Goal: Task Accomplishment & Management: Use online tool/utility

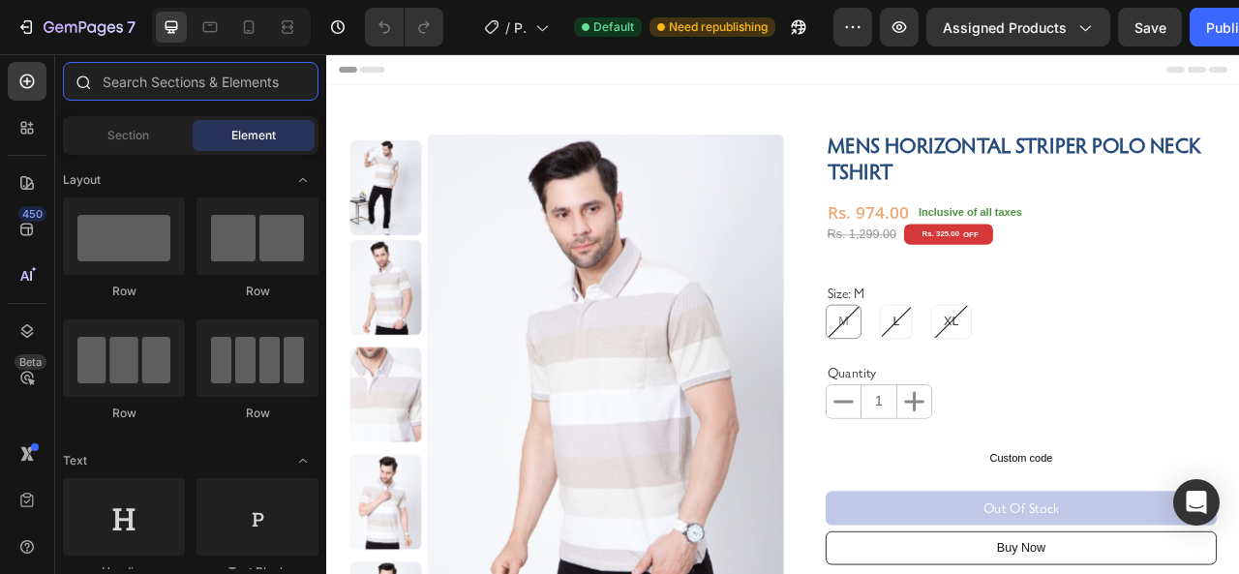
click at [172, 76] on input "text" at bounding box center [191, 81] width 256 height 39
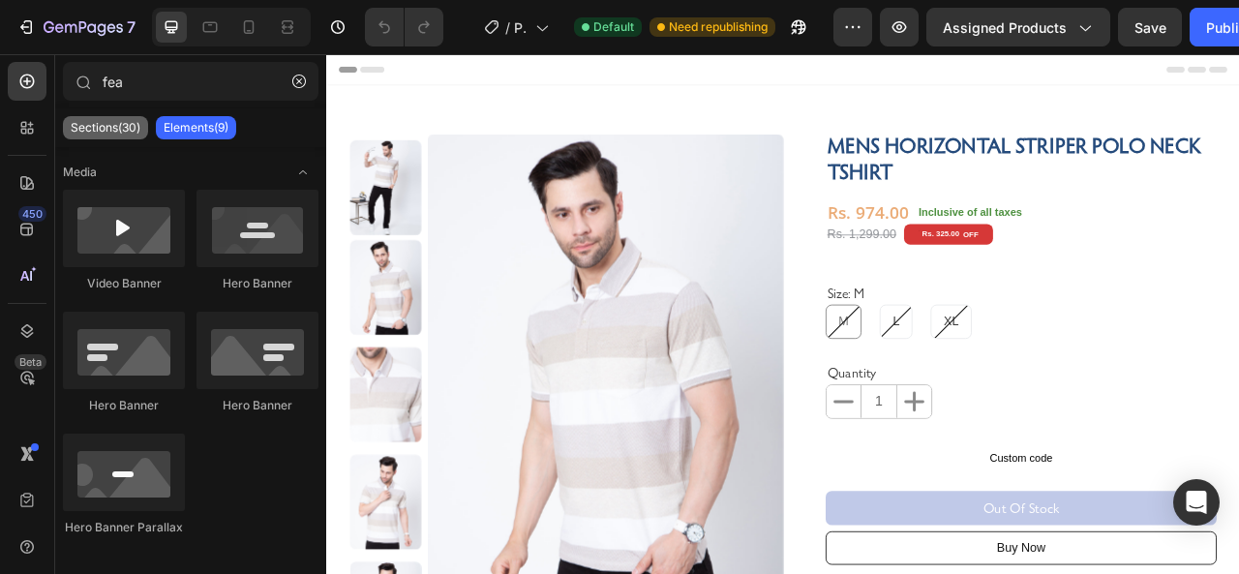
click at [122, 128] on p "Sections(30)" at bounding box center [106, 127] width 70 height 15
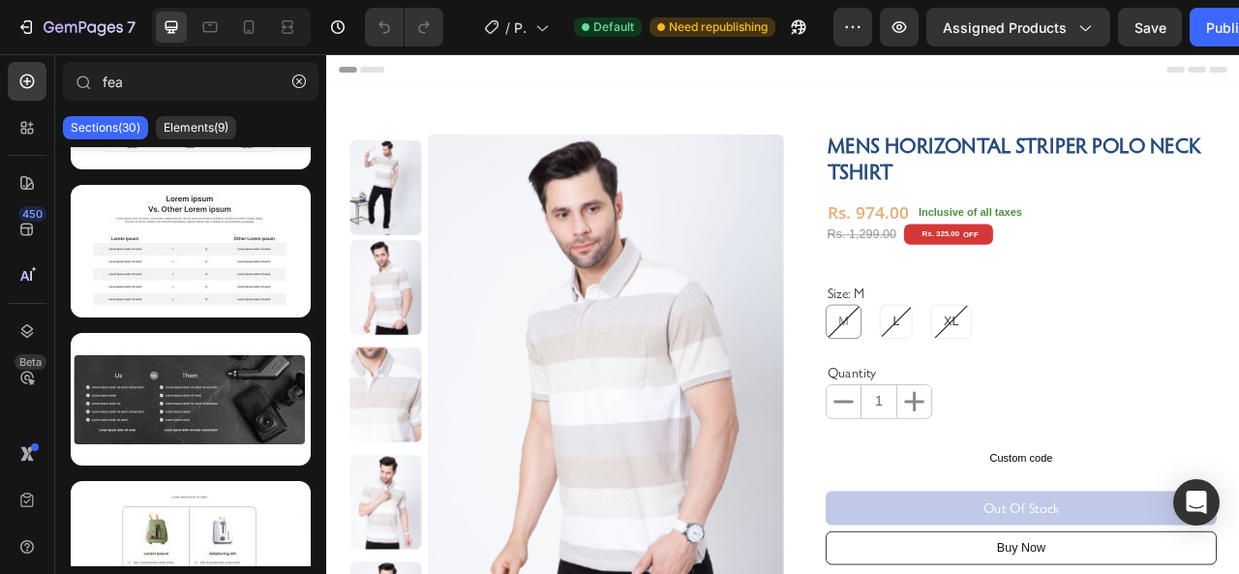
scroll to position [4015, 0]
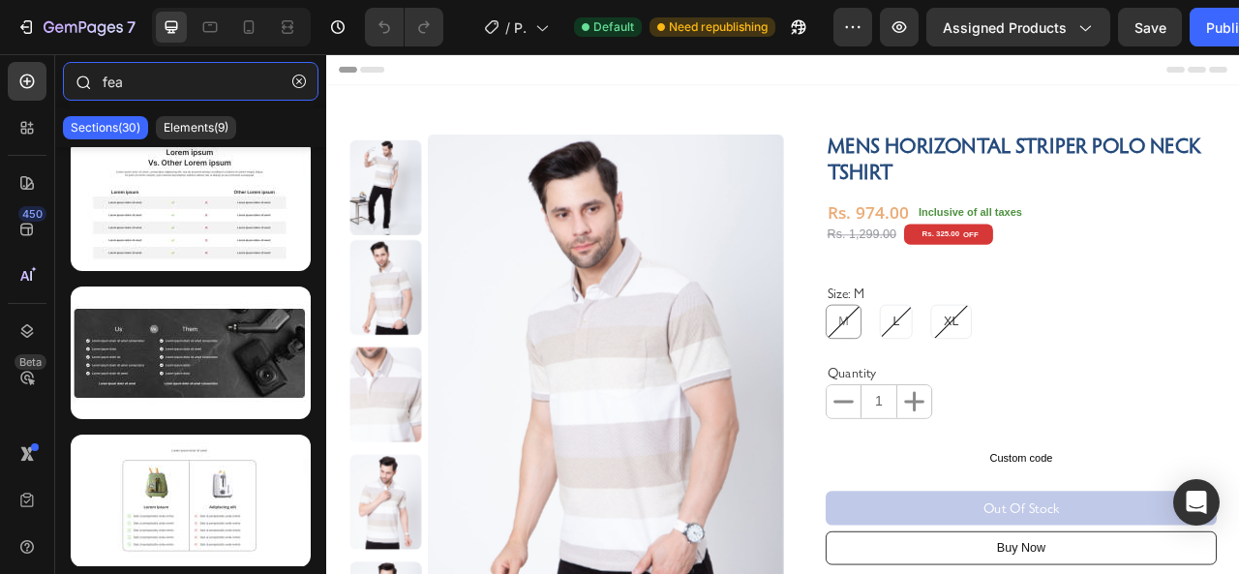
click at [169, 81] on input "fea" at bounding box center [191, 81] width 256 height 39
type input "f"
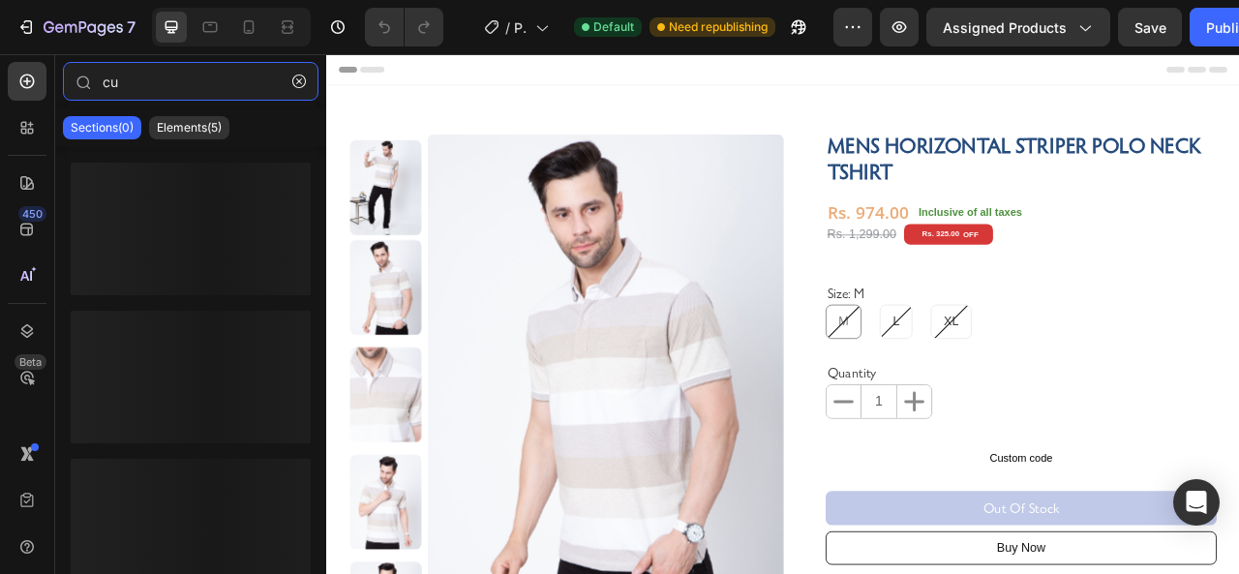
type input "c"
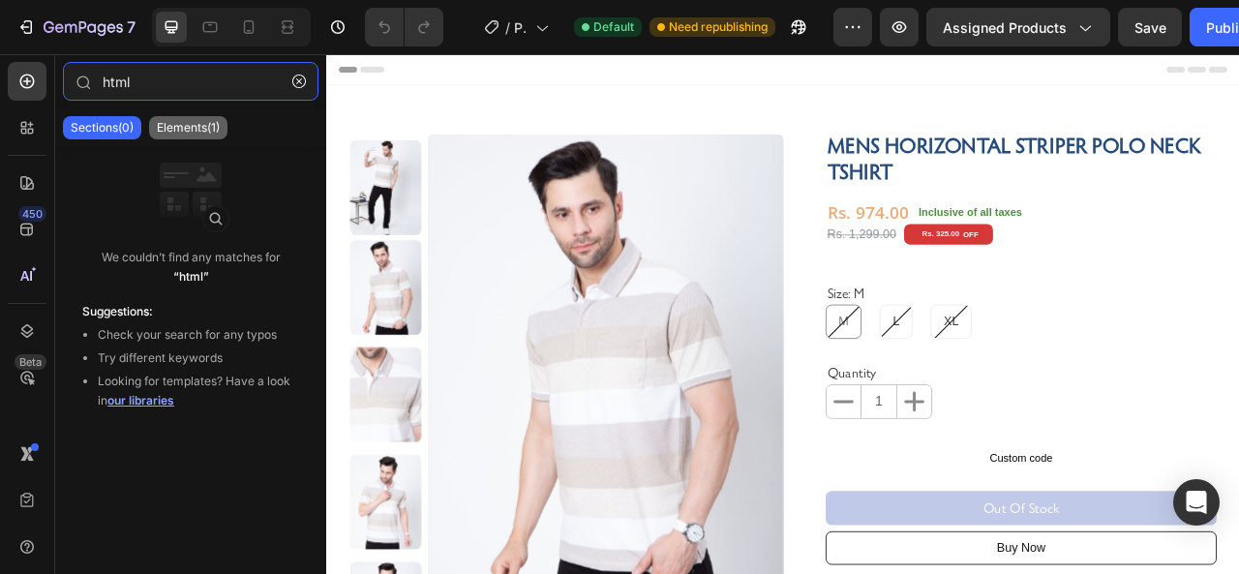
type input "html"
click at [190, 128] on p "Elements(1)" at bounding box center [188, 127] width 63 height 15
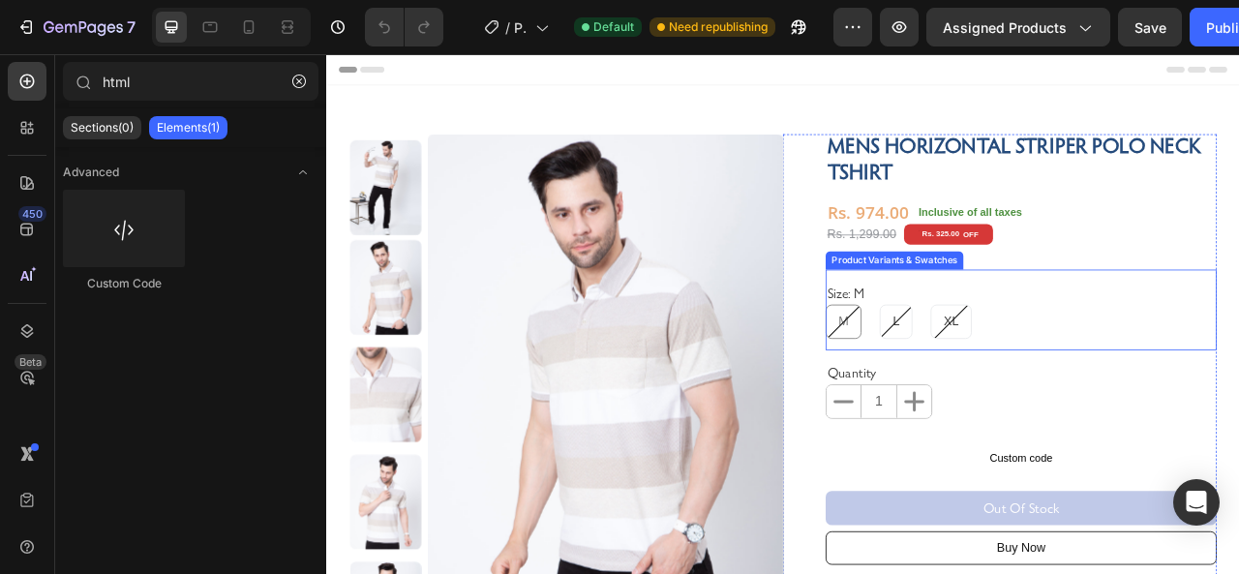
scroll to position [194, 0]
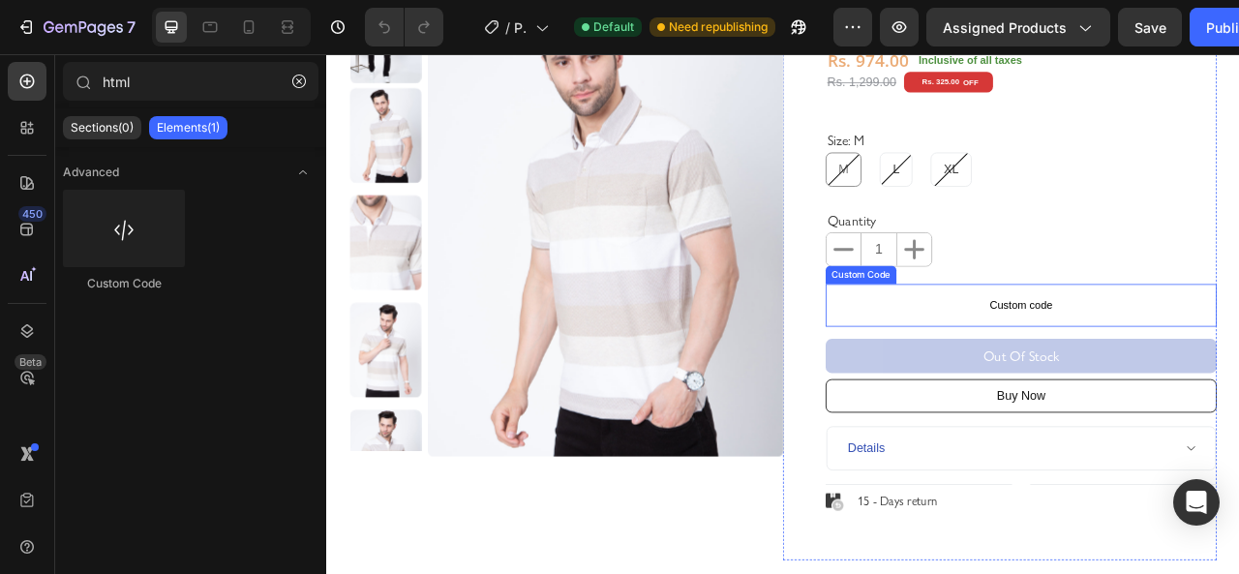
click at [1047, 371] on span "Custom code" at bounding box center [1209, 373] width 497 height 23
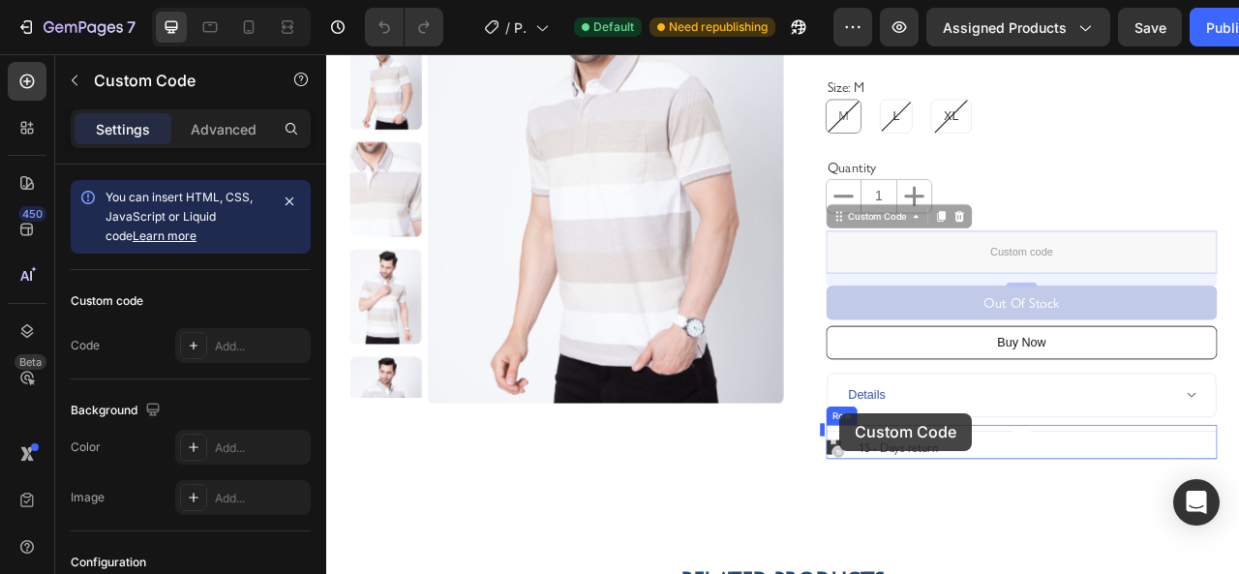
scroll to position [312, 0]
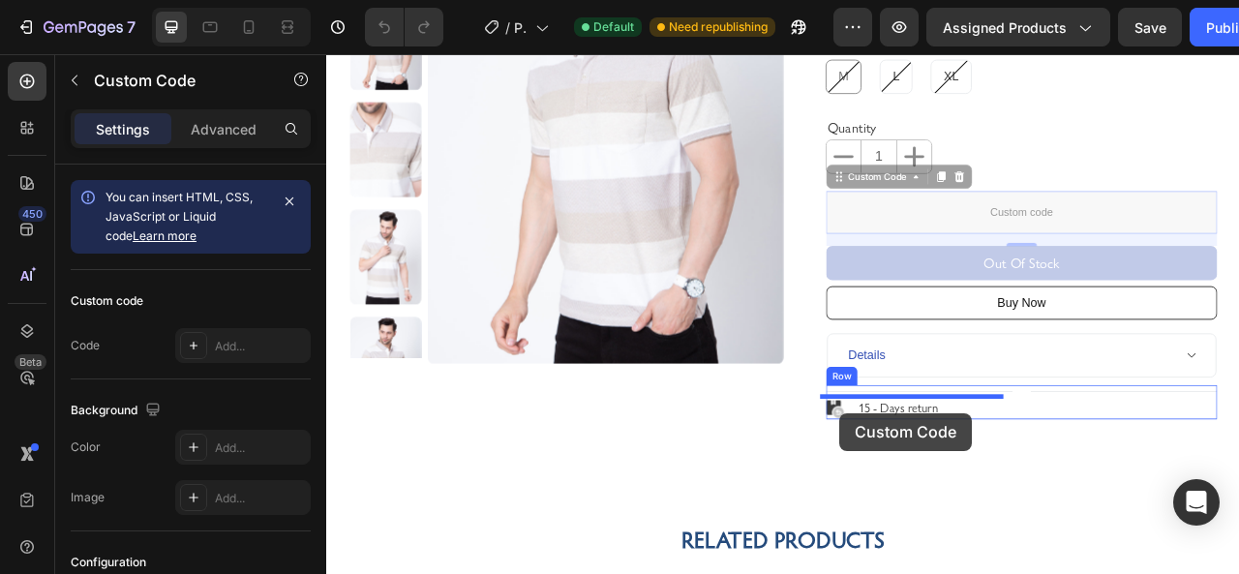
drag, startPoint x: 973, startPoint y: 326, endPoint x: 696, endPoint y: 279, distance: 280.8
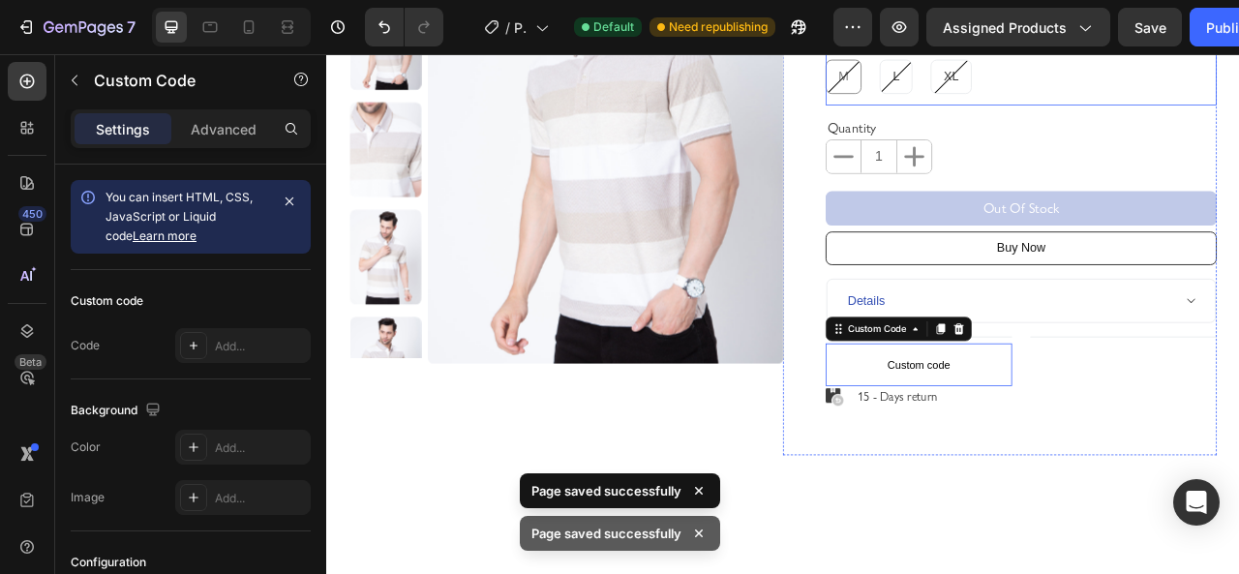
scroll to position [290, 0]
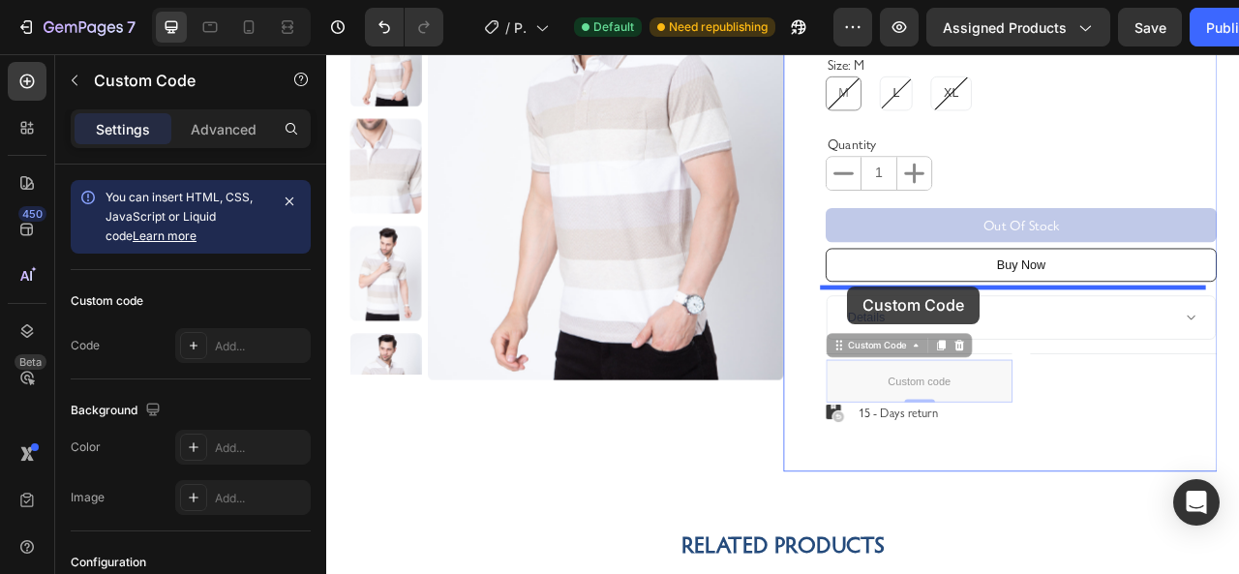
drag, startPoint x: 967, startPoint y: 435, endPoint x: 989, endPoint y: 349, distance: 88.0
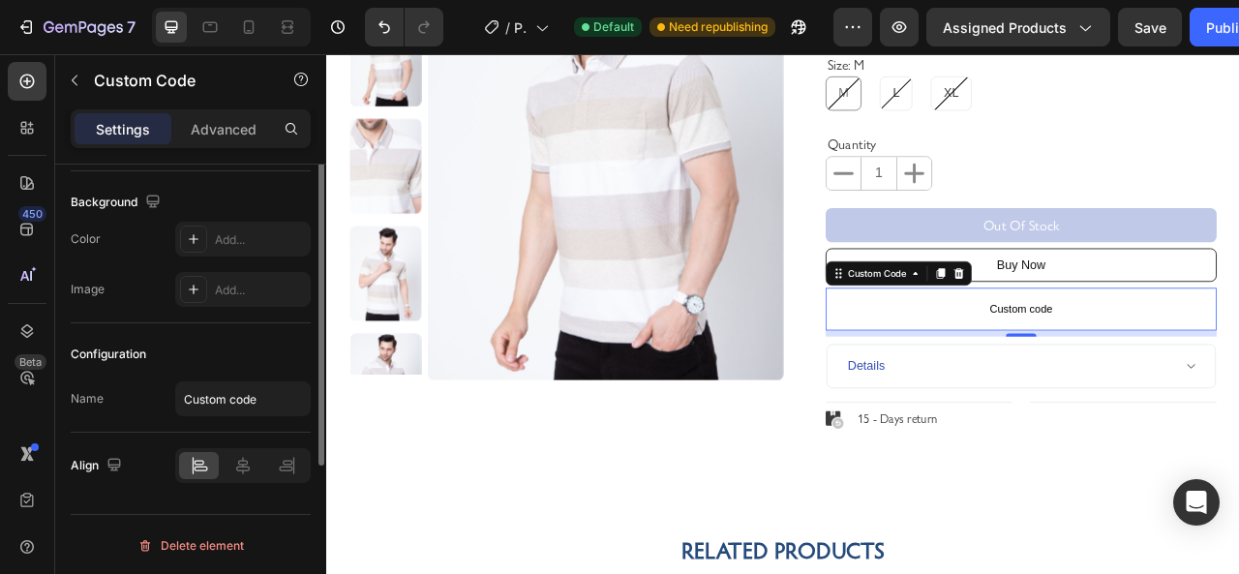
scroll to position [15, 0]
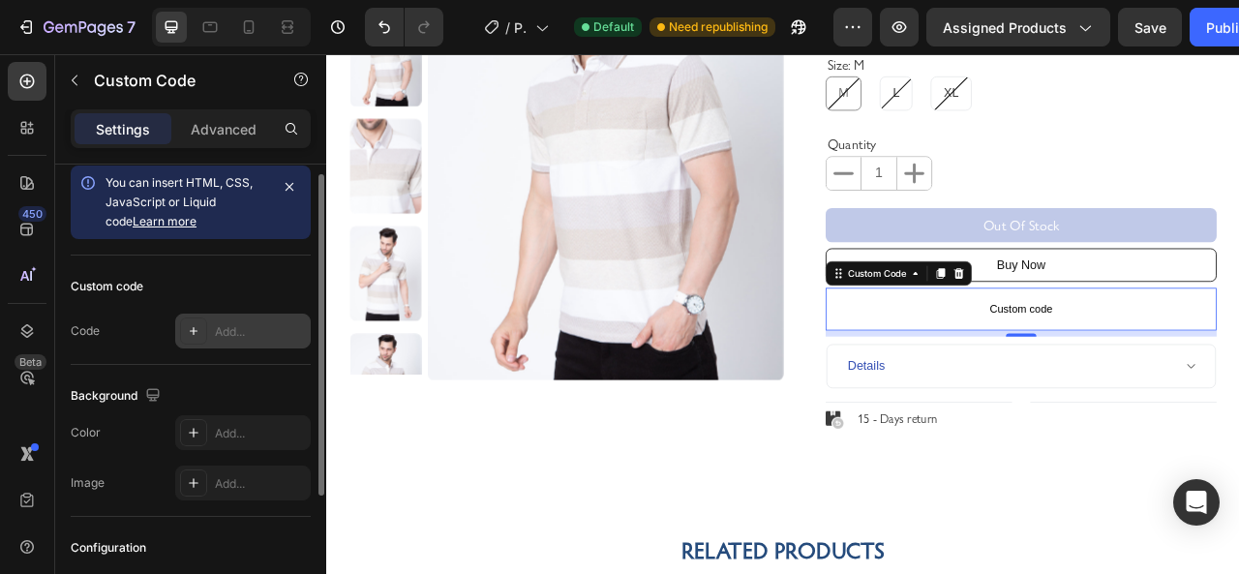
click at [191, 331] on icon at bounding box center [193, 330] width 15 height 15
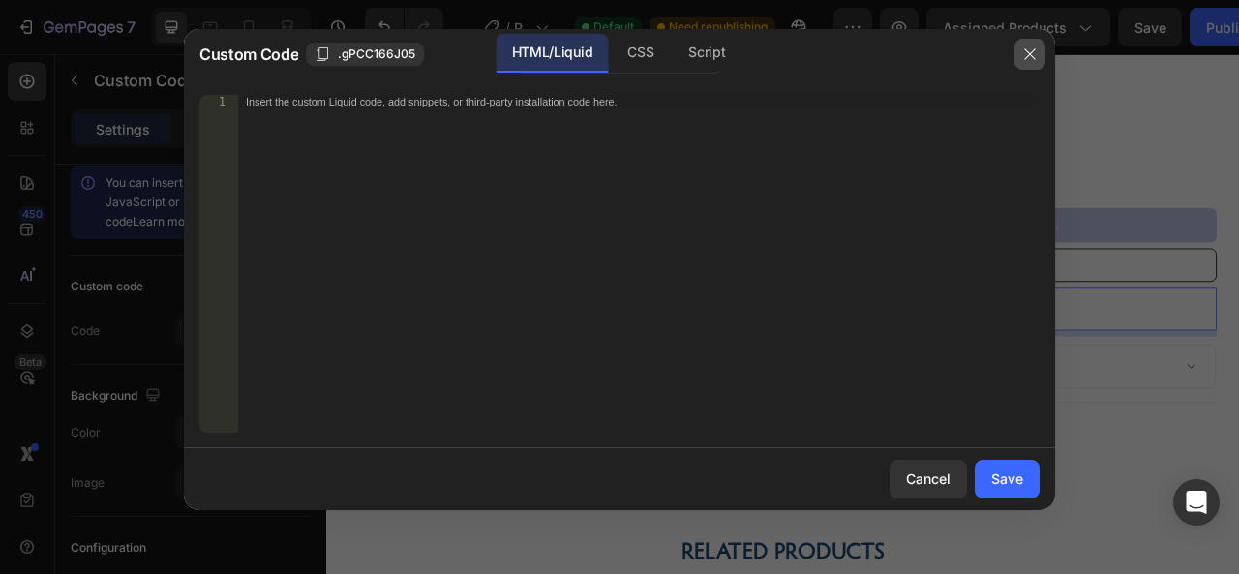
click at [1022, 55] on icon "button" at bounding box center [1029, 53] width 15 height 15
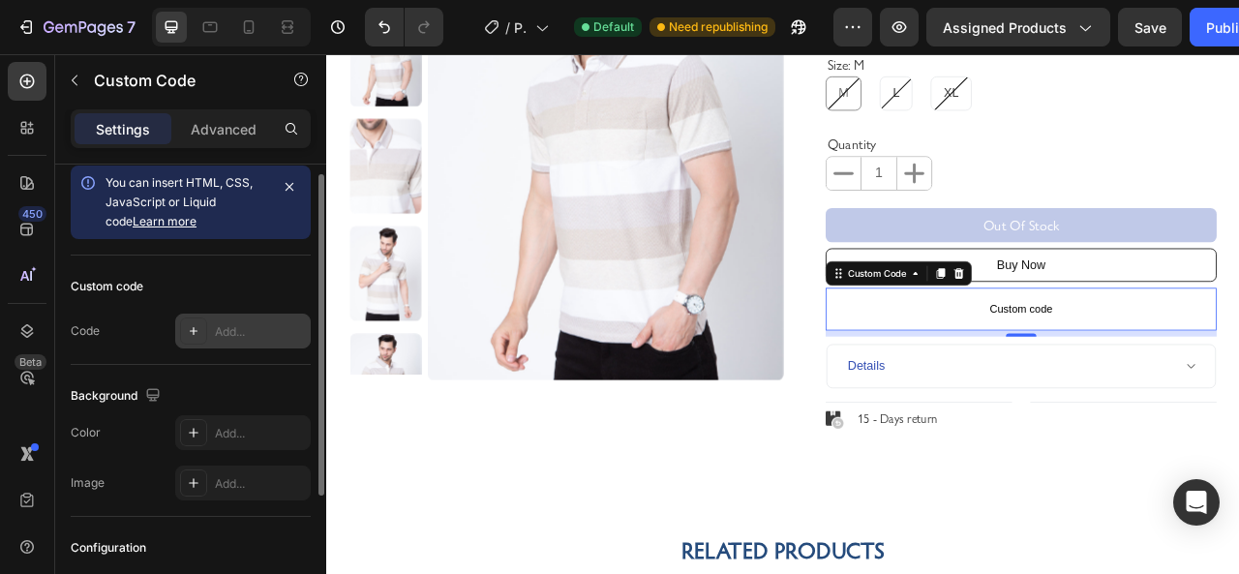
click at [197, 323] on icon at bounding box center [193, 330] width 15 height 15
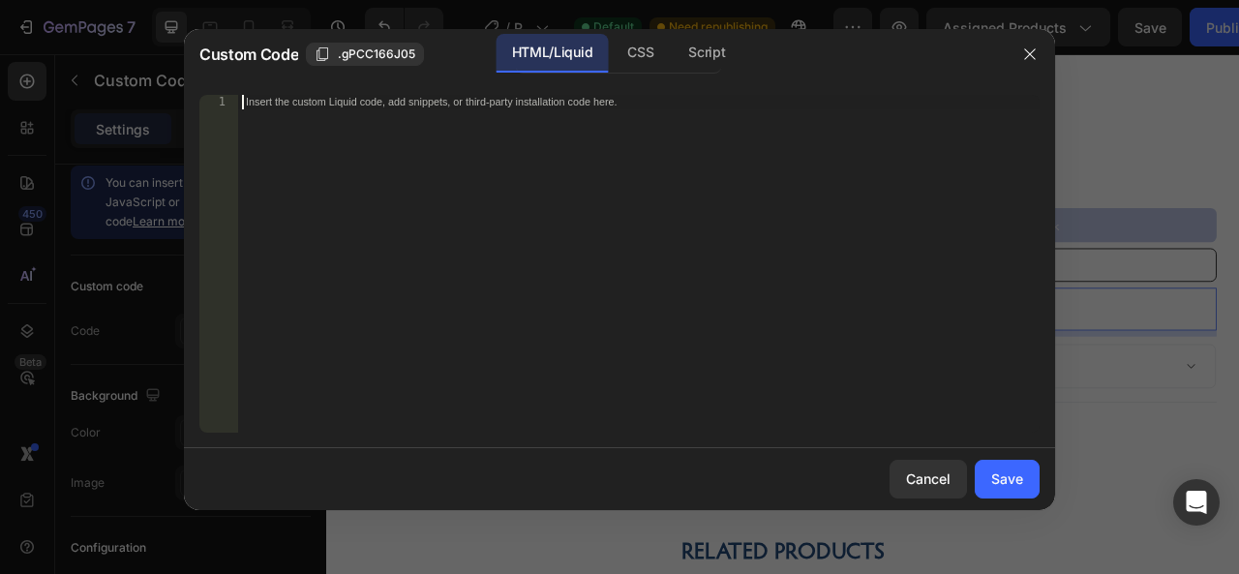
click at [439, 238] on div "Insert the custom Liquid code, add snippets, or third-party installation code h…" at bounding box center [638, 278] width 801 height 367
click at [673, 58] on div "CSS" at bounding box center [707, 53] width 68 height 39
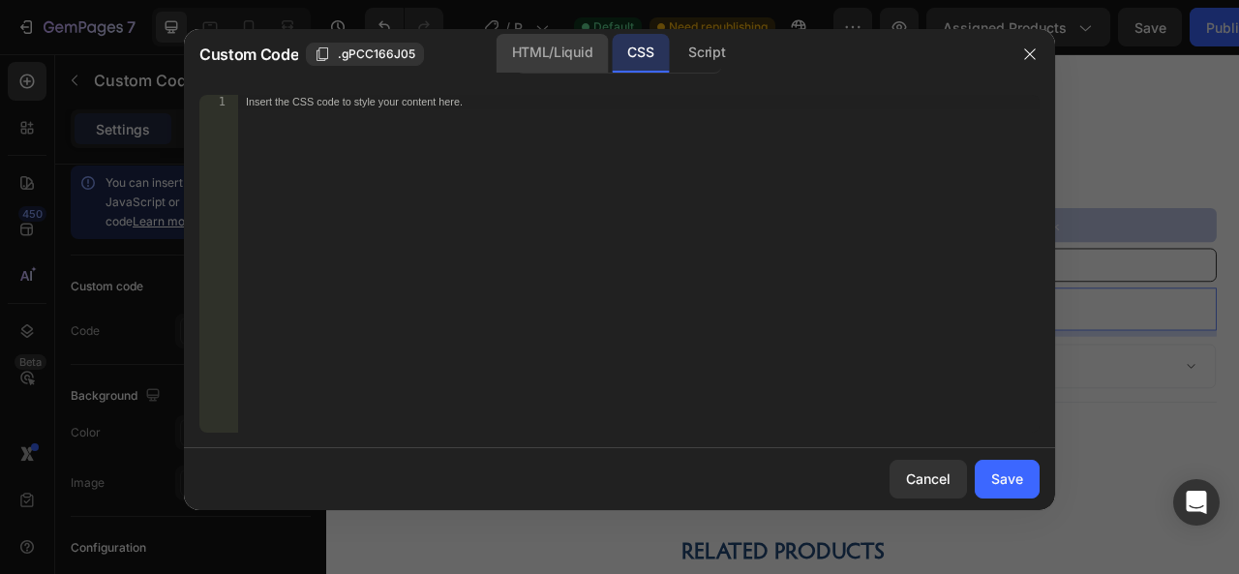
click at [577, 45] on div "HTML/Liquid" at bounding box center [552, 53] width 111 height 39
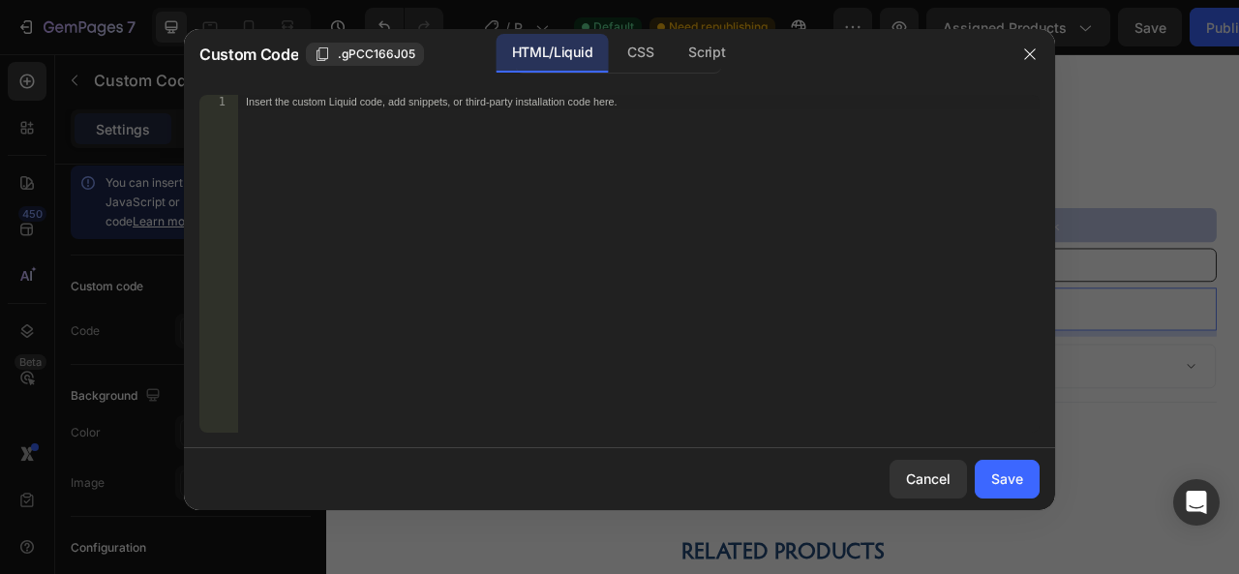
click at [536, 140] on div "Insert the custom Liquid code, add snippets, or third-party installation code h…" at bounding box center [638, 278] width 801 height 367
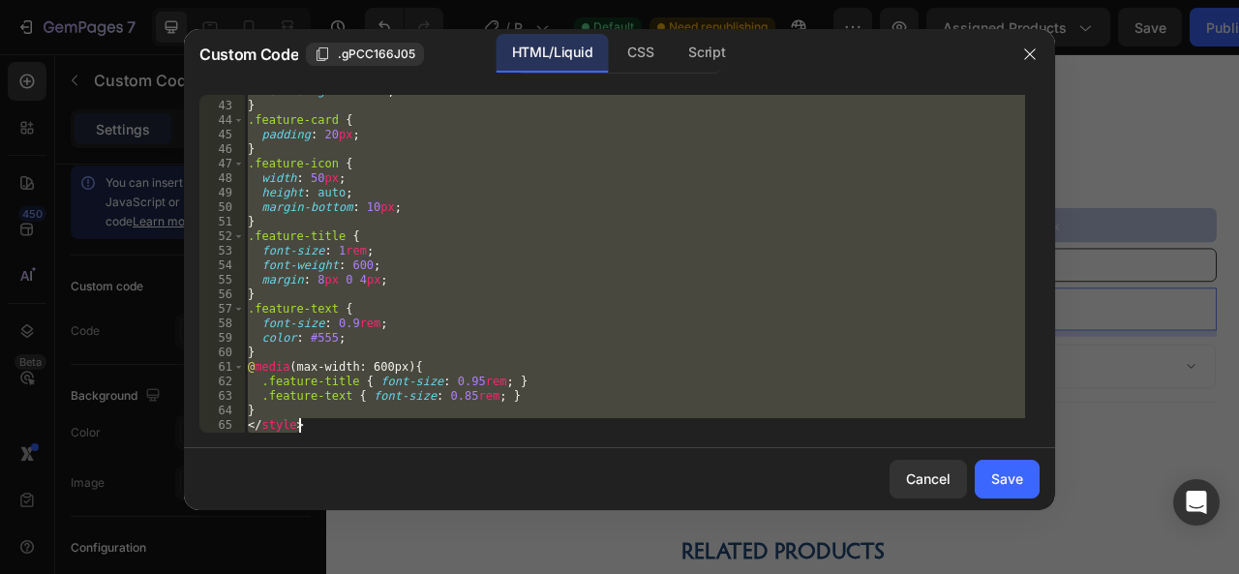
scroll to position [619, 0]
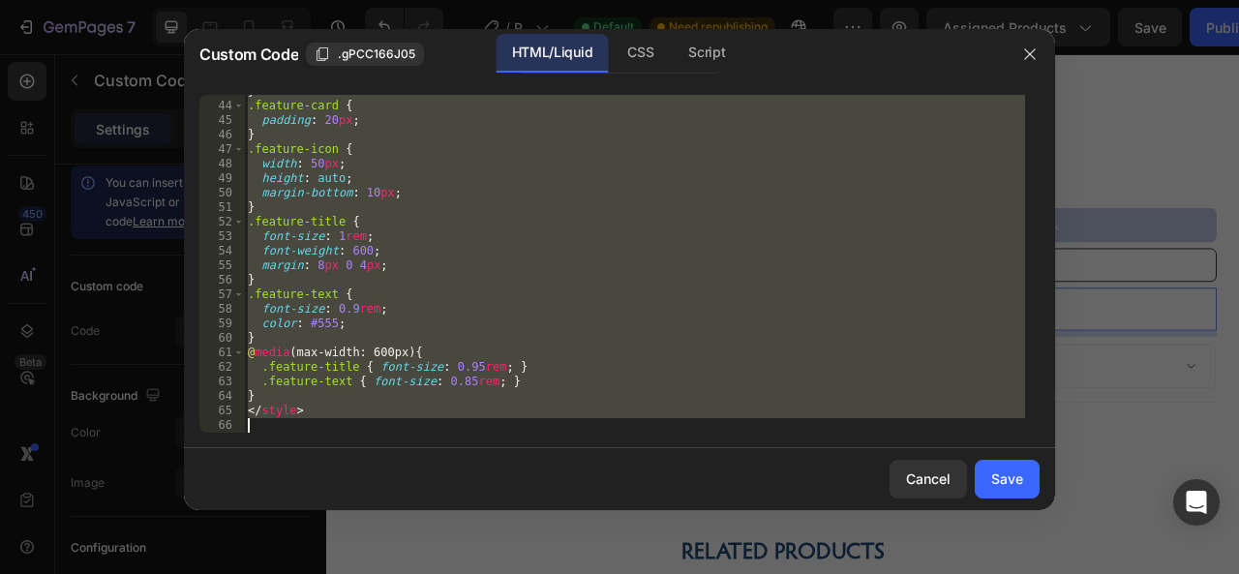
drag, startPoint x: 248, startPoint y: 323, endPoint x: 325, endPoint y: 438, distance: 138.8
click at [325, 438] on div "43 44 45 46 47 48 49 50 51 52 53 54 55 56 57 58 59 60 61 62 63 64 65 66 } .feat…" at bounding box center [619, 263] width 871 height 369
type textarea "</style>"
click at [673, 52] on div "CSS" at bounding box center [707, 53] width 68 height 39
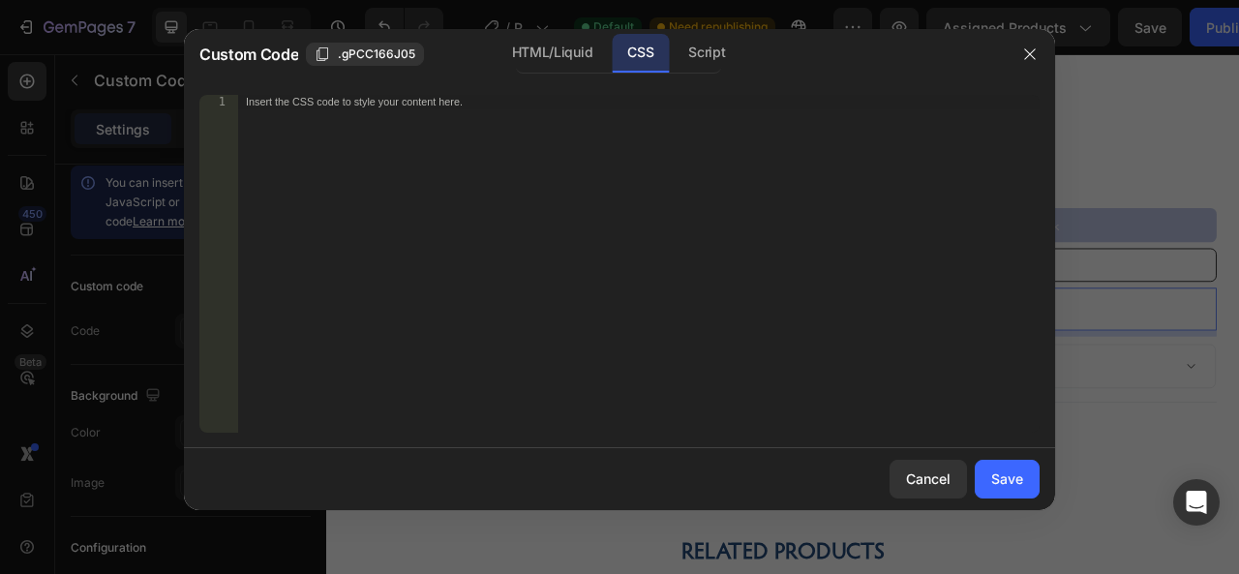
click at [457, 297] on div "Insert the CSS code to style your content here." at bounding box center [638, 278] width 801 height 367
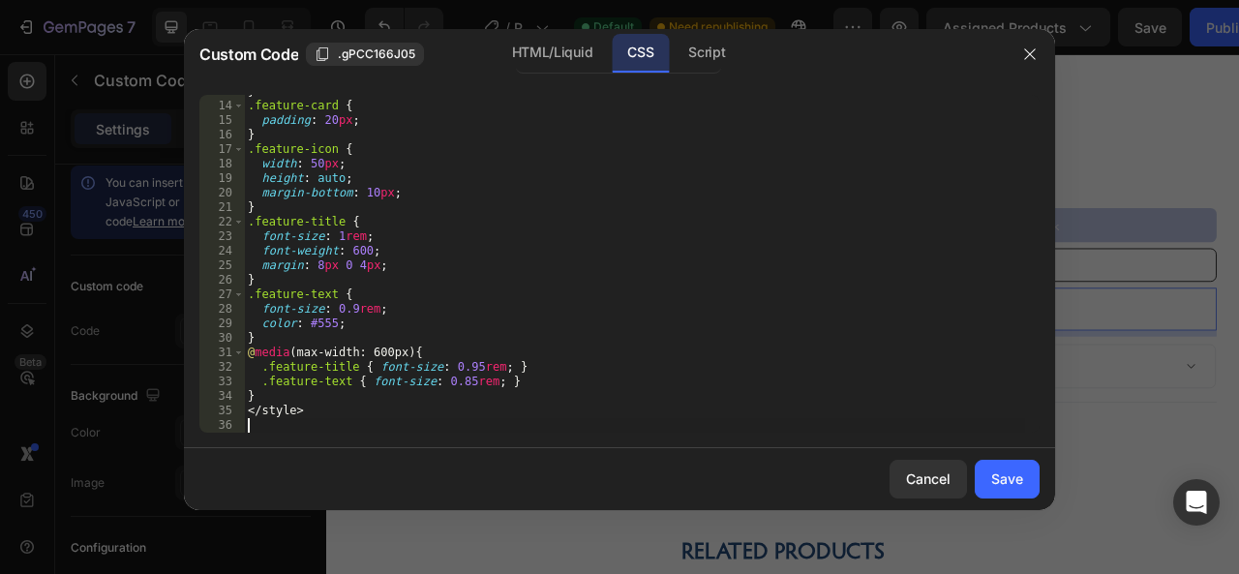
scroll to position [184, 0]
click at [1020, 464] on button "Save" at bounding box center [1007, 479] width 65 height 39
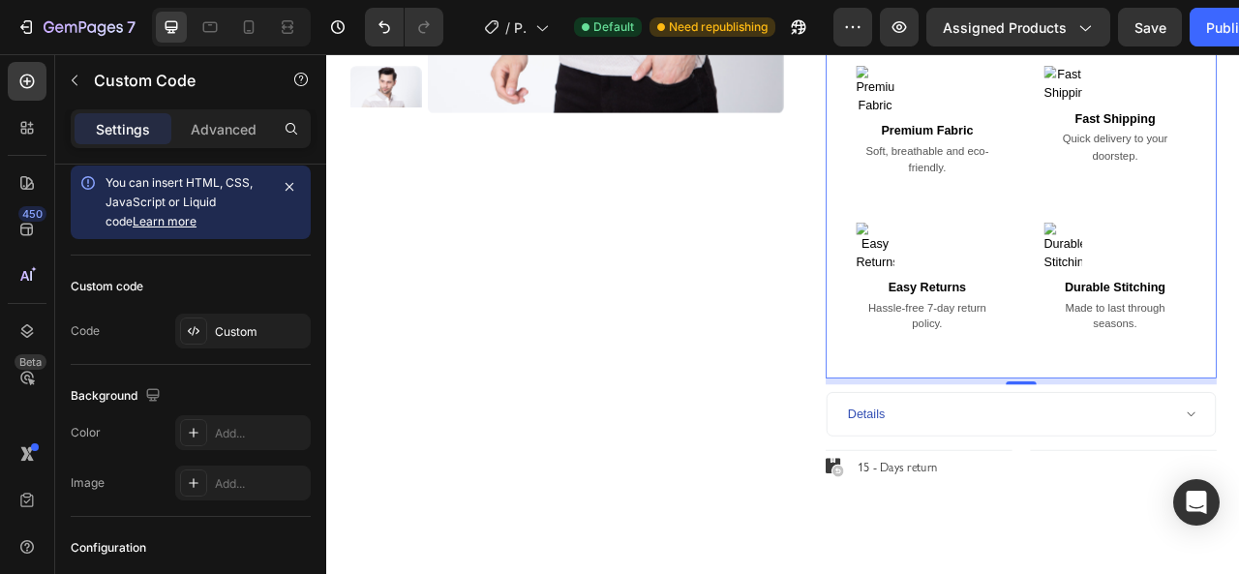
scroll to position [581, 0]
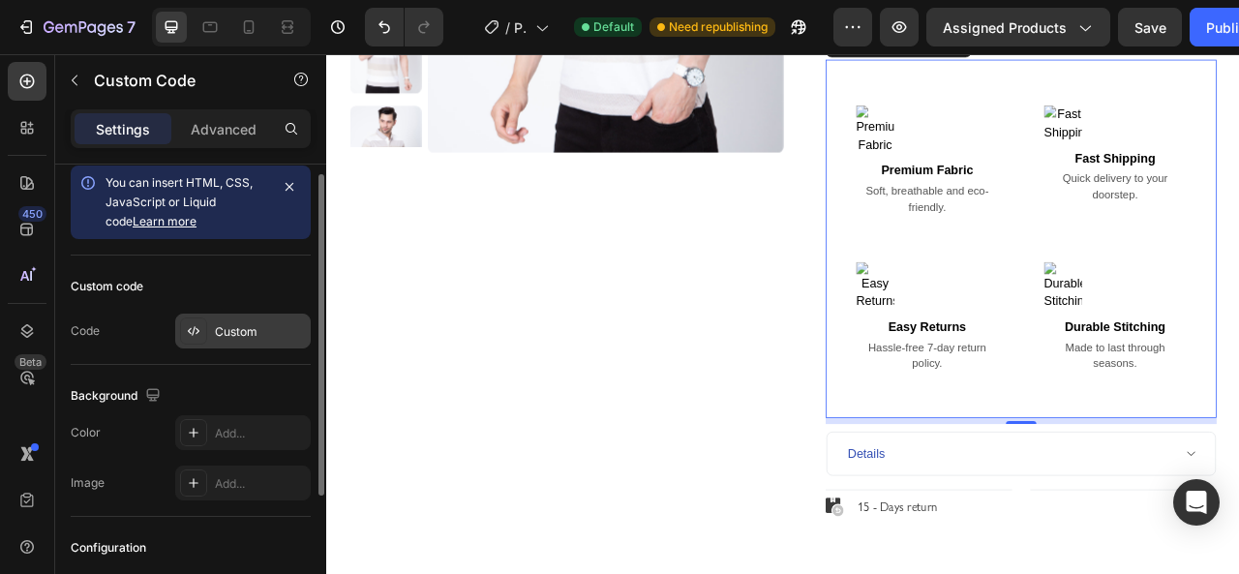
click at [281, 328] on div "Custom" at bounding box center [260, 331] width 91 height 17
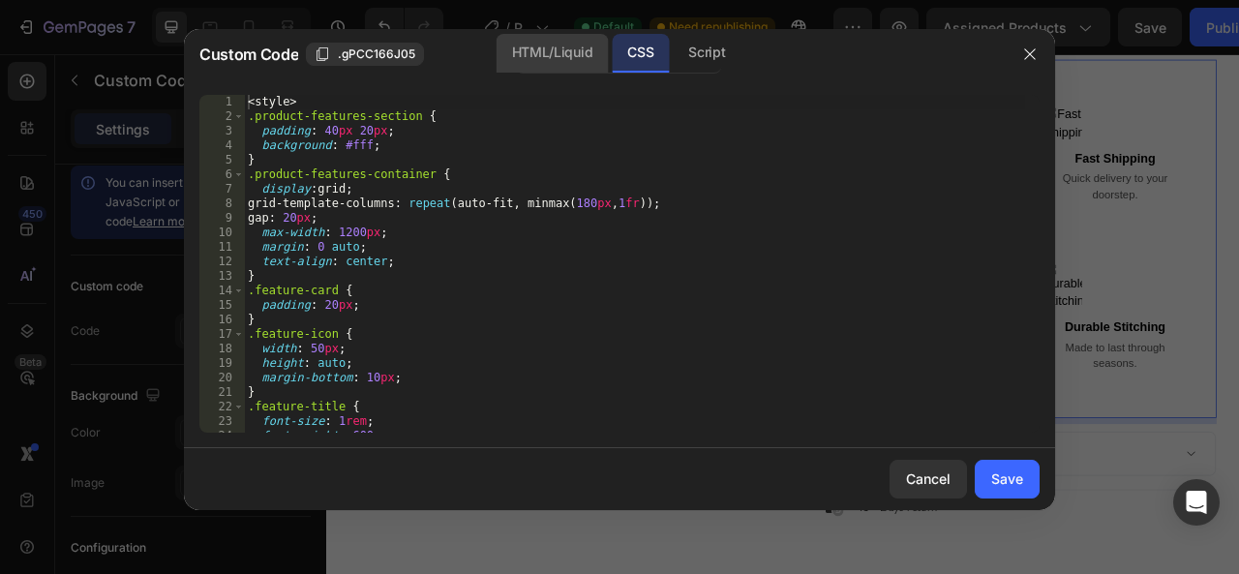
click at [534, 53] on div "HTML/Liquid" at bounding box center [552, 53] width 111 height 39
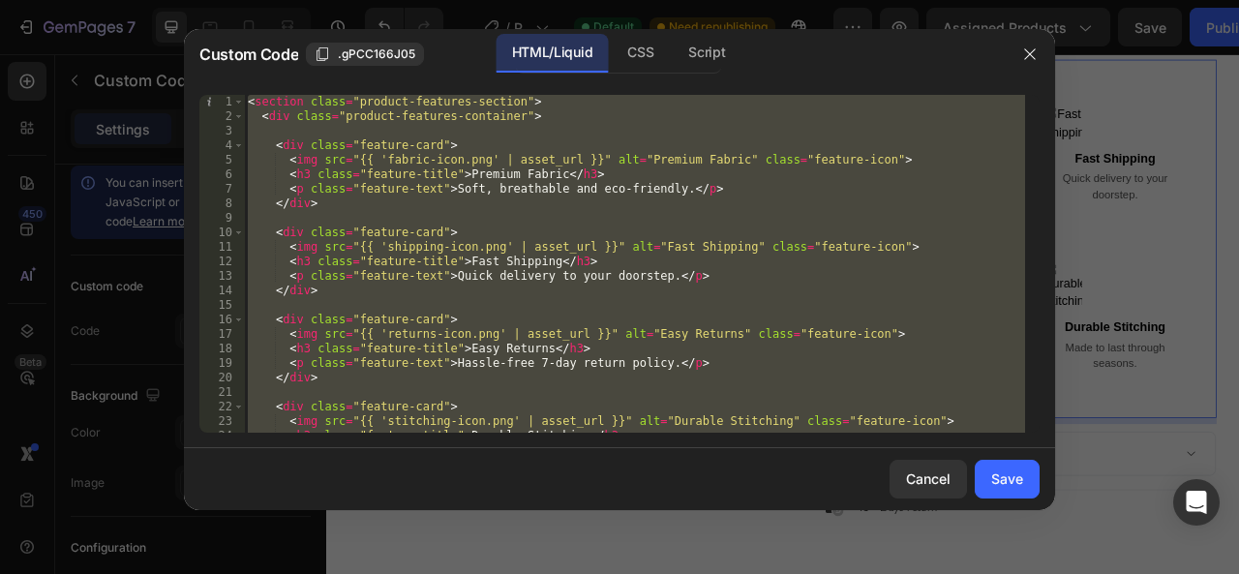
click at [573, 158] on div "< section class = "product-features-section" > < div class = "product-features-…" at bounding box center [634, 264] width 781 height 338
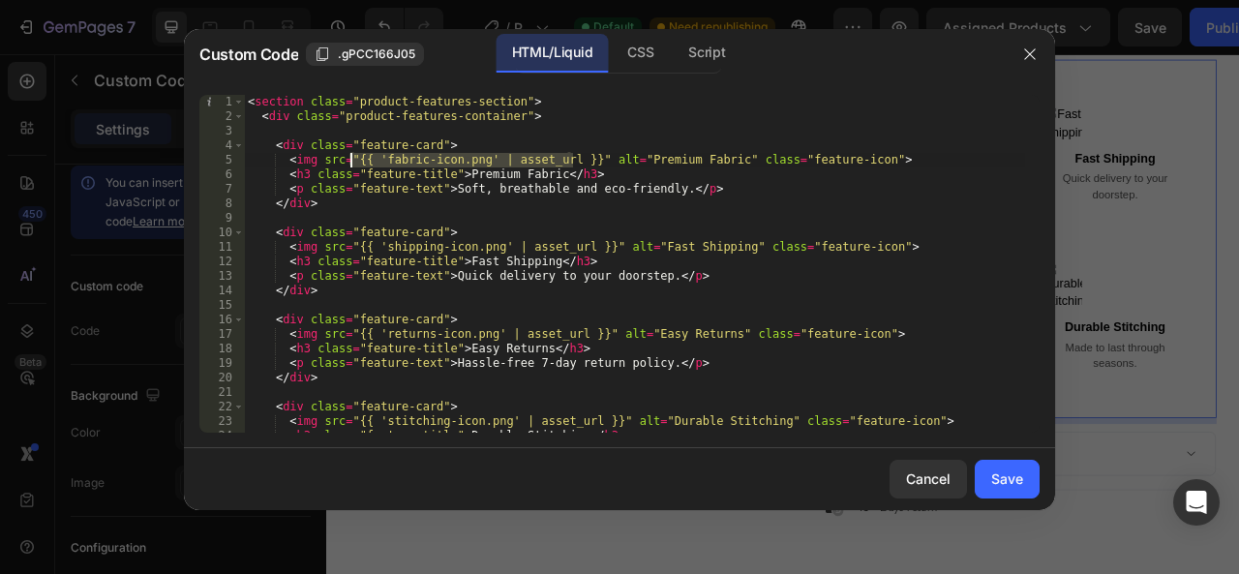
paste textarea "[URL][DOMAIN_NAME]"
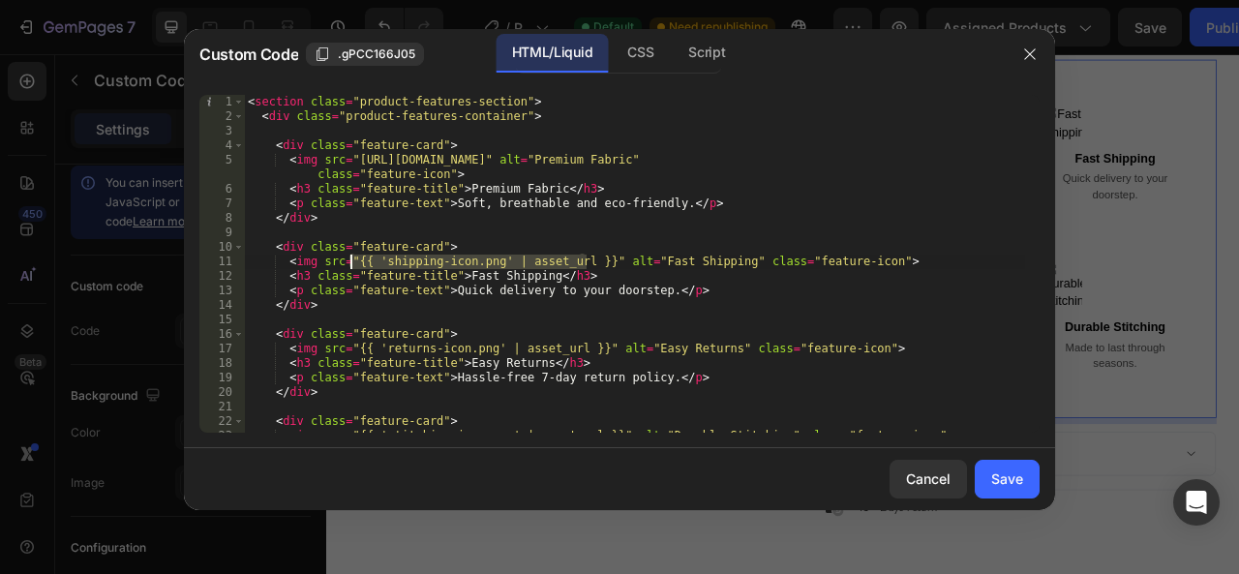
drag, startPoint x: 587, startPoint y: 262, endPoint x: 348, endPoint y: 262, distance: 238.1
click at [348, 262] on div "< section class = "product-features-section" > < div class = "product-features-…" at bounding box center [634, 278] width 781 height 367
paste textarea "[URL][DOMAIN_NAME]"
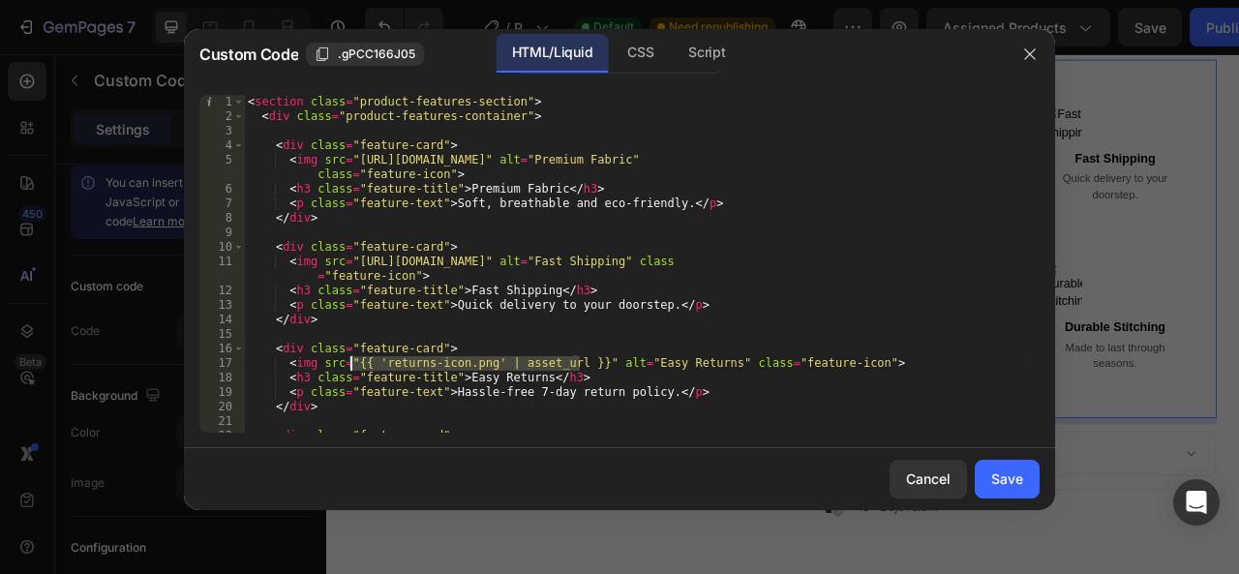
drag, startPoint x: 579, startPoint y: 363, endPoint x: 352, endPoint y: 361, distance: 226.5
click at [352, 361] on div "< section class = "product-features-section" > < div class = "product-features-…" at bounding box center [634, 278] width 781 height 367
paste textarea "[URL][DOMAIN_NAME]"
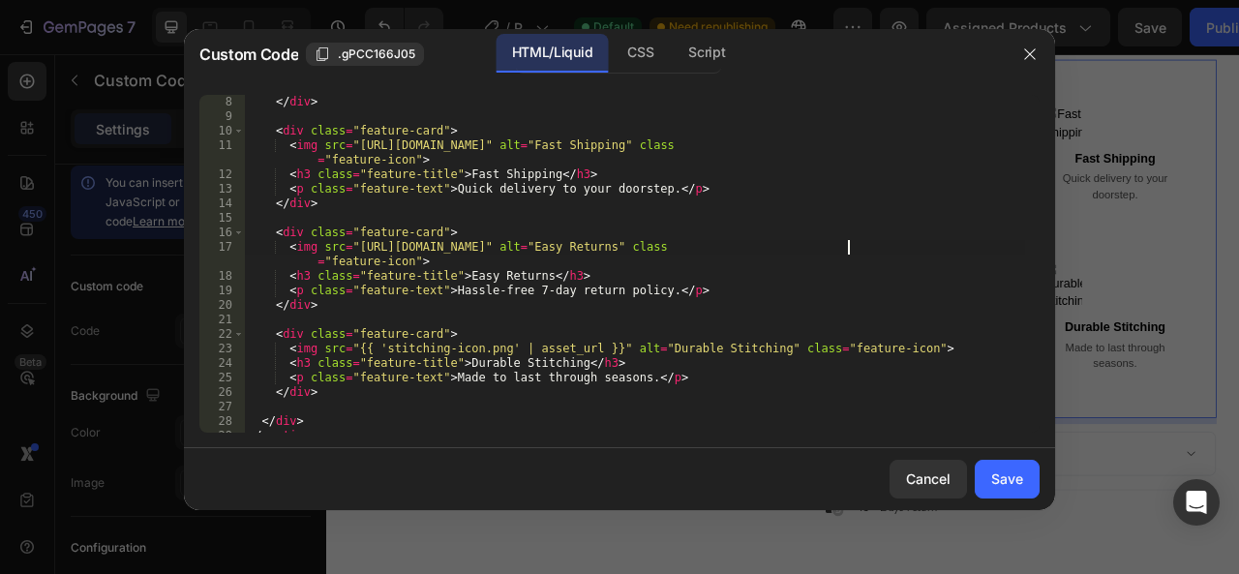
scroll to position [116, 0]
drag, startPoint x: 592, startPoint y: 349, endPoint x: 350, endPoint y: 348, distance: 242.0
click at [350, 348] on div "</ div > < div class = "feature-card" > < img src = "[URL][DOMAIN_NAME]" alt = …" at bounding box center [634, 278] width 781 height 367
paste textarea "[URL][DOMAIN_NAME]"
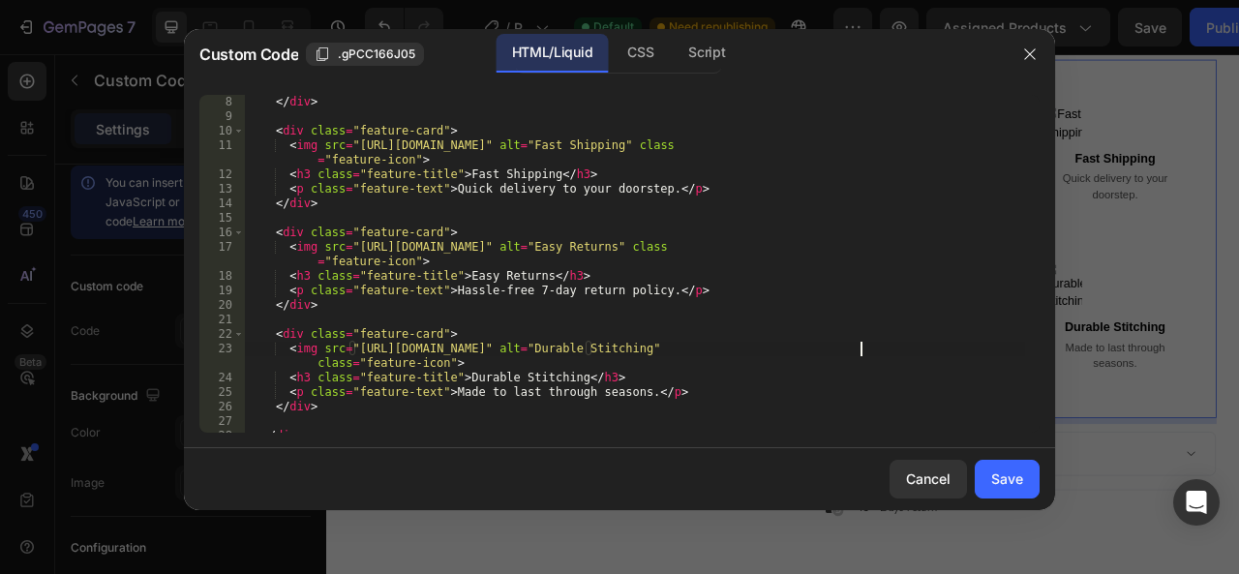
type textarea "<img src="[URL][DOMAIN_NAME]" alt="Durable Stitching" class="feature-icon">"
click at [992, 473] on div "Save" at bounding box center [1007, 478] width 32 height 20
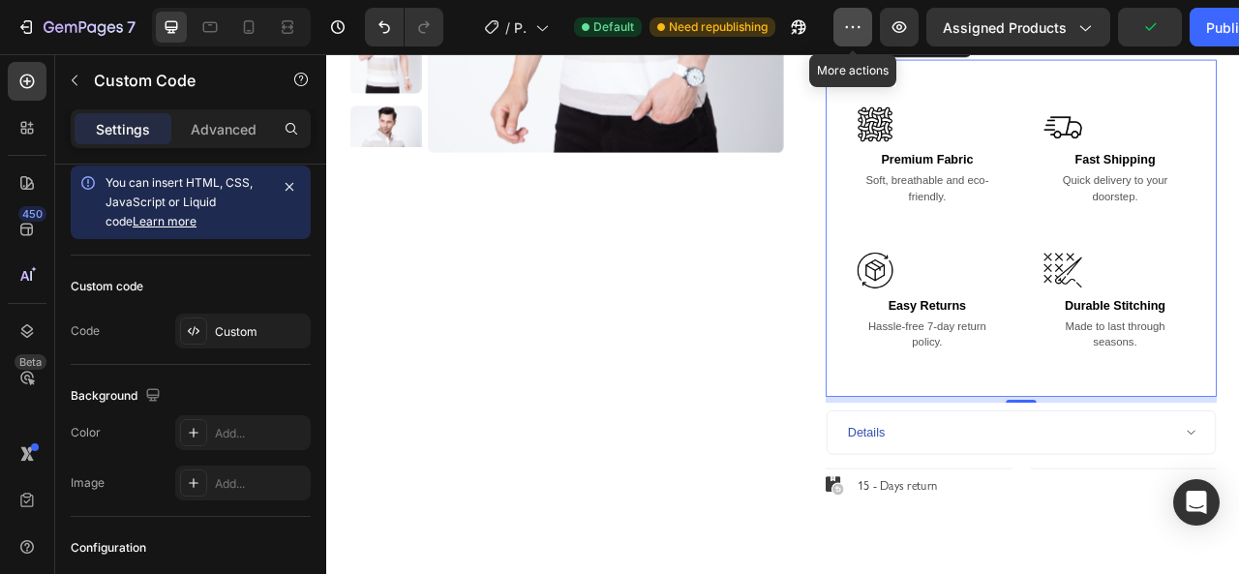
click at [854, 20] on icon "button" at bounding box center [852, 26] width 19 height 19
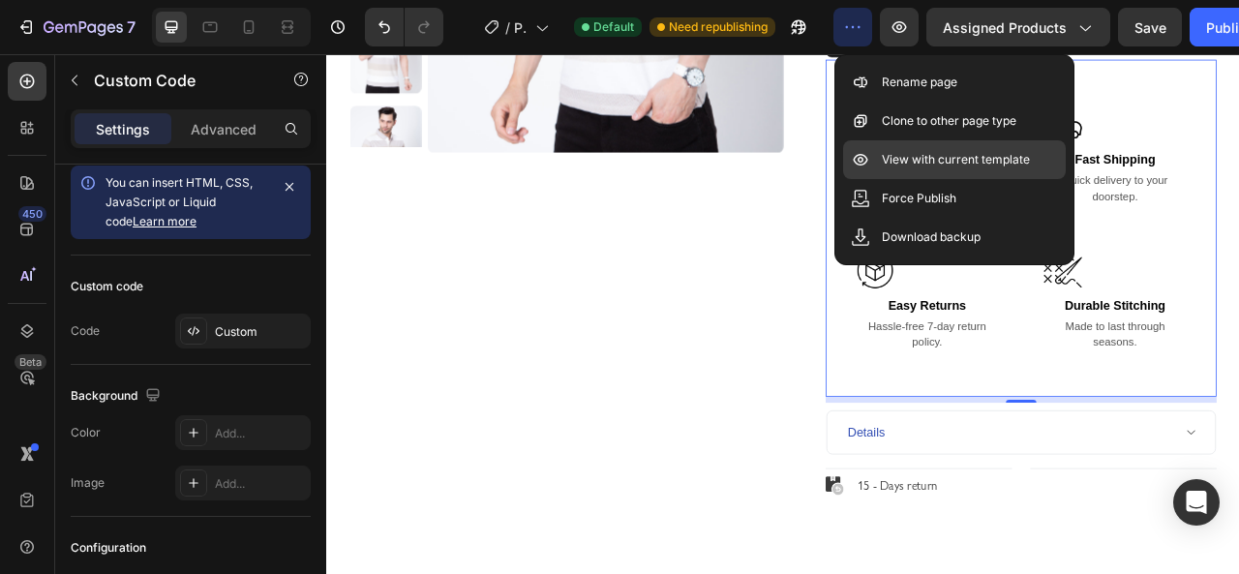
click at [921, 157] on p "View with current template" at bounding box center [956, 159] width 148 height 19
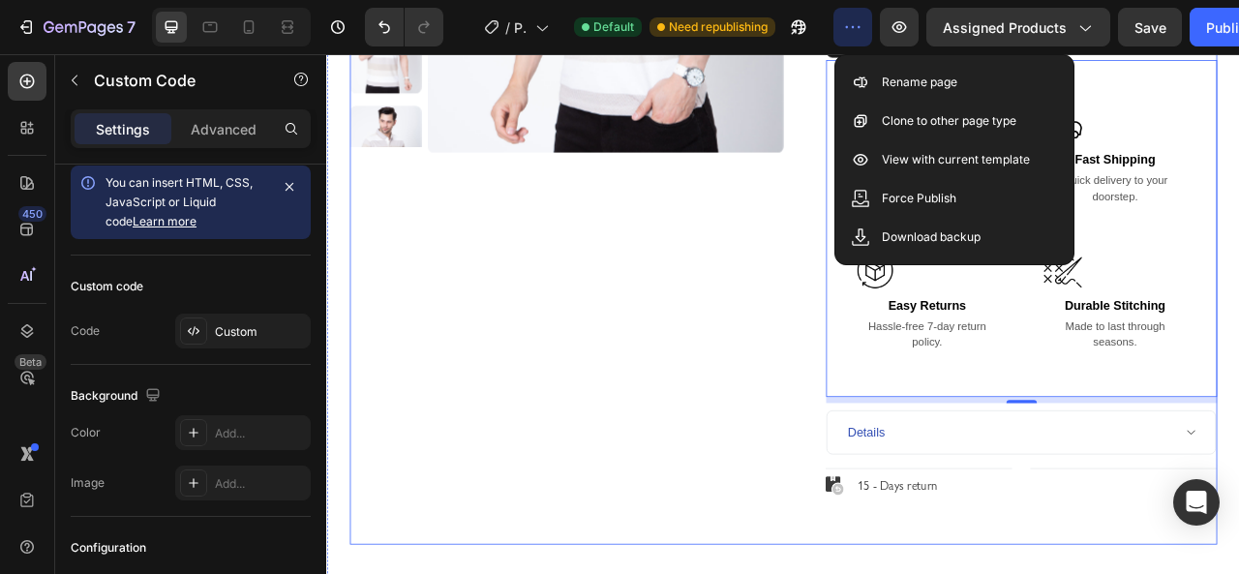
click at [859, 316] on div "Product Images" at bounding box center [631, 126] width 552 height 1102
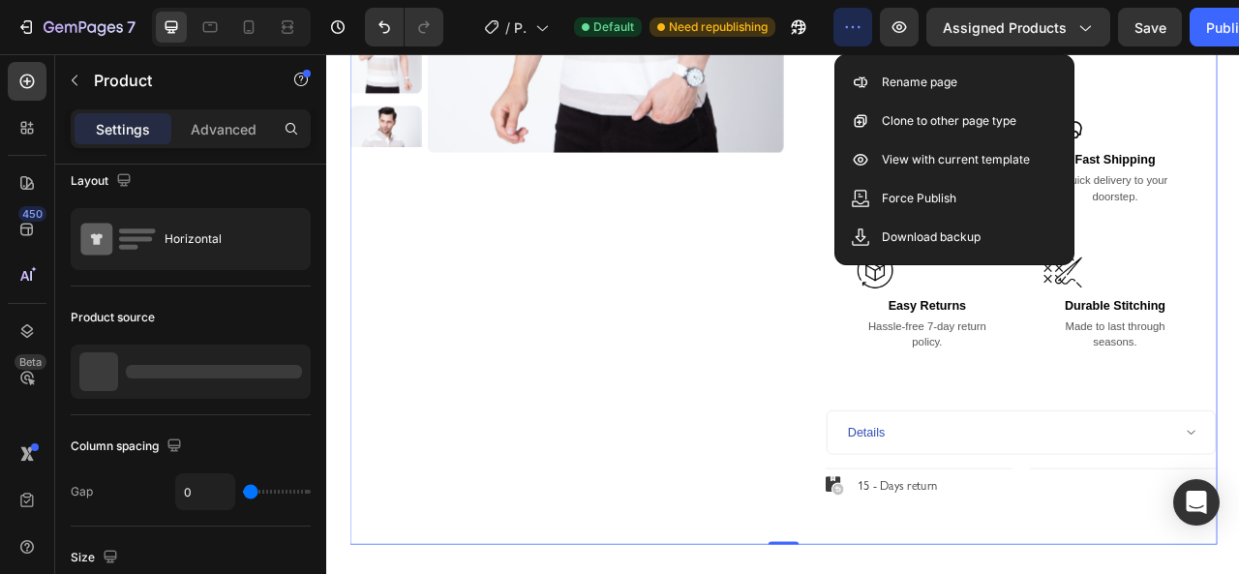
scroll to position [0, 0]
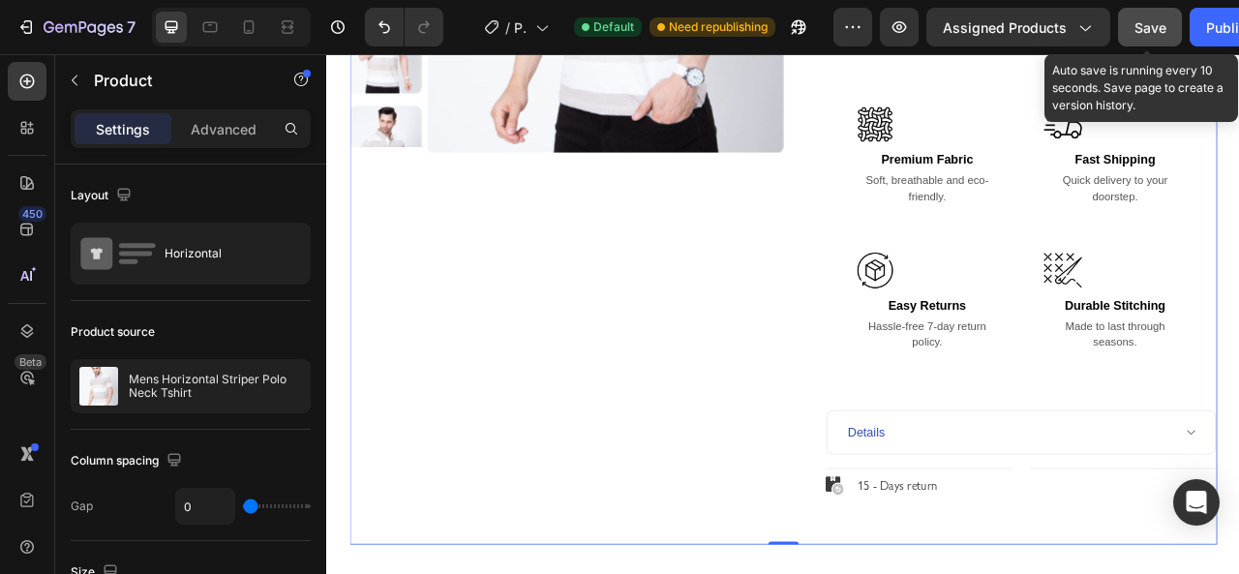
click at [1134, 22] on span "Save" at bounding box center [1150, 27] width 32 height 16
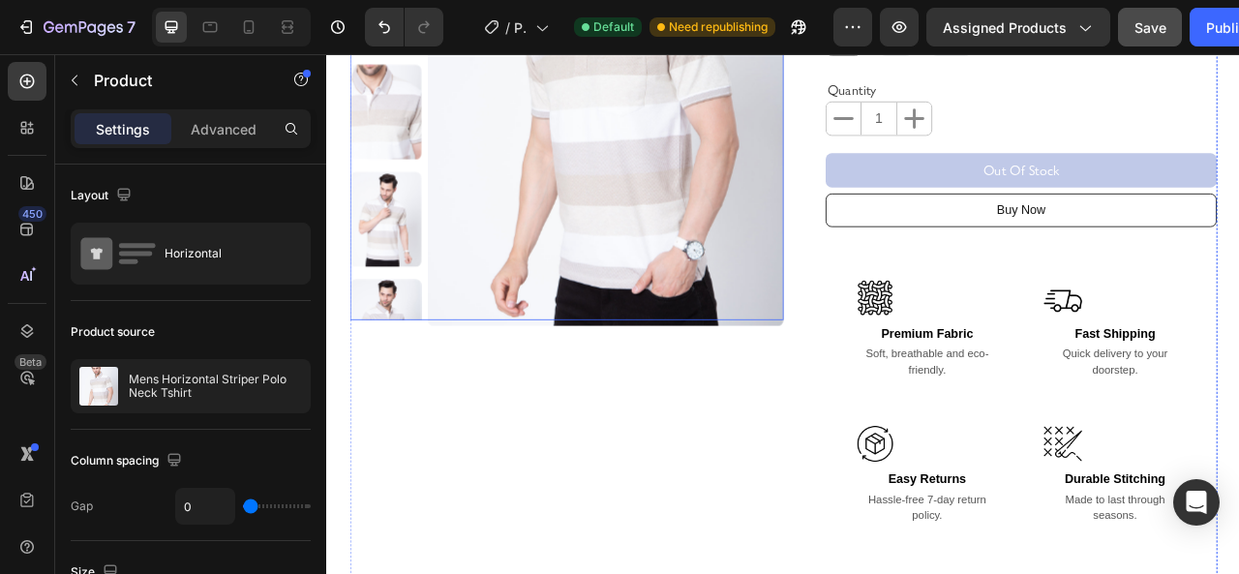
scroll to position [387, 0]
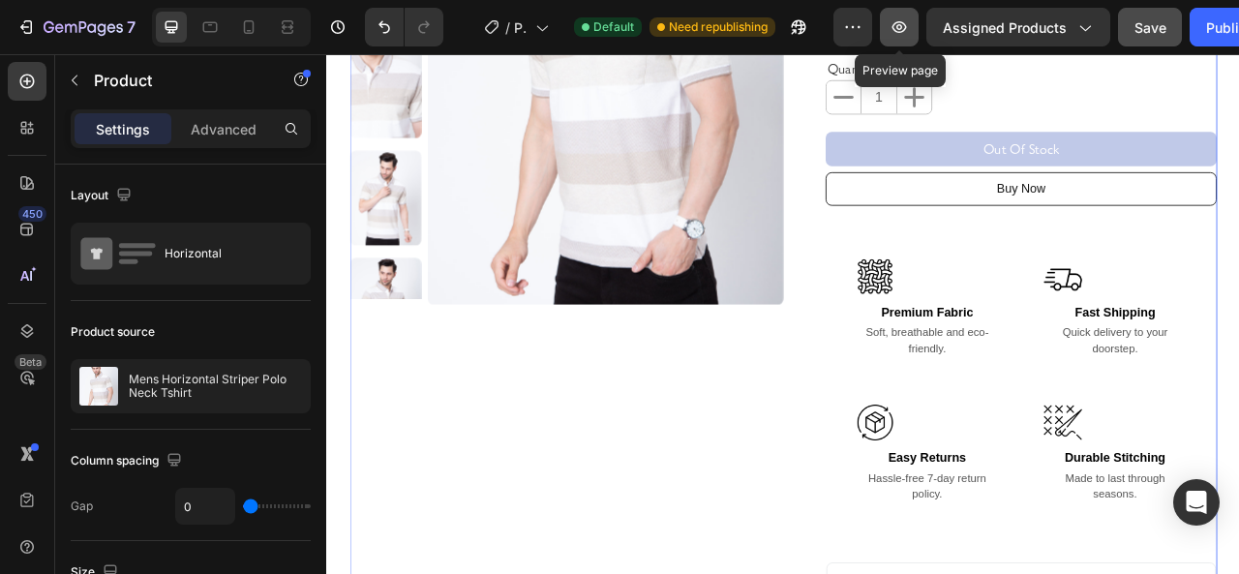
click at [908, 36] on icon "button" at bounding box center [898, 26] width 19 height 19
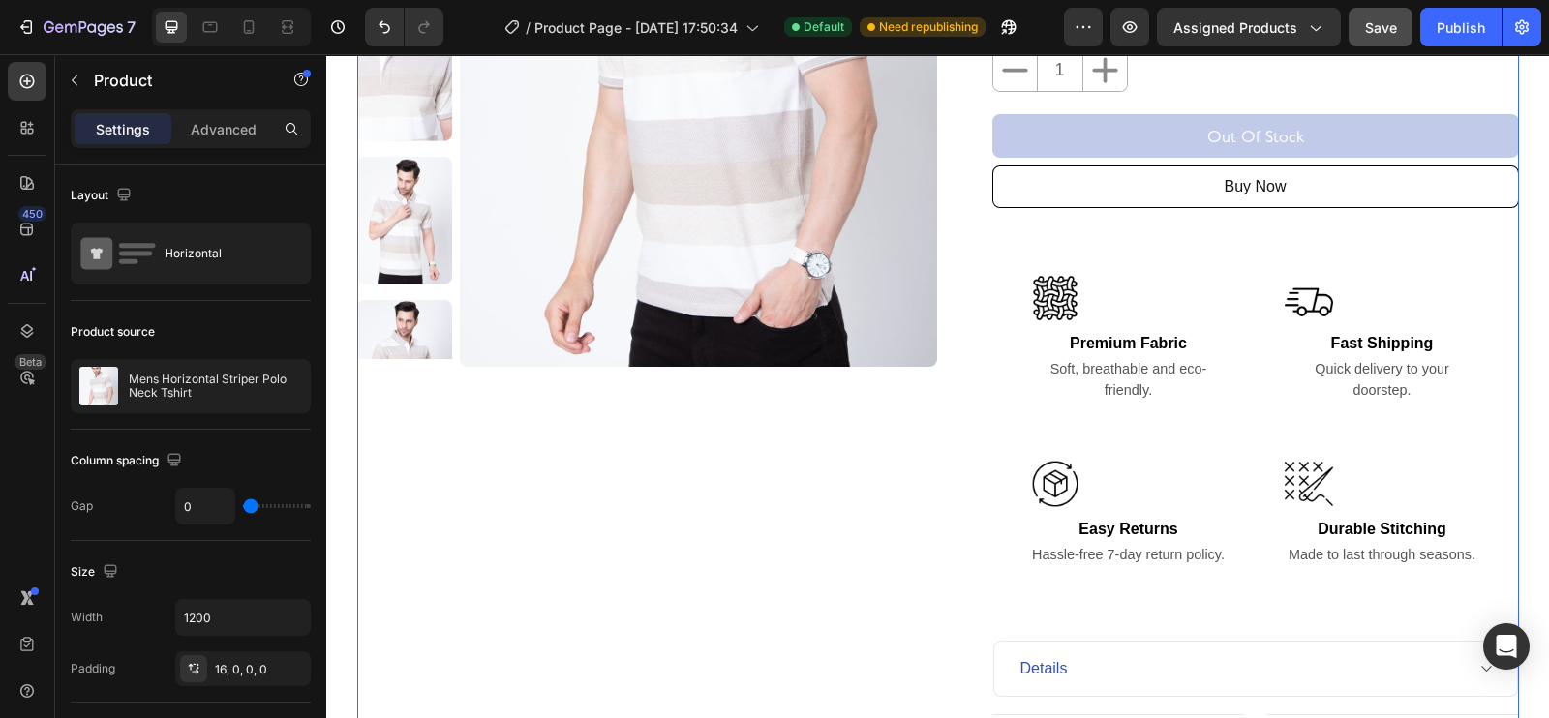
scroll to position [425, 0]
click at [1238, 458] on div "Premium Fabric Soft, breathable and eco-friendly. Fast Shipping Quick delivery …" at bounding box center [1255, 421] width 488 height 330
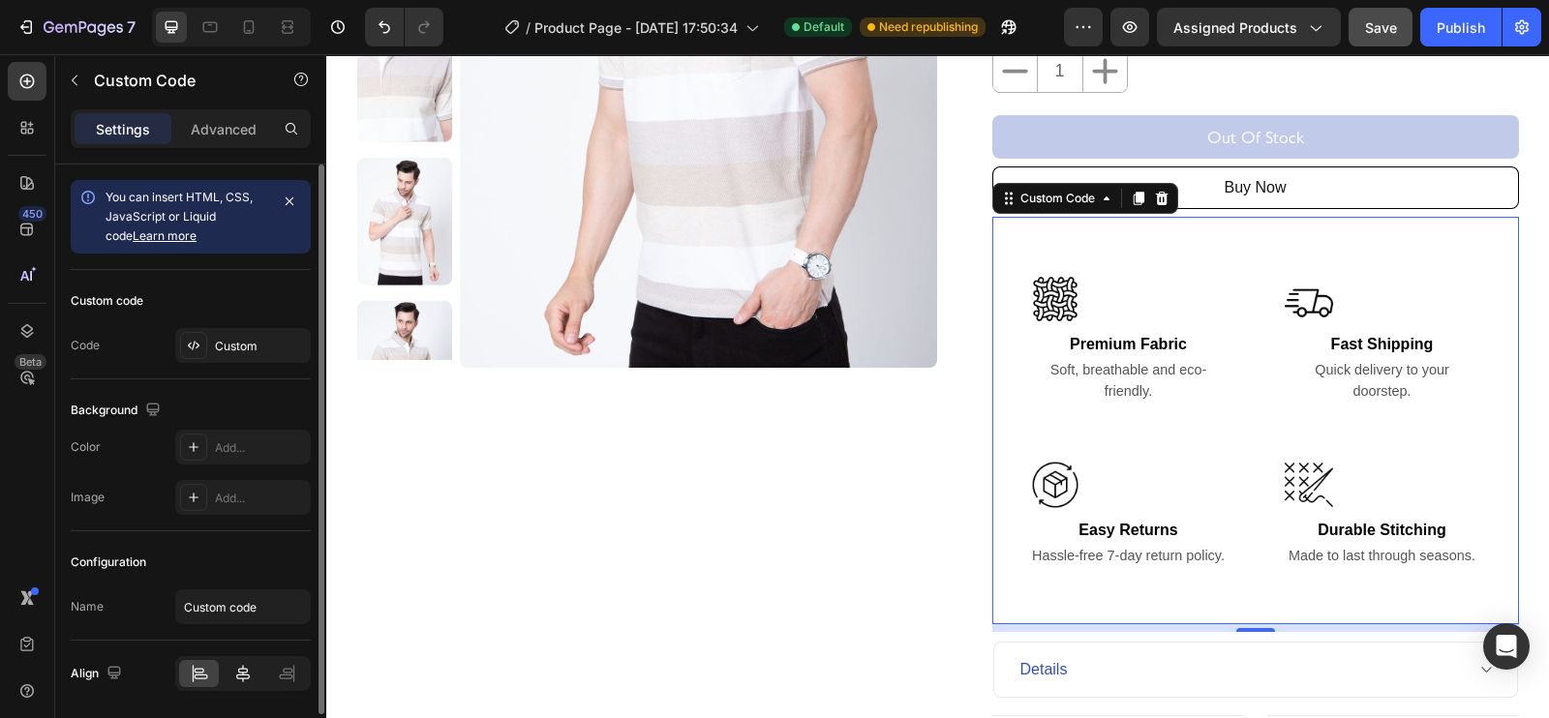
click at [235, 573] on icon at bounding box center [242, 673] width 19 height 19
click at [213, 573] on div at bounding box center [199, 673] width 40 height 27
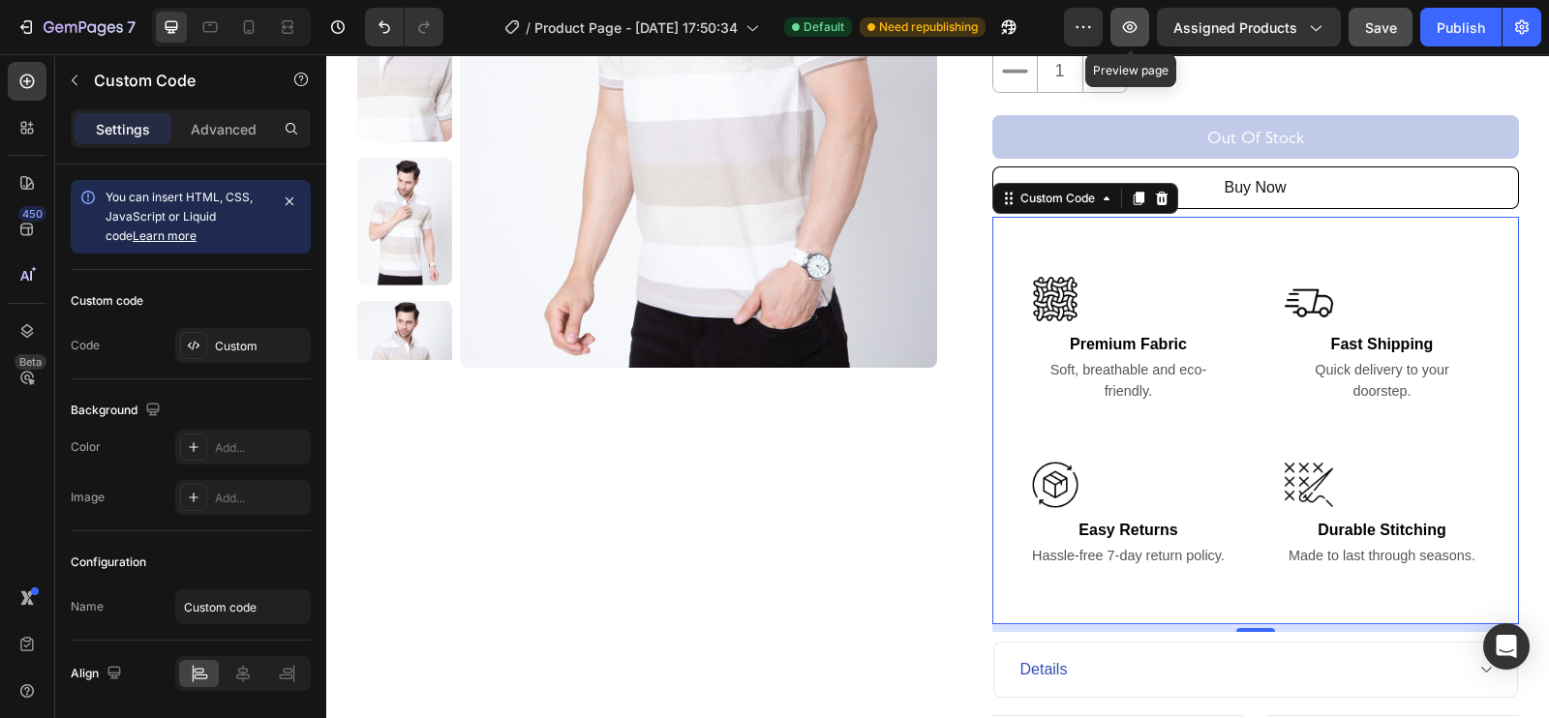
click at [1136, 27] on icon "button" at bounding box center [1129, 26] width 19 height 19
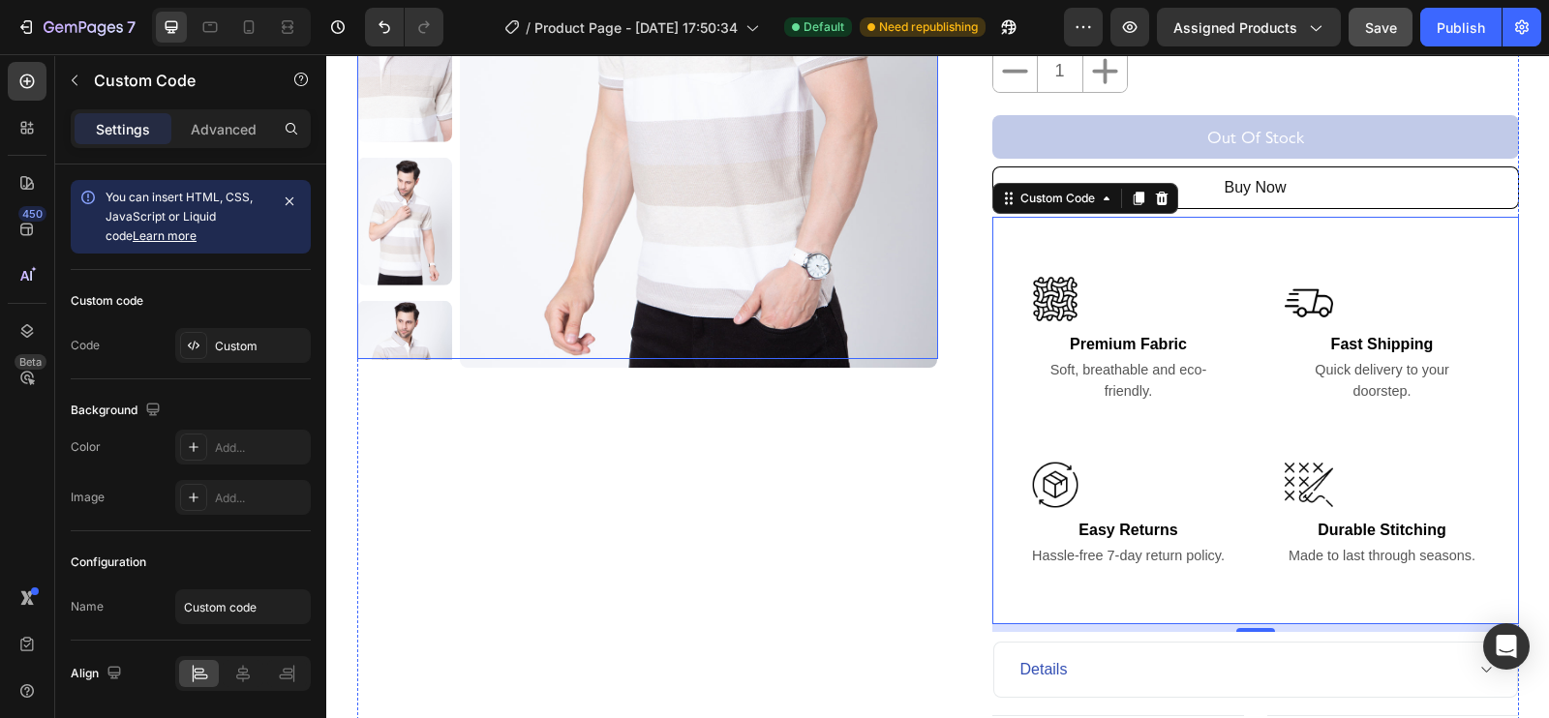
scroll to position [0, 0]
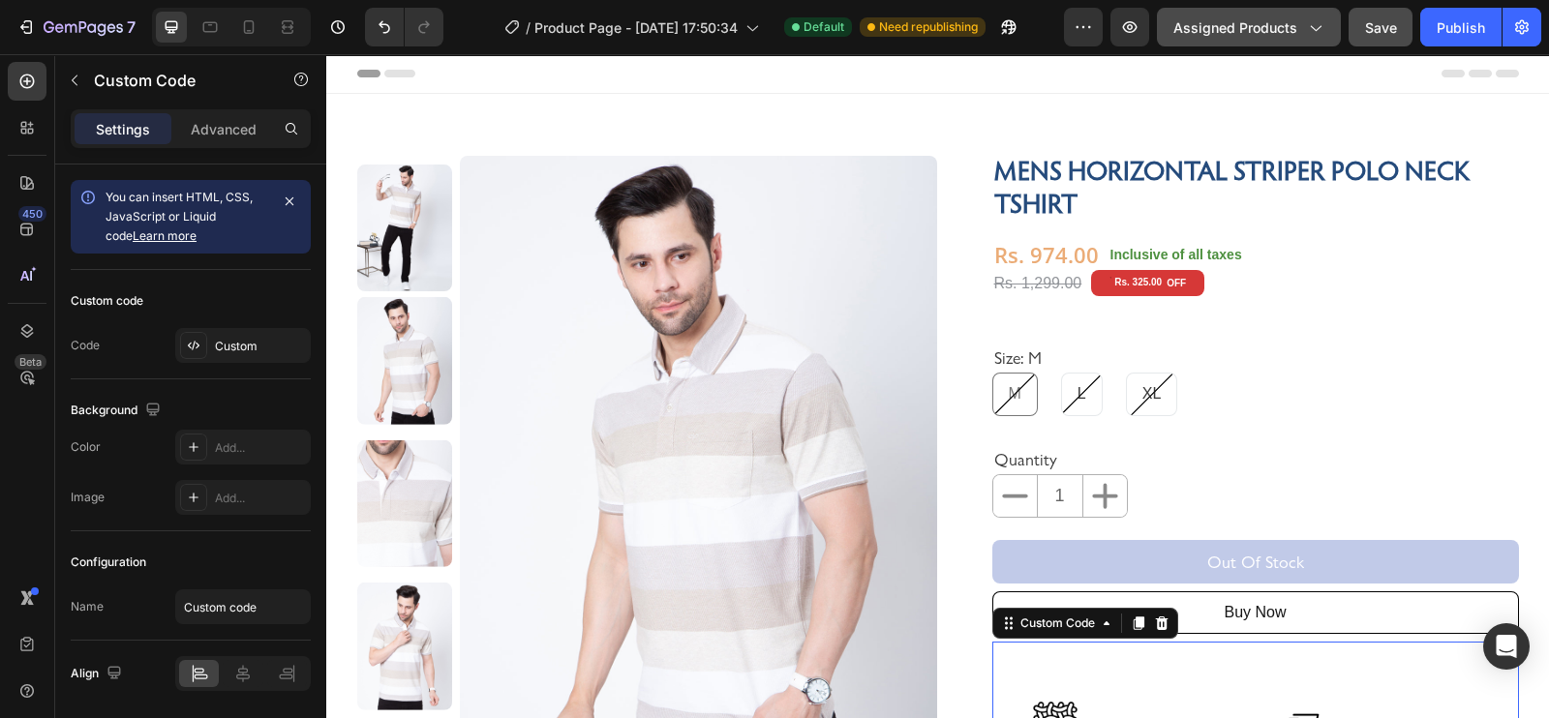
click at [1238, 21] on span "Assigned Products" at bounding box center [1235, 27] width 124 height 20
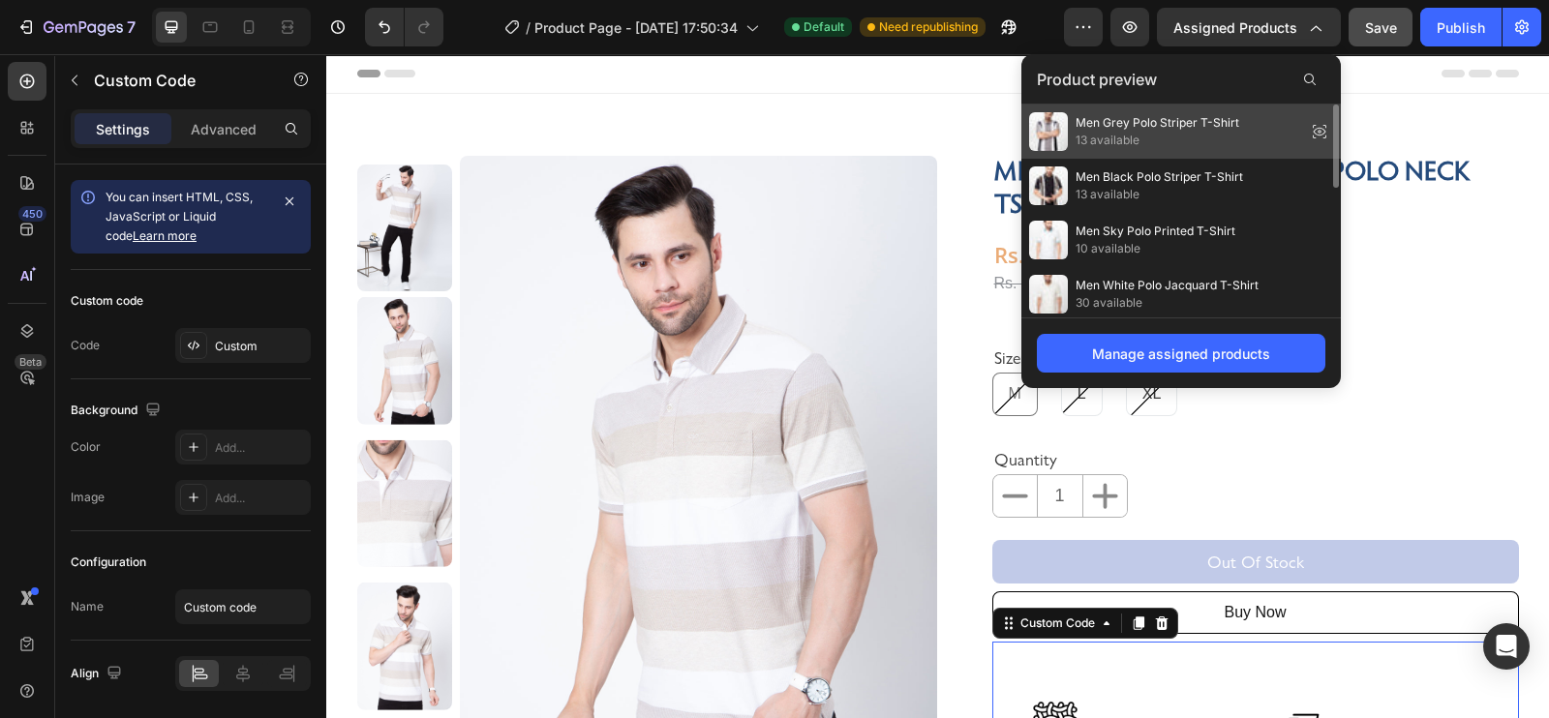
click at [1183, 133] on span "13 available" at bounding box center [1157, 140] width 164 height 17
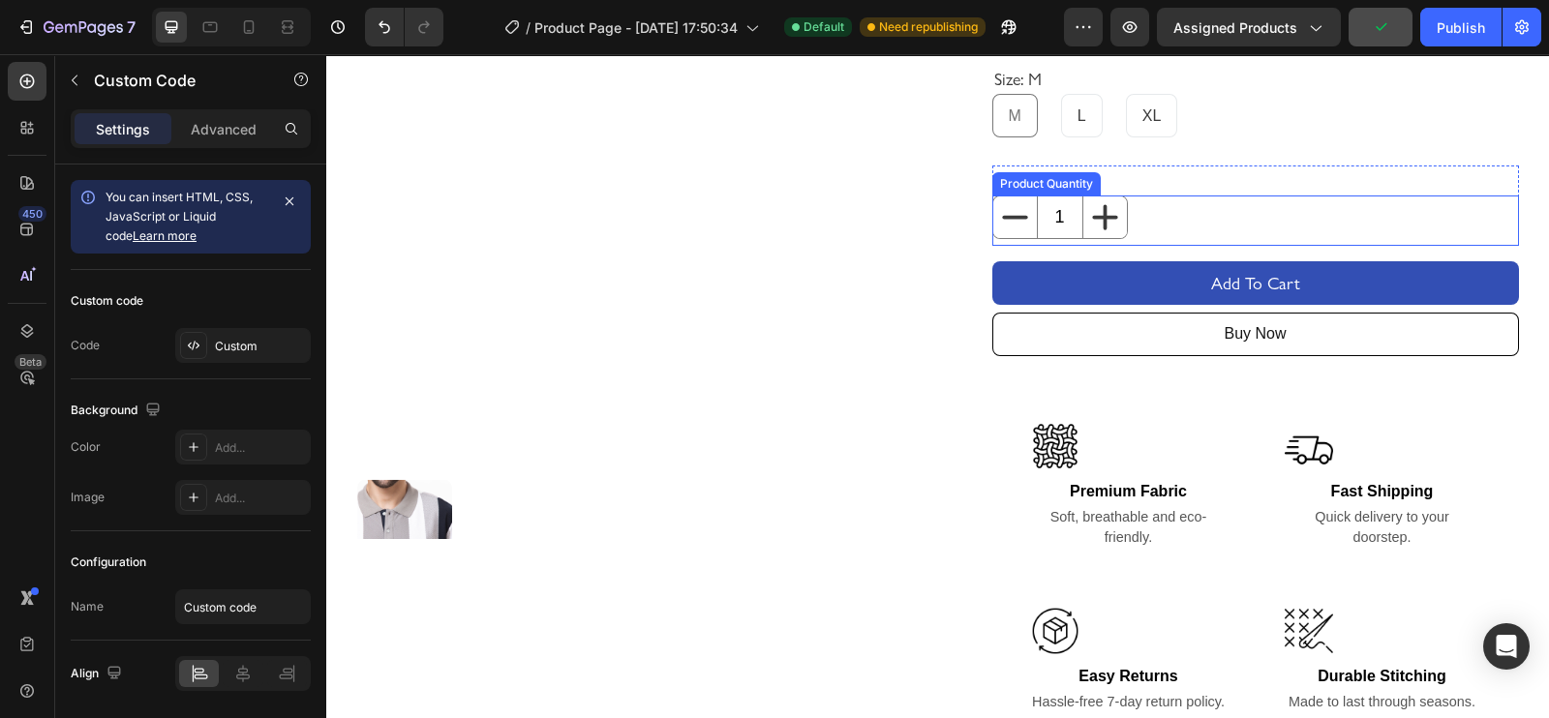
scroll to position [306, 0]
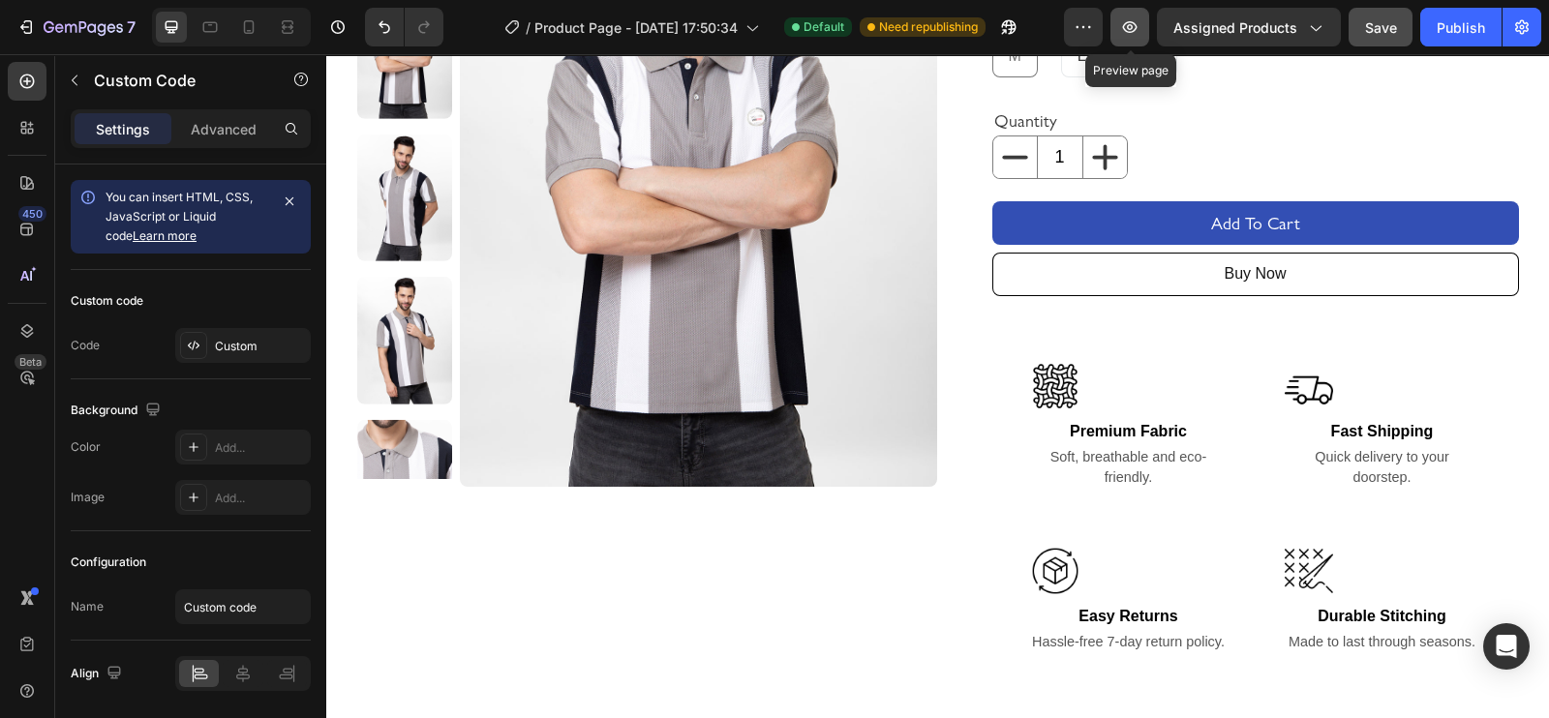
click at [1128, 35] on icon "button" at bounding box center [1129, 26] width 19 height 19
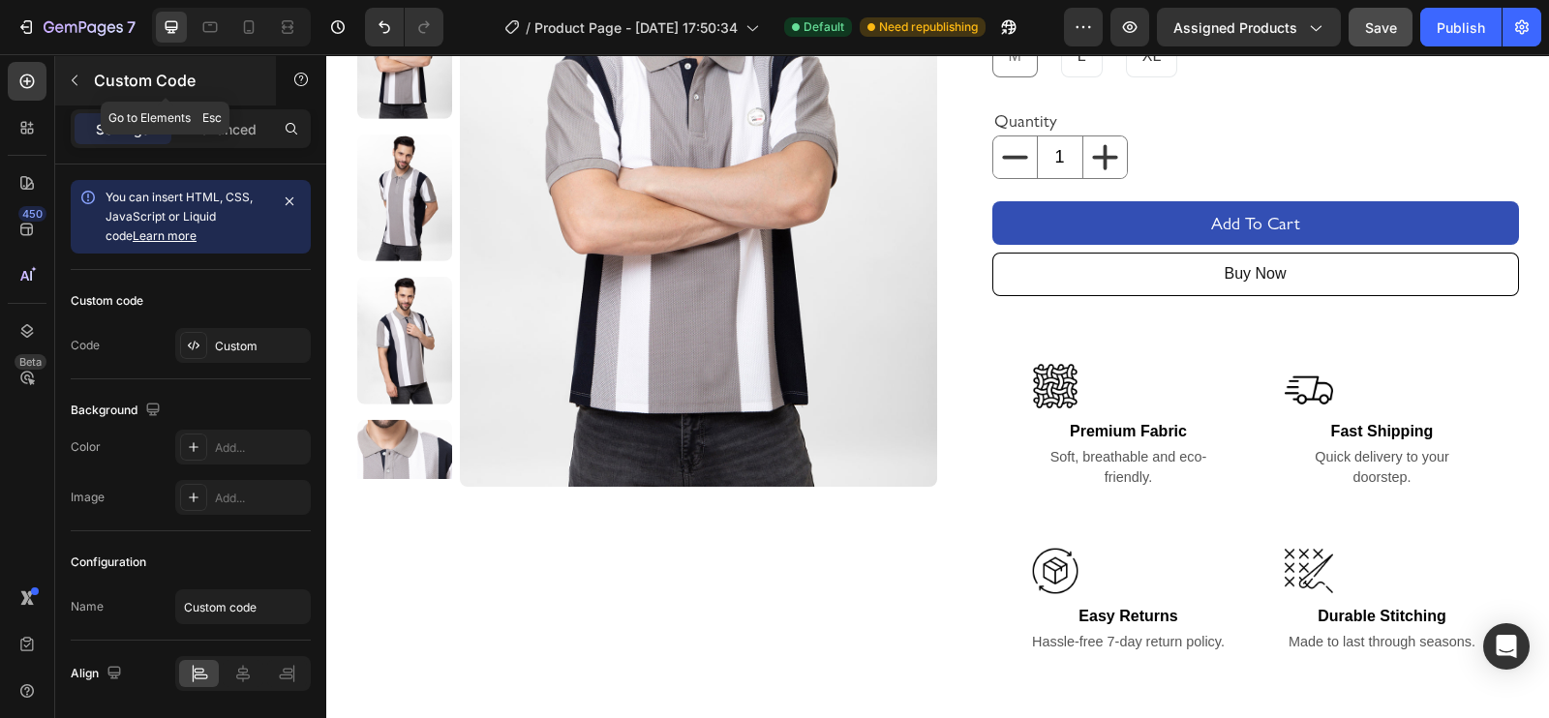
click at [75, 79] on icon "button" at bounding box center [74, 80] width 15 height 15
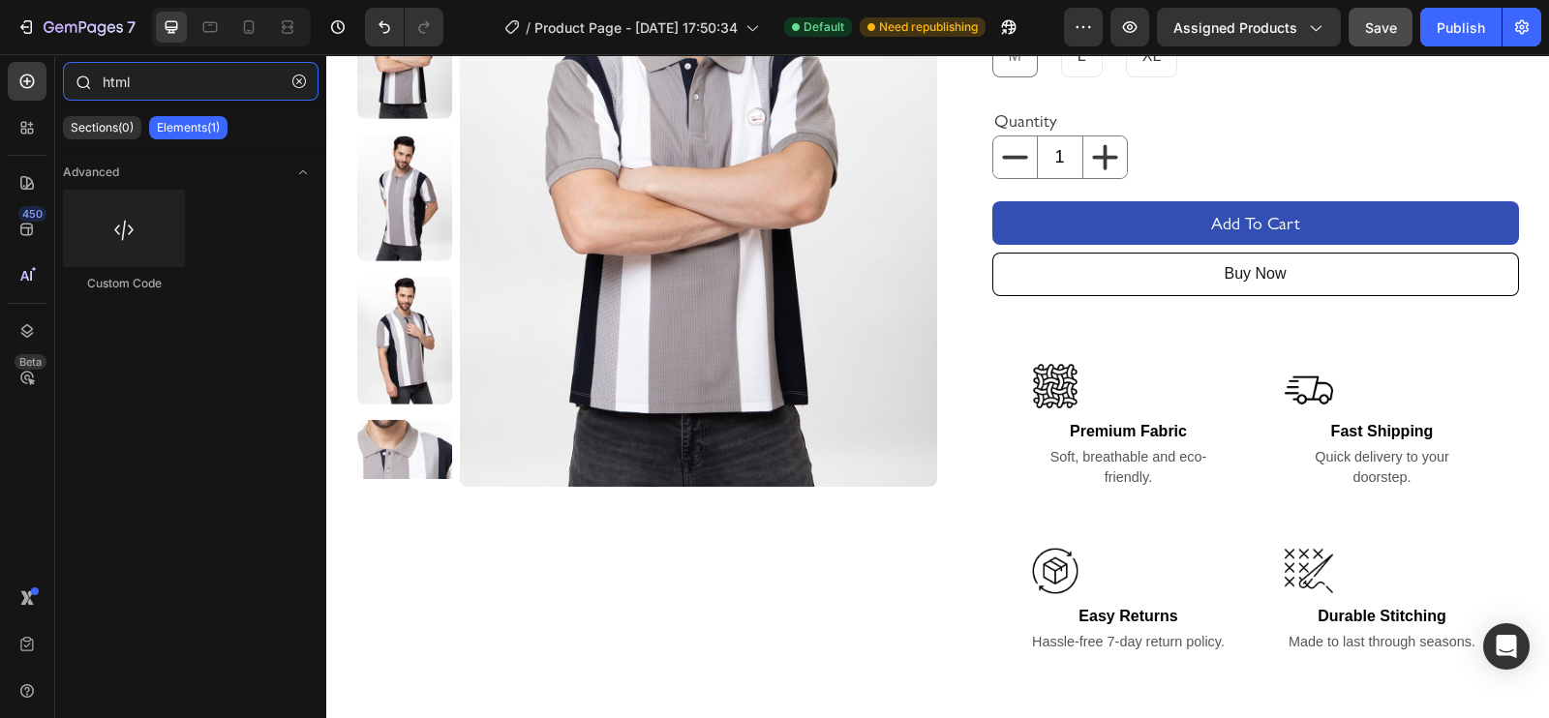
click at [182, 84] on input "html" at bounding box center [191, 81] width 256 height 39
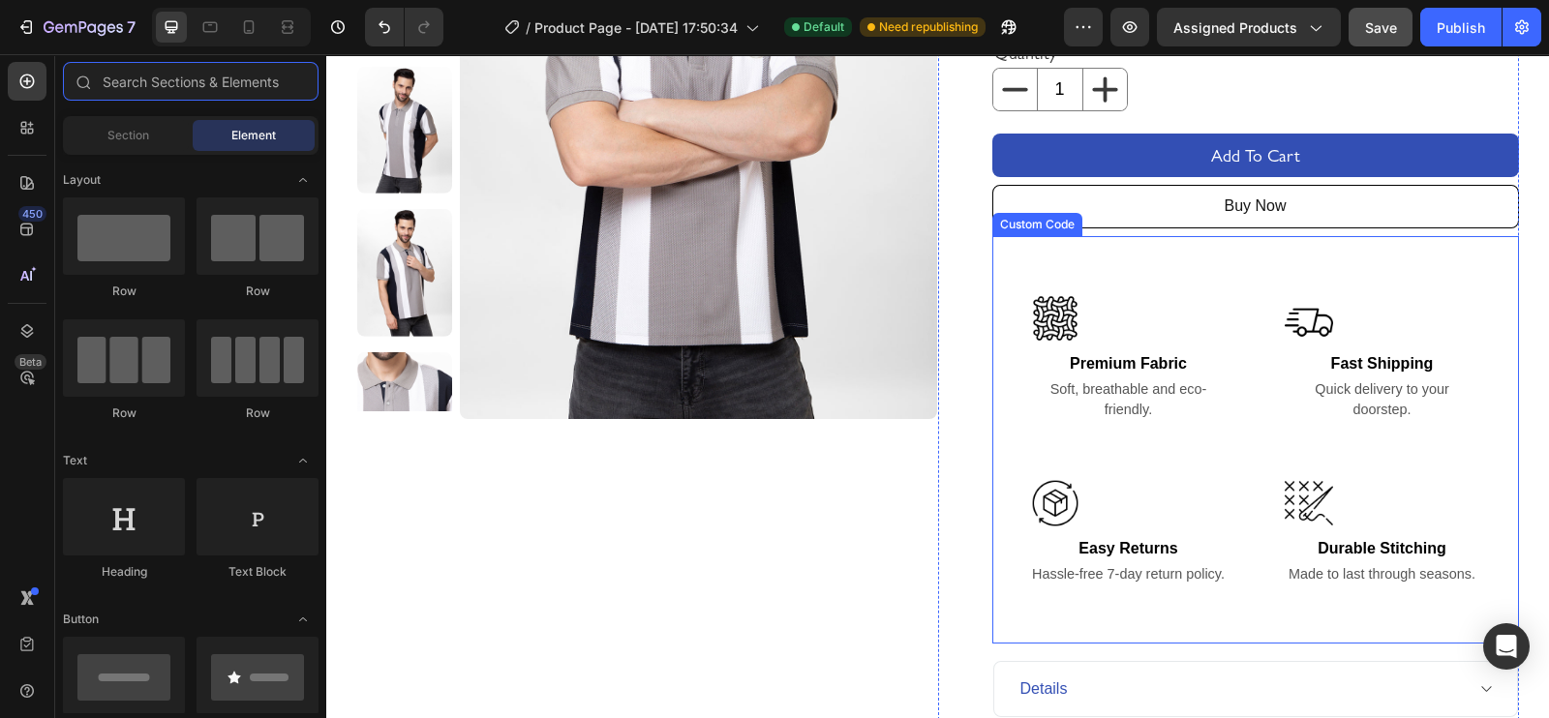
scroll to position [363, 0]
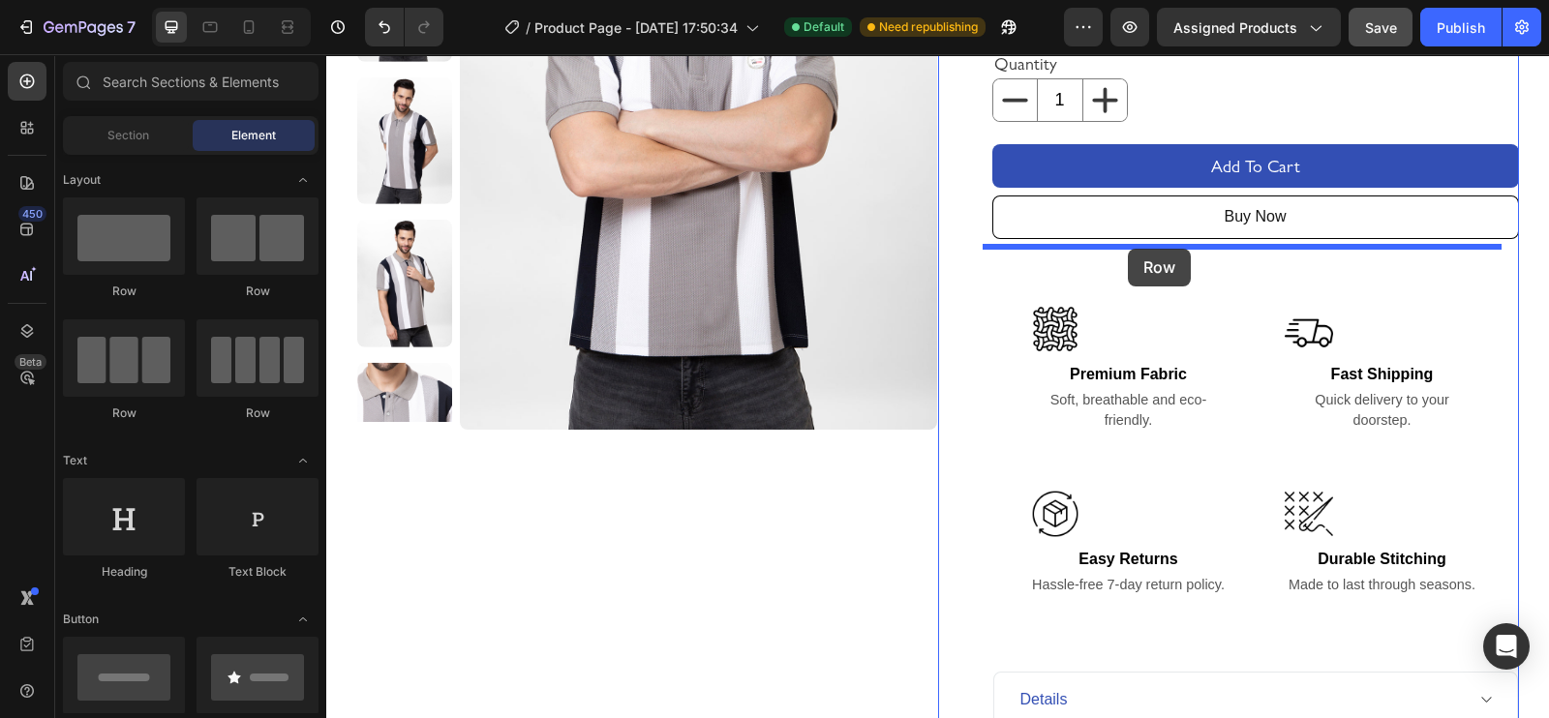
drag, startPoint x: 444, startPoint y: 402, endPoint x: 1147, endPoint y: 249, distance: 719.1
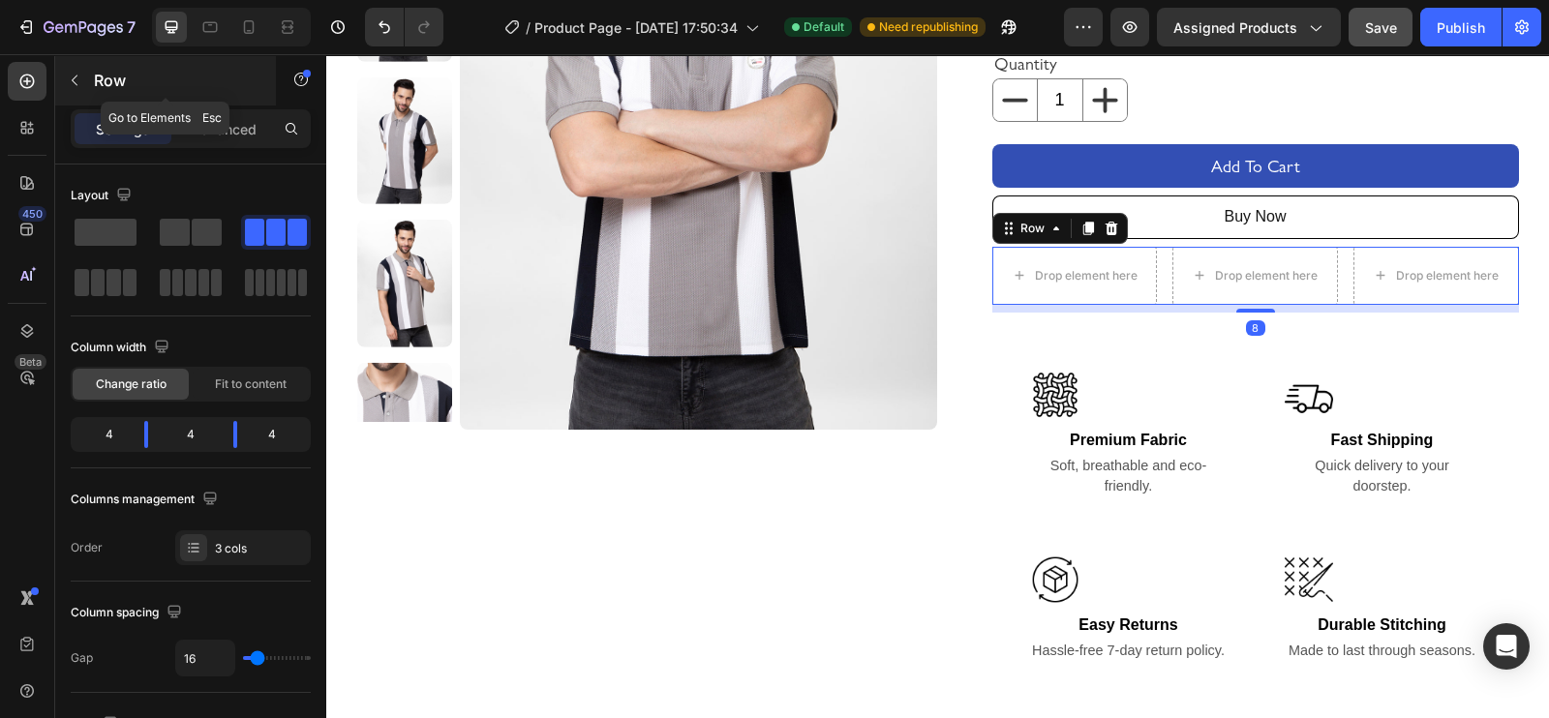
click at [81, 81] on icon "button" at bounding box center [74, 80] width 15 height 15
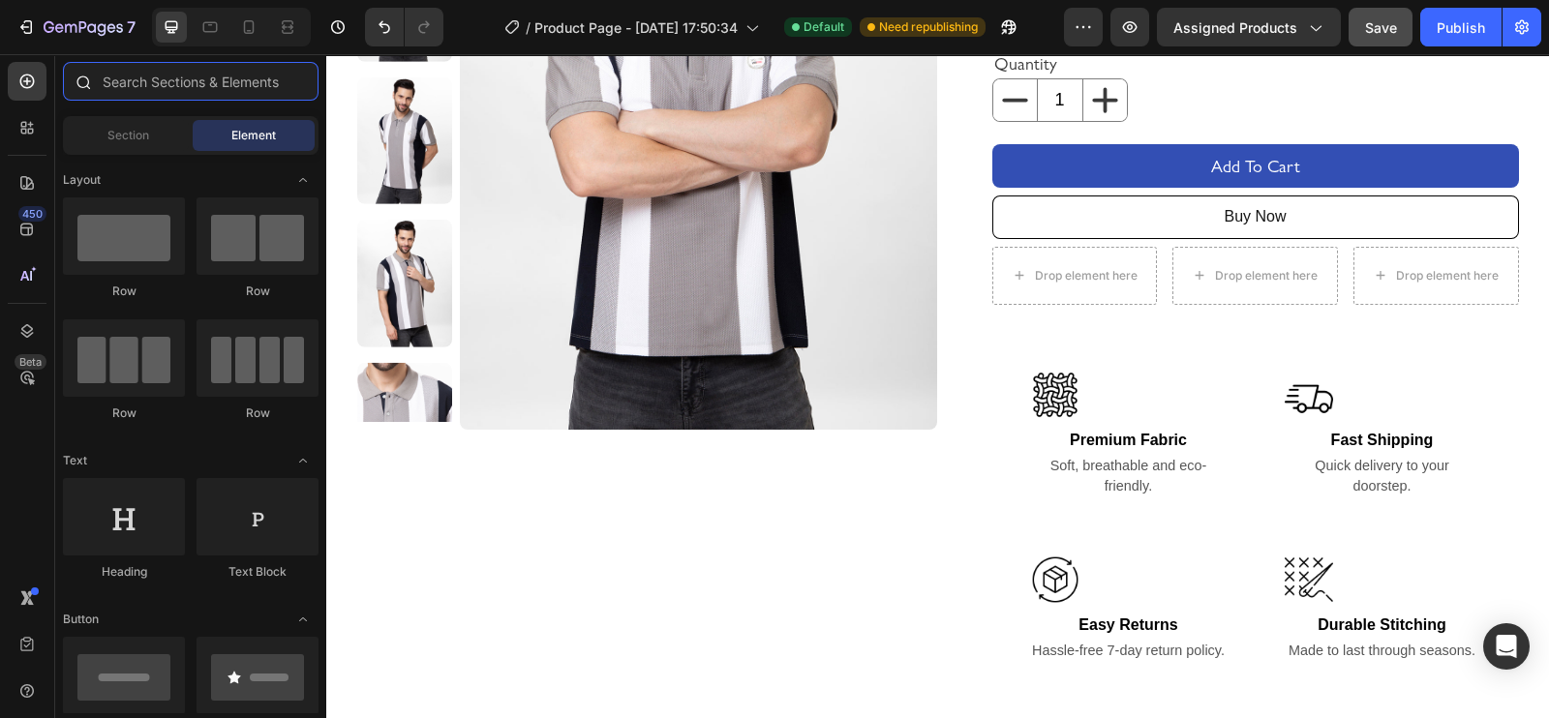
click at [180, 69] on input "text" at bounding box center [191, 81] width 256 height 39
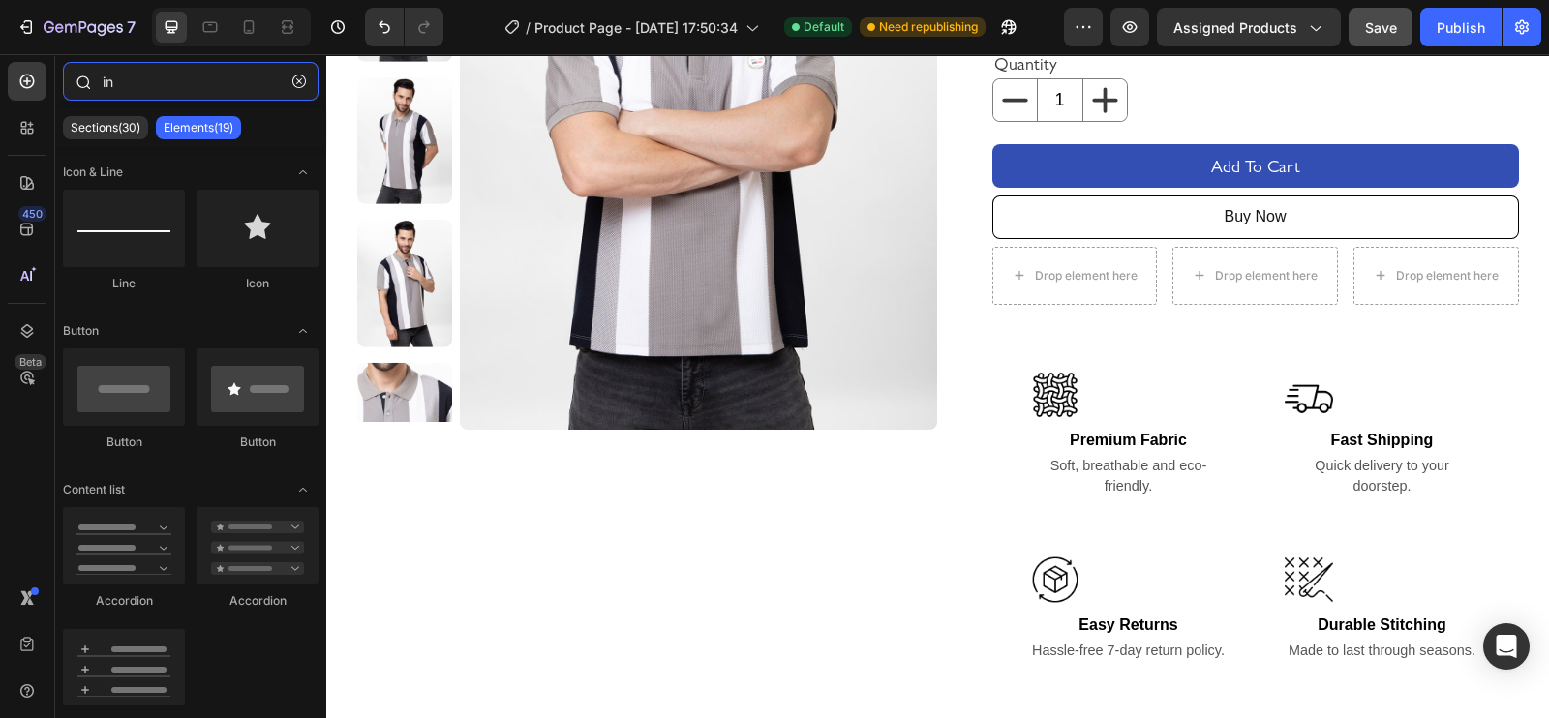
type input "i"
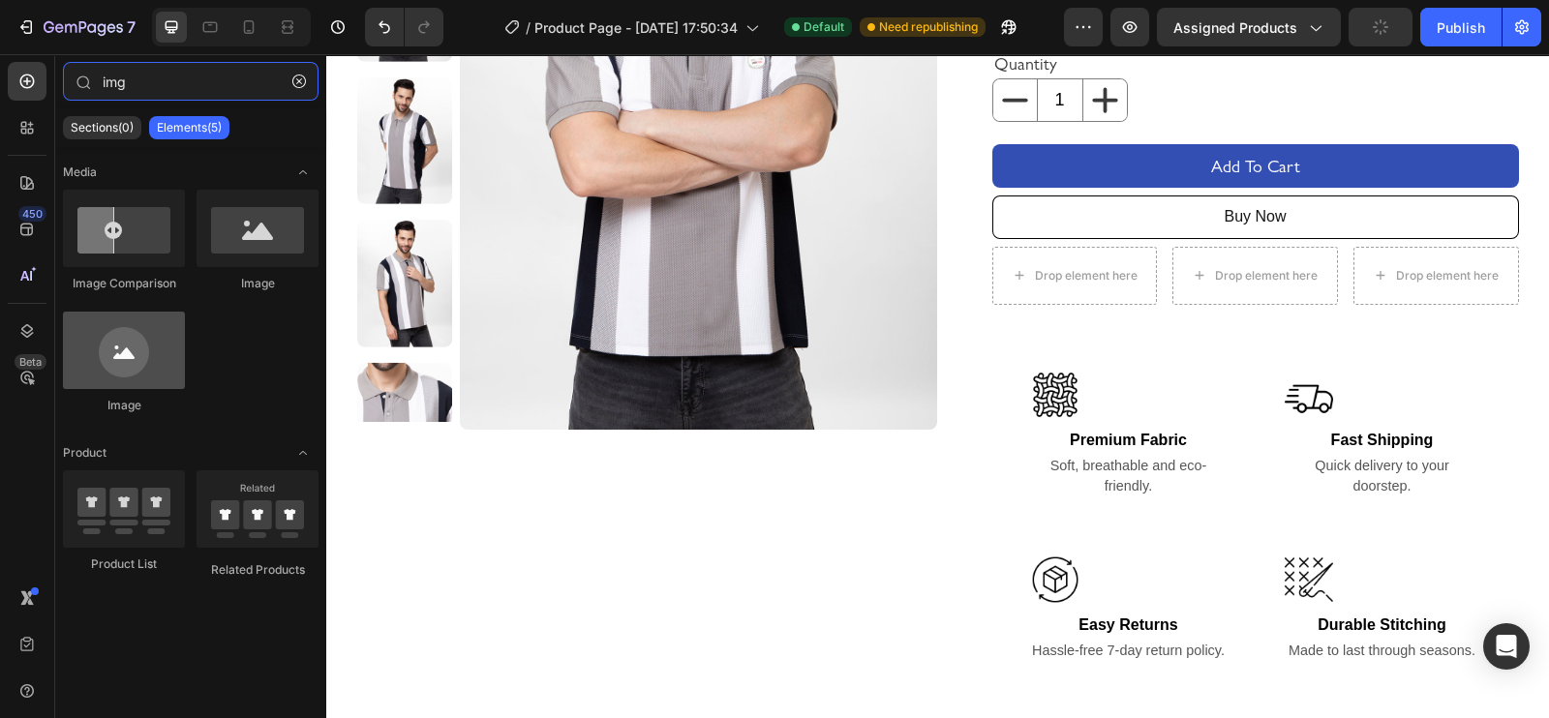
type input "img"
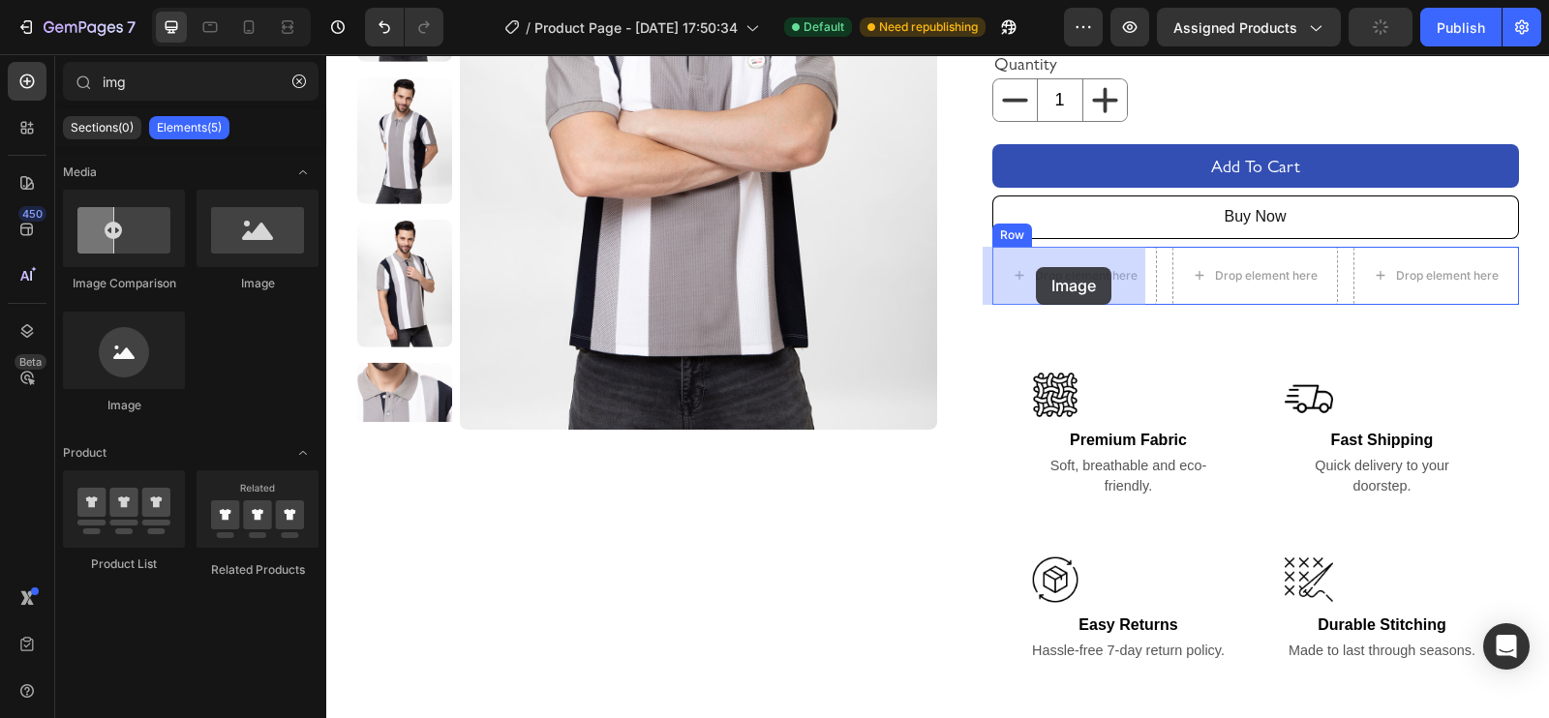
drag, startPoint x: 459, startPoint y: 426, endPoint x: 1036, endPoint y: 263, distance: 599.3
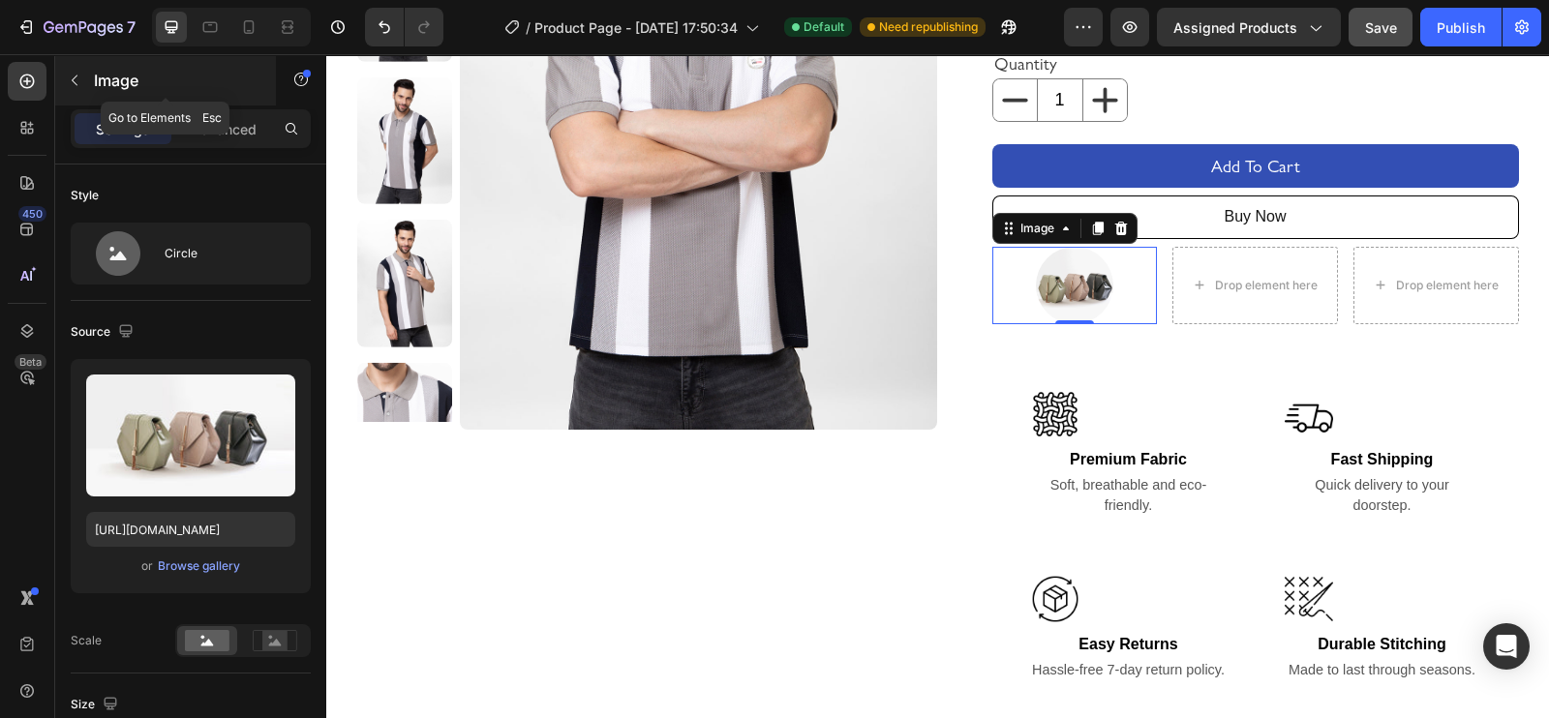
click at [67, 82] on icon "button" at bounding box center [74, 80] width 15 height 15
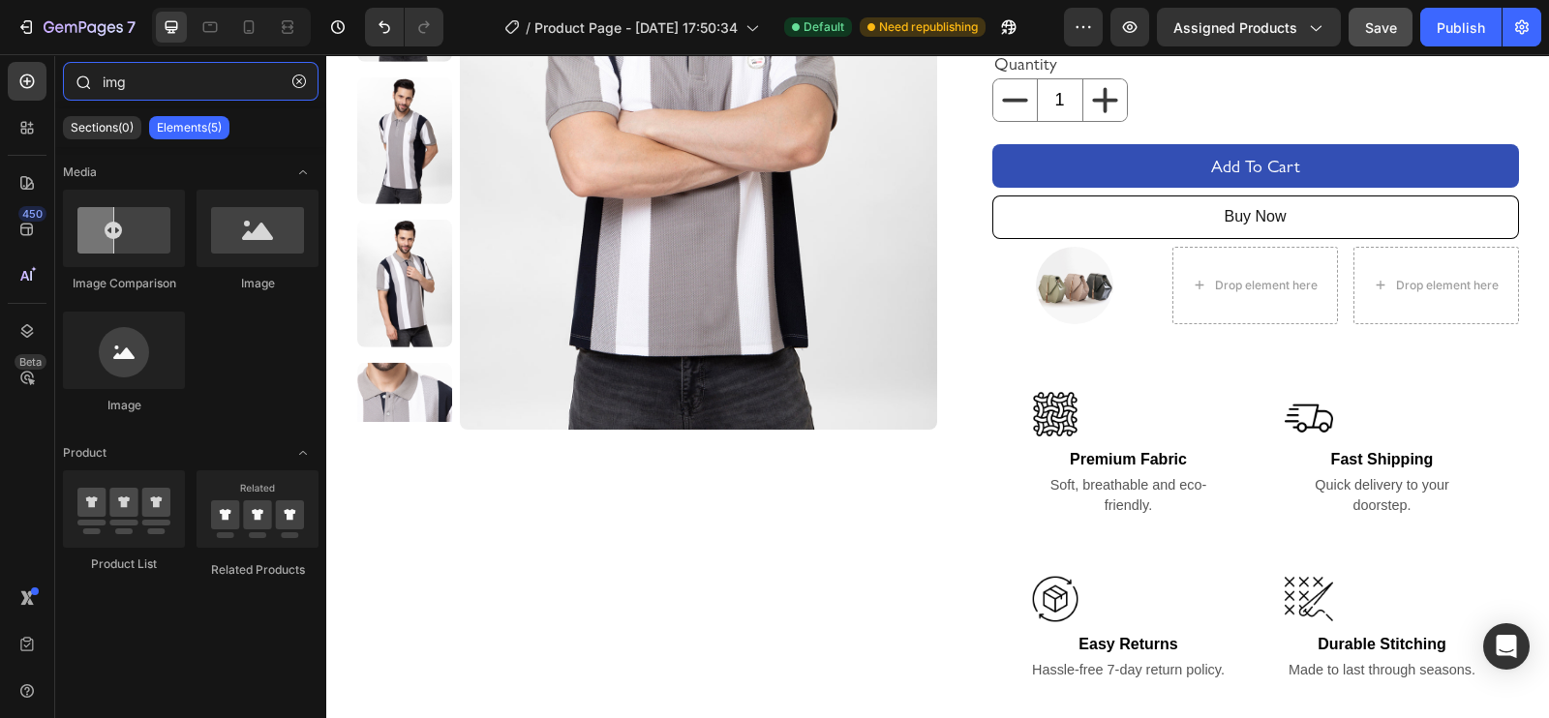
click at [189, 84] on input "img" at bounding box center [191, 81] width 256 height 39
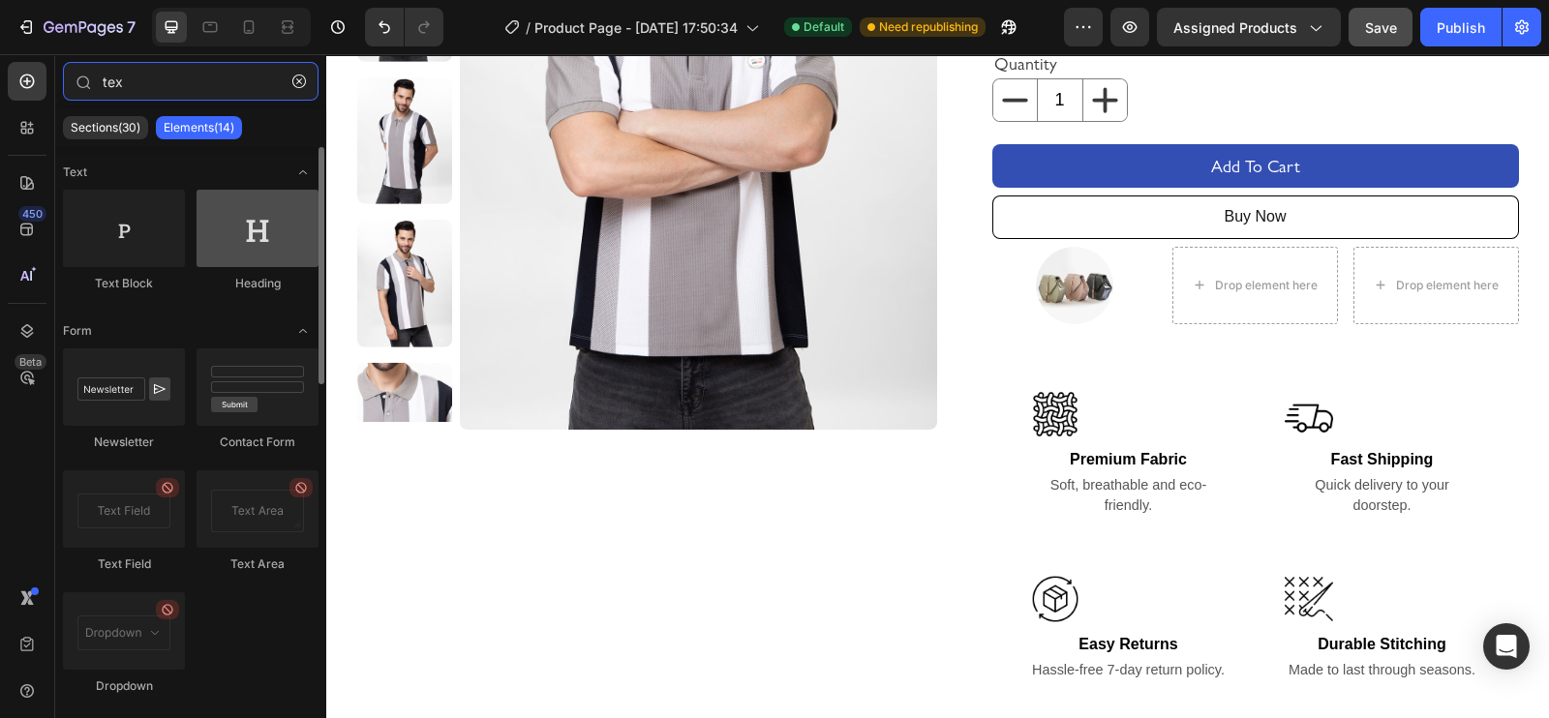
type input "tex"
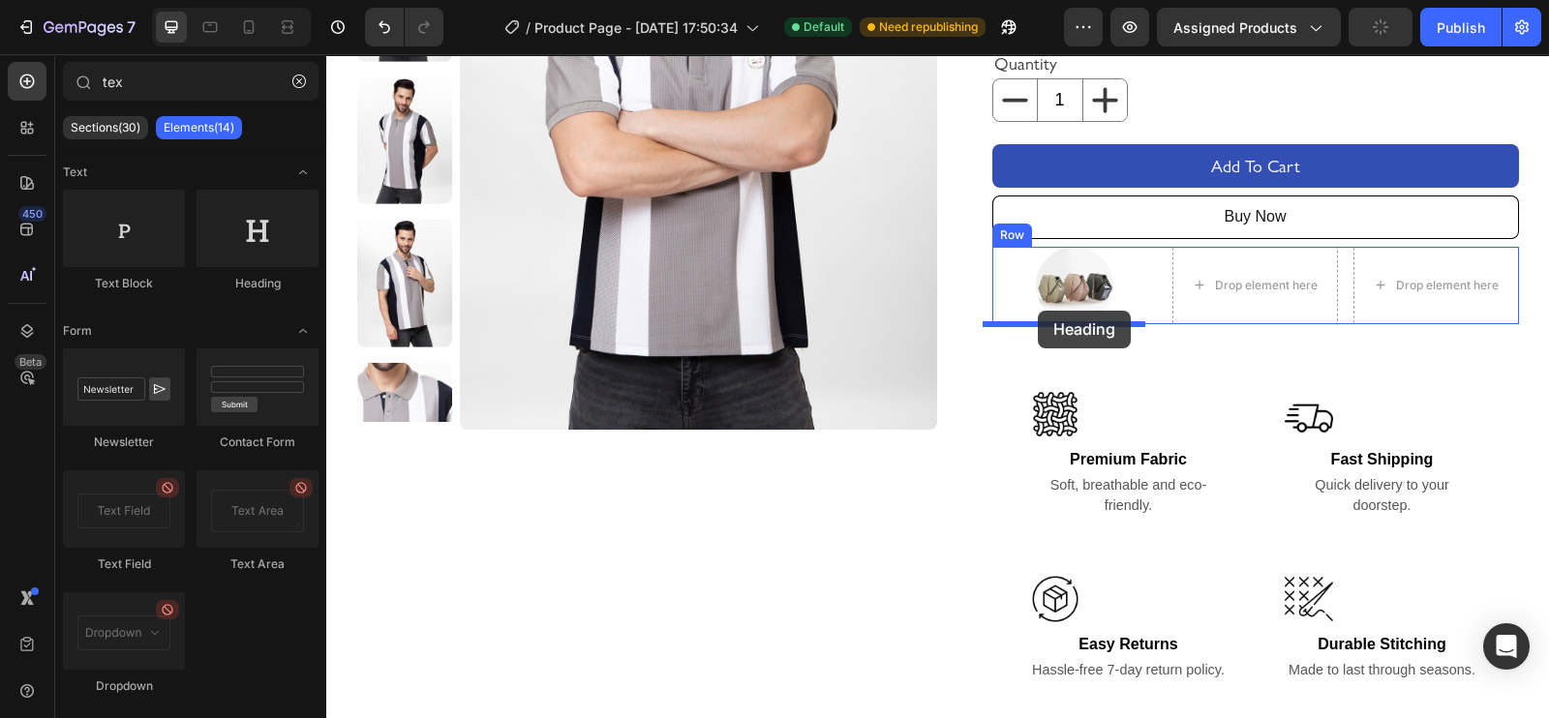
drag, startPoint x: 592, startPoint y: 293, endPoint x: 1038, endPoint y: 311, distance: 445.6
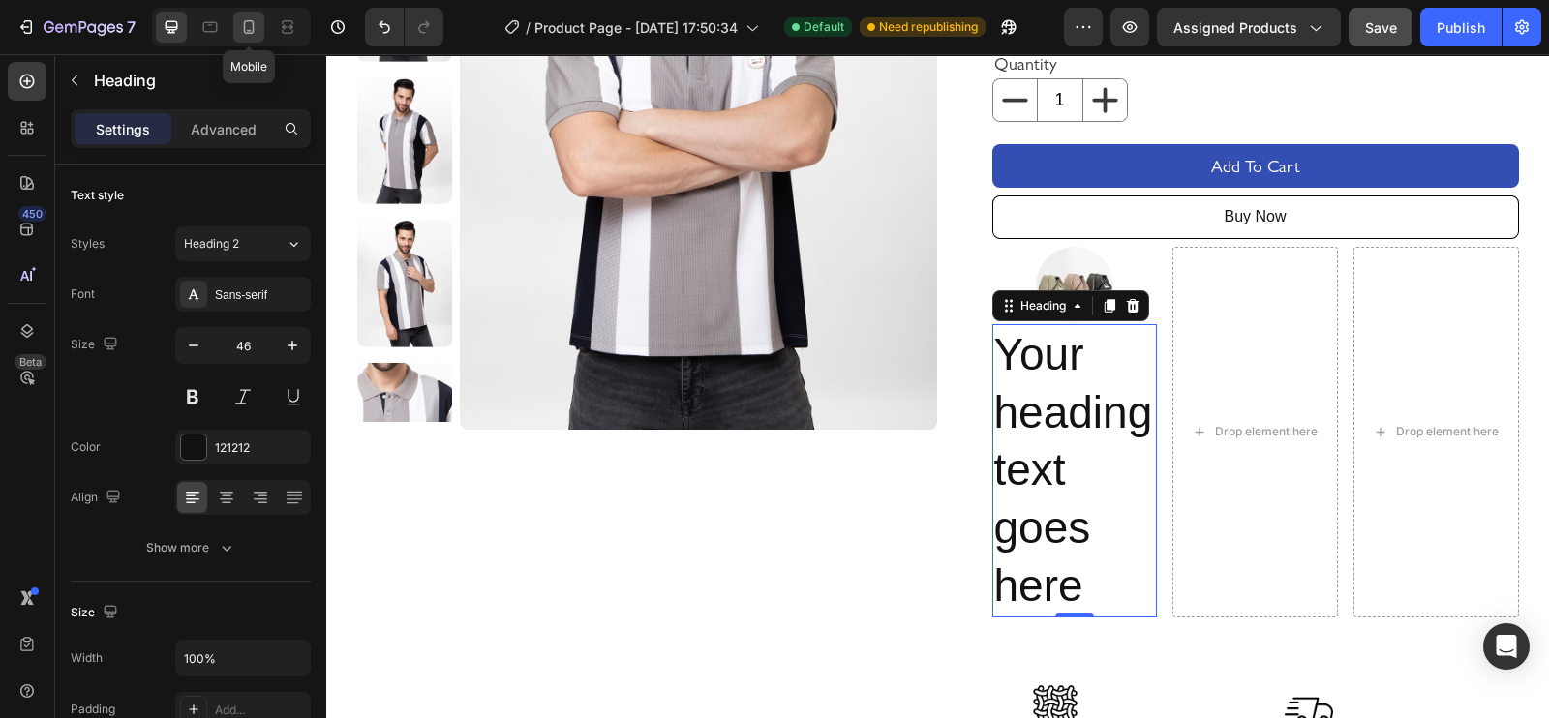
click at [260, 27] on div at bounding box center [248, 27] width 31 height 31
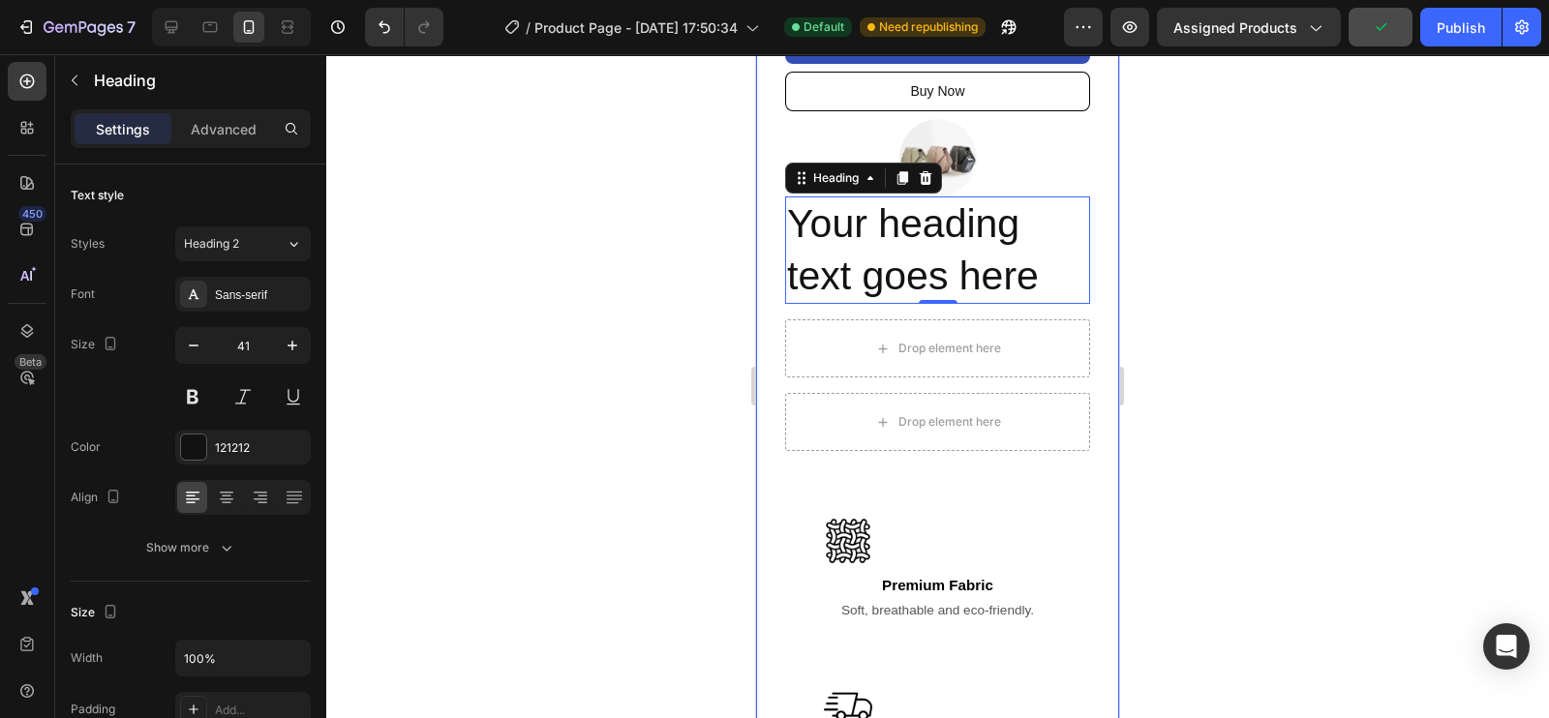
scroll to position [1030, 0]
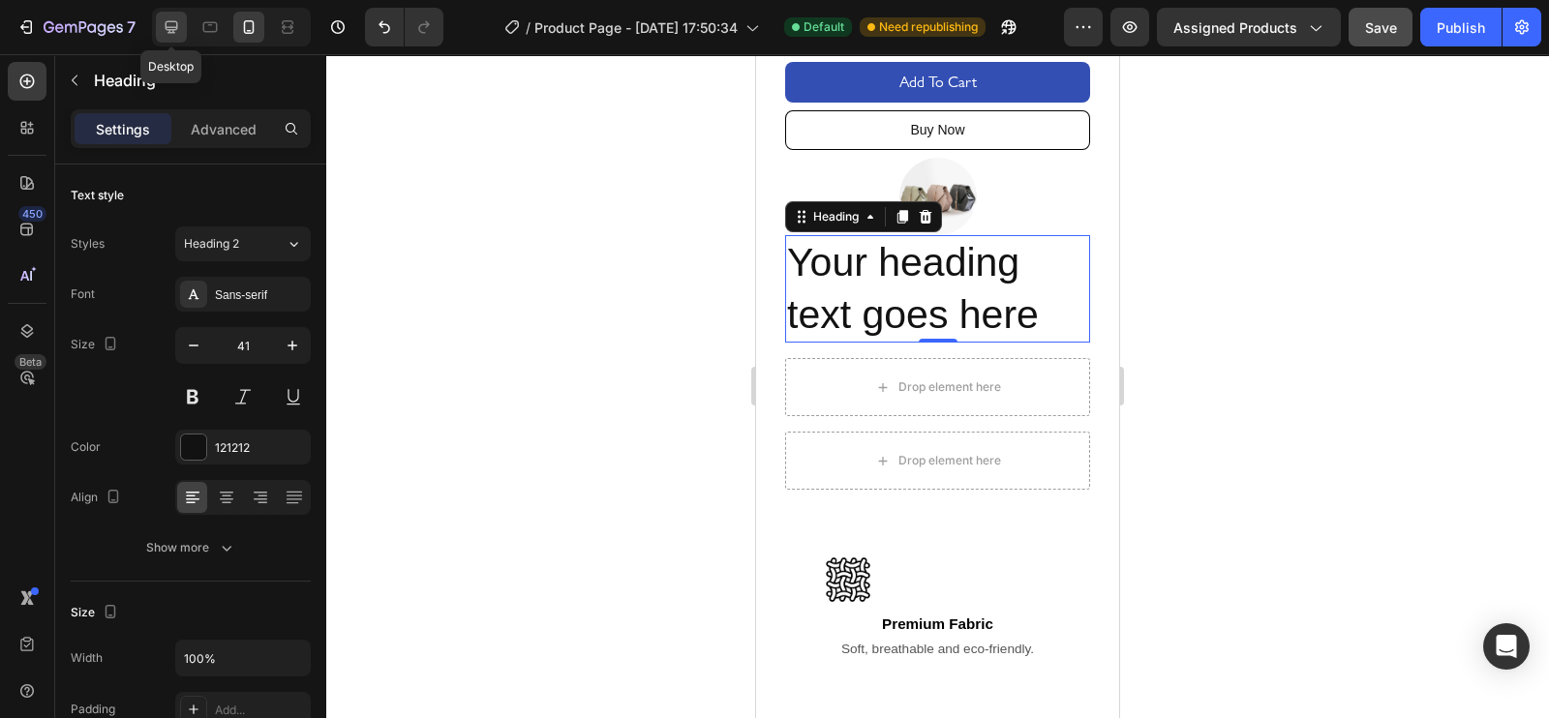
click at [171, 16] on div at bounding box center [171, 27] width 31 height 31
type input "46"
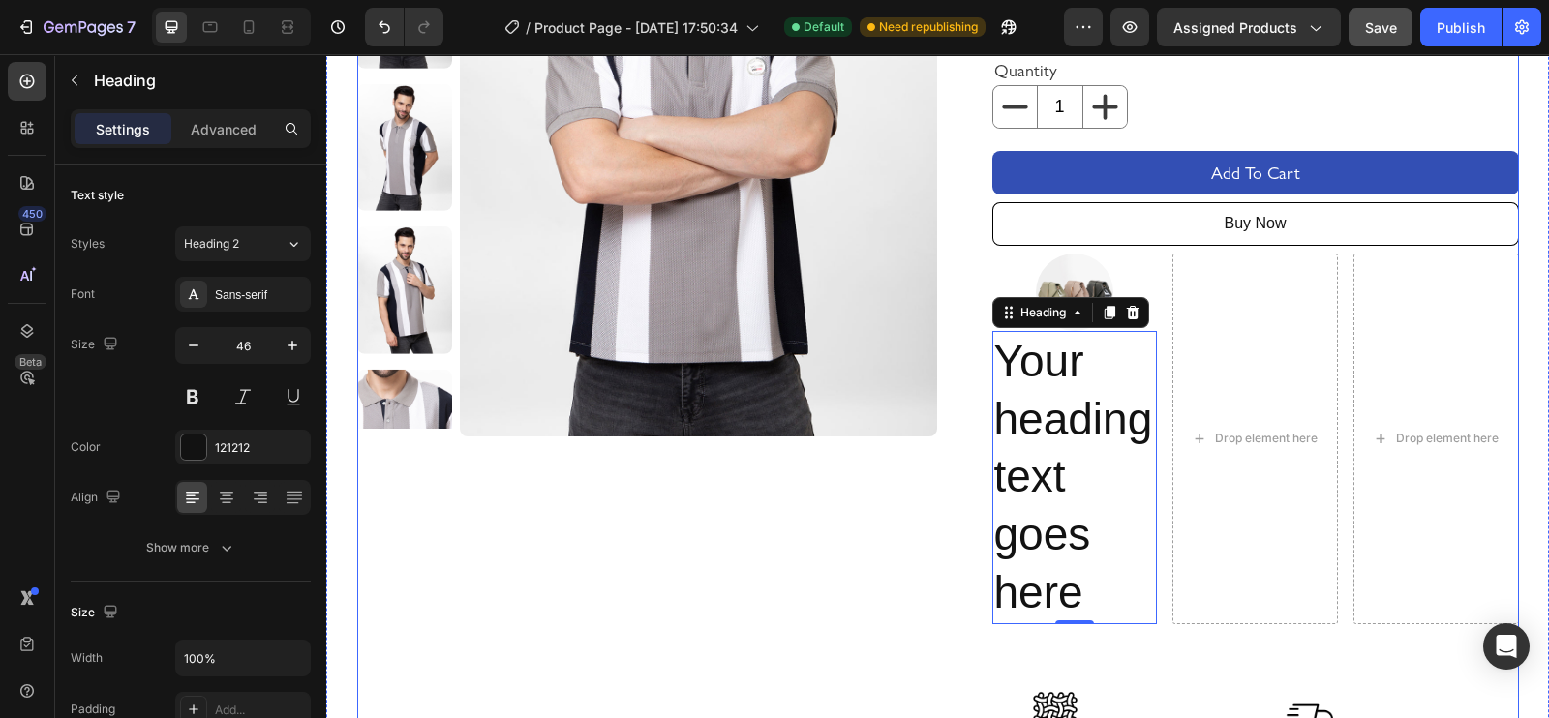
scroll to position [307, 0]
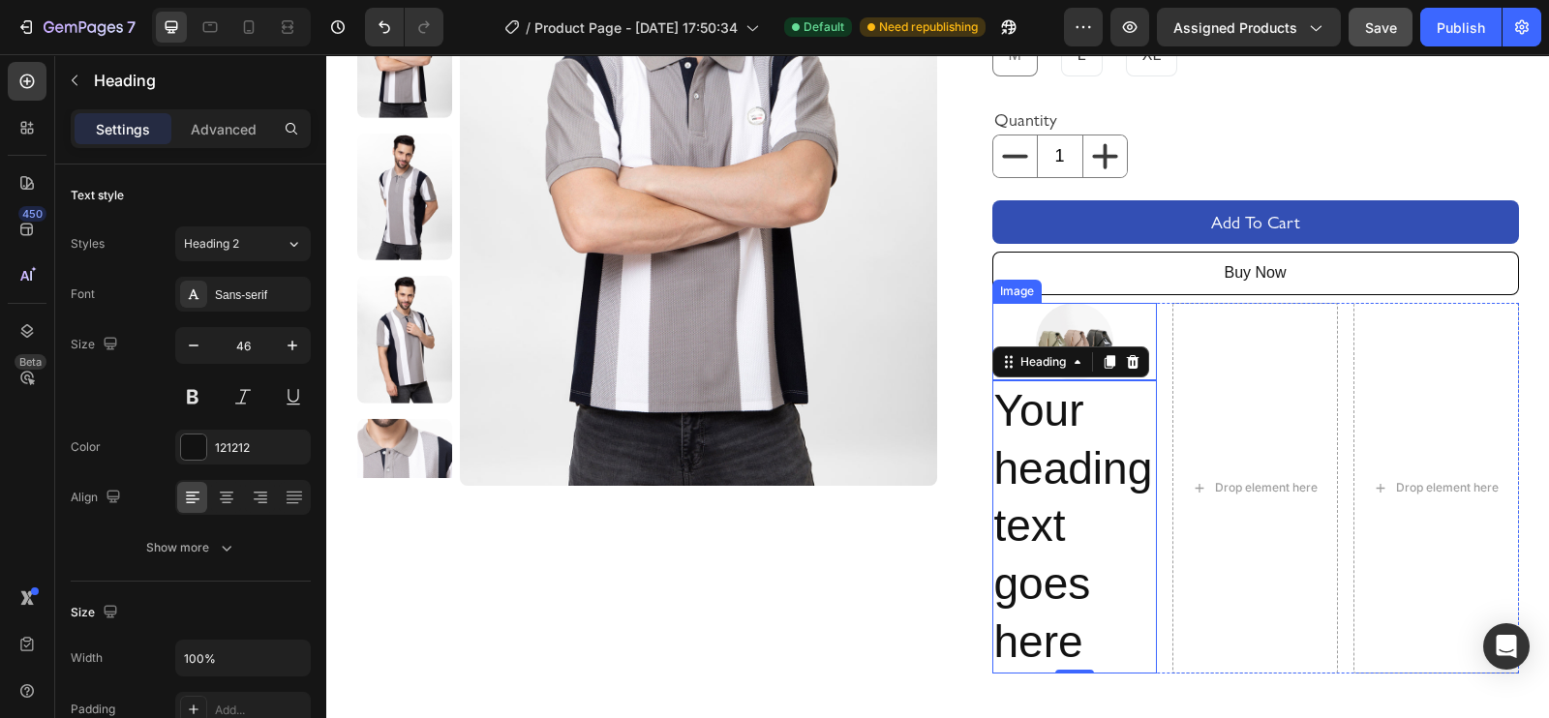
click at [1055, 321] on img at bounding box center [1074, 341] width 77 height 77
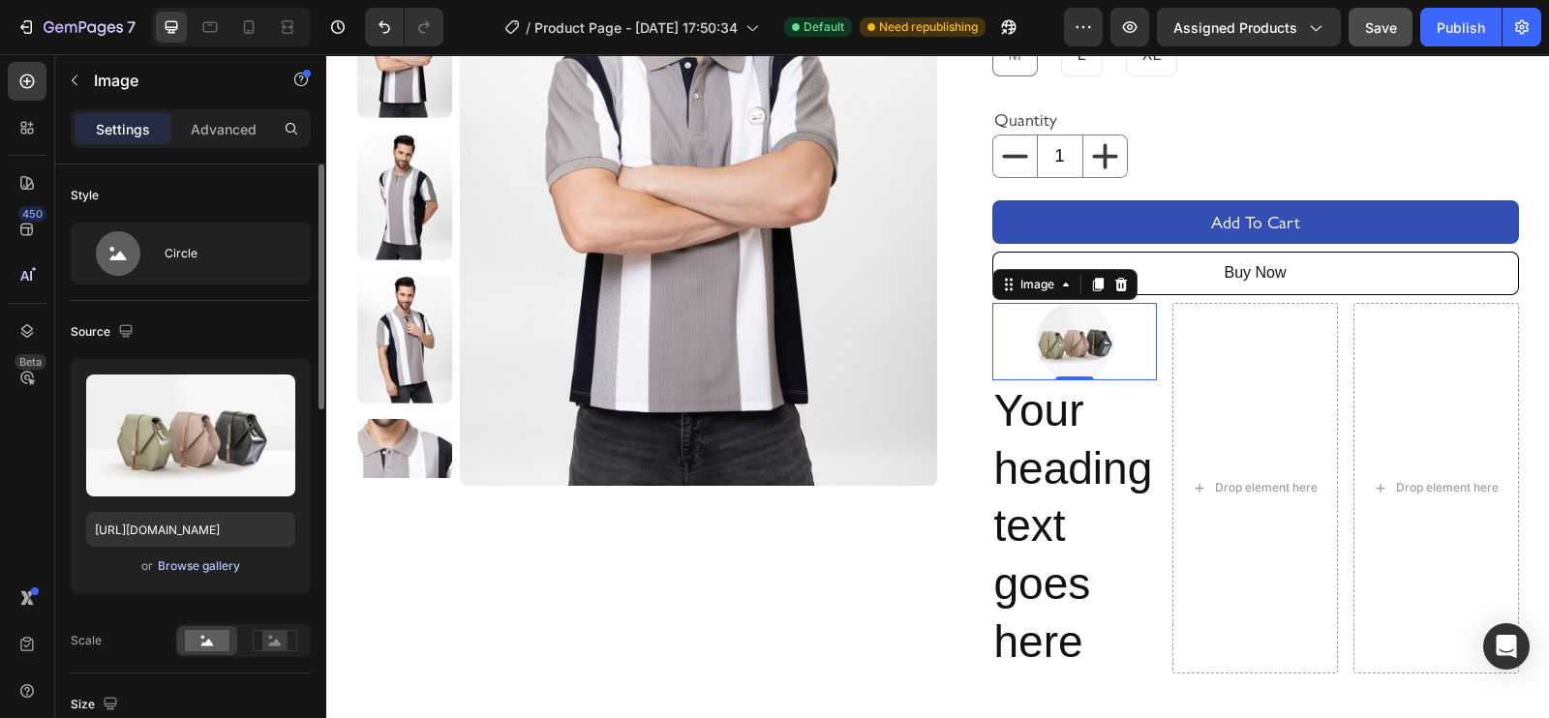
click at [174, 558] on div "Browse gallery" at bounding box center [199, 566] width 82 height 17
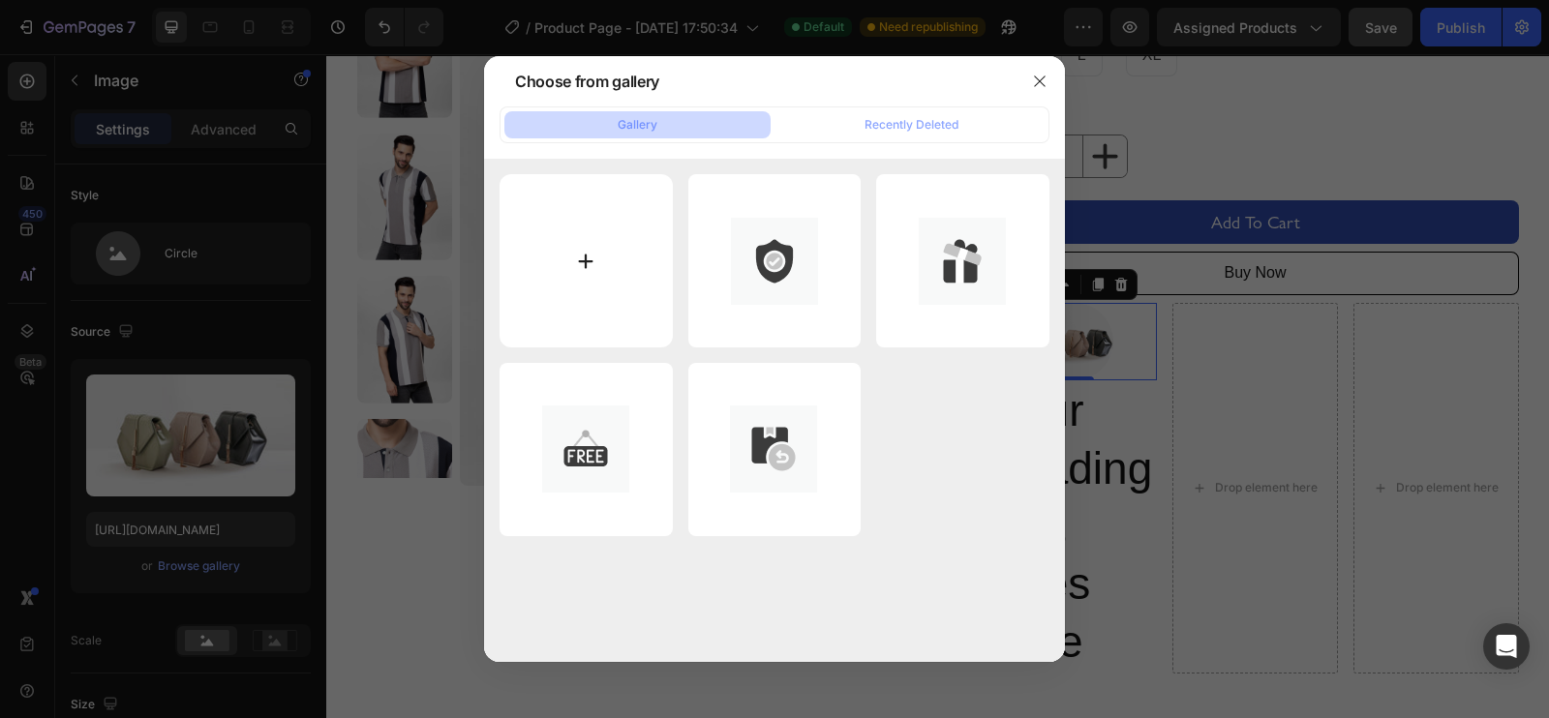
click at [595, 263] on input "file" at bounding box center [585, 260] width 173 height 173
type input "C:\fakepath\textile.png"
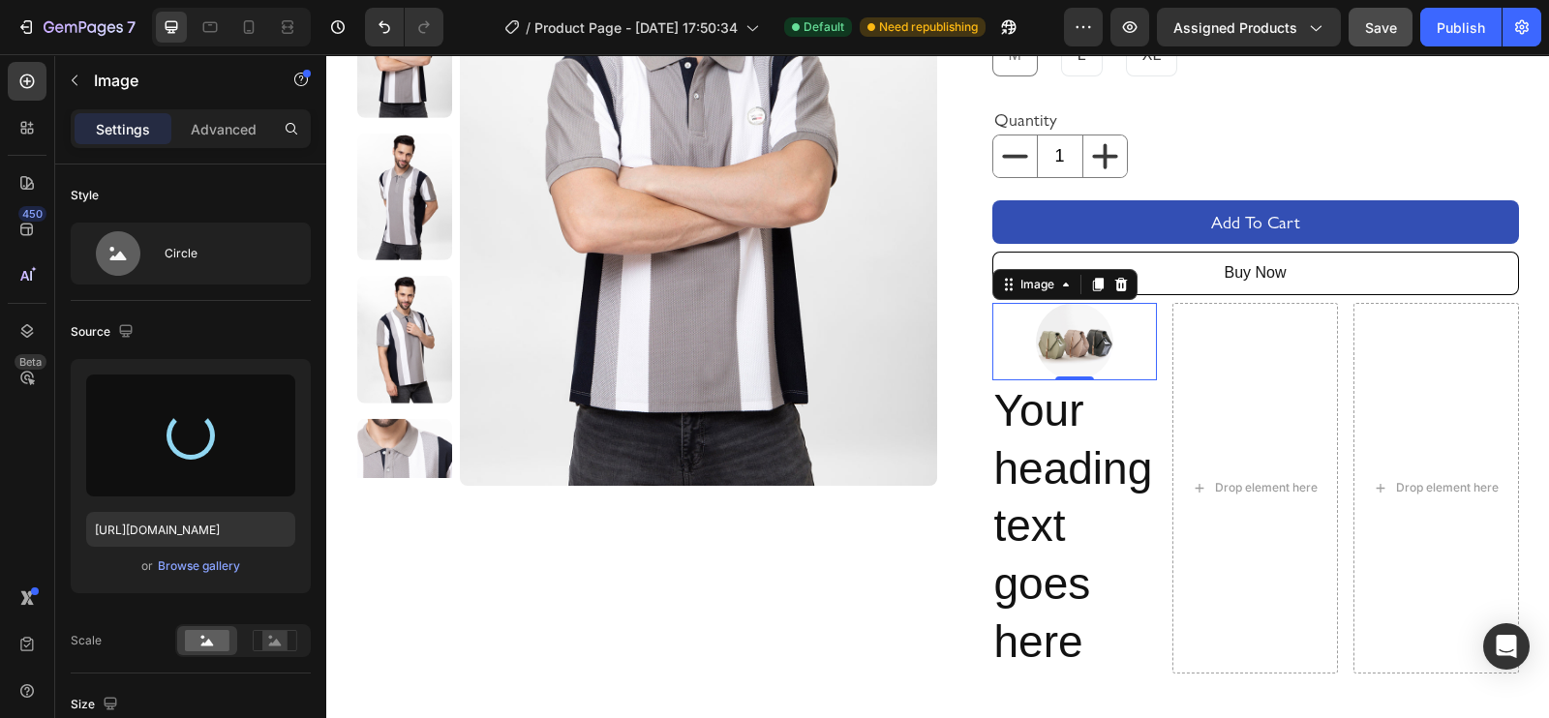
type input "[URL][DOMAIN_NAME]"
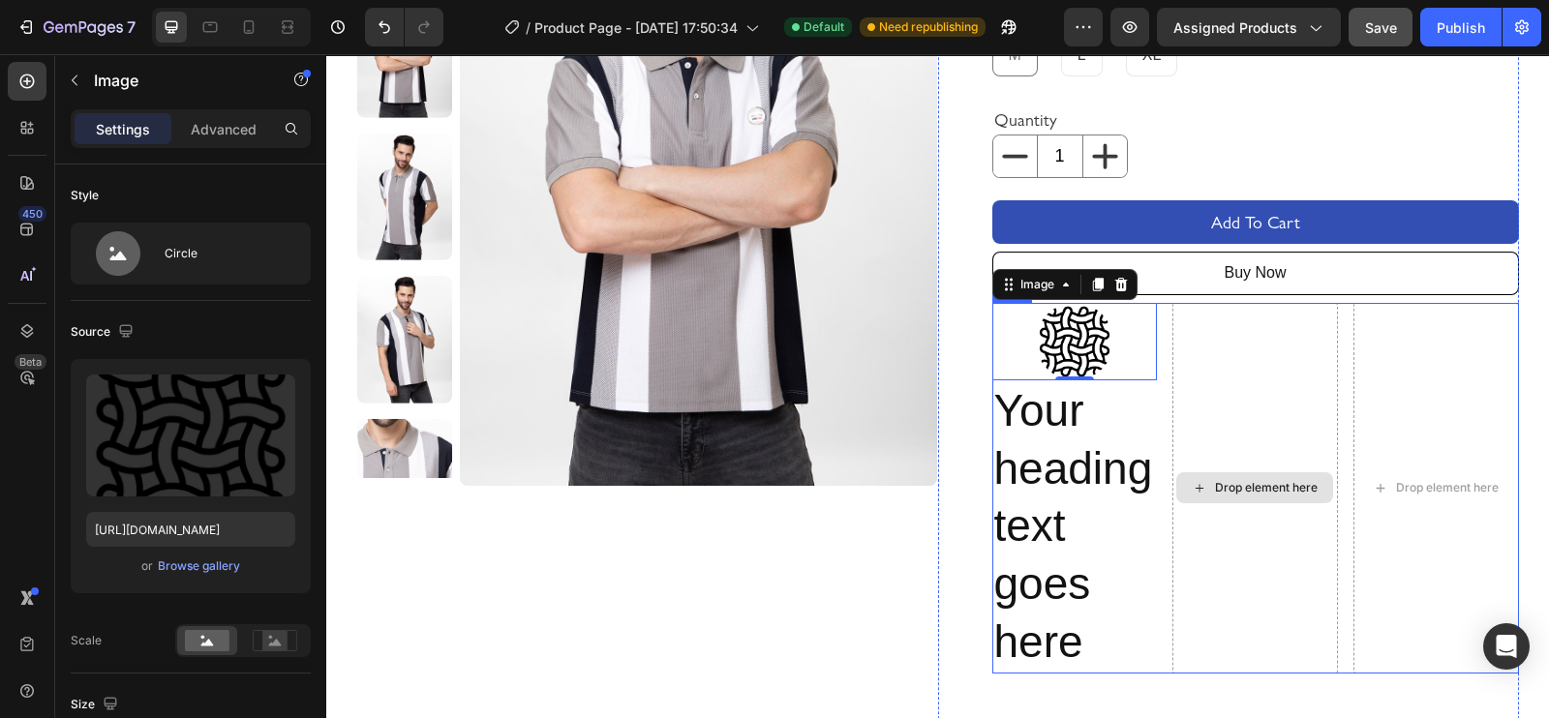
click at [1215, 493] on div "Drop element here" at bounding box center [1266, 487] width 103 height 15
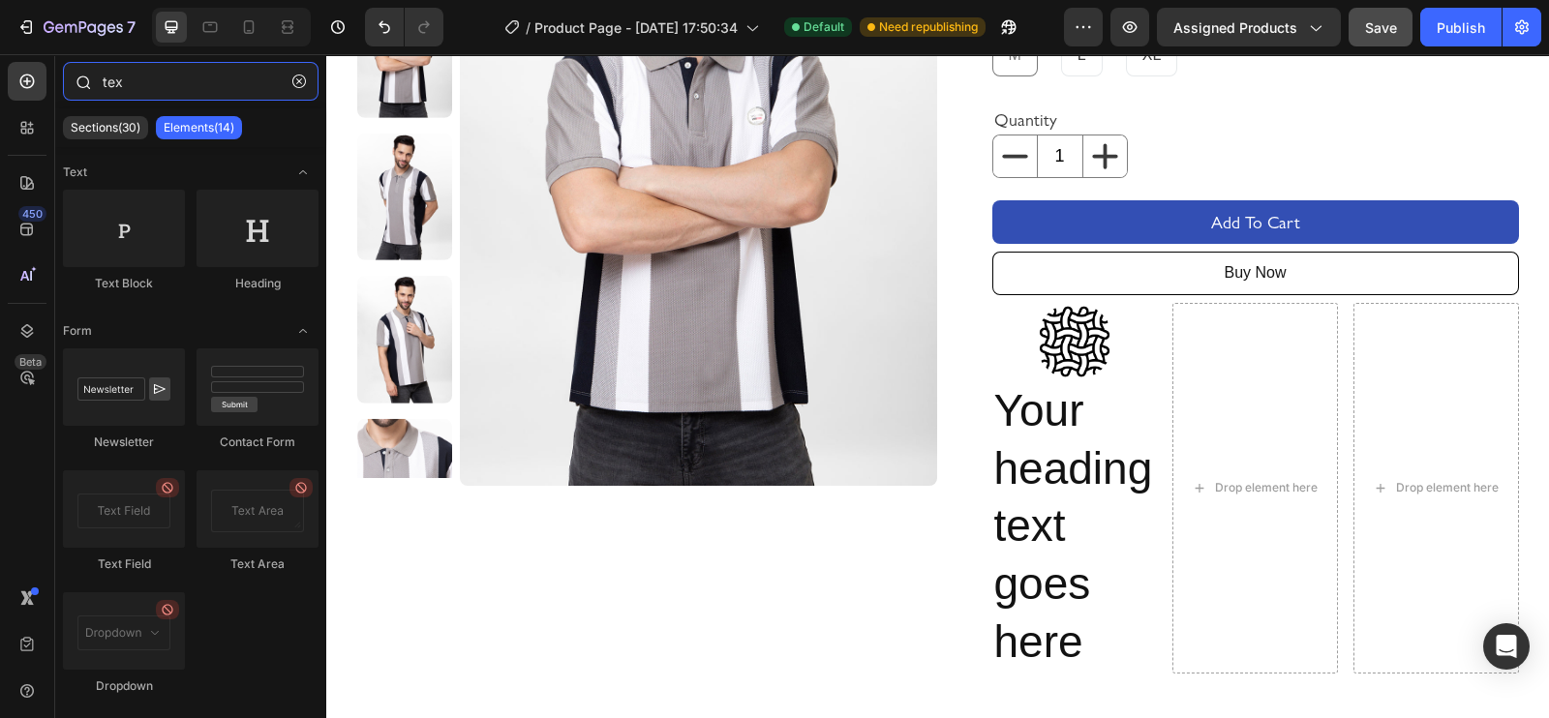
drag, startPoint x: 131, startPoint y: 84, endPoint x: 69, endPoint y: 75, distance: 62.6
click at [69, 75] on div "tex" at bounding box center [190, 85] width 271 height 46
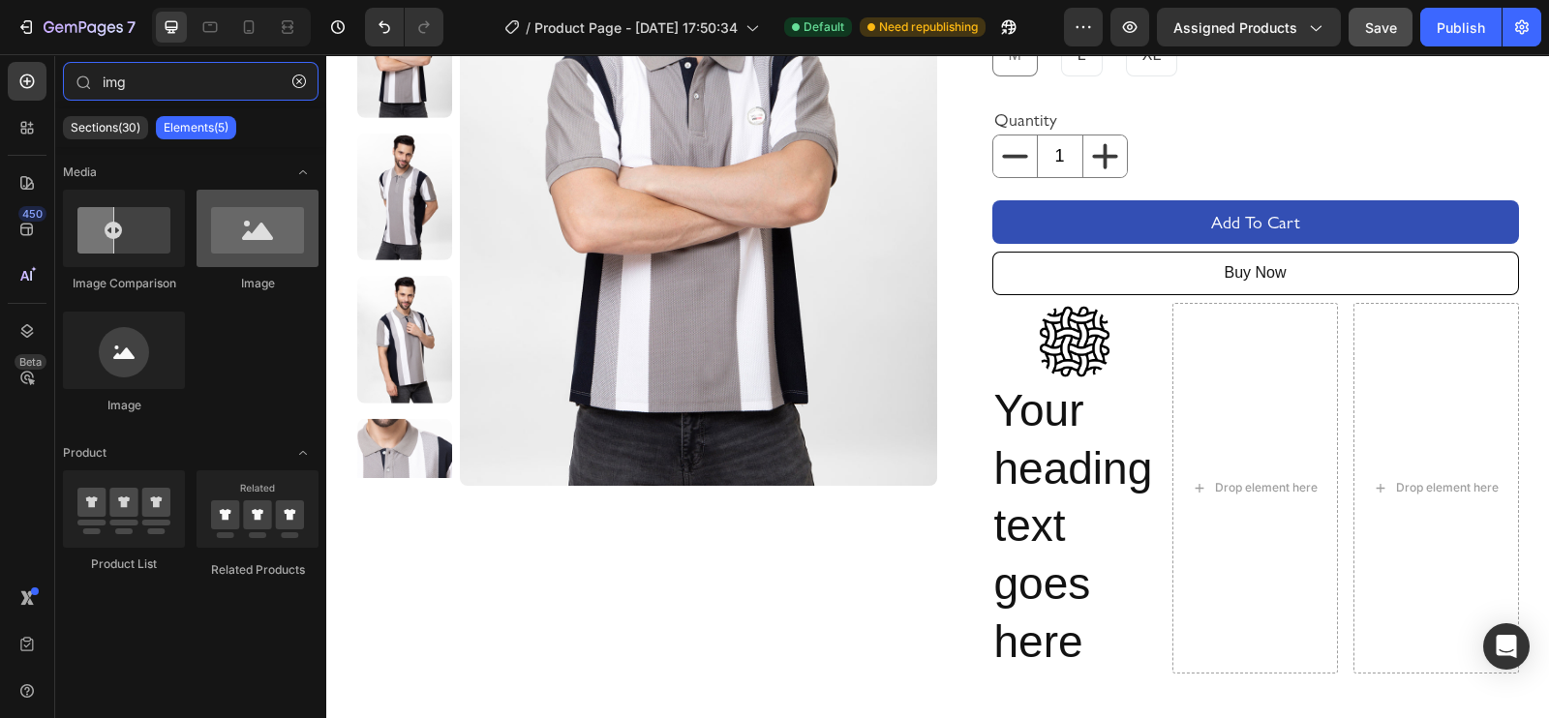
type input "img"
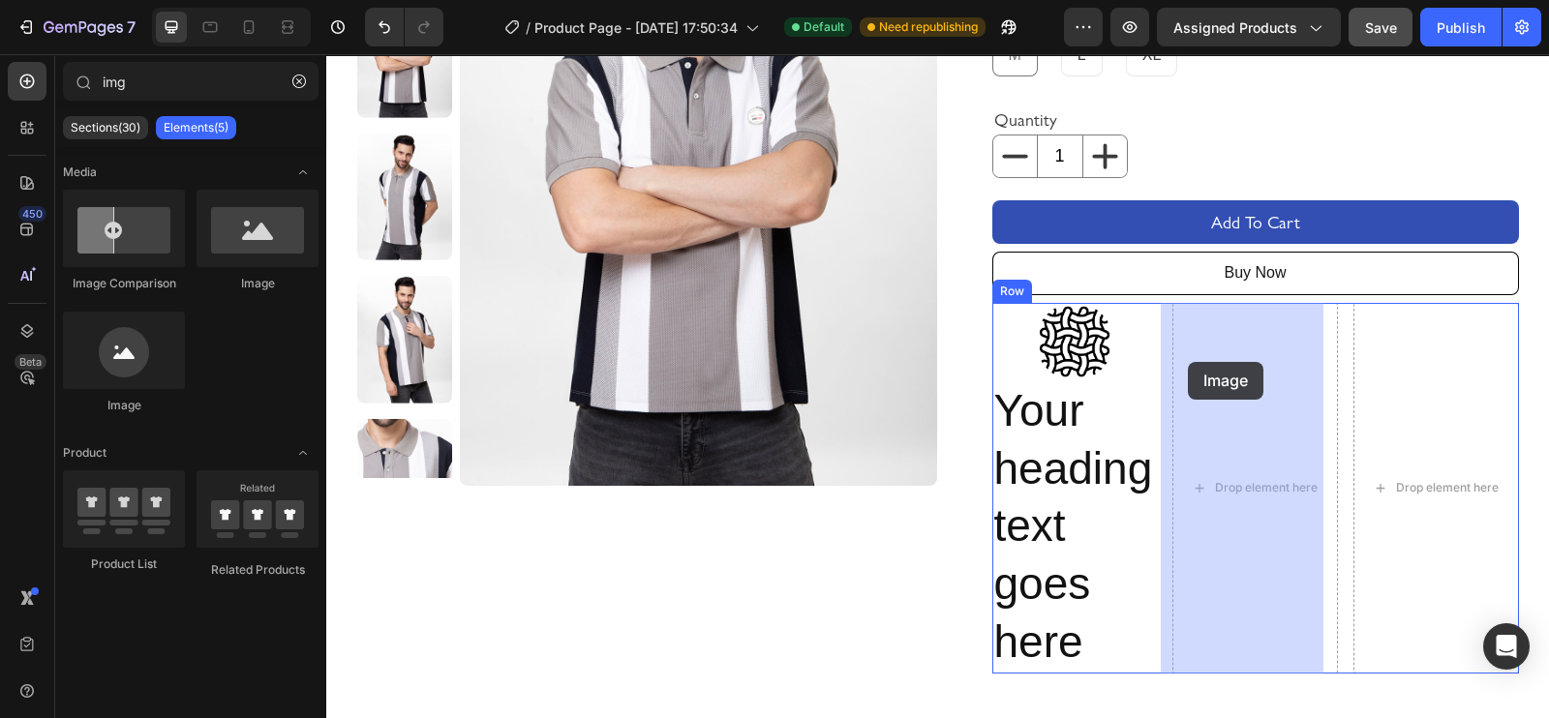
drag, startPoint x: 585, startPoint y: 287, endPoint x: 1188, endPoint y: 362, distance: 607.6
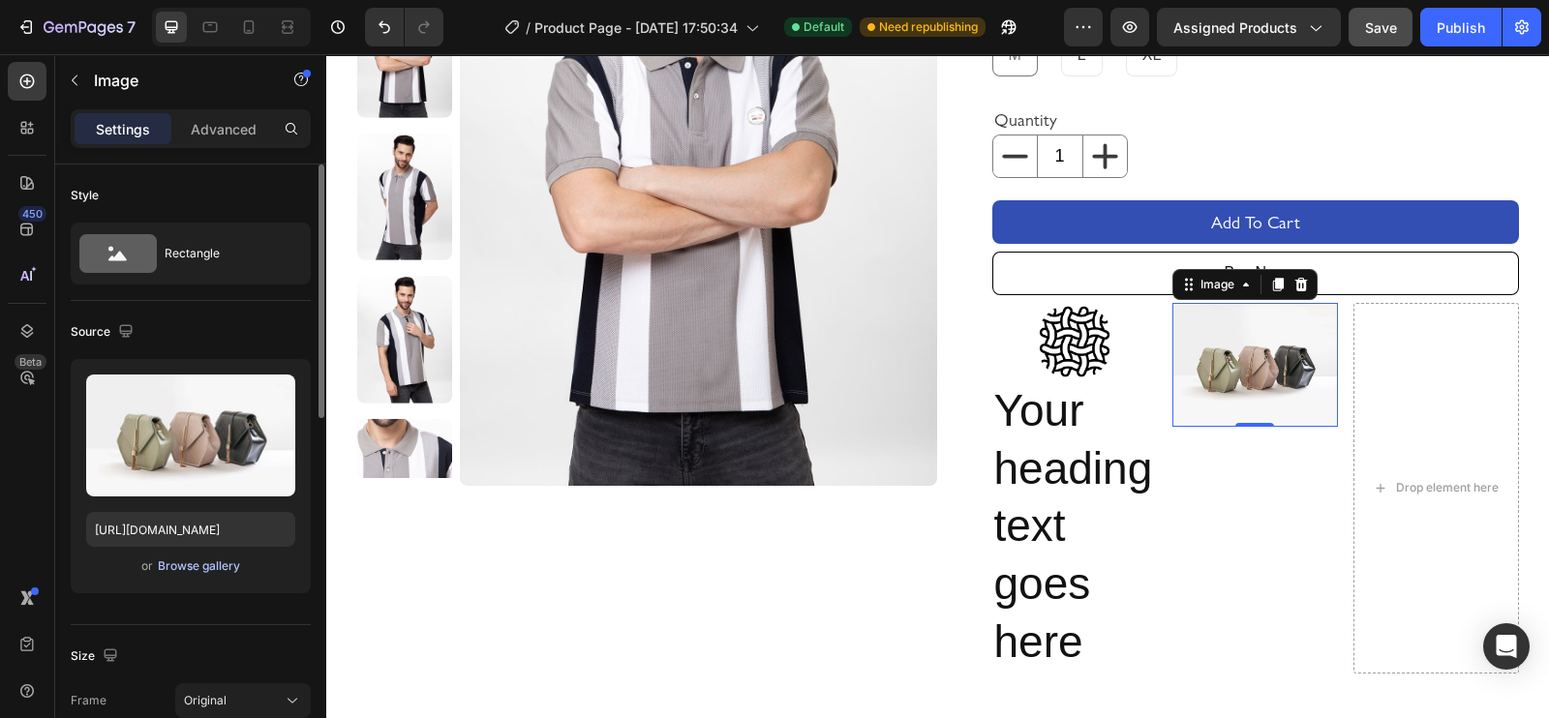
click at [190, 558] on div "Browse gallery" at bounding box center [199, 566] width 82 height 17
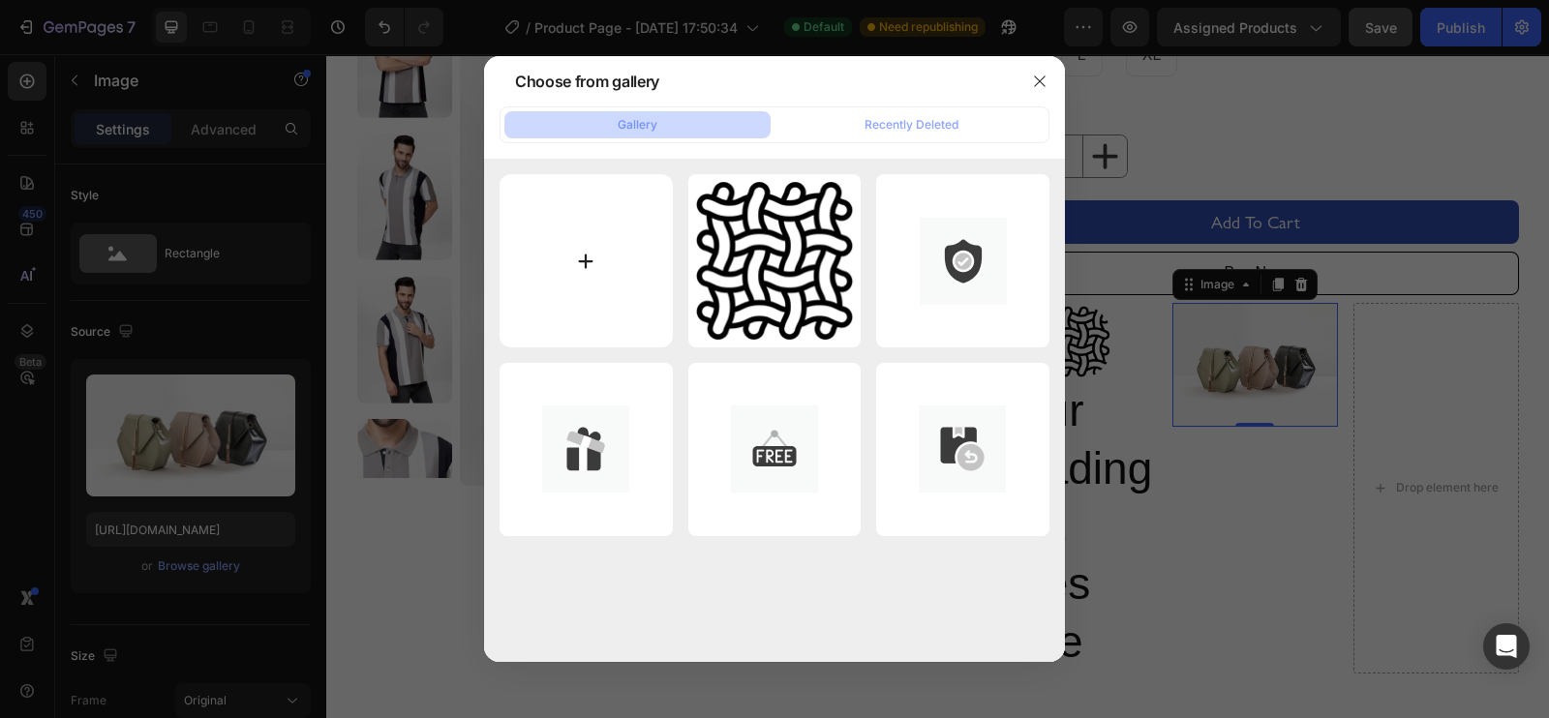
click at [600, 227] on input "file" at bounding box center [585, 260] width 173 height 173
type input "C:\fakepath\fast.png"
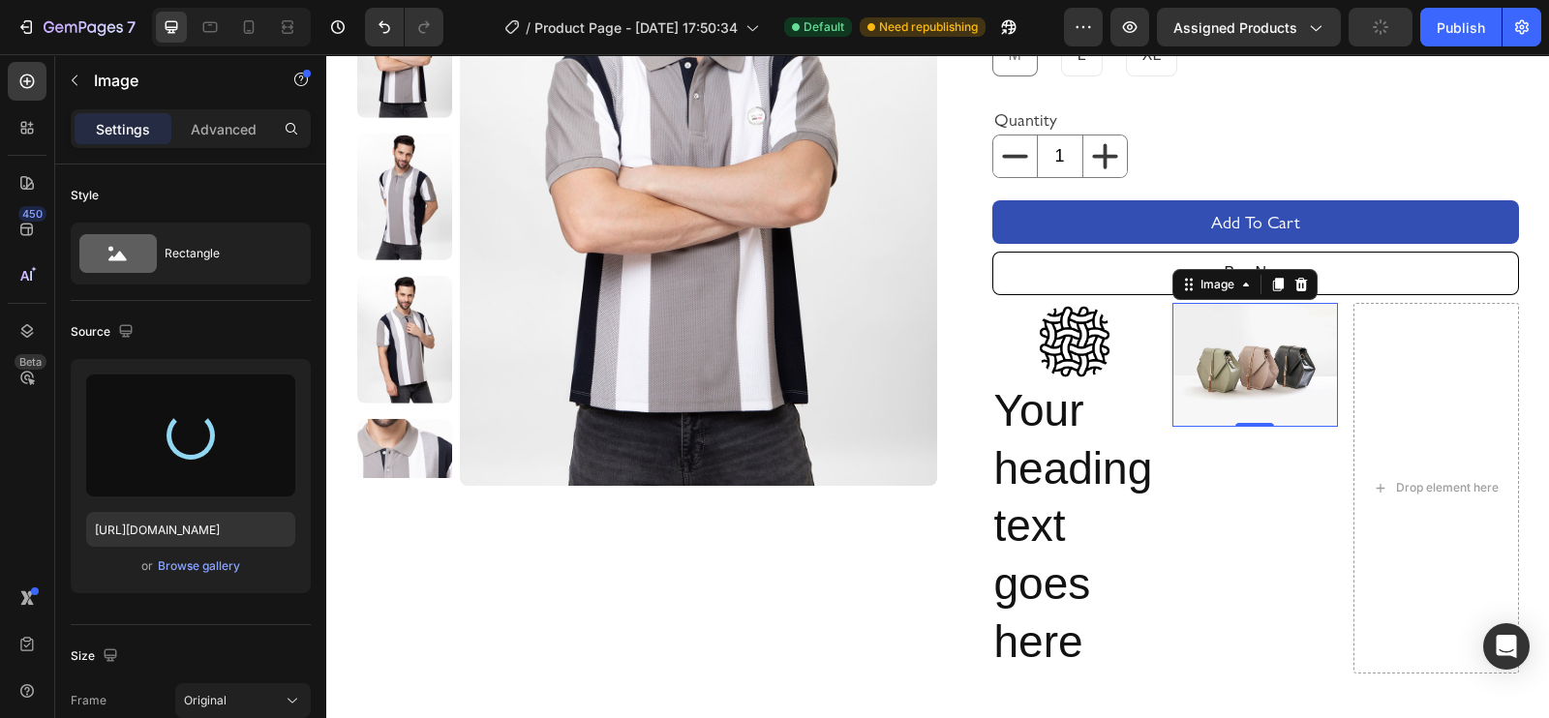
type input "[URL][DOMAIN_NAME]"
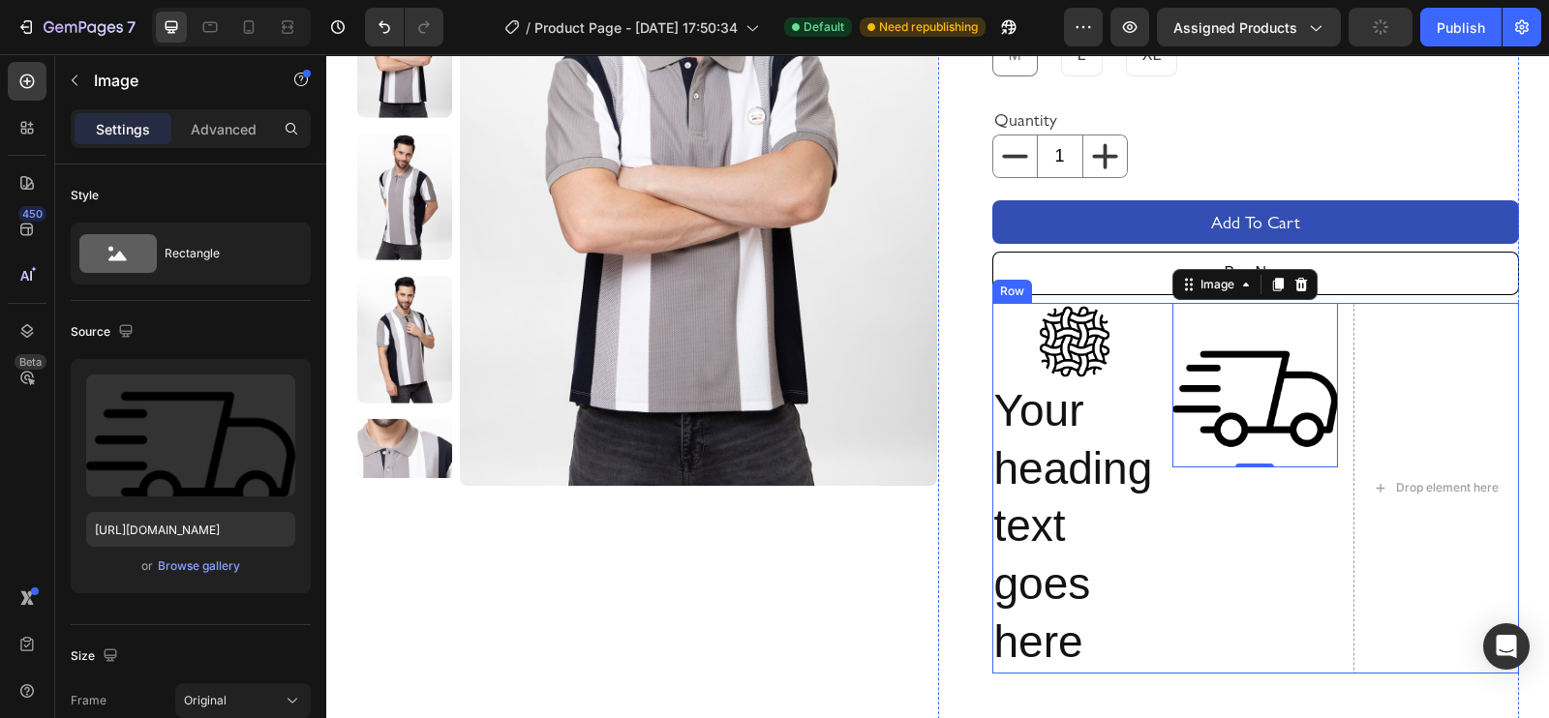
click at [1182, 545] on div "Image 0" at bounding box center [1255, 488] width 166 height 371
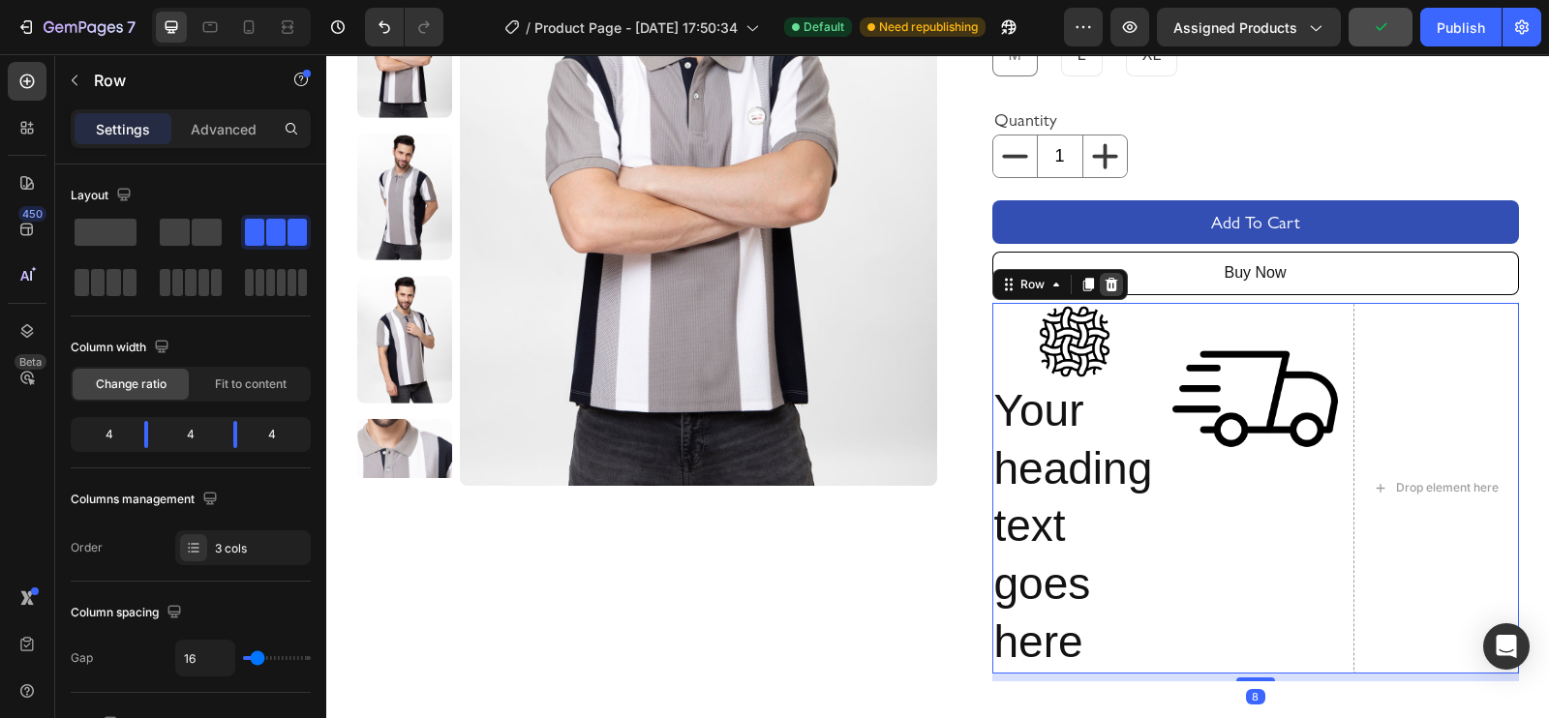
click at [1104, 292] on div at bounding box center [1111, 284] width 23 height 23
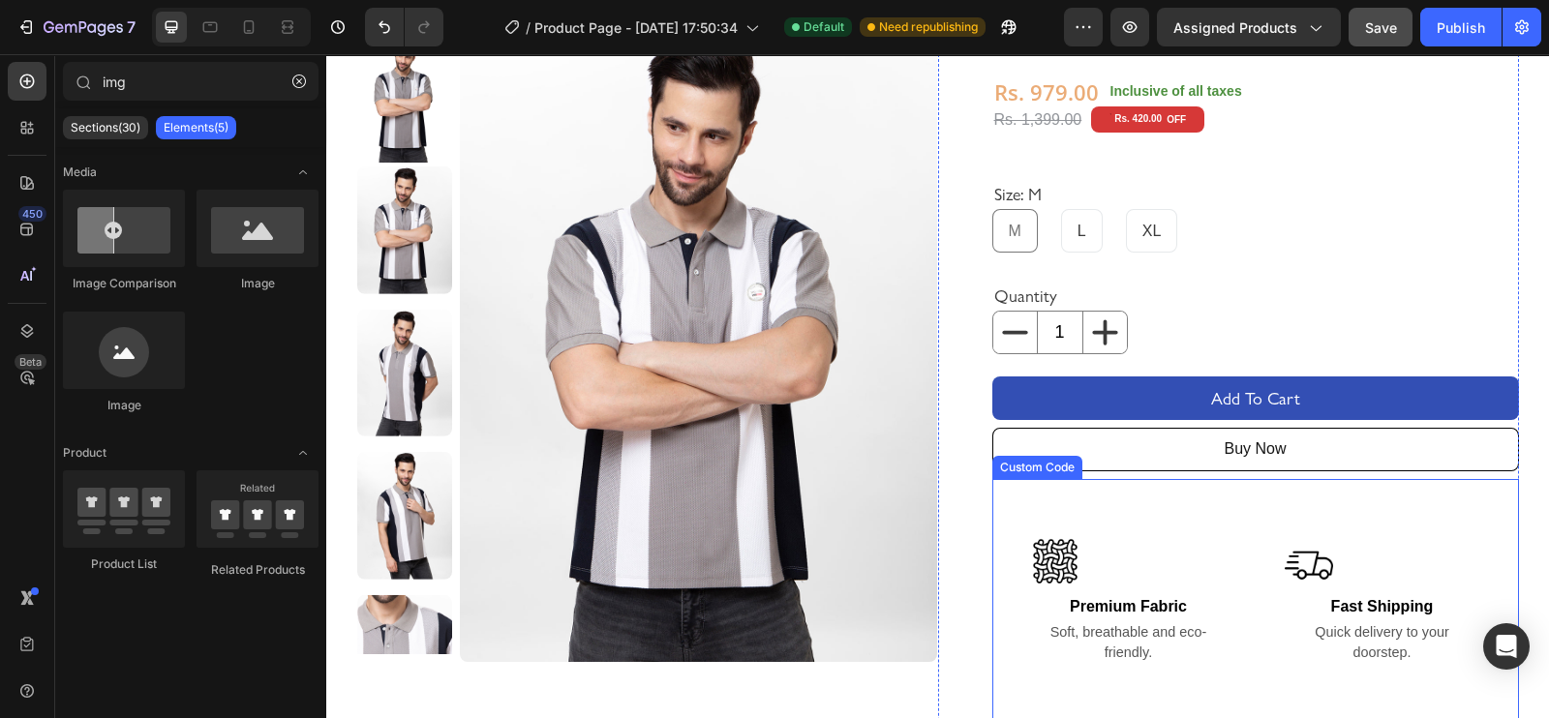
scroll to position [130, 0]
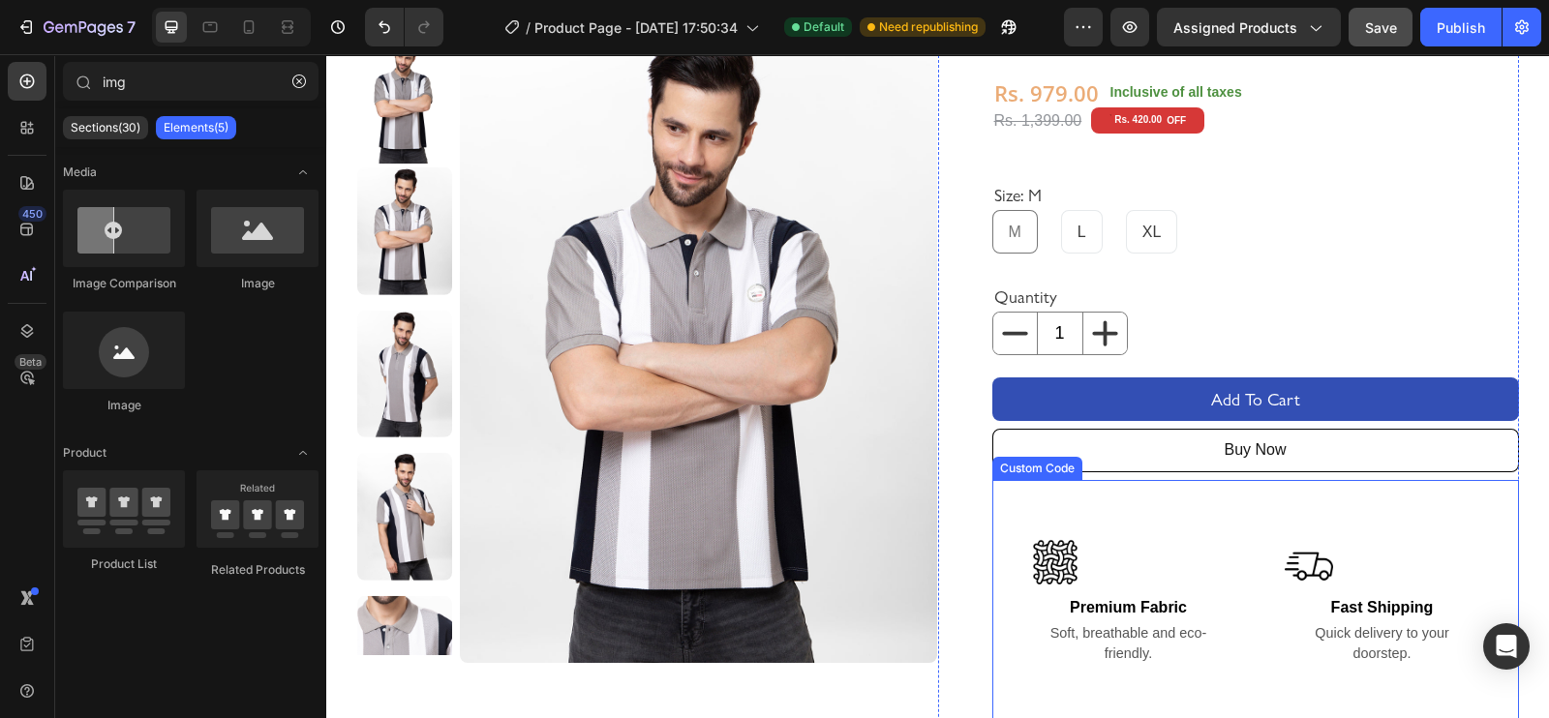
click at [1178, 499] on section "Premium Fabric Soft, breathable and eco-friendly. Fast Shipping Quick delivery …" at bounding box center [1255, 683] width 527 height 407
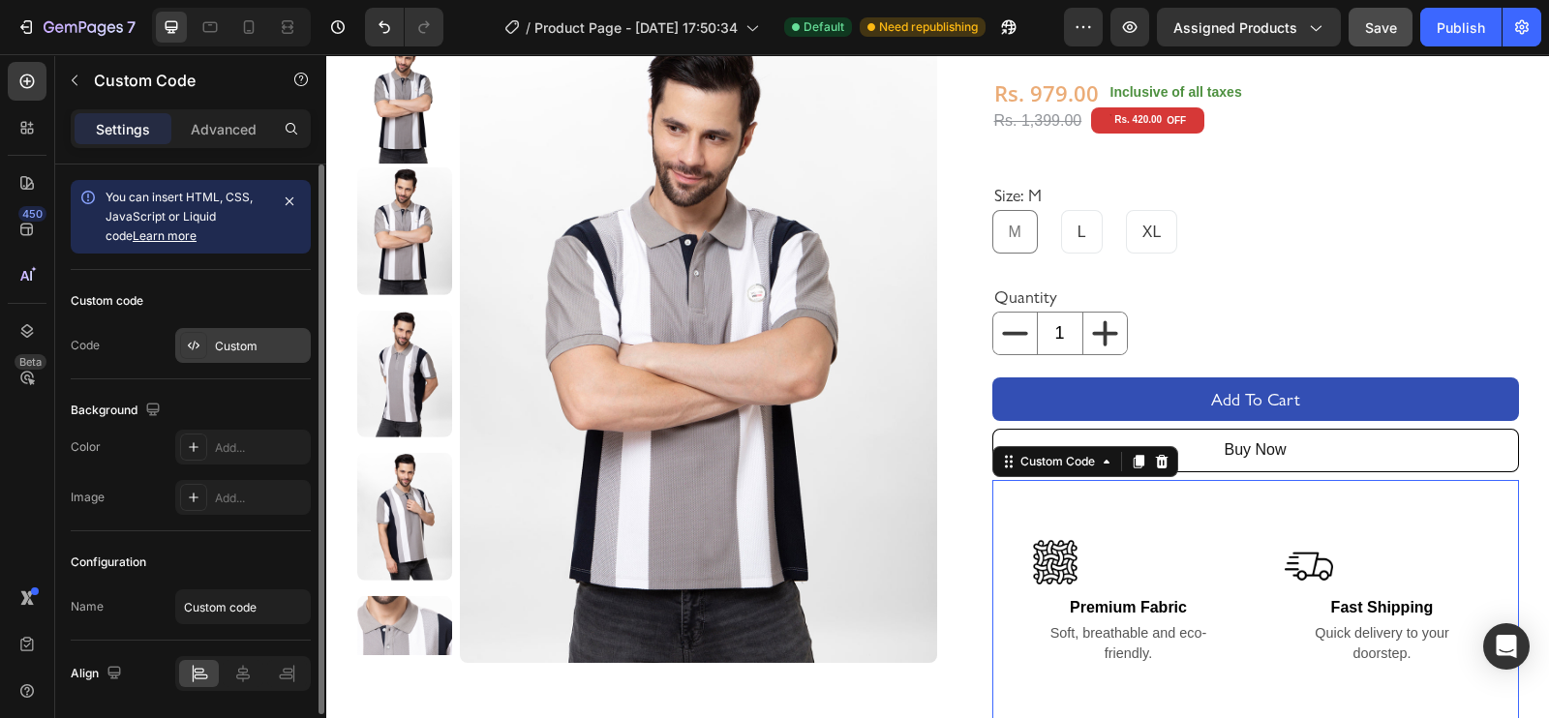
click at [203, 339] on div at bounding box center [193, 345] width 27 height 27
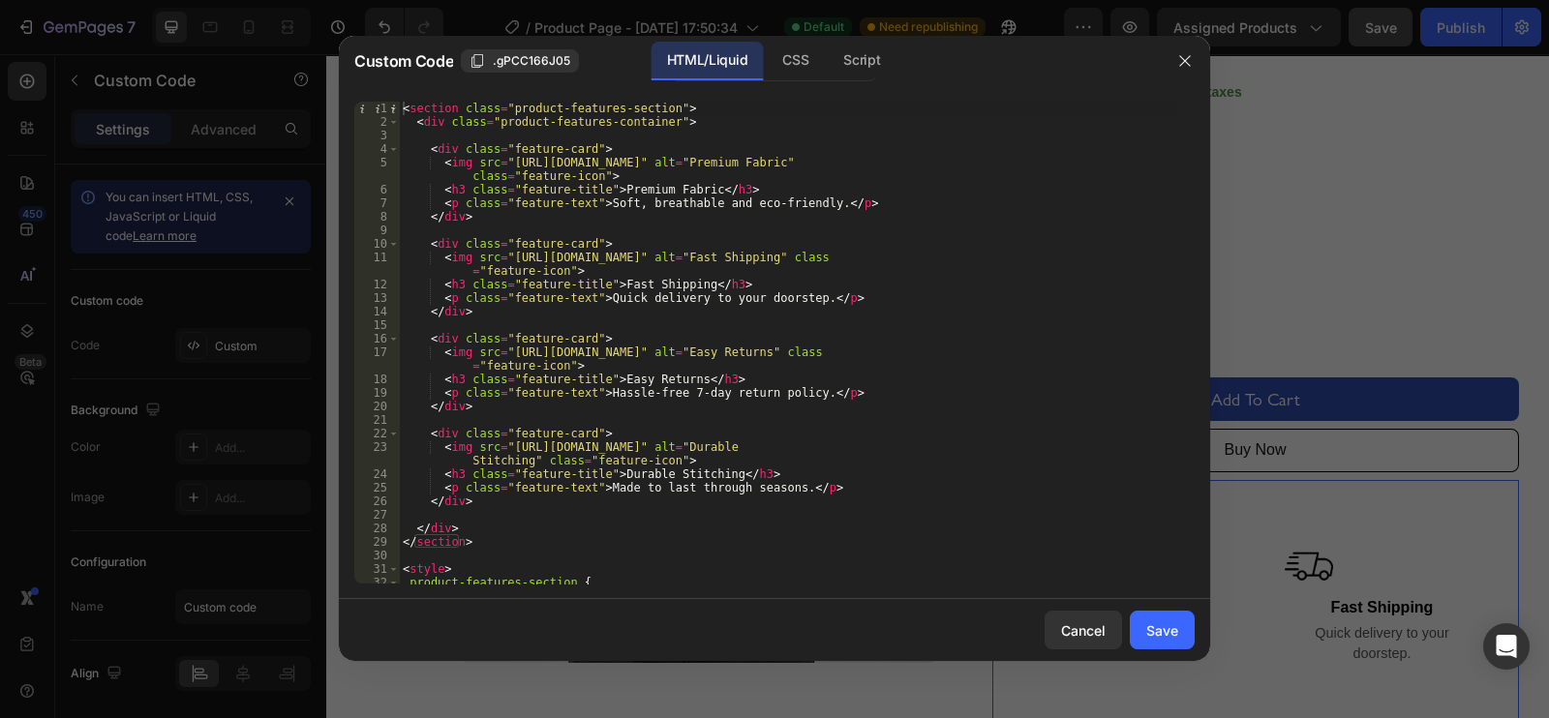
scroll to position [466, 0]
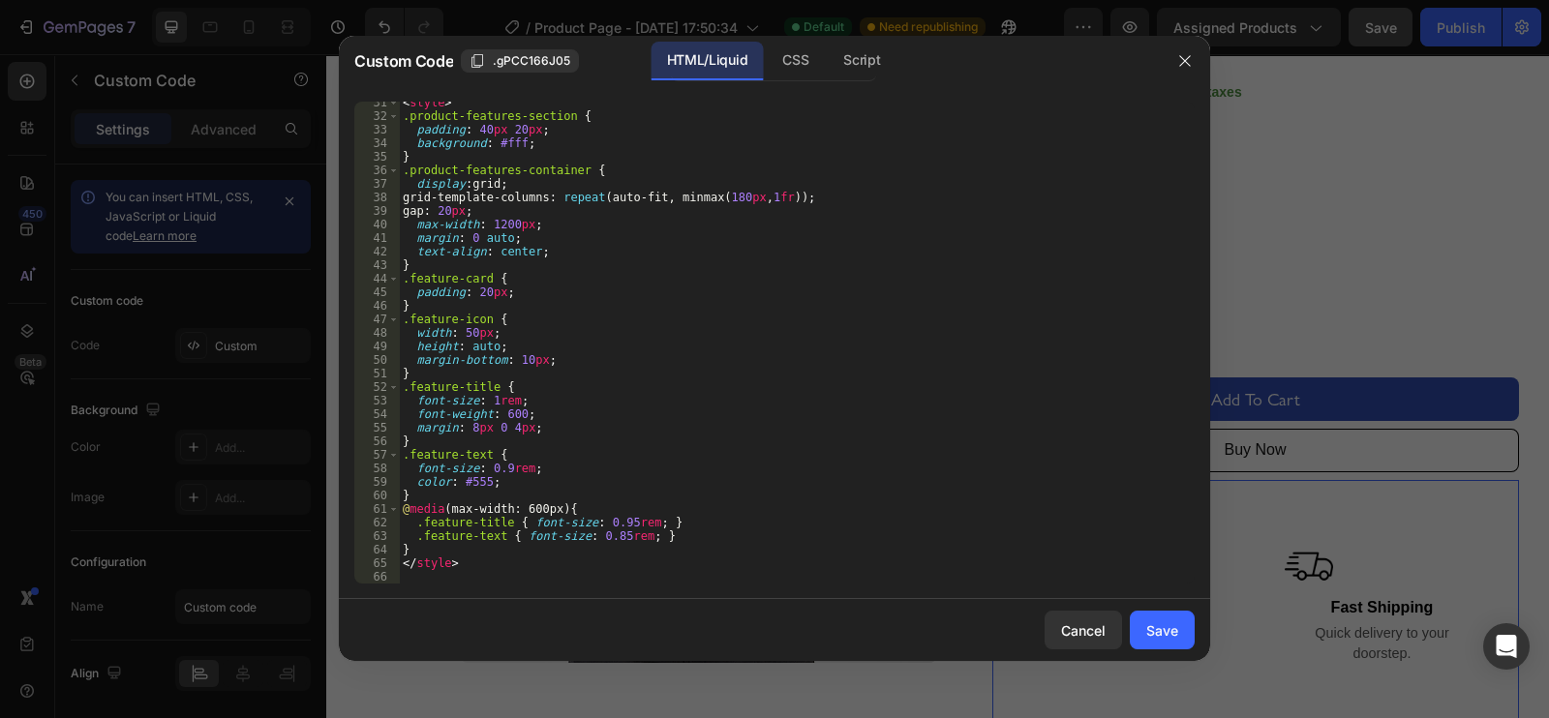
click at [600, 423] on div "< style > .product-features-section { padding : 40 px 20 px ; background : #fff…" at bounding box center [787, 350] width 777 height 509
type textarea "</style>"
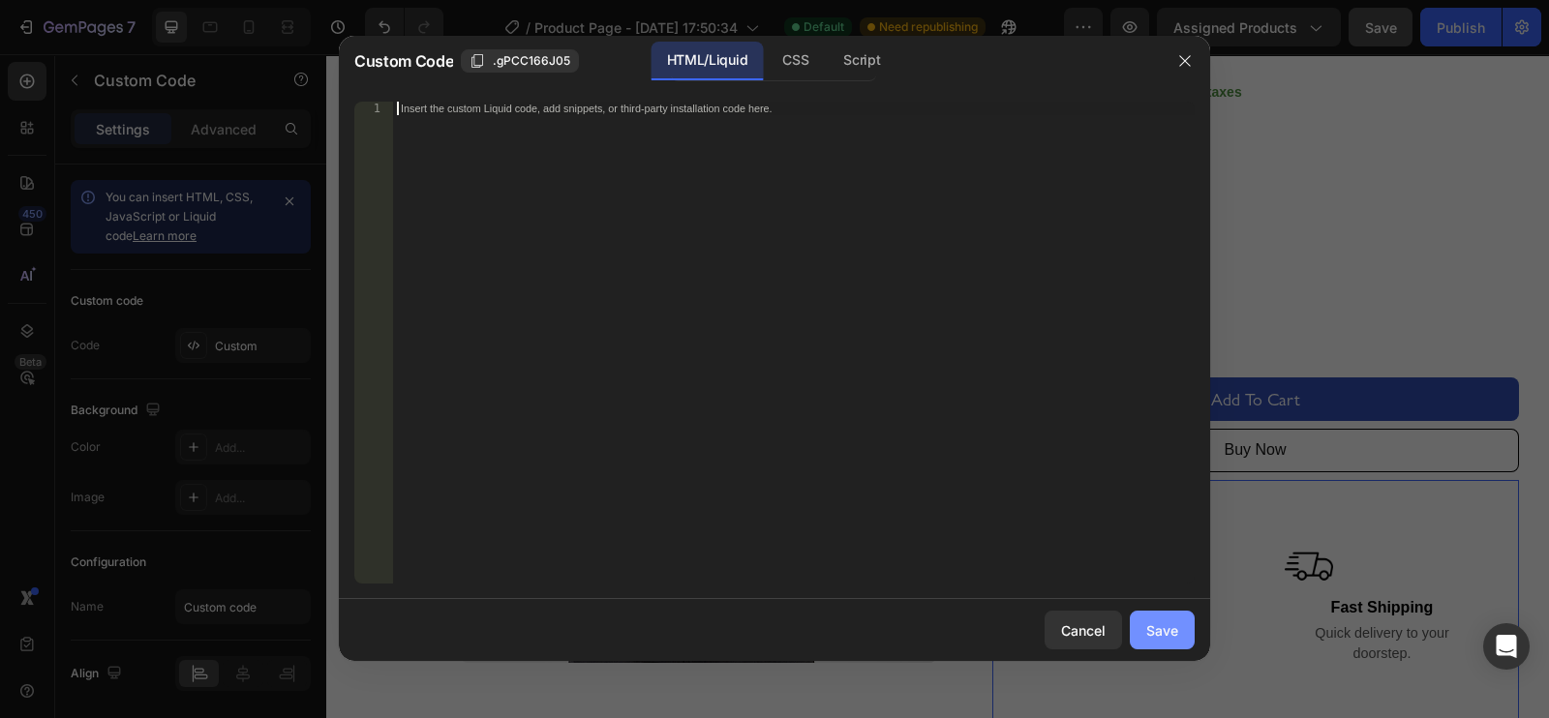
click at [1157, 573] on div "Save" at bounding box center [1162, 630] width 32 height 20
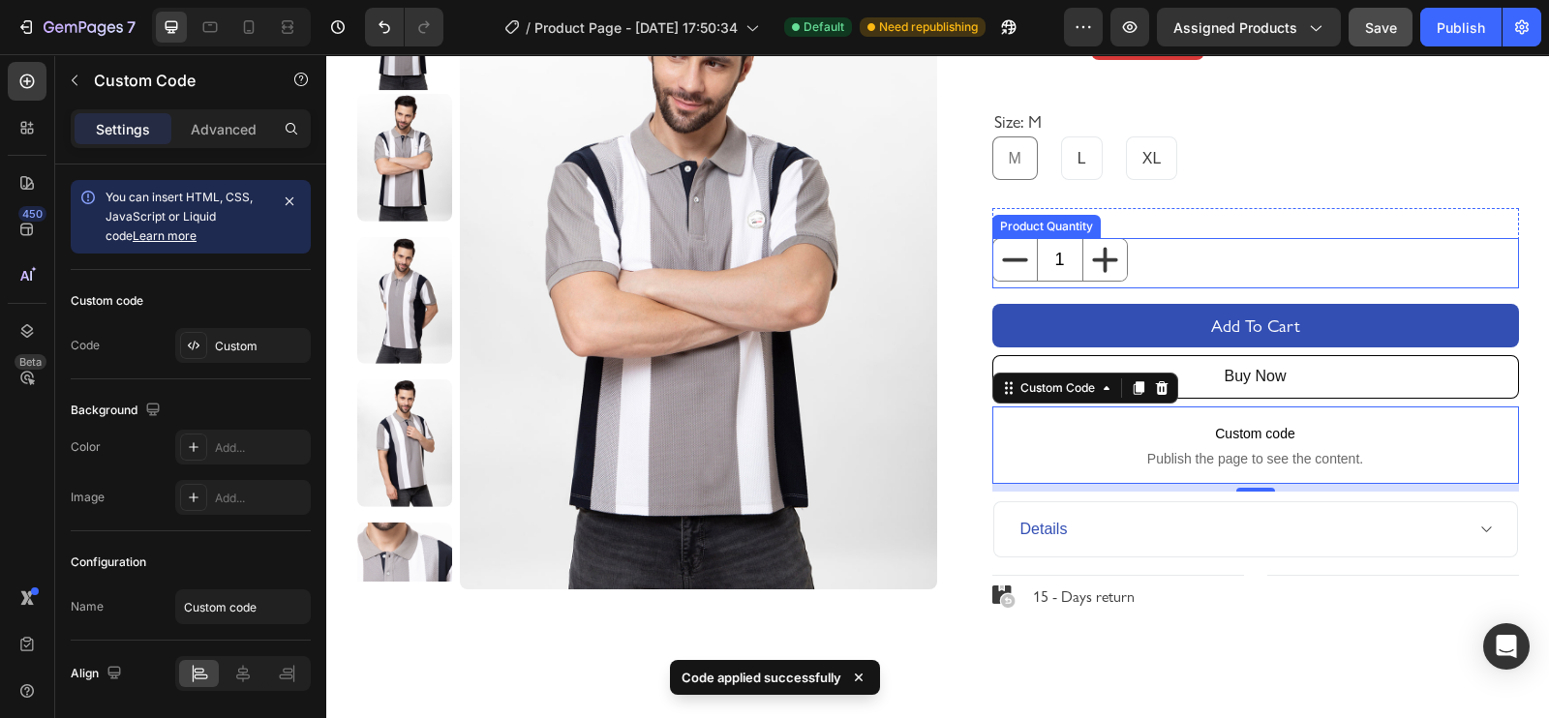
scroll to position [242, 0]
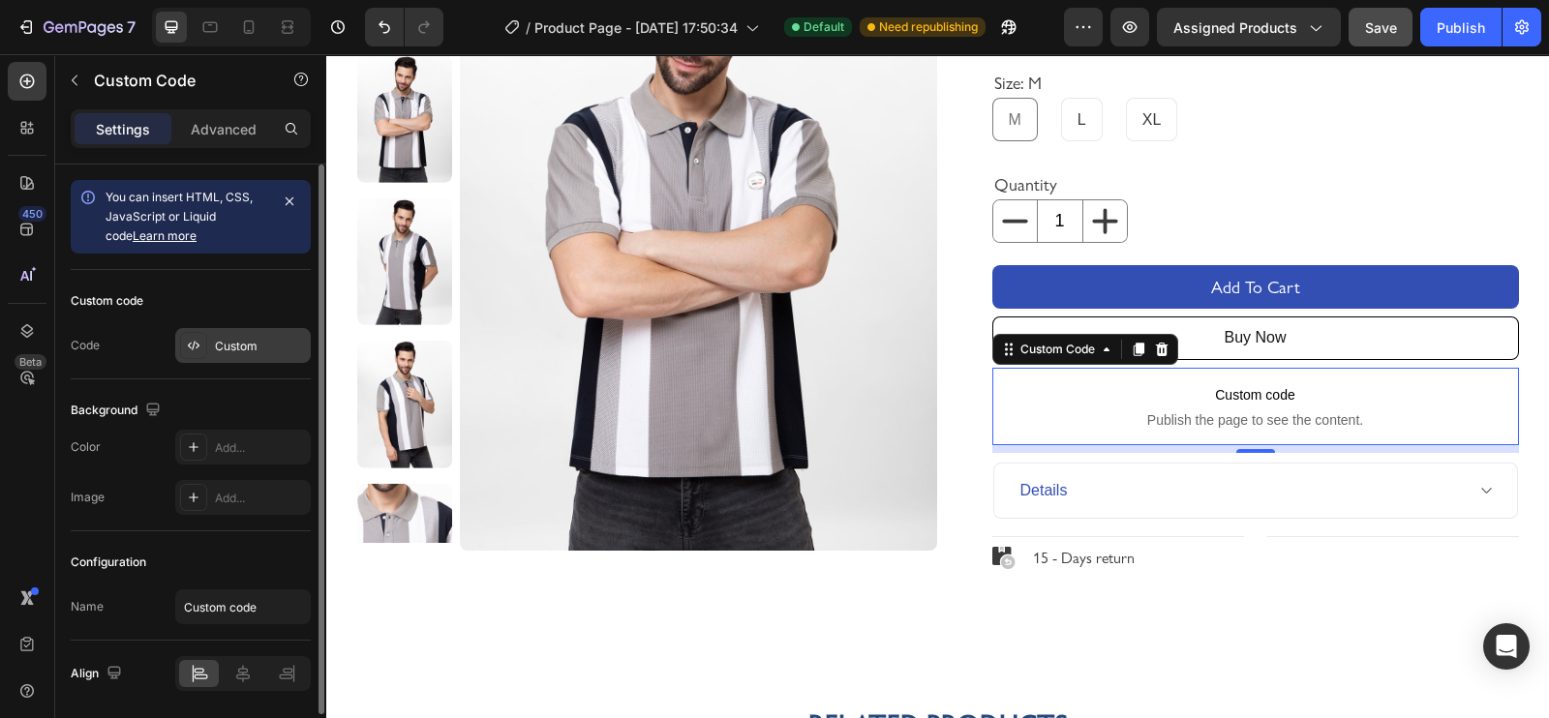
click at [245, 345] on div "Custom" at bounding box center [260, 346] width 91 height 17
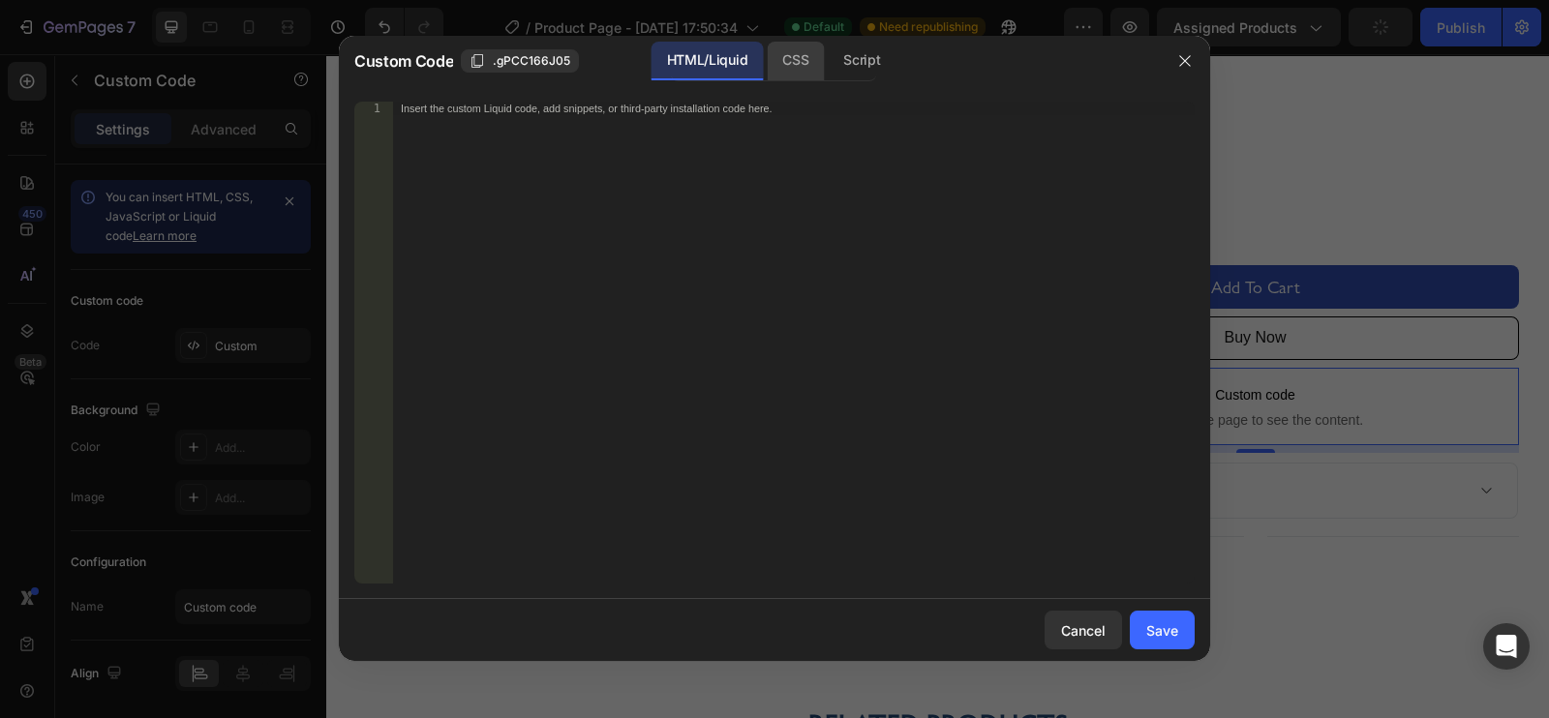
click at [828, 58] on div "CSS" at bounding box center [862, 61] width 68 height 39
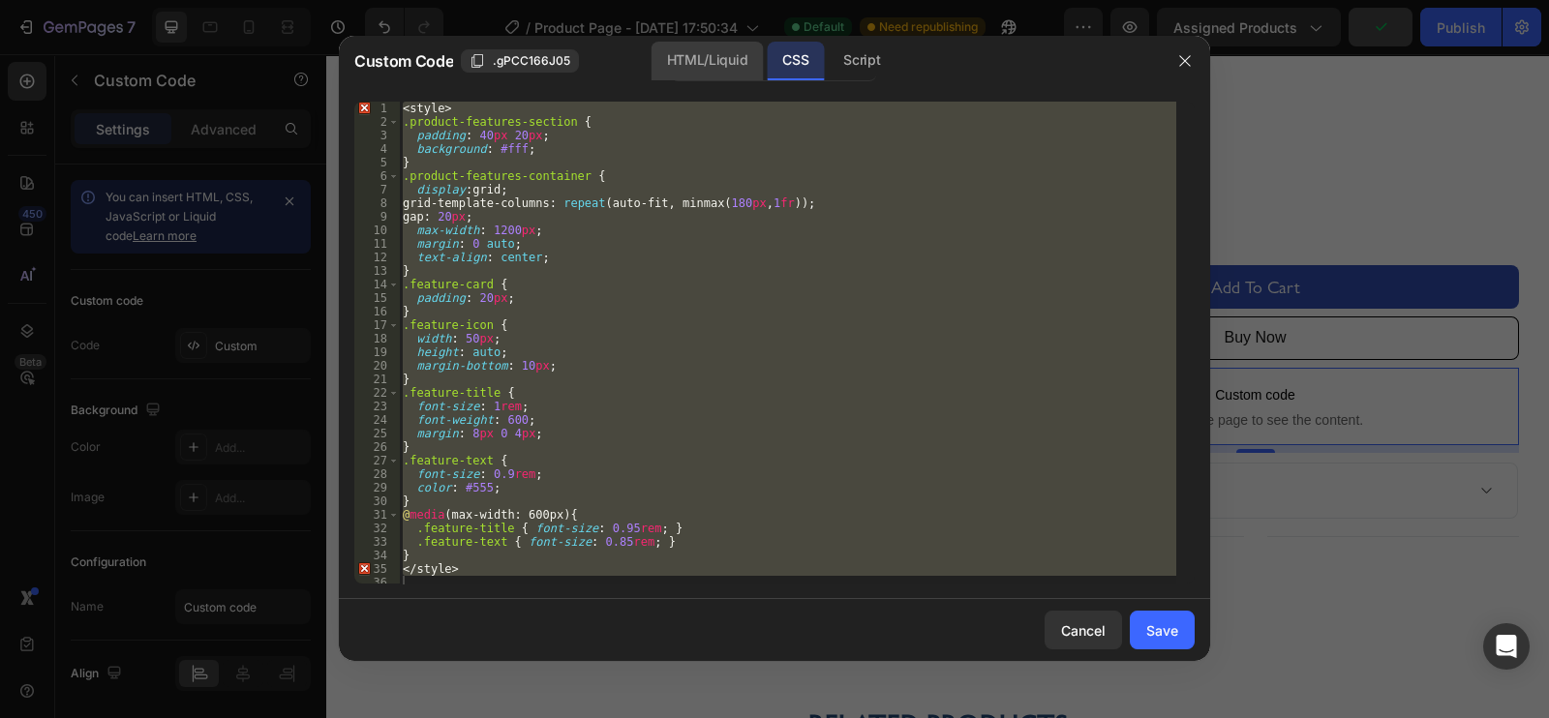
click at [709, 57] on div "HTML/Liquid" at bounding box center [706, 61] width 111 height 39
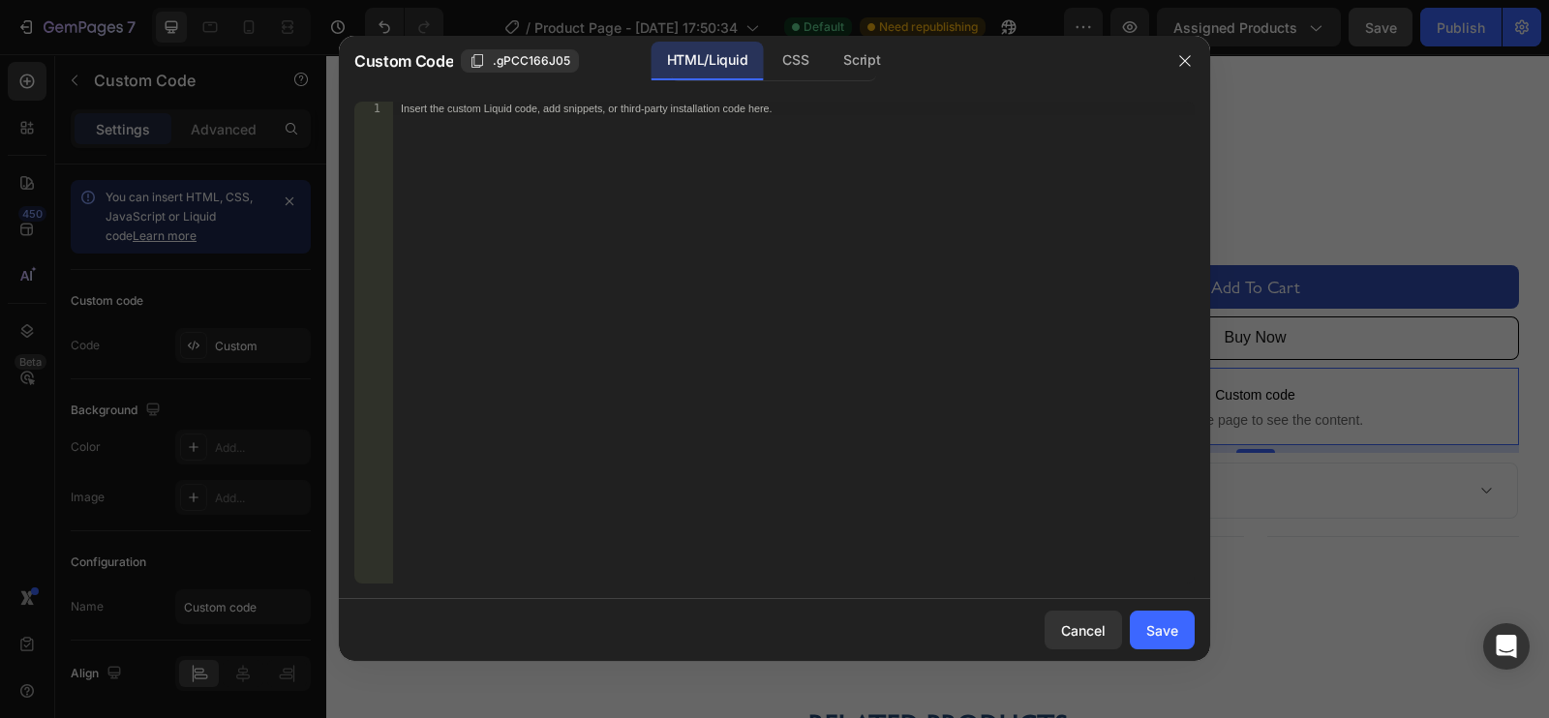
click at [532, 255] on div "Insert the custom Liquid code, add snippets, or third-party installation code h…" at bounding box center [793, 356] width 801 height 509
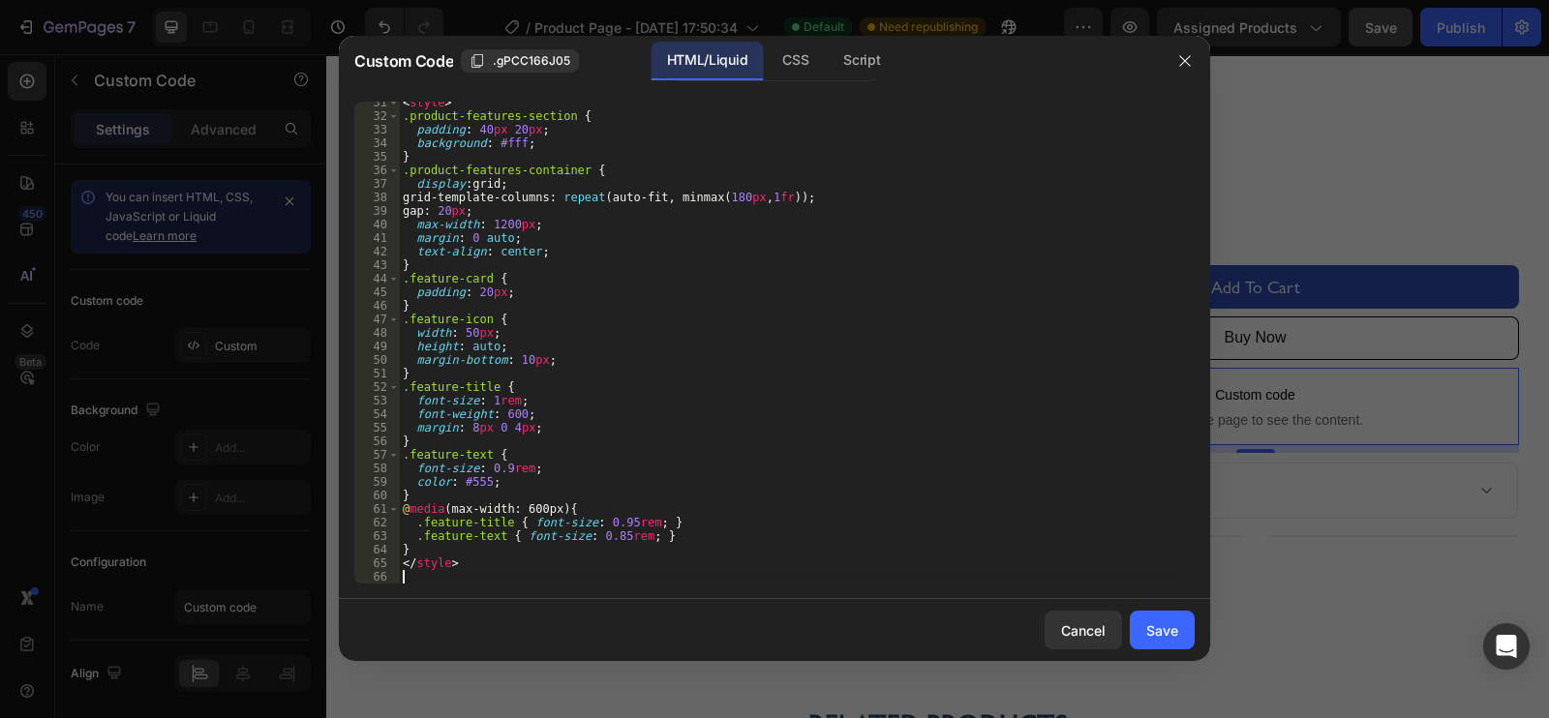
scroll to position [466, 0]
click at [1156, 573] on div "Save" at bounding box center [1162, 630] width 32 height 20
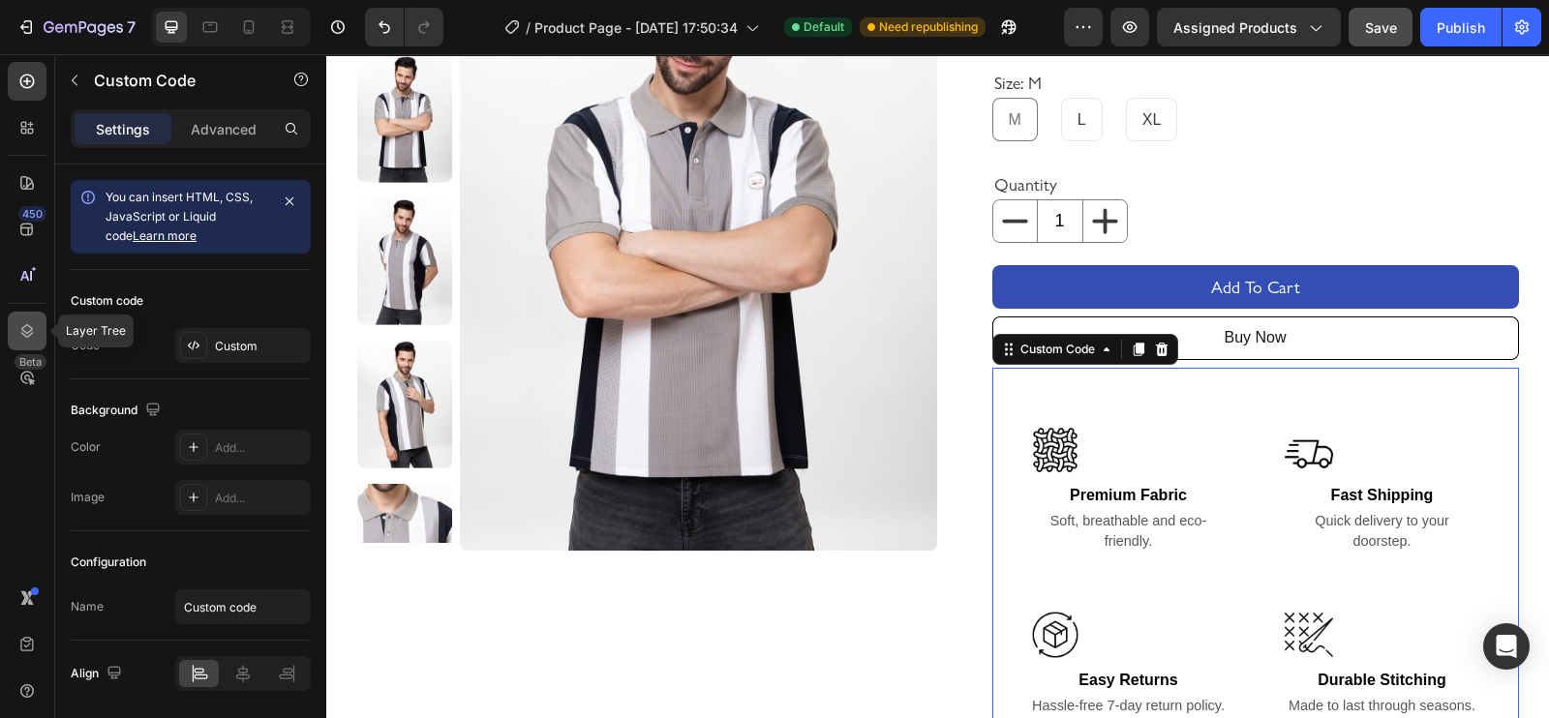
click at [21, 324] on icon at bounding box center [26, 330] width 19 height 19
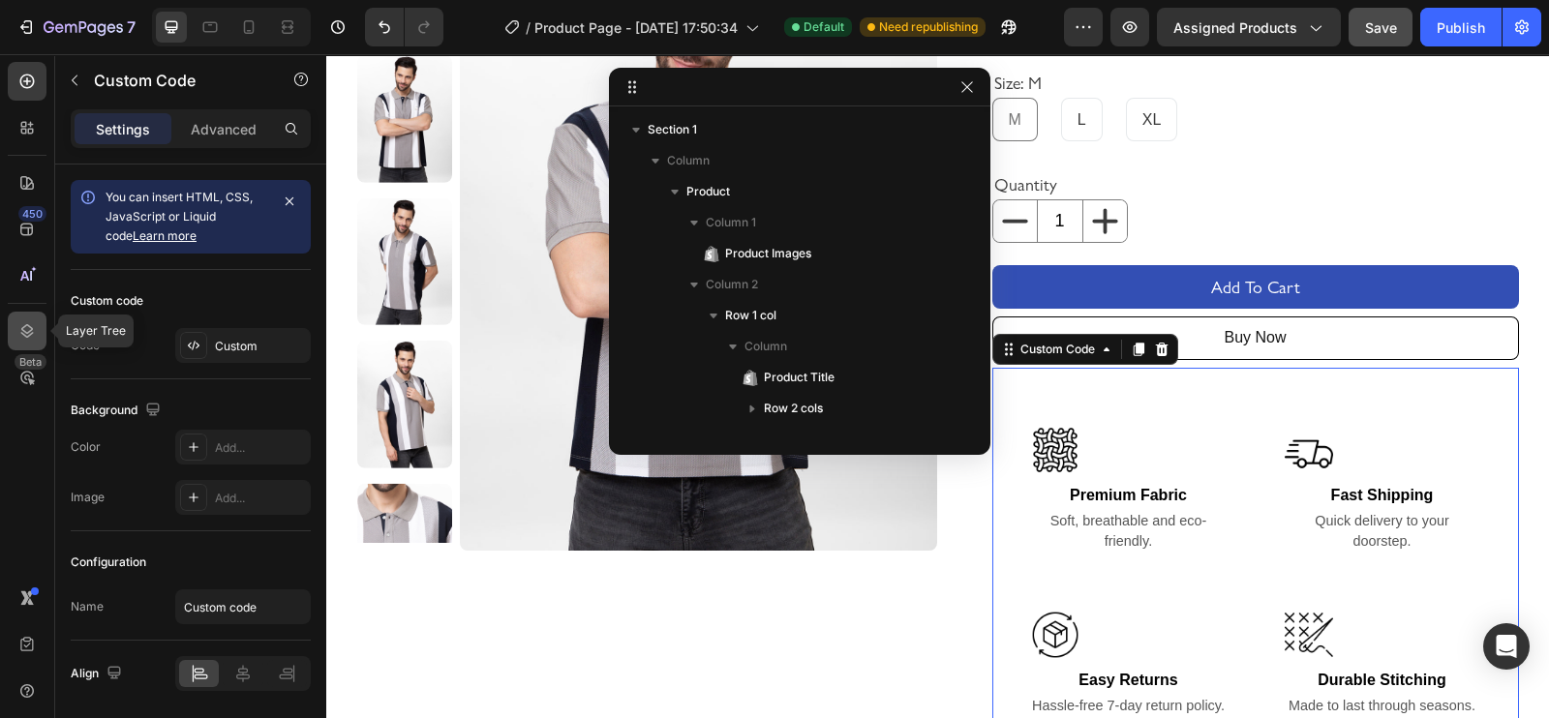
scroll to position [330, 0]
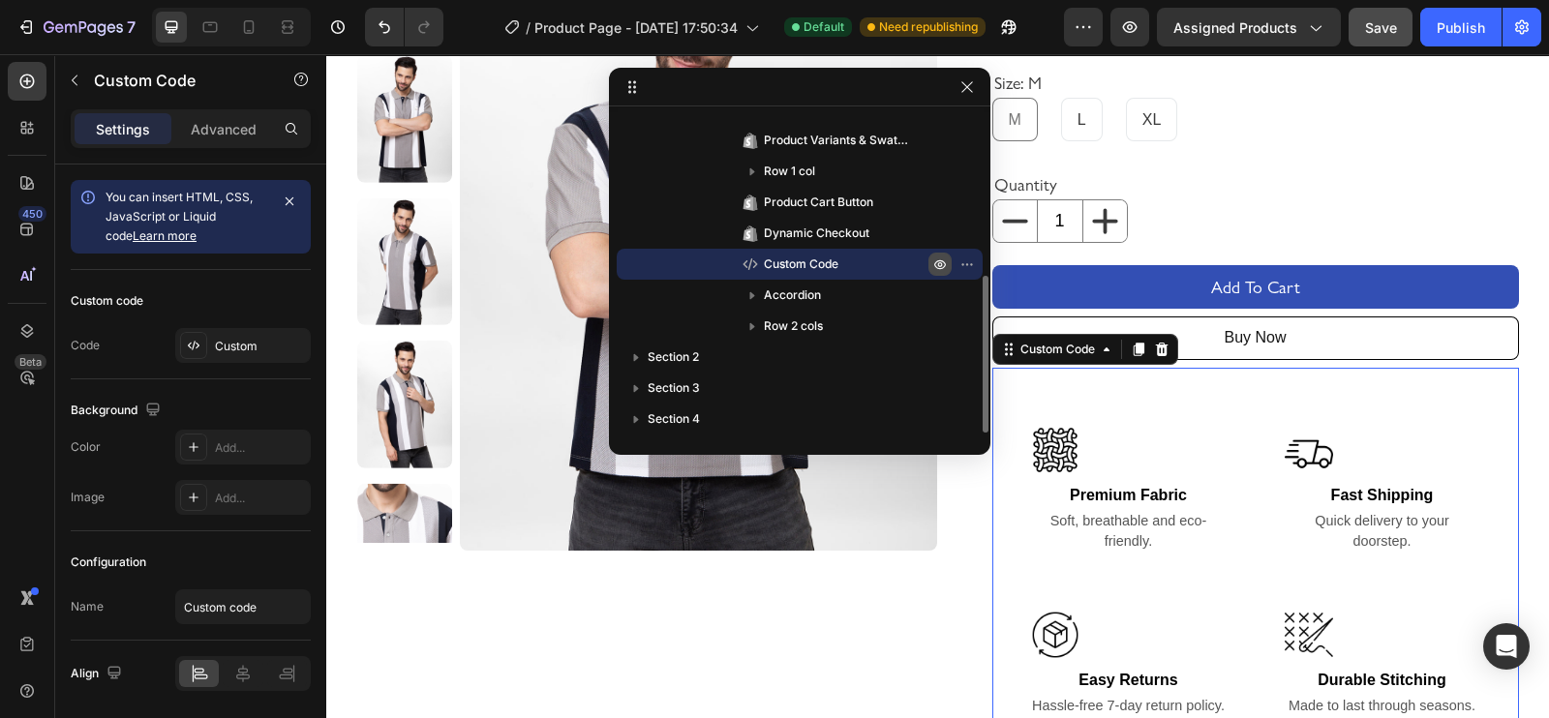
click at [941, 260] on icon "button" at bounding box center [939, 263] width 15 height 15
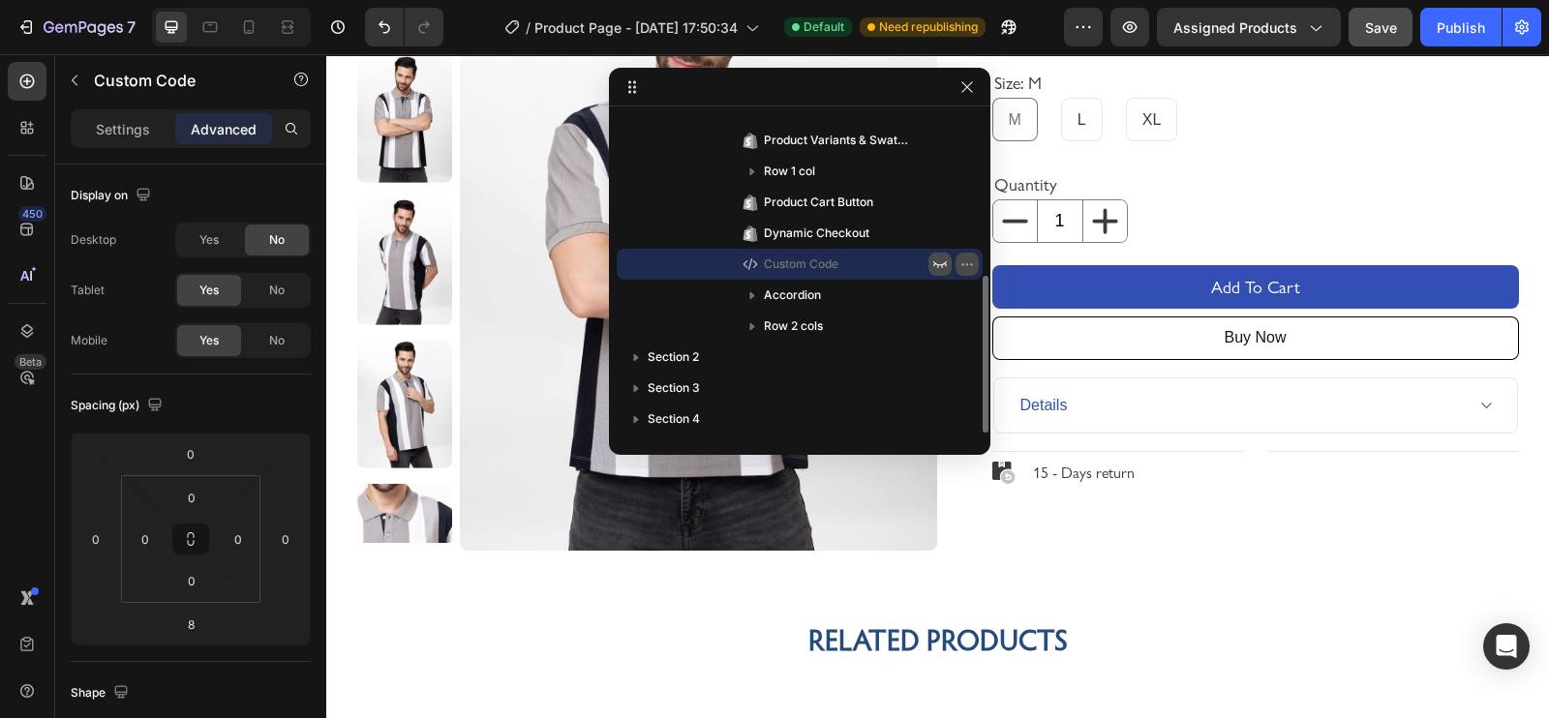
click at [964, 256] on icon "button" at bounding box center [966, 263] width 15 height 15
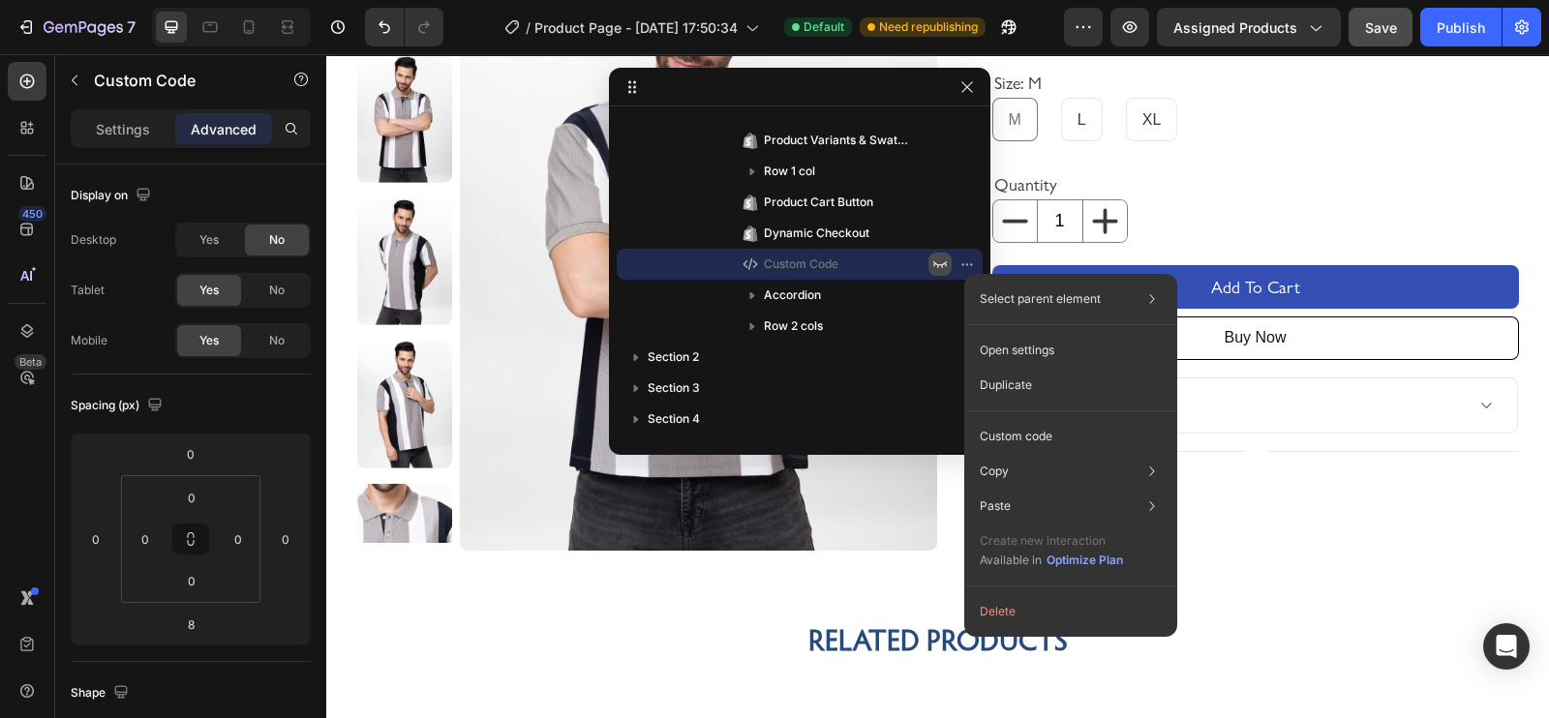
click at [933, 256] on icon "button" at bounding box center [939, 263] width 15 height 15
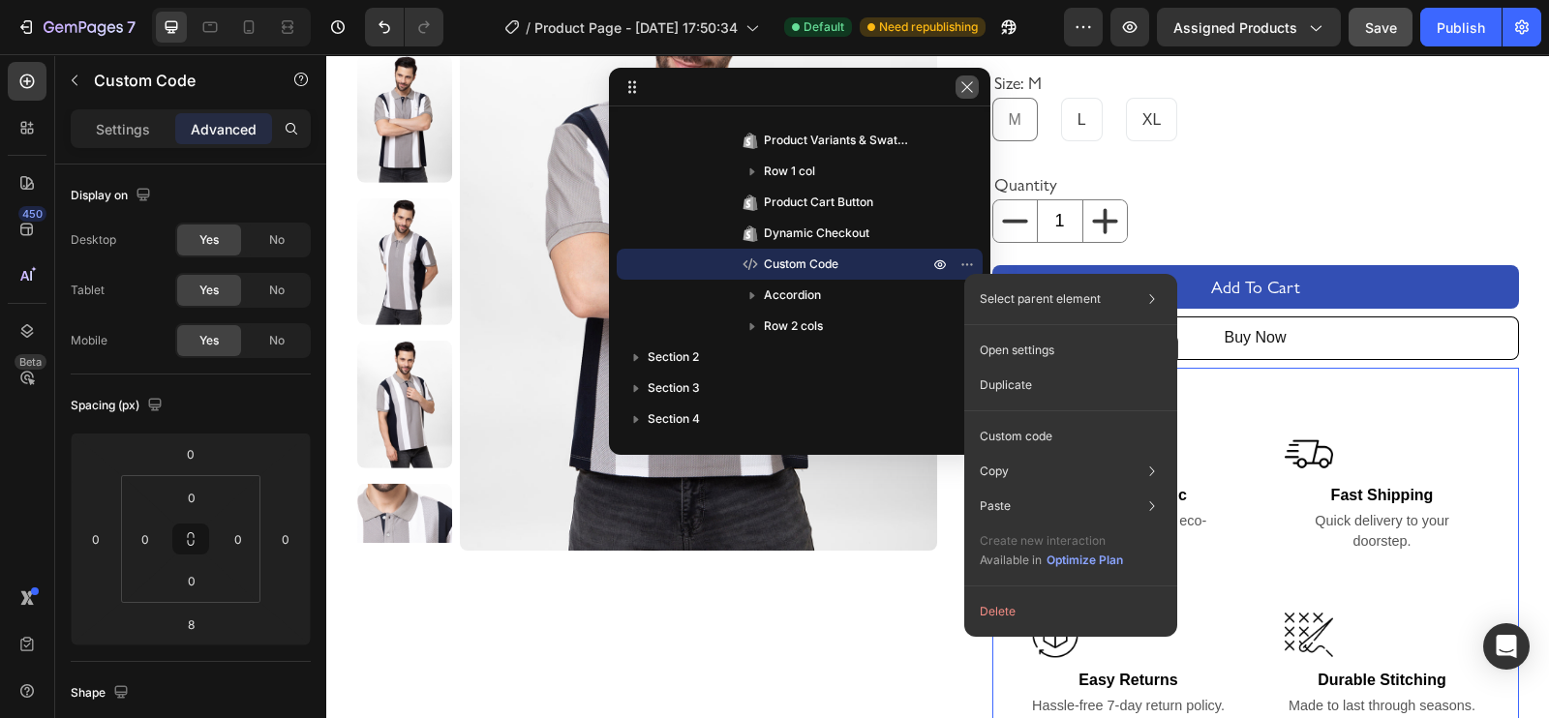
click at [968, 79] on icon "button" at bounding box center [966, 86] width 15 height 15
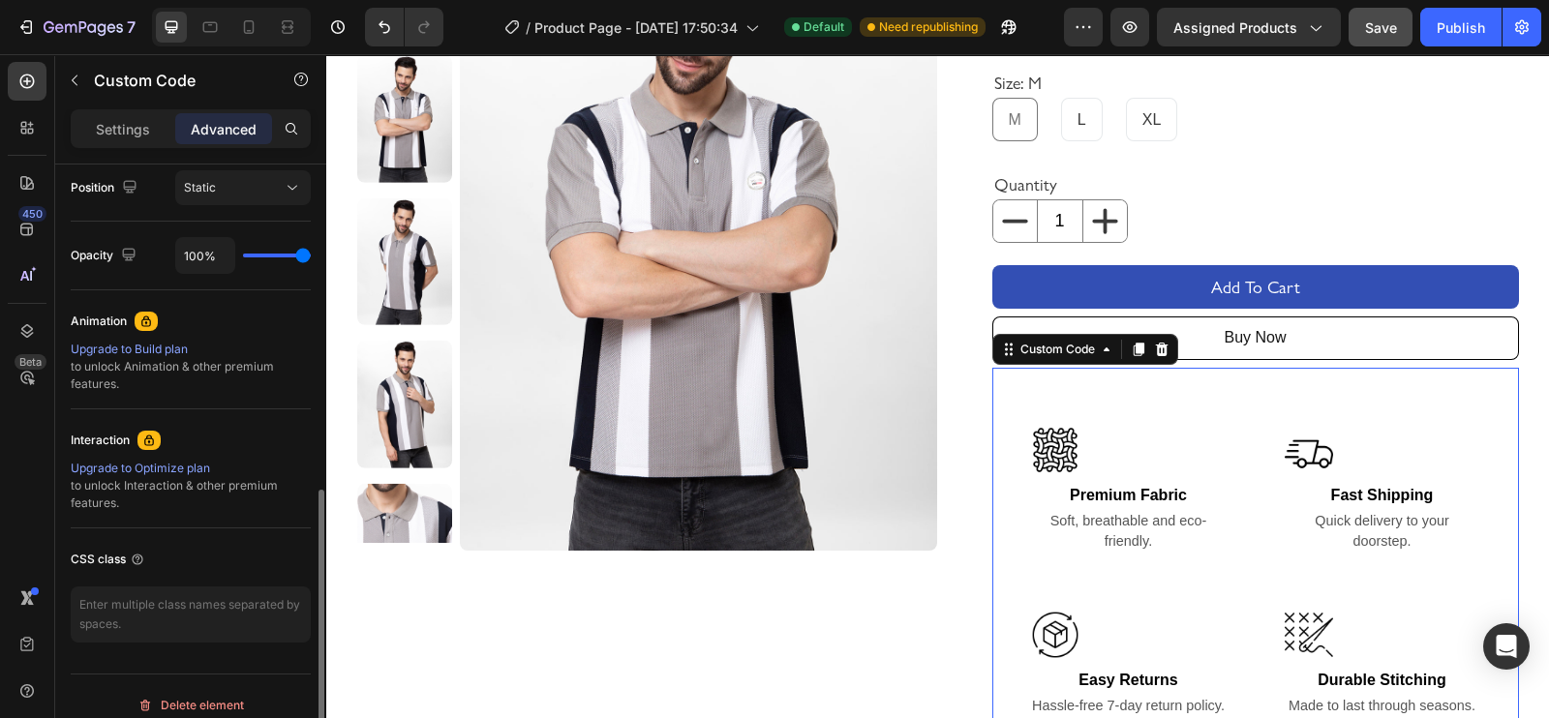
scroll to position [0, 0]
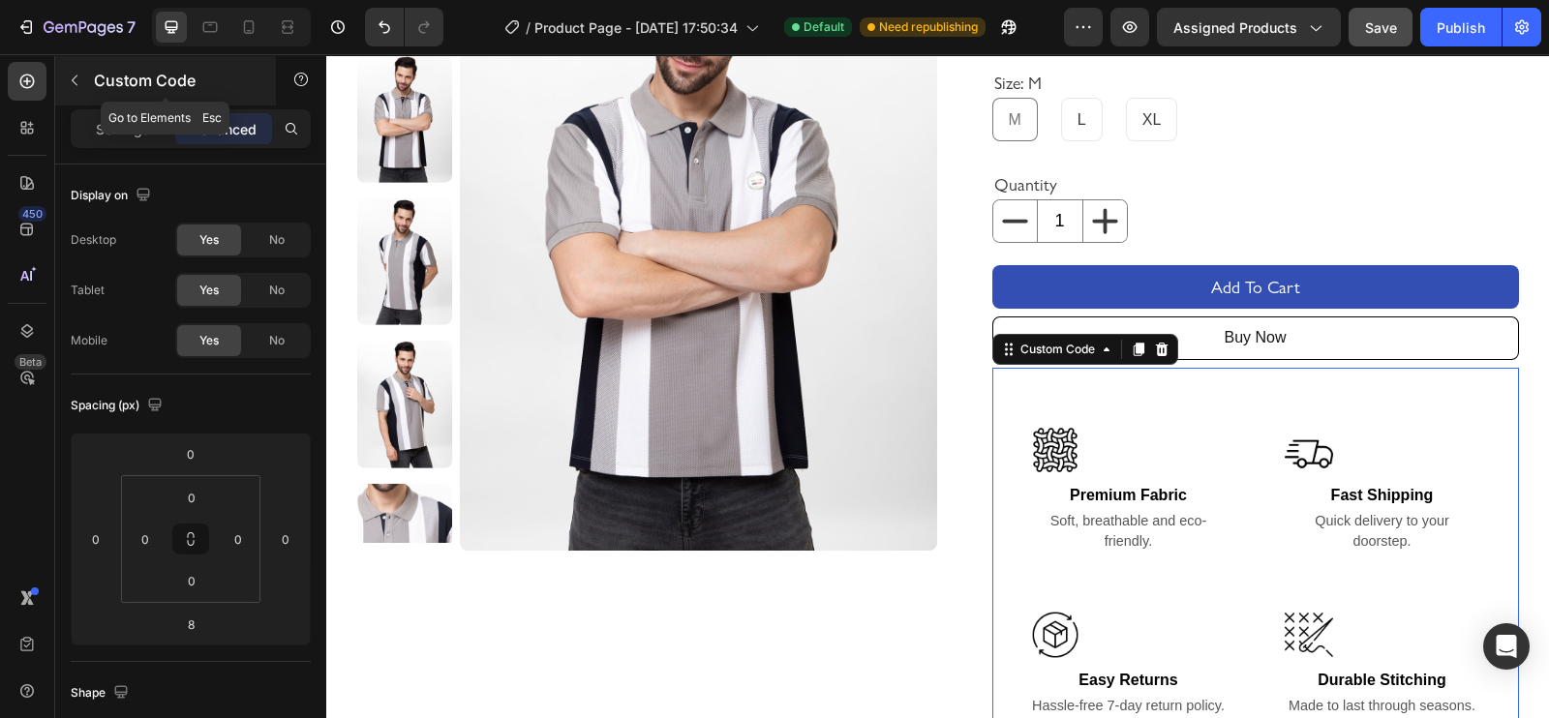
click at [76, 76] on icon "button" at bounding box center [74, 80] width 15 height 15
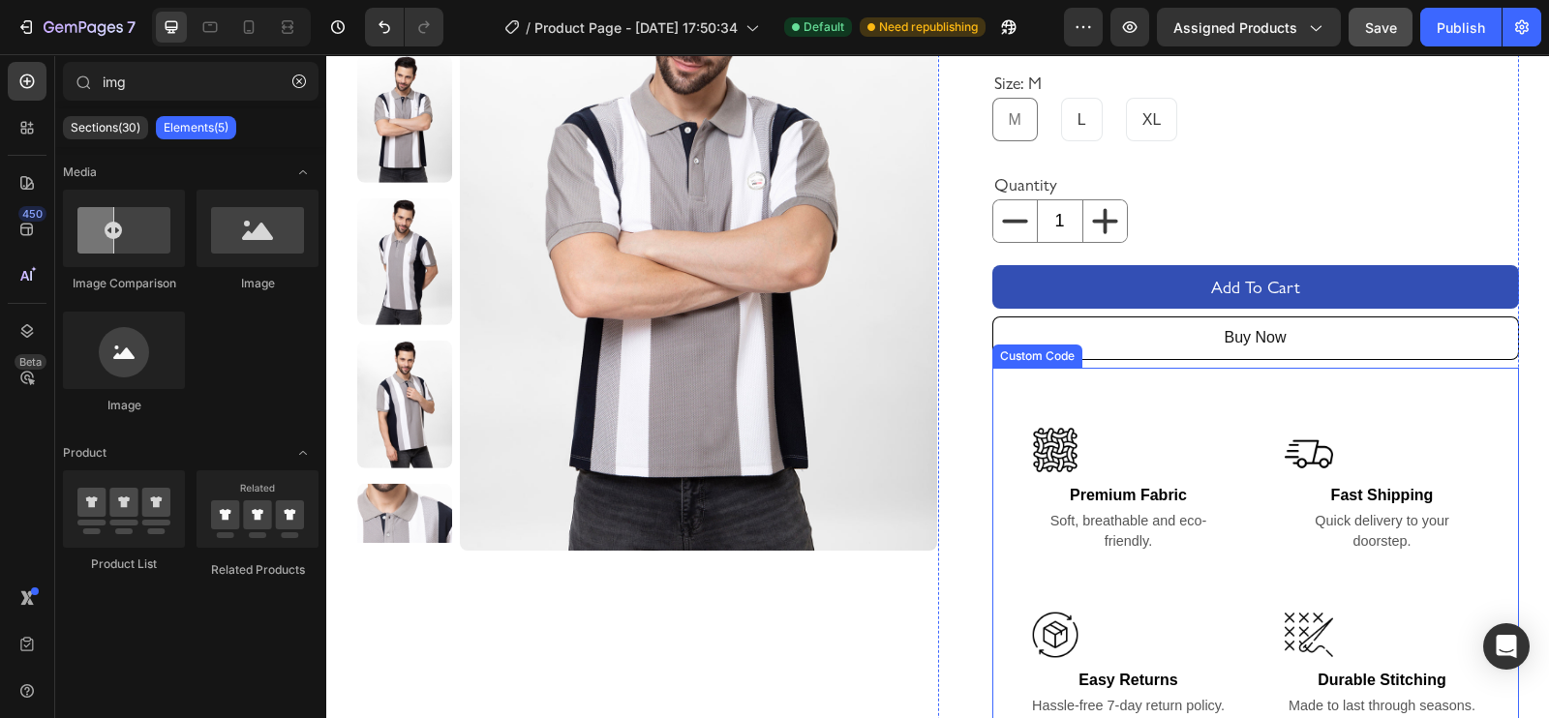
click at [1192, 408] on div "Premium Fabric Soft, breathable and eco-friendly." at bounding box center [1128, 490] width 234 height 166
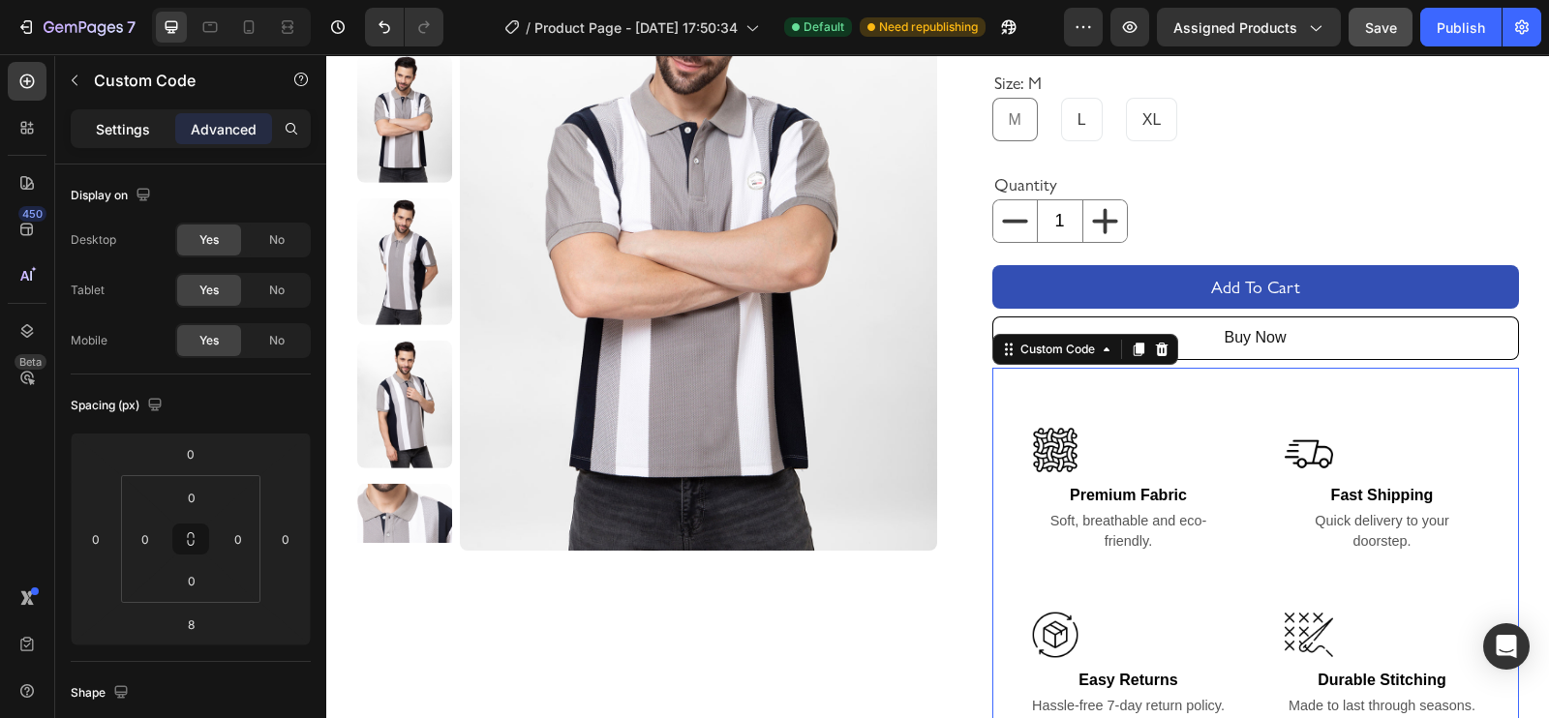
click at [129, 123] on p "Settings" at bounding box center [123, 129] width 54 height 20
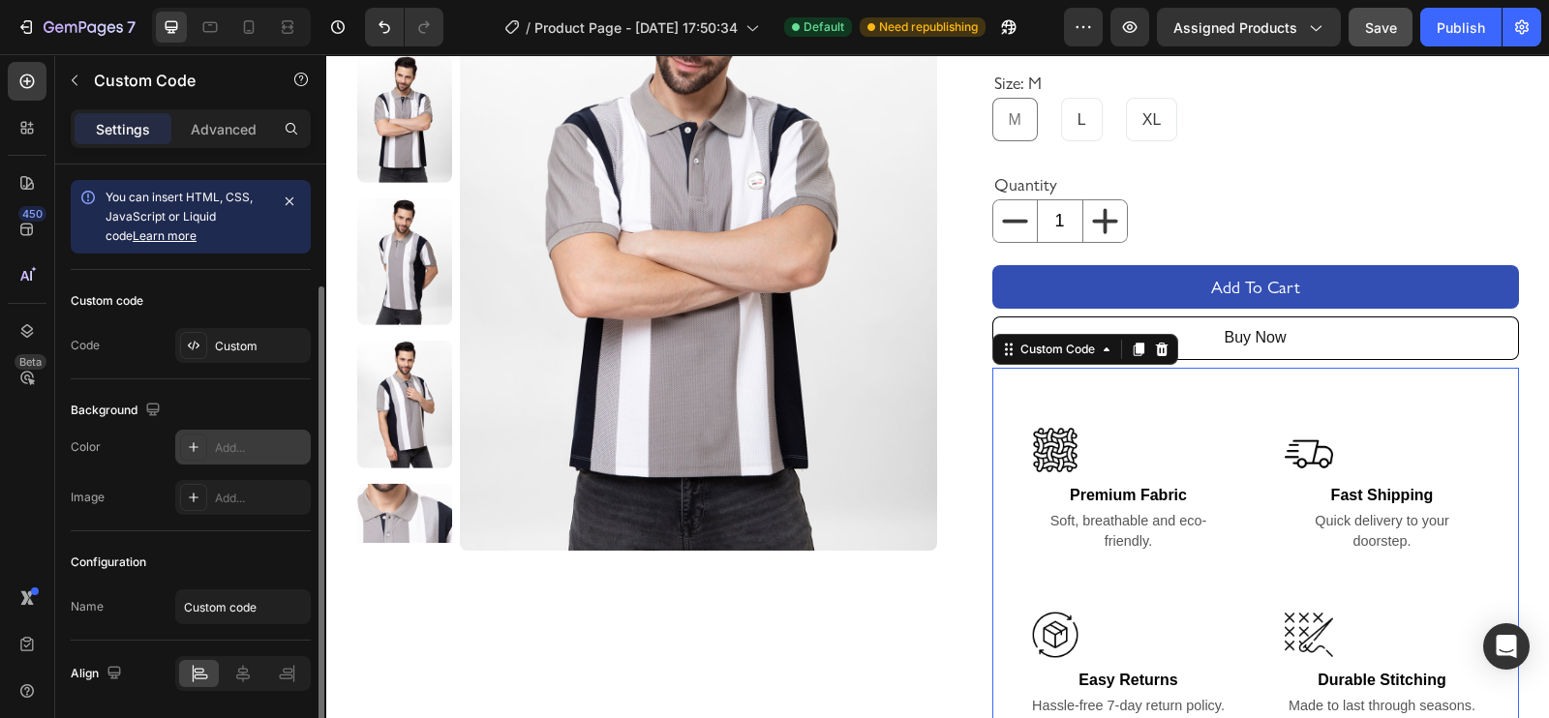
scroll to position [64, 0]
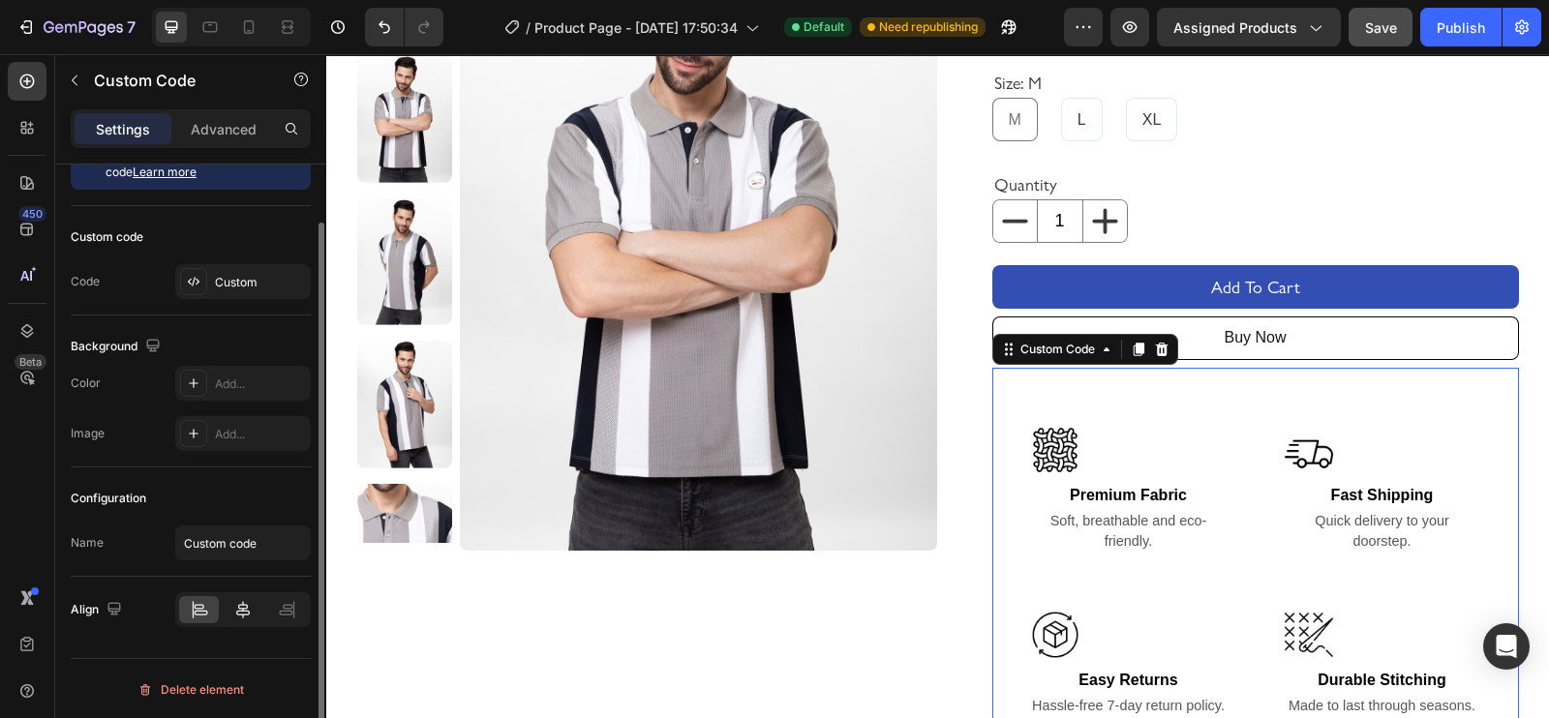
click at [237, 573] on icon at bounding box center [242, 609] width 19 height 19
click at [281, 573] on icon at bounding box center [286, 609] width 19 height 19
click at [252, 573] on icon at bounding box center [242, 609] width 19 height 19
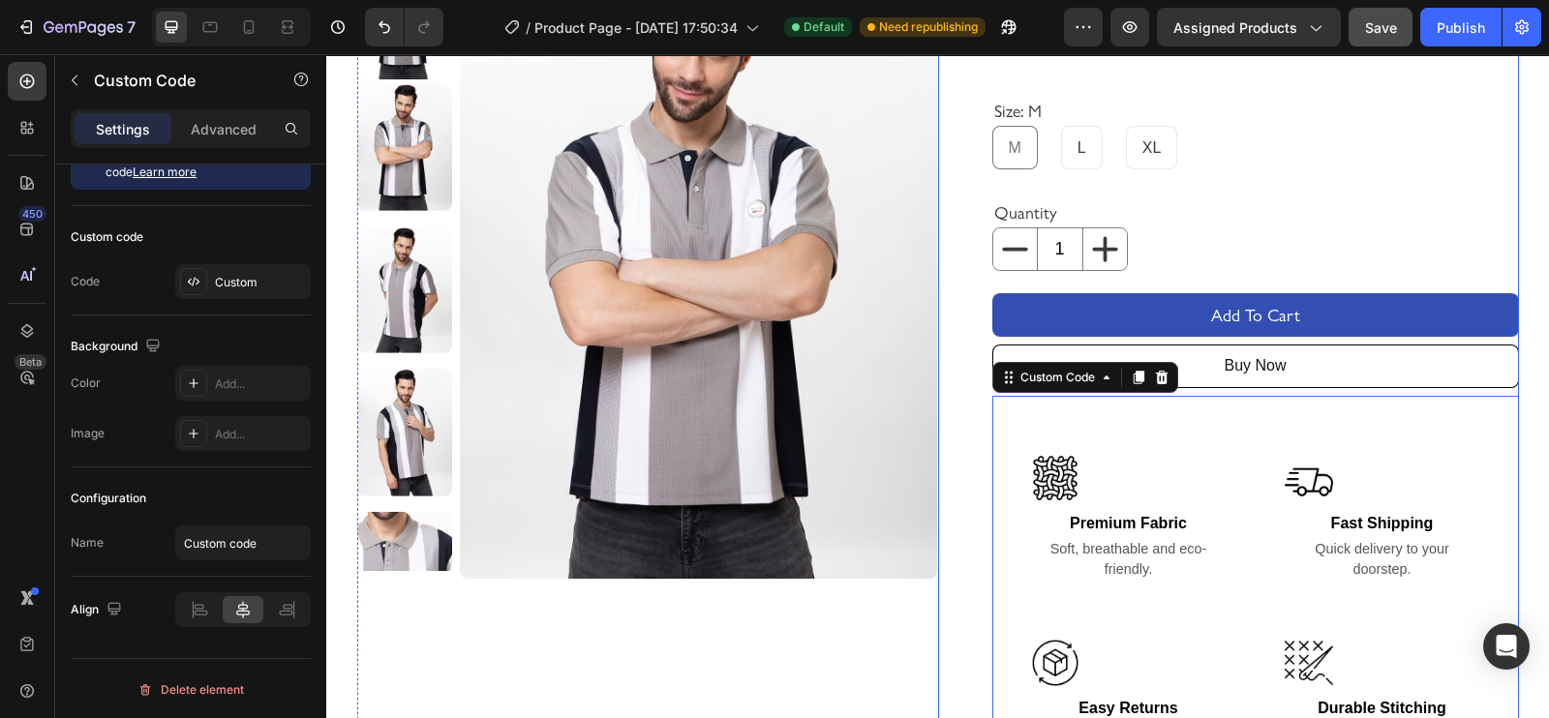
scroll to position [202, 0]
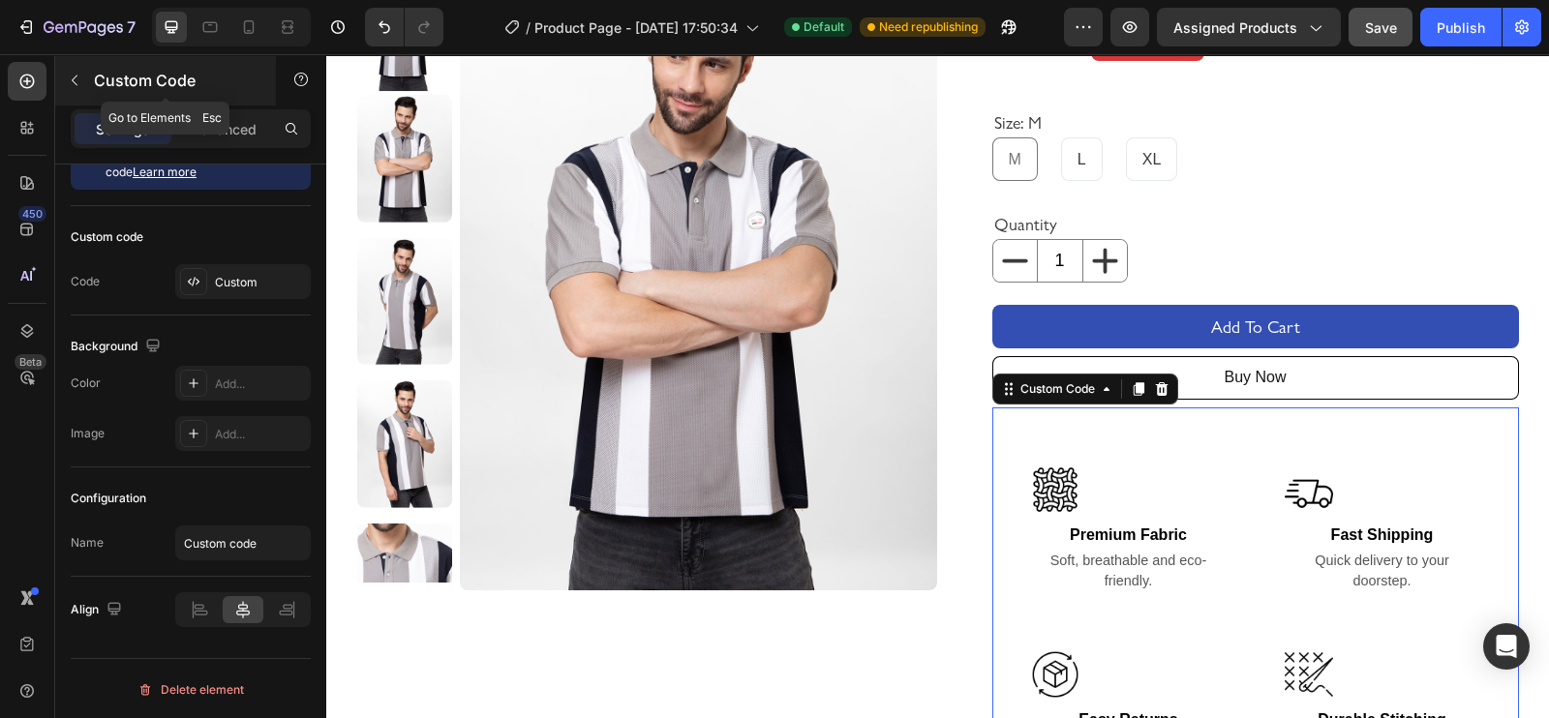
click at [74, 80] on icon "button" at bounding box center [74, 80] width 15 height 15
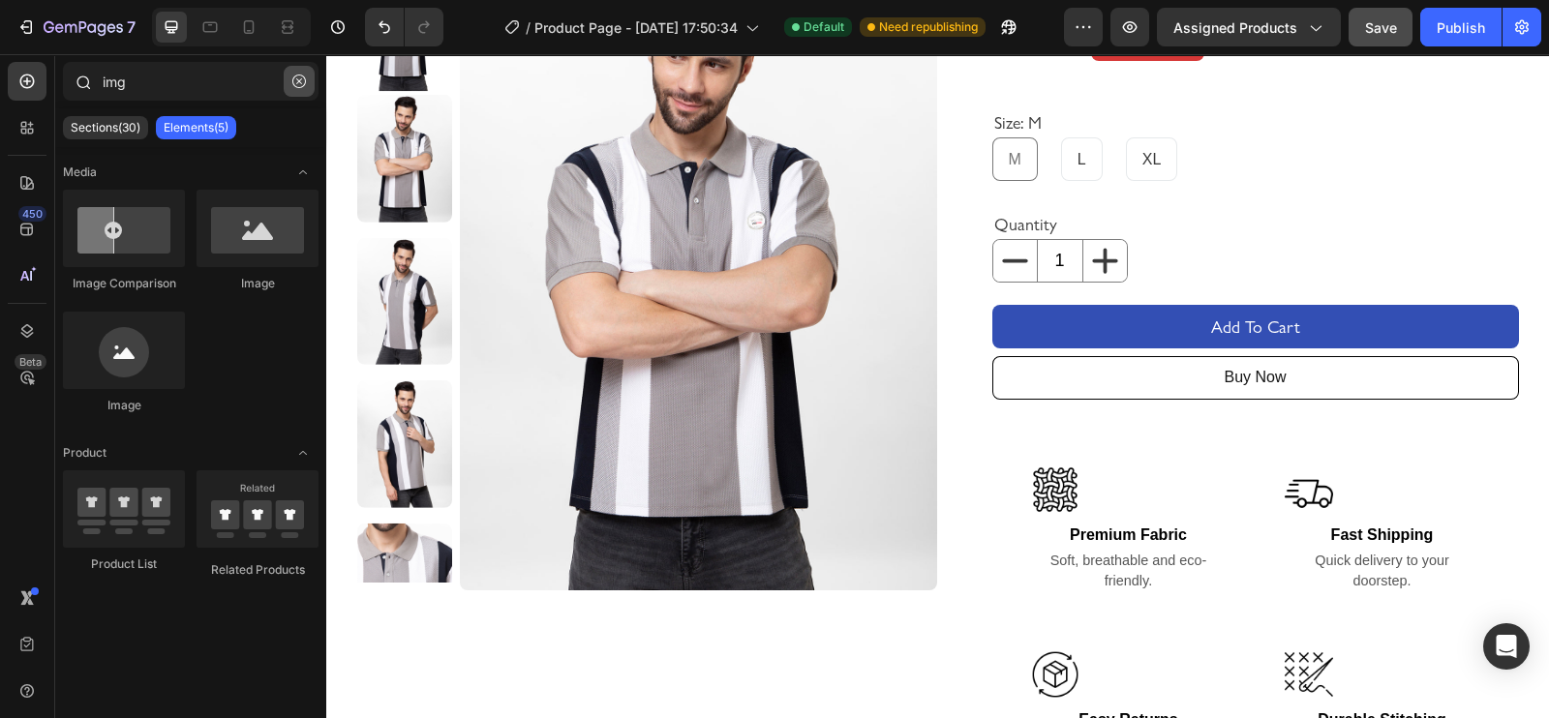
click at [299, 71] on button "button" at bounding box center [299, 81] width 31 height 31
click at [299, 71] on input "img" at bounding box center [191, 81] width 256 height 39
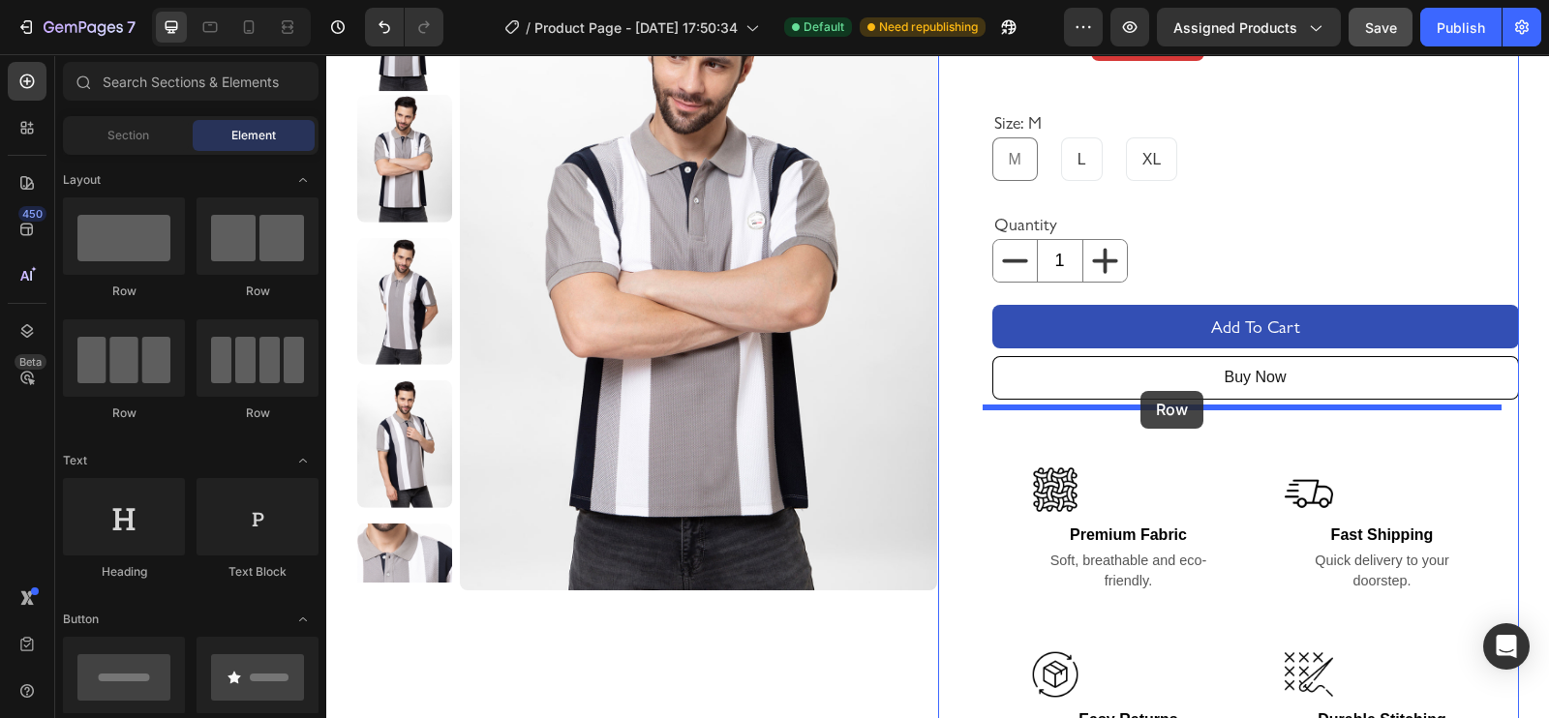
drag, startPoint x: 479, startPoint y: 423, endPoint x: 1140, endPoint y: 391, distance: 661.8
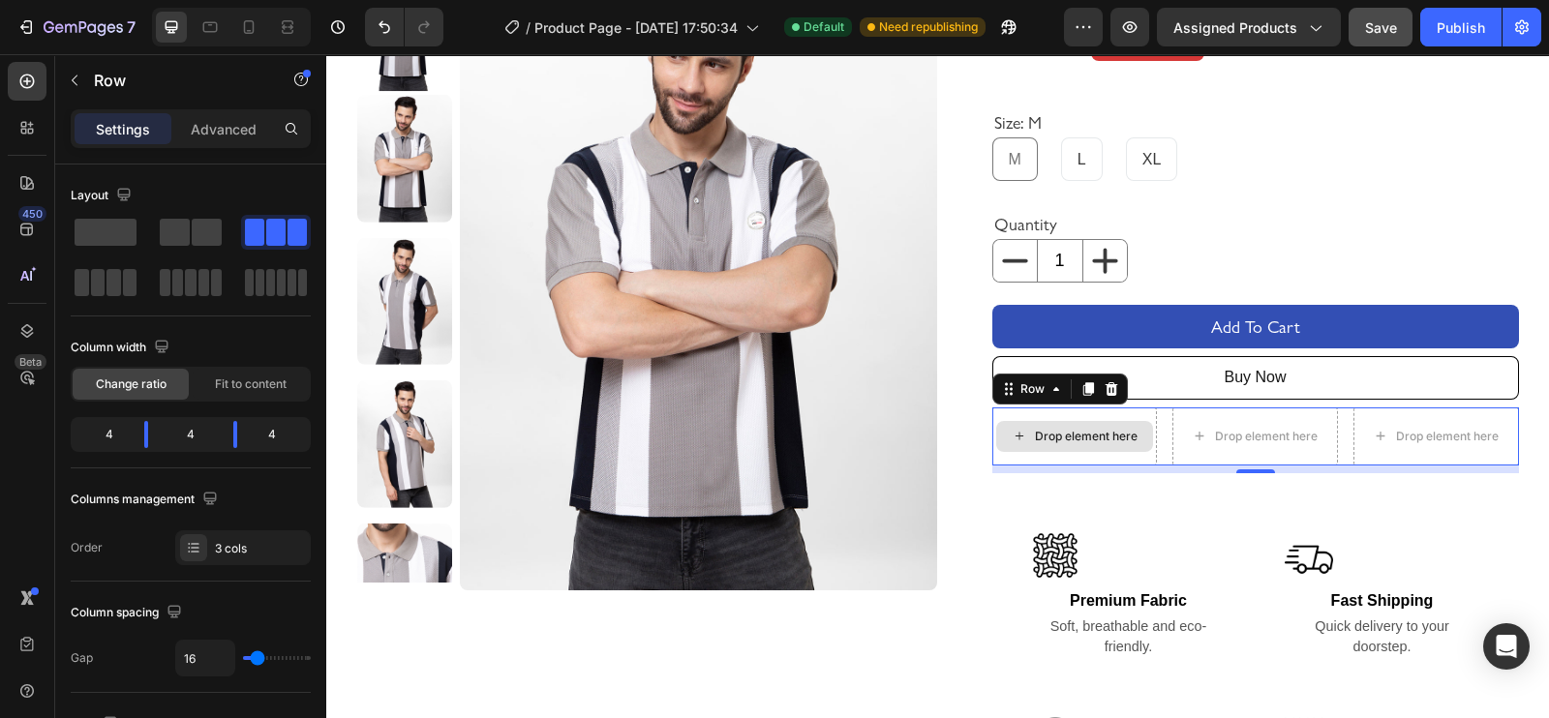
click at [1051, 427] on div "Drop element here" at bounding box center [1074, 436] width 157 height 31
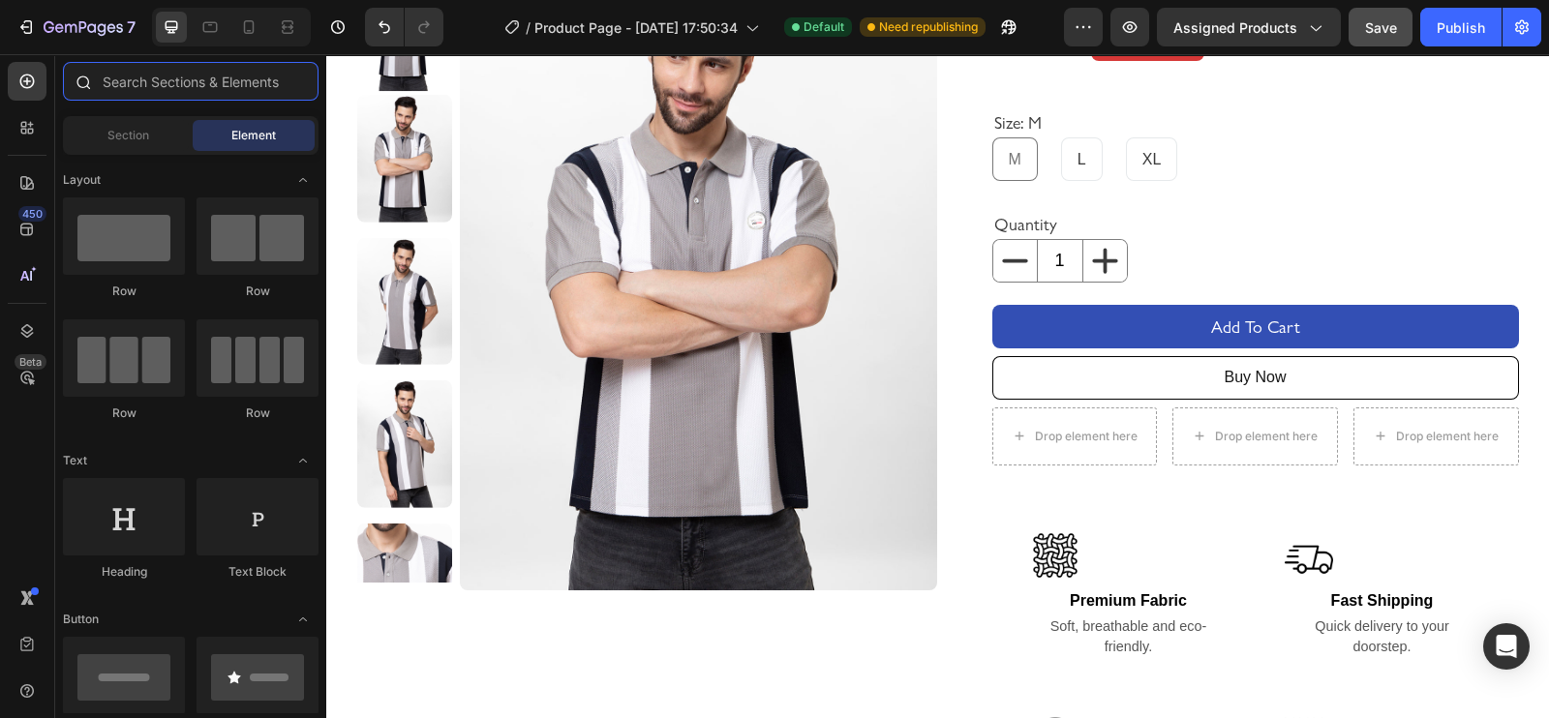
click at [129, 84] on input "text" at bounding box center [191, 81] width 256 height 39
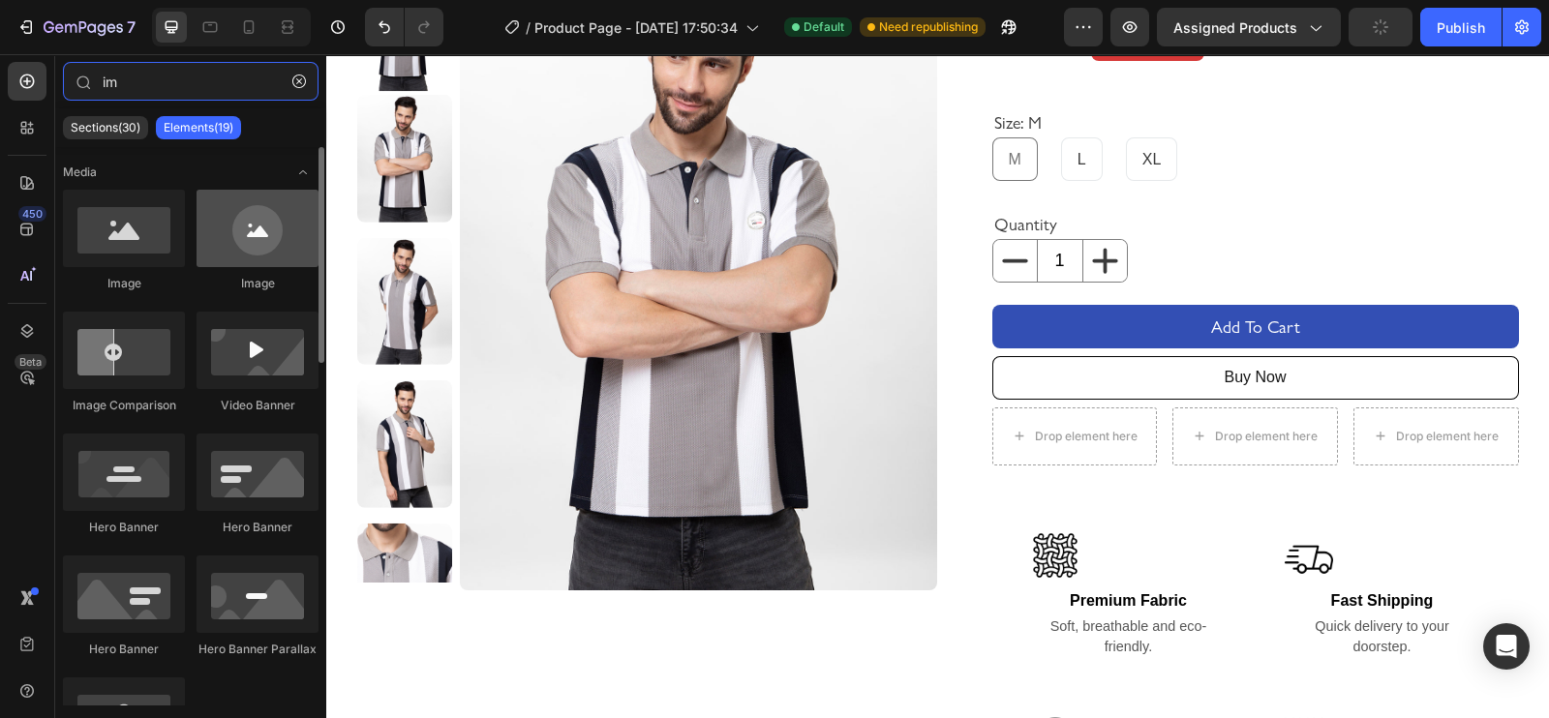
type input "im"
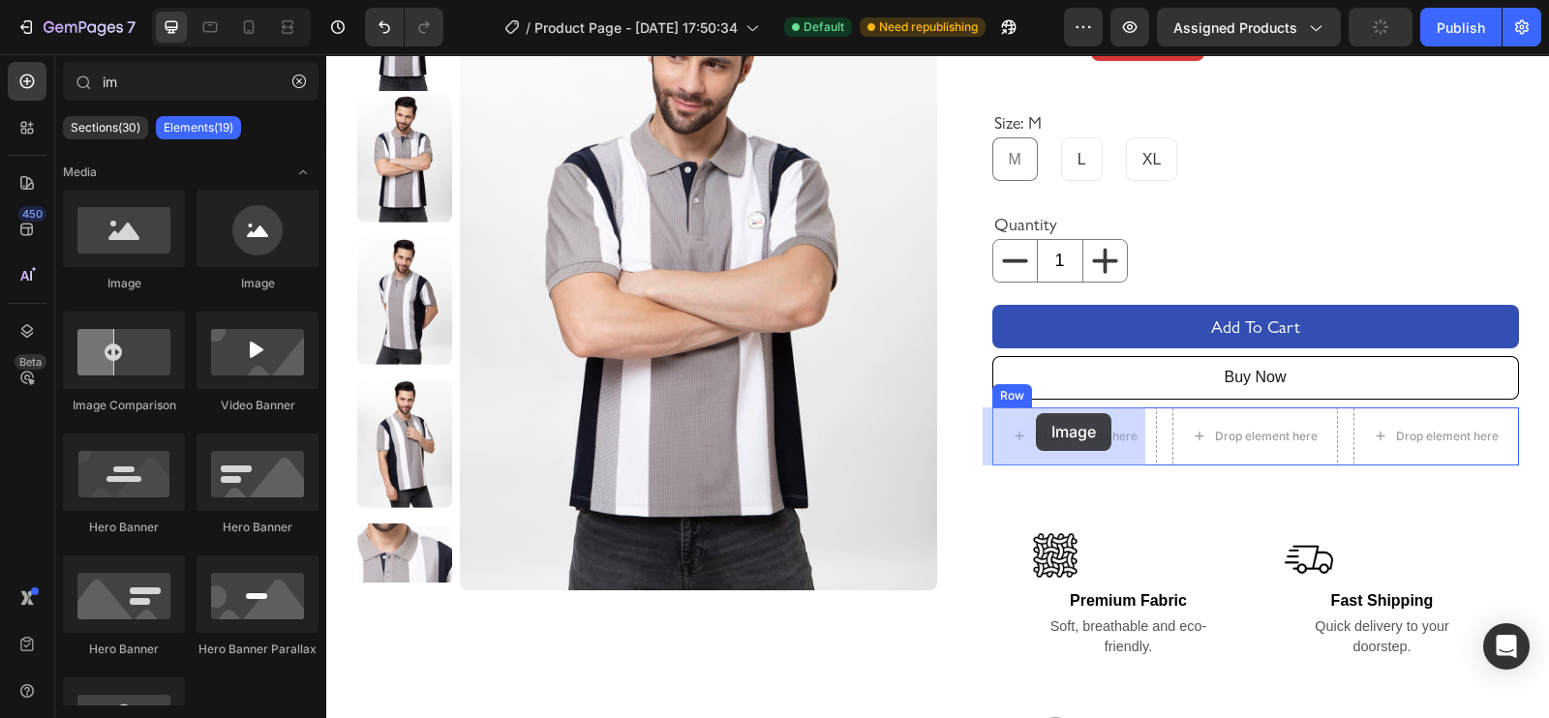
drag, startPoint x: 590, startPoint y: 283, endPoint x: 1036, endPoint y: 413, distance: 464.0
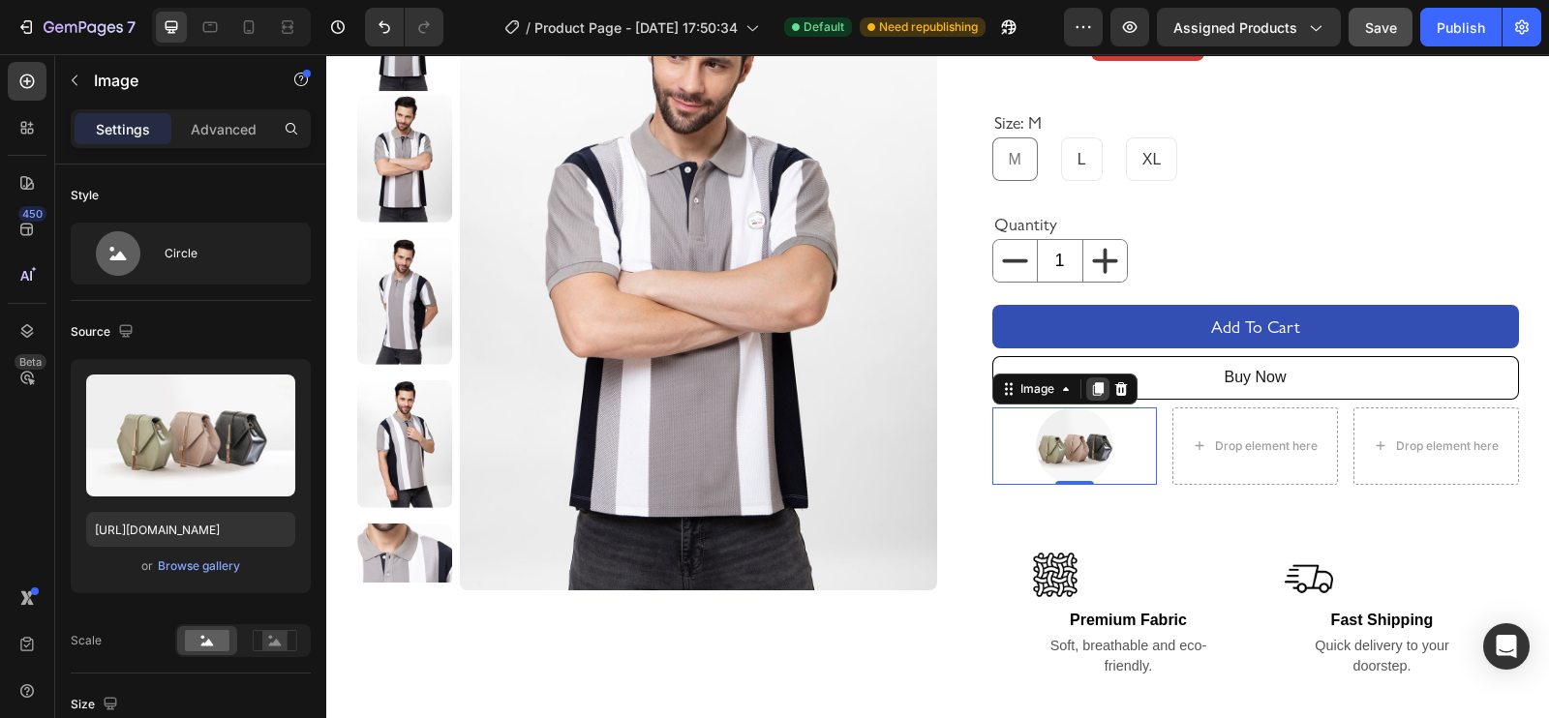
click at [1092, 383] on icon at bounding box center [1097, 389] width 11 height 14
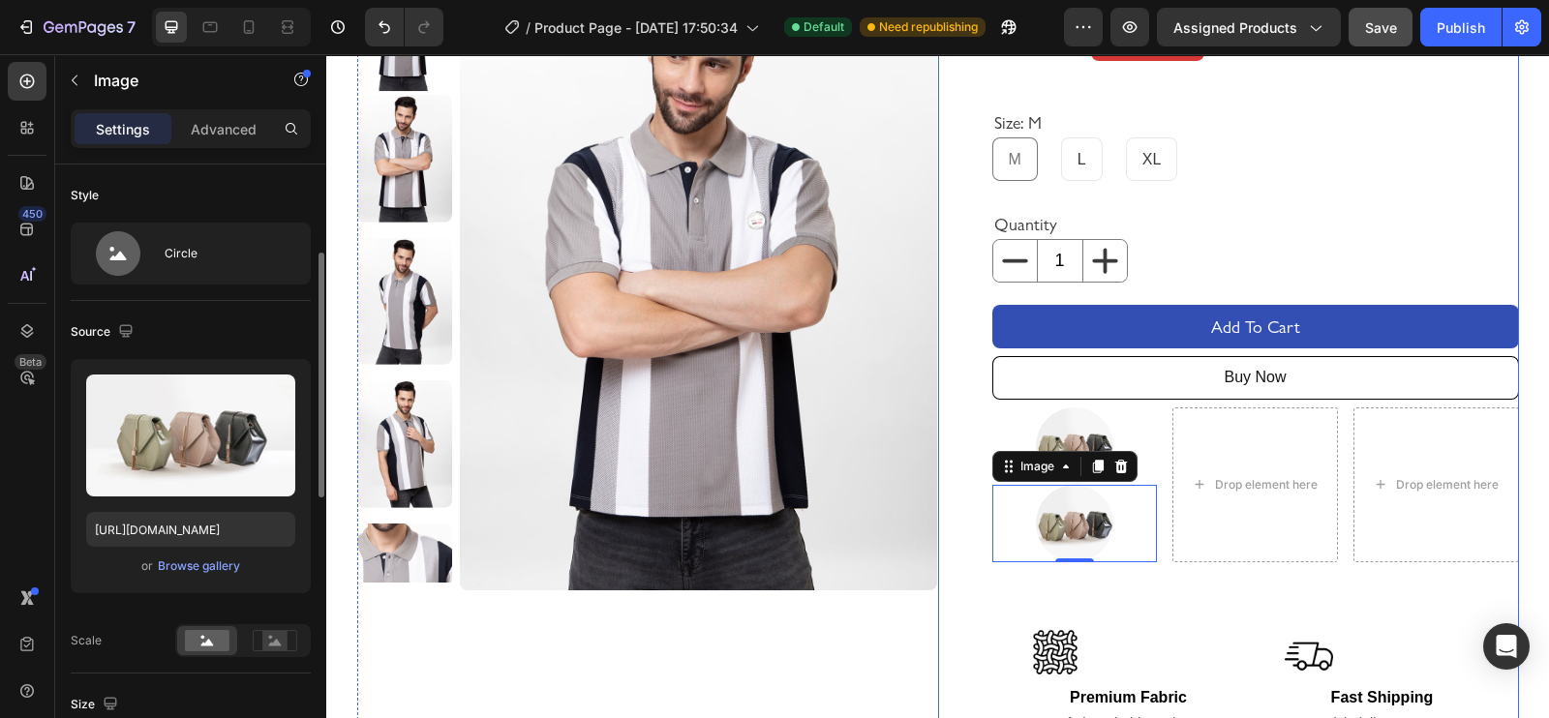
scroll to position [63, 0]
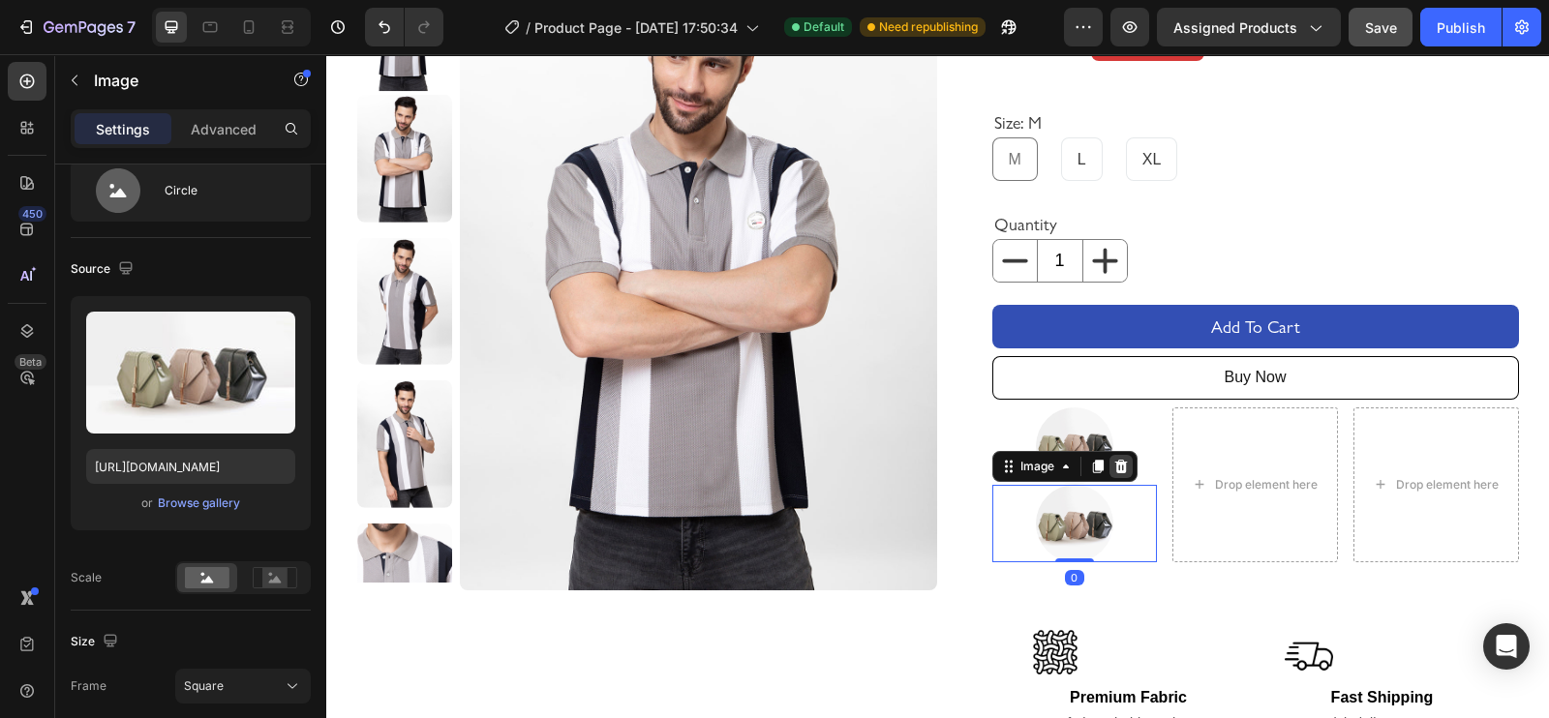
click at [1114, 467] on icon at bounding box center [1120, 467] width 13 height 14
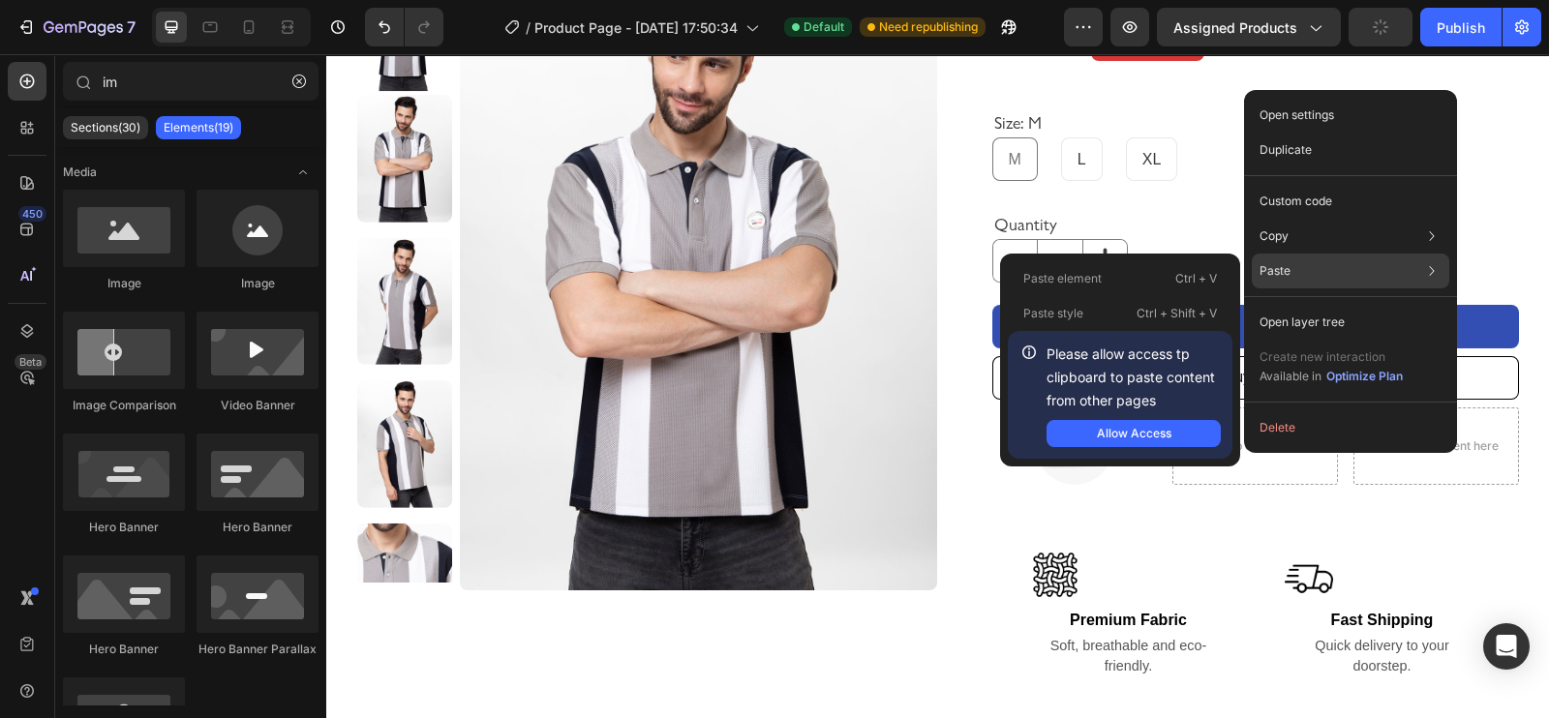
click at [1238, 305] on div "Paste Paste element Ctrl + V Paste style Ctrl + Shift + V Please allow access t…" at bounding box center [1349, 322] width 197 height 35
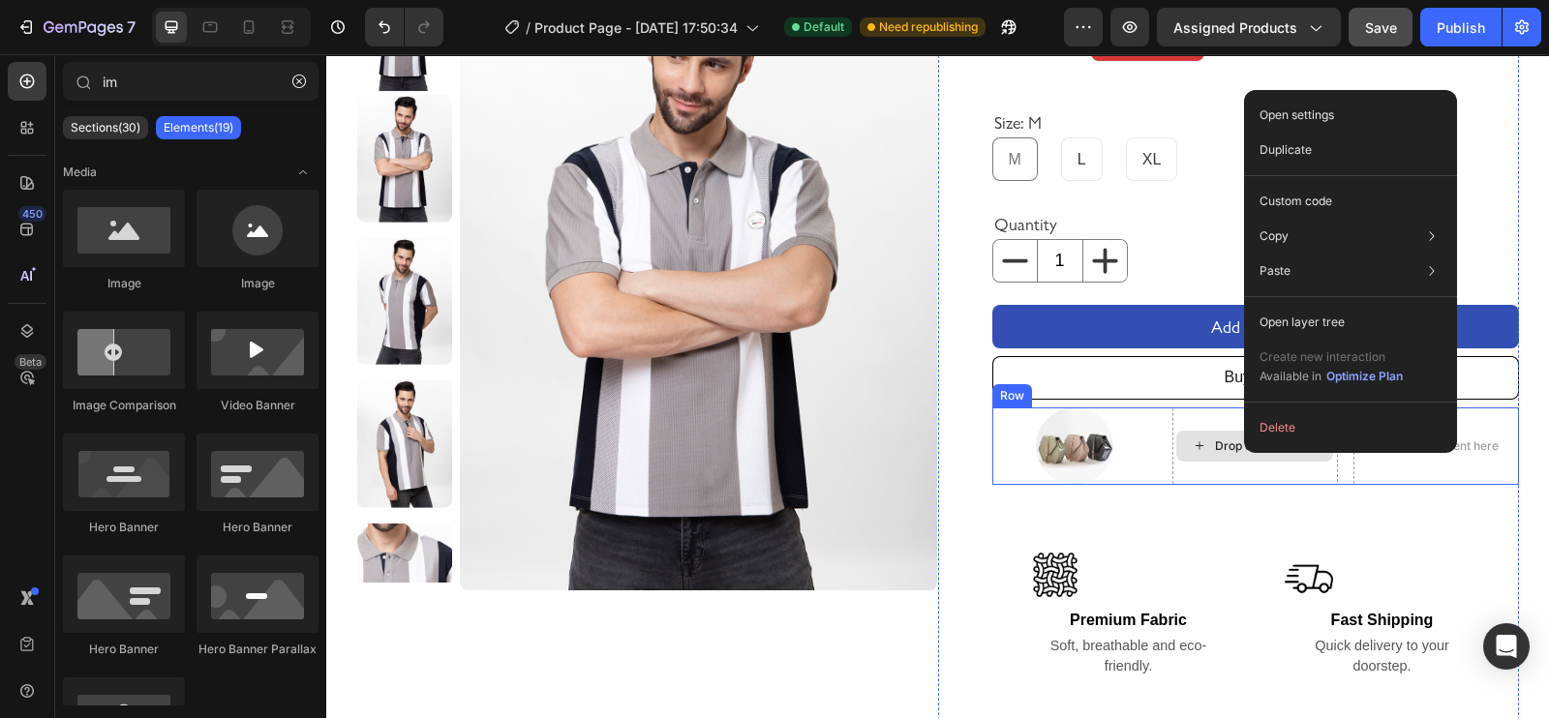
click at [1214, 467] on div "Drop element here" at bounding box center [1255, 445] width 166 height 77
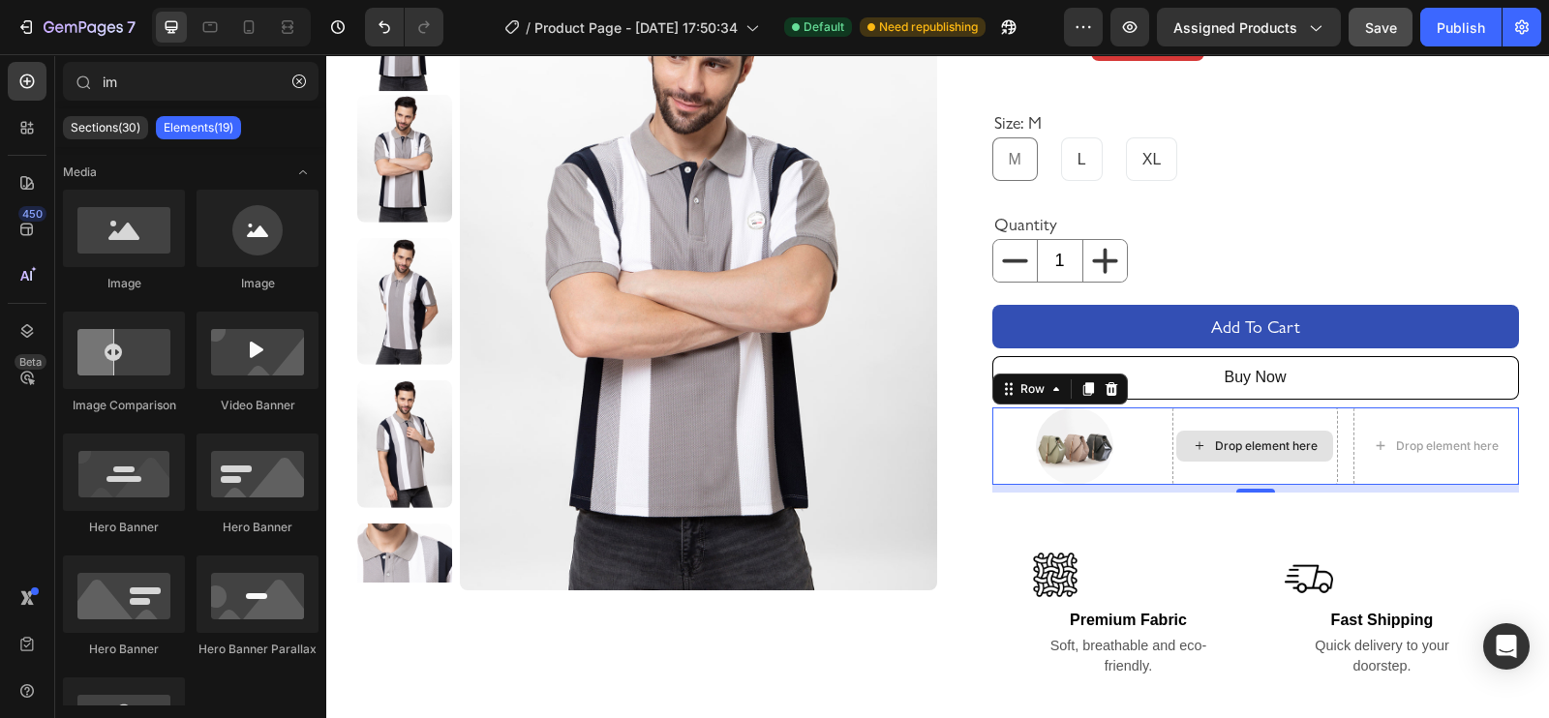
click at [1238, 454] on div "Drop element here" at bounding box center [1254, 446] width 157 height 31
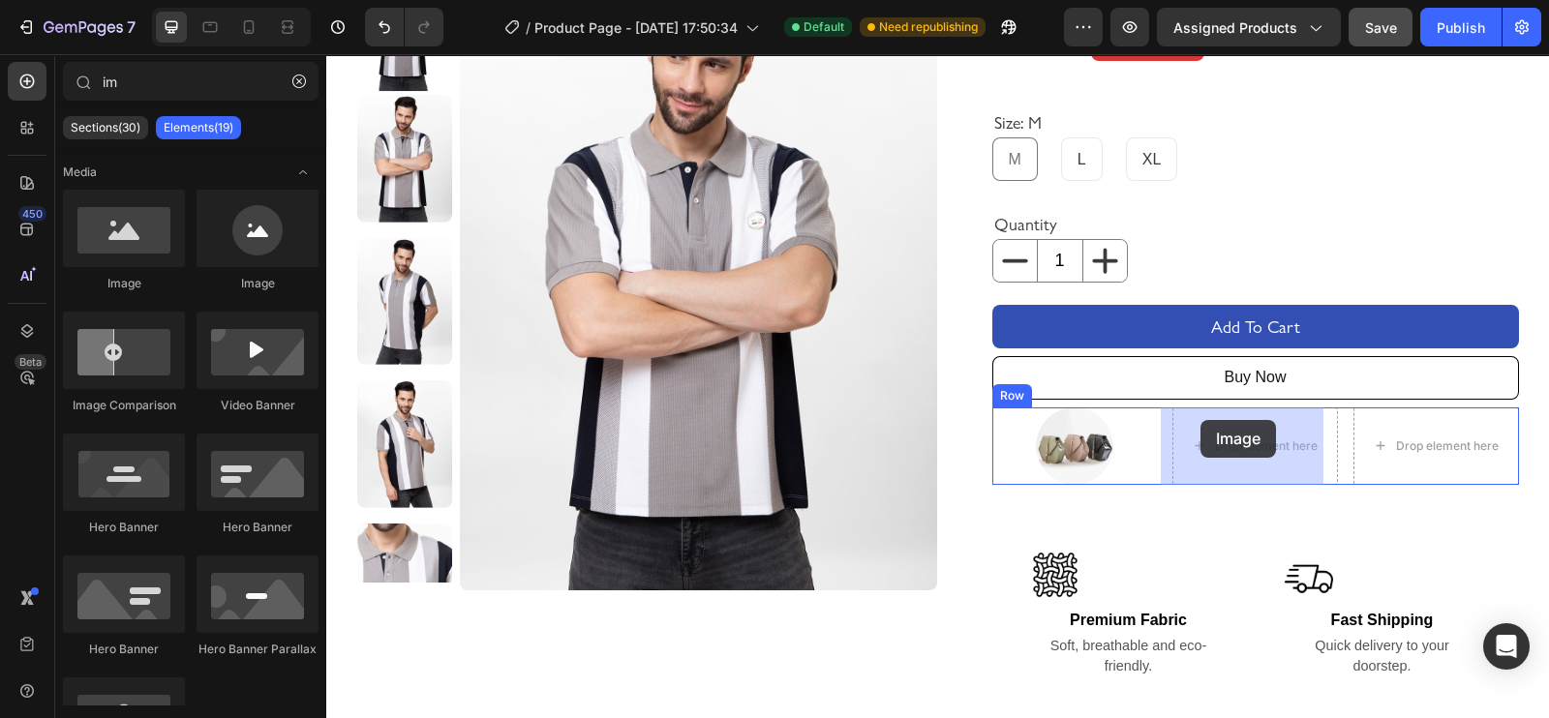
drag, startPoint x: 576, startPoint y: 284, endPoint x: 1200, endPoint y: 421, distance: 639.2
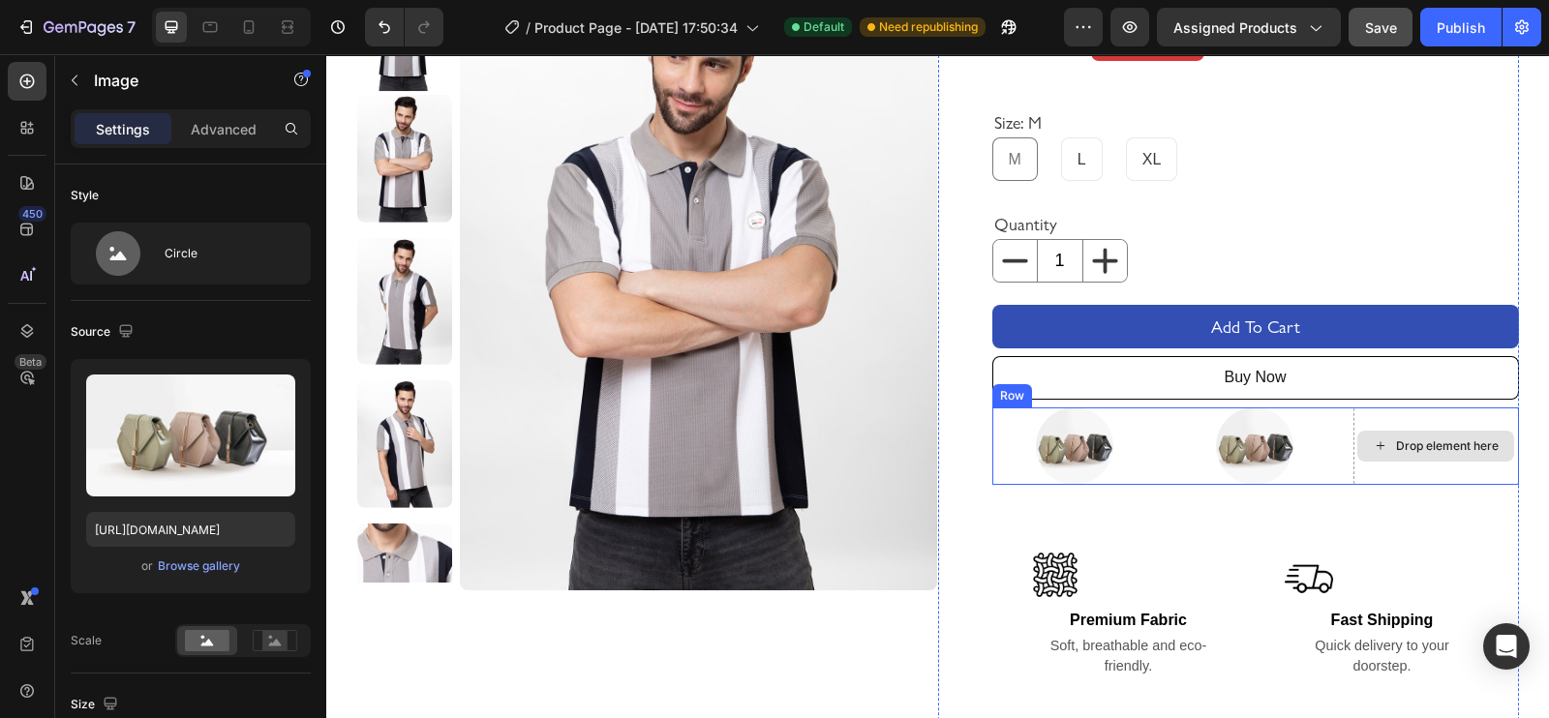
click at [1238, 446] on div "Drop element here" at bounding box center [1447, 445] width 103 height 15
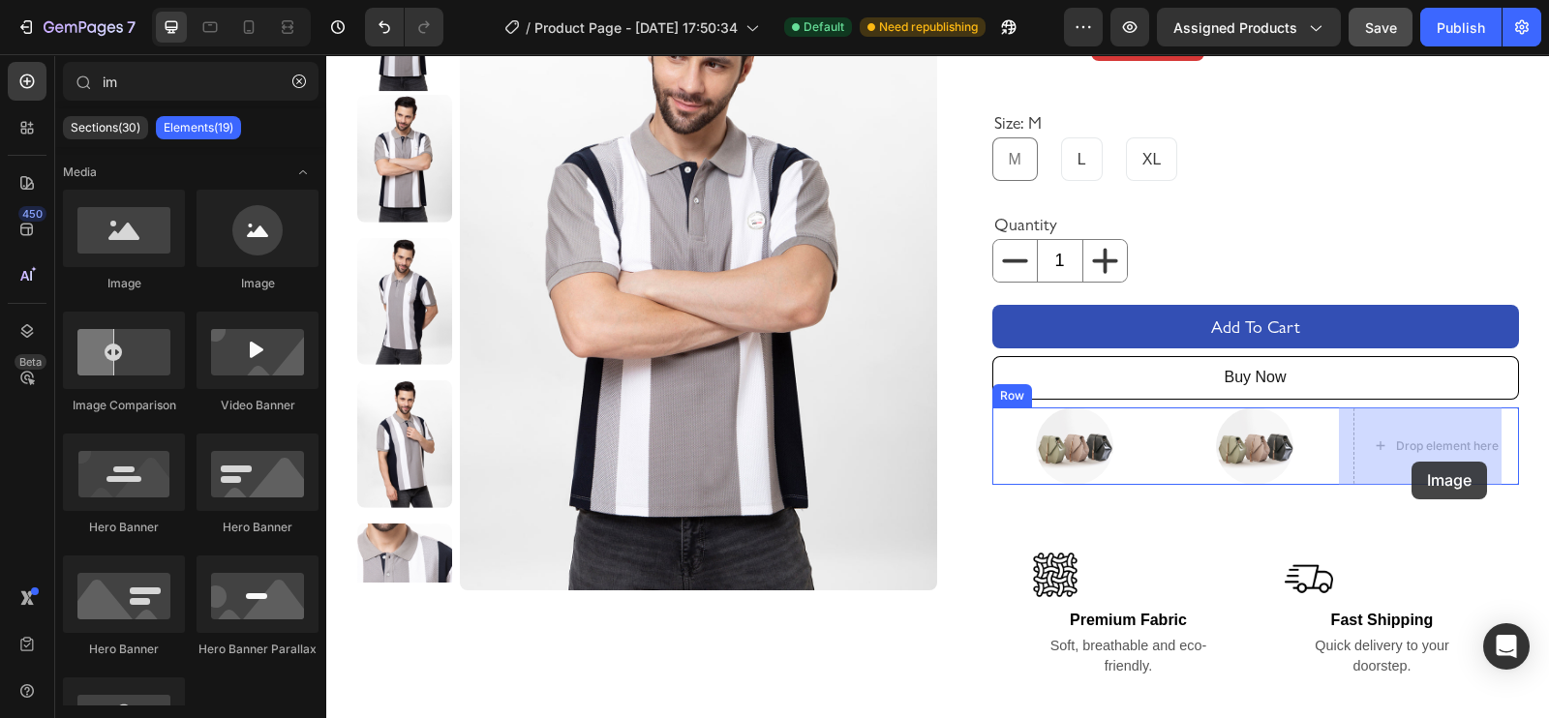
drag, startPoint x: 623, startPoint y: 278, endPoint x: 1411, endPoint y: 462, distance: 809.0
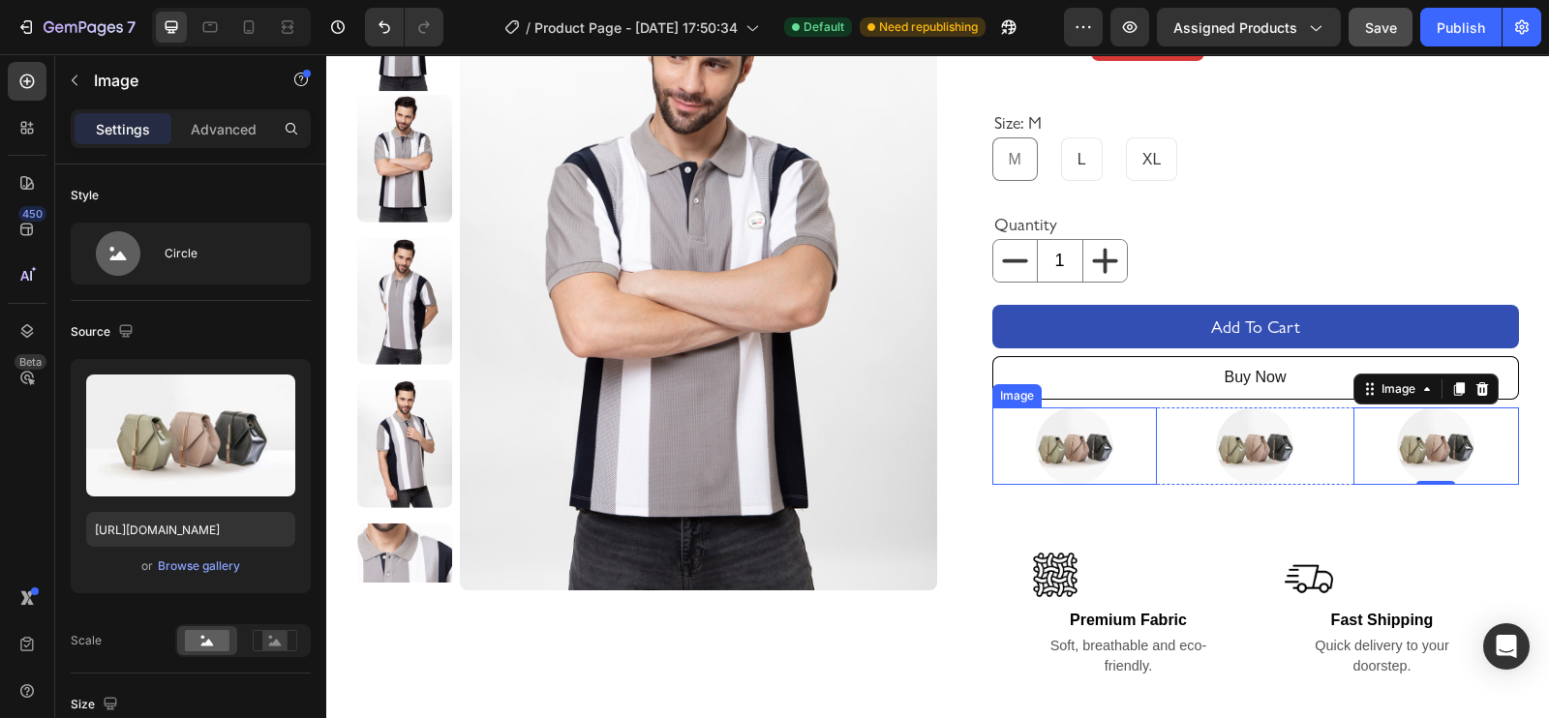
click at [1074, 457] on img at bounding box center [1074, 445] width 77 height 77
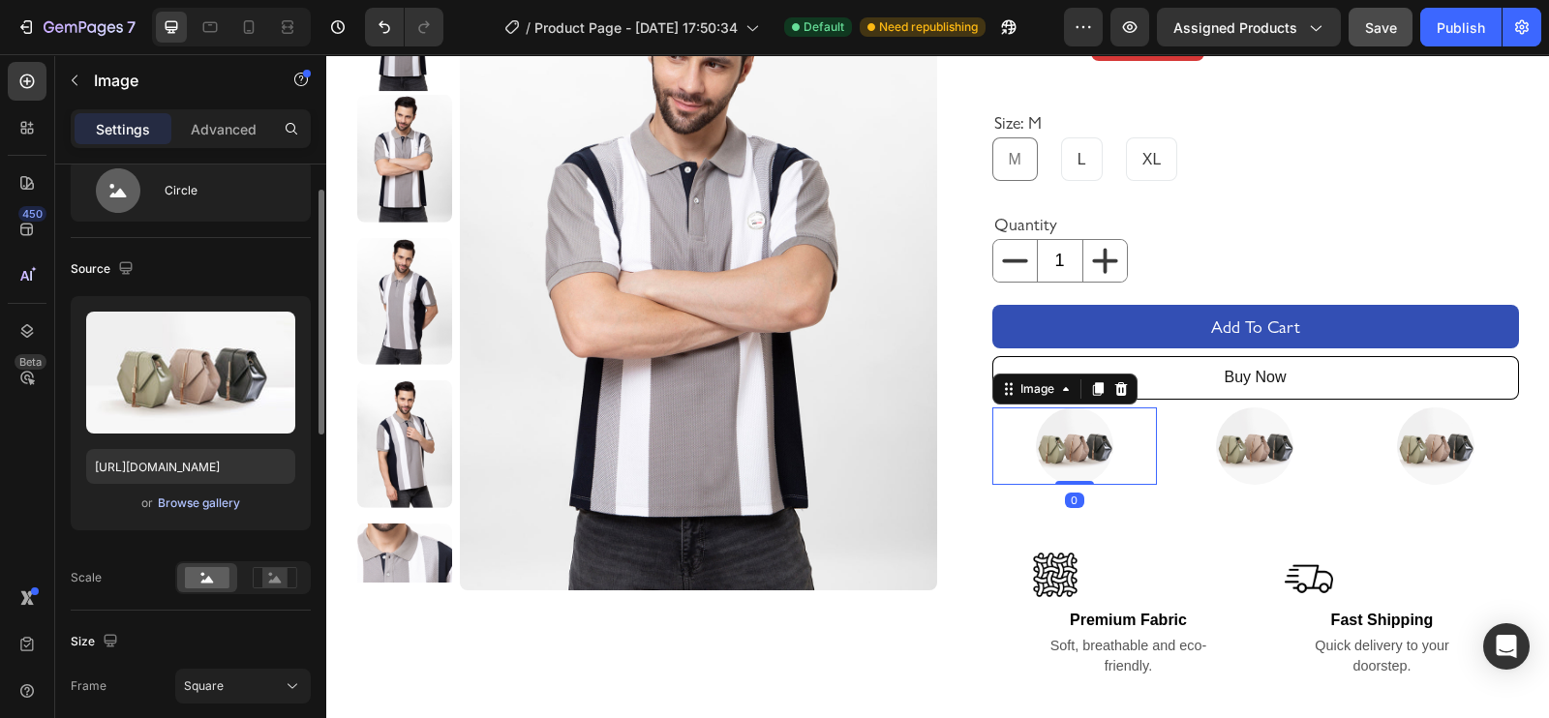
click at [179, 509] on div "Browse gallery" at bounding box center [199, 503] width 82 height 17
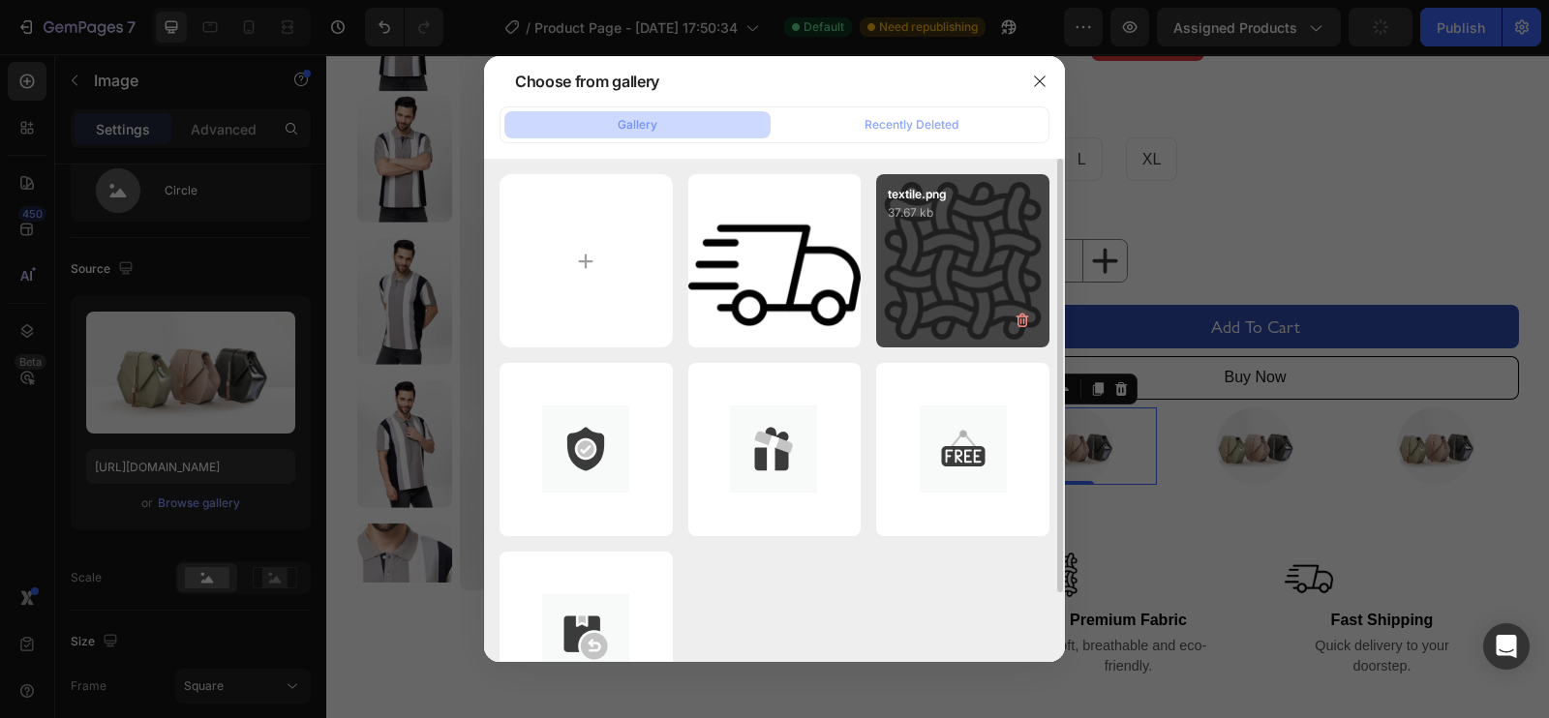
click at [919, 272] on div "textile.png 37.67 kb" at bounding box center [962, 260] width 173 height 173
type input "[URL][DOMAIN_NAME]"
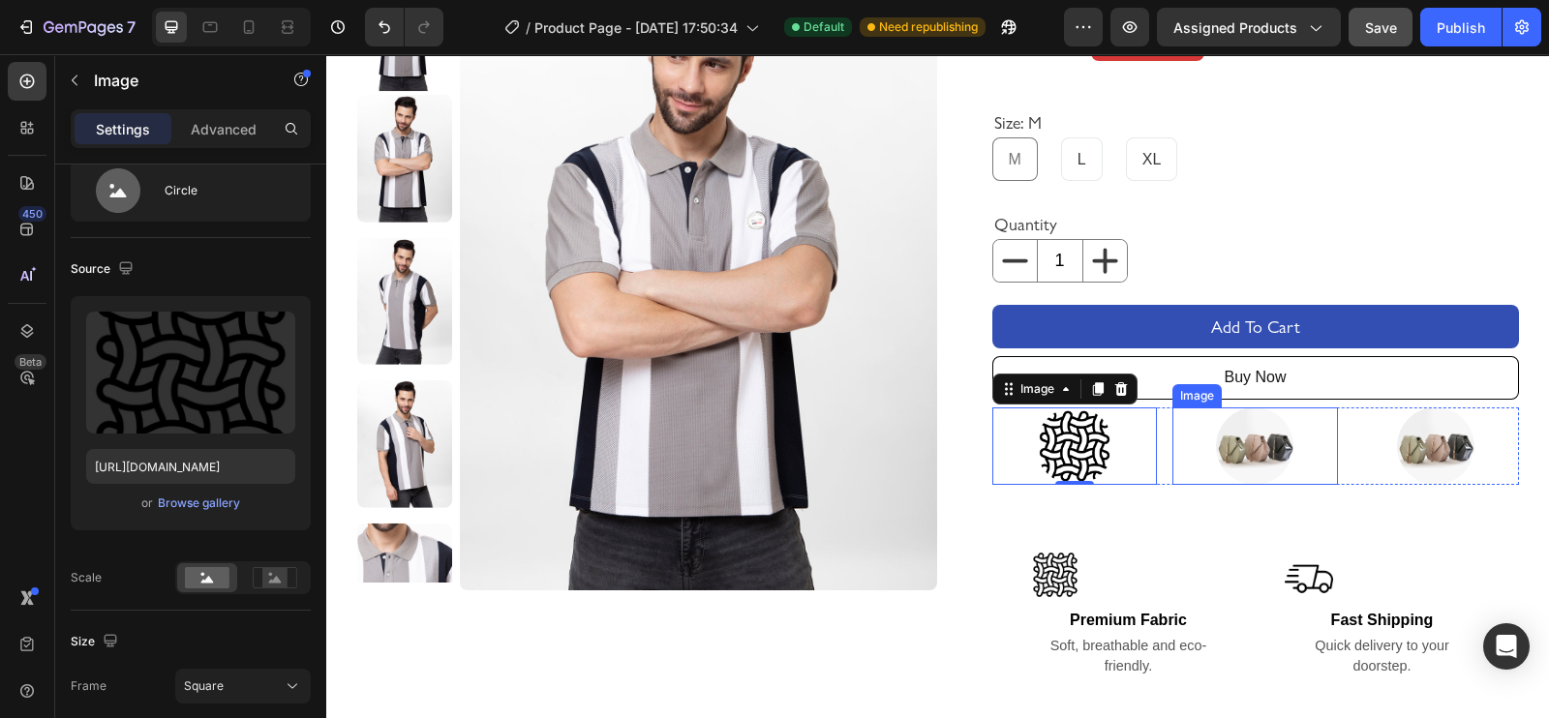
click at [1233, 454] on img at bounding box center [1254, 445] width 77 height 77
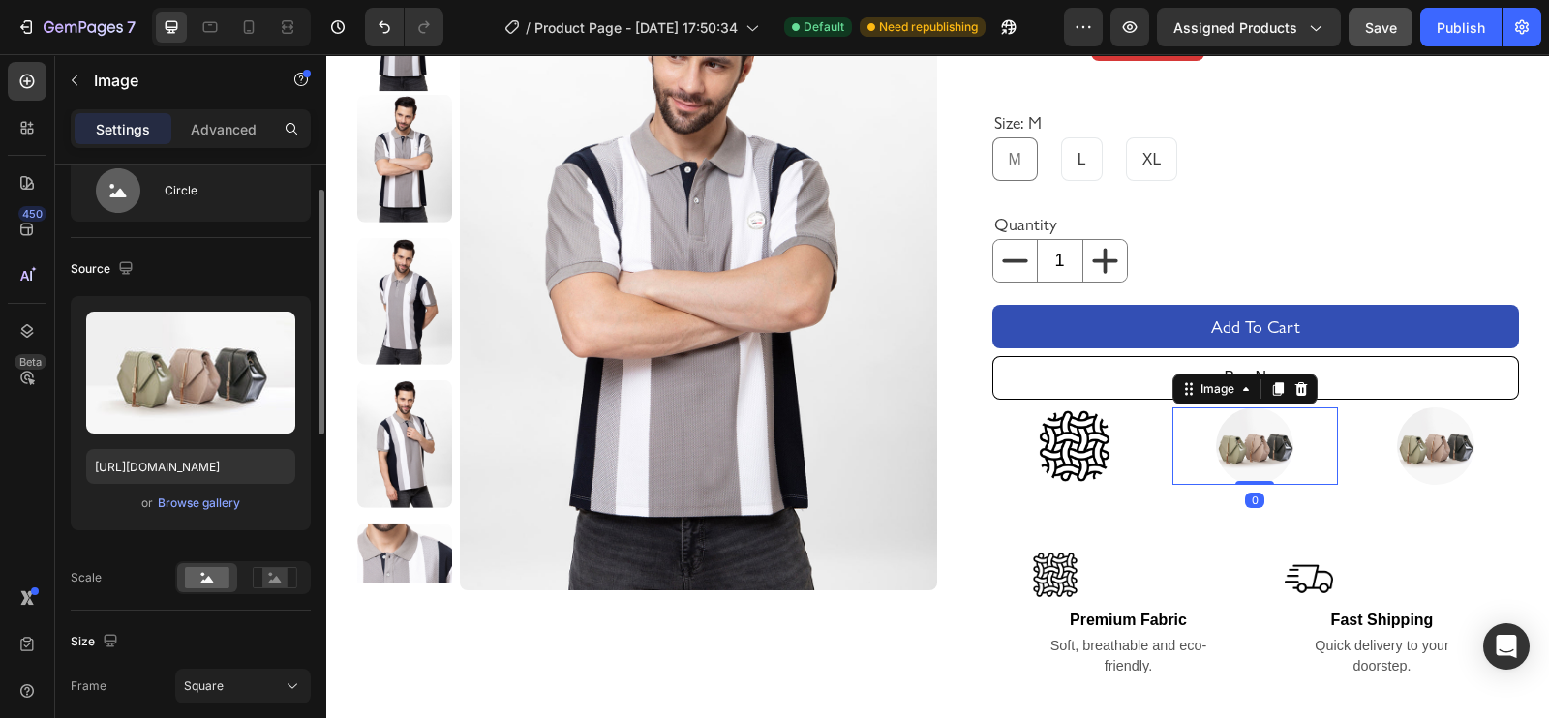
click at [152, 499] on div "or Browse gallery" at bounding box center [190, 503] width 209 height 23
click at [179, 505] on div "Browse gallery" at bounding box center [199, 503] width 82 height 17
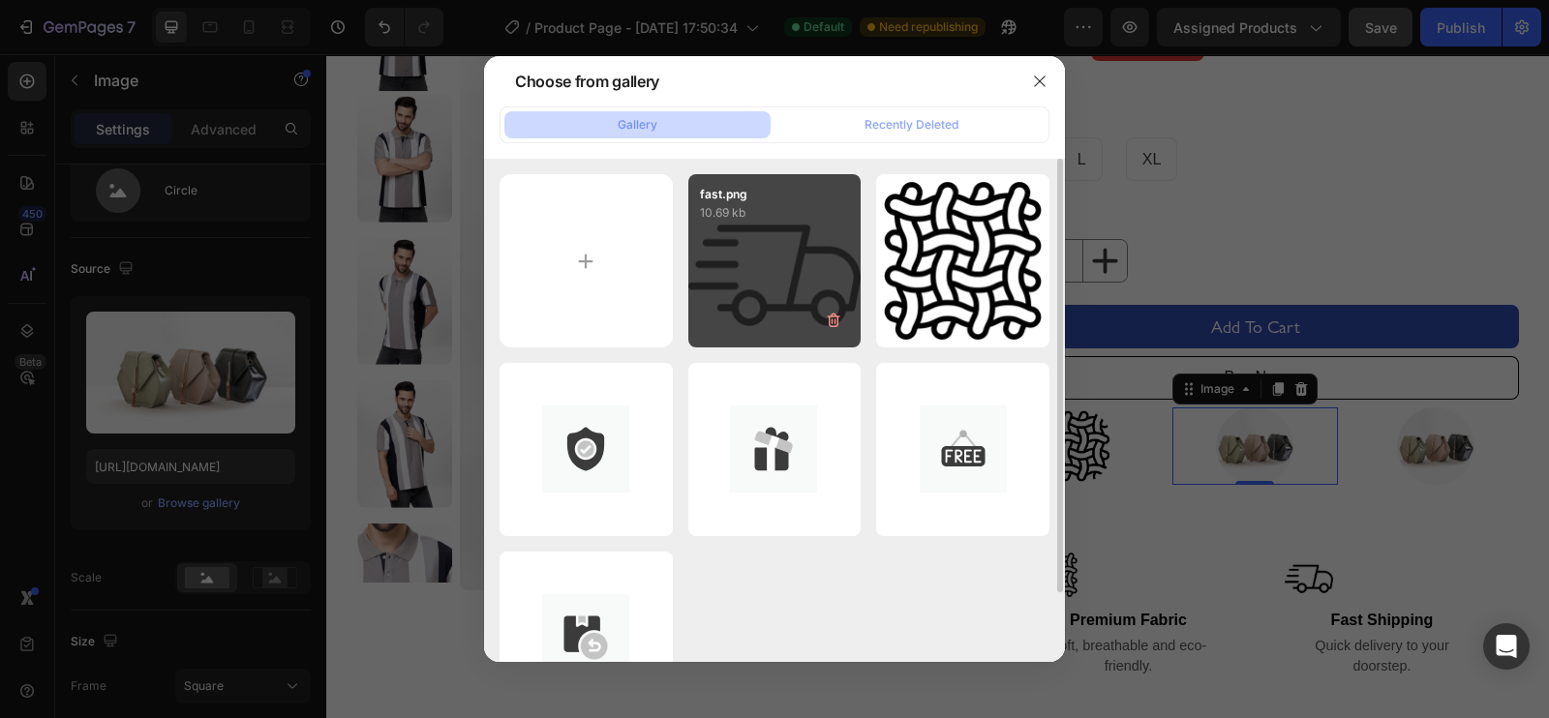
click at [732, 263] on div "fast.png 10.69 kb" at bounding box center [774, 260] width 173 height 173
type input "[URL][DOMAIN_NAME]"
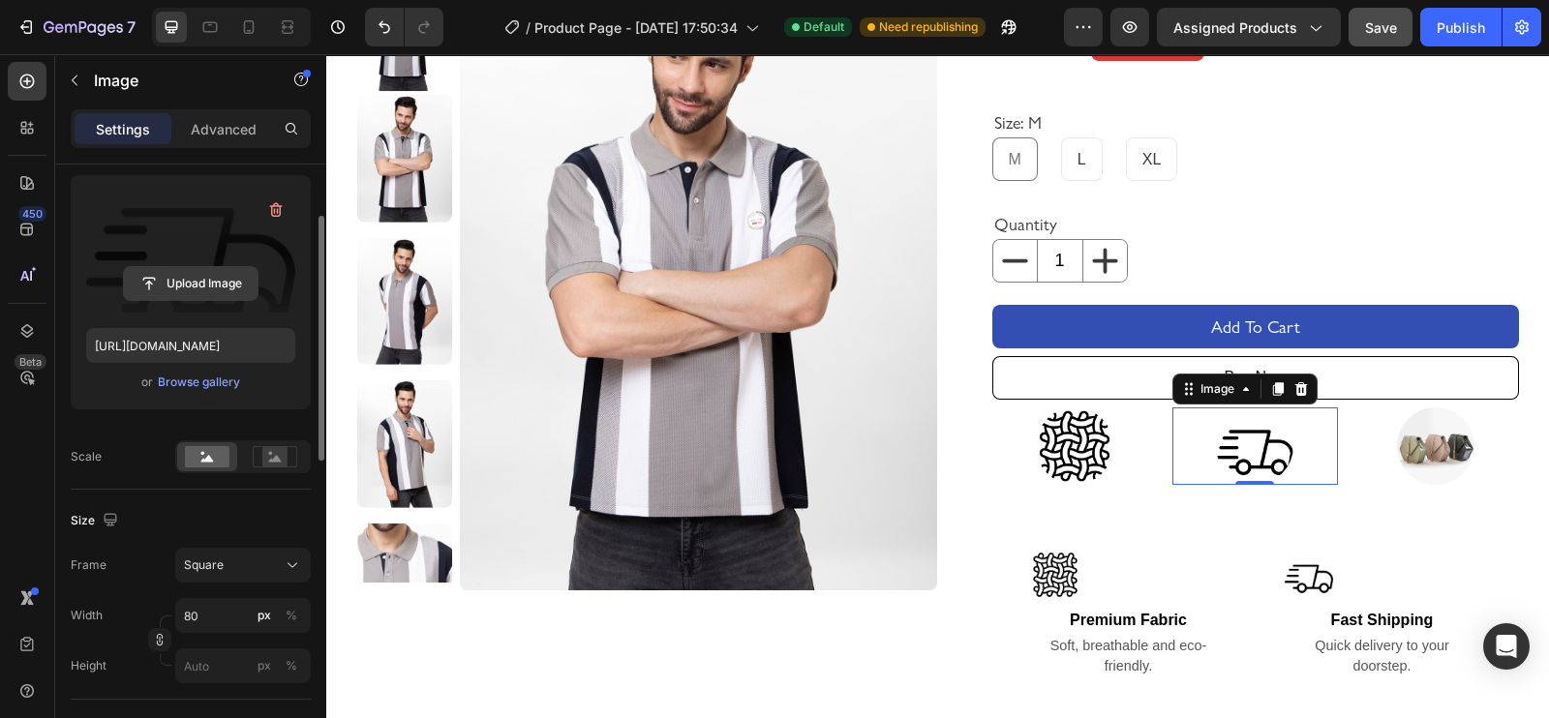
scroll to position [192, 0]
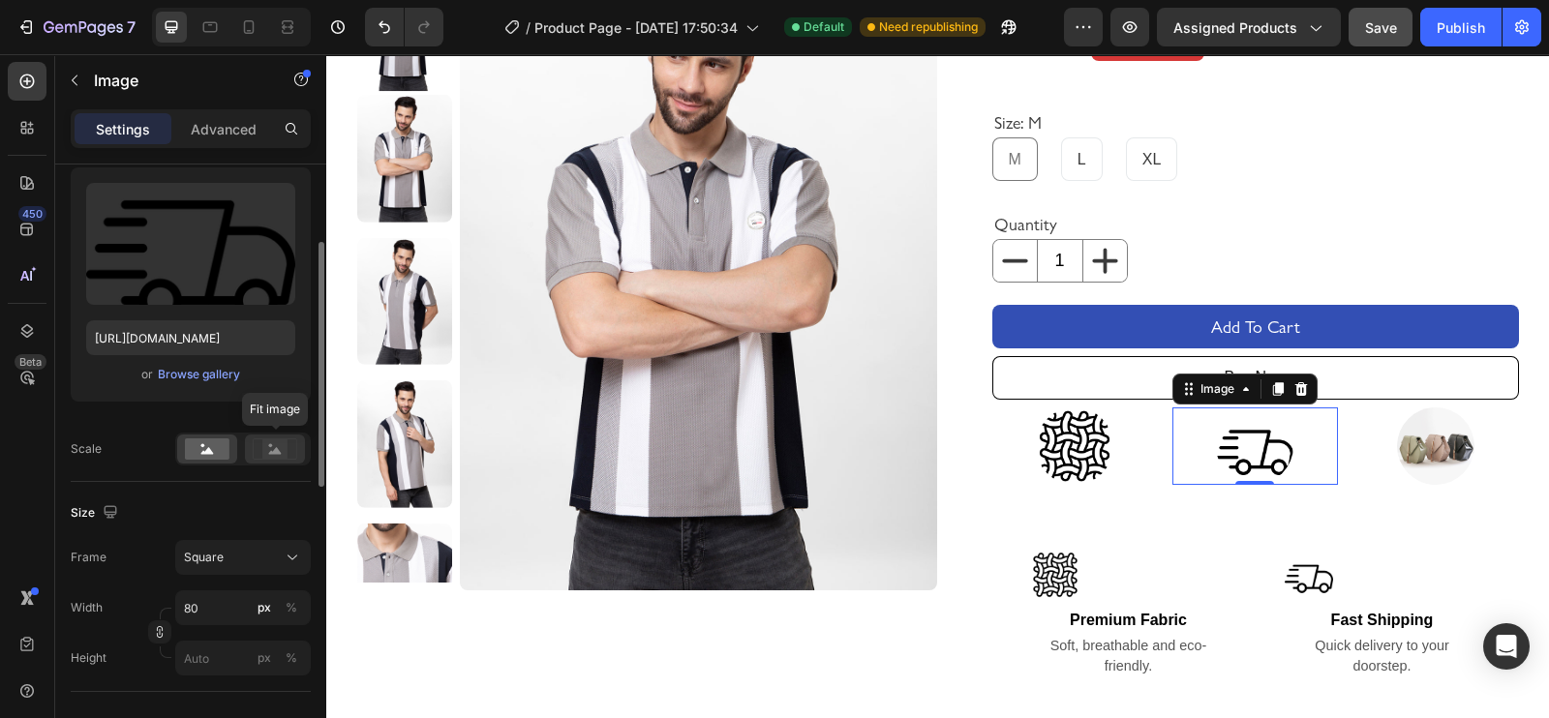
click at [277, 448] on icon at bounding box center [275, 450] width 13 height 7
click at [217, 446] on rect at bounding box center [207, 448] width 45 height 21
click at [253, 447] on rect at bounding box center [275, 448] width 44 height 20
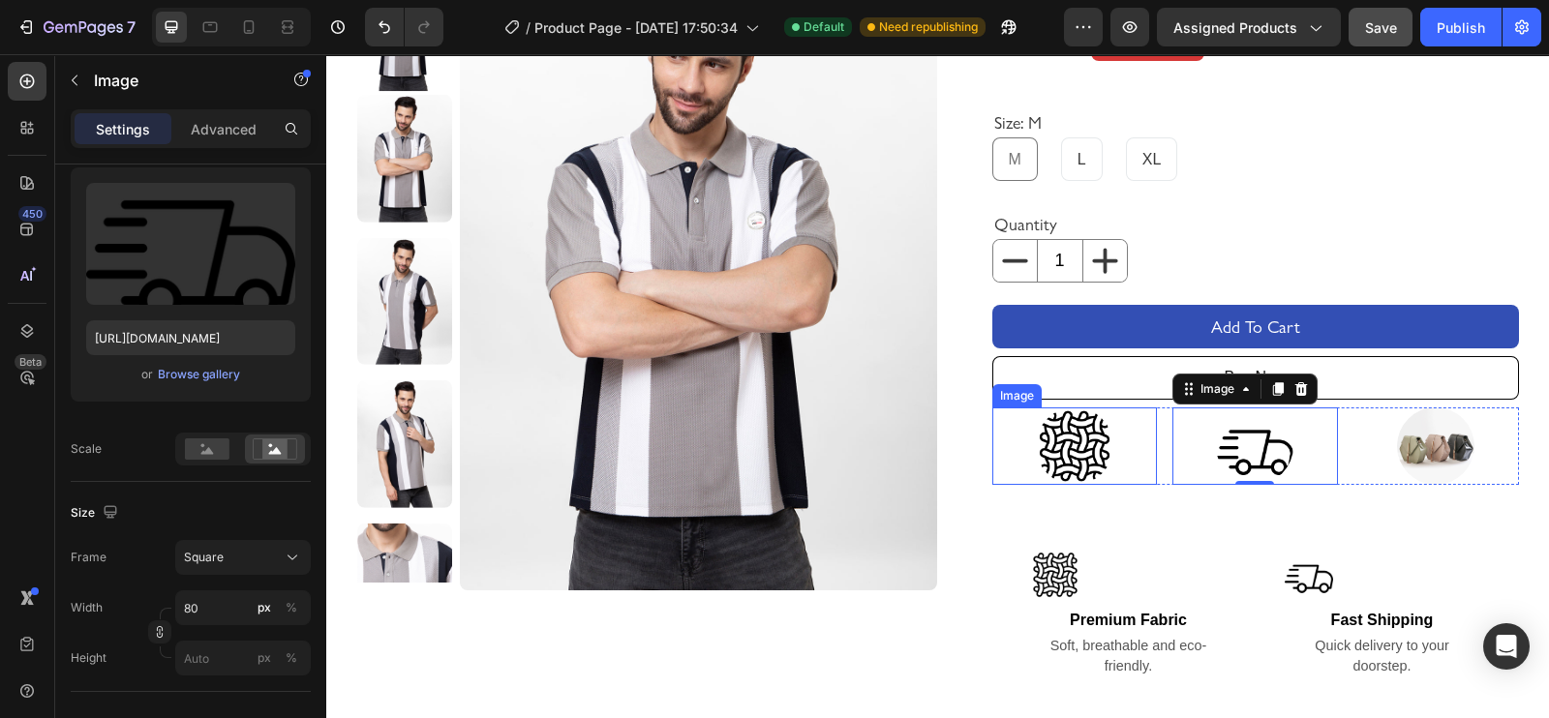
click at [1073, 442] on img at bounding box center [1074, 445] width 77 height 77
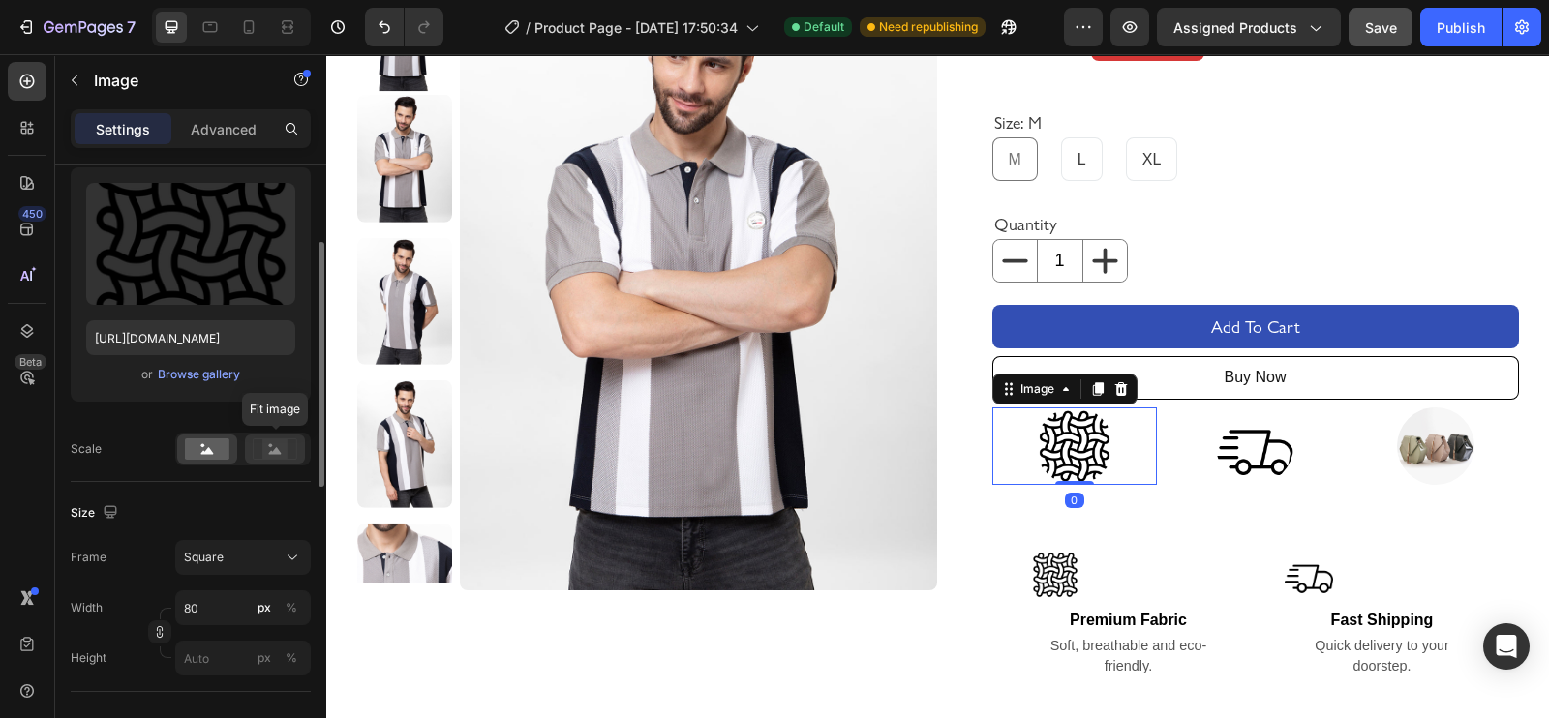
click at [272, 449] on rect at bounding box center [274, 448] width 25 height 19
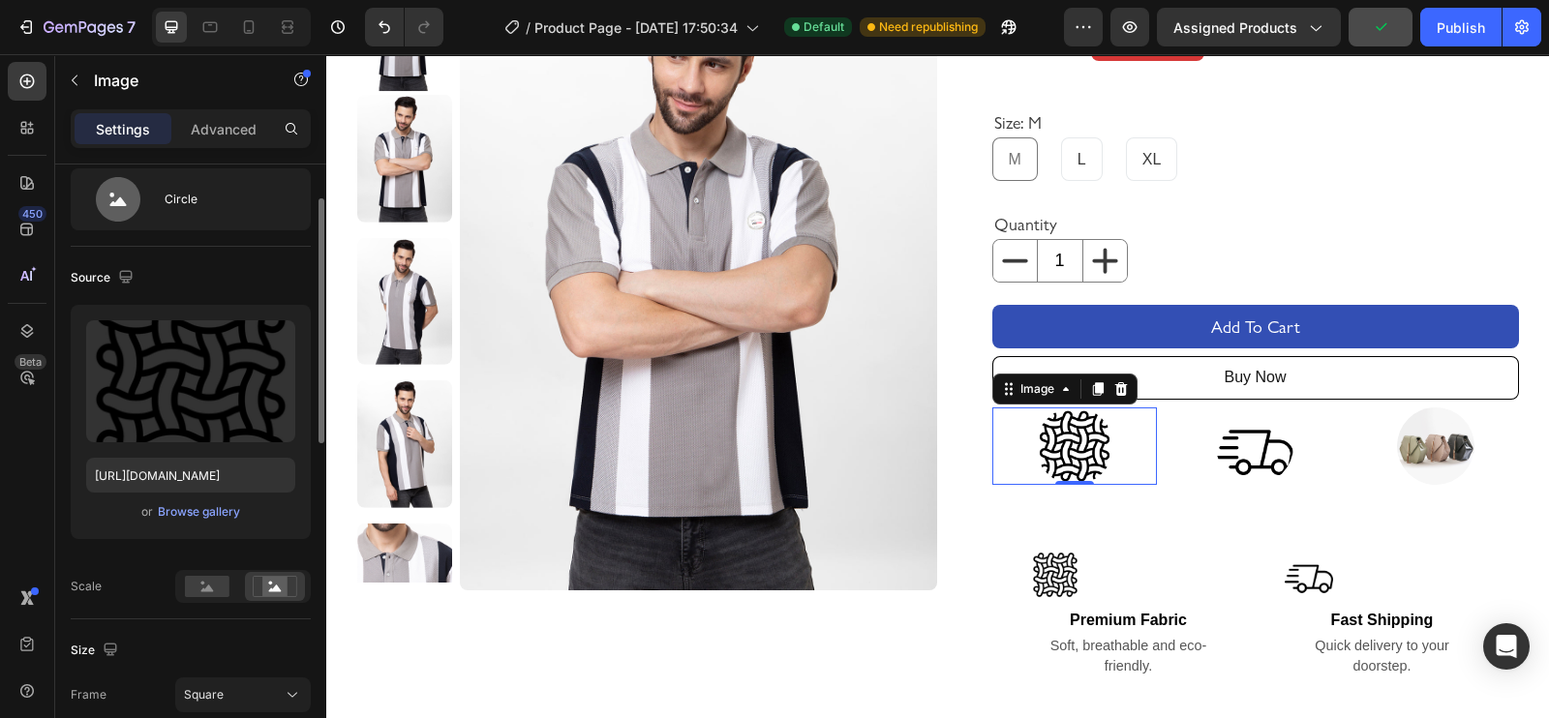
scroll to position [0, 0]
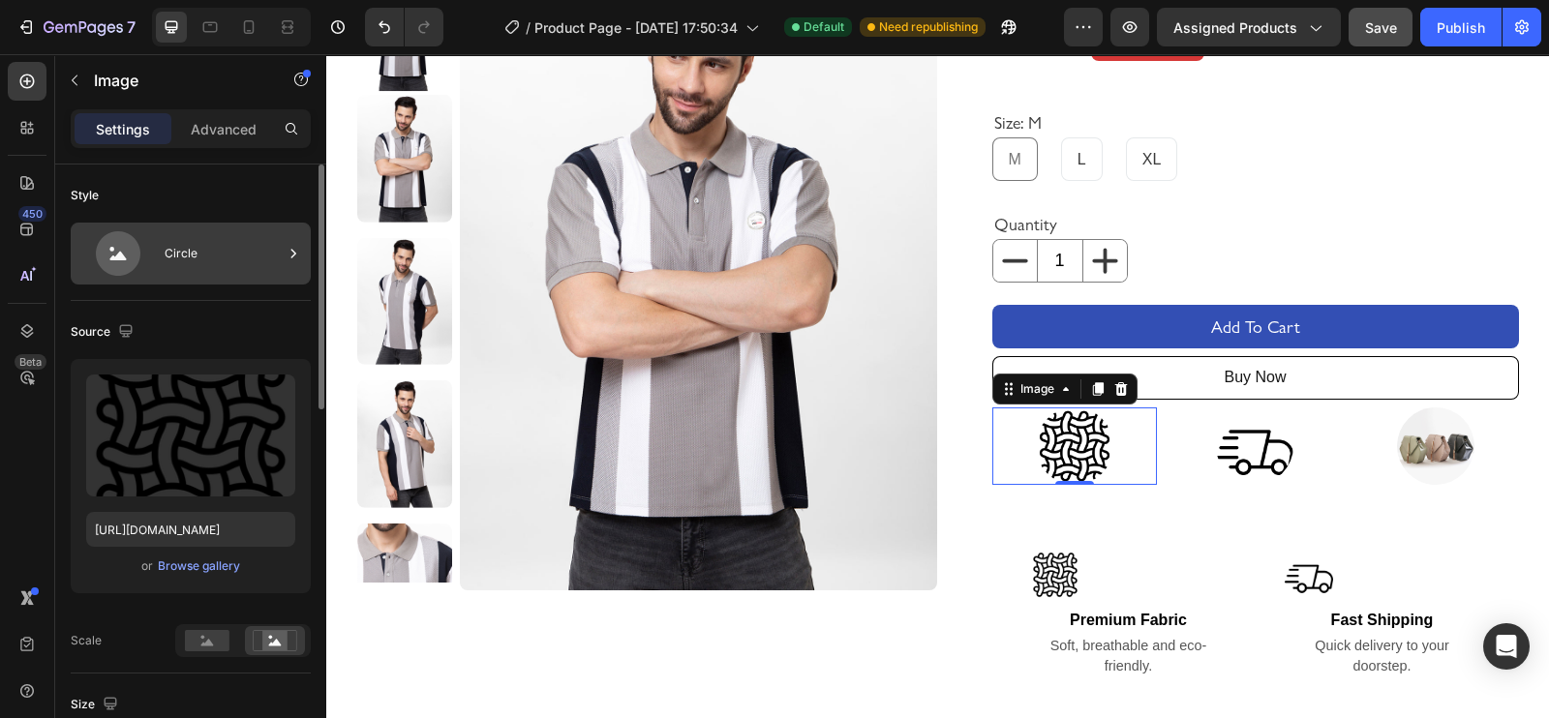
click at [289, 246] on icon at bounding box center [293, 253] width 19 height 19
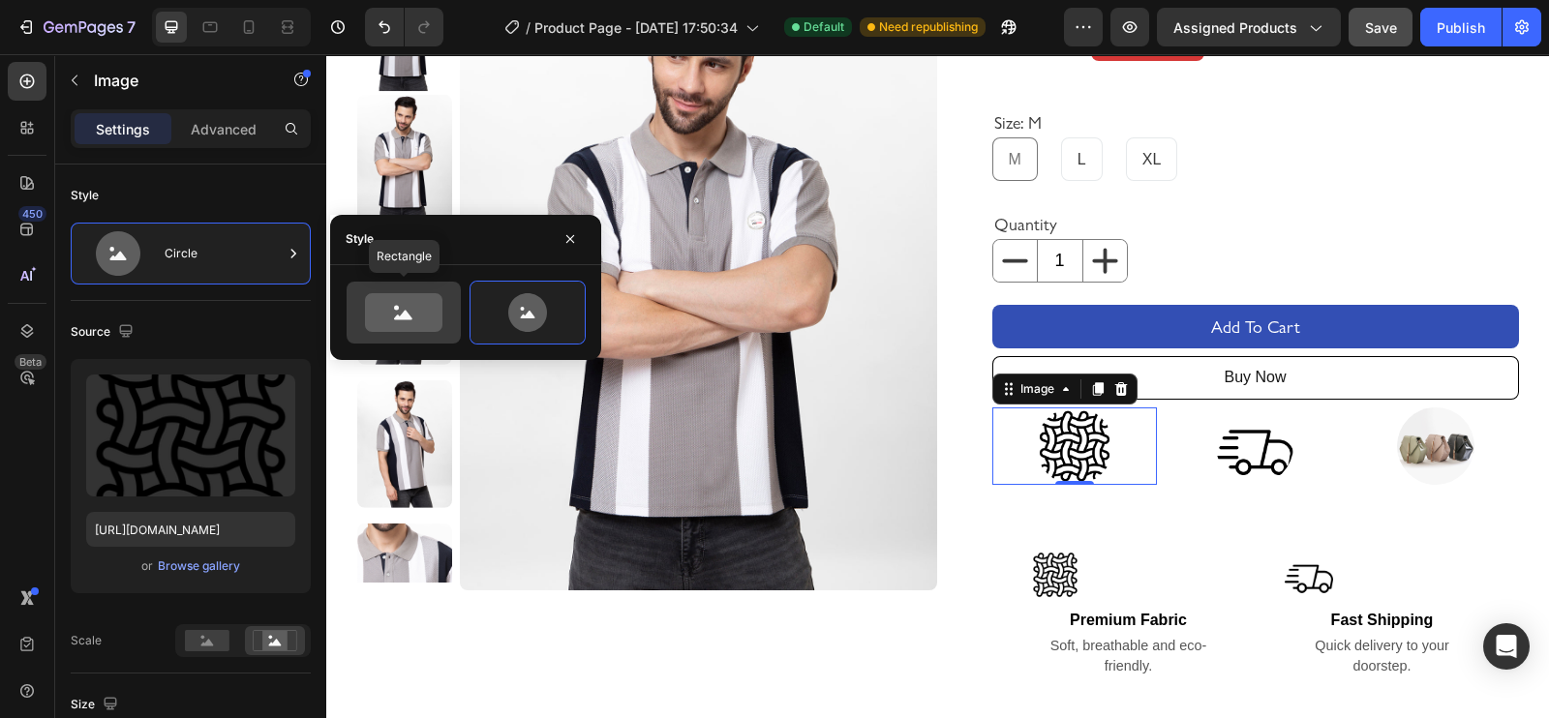
click at [405, 299] on icon at bounding box center [403, 312] width 77 height 39
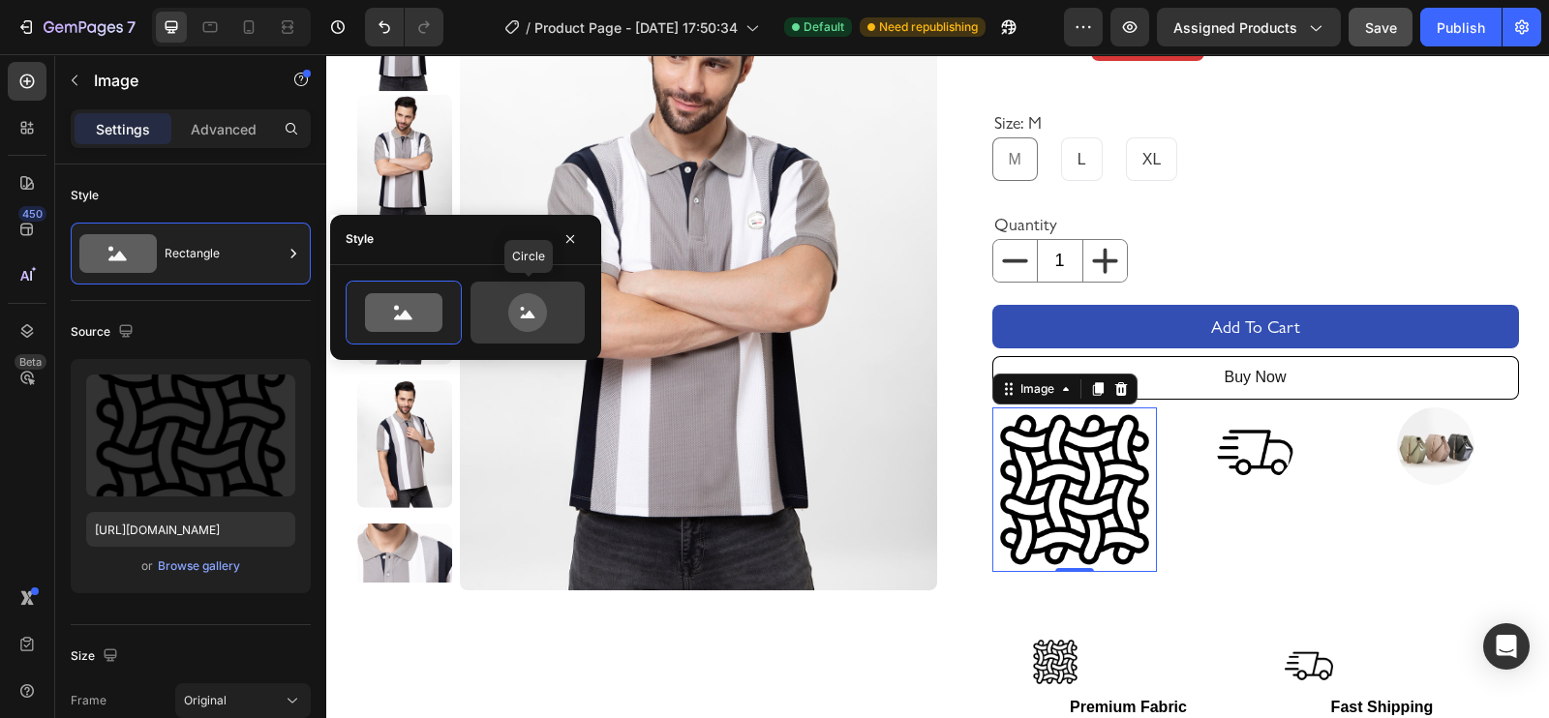
click at [509, 308] on icon at bounding box center [527, 312] width 39 height 39
type input "80"
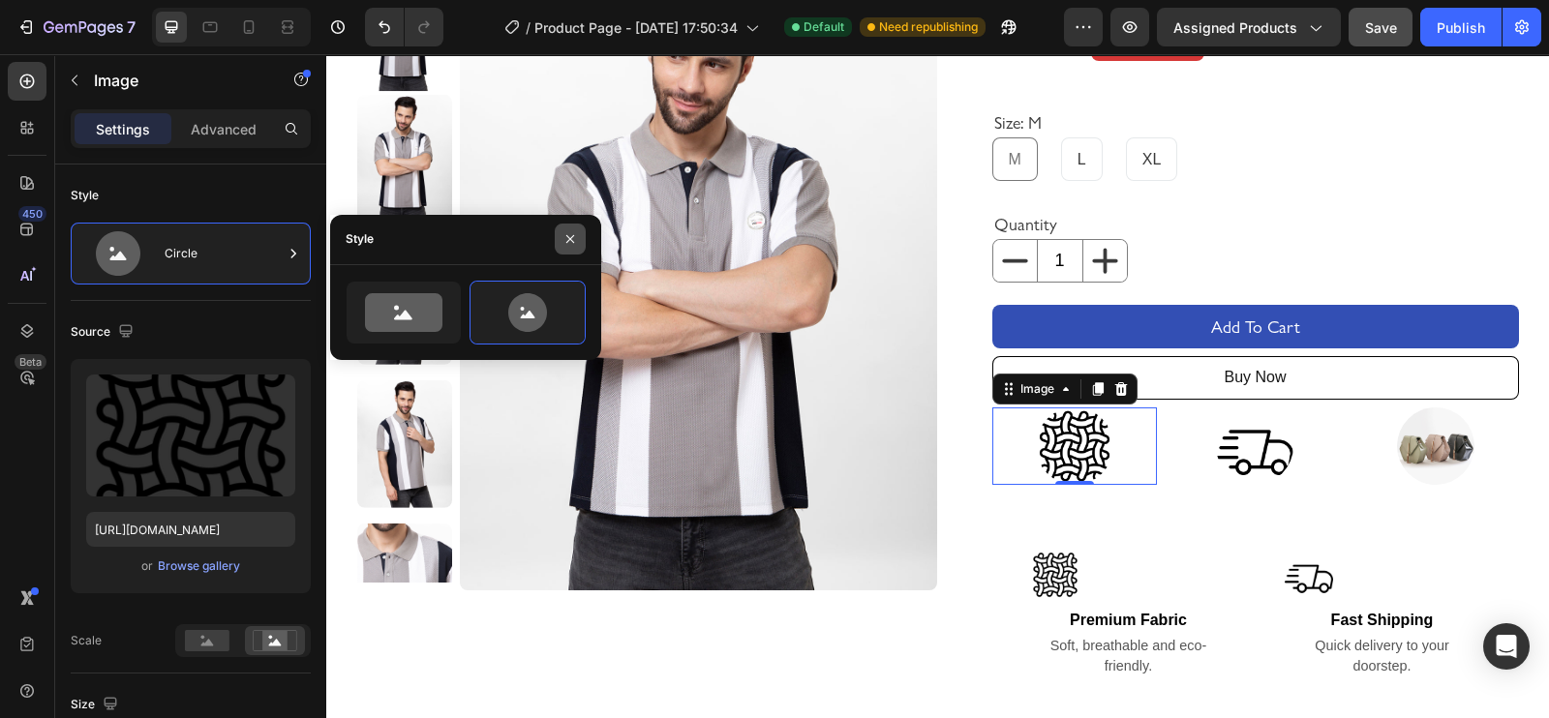
click at [570, 237] on icon "button" at bounding box center [569, 238] width 15 height 15
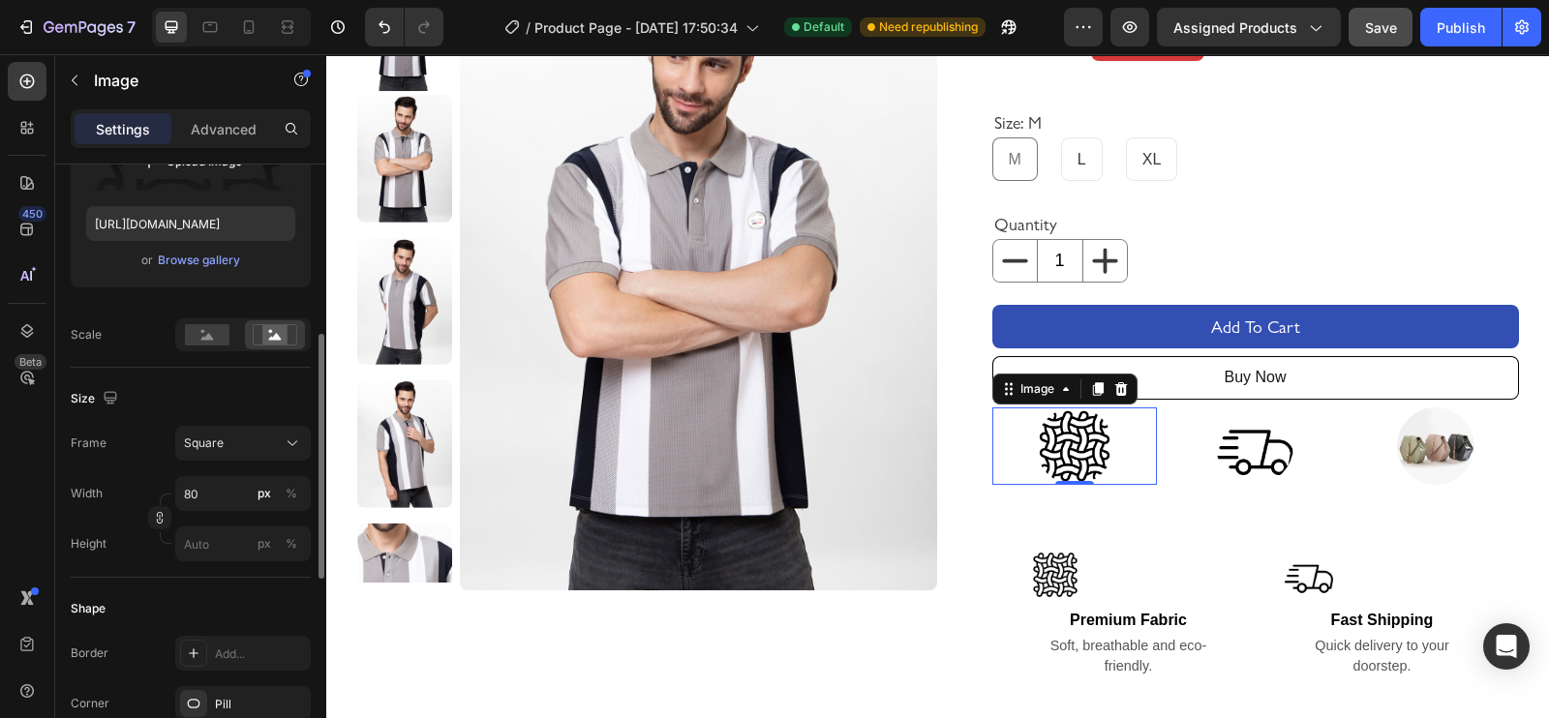
scroll to position [347, 0]
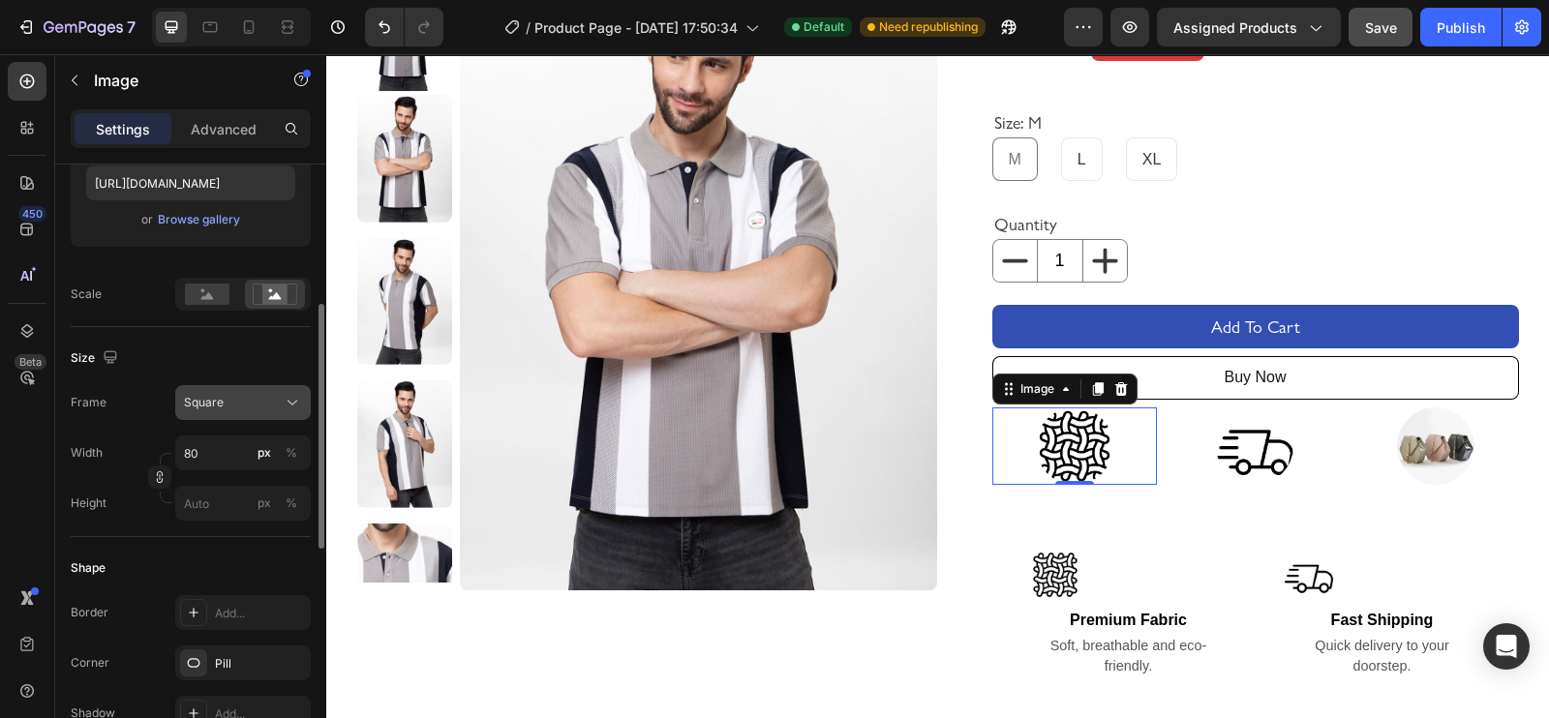
click at [233, 413] on button "Square" at bounding box center [243, 402] width 136 height 35
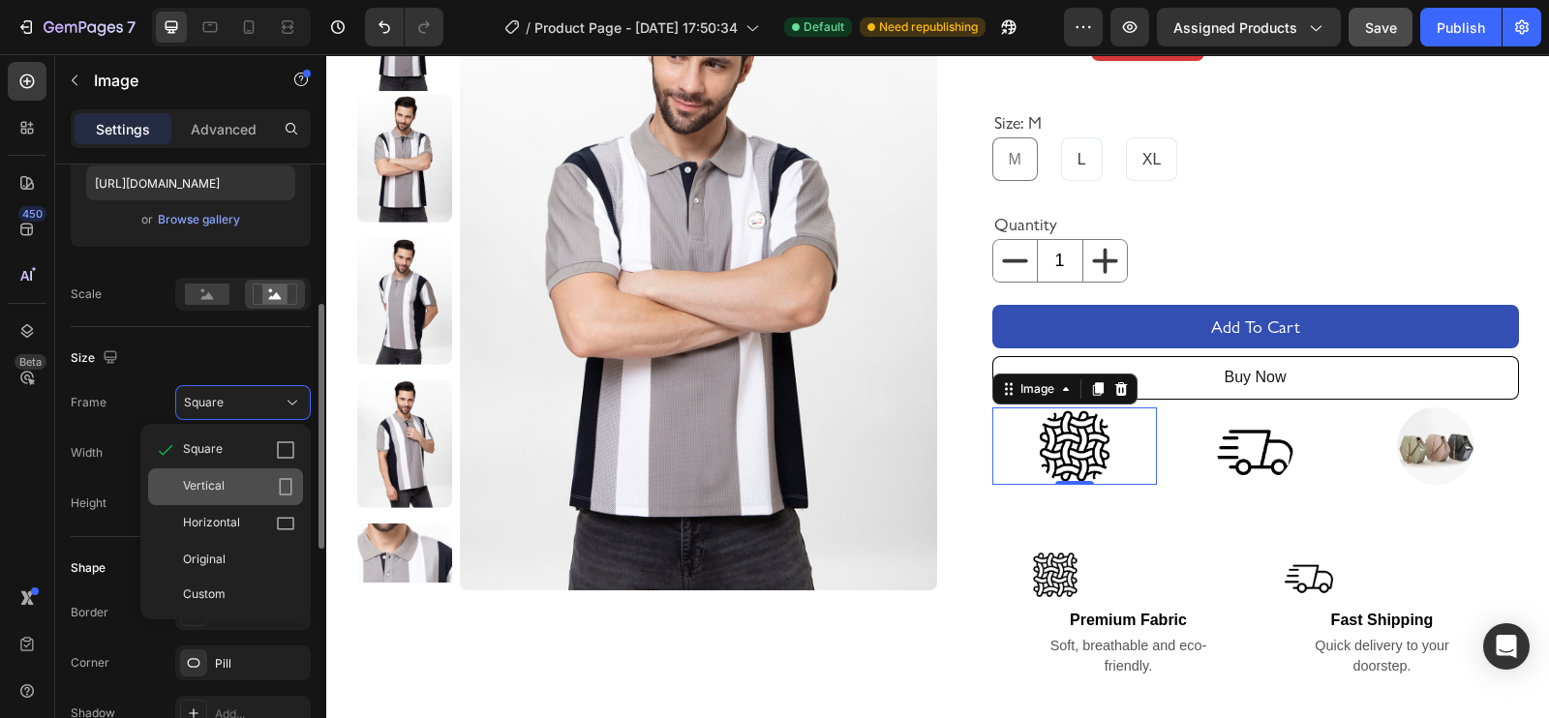
click at [273, 477] on div "Vertical" at bounding box center [239, 486] width 112 height 19
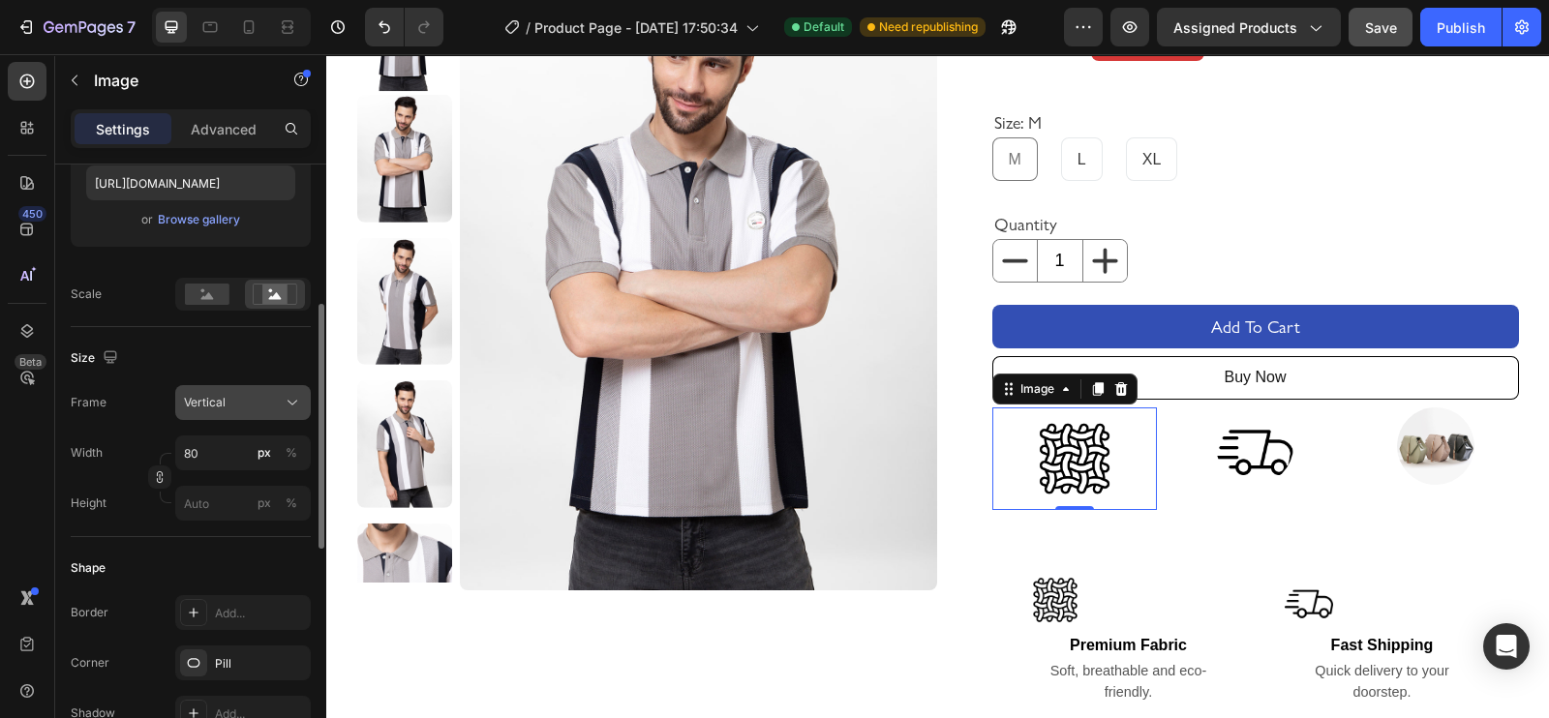
click at [284, 402] on icon at bounding box center [292, 402] width 19 height 19
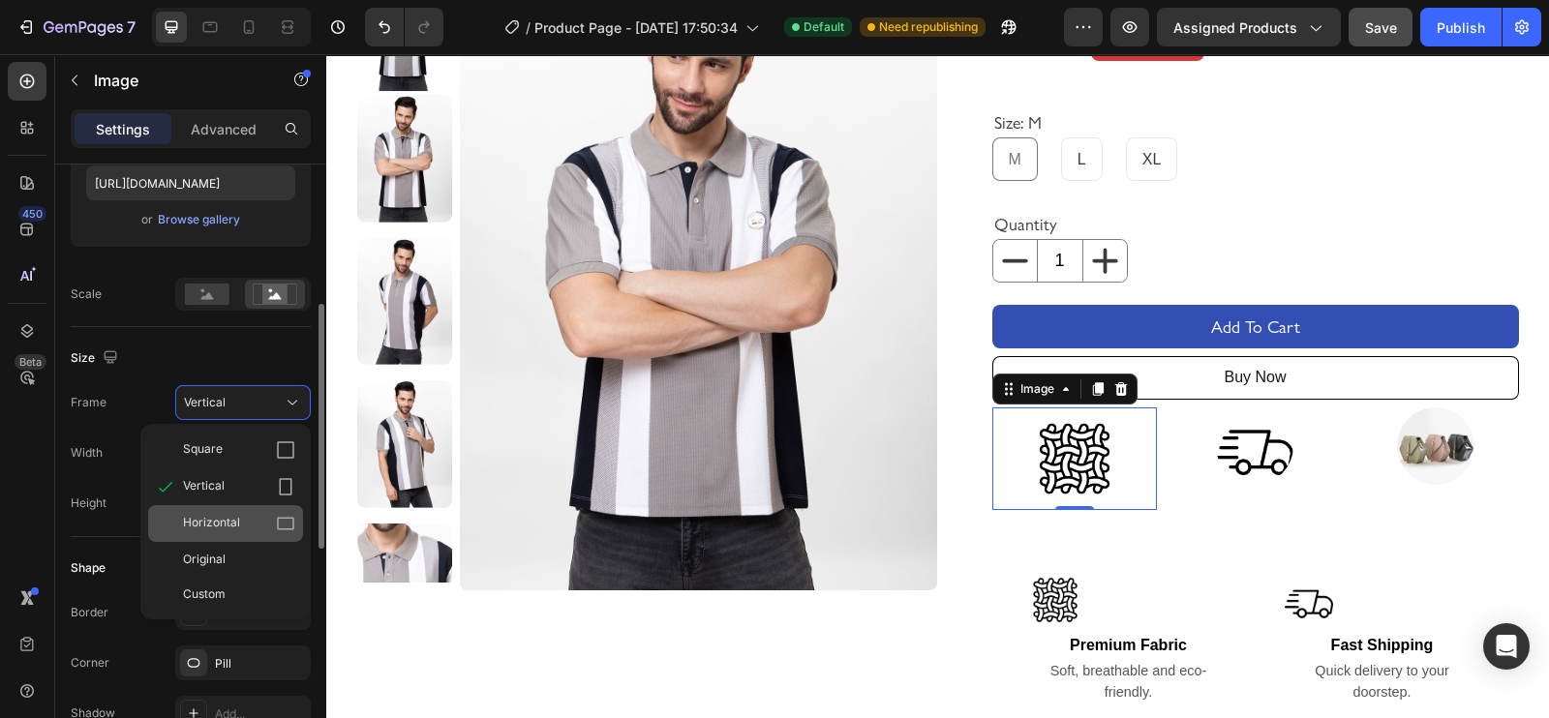
click at [225, 515] on span "Horizontal" at bounding box center [211, 523] width 57 height 19
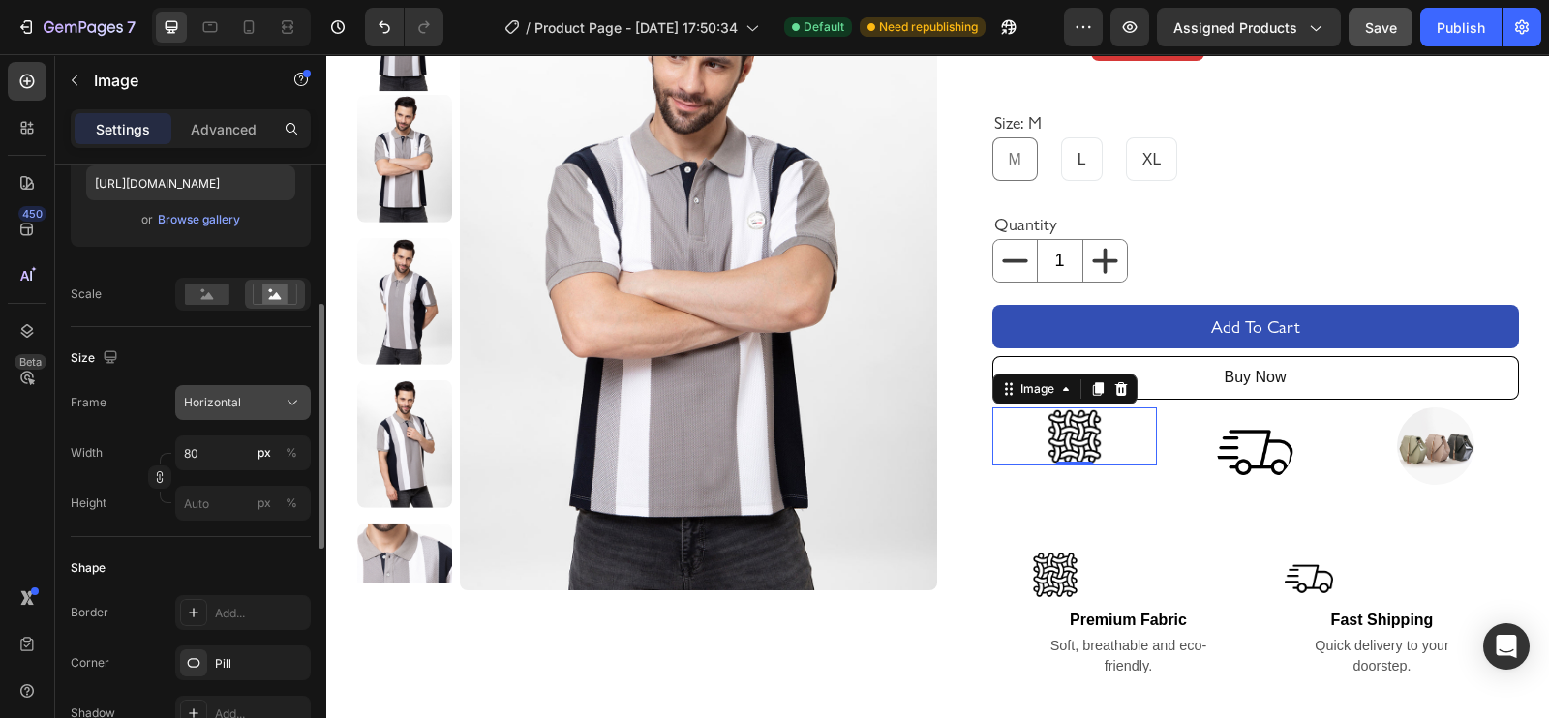
click at [291, 403] on icon at bounding box center [292, 403] width 10 height 5
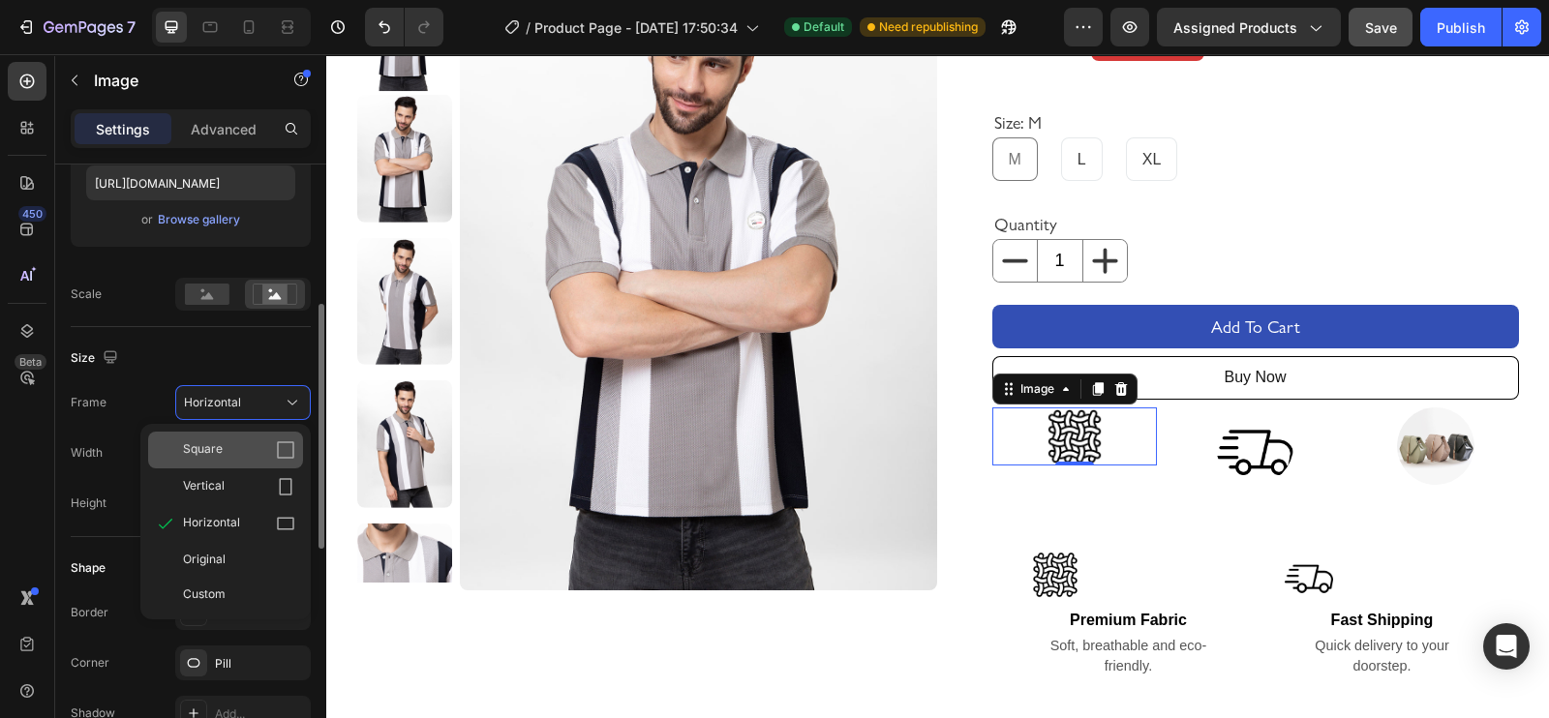
click at [228, 449] on div "Square" at bounding box center [239, 449] width 112 height 19
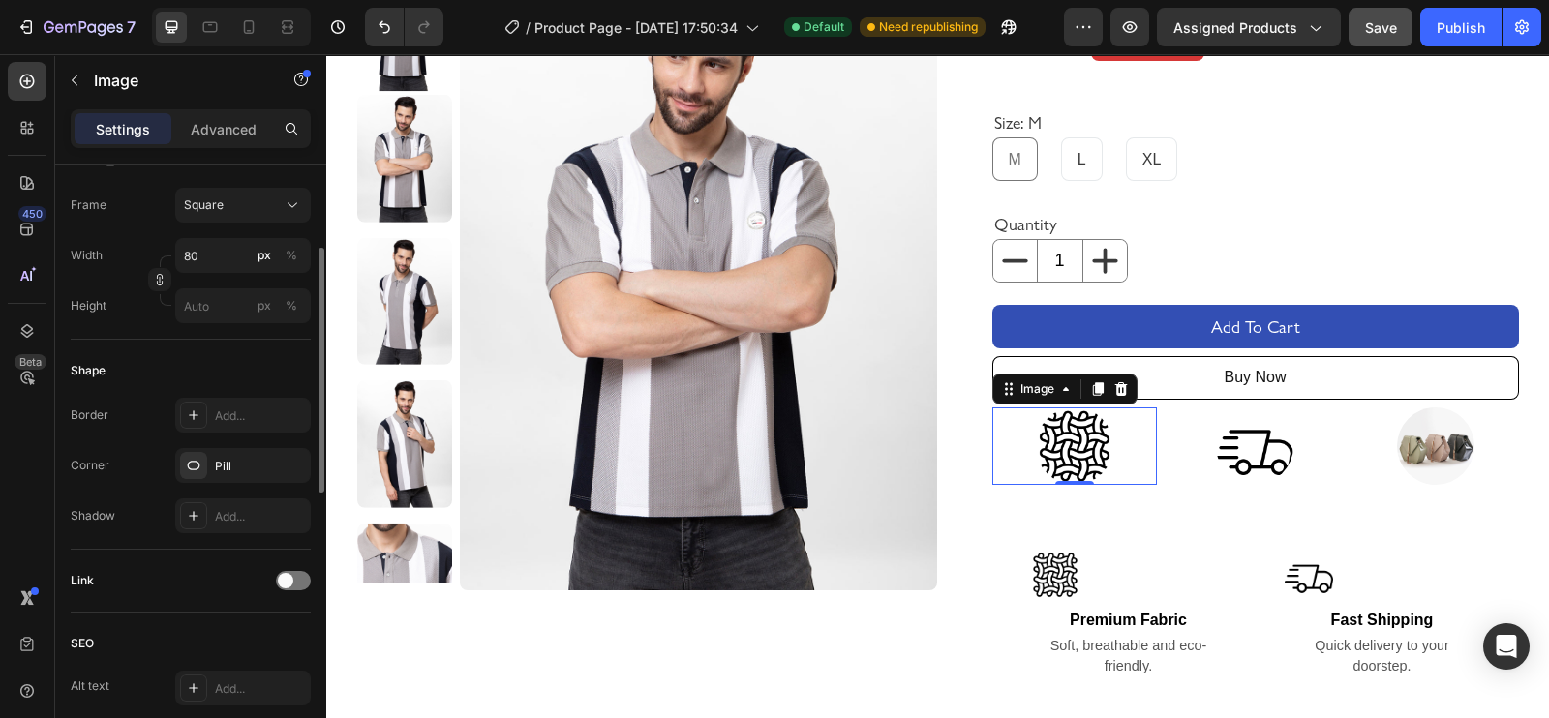
scroll to position [382, 0]
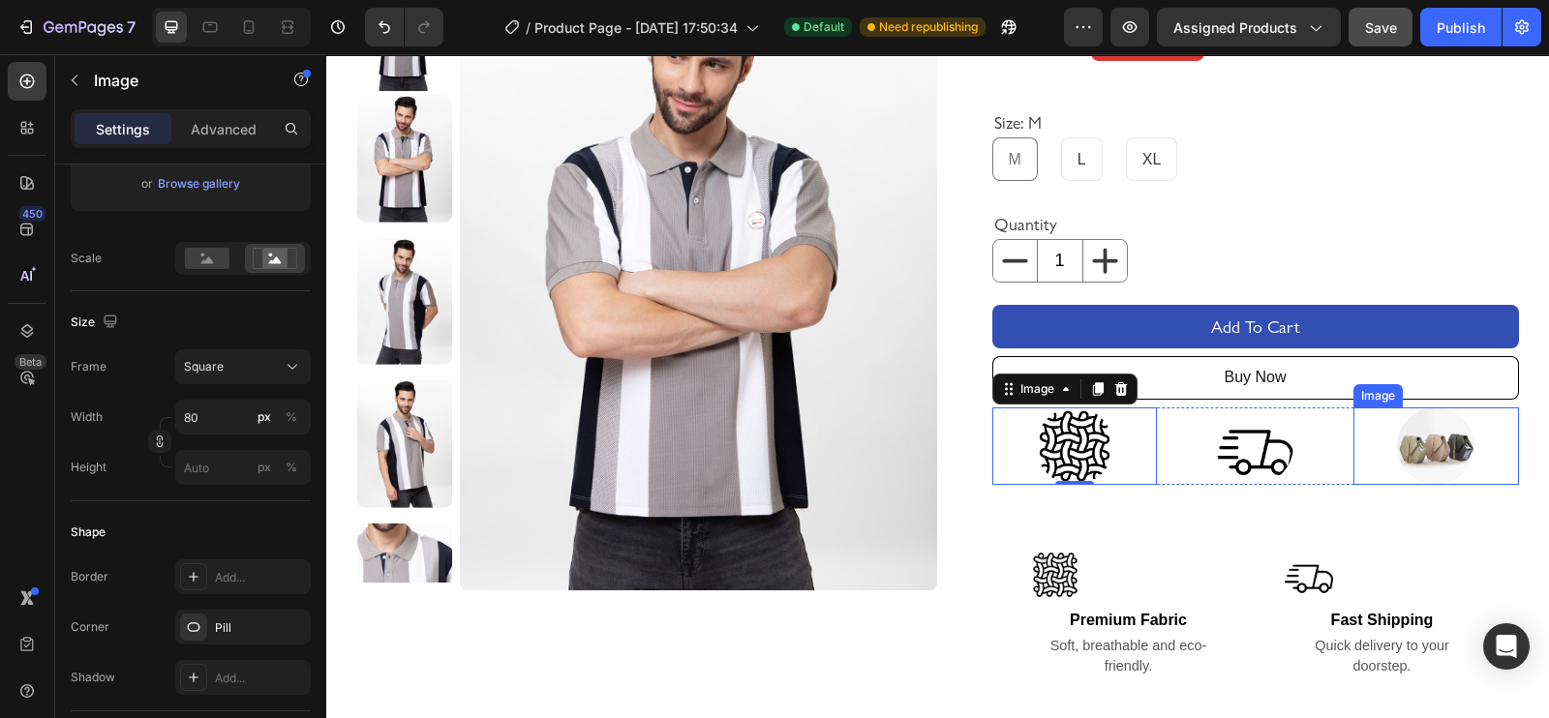
click at [1238, 446] on img at bounding box center [1435, 445] width 77 height 77
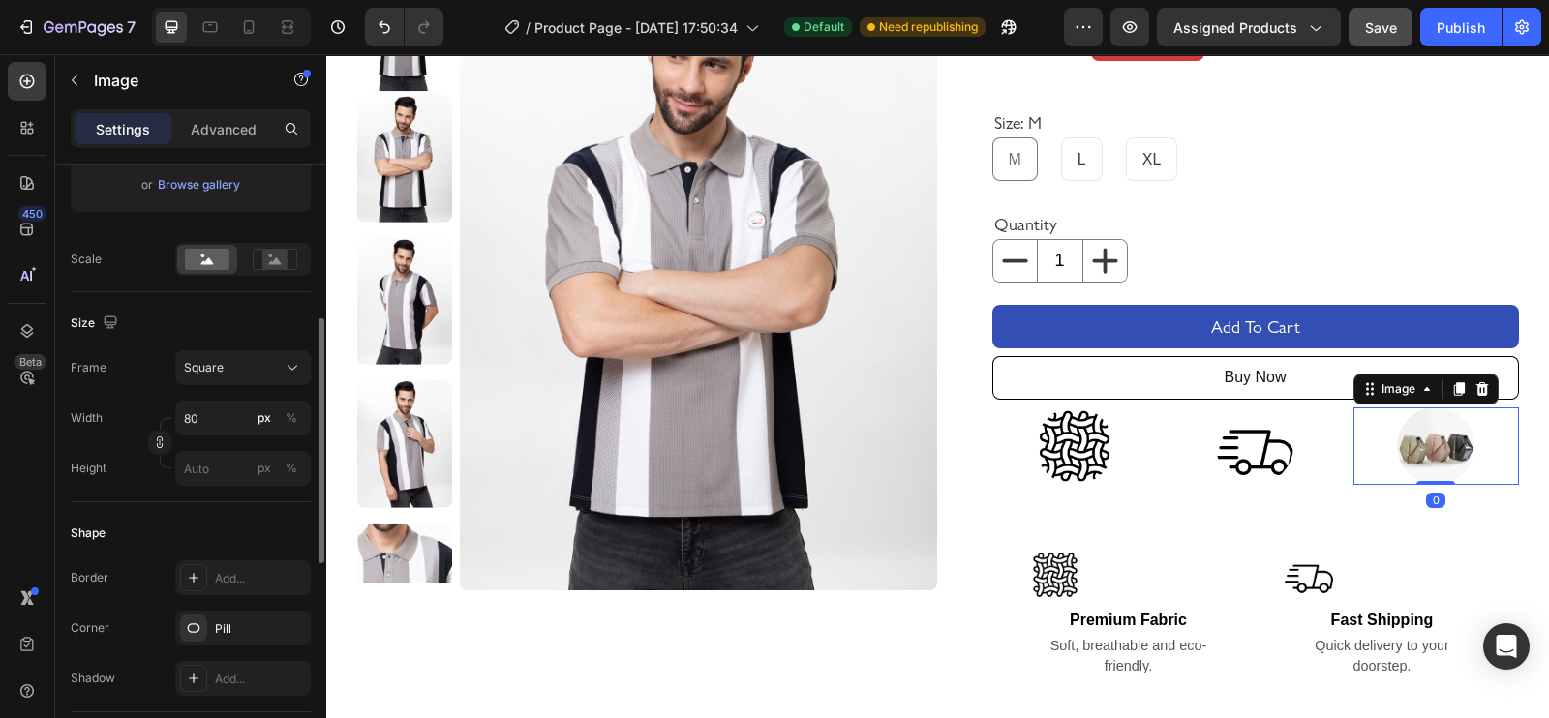
scroll to position [0, 0]
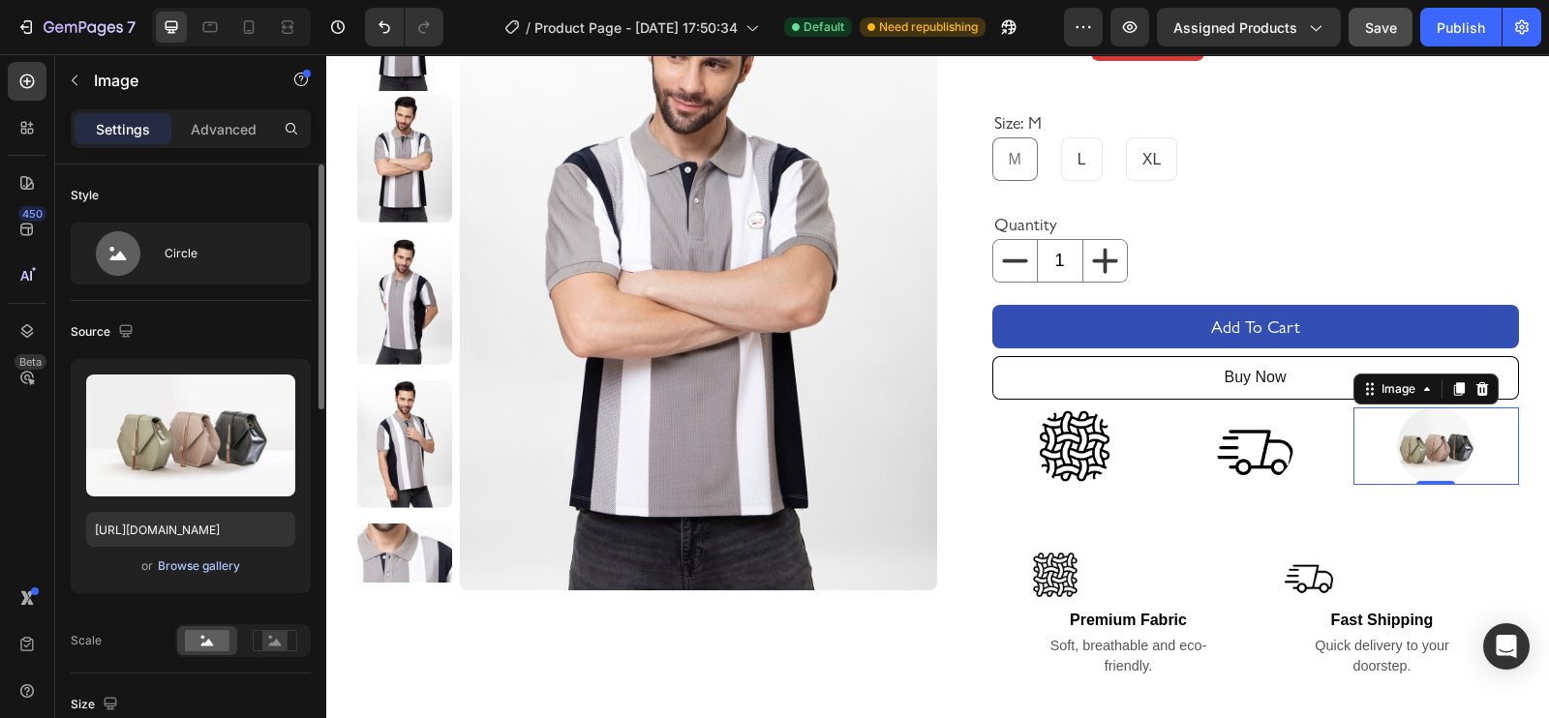
click at [185, 562] on div "Browse gallery" at bounding box center [199, 566] width 82 height 17
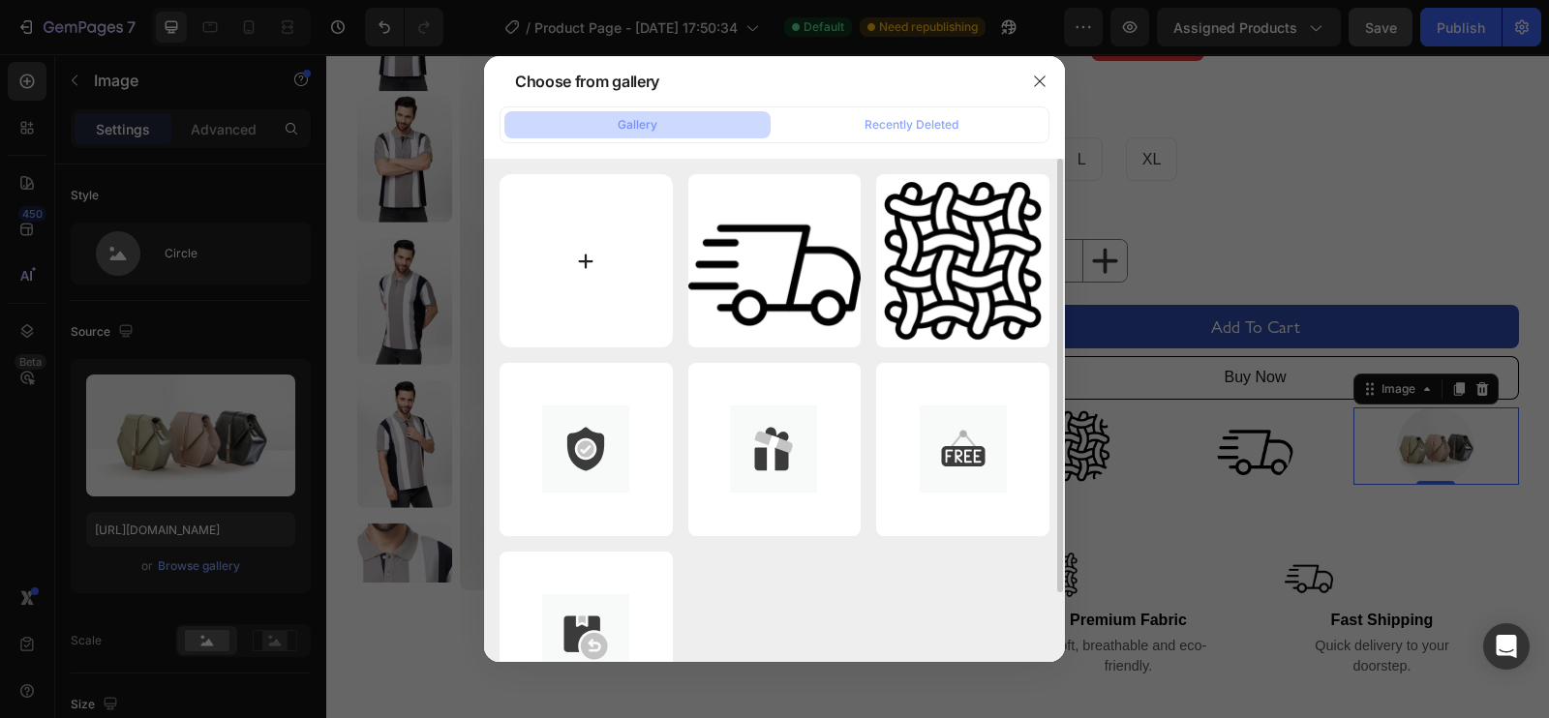
click at [570, 261] on input "file" at bounding box center [585, 260] width 173 height 173
type input "C:\fakepath\return.png"
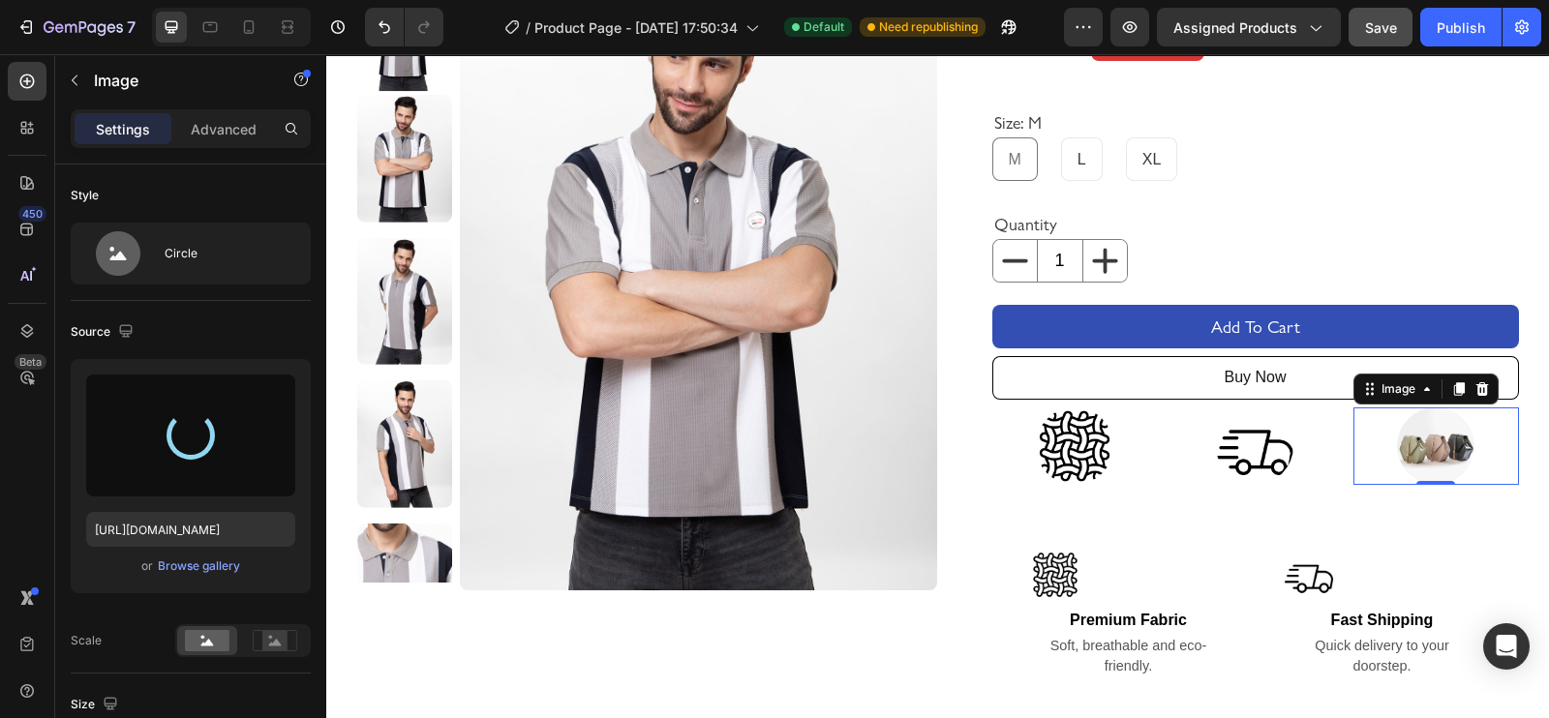
type input "[URL][DOMAIN_NAME]"
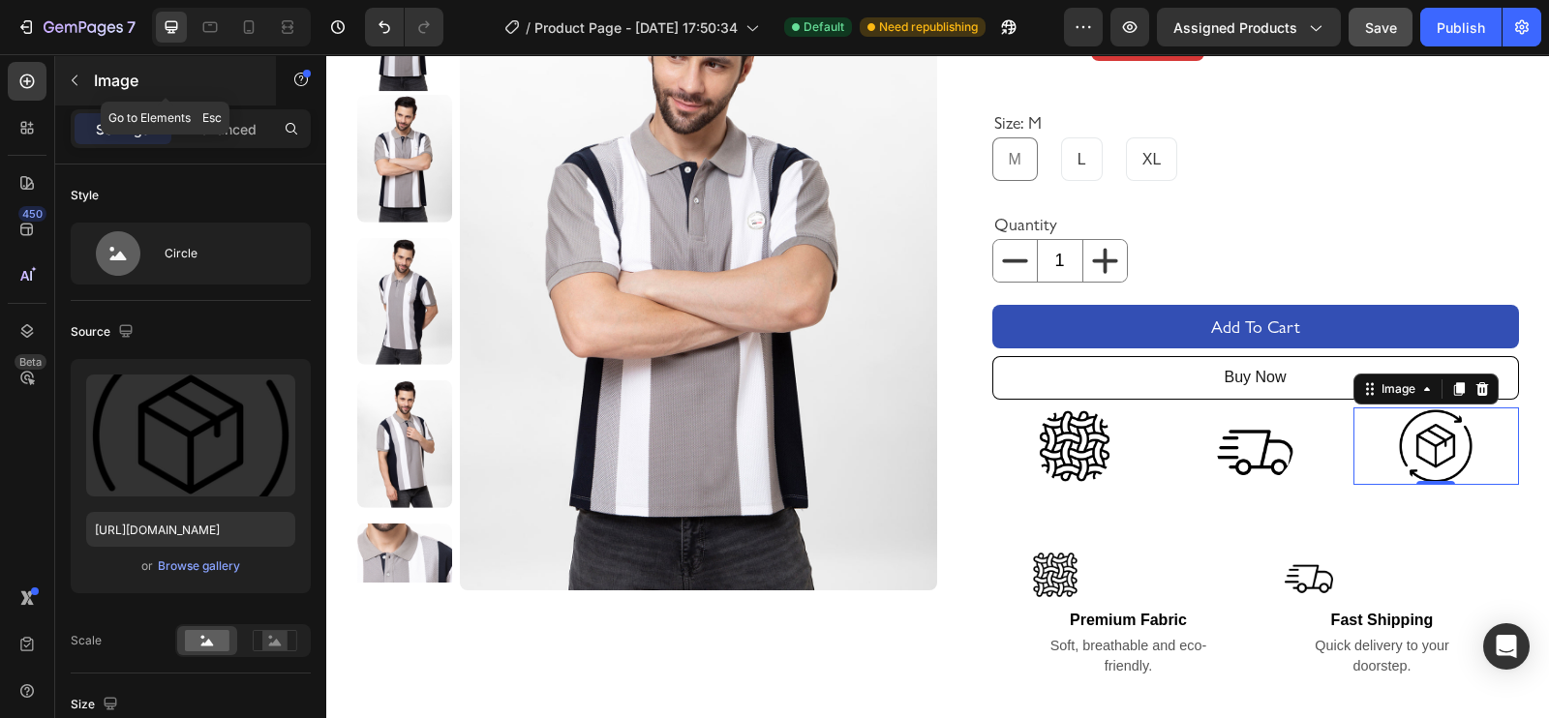
click at [77, 83] on icon "button" at bounding box center [74, 80] width 15 height 15
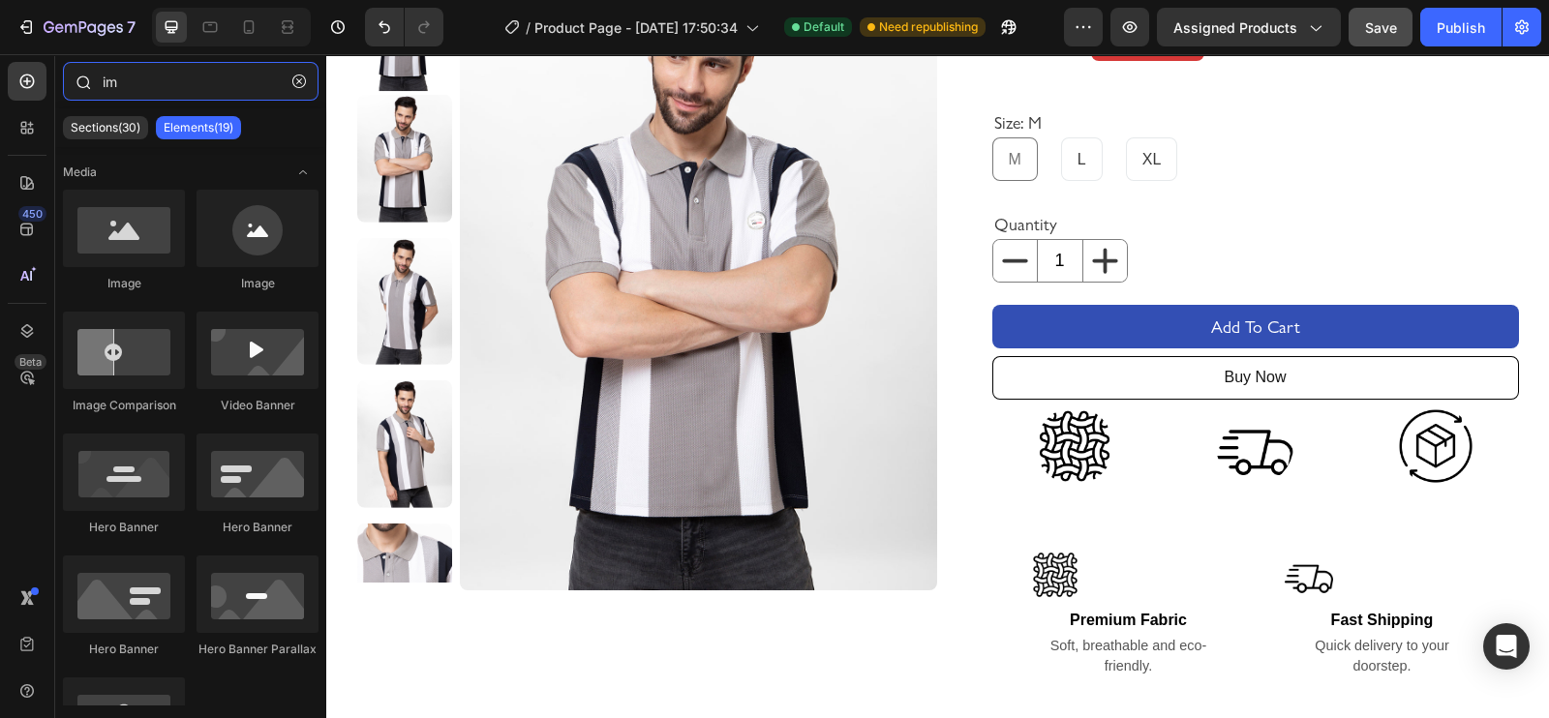
click at [127, 79] on input "im" at bounding box center [191, 81] width 256 height 39
type input "i"
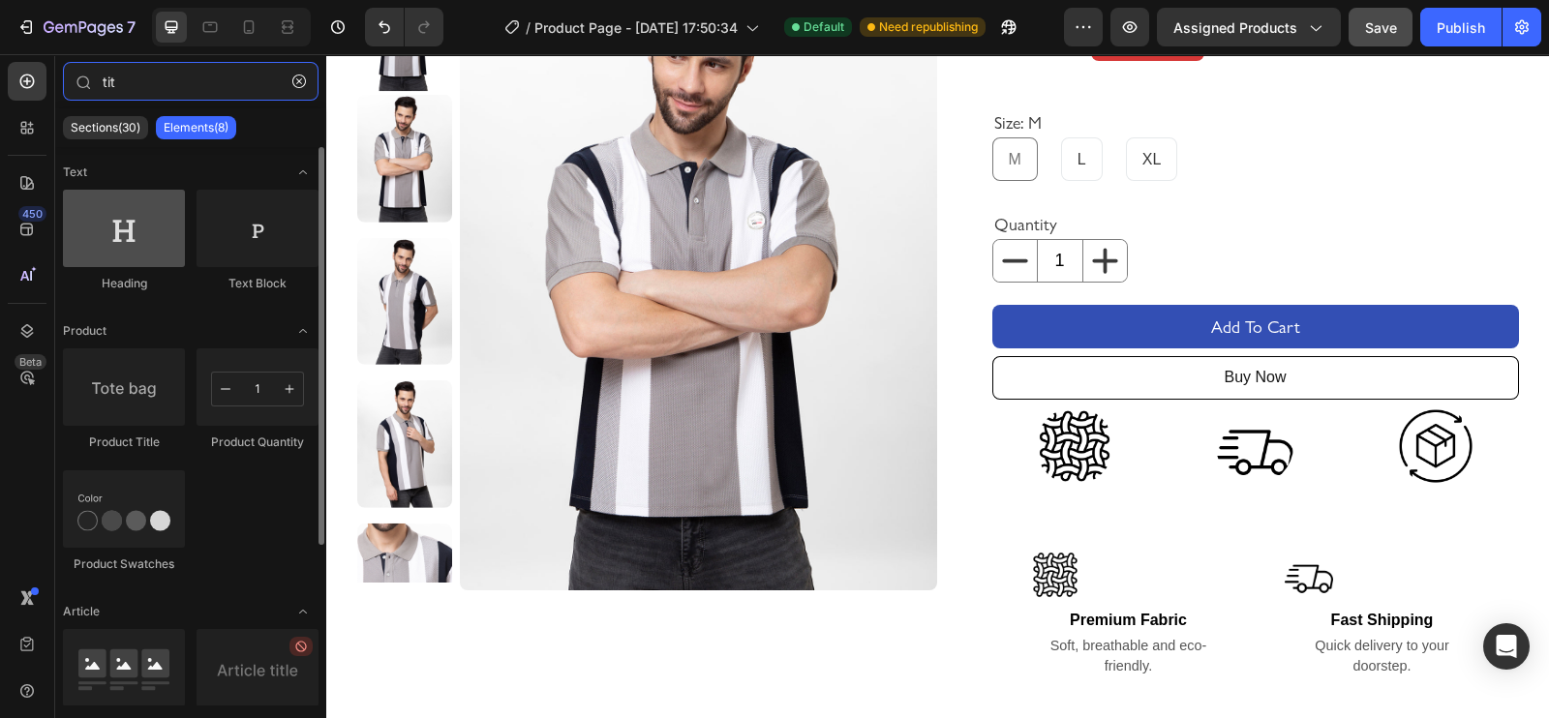
type input "tit"
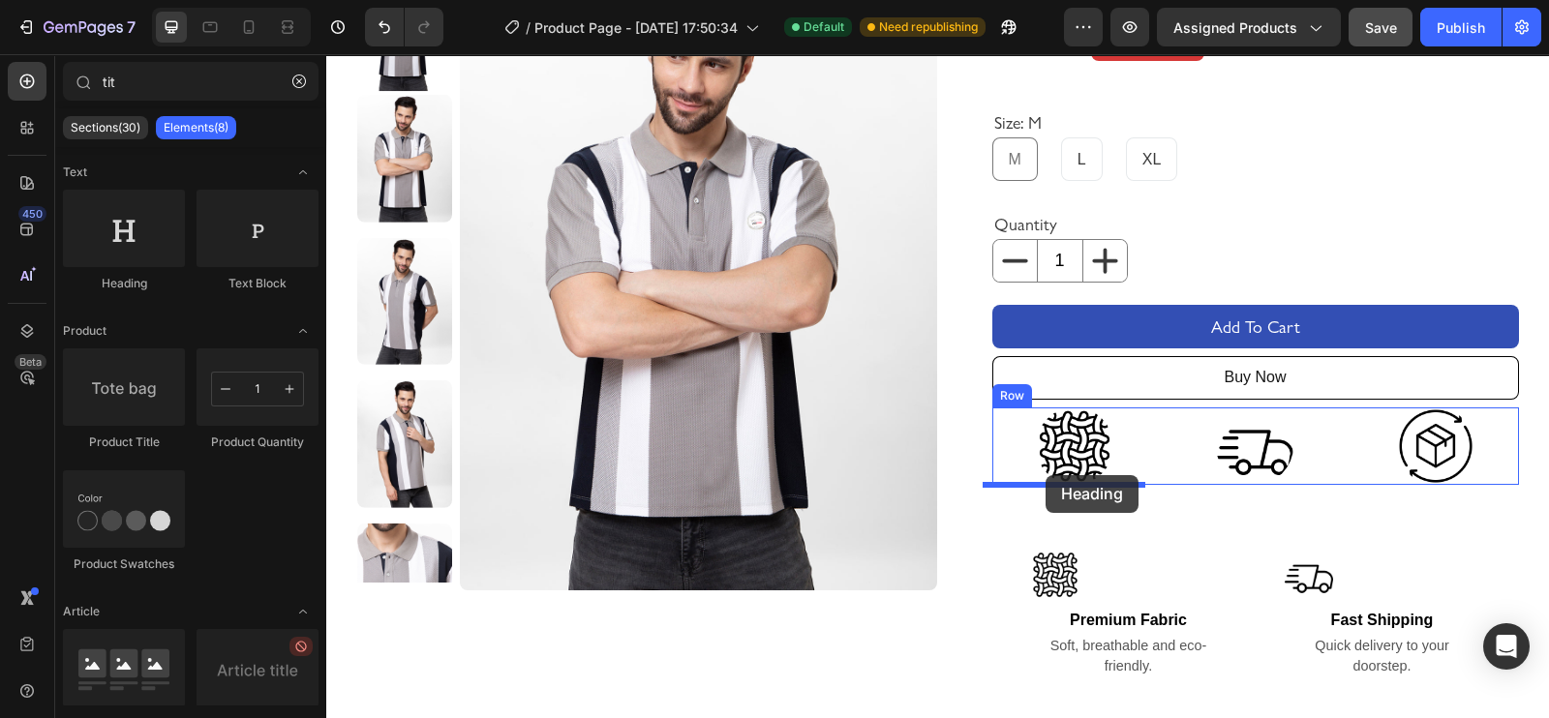
drag, startPoint x: 457, startPoint y: 280, endPoint x: 1045, endPoint y: 475, distance: 620.1
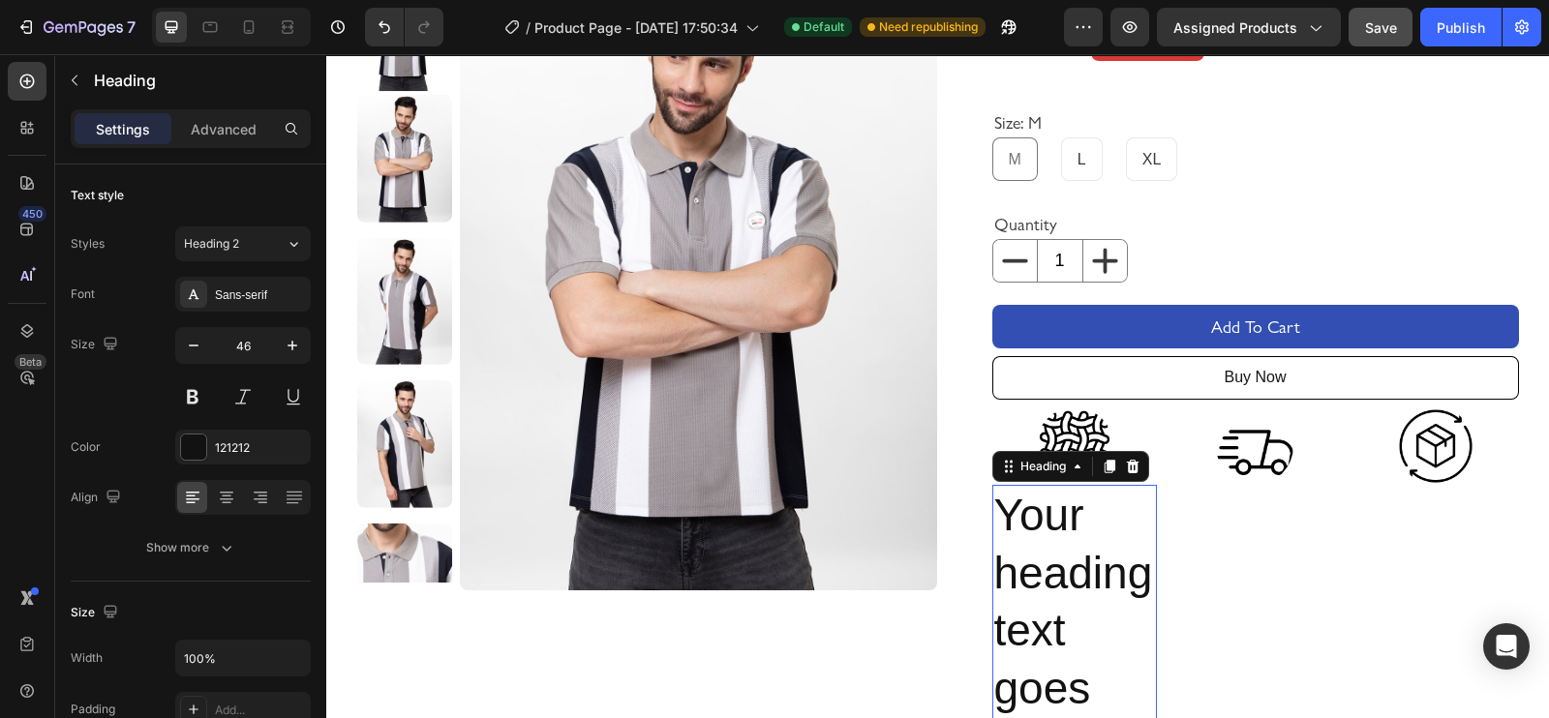
click at [1011, 549] on h2 "Your heading text goes here" at bounding box center [1075, 631] width 166 height 293
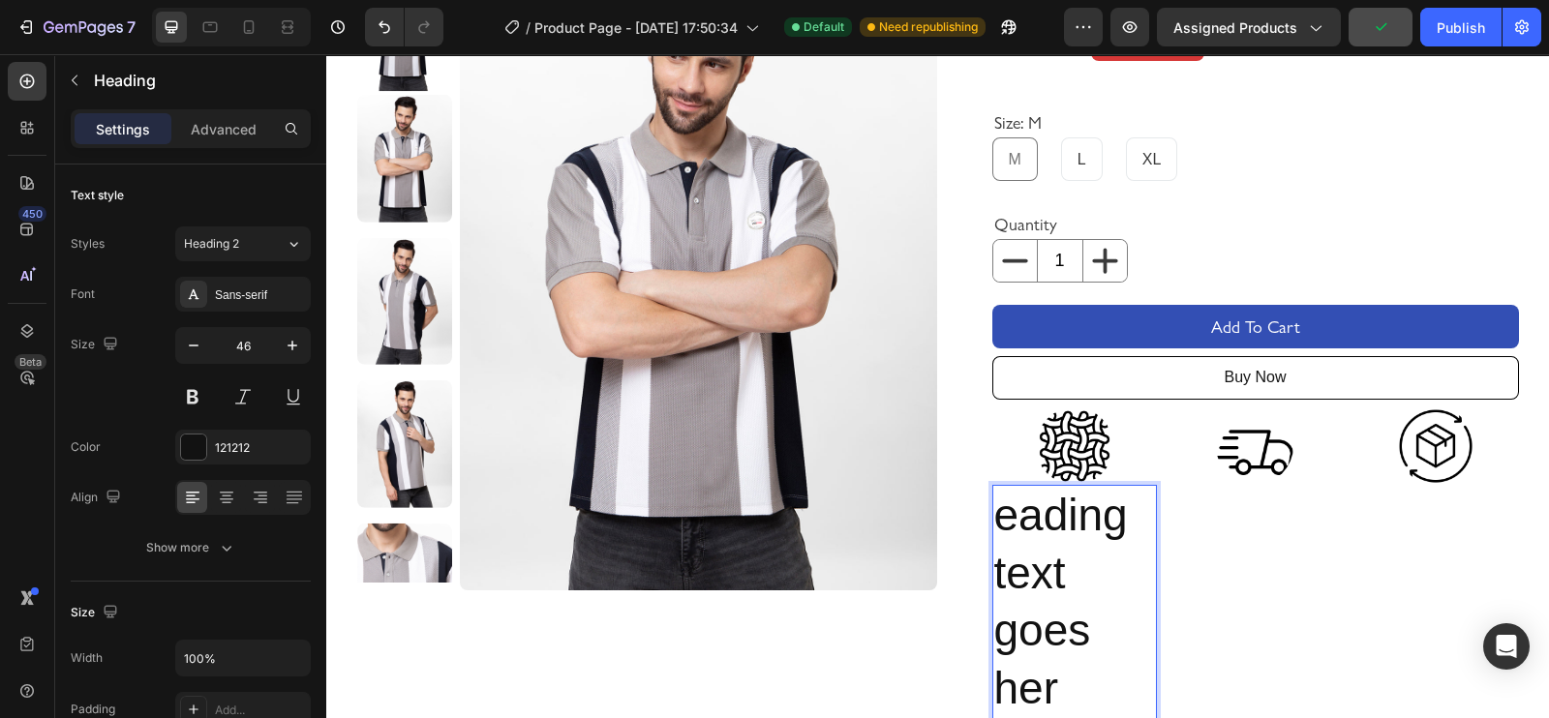
scroll to position [217, 0]
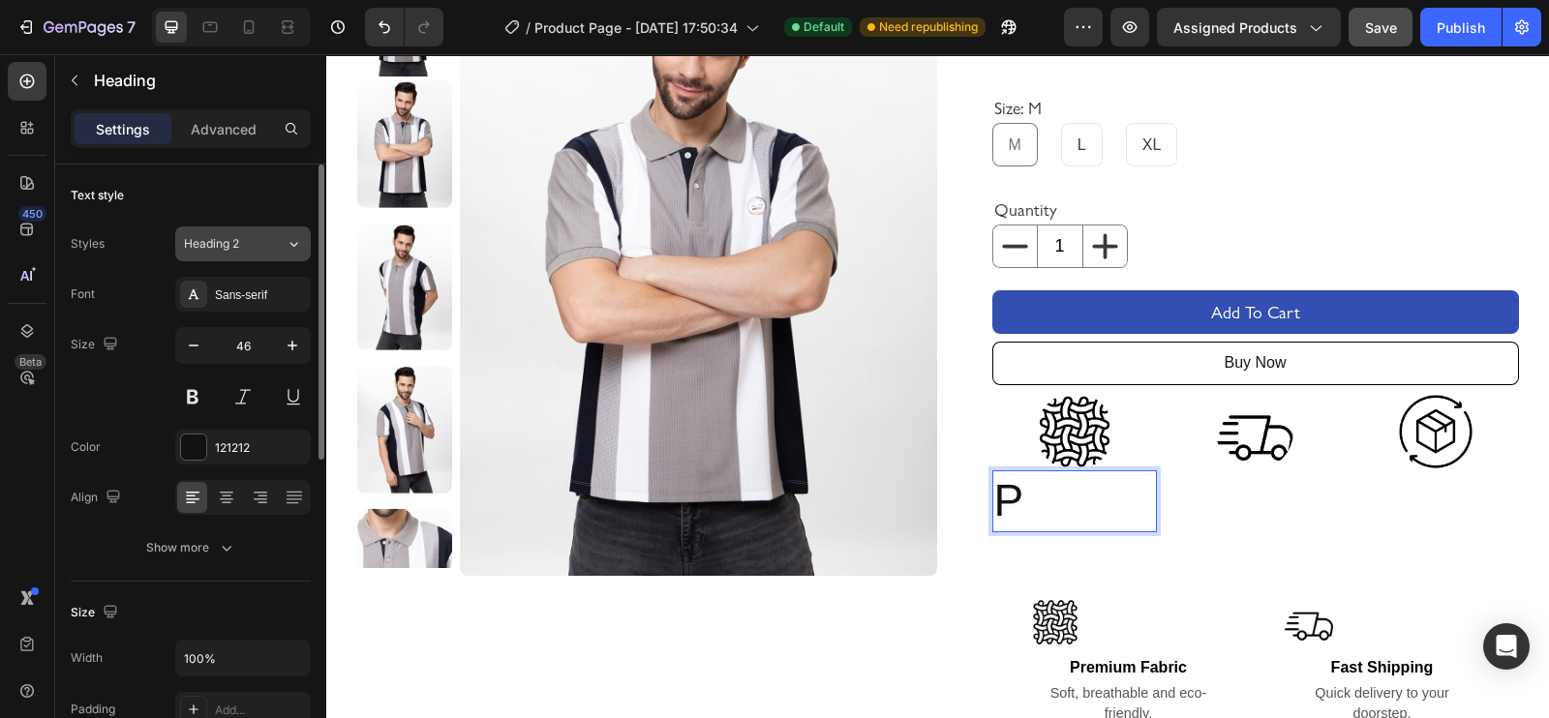
click at [266, 253] on button "Heading 2" at bounding box center [243, 243] width 136 height 35
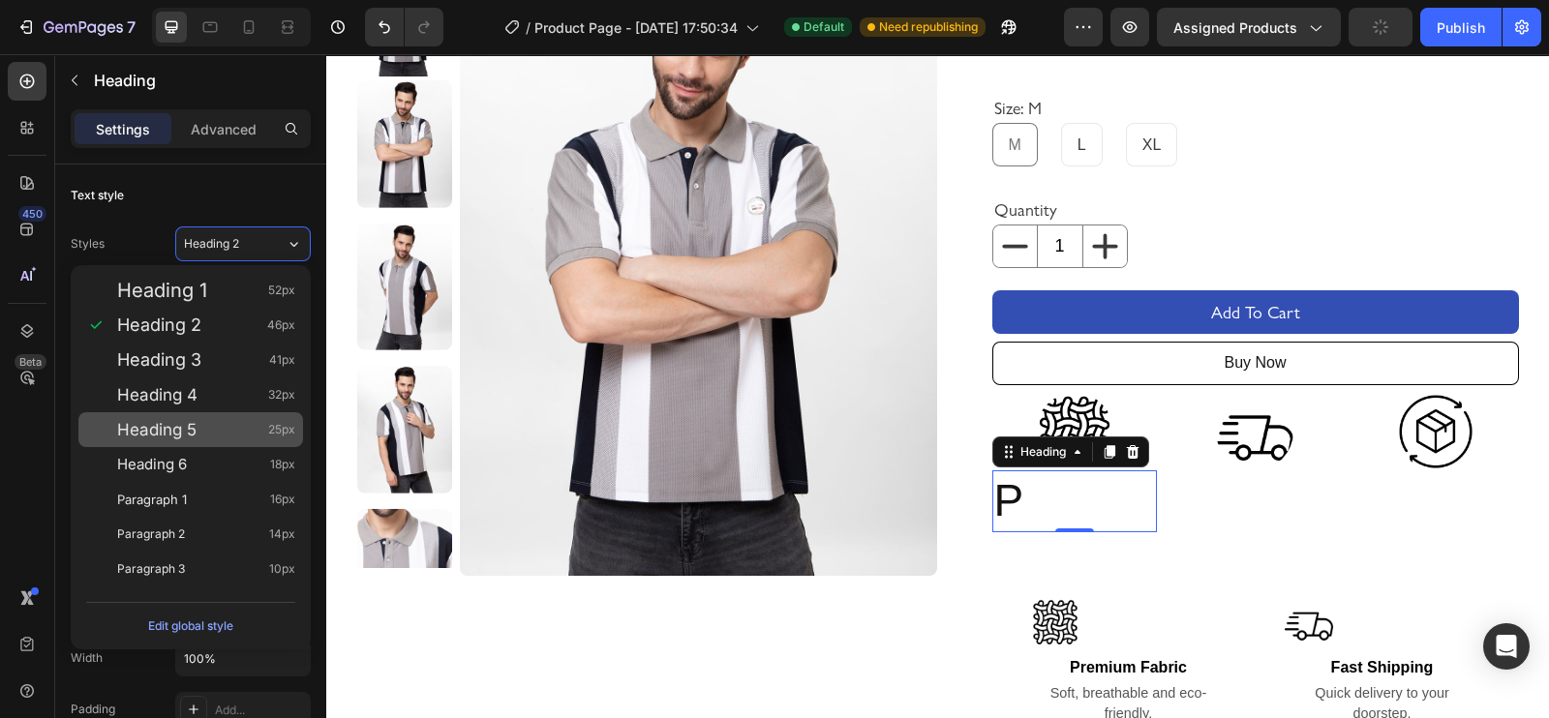
click at [225, 433] on div "Heading 5 25px" at bounding box center [206, 429] width 178 height 19
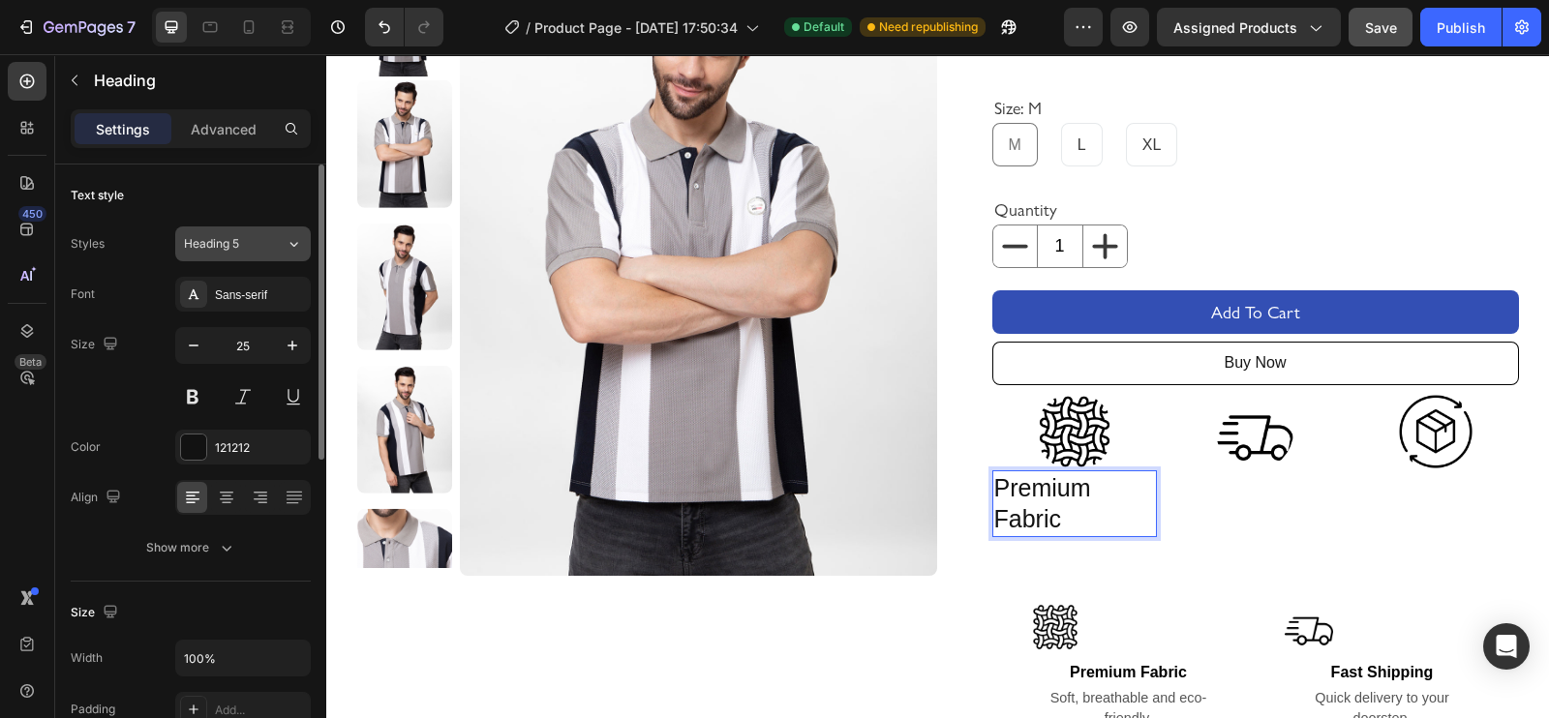
click at [288, 236] on icon at bounding box center [294, 243] width 16 height 19
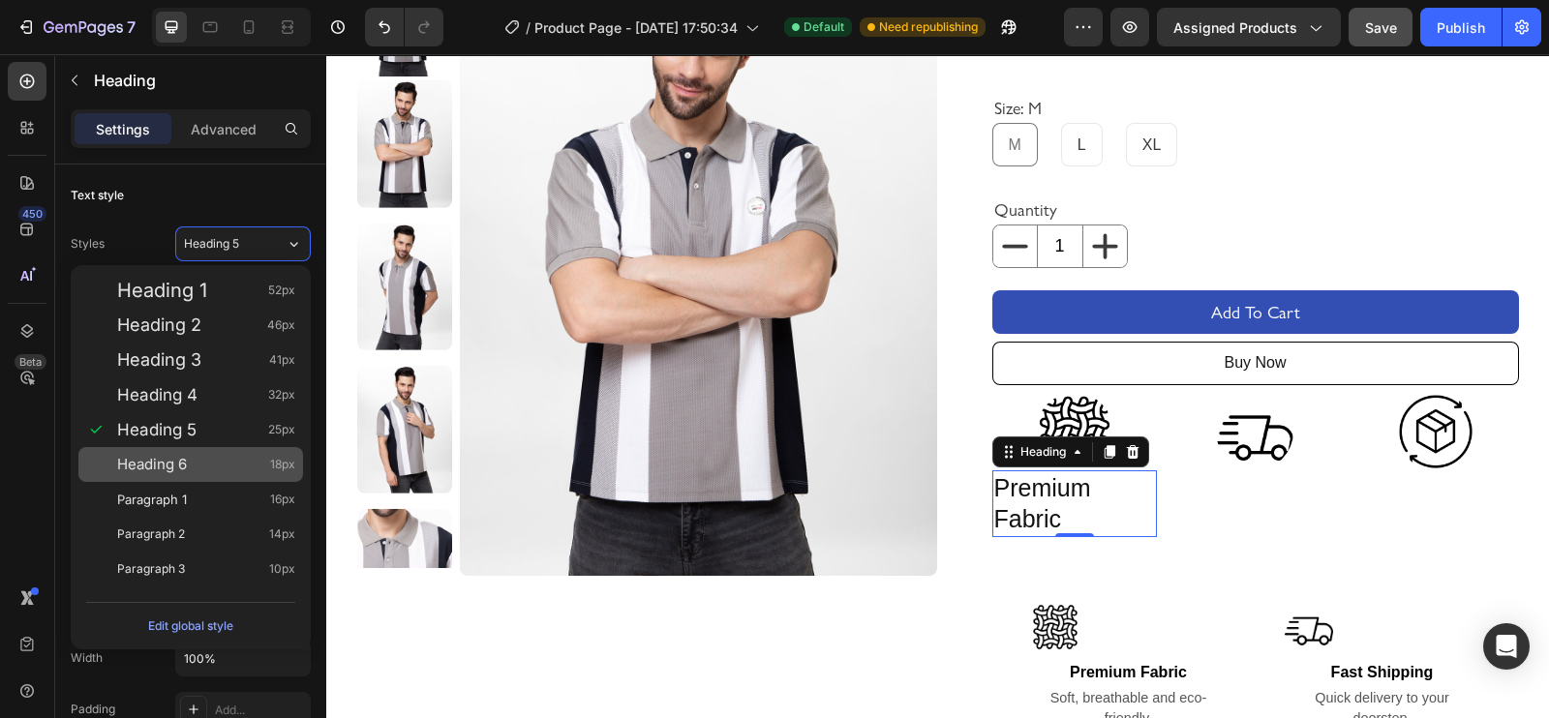
click at [200, 471] on div "Heading 6 18px" at bounding box center [206, 464] width 178 height 19
type input "18"
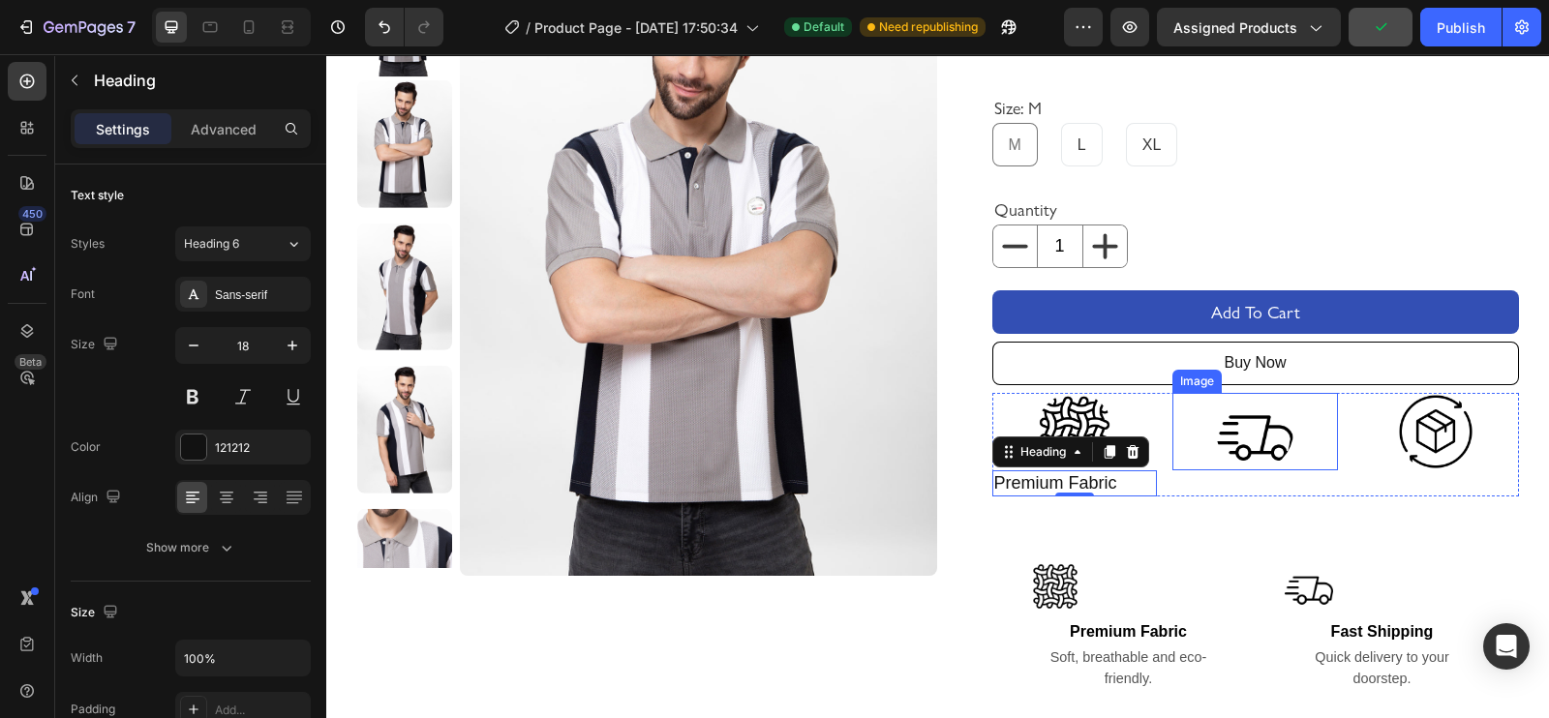
click at [1238, 427] on img at bounding box center [1254, 431] width 77 height 77
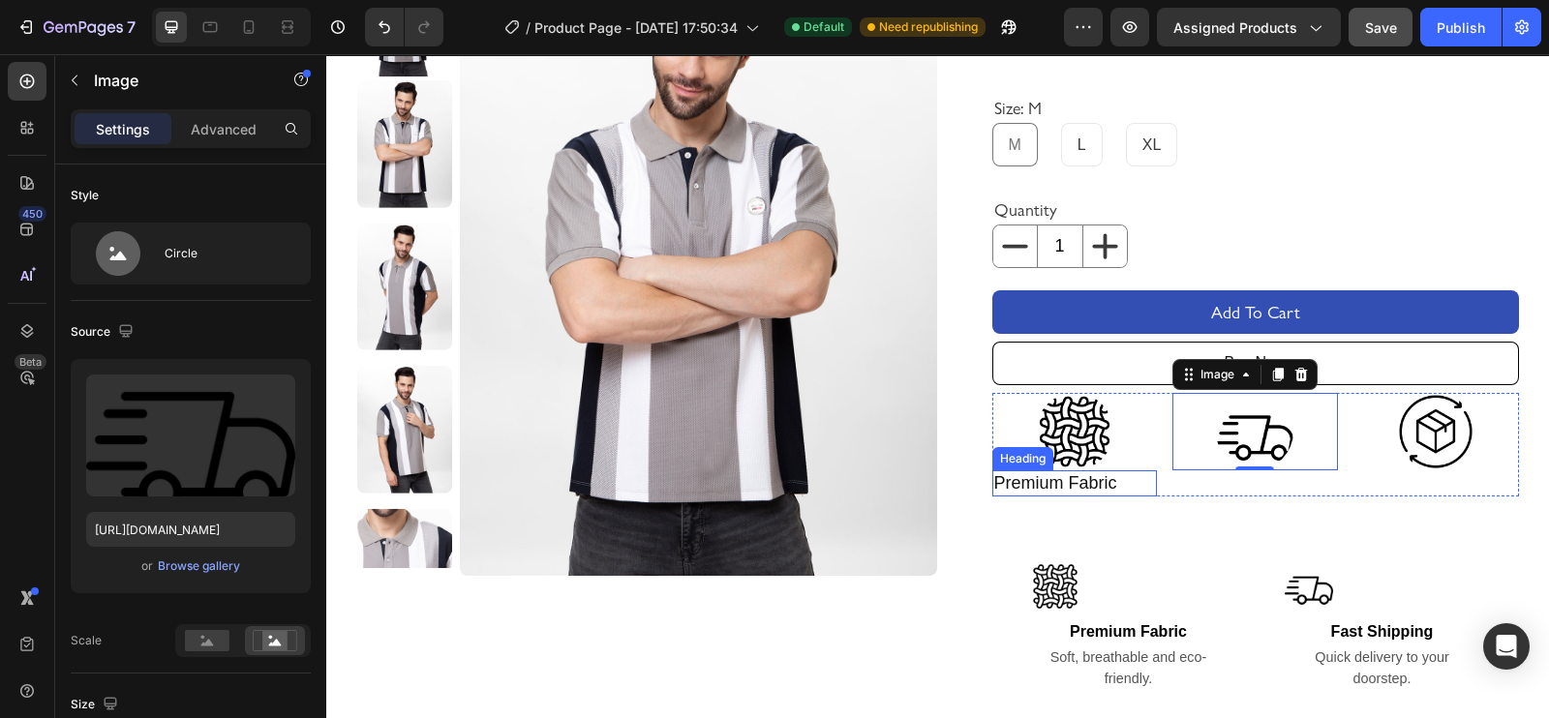
click at [1035, 481] on p "Premium Fabric" at bounding box center [1075, 483] width 162 height 22
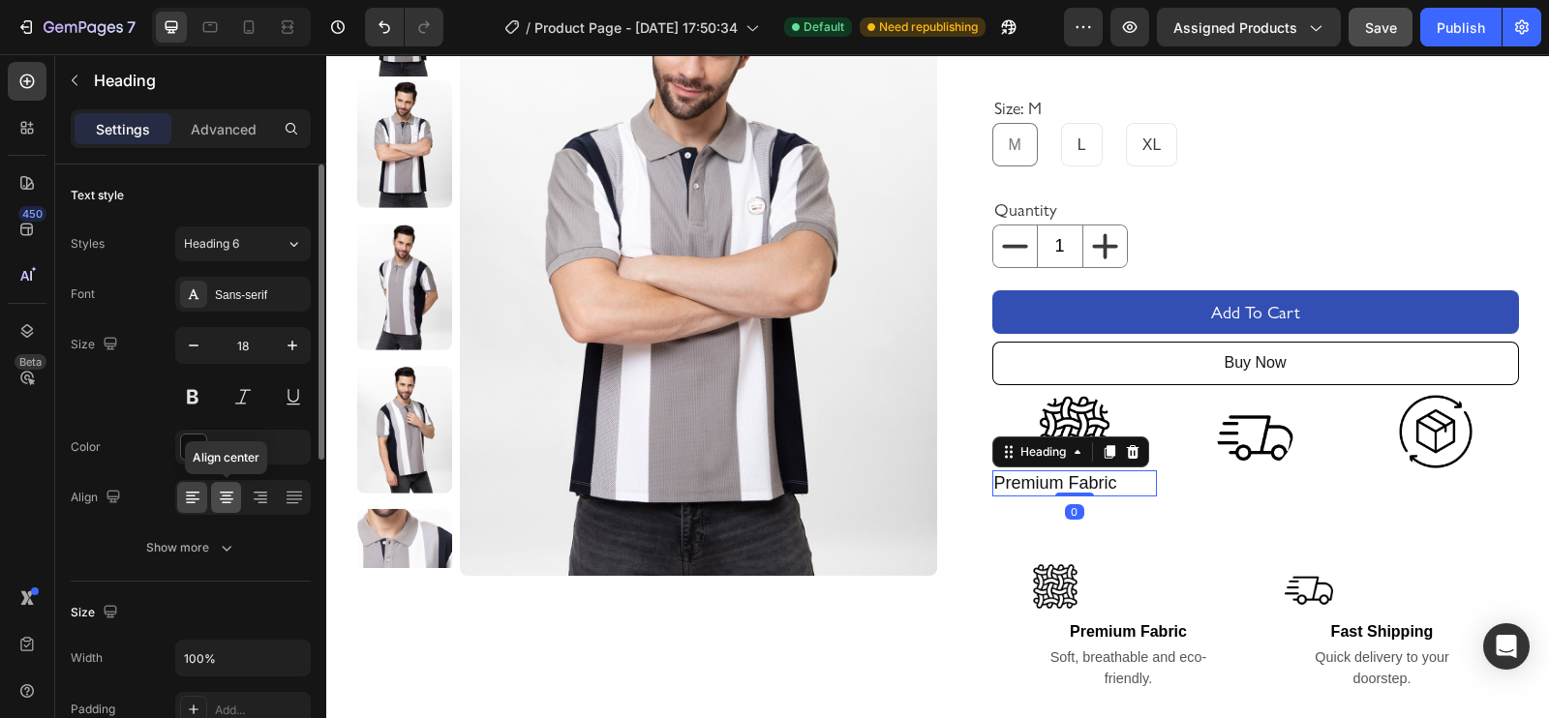
click at [226, 496] on icon at bounding box center [226, 497] width 19 height 19
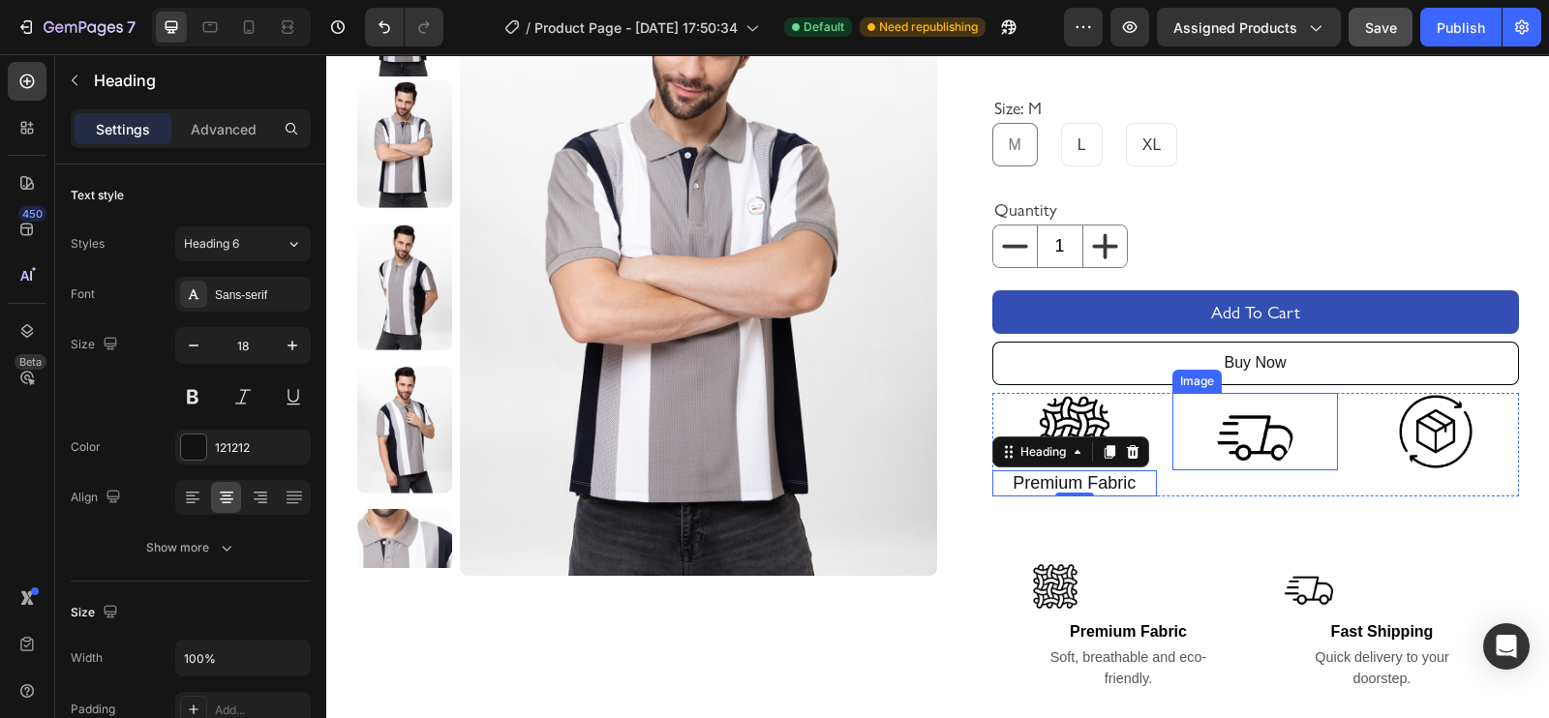
click at [1238, 437] on img at bounding box center [1254, 431] width 77 height 77
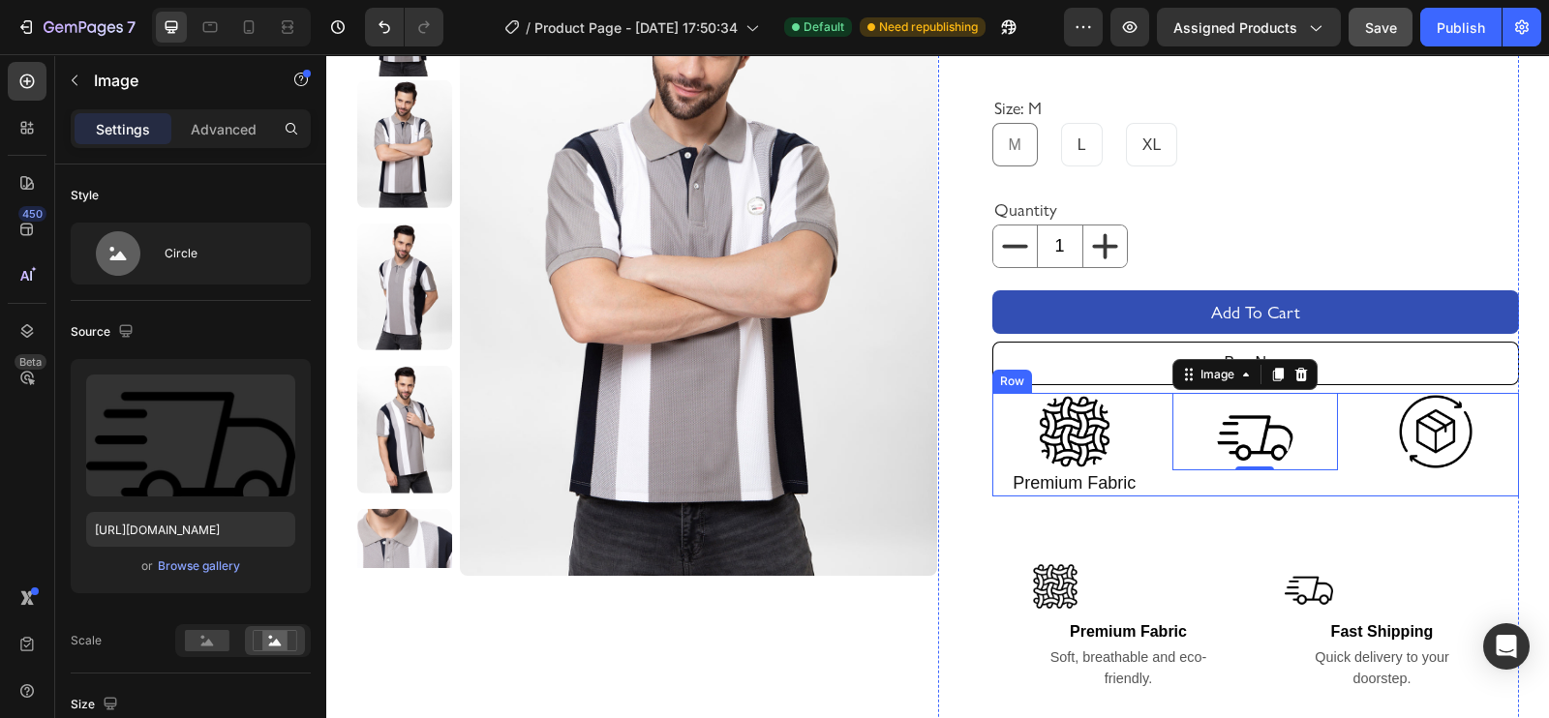
click at [1201, 480] on div "Image 0" at bounding box center [1255, 445] width 166 height 104
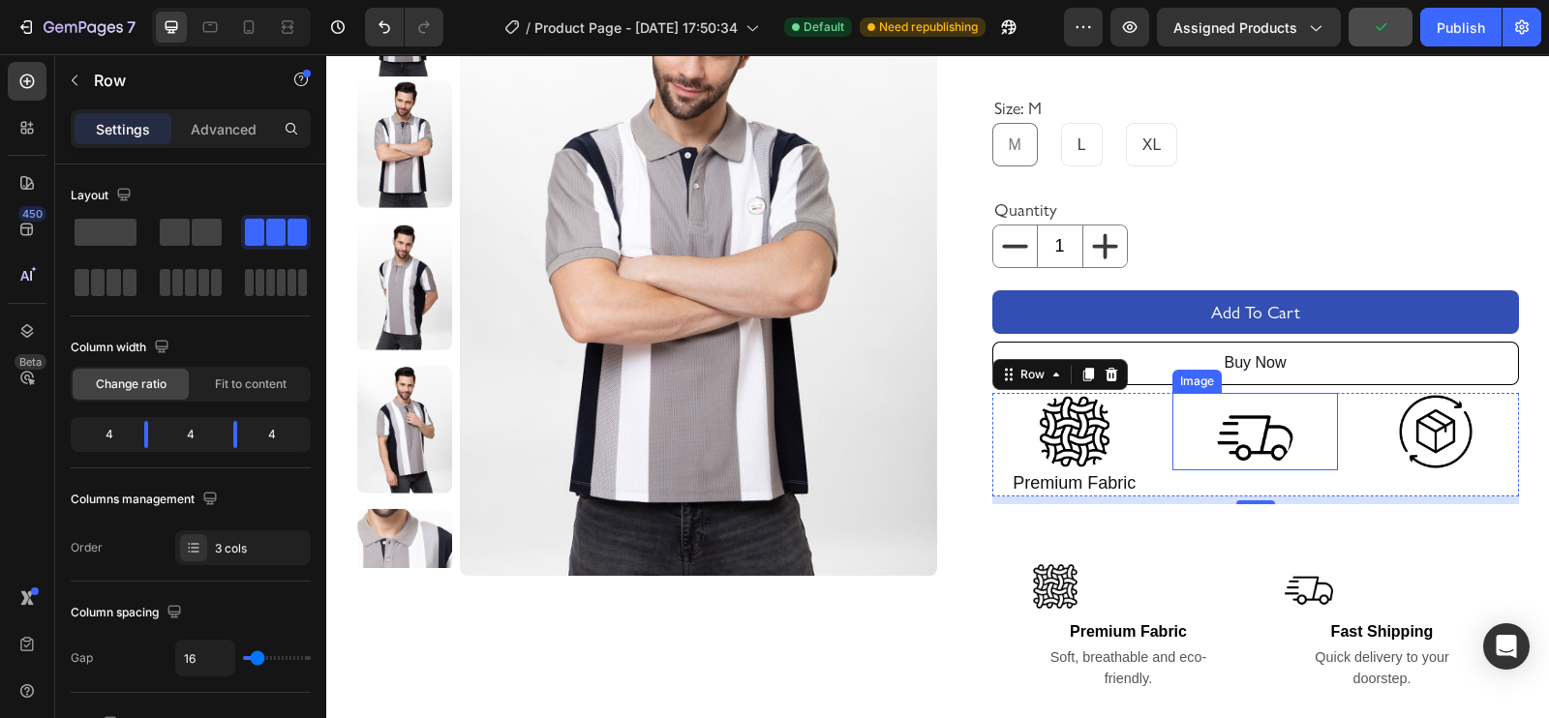
click at [1186, 469] on div at bounding box center [1255, 431] width 166 height 77
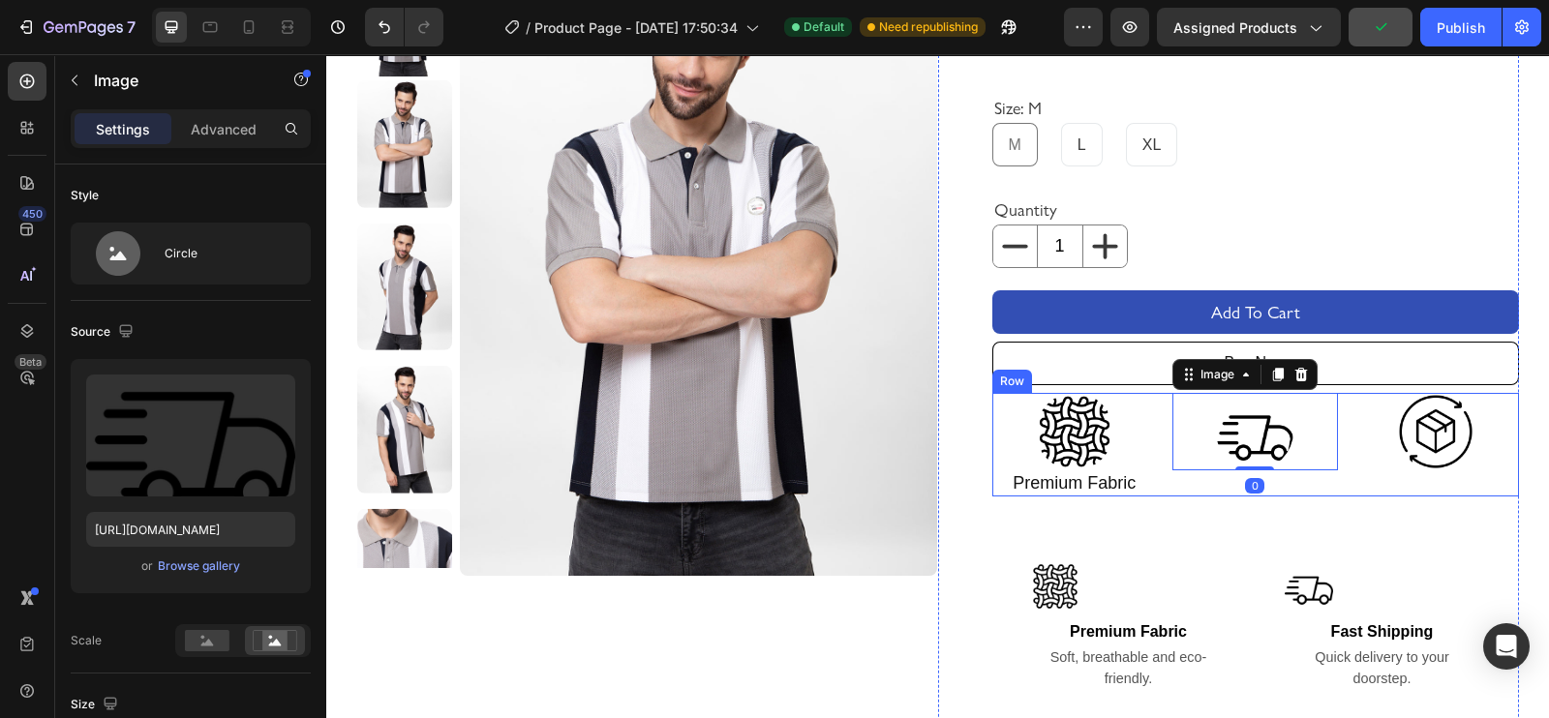
click at [1183, 485] on div "Image 0" at bounding box center [1255, 445] width 166 height 104
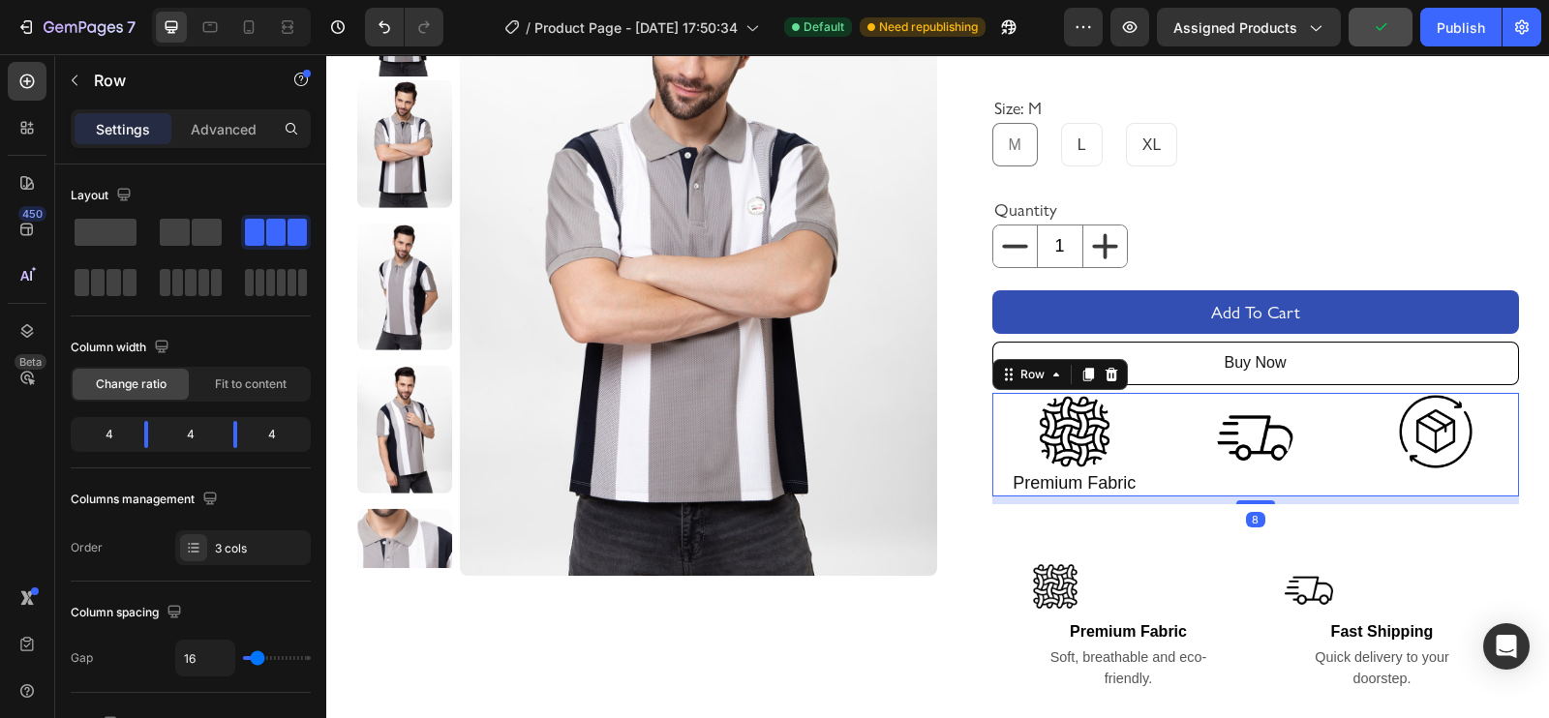
click at [1183, 485] on div "Image" at bounding box center [1255, 445] width 166 height 104
click at [82, 79] on button "button" at bounding box center [74, 80] width 31 height 31
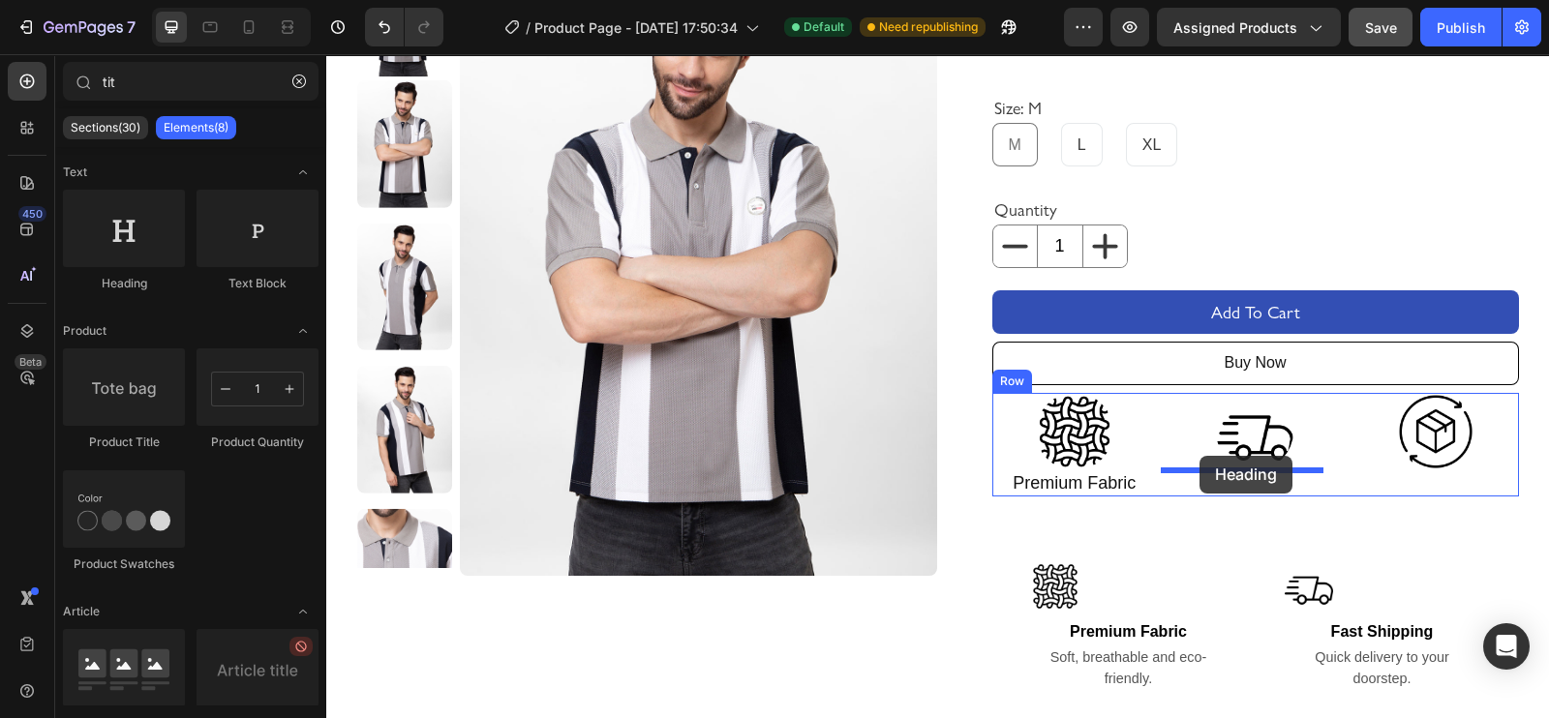
drag, startPoint x: 463, startPoint y: 293, endPoint x: 1199, endPoint y: 456, distance: 754.3
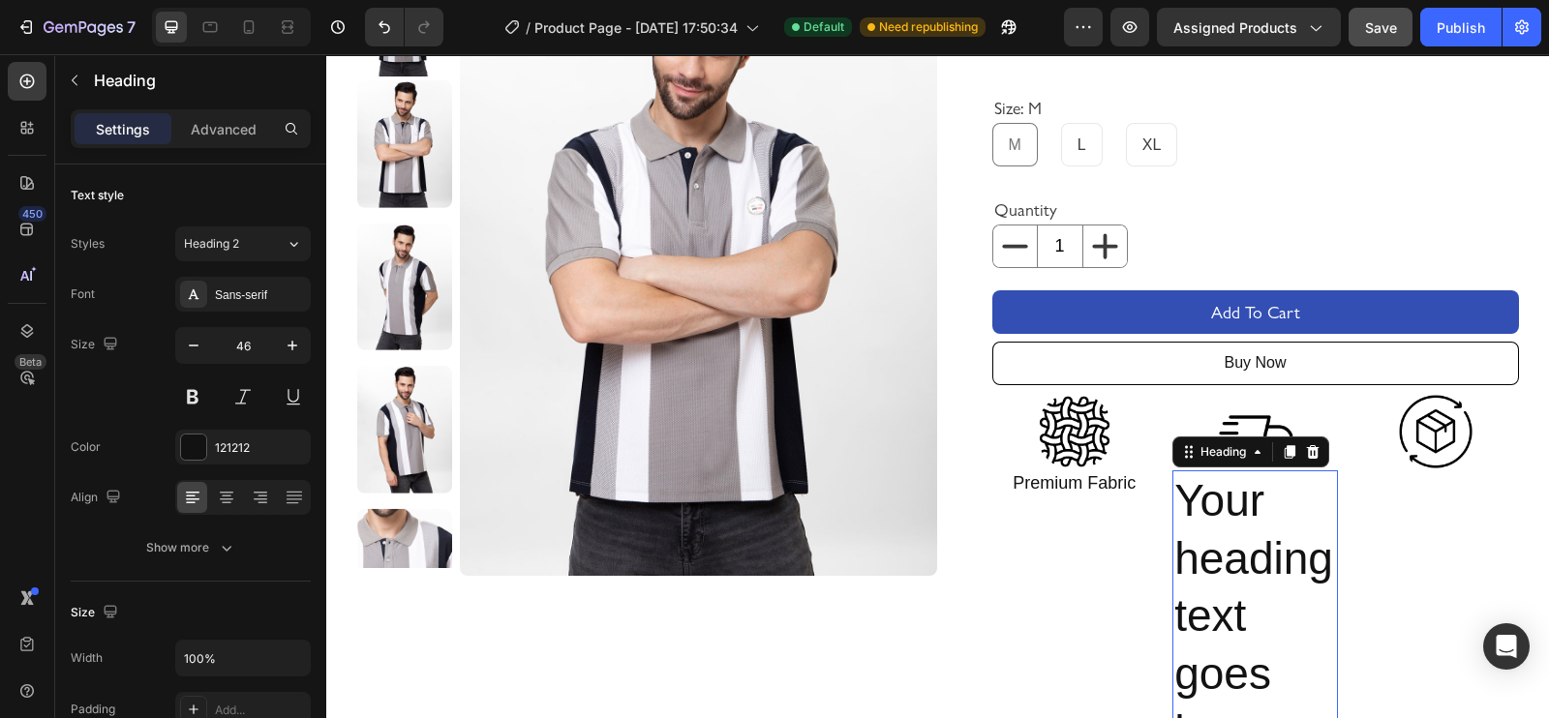
click at [1238, 573] on h2 "Your heading text goes here" at bounding box center [1255, 616] width 166 height 293
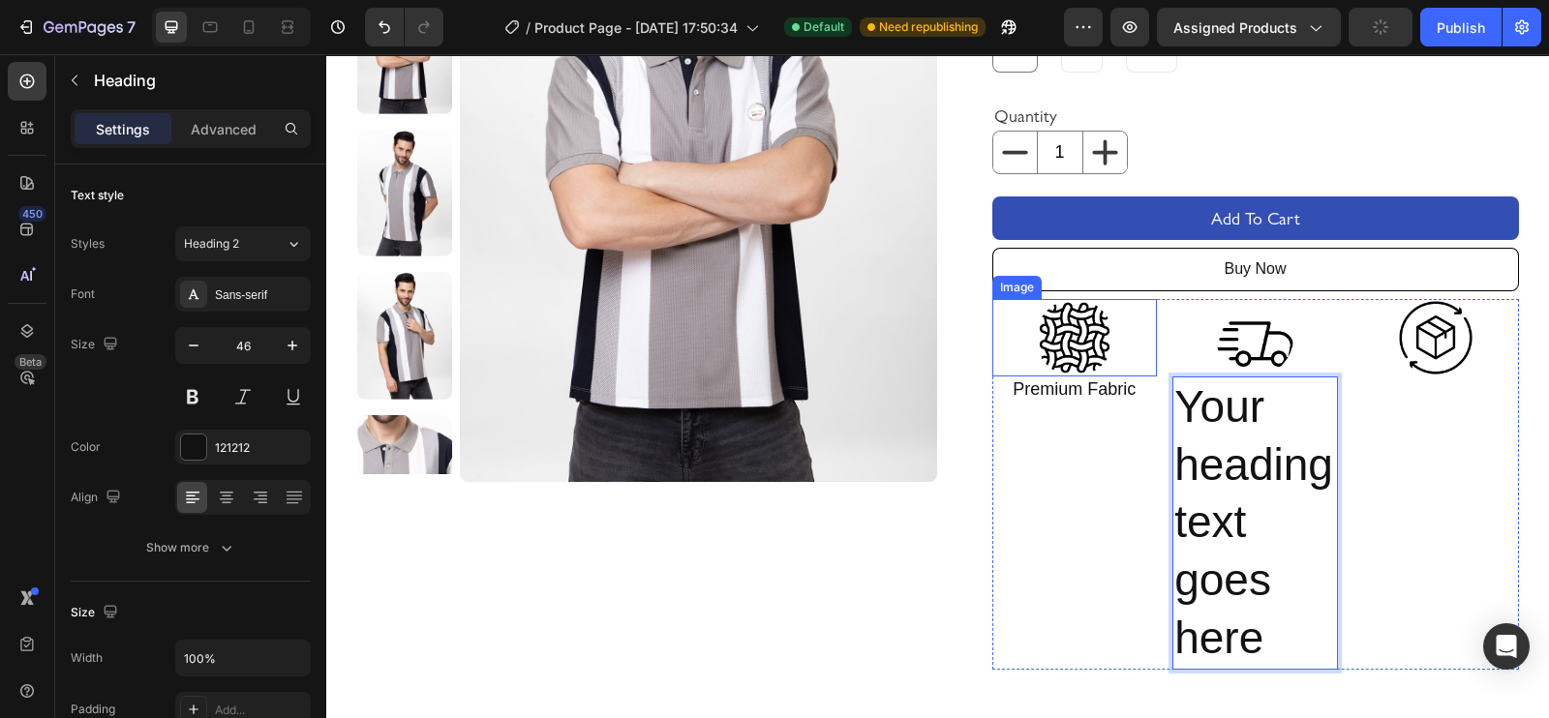
scroll to position [329, 0]
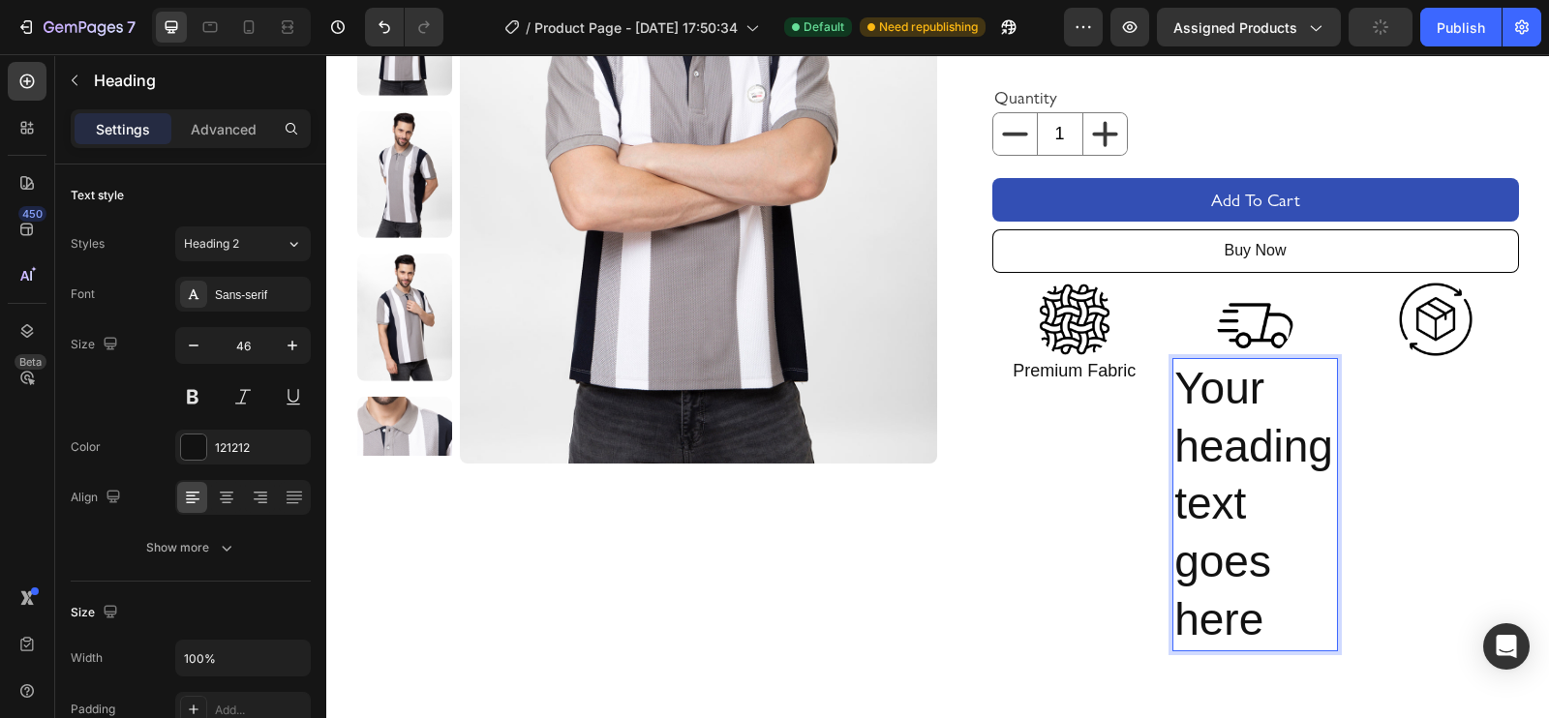
click at [1238, 573] on p "Your heading text goes here" at bounding box center [1255, 504] width 162 height 289
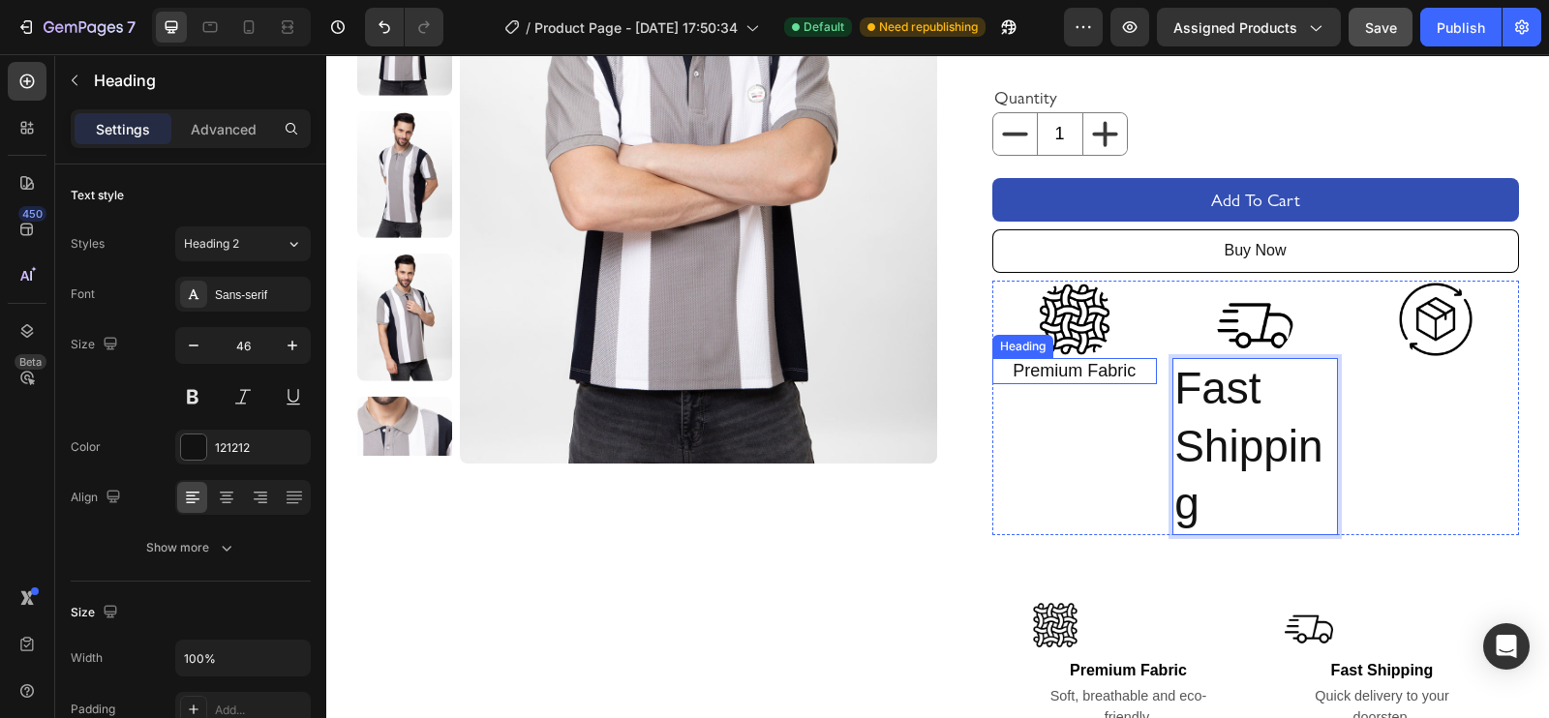
click at [1061, 376] on p "Premium Fabric" at bounding box center [1075, 371] width 162 height 22
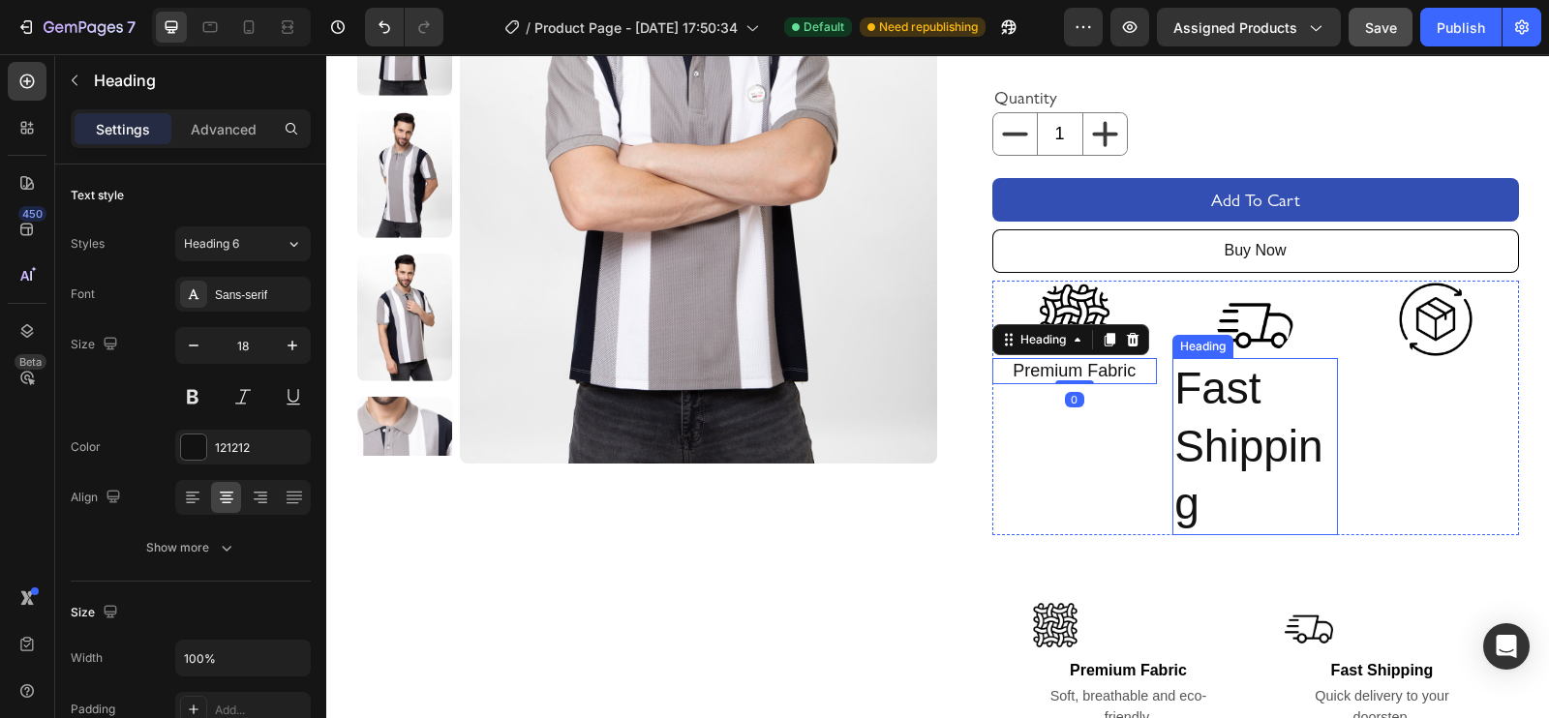
click at [1238, 473] on p "Fast Shipping" at bounding box center [1255, 446] width 162 height 173
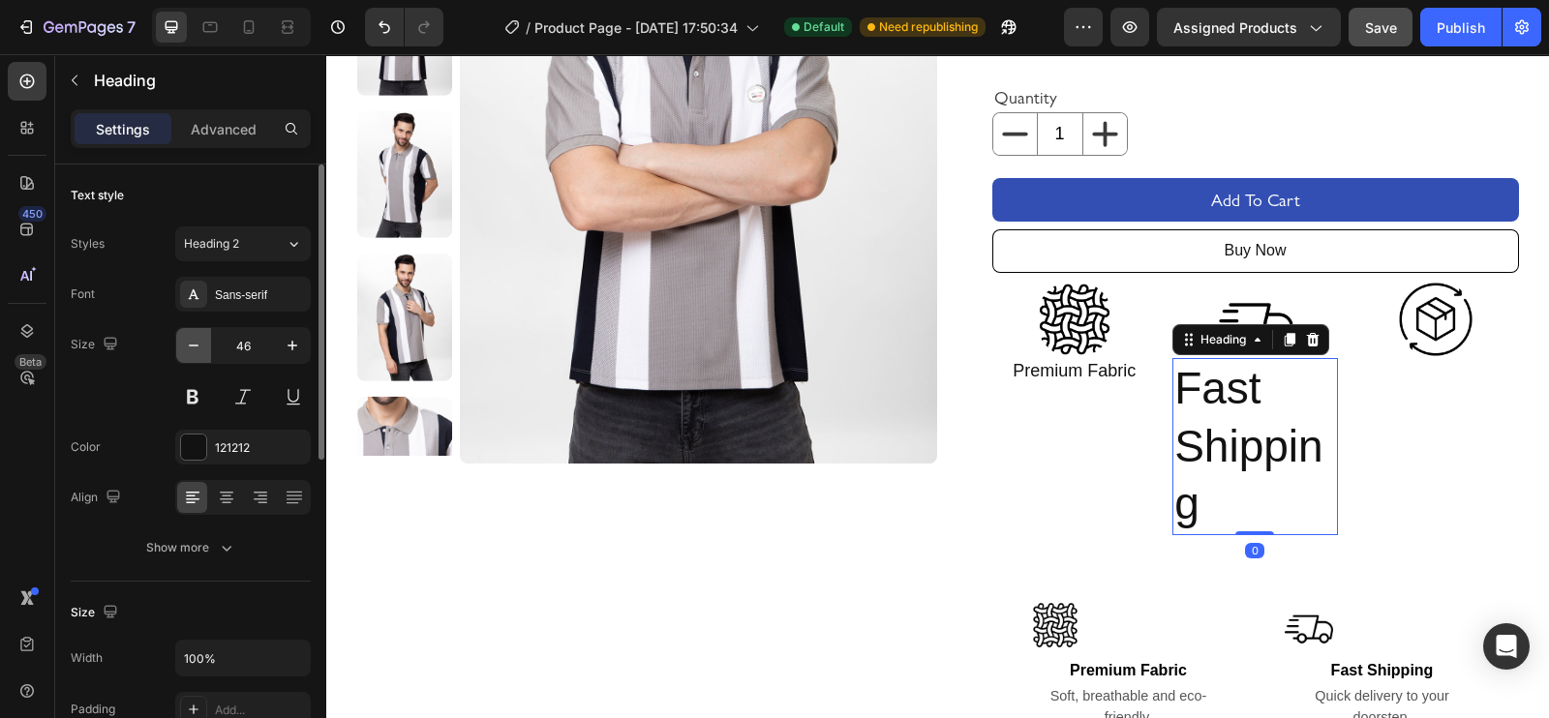
click at [185, 343] on icon "button" at bounding box center [193, 345] width 19 height 19
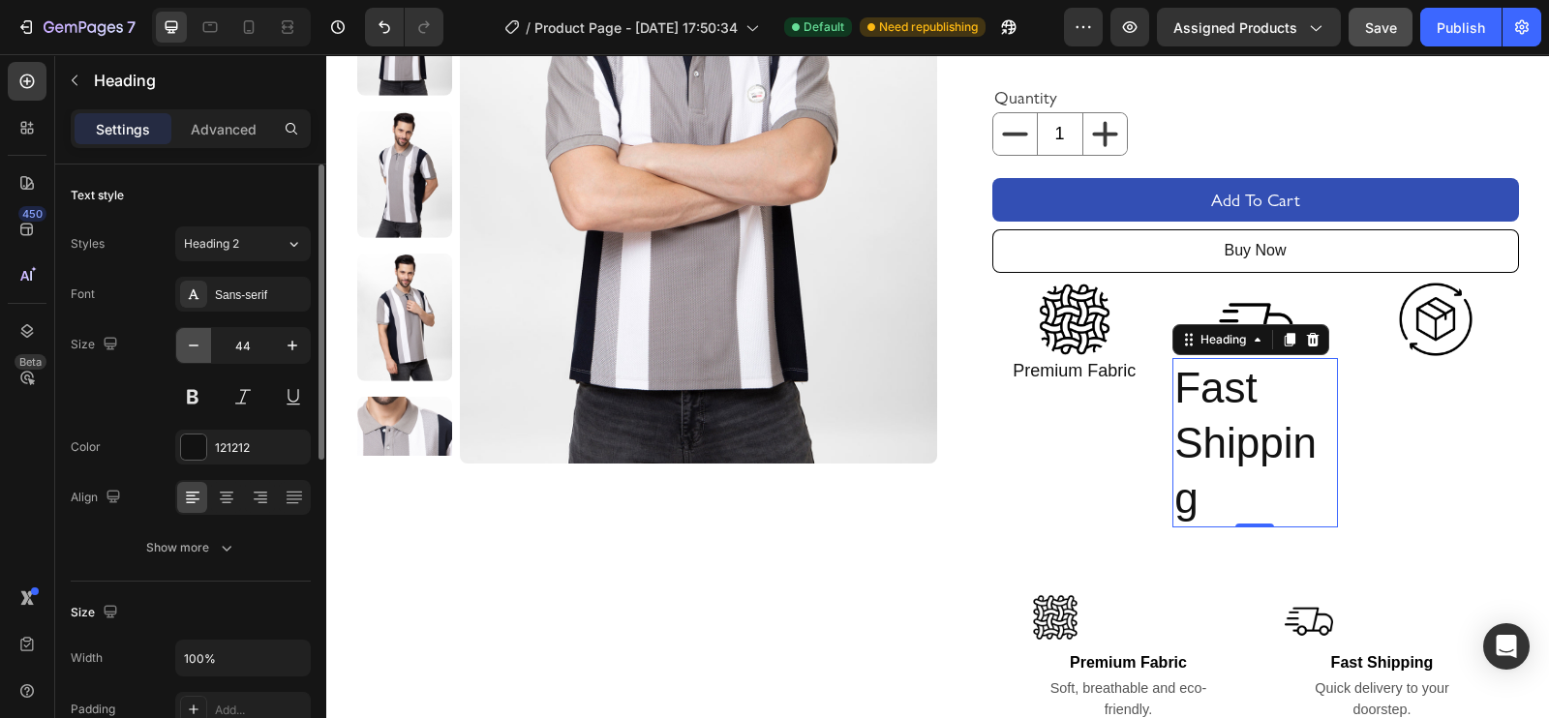
click at [185, 343] on icon "button" at bounding box center [193, 345] width 19 height 19
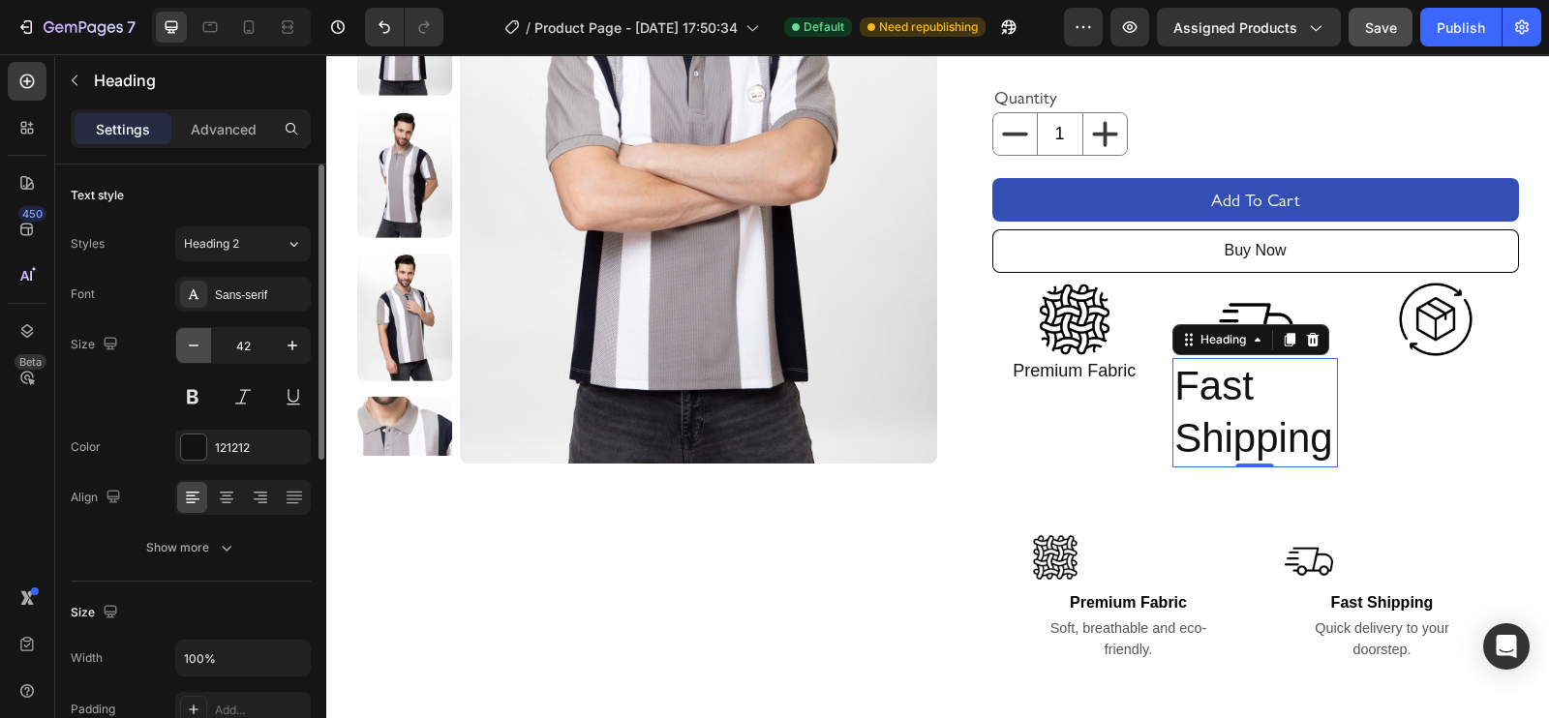
click at [185, 343] on icon "button" at bounding box center [193, 345] width 19 height 19
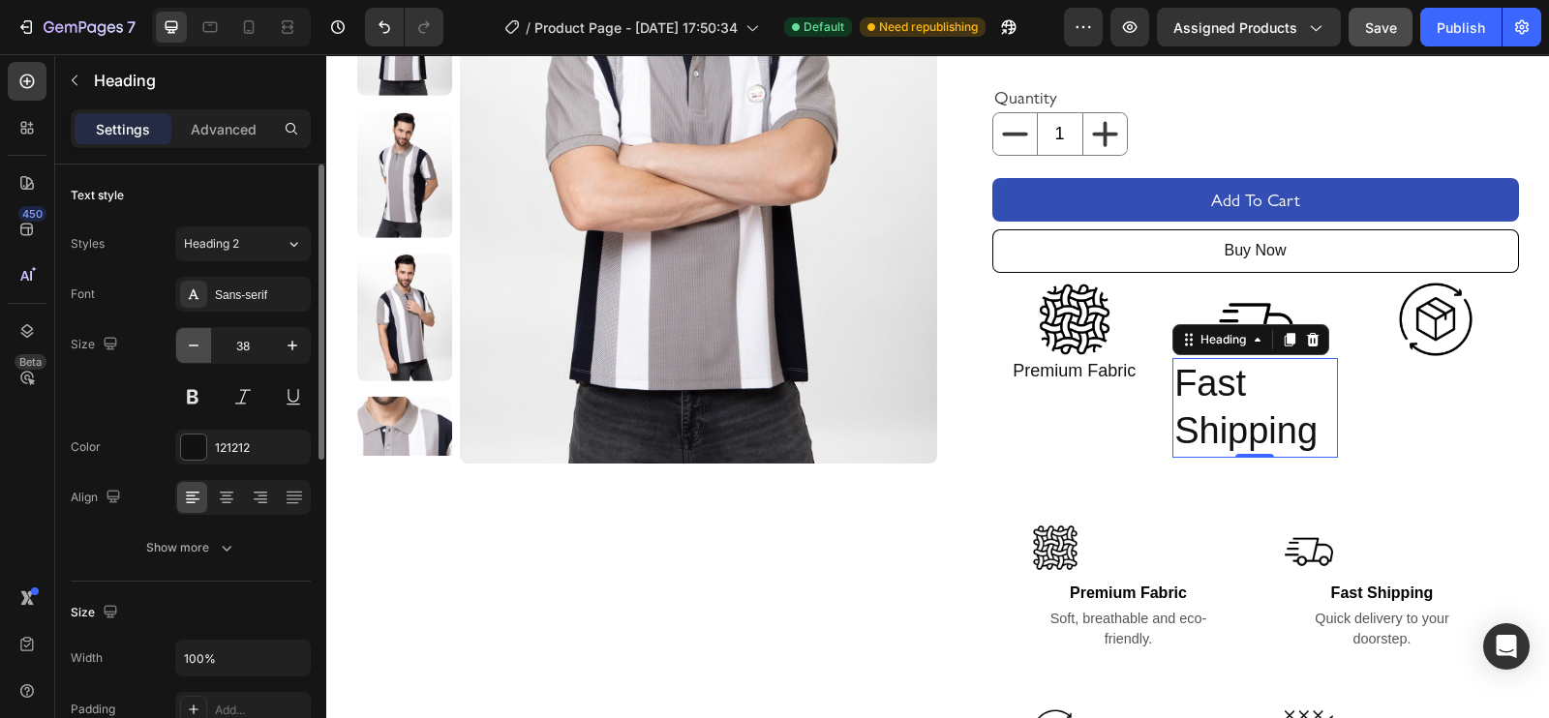
click at [185, 343] on icon "button" at bounding box center [193, 345] width 19 height 19
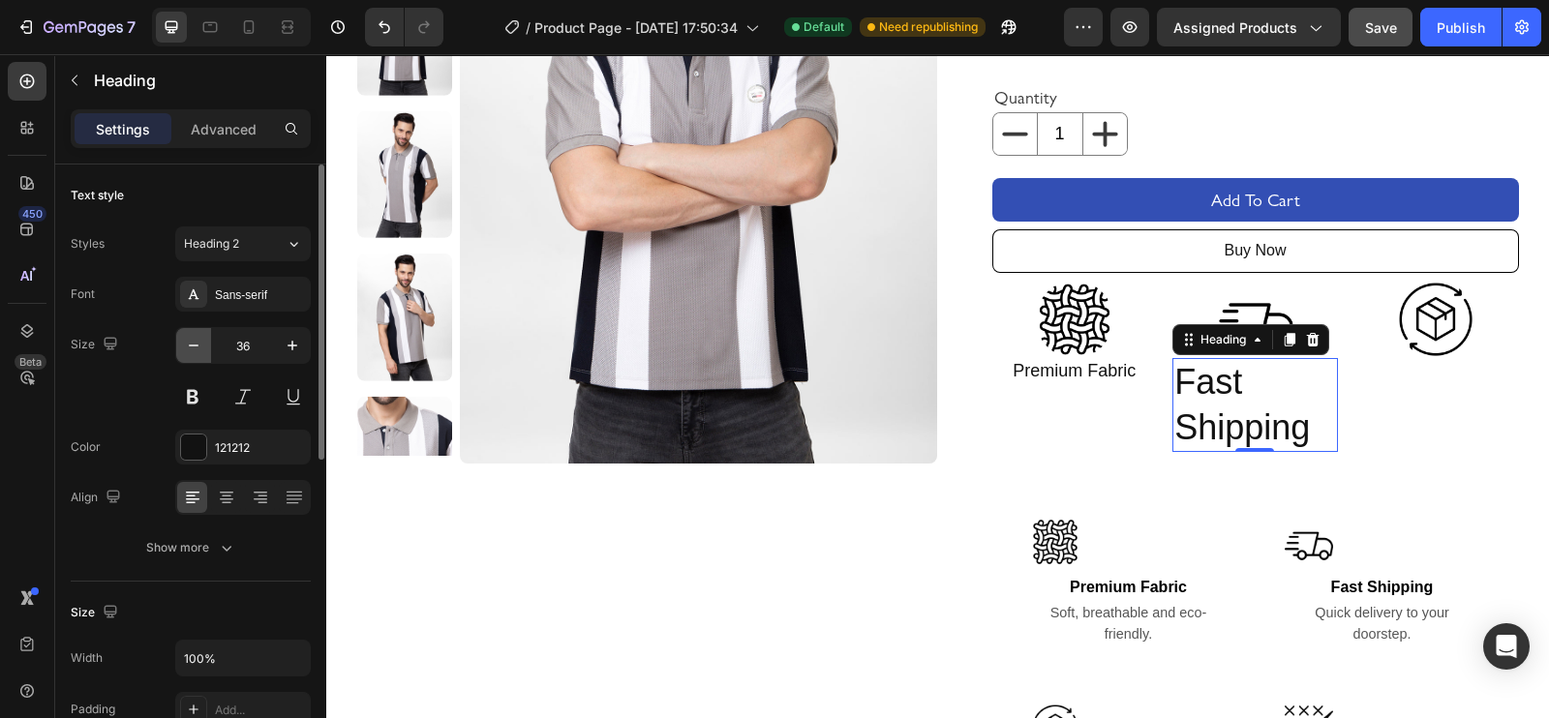
click at [185, 343] on icon "button" at bounding box center [193, 345] width 19 height 19
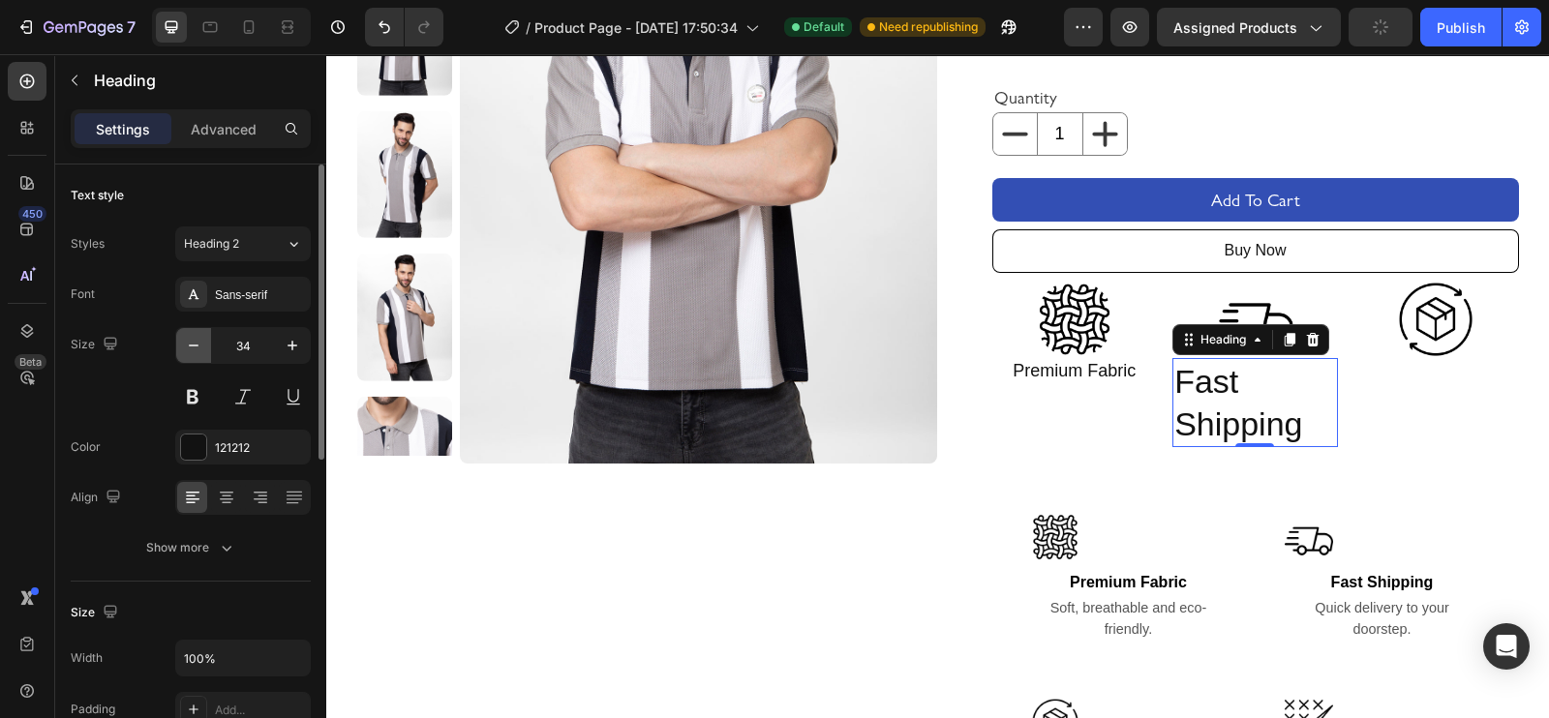
click at [185, 343] on icon "button" at bounding box center [193, 345] width 19 height 19
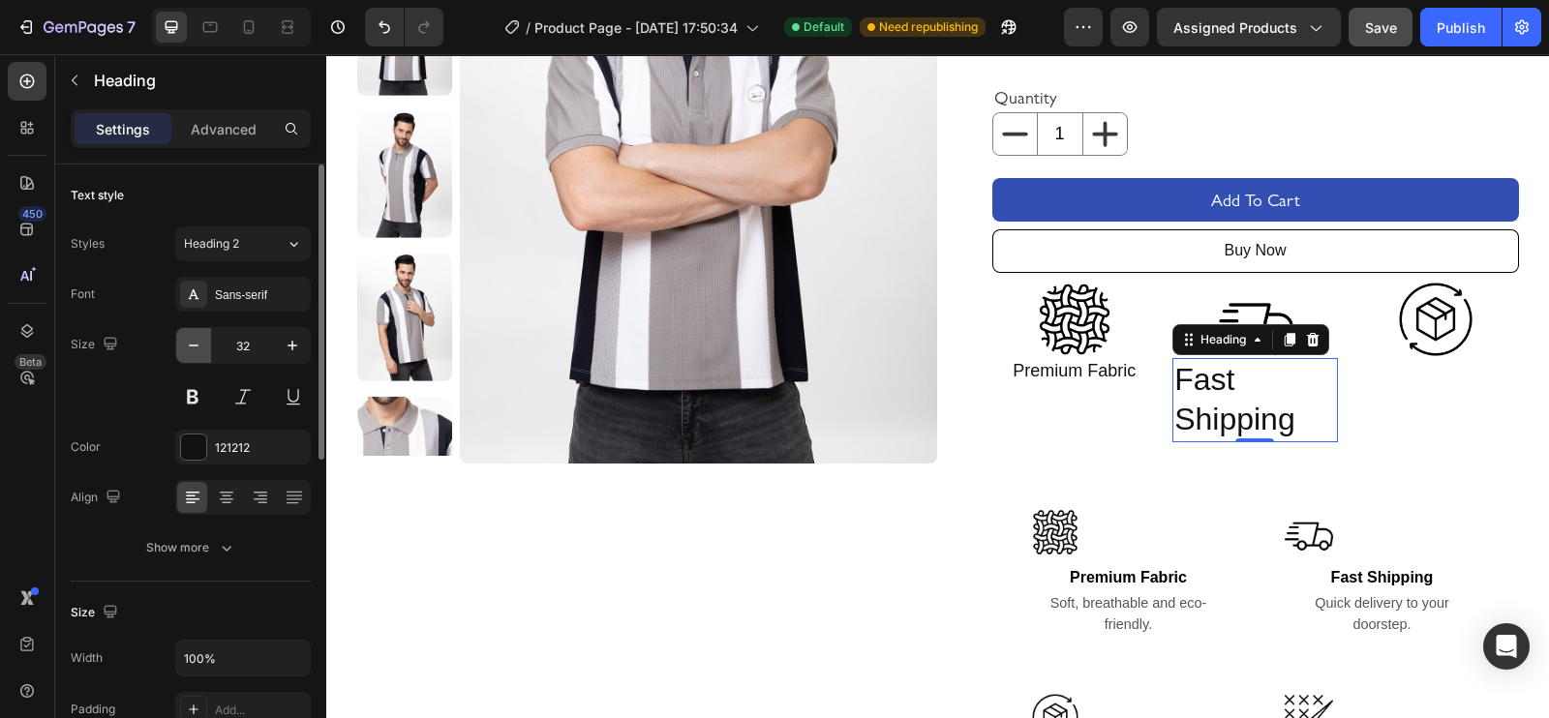
click at [185, 343] on icon "button" at bounding box center [193, 345] width 19 height 19
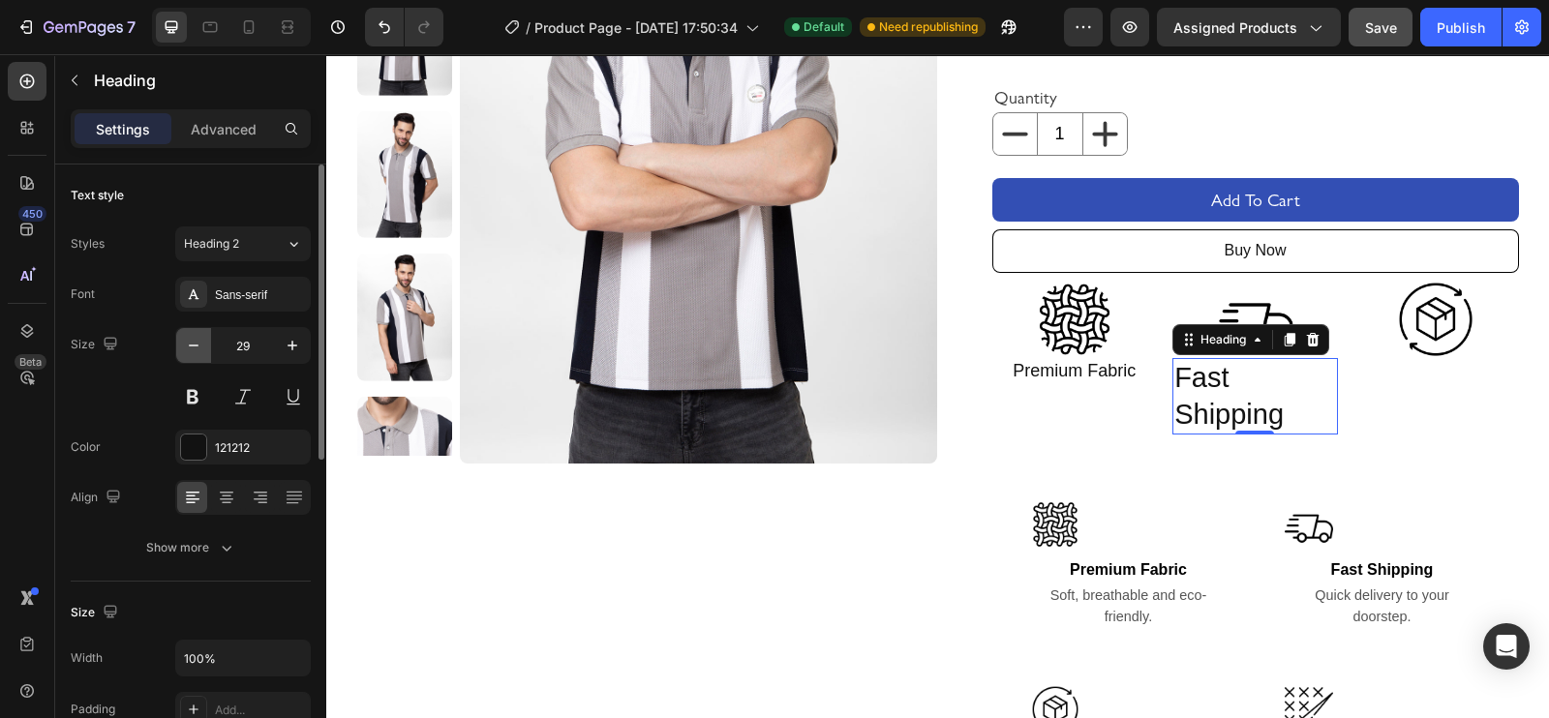
click at [185, 343] on icon "button" at bounding box center [193, 345] width 19 height 19
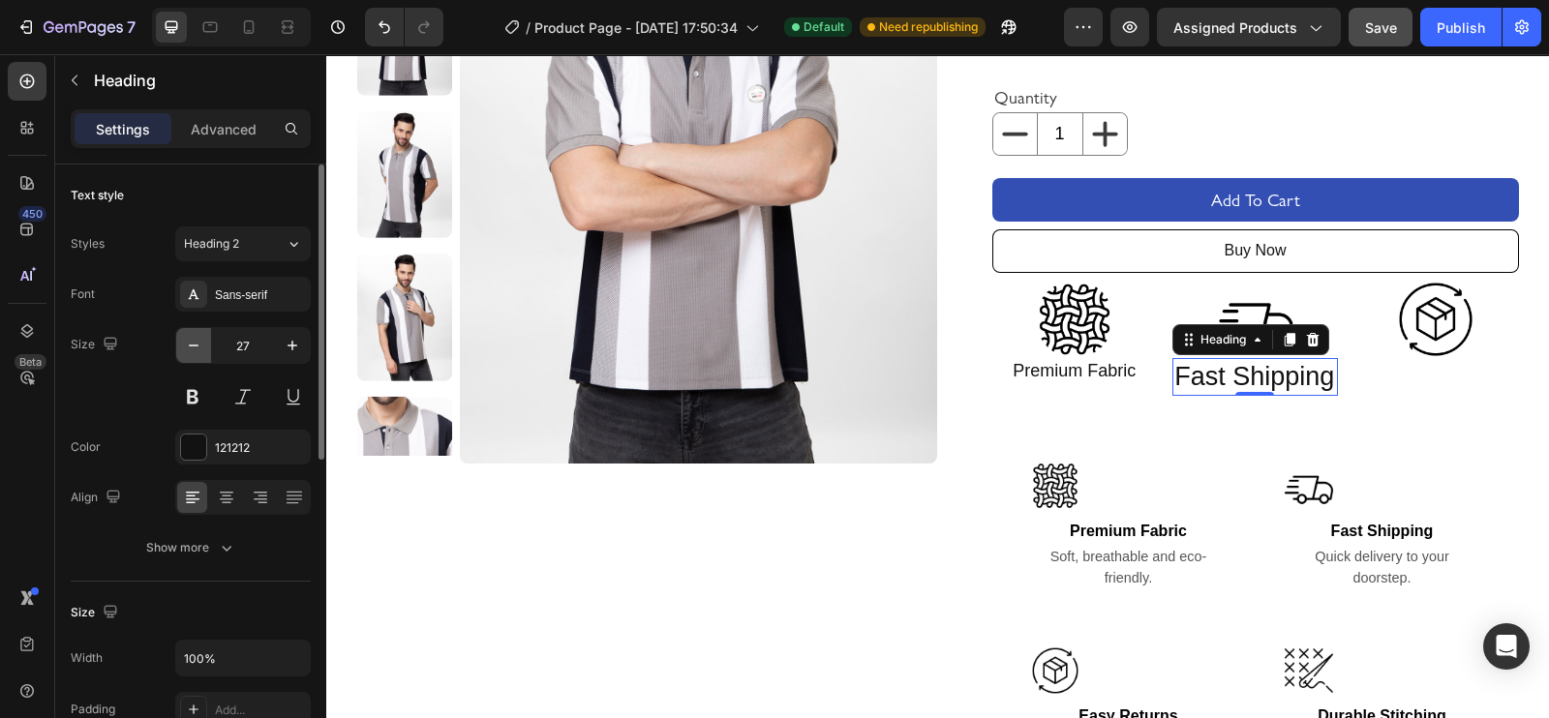
click at [185, 343] on icon "button" at bounding box center [193, 345] width 19 height 19
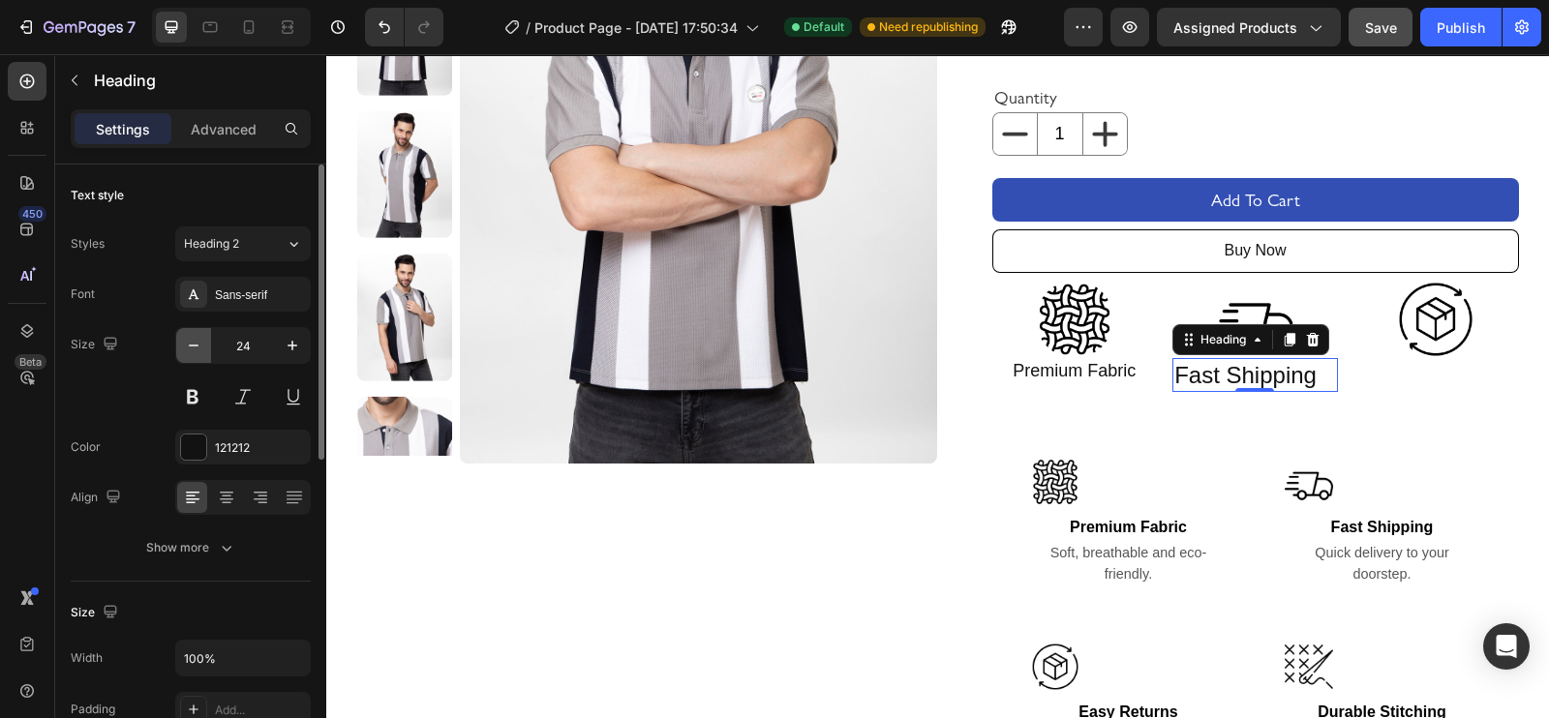
click at [185, 343] on icon "button" at bounding box center [193, 345] width 19 height 19
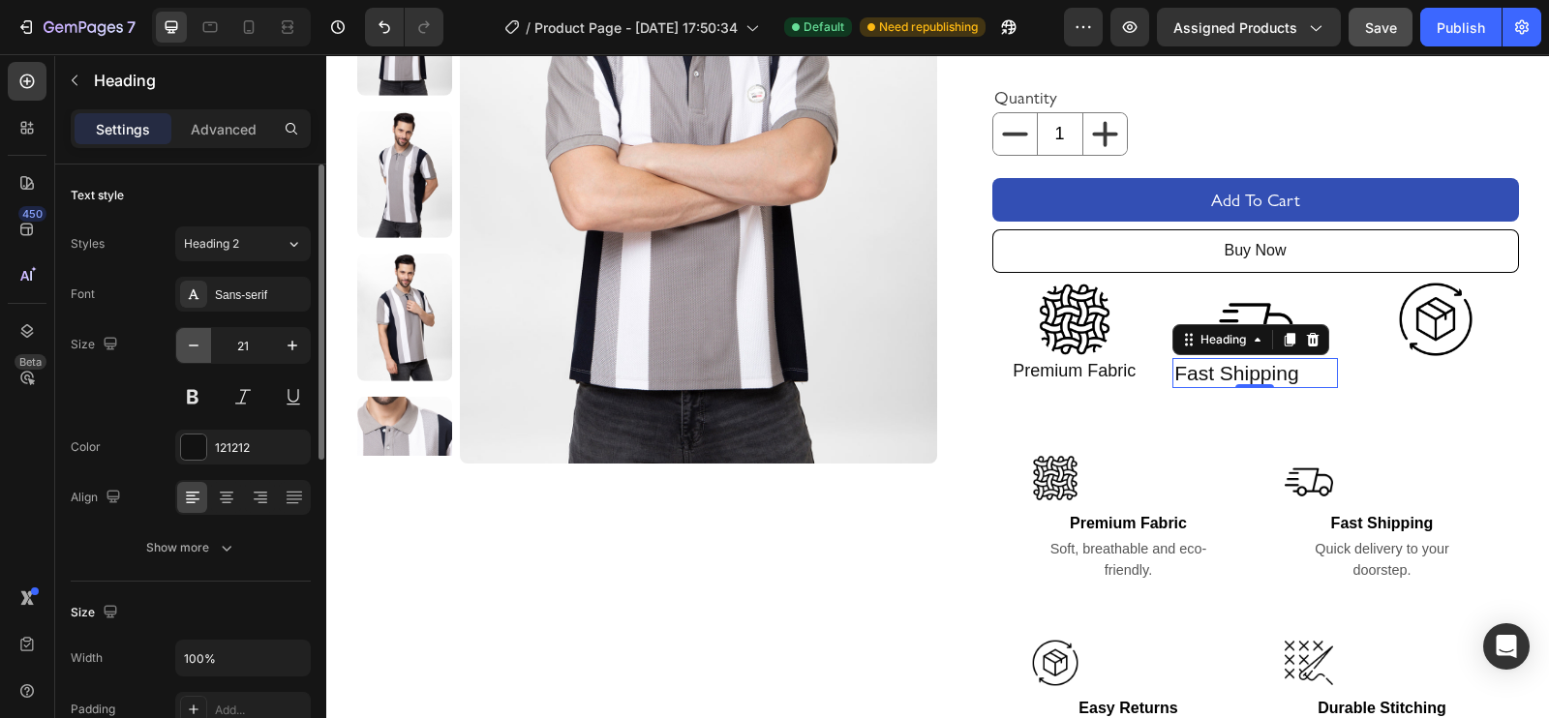
click at [185, 343] on icon "button" at bounding box center [193, 345] width 19 height 19
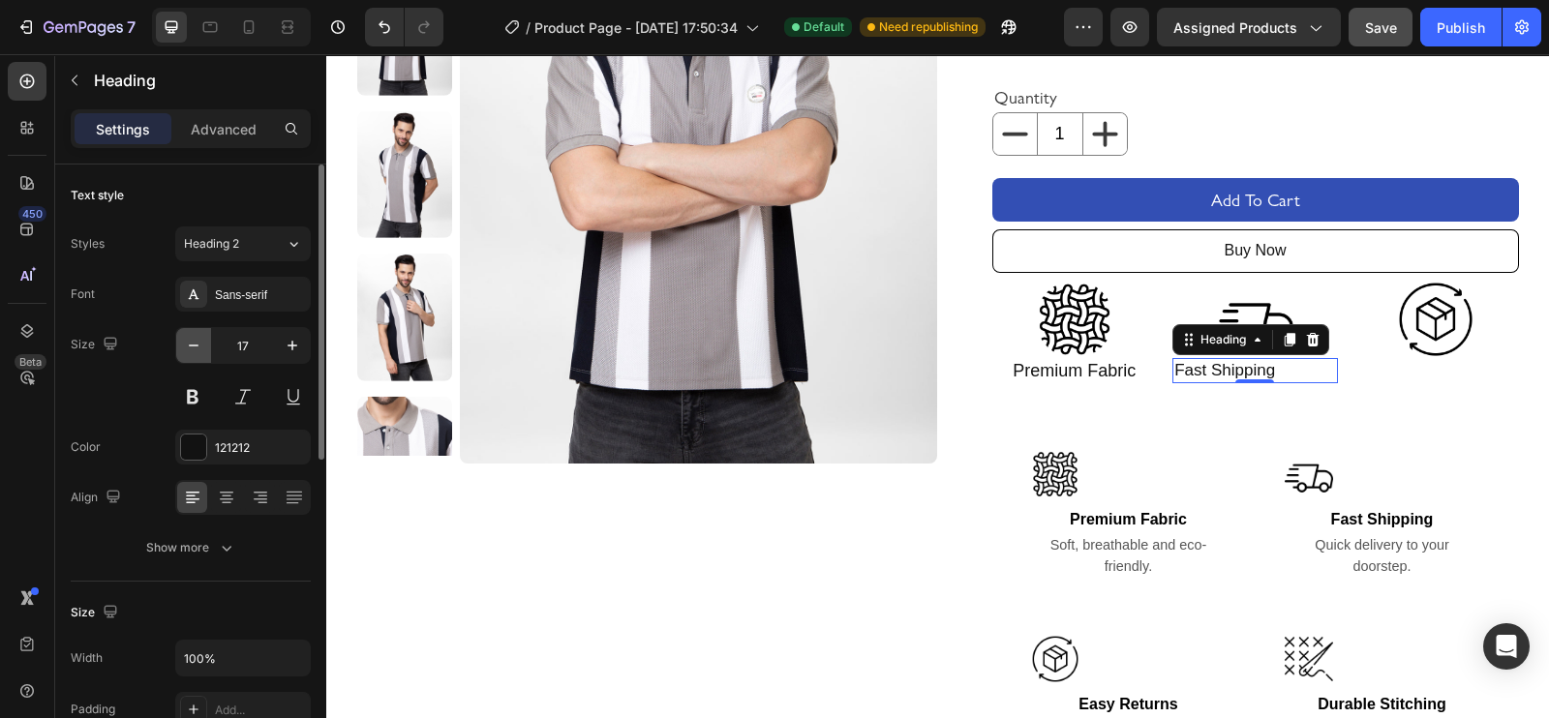
click at [185, 343] on icon "button" at bounding box center [193, 345] width 19 height 19
click at [294, 341] on icon "button" at bounding box center [292, 345] width 19 height 19
type input "18"
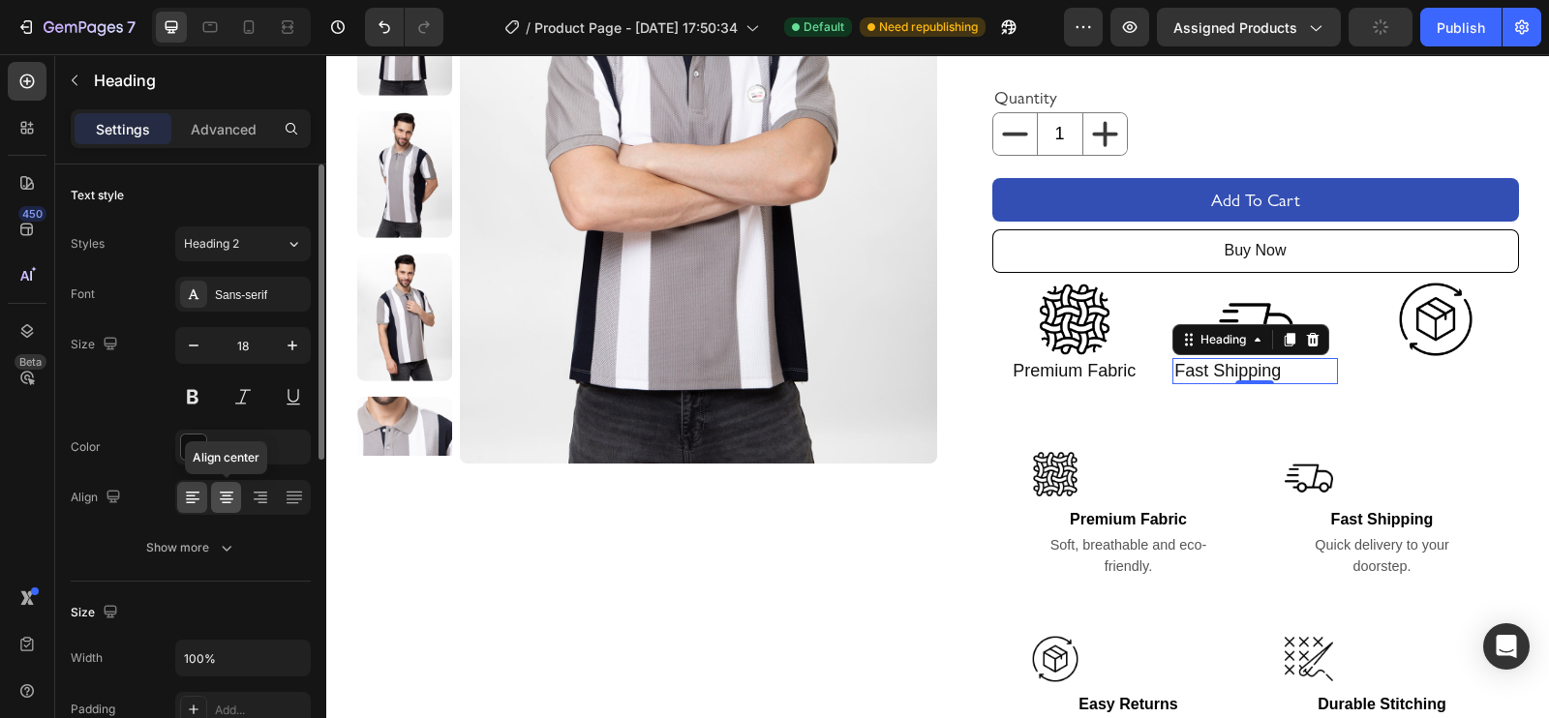
click at [231, 490] on icon at bounding box center [226, 497] width 19 height 19
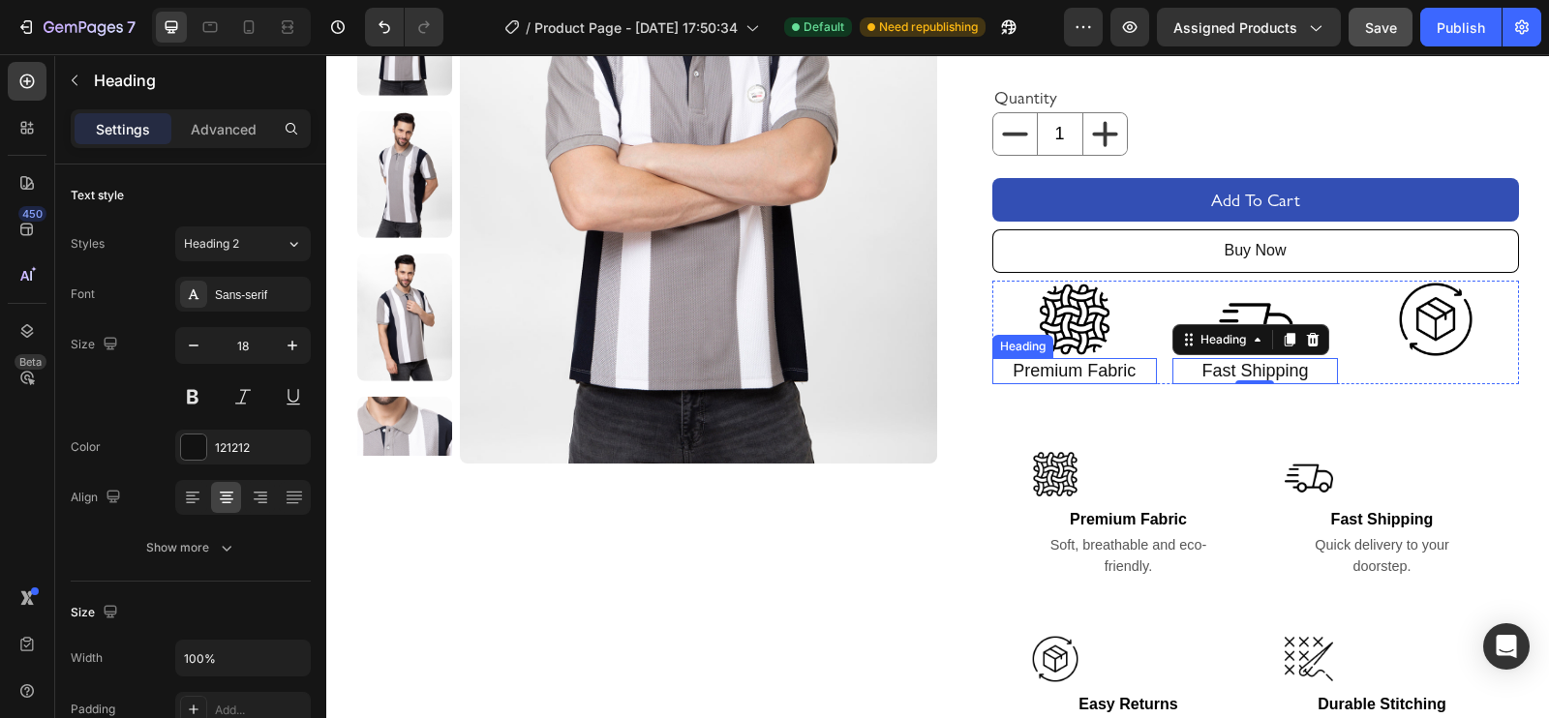
click at [1008, 368] on p "Premium Fabric" at bounding box center [1075, 371] width 162 height 22
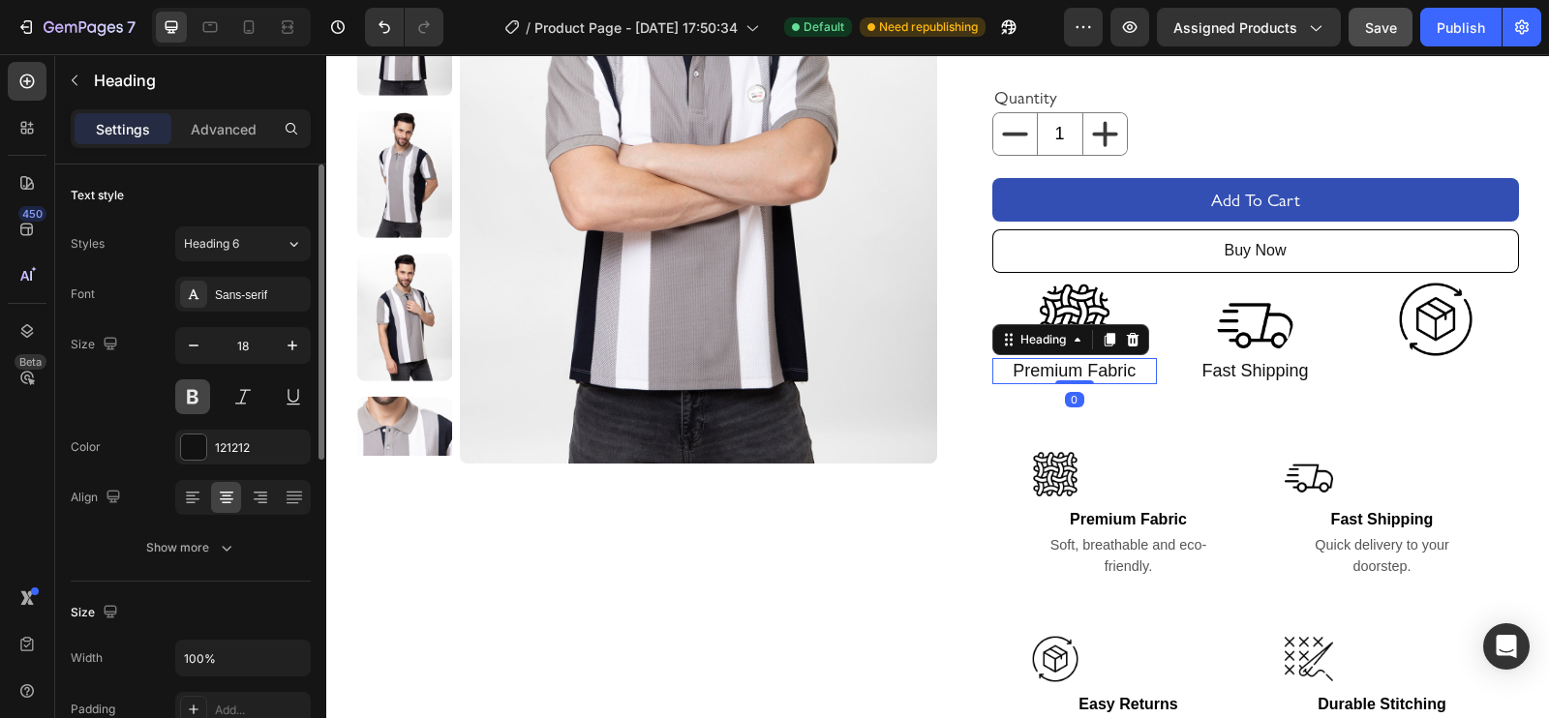
click at [198, 396] on button at bounding box center [192, 396] width 35 height 35
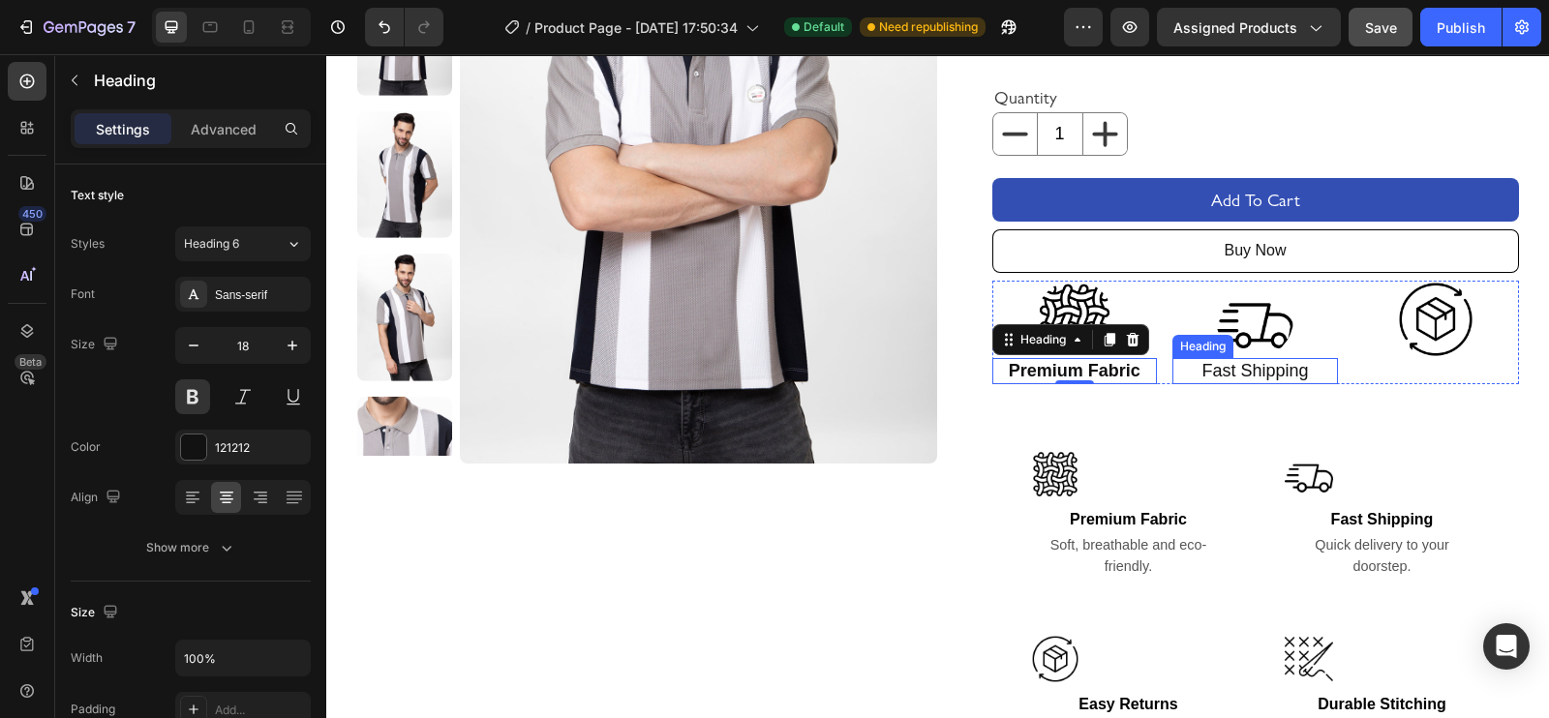
click at [1208, 373] on p "Fast Shipping" at bounding box center [1255, 371] width 162 height 22
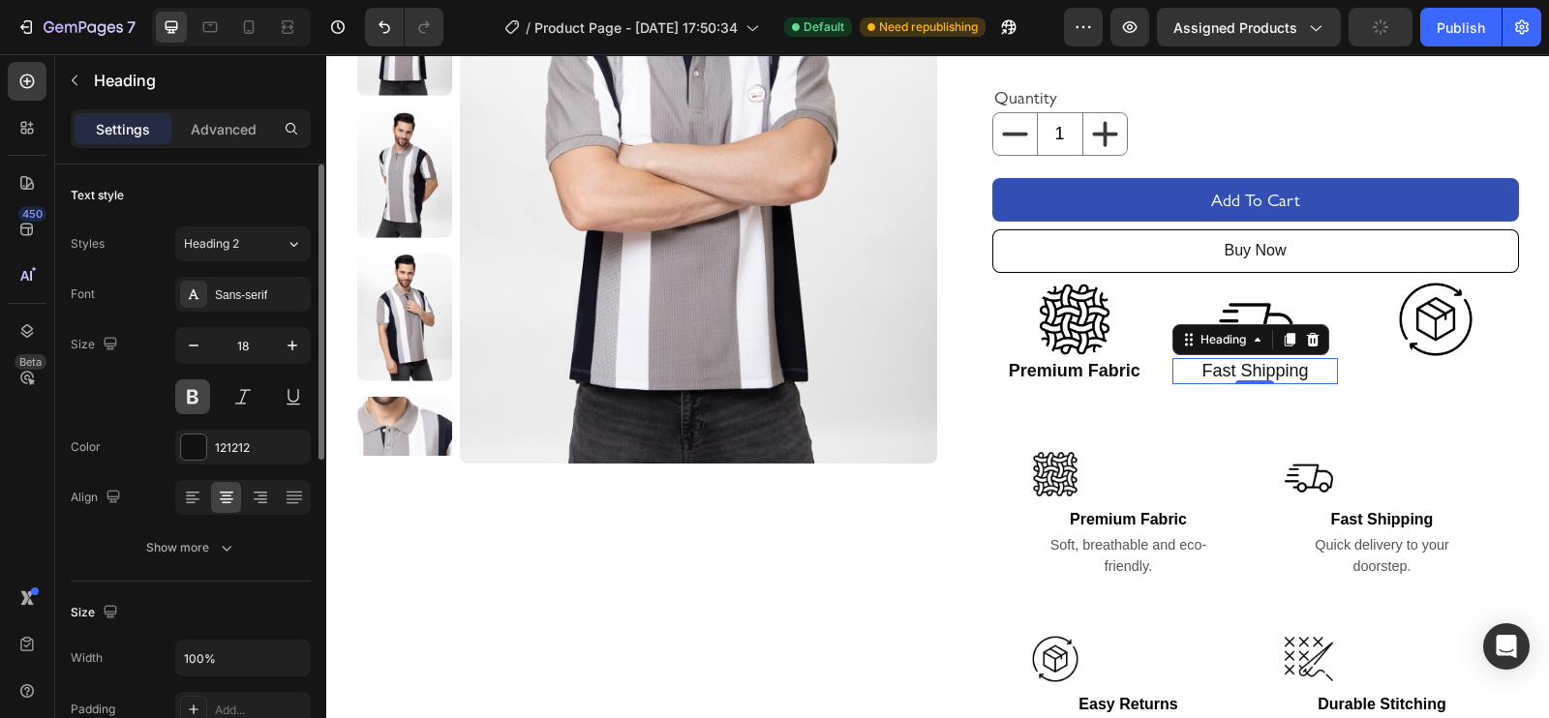
click at [195, 394] on button at bounding box center [192, 396] width 35 height 35
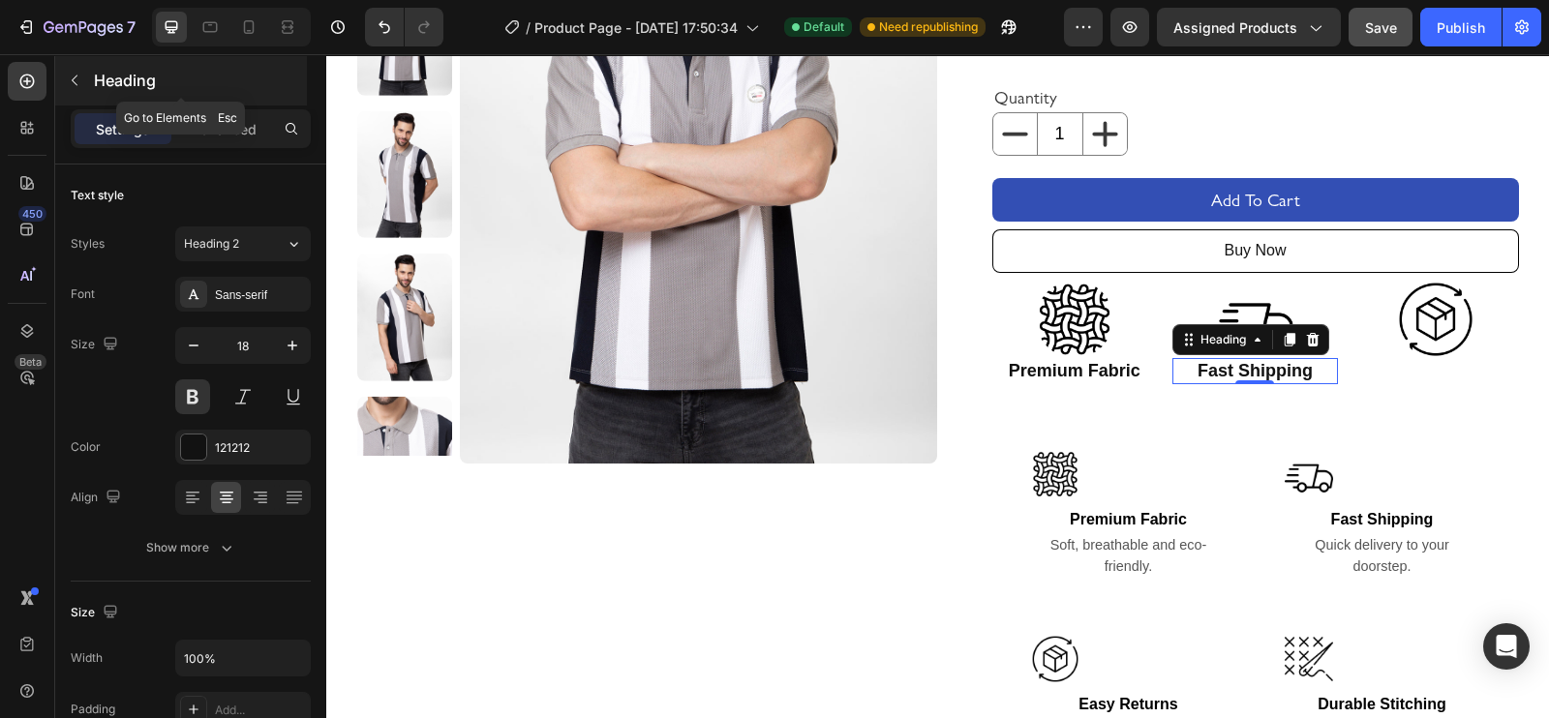
click at [74, 77] on icon "button" at bounding box center [75, 80] width 6 height 11
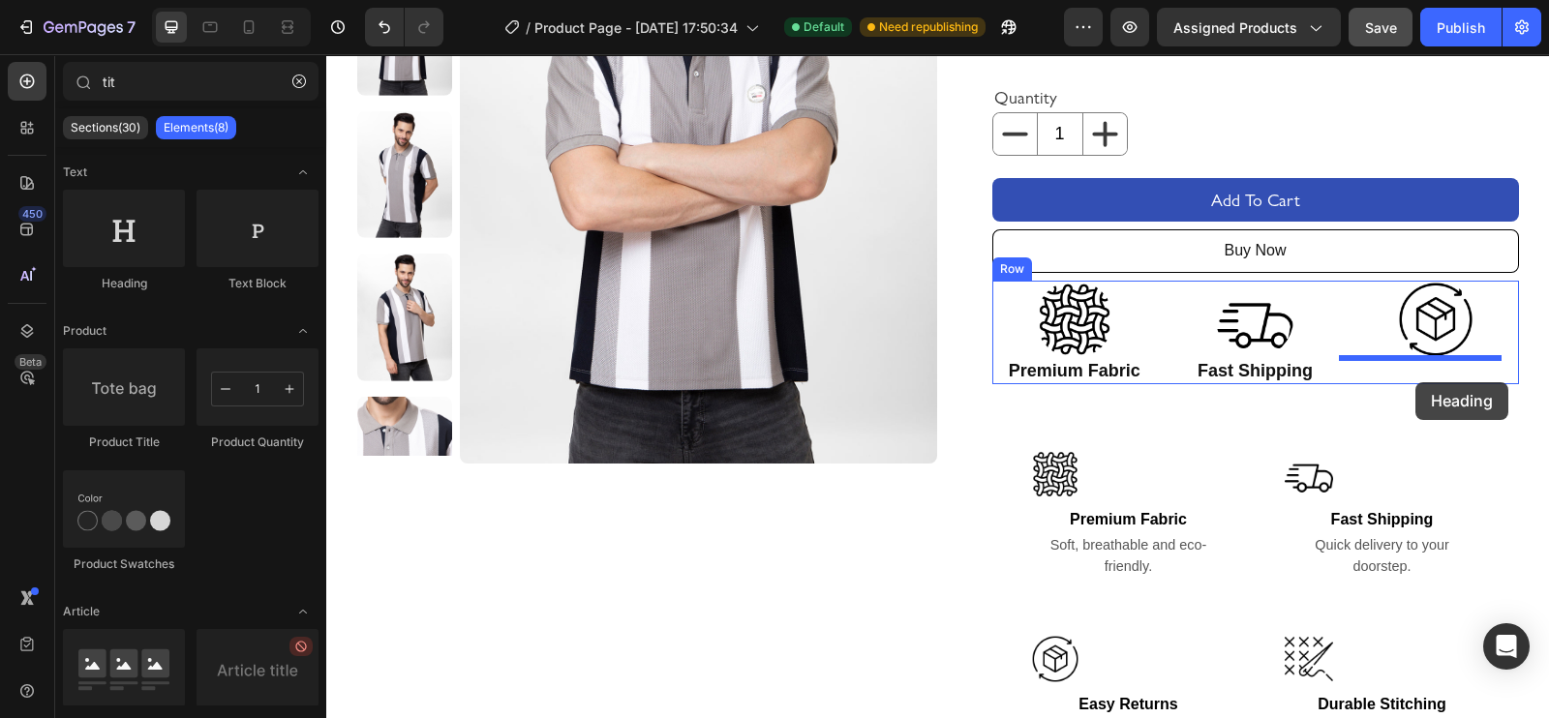
drag, startPoint x: 474, startPoint y: 303, endPoint x: 1415, endPoint y: 382, distance: 944.1
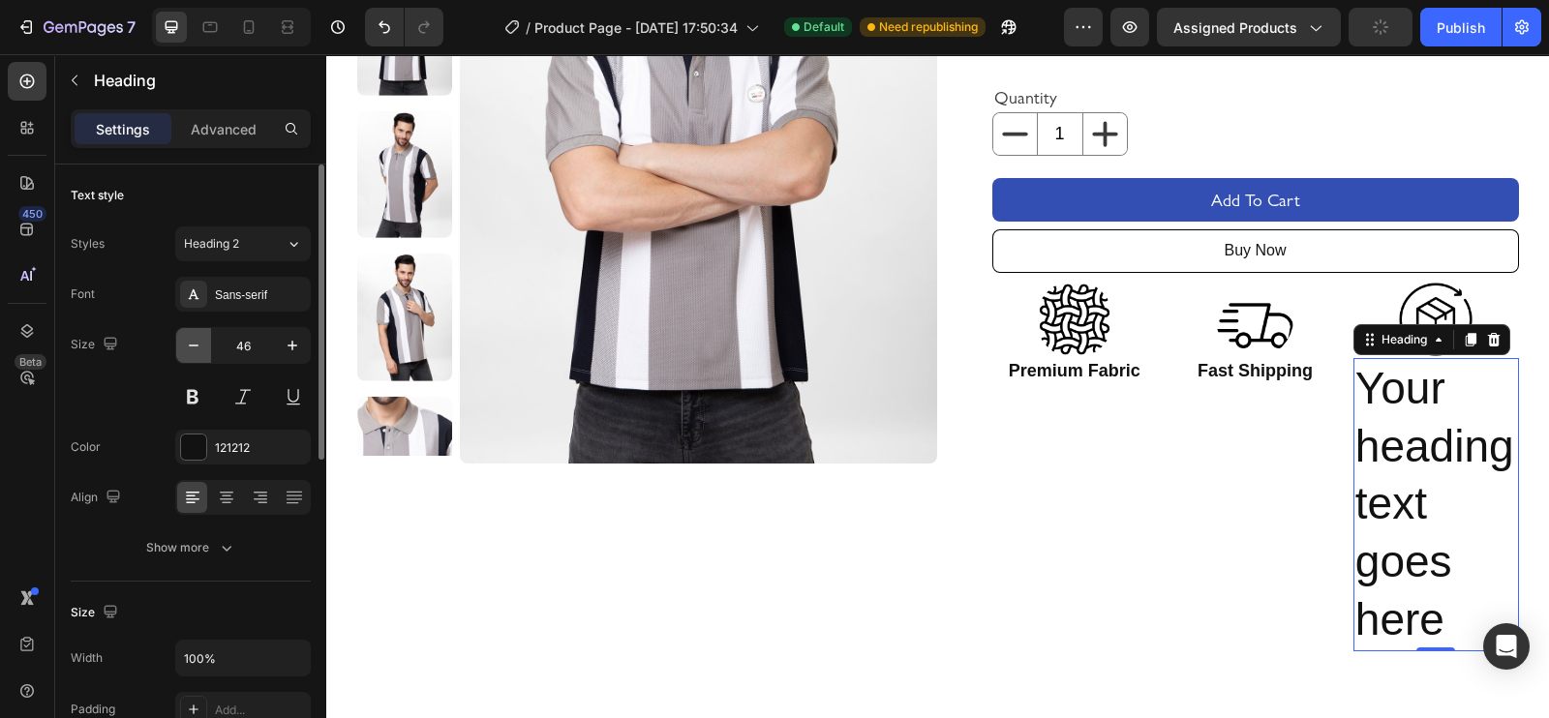
click at [184, 343] on icon "button" at bounding box center [193, 345] width 19 height 19
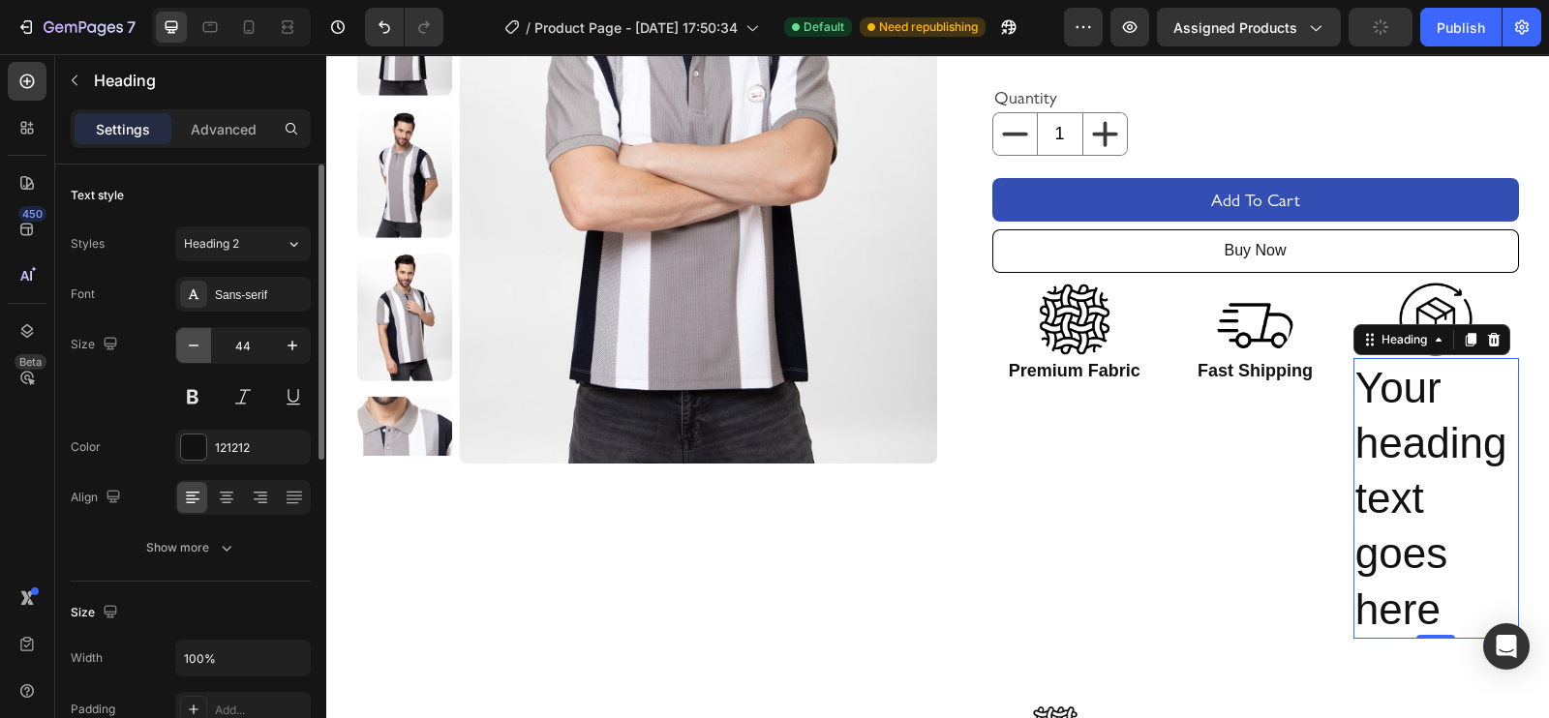
click at [184, 343] on icon "button" at bounding box center [193, 345] width 19 height 19
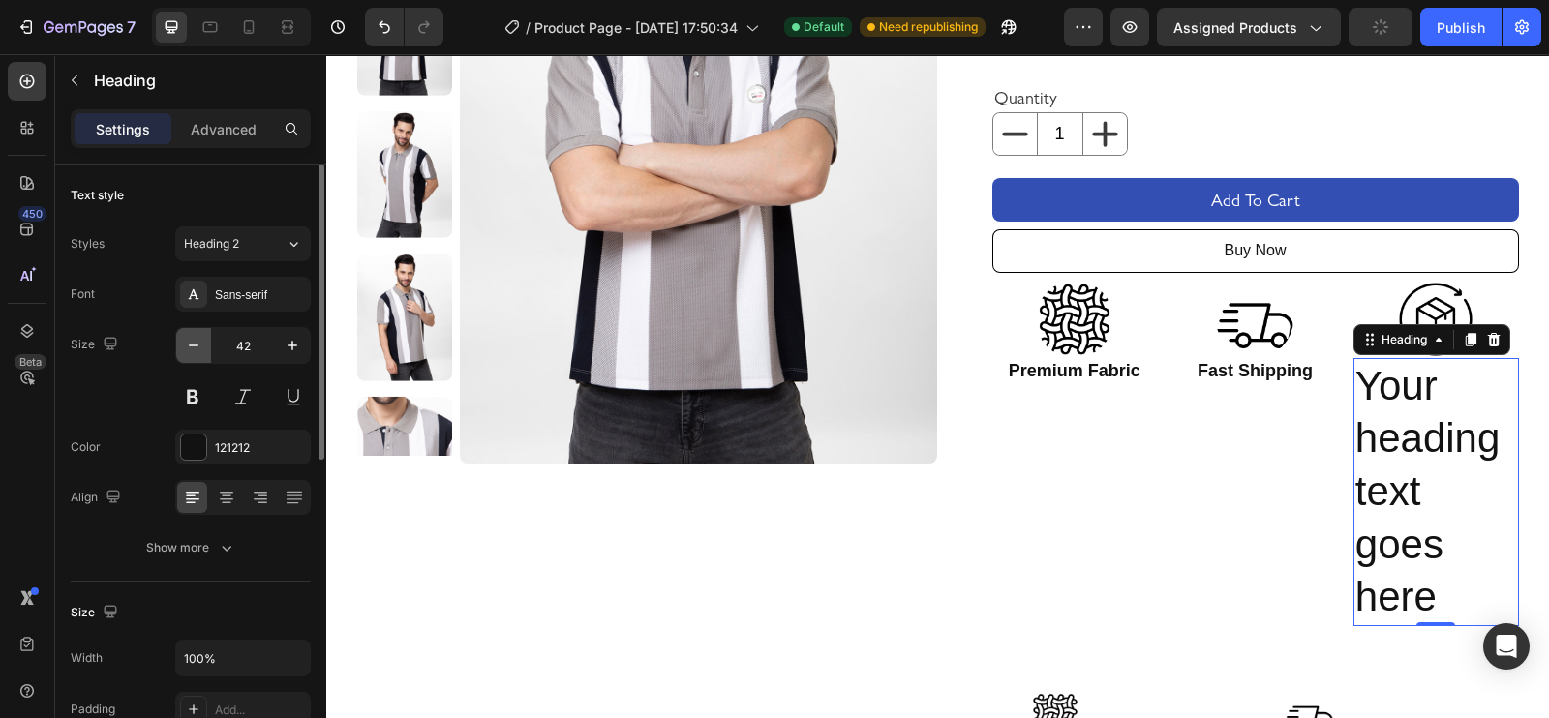
click at [184, 343] on icon "button" at bounding box center [193, 345] width 19 height 19
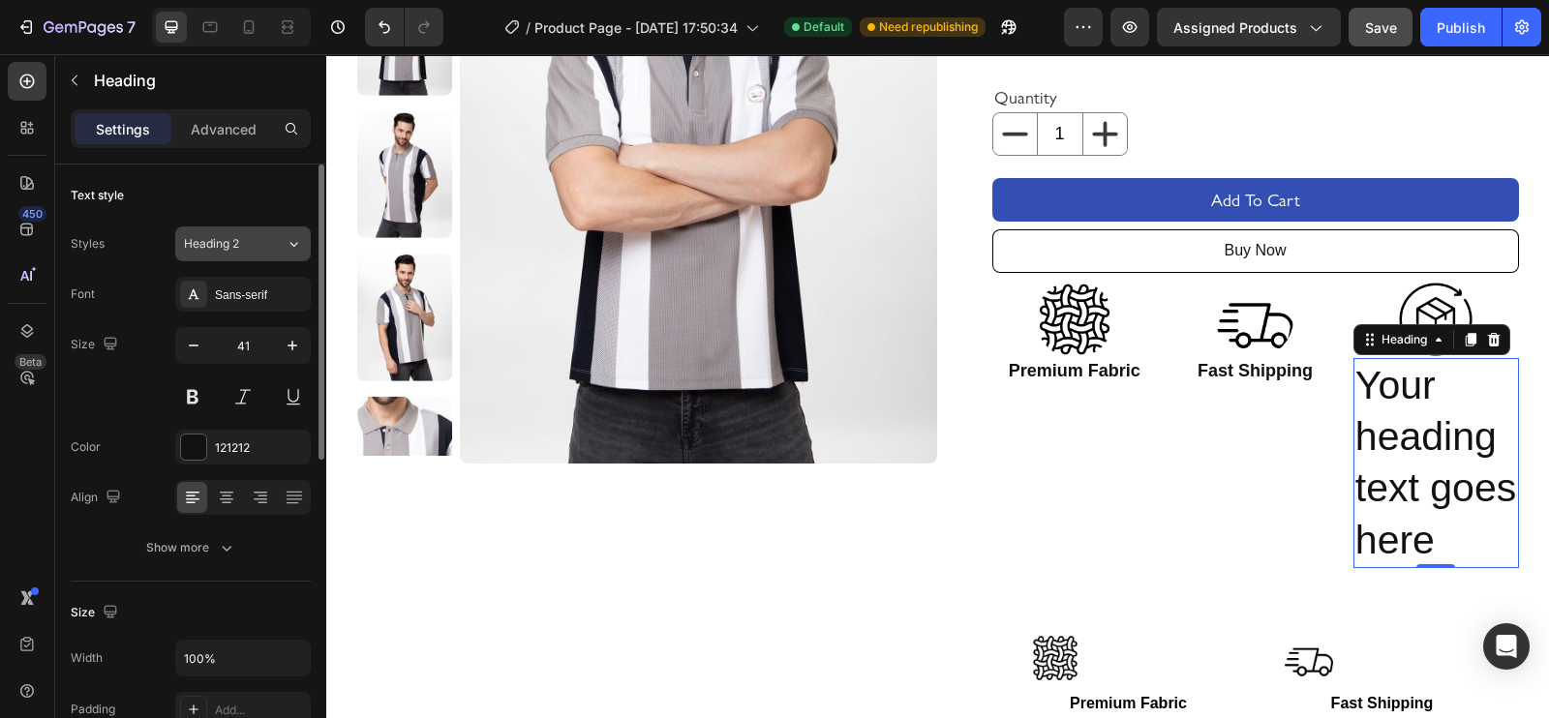
click at [246, 226] on button "Heading 2" at bounding box center [243, 243] width 136 height 35
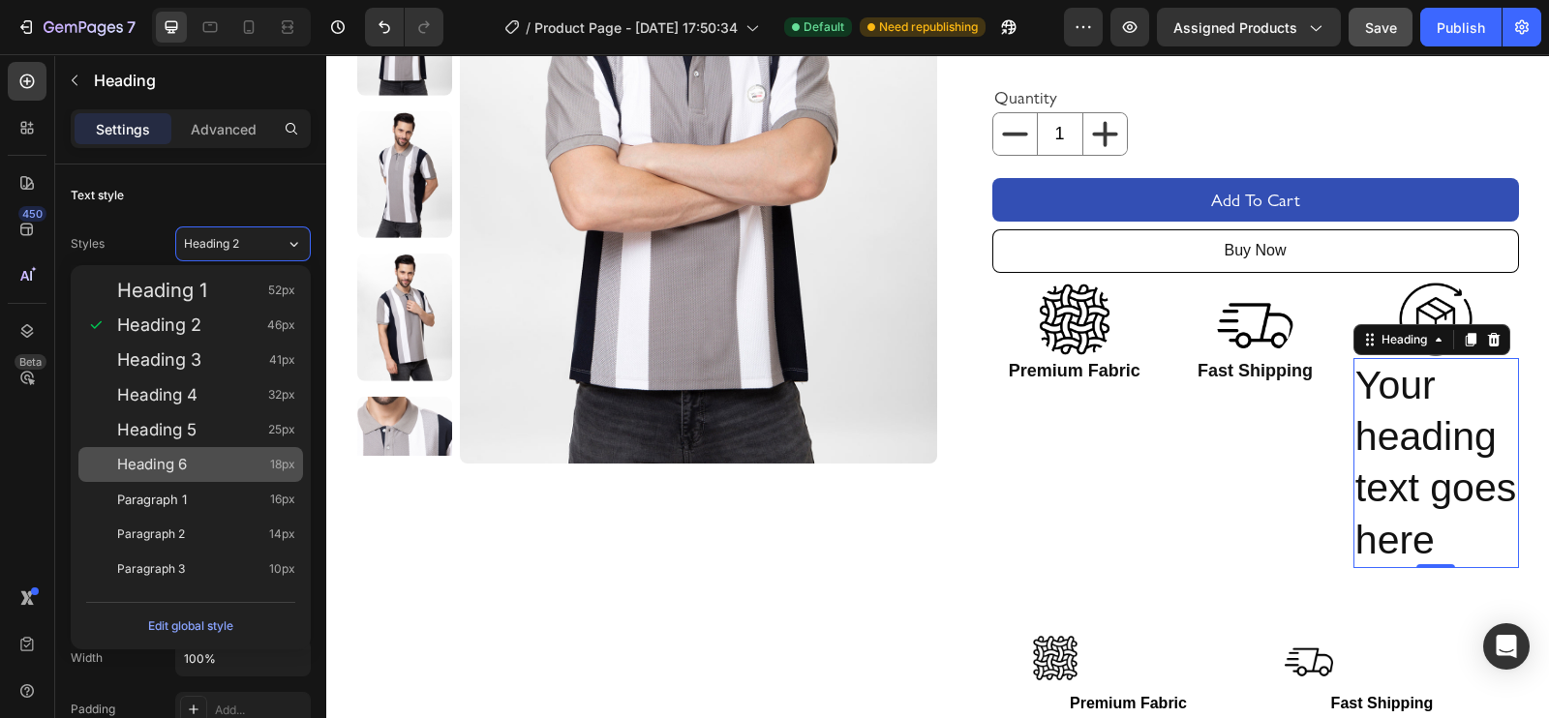
click at [200, 447] on div "Heading 6 18px" at bounding box center [190, 464] width 225 height 35
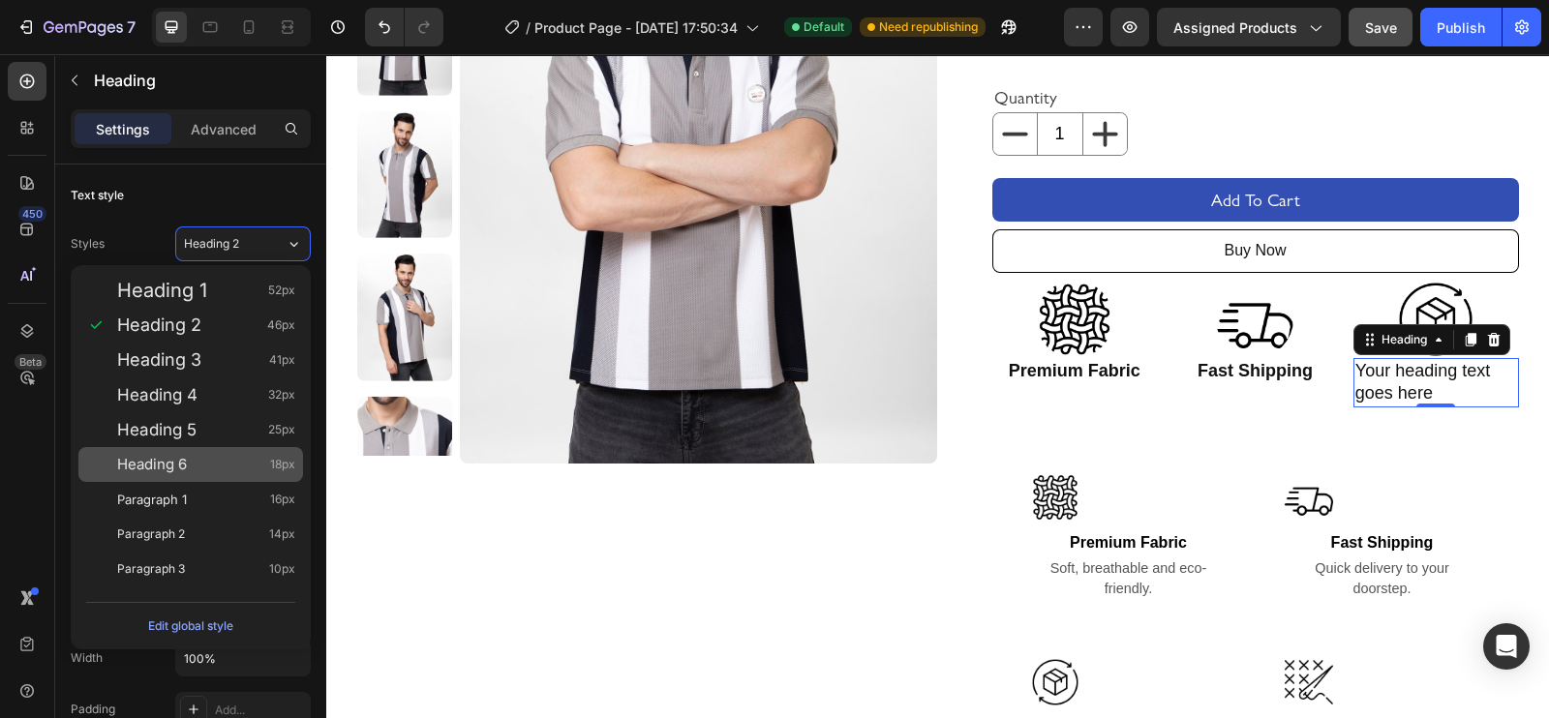
type input "18"
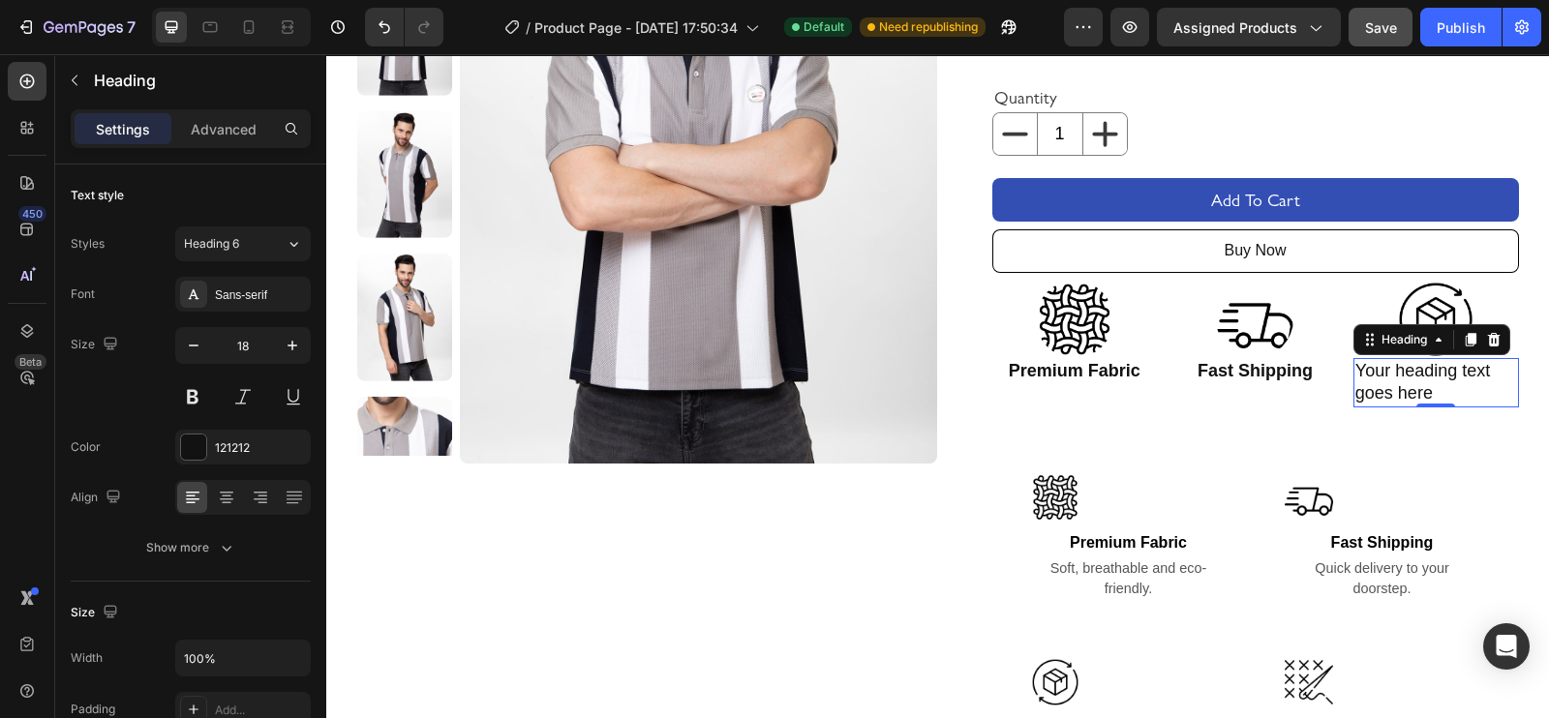
click at [1238, 378] on h2 "Your heading text goes here" at bounding box center [1436, 382] width 166 height 49
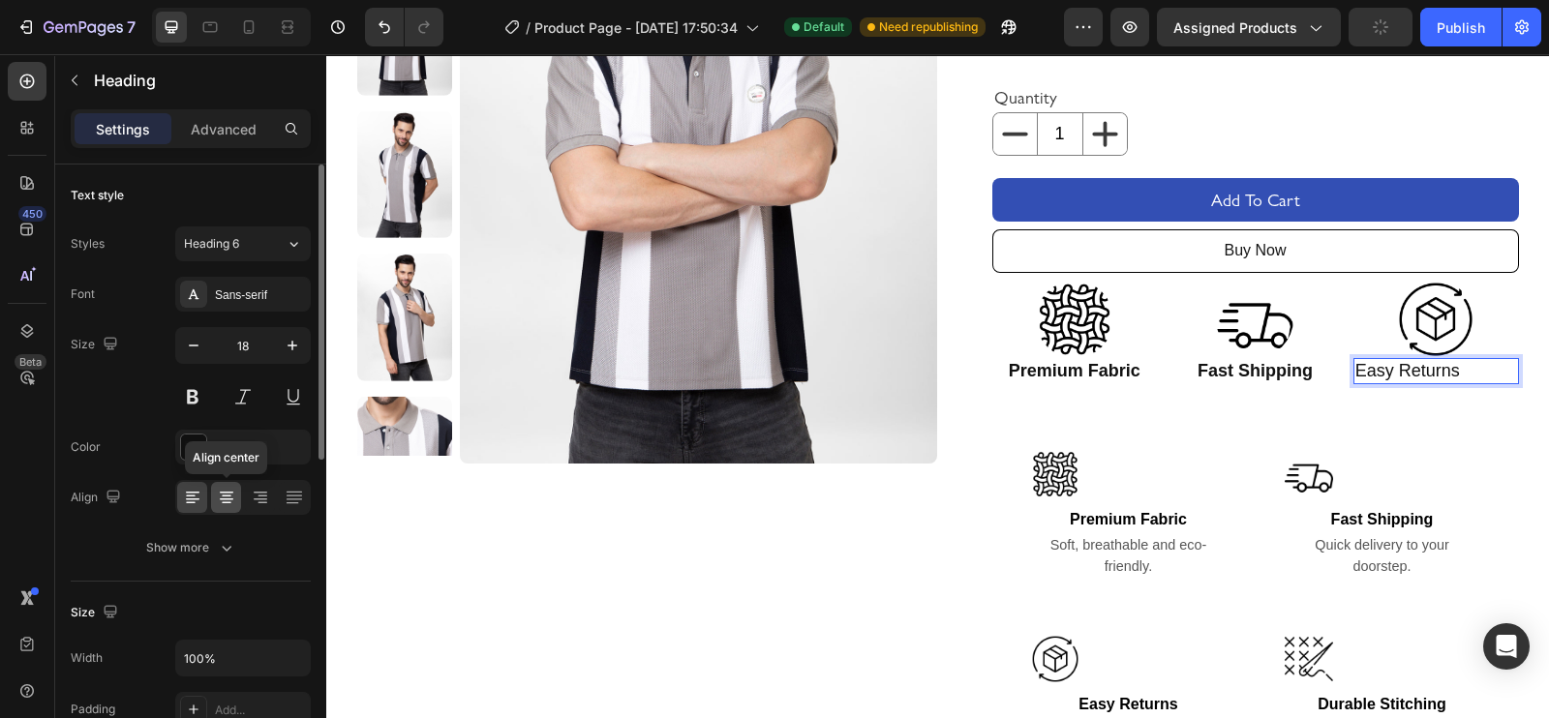
click at [219, 491] on icon at bounding box center [226, 497] width 19 height 19
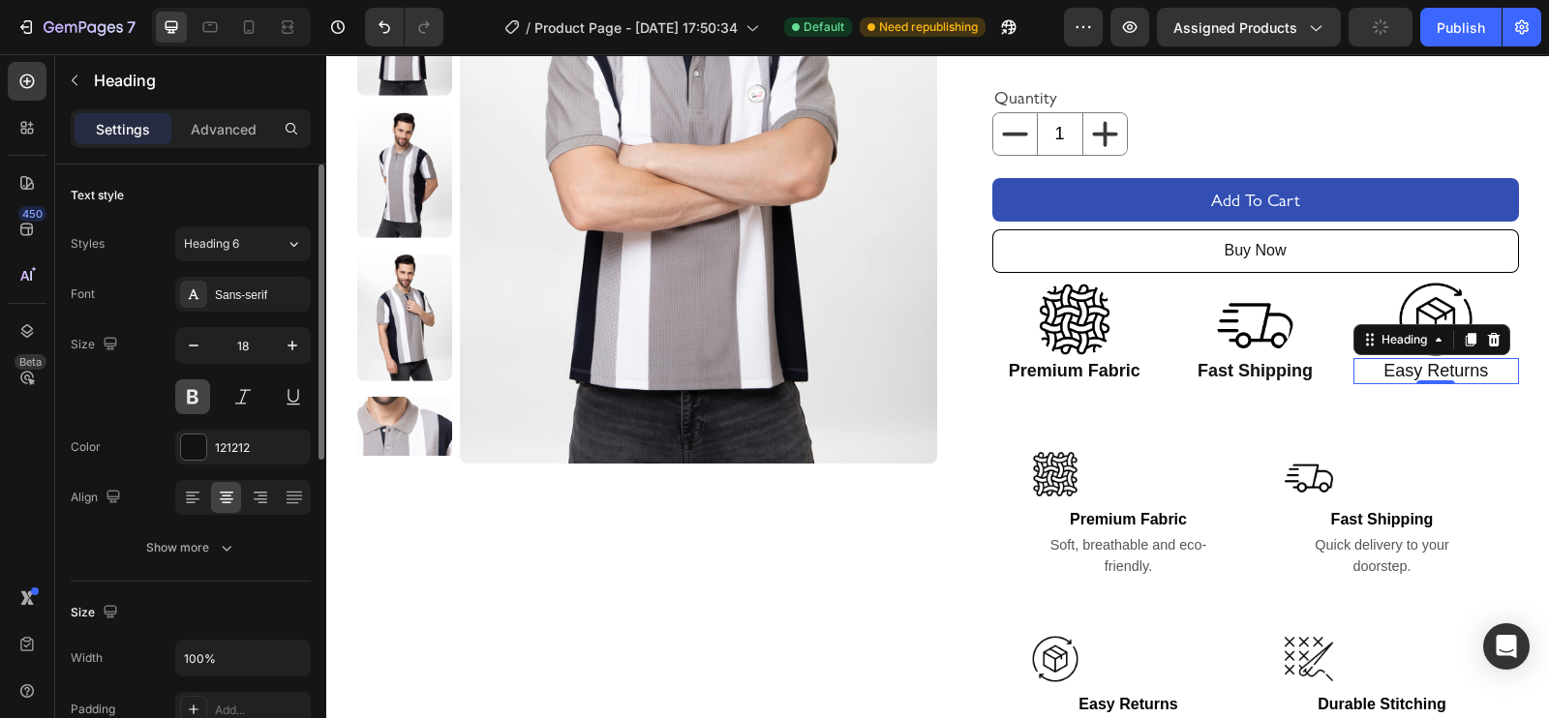
click at [190, 408] on button at bounding box center [192, 396] width 35 height 35
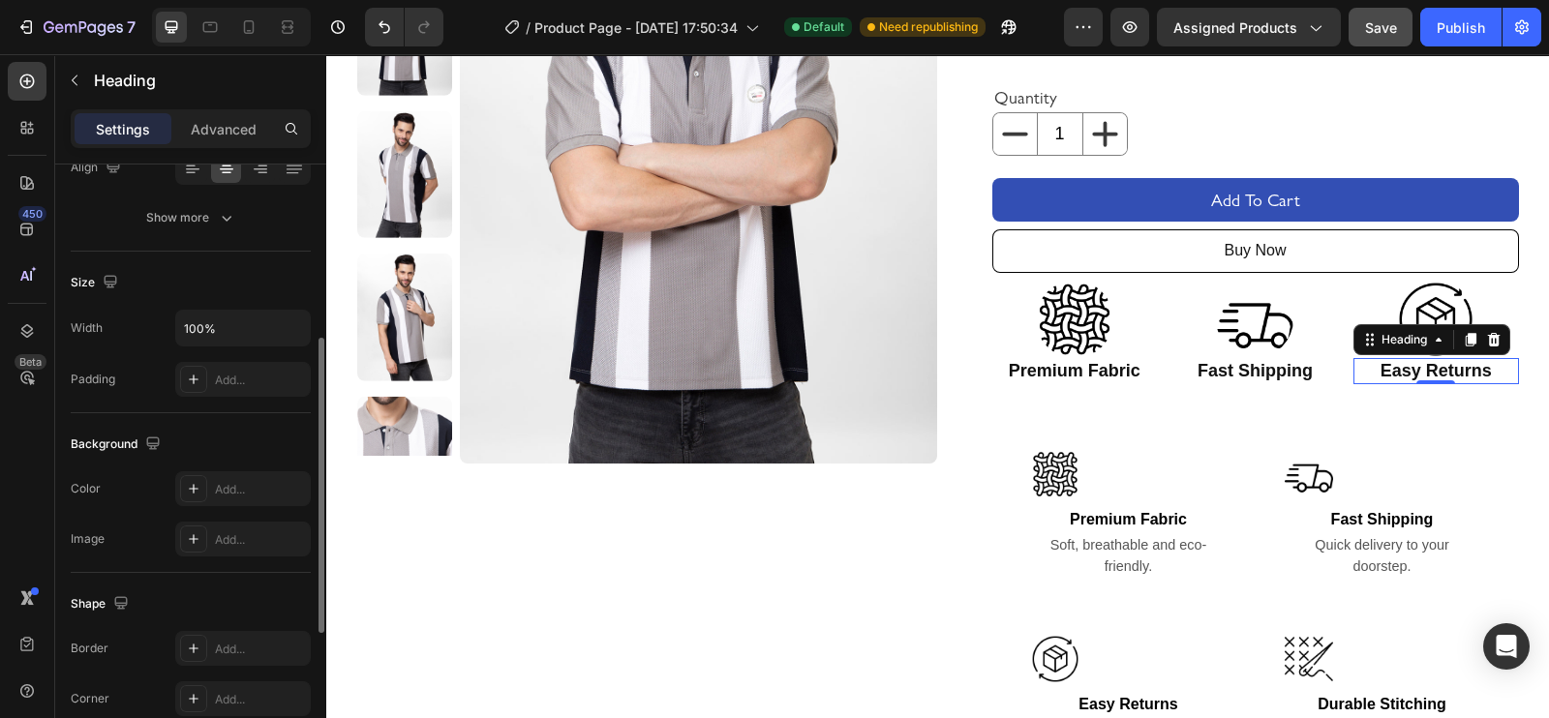
scroll to position [339, 0]
click at [203, 364] on div at bounding box center [193, 370] width 27 height 27
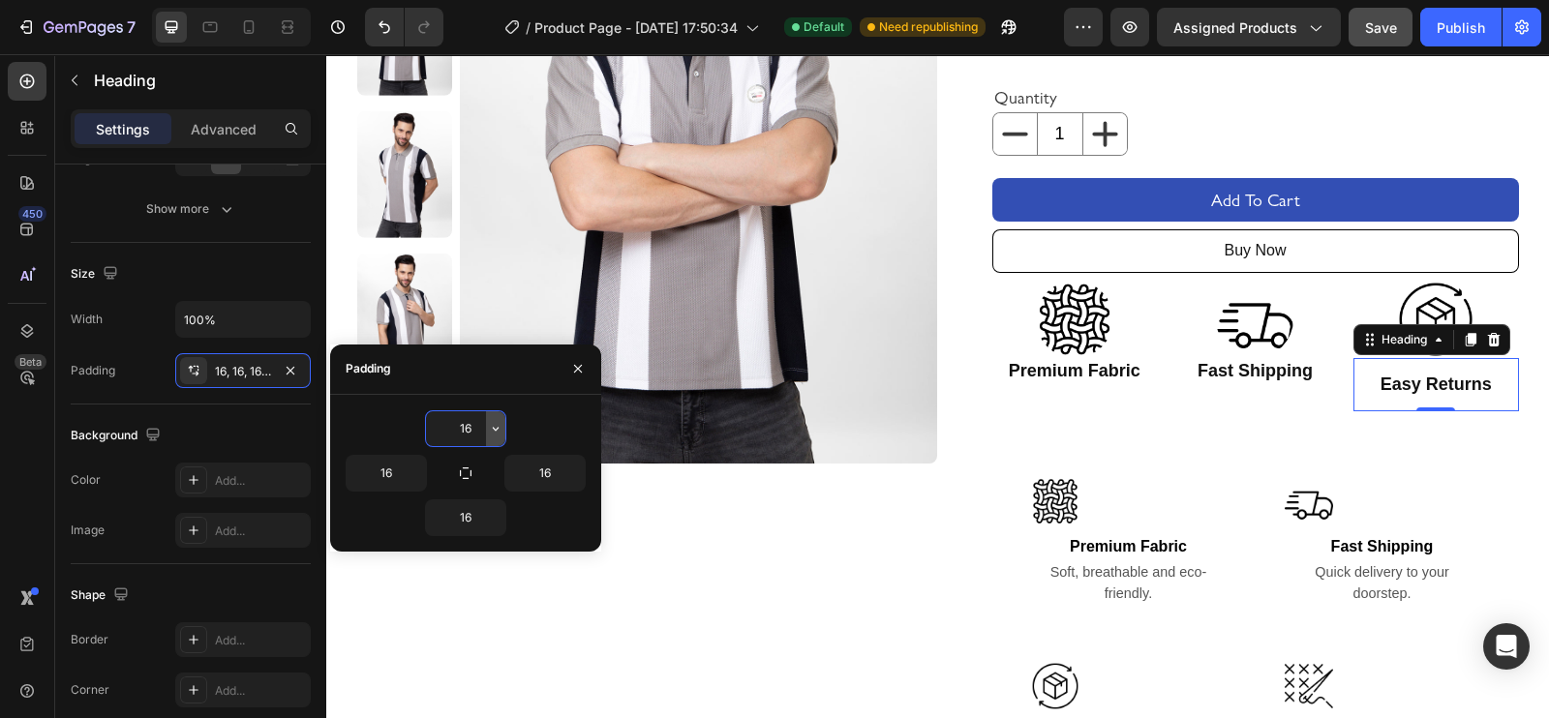
click at [495, 428] on icon "button" at bounding box center [495, 428] width 15 height 15
click at [470, 467] on icon "button" at bounding box center [465, 473] width 15 height 15
click at [464, 421] on input "16" at bounding box center [465, 428] width 79 height 35
type input "17"
click at [1238, 376] on p "Fast Shipping" at bounding box center [1255, 371] width 162 height 22
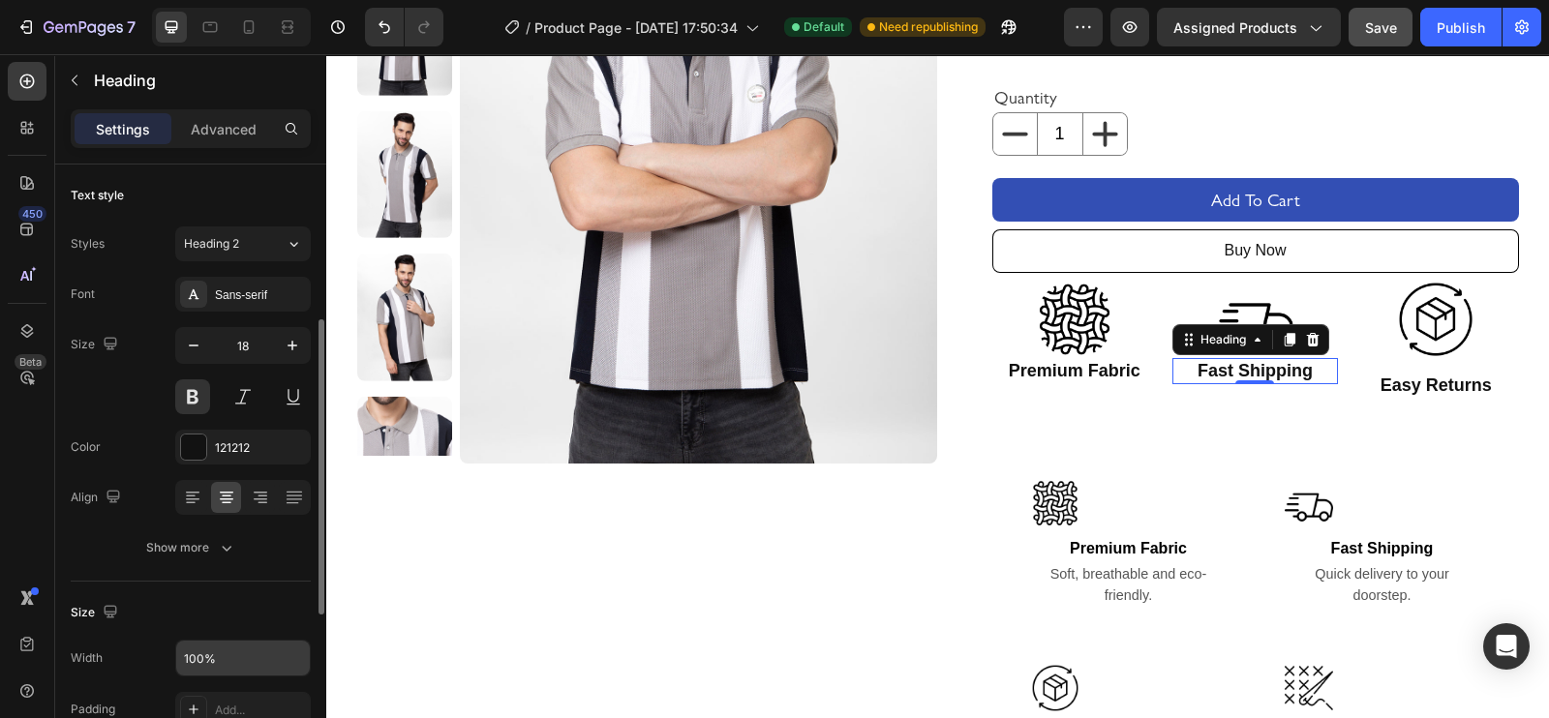
scroll to position [153, 0]
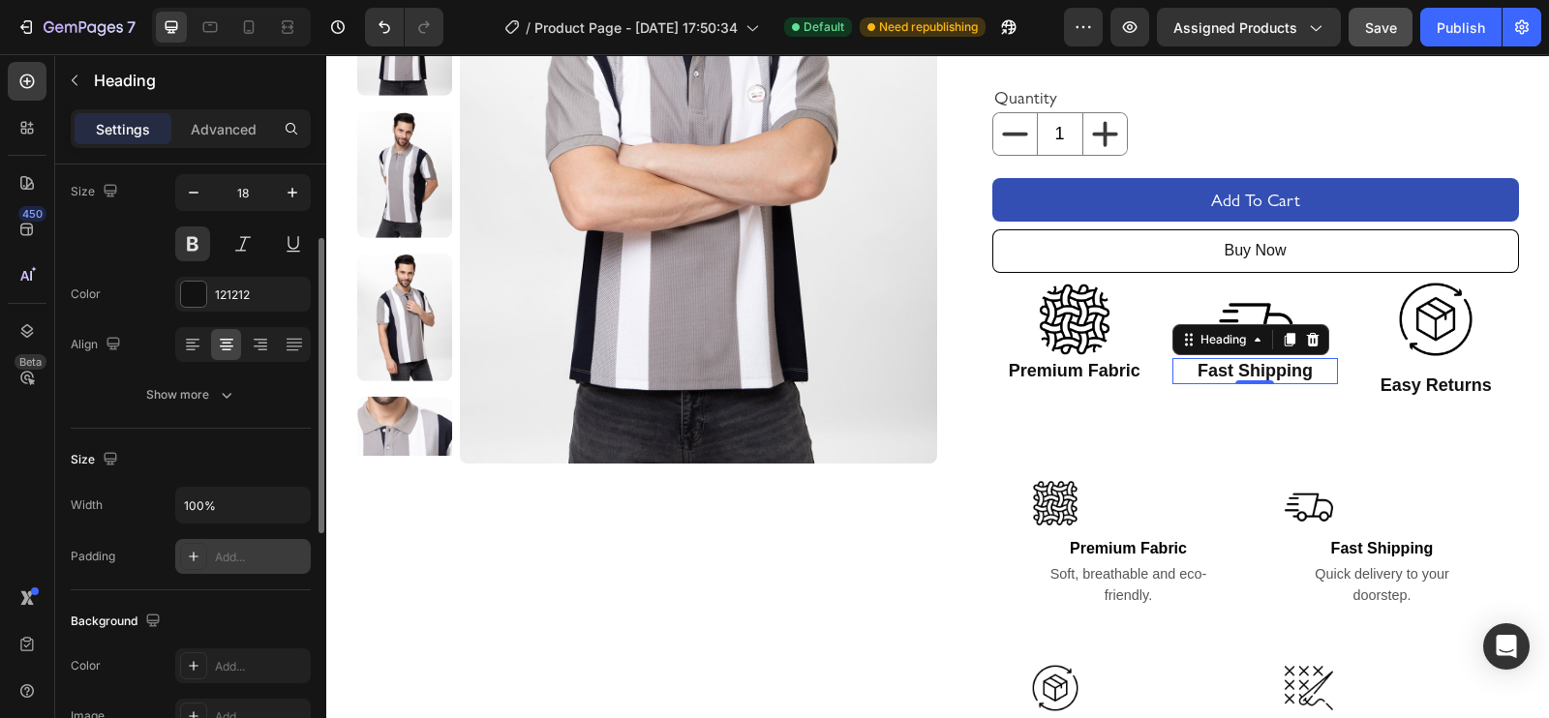
click at [185, 567] on div at bounding box center [193, 556] width 27 height 27
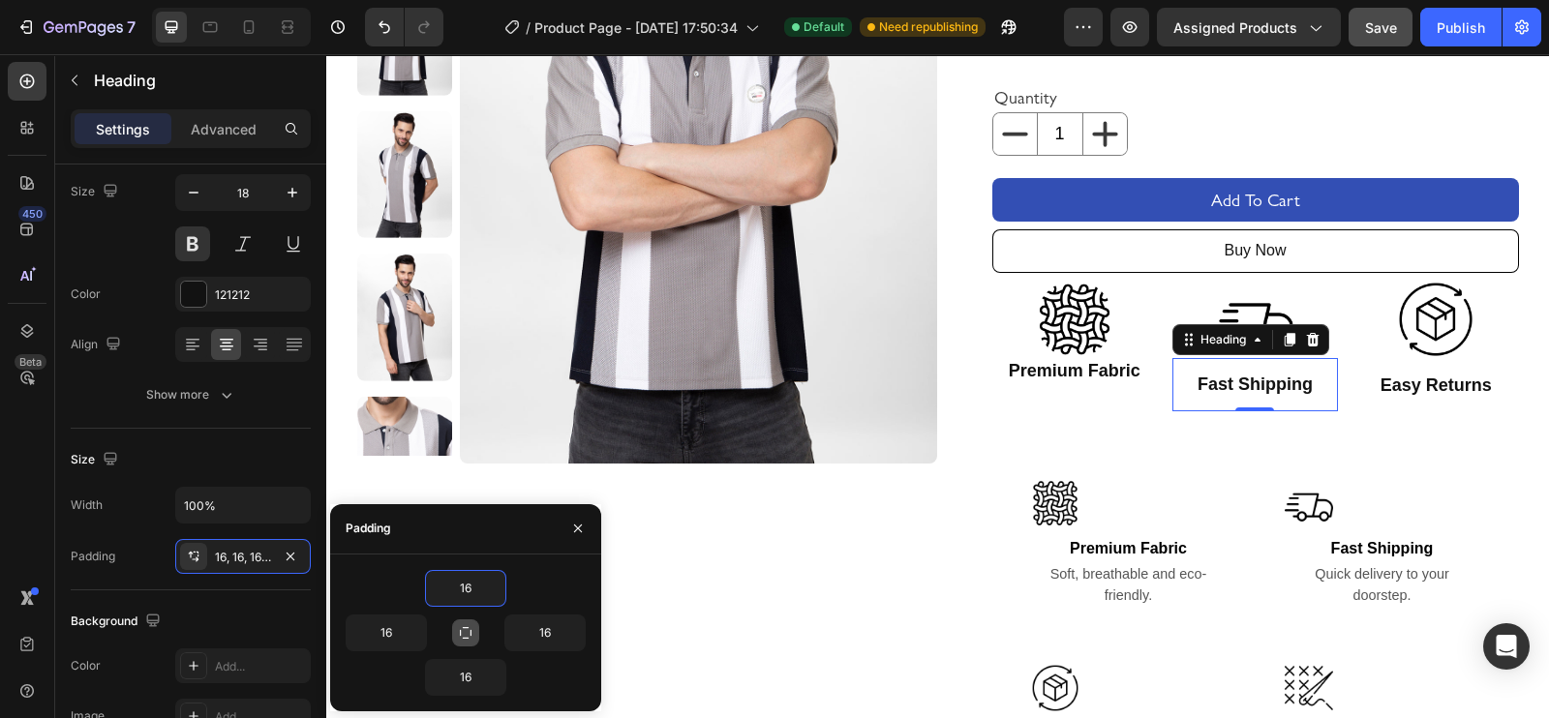
click at [464, 573] on icon "button" at bounding box center [465, 632] width 15 height 15
click at [488, 573] on icon "button" at bounding box center [495, 588] width 15 height 15
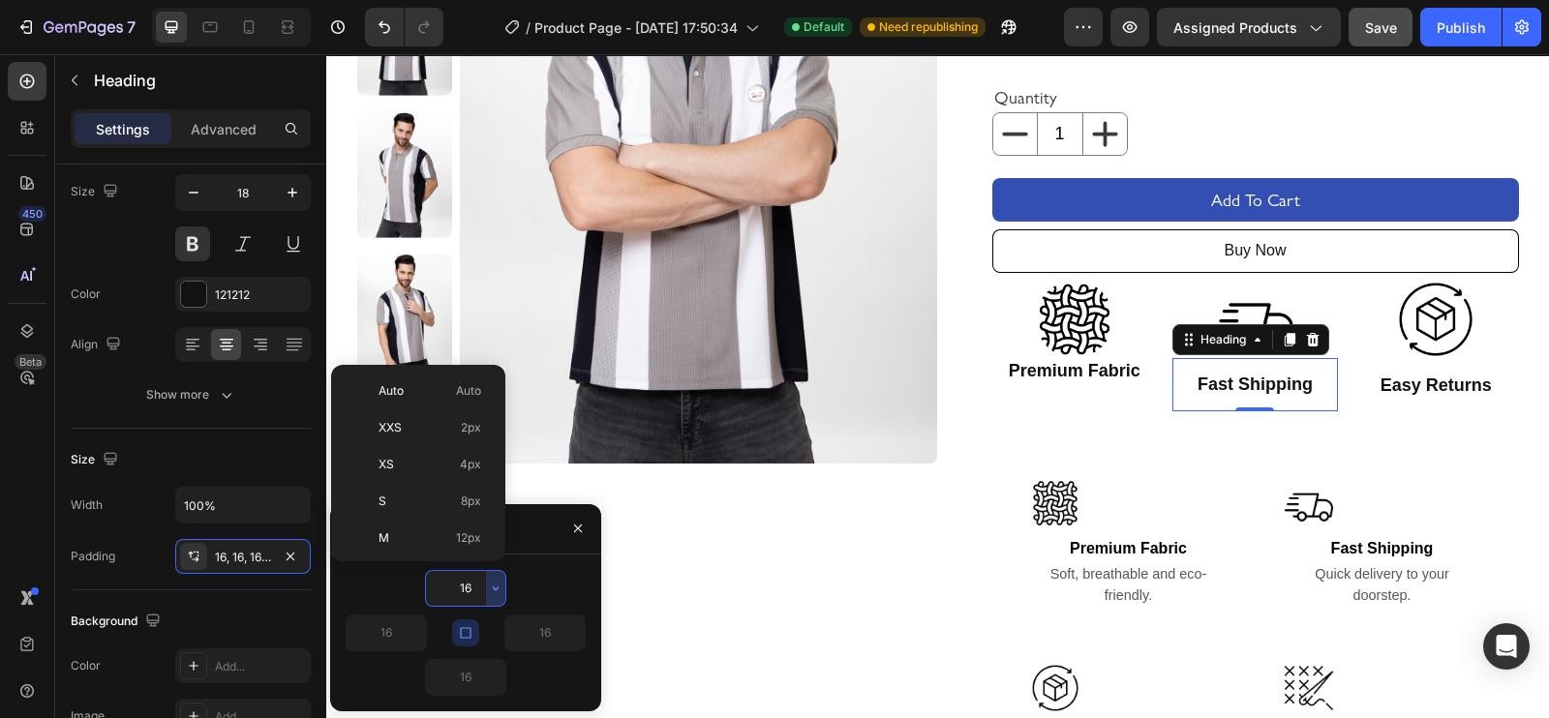
click at [462, 573] on input "16" at bounding box center [465, 588] width 79 height 35
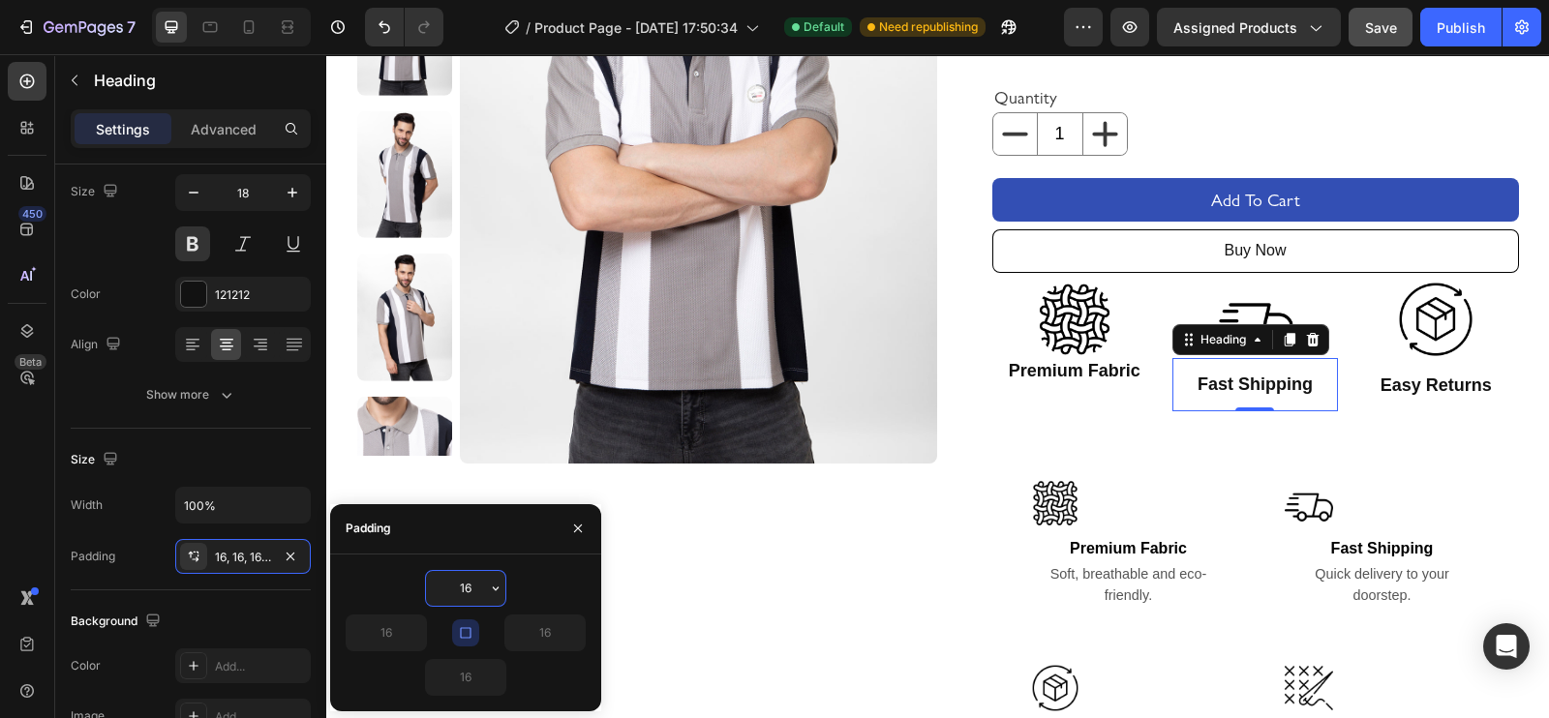
type input "17"
click at [1037, 375] on p "Premium Fabric" at bounding box center [1075, 371] width 162 height 22
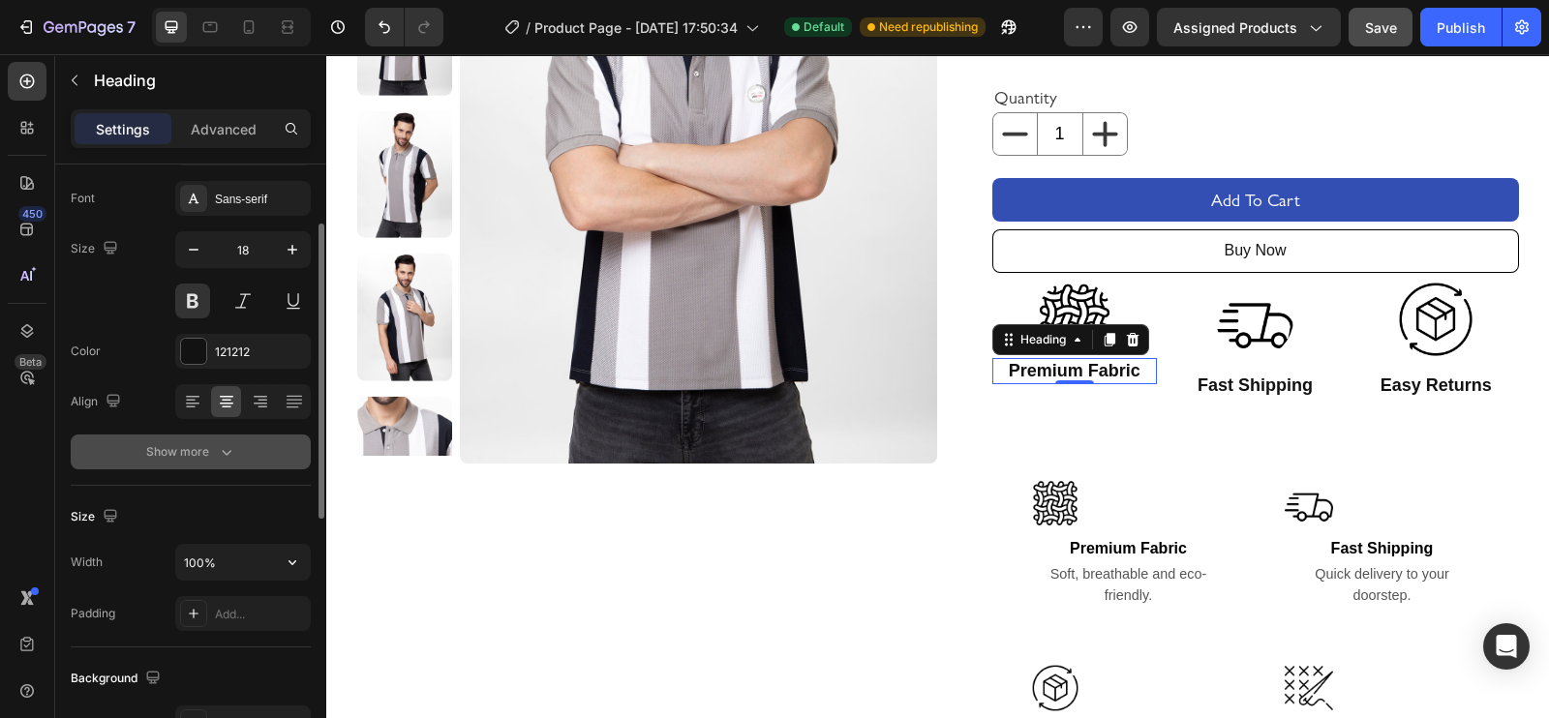
scroll to position [105, 0]
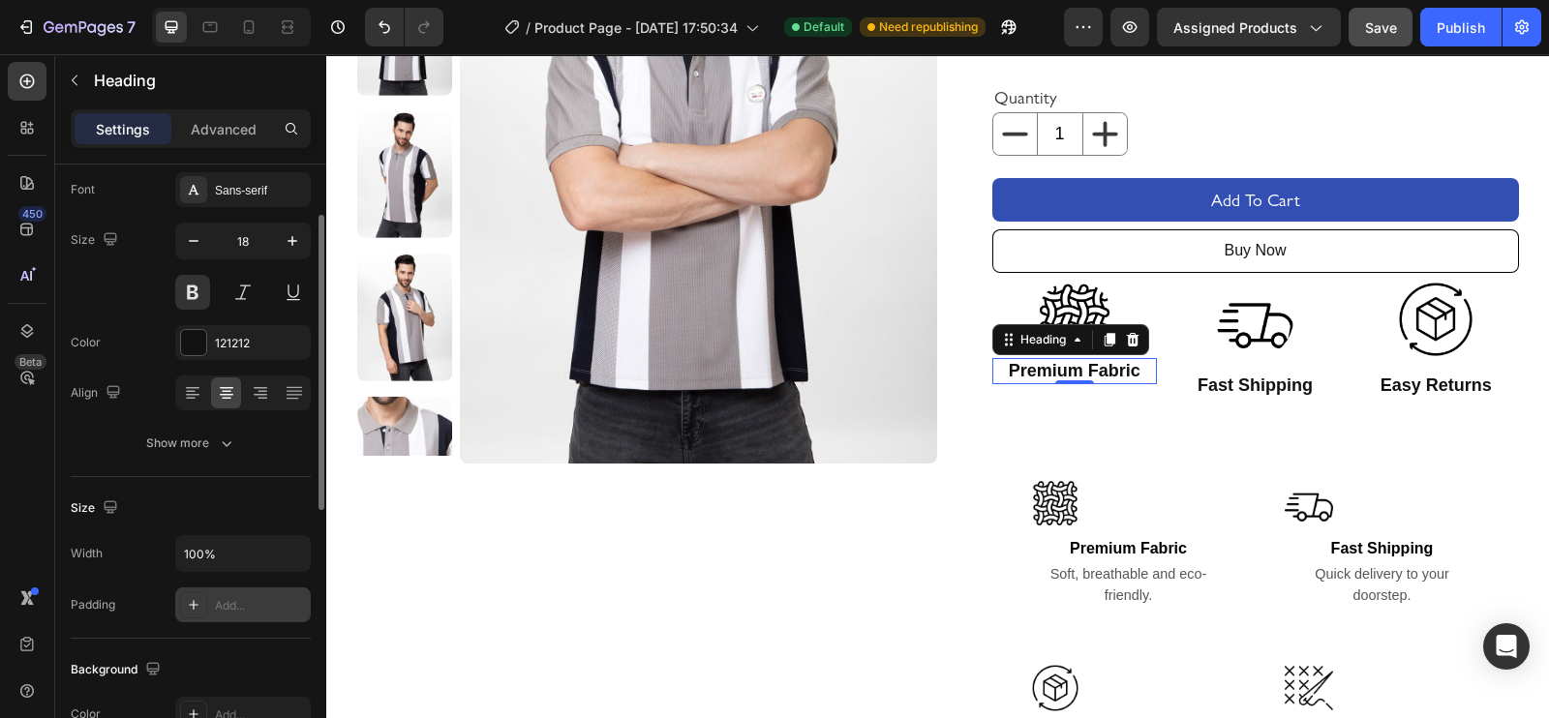
click at [201, 573] on div at bounding box center [193, 604] width 27 height 27
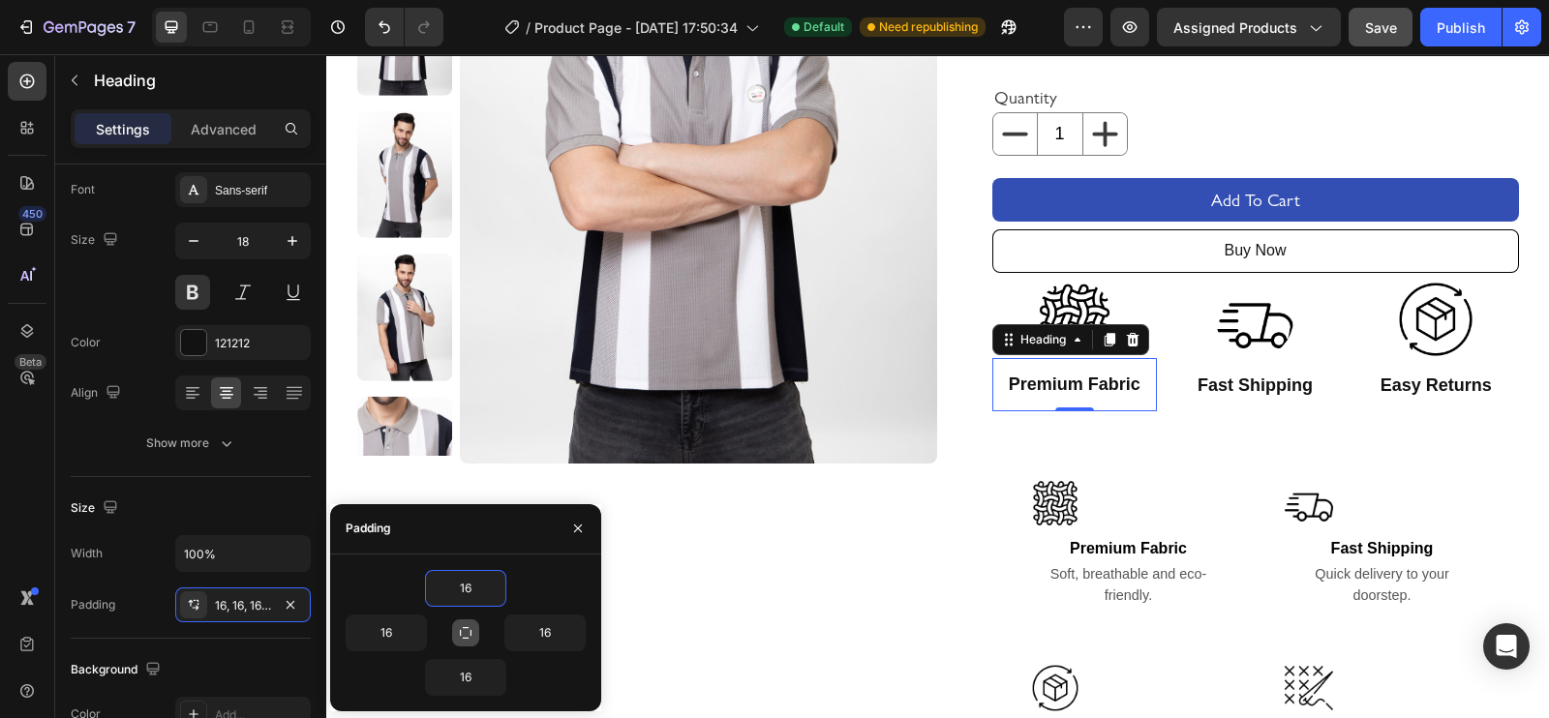
click at [455, 573] on button "button" at bounding box center [465, 632] width 27 height 27
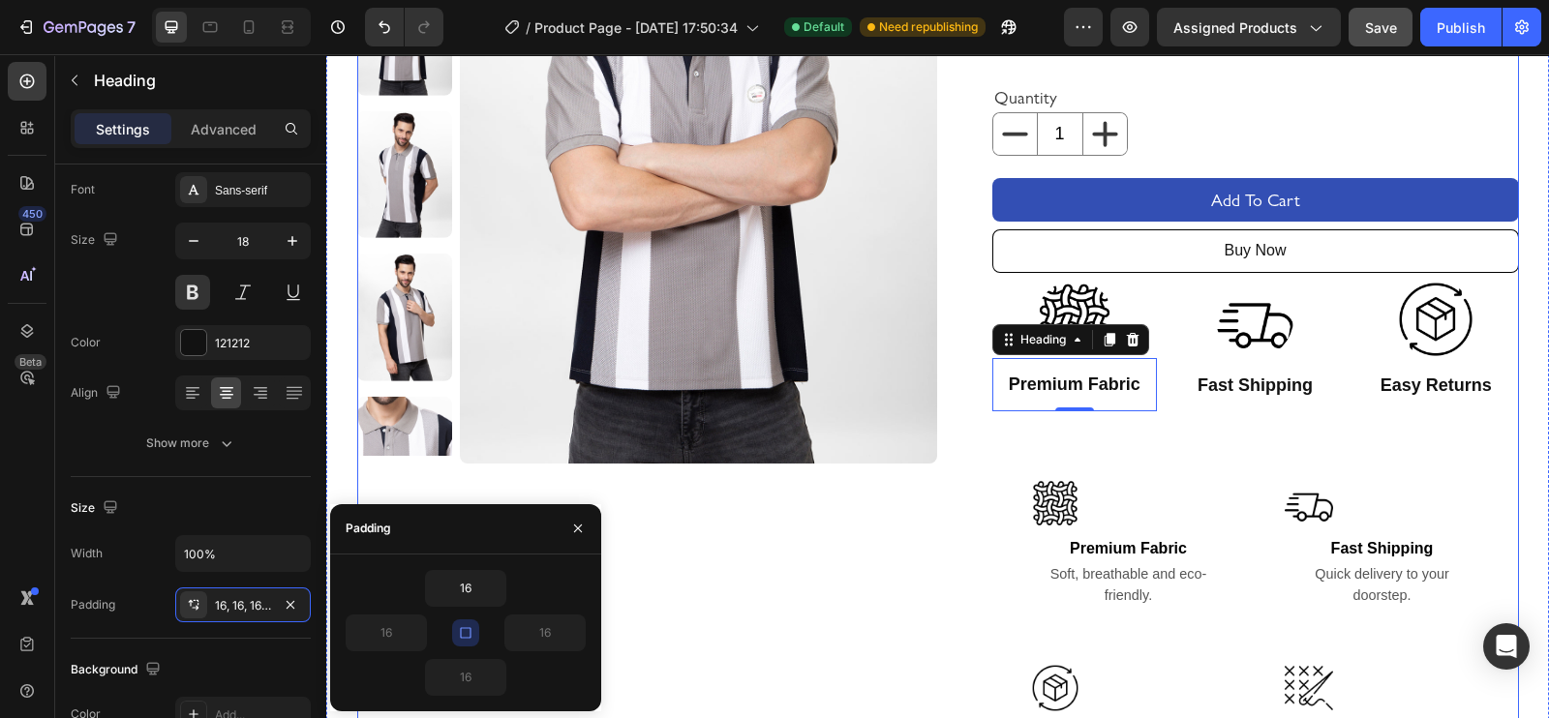
click at [676, 573] on div "Product Images" at bounding box center [647, 422] width 581 height 1190
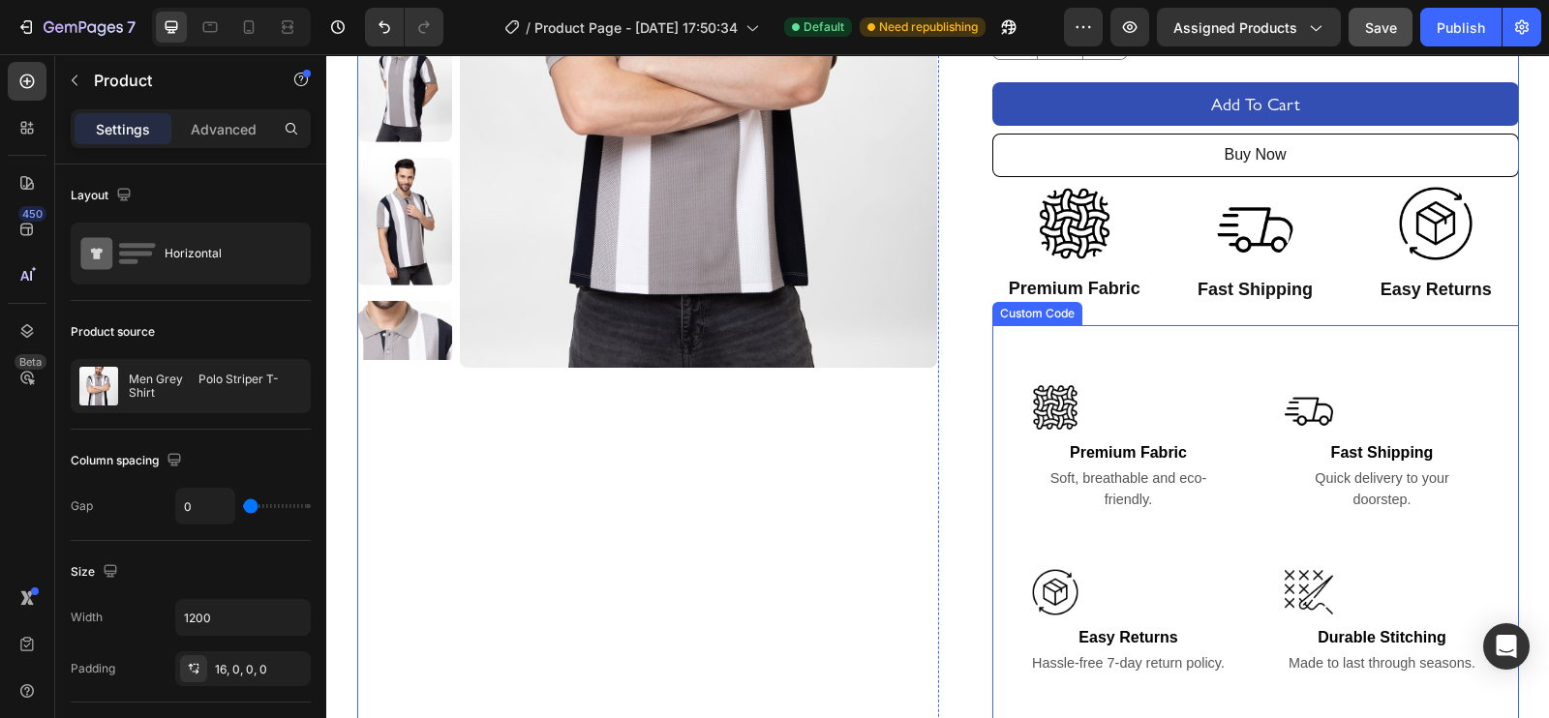
scroll to position [426, 0]
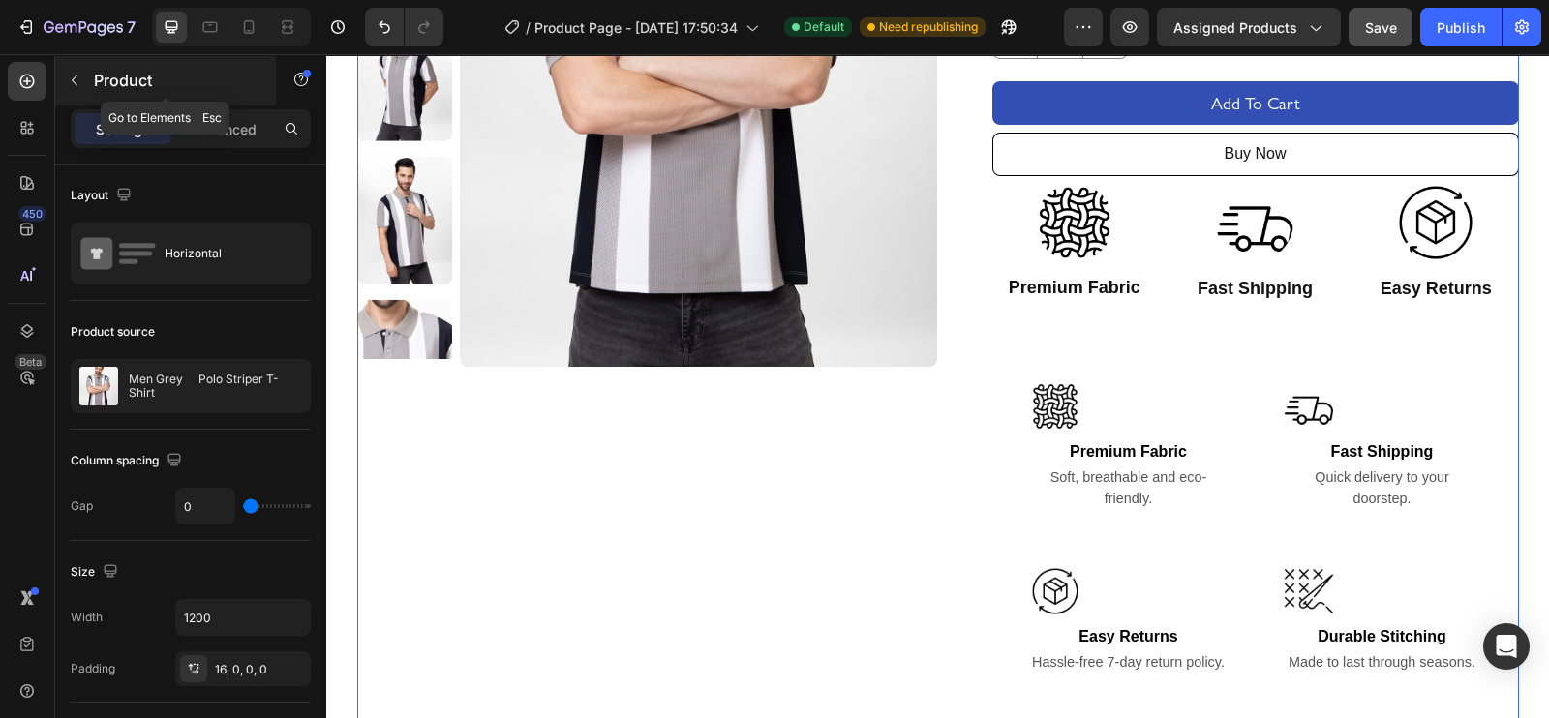
click at [75, 79] on icon "button" at bounding box center [74, 80] width 15 height 15
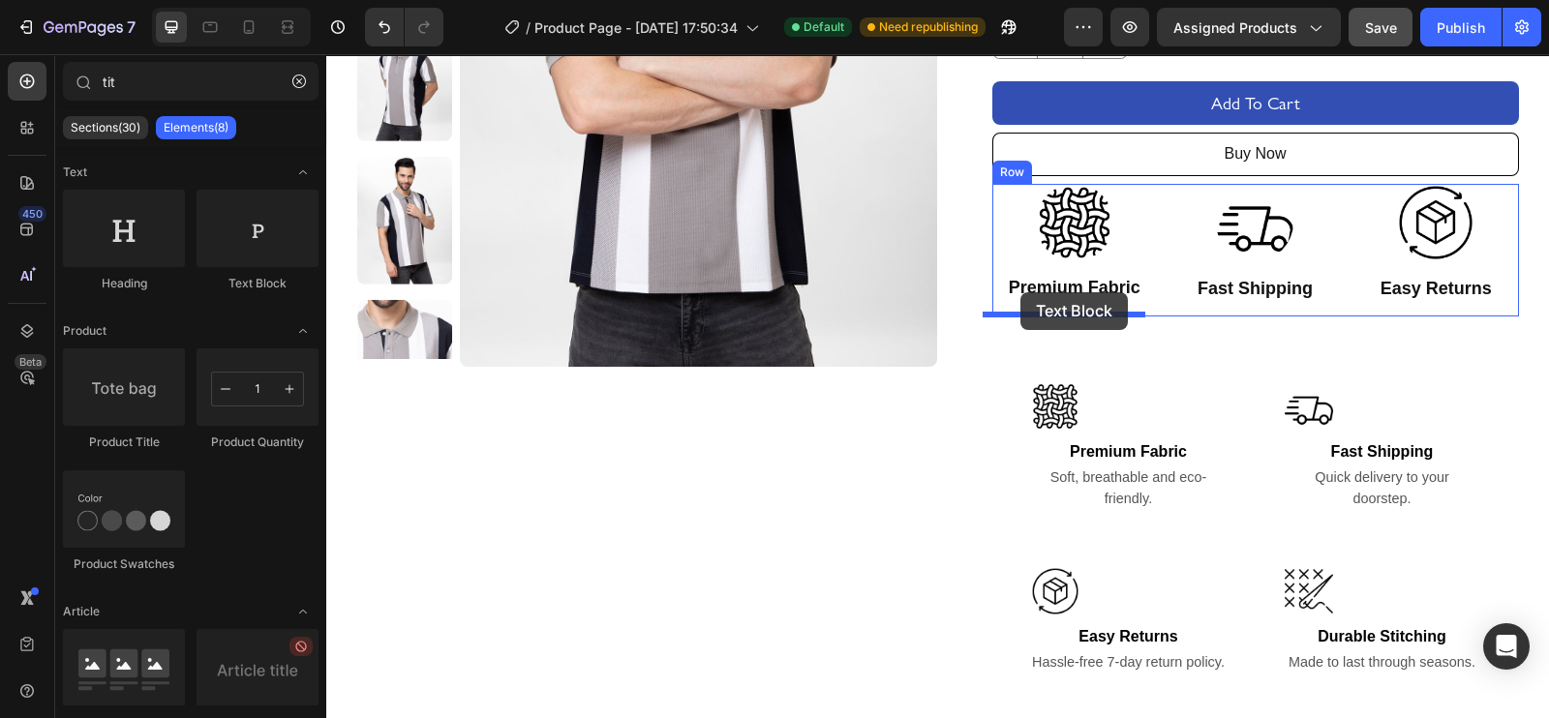
drag, startPoint x: 570, startPoint y: 304, endPoint x: 1020, endPoint y: 292, distance: 450.2
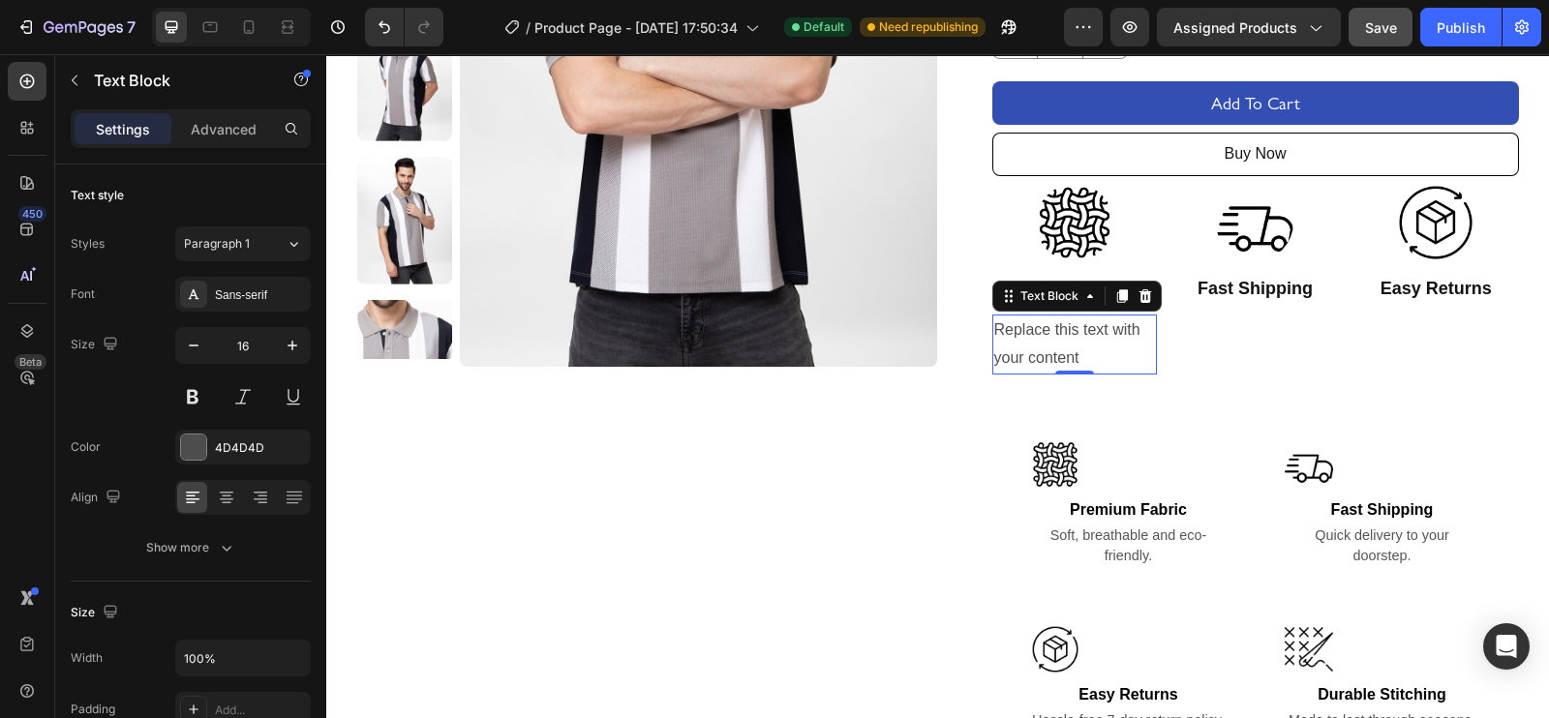
click at [1052, 342] on div "Replace this text with your content" at bounding box center [1075, 345] width 166 height 60
drag, startPoint x: 1074, startPoint y: 354, endPoint x: 1056, endPoint y: 353, distance: 18.4
click at [1056, 353] on p "Replace this text with your content" at bounding box center [1075, 344] width 162 height 56
click at [1094, 356] on p "Replace this text with your content" at bounding box center [1075, 344] width 162 height 56
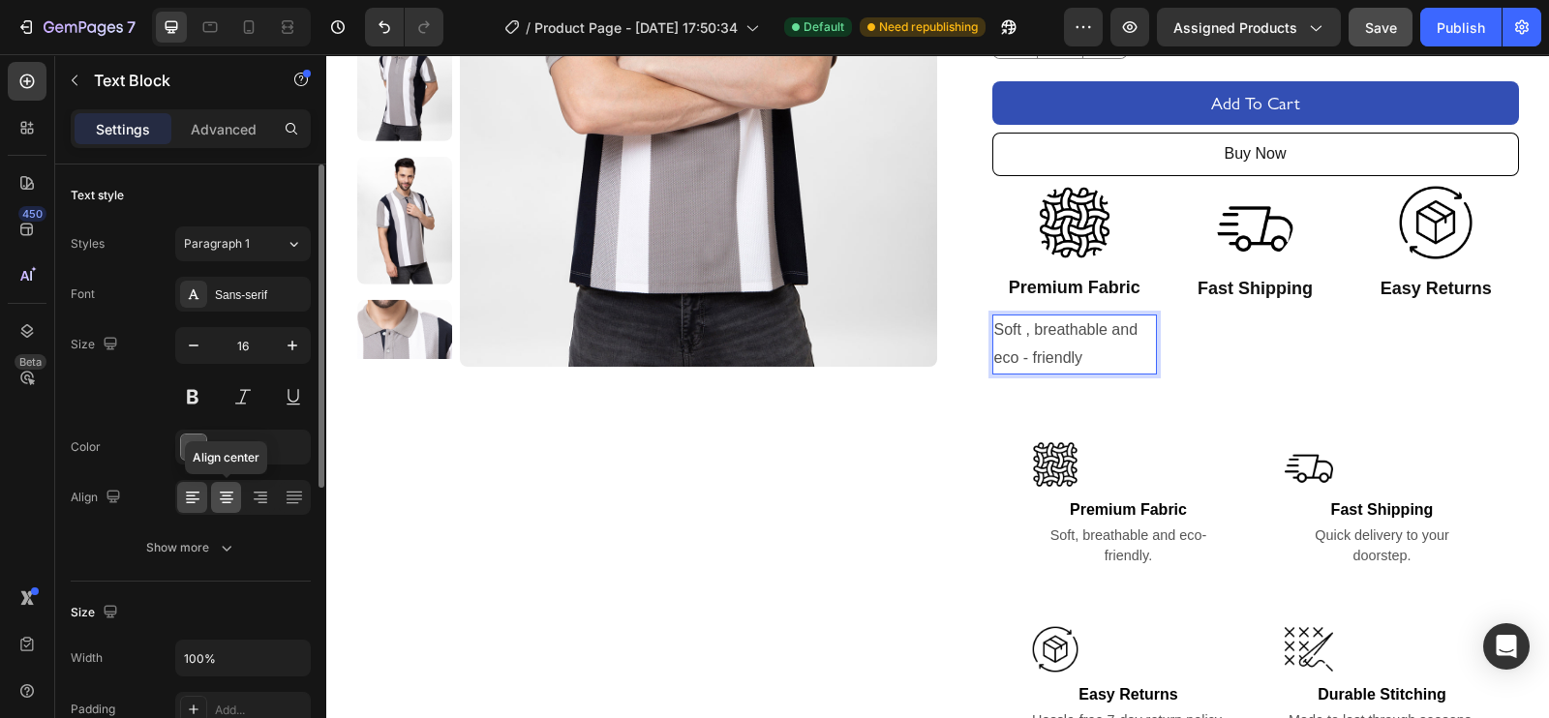
click at [224, 498] on icon at bounding box center [227, 499] width 14 height 2
click at [249, 500] on div at bounding box center [260, 497] width 30 height 31
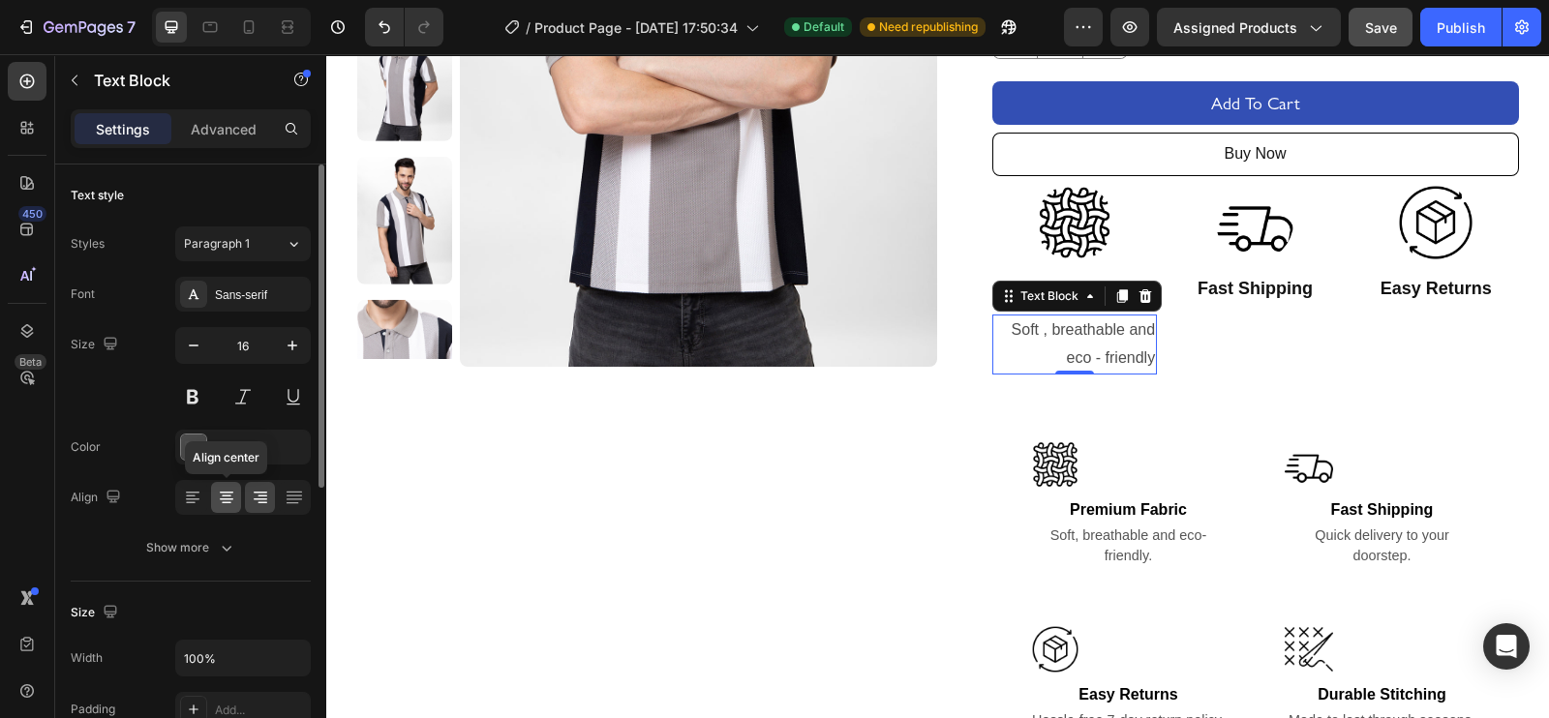
click at [230, 492] on icon at bounding box center [226, 497] width 19 height 19
click at [191, 342] on icon "button" at bounding box center [193, 345] width 19 height 19
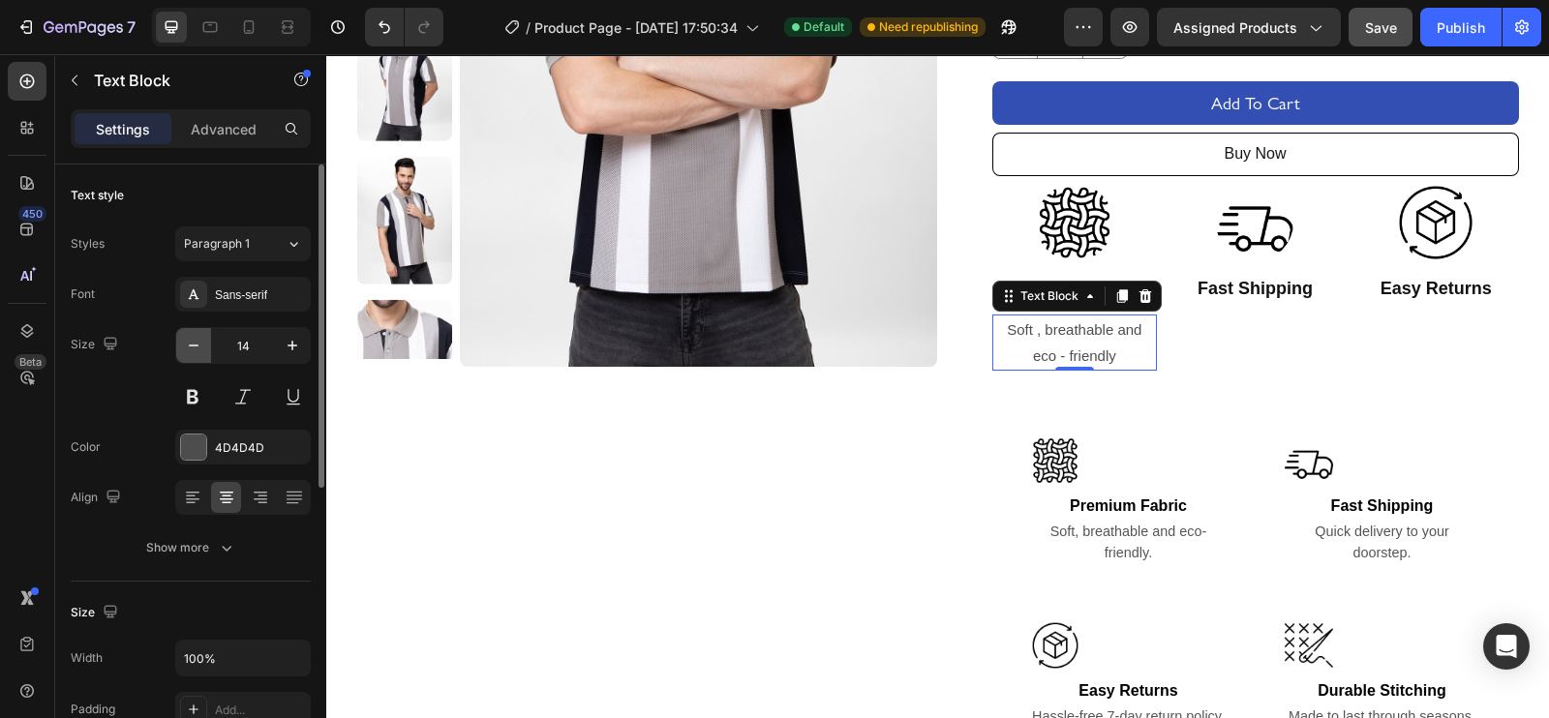
click at [191, 342] on icon "button" at bounding box center [193, 345] width 19 height 19
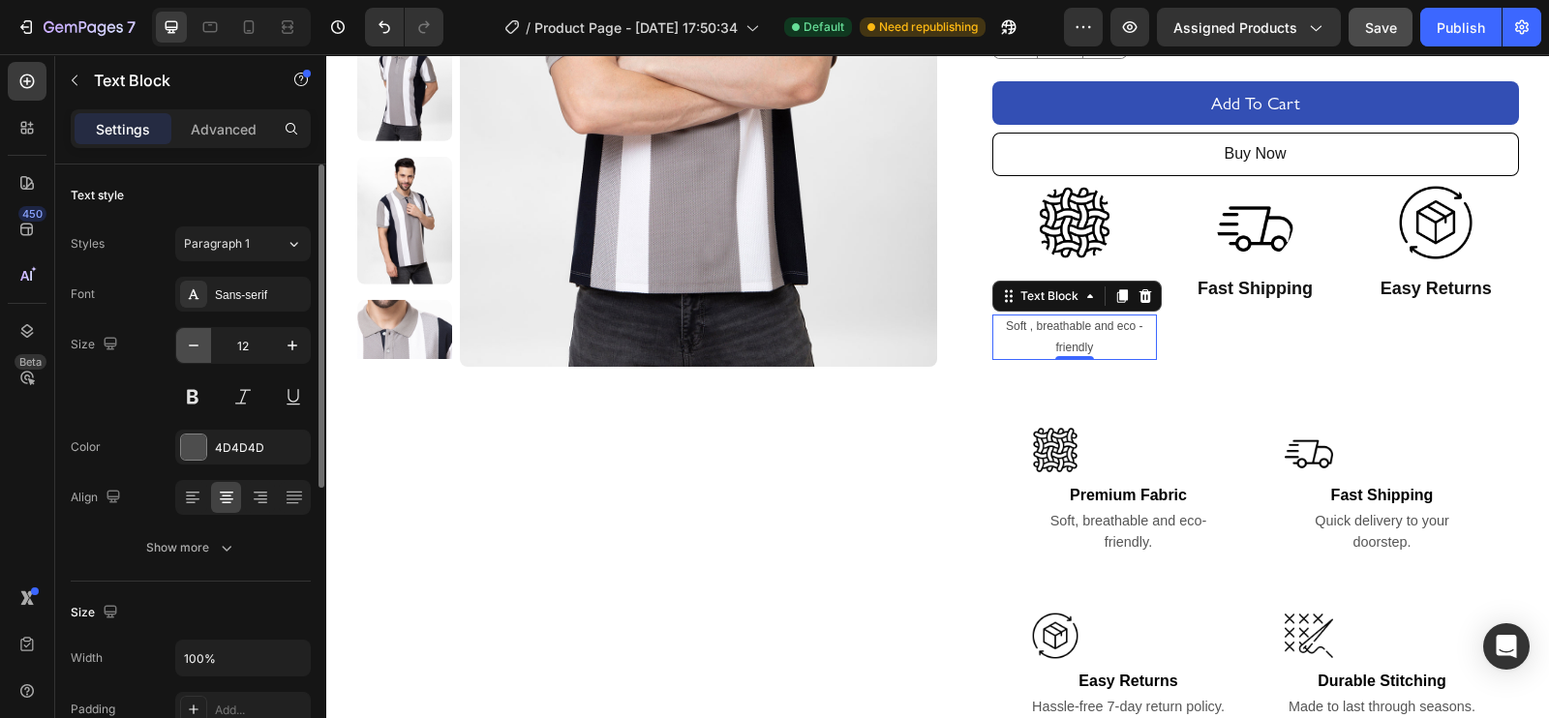
click at [191, 342] on icon "button" at bounding box center [193, 345] width 19 height 19
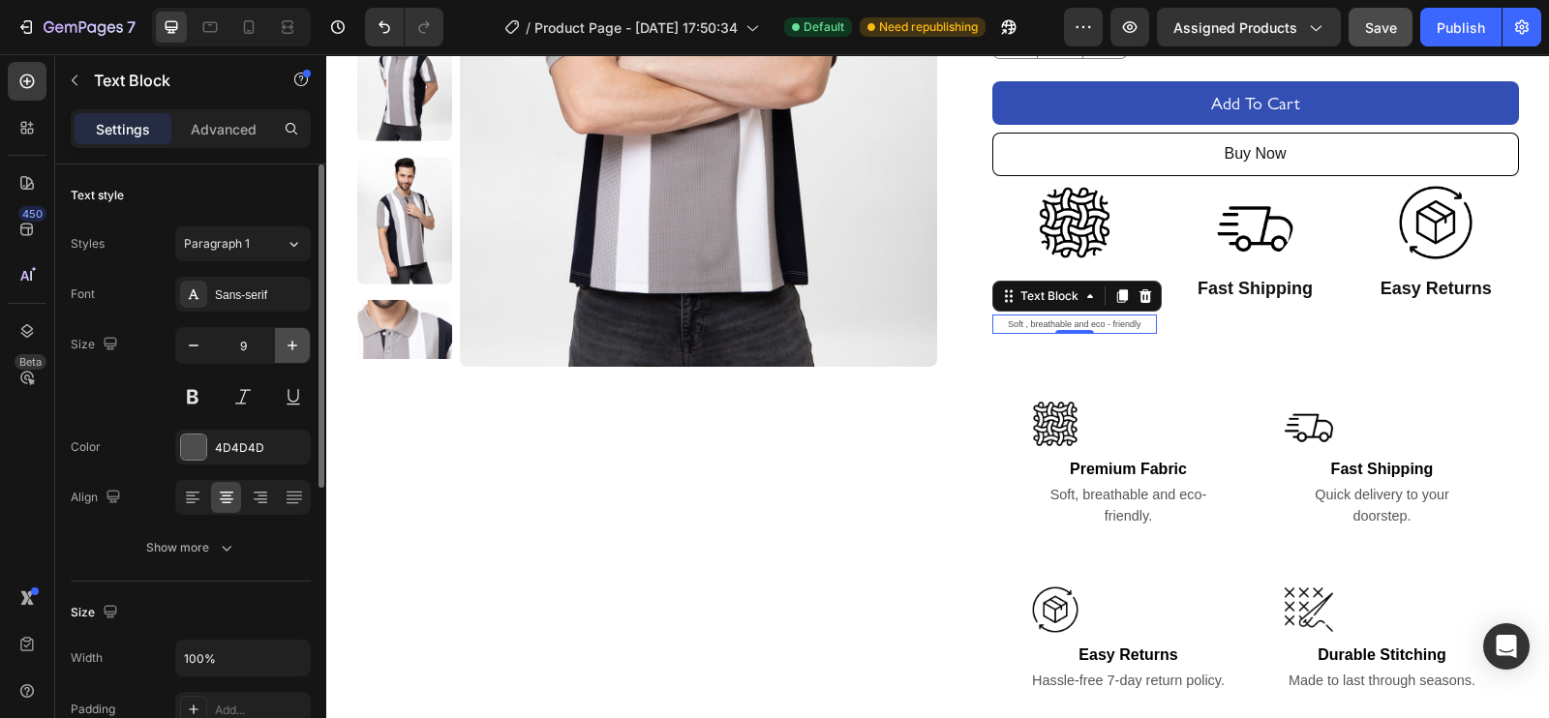
click at [295, 348] on icon "button" at bounding box center [292, 345] width 19 height 19
type input "11"
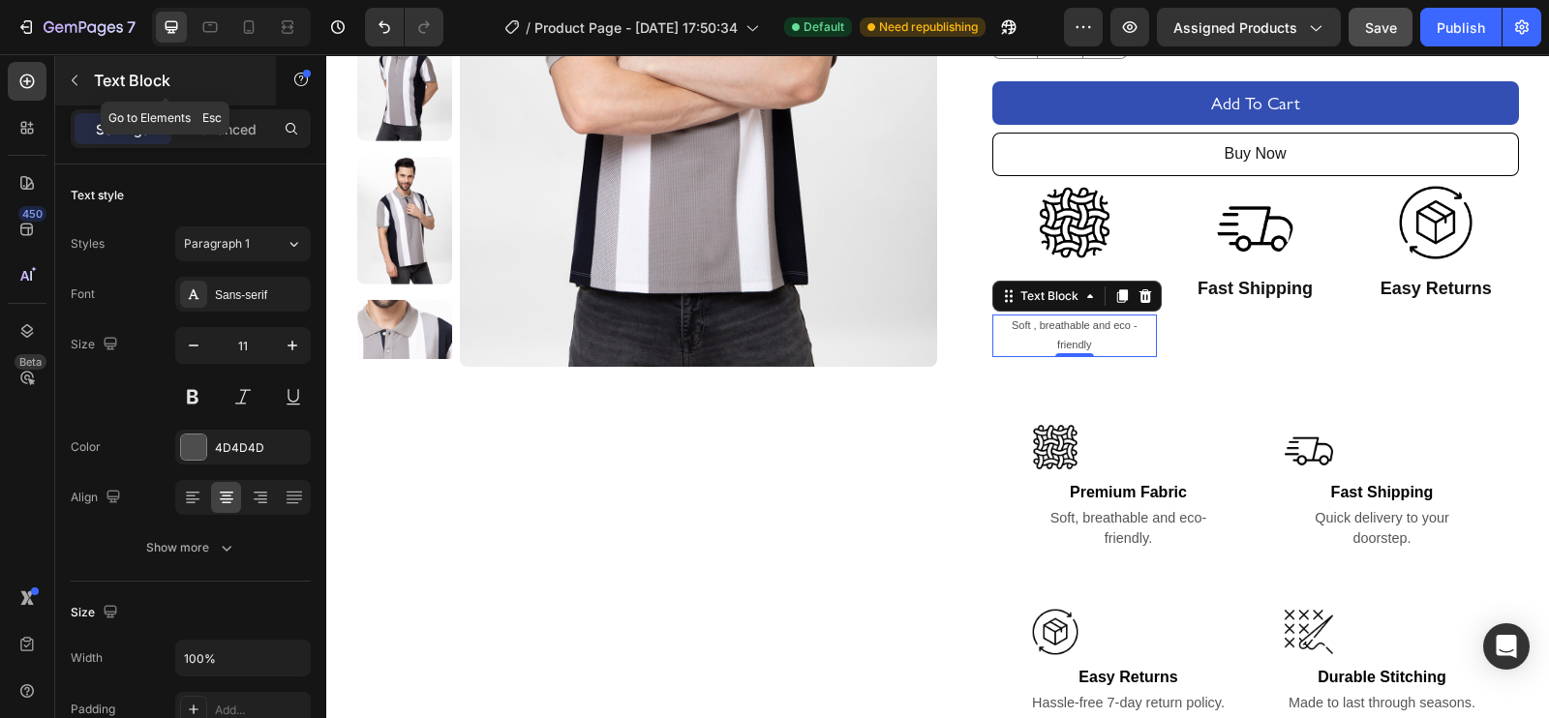
click at [79, 71] on button "button" at bounding box center [74, 80] width 31 height 31
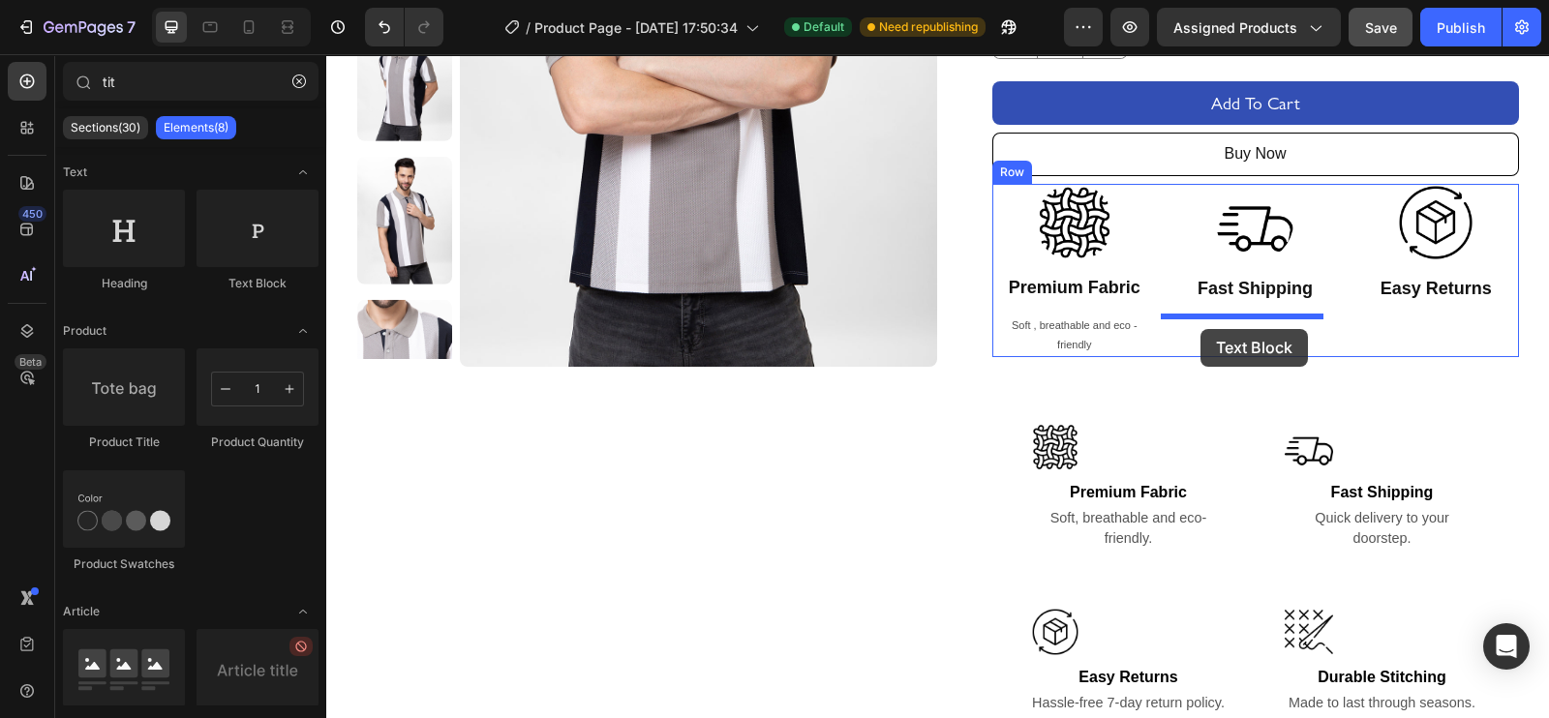
drag, startPoint x: 554, startPoint y: 309, endPoint x: 1200, endPoint y: 329, distance: 646.9
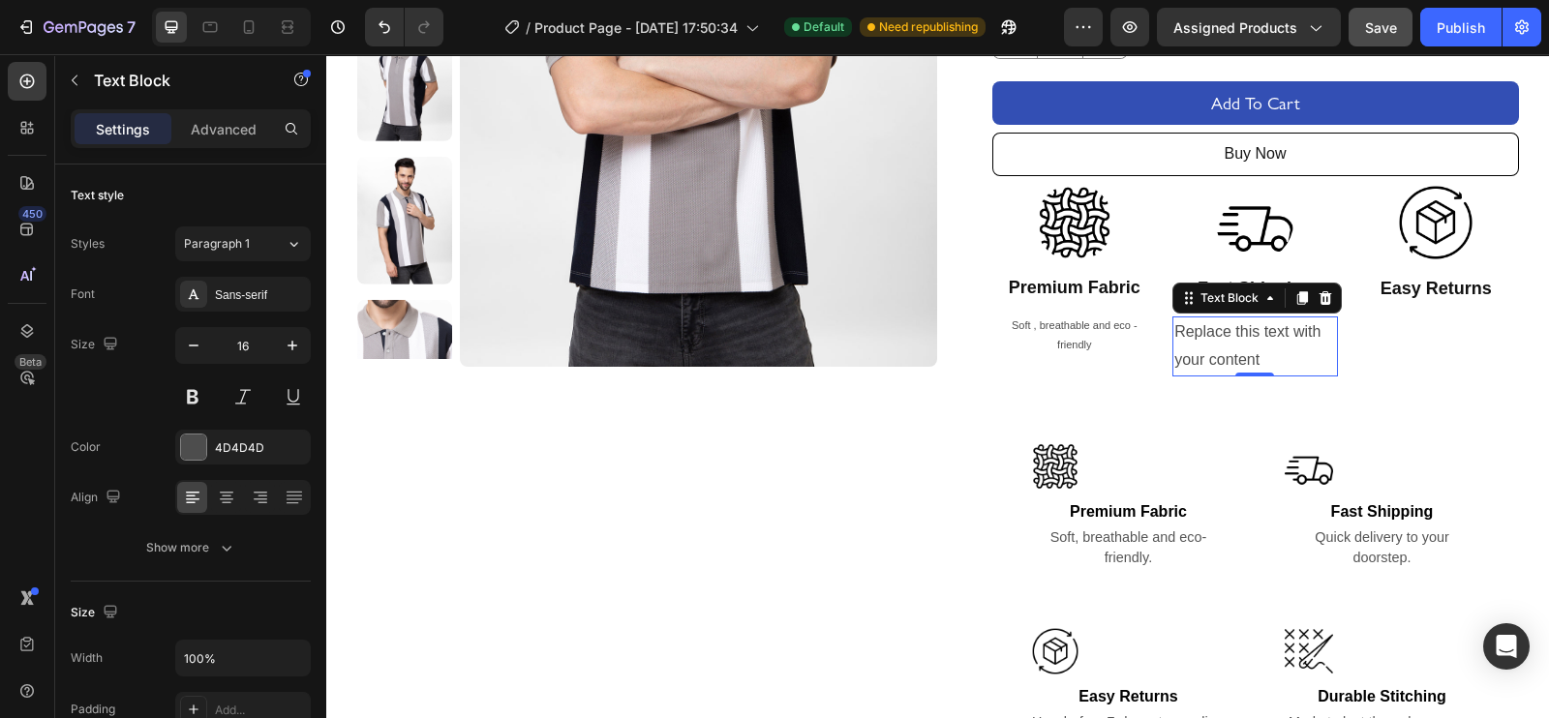
click at [1238, 355] on div "Replace this text with your content" at bounding box center [1255, 346] width 166 height 60
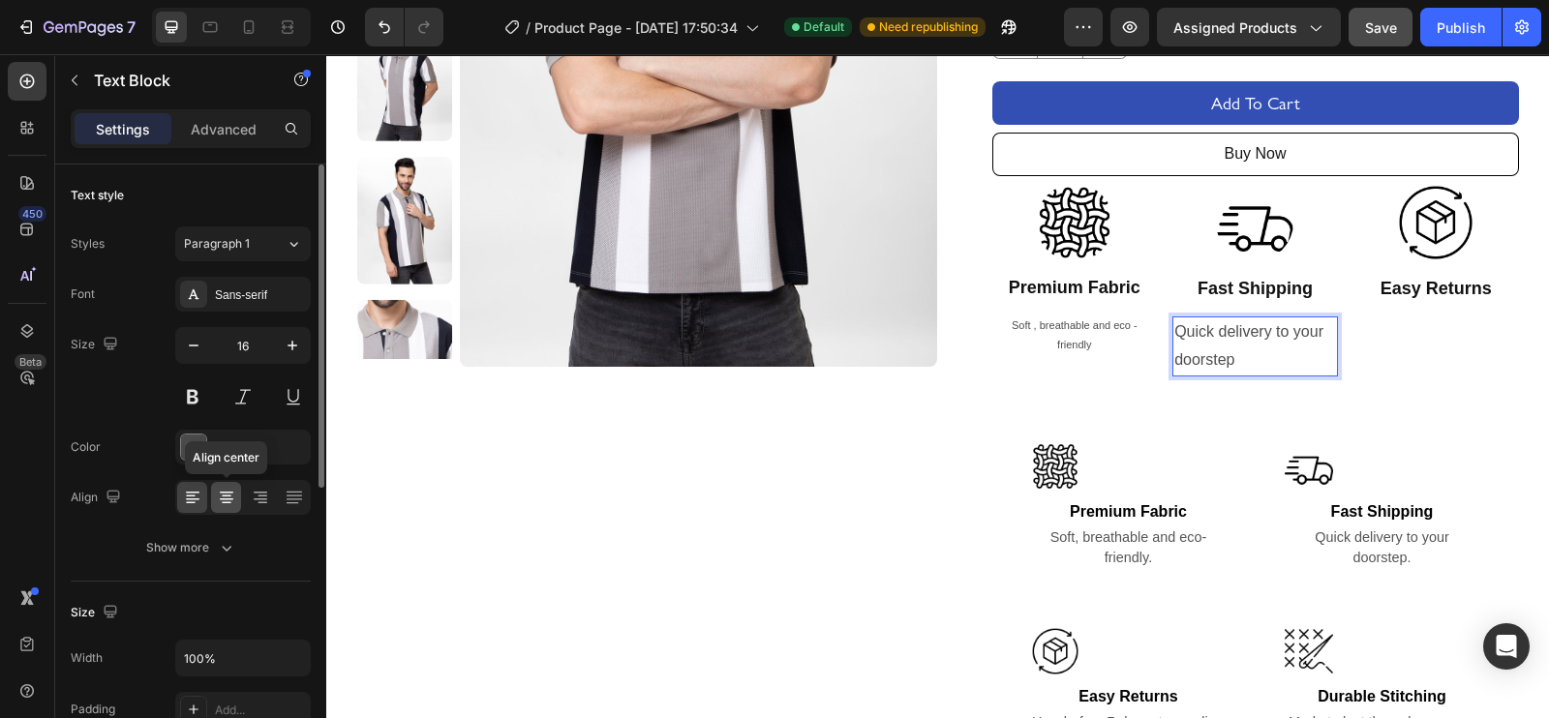
click at [227, 489] on icon at bounding box center [226, 497] width 19 height 19
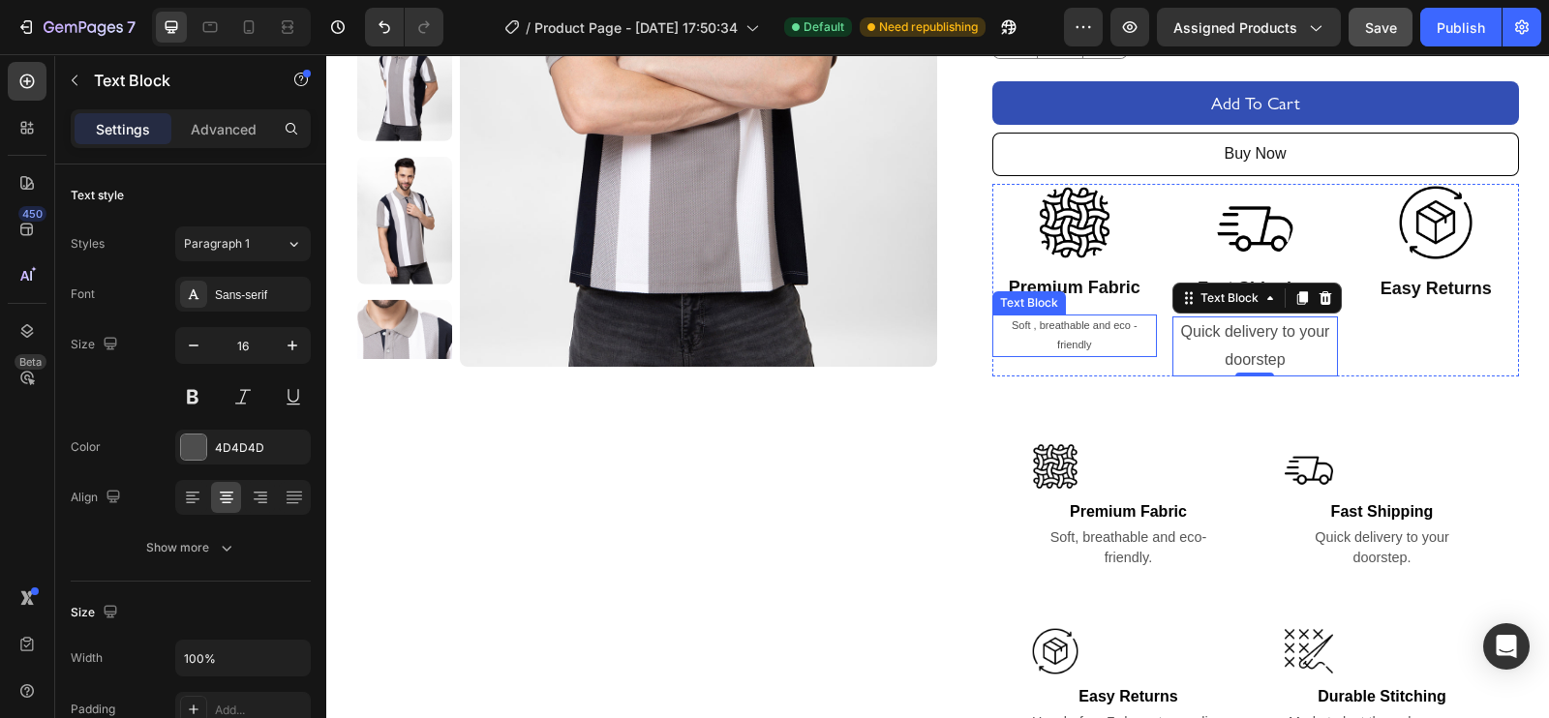
click at [1096, 333] on p "Soft , breathable and eco - friendly" at bounding box center [1075, 335] width 162 height 39
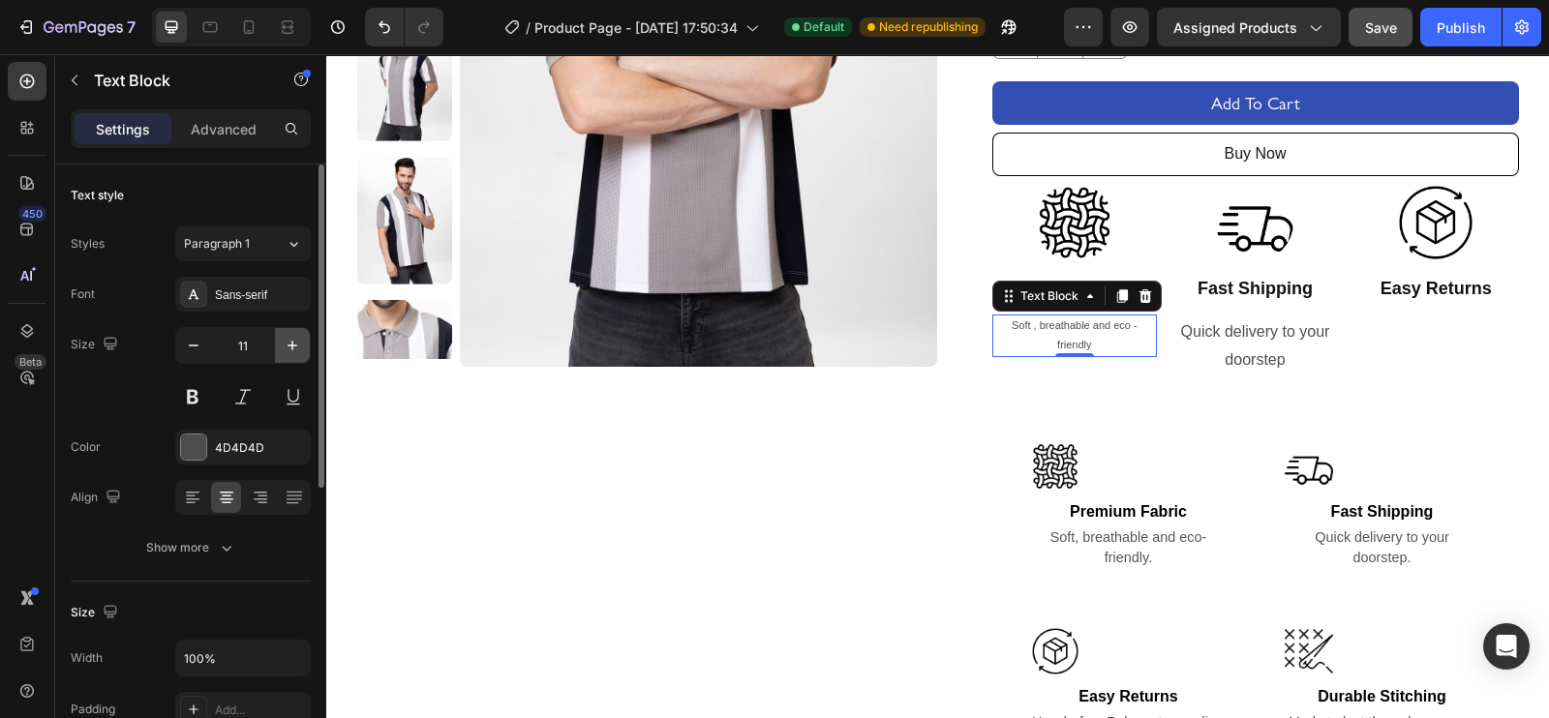
click at [291, 341] on icon "button" at bounding box center [292, 346] width 10 height 10
type input "12"
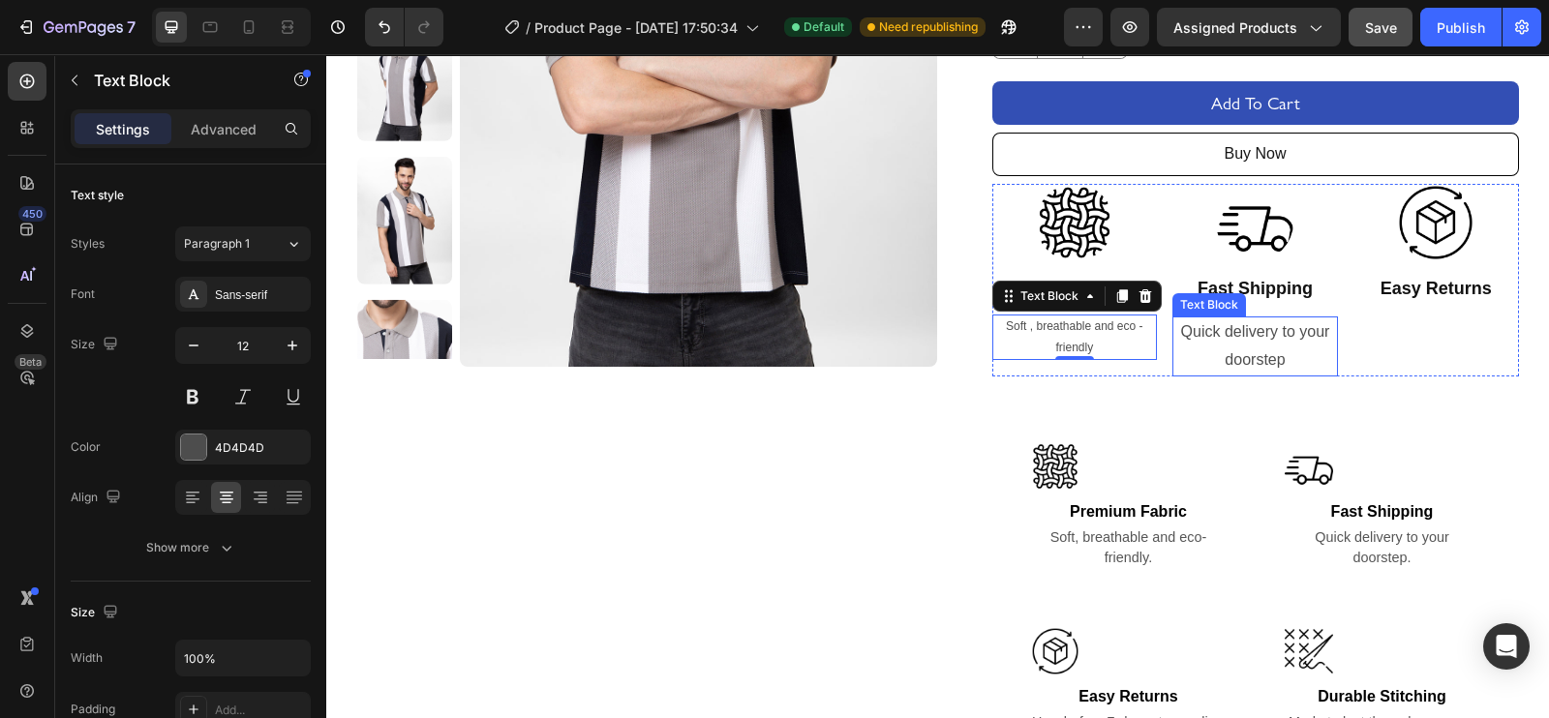
click at [1238, 346] on p "Quick delivery to your doorstep" at bounding box center [1255, 346] width 162 height 56
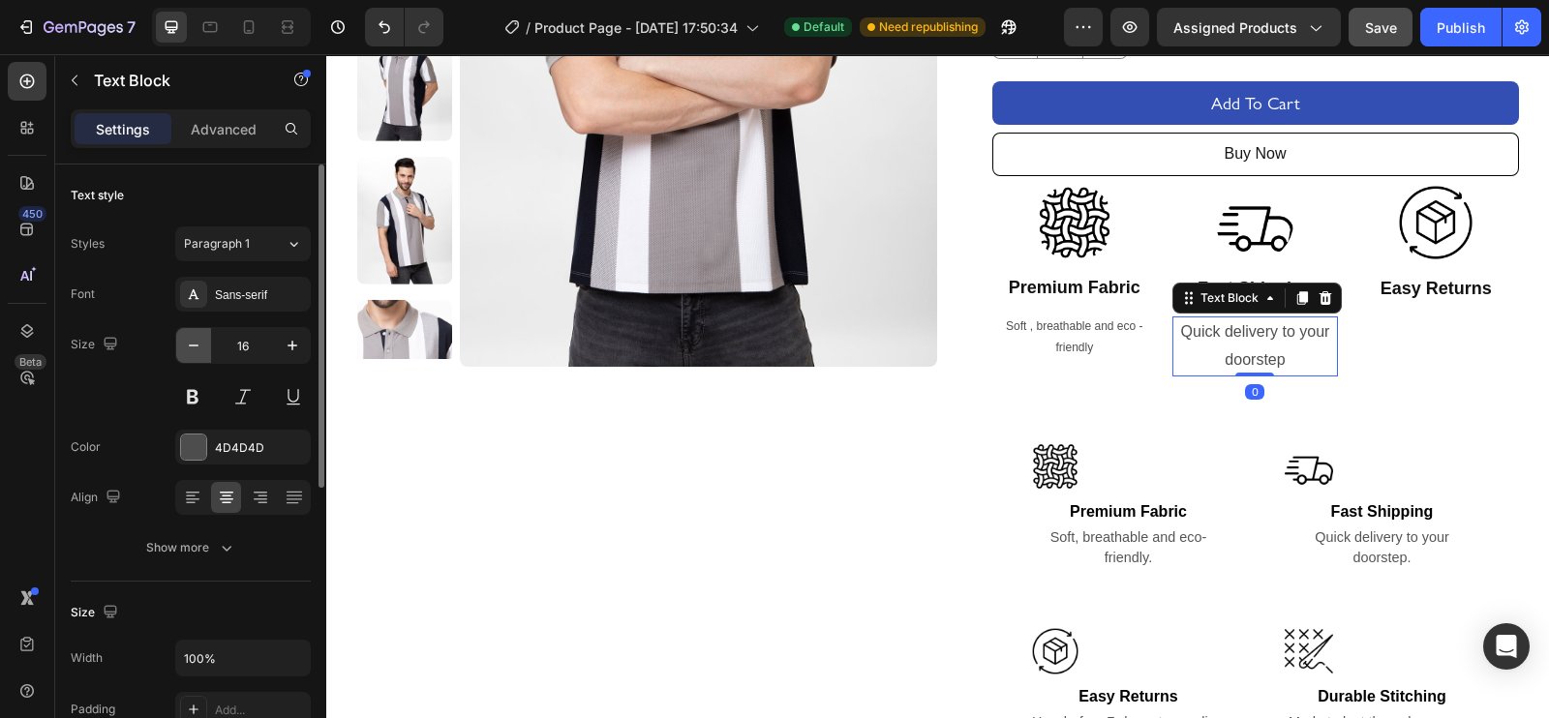
click at [209, 344] on button "button" at bounding box center [193, 345] width 35 height 35
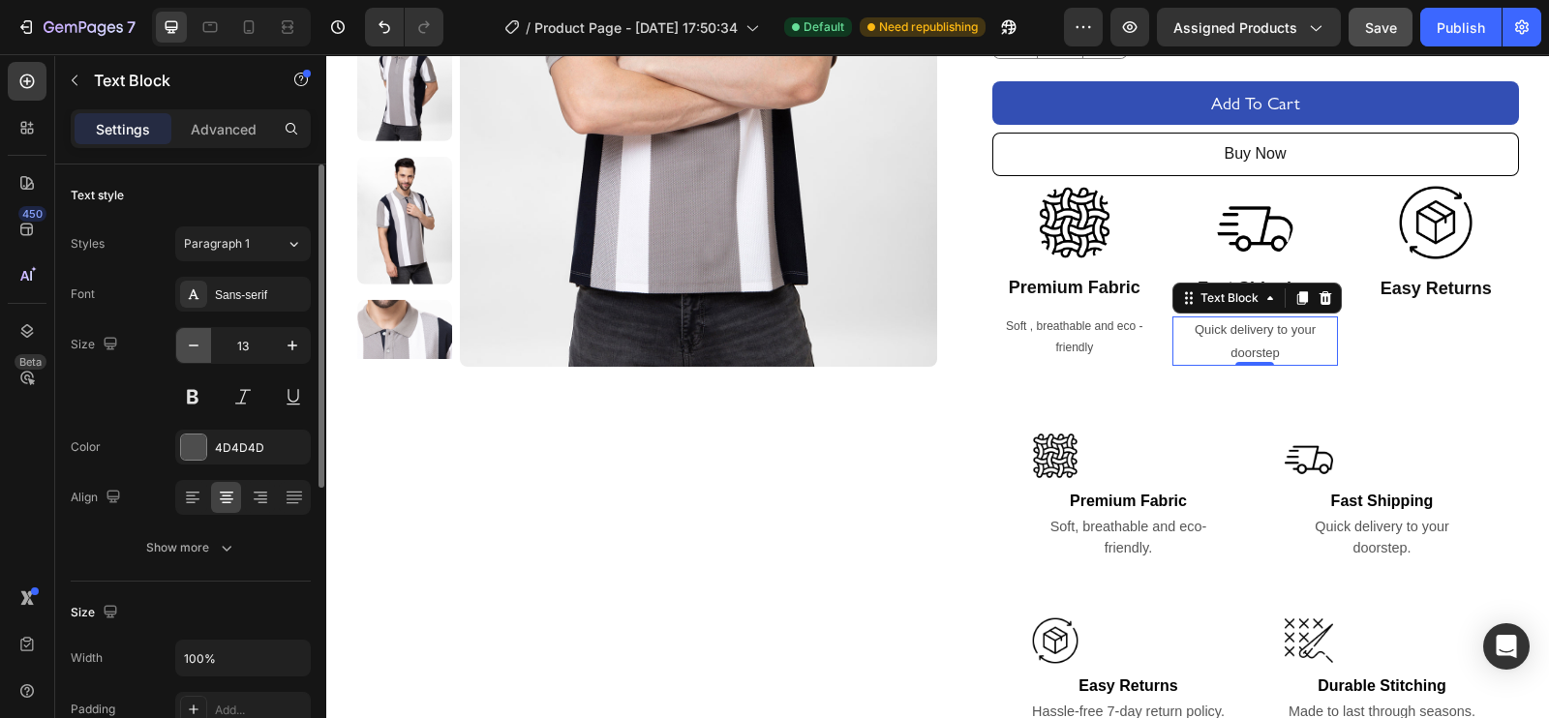
click at [209, 344] on button "button" at bounding box center [193, 345] width 35 height 35
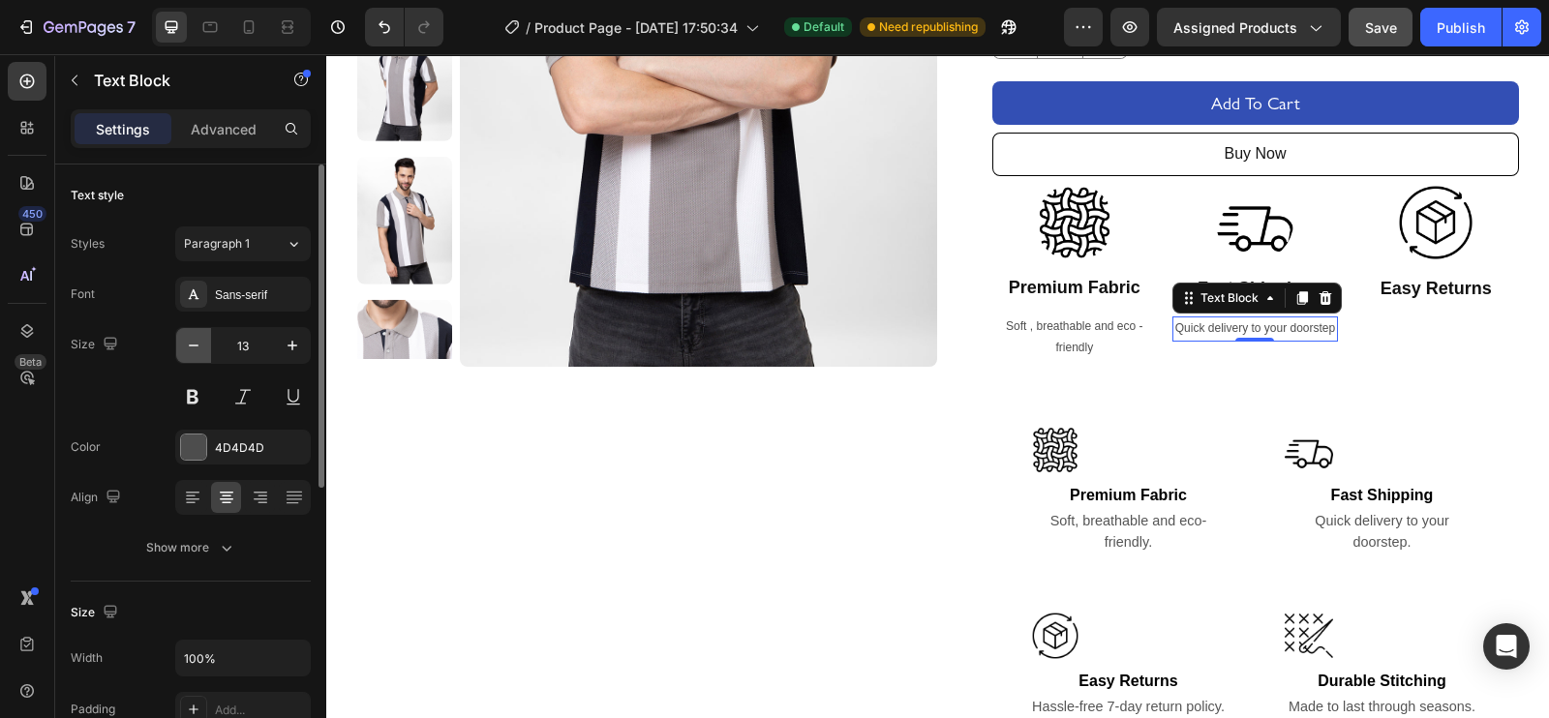
type input "12"
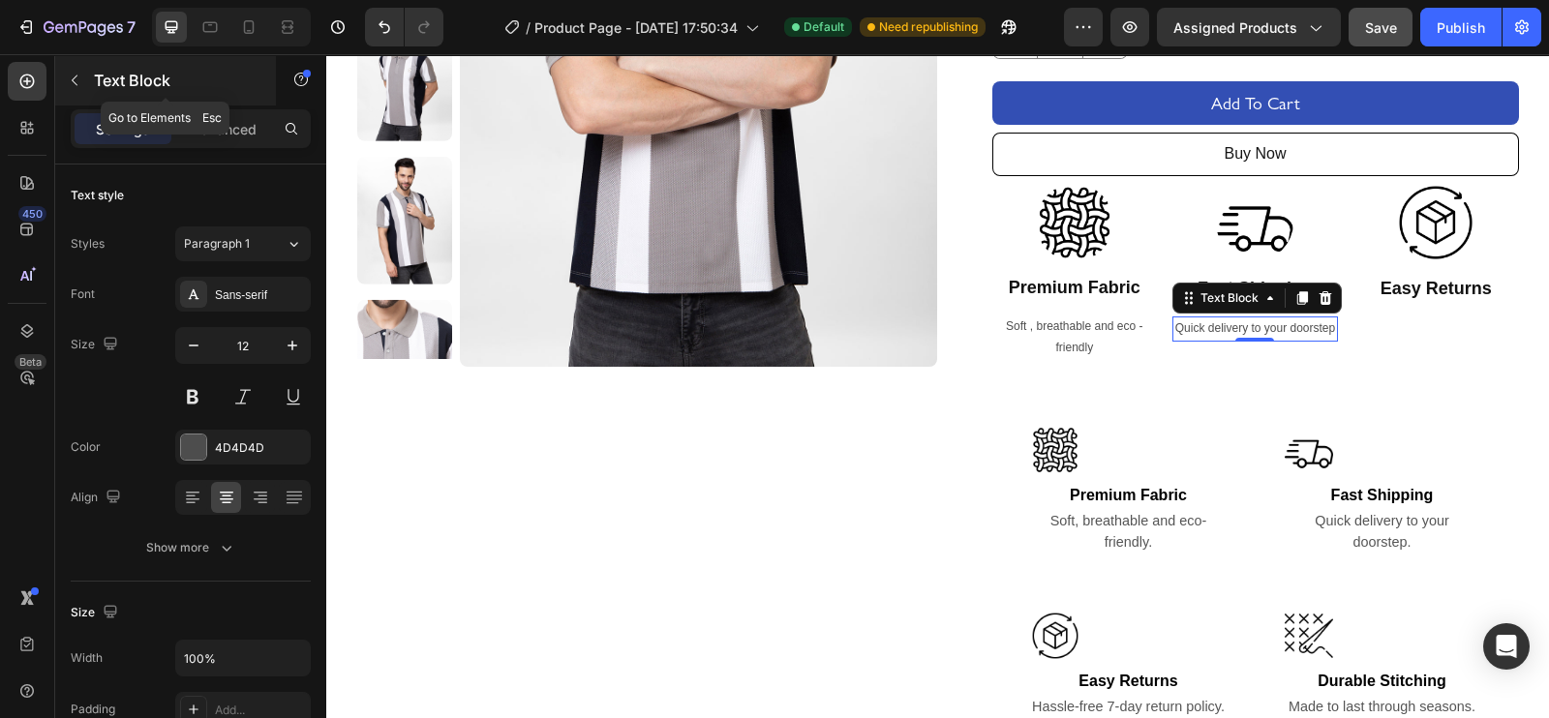
click at [73, 80] on icon "button" at bounding box center [75, 80] width 6 height 11
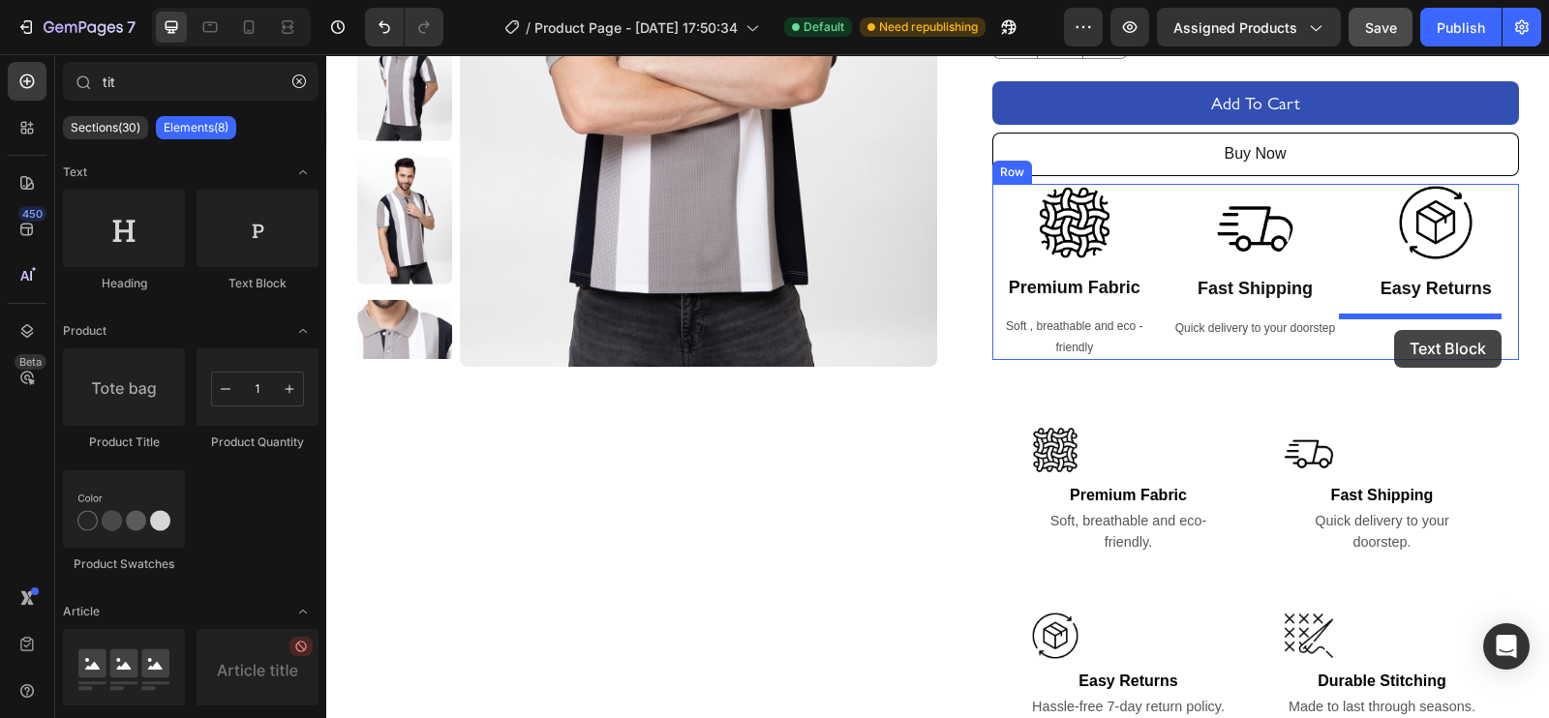
drag, startPoint x: 558, startPoint y: 301, endPoint x: 1394, endPoint y: 331, distance: 836.8
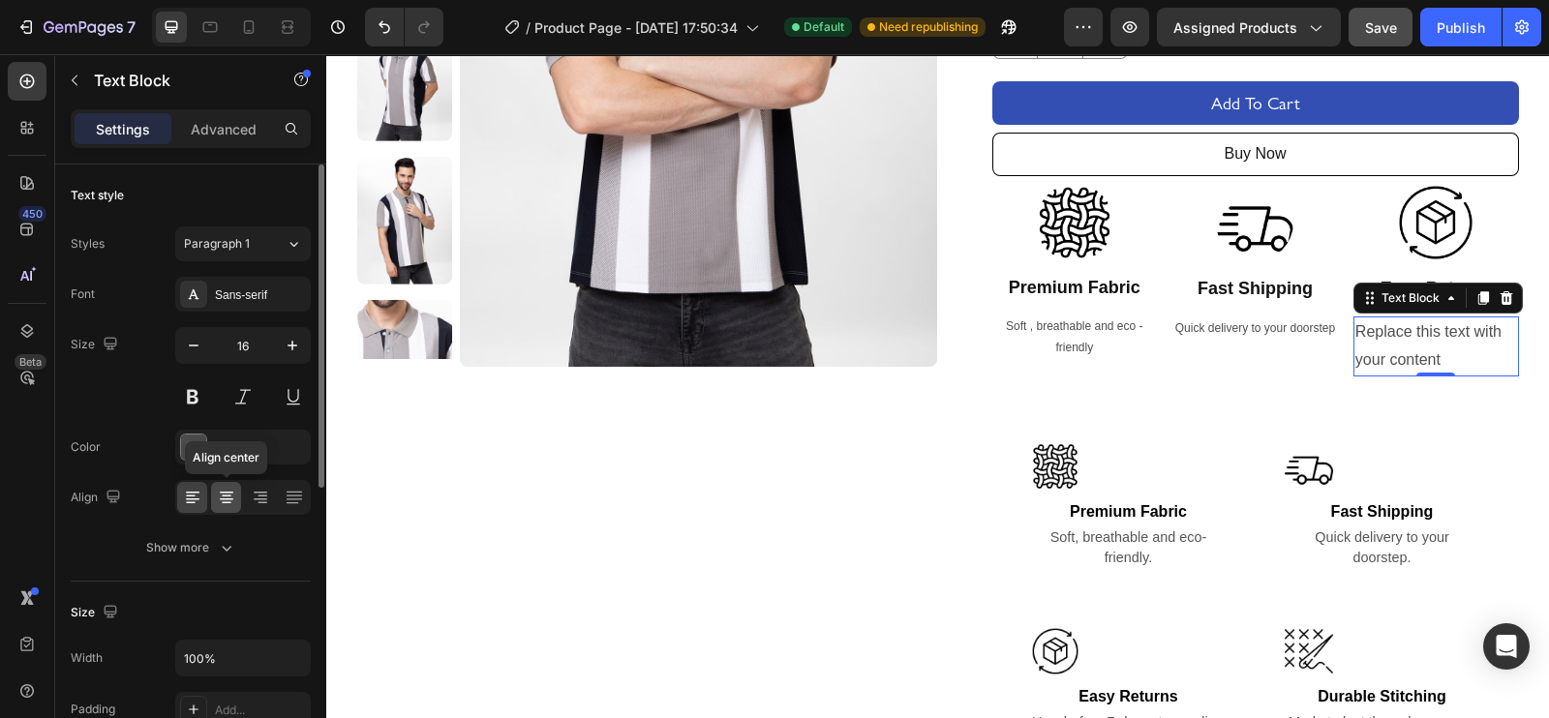
click at [221, 505] on div at bounding box center [226, 497] width 30 height 31
click at [221, 505] on icon at bounding box center [226, 497] width 19 height 19
click at [196, 339] on icon "button" at bounding box center [193, 345] width 19 height 19
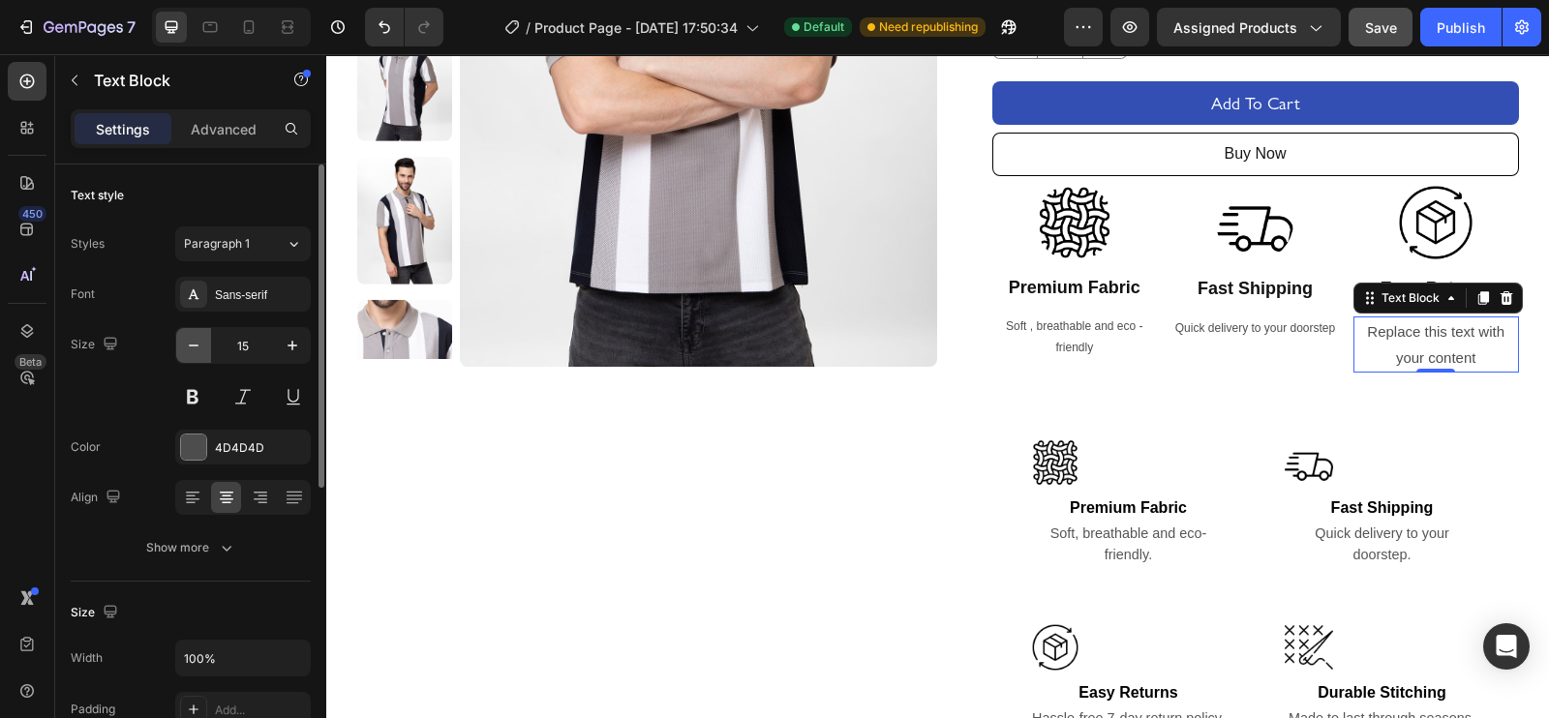
click at [196, 339] on icon "button" at bounding box center [193, 345] width 19 height 19
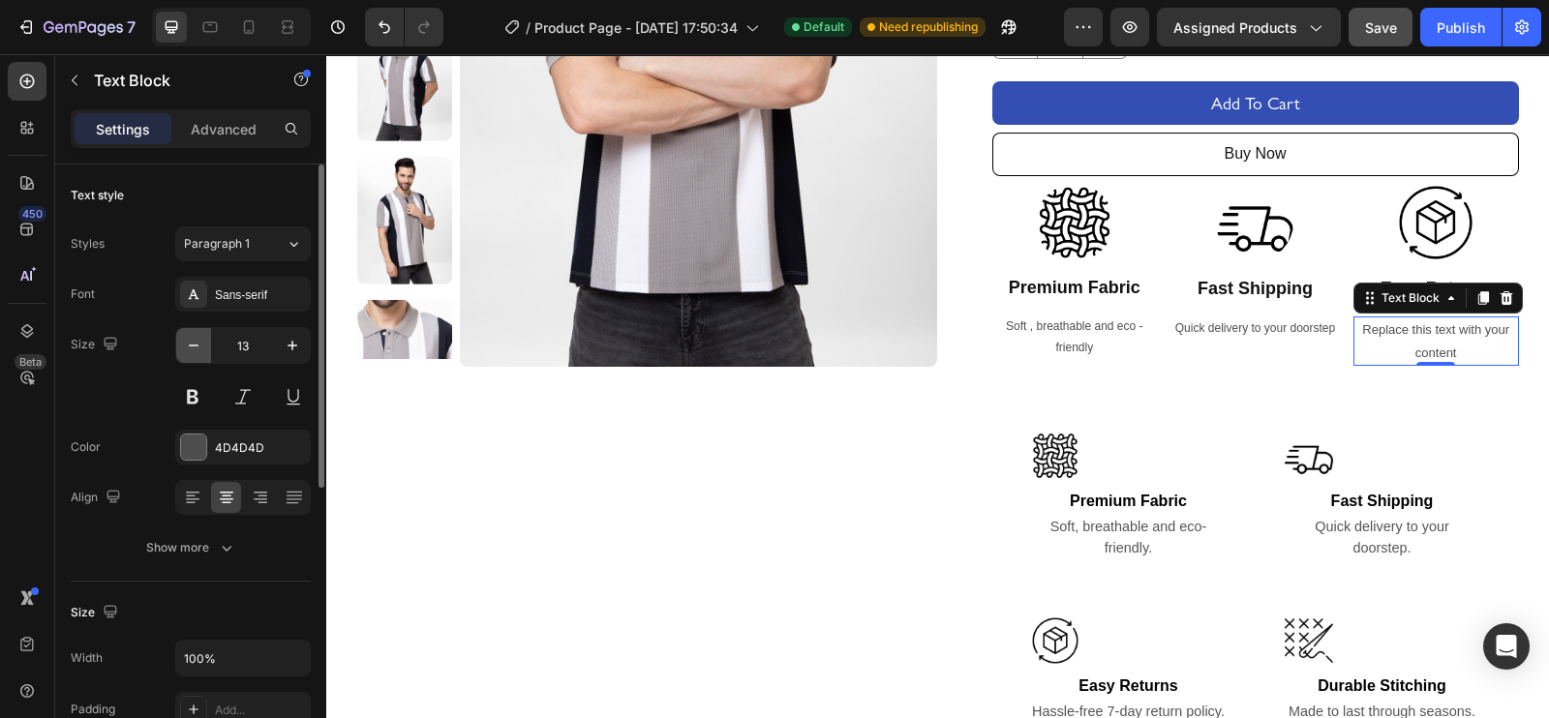
click at [196, 339] on icon "button" at bounding box center [193, 345] width 19 height 19
type input "12"
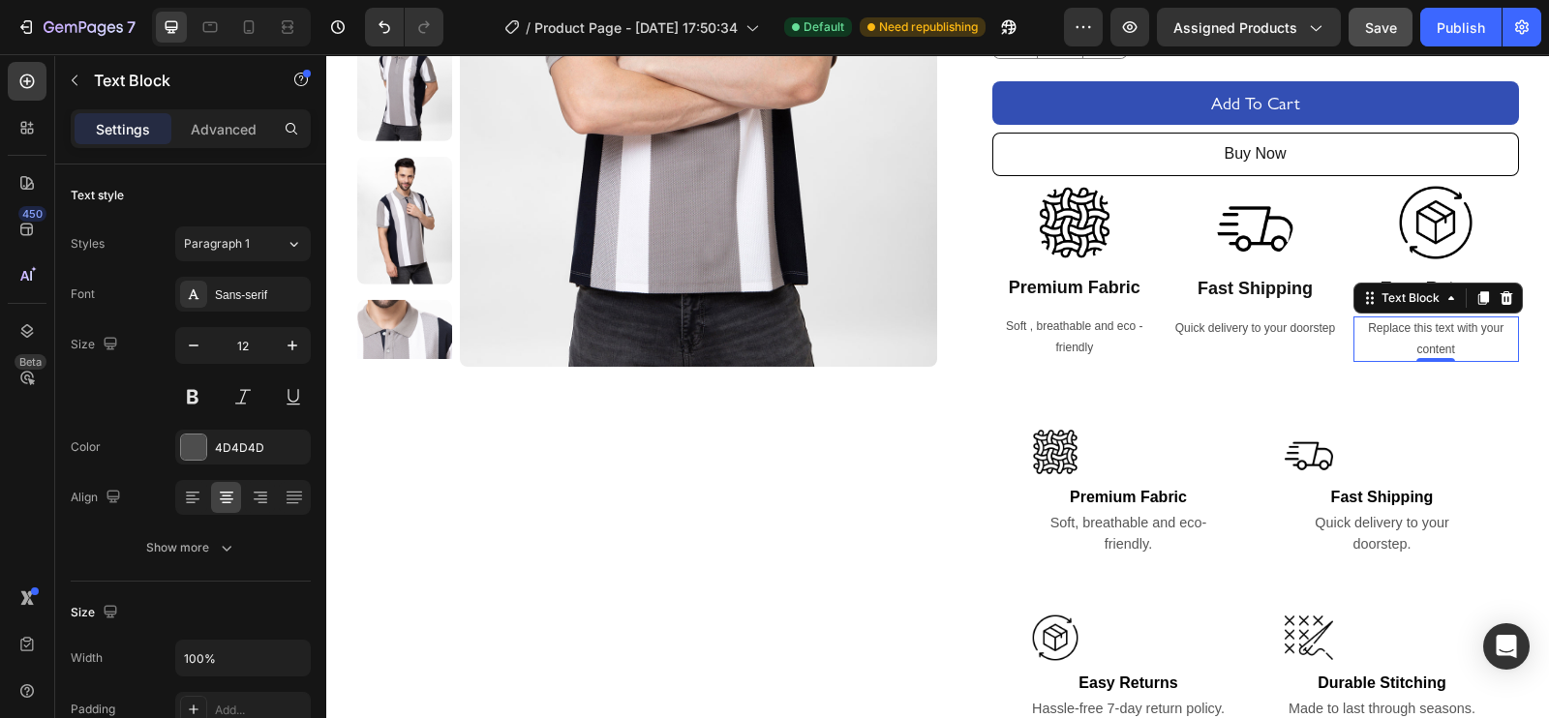
click at [1238, 342] on div "Replace this text with your content" at bounding box center [1436, 338] width 166 height 45
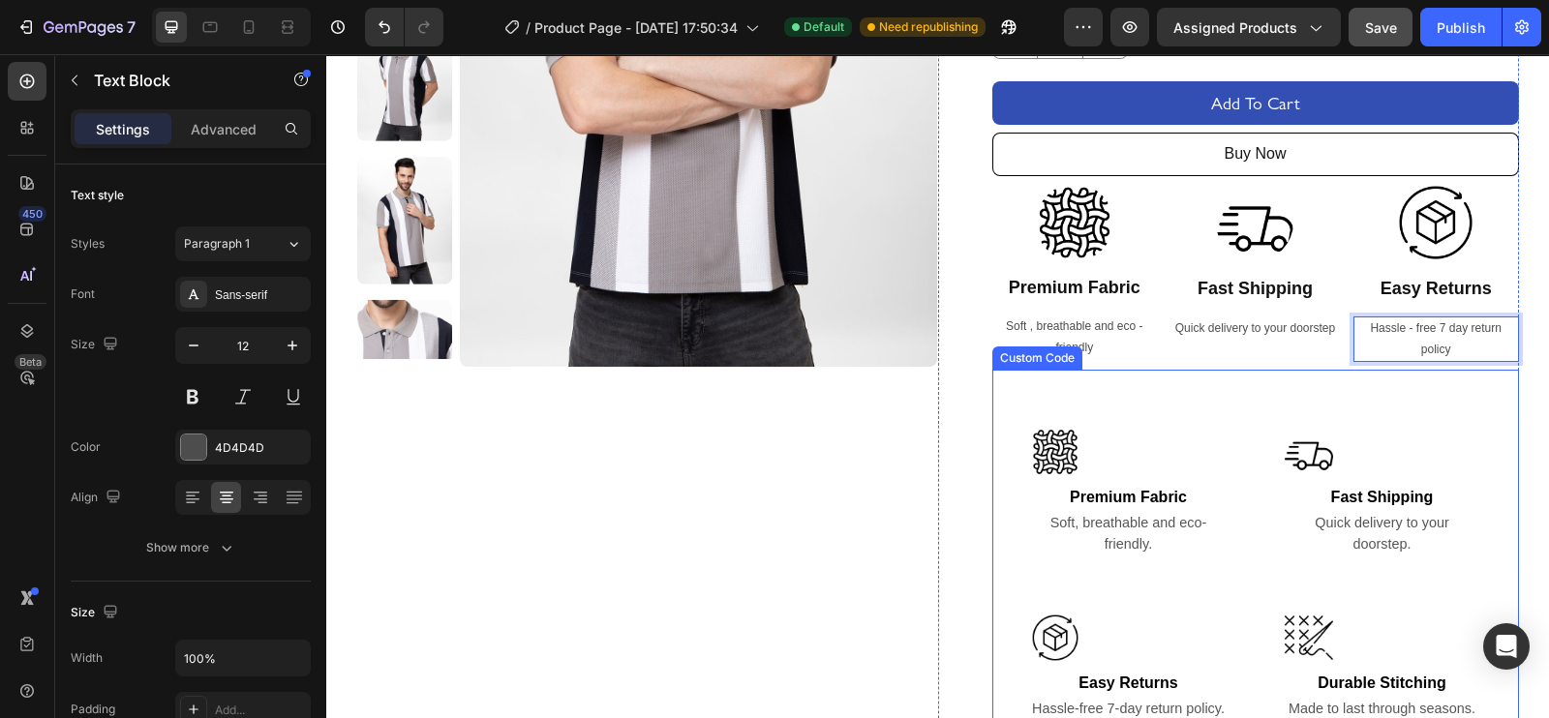
click at [1157, 405] on section "Premium Fabric Soft, breathable and eco-friendly. Fast Shipping Quick delivery …" at bounding box center [1255, 573] width 527 height 407
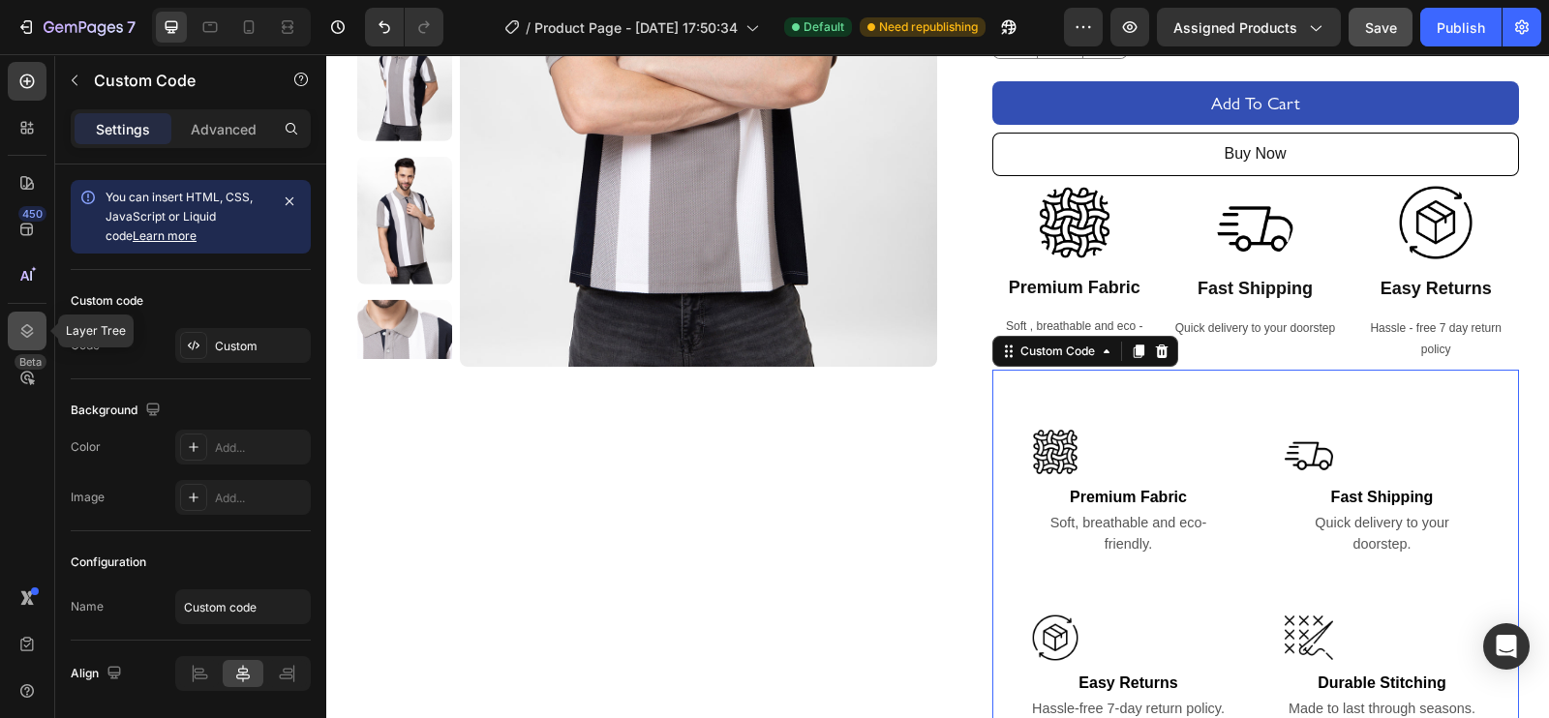
click at [24, 313] on div at bounding box center [27, 331] width 39 height 39
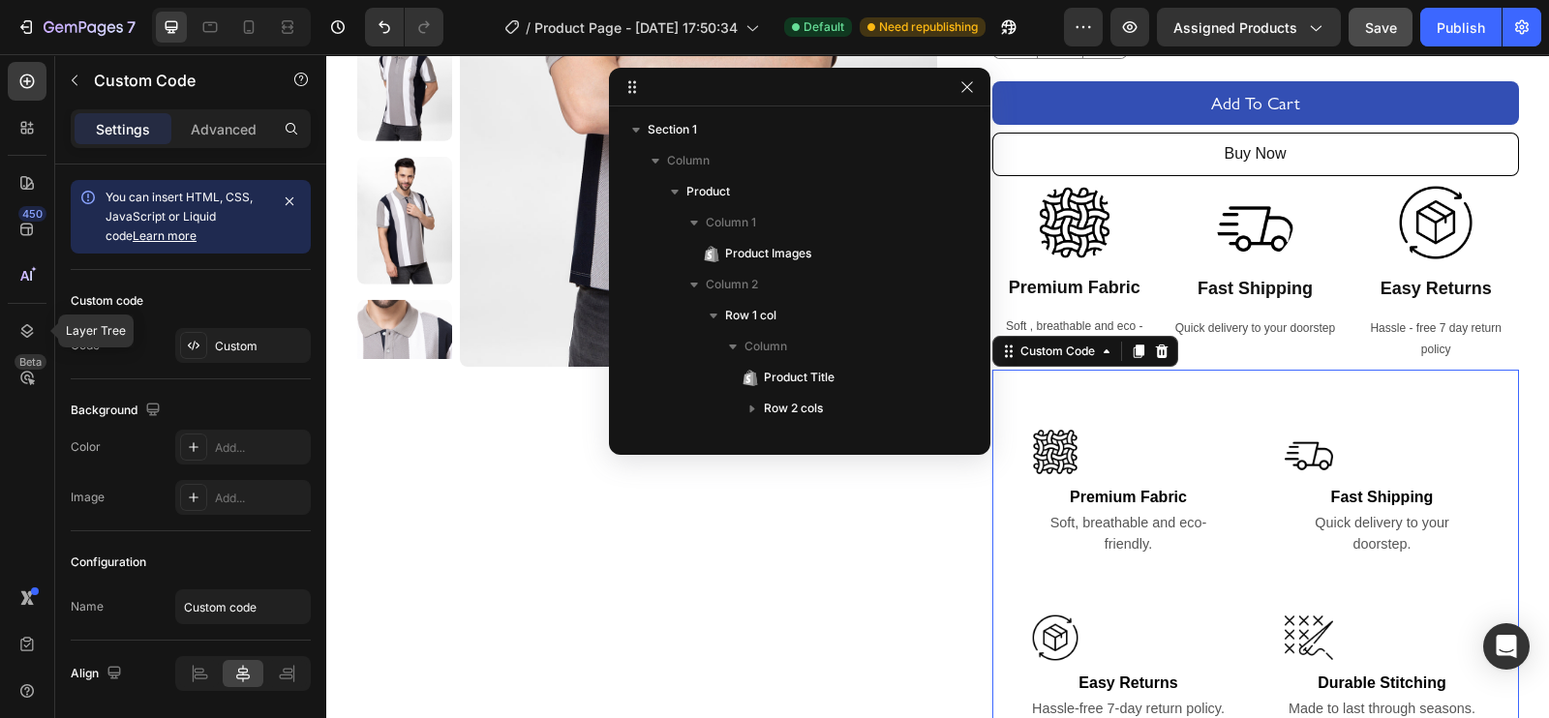
scroll to position [362, 0]
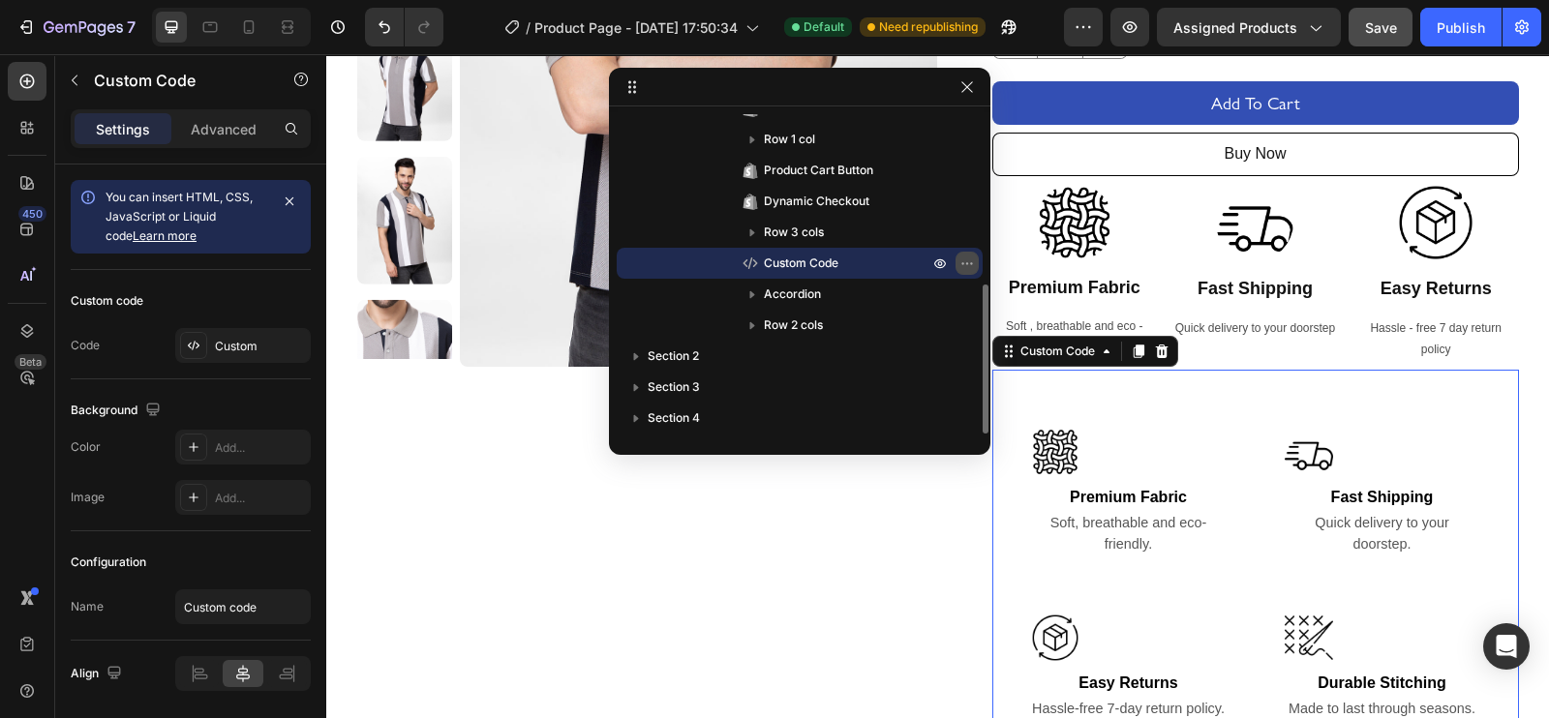
click at [963, 264] on icon "button" at bounding box center [966, 263] width 15 height 15
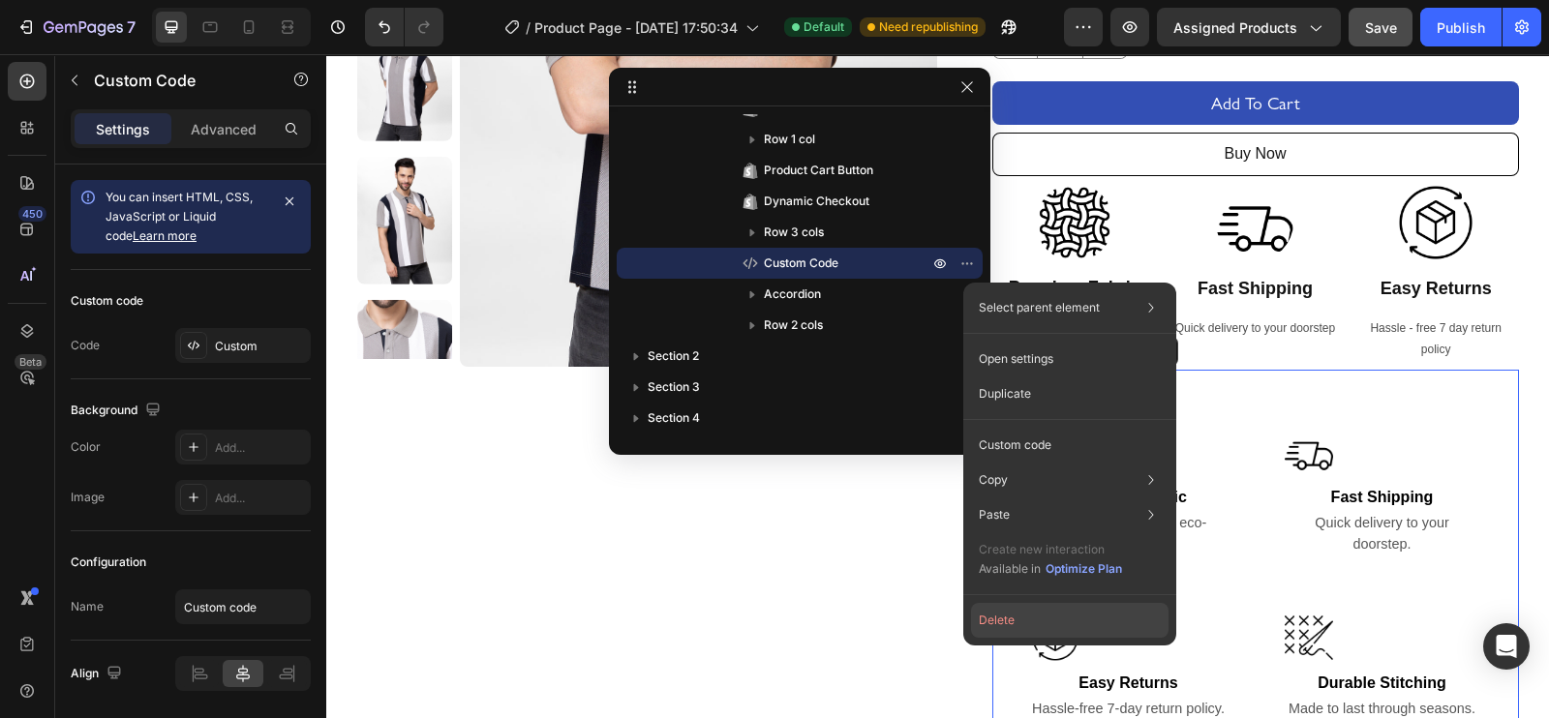
click at [1004, 573] on button "Delete" at bounding box center [1069, 620] width 197 height 35
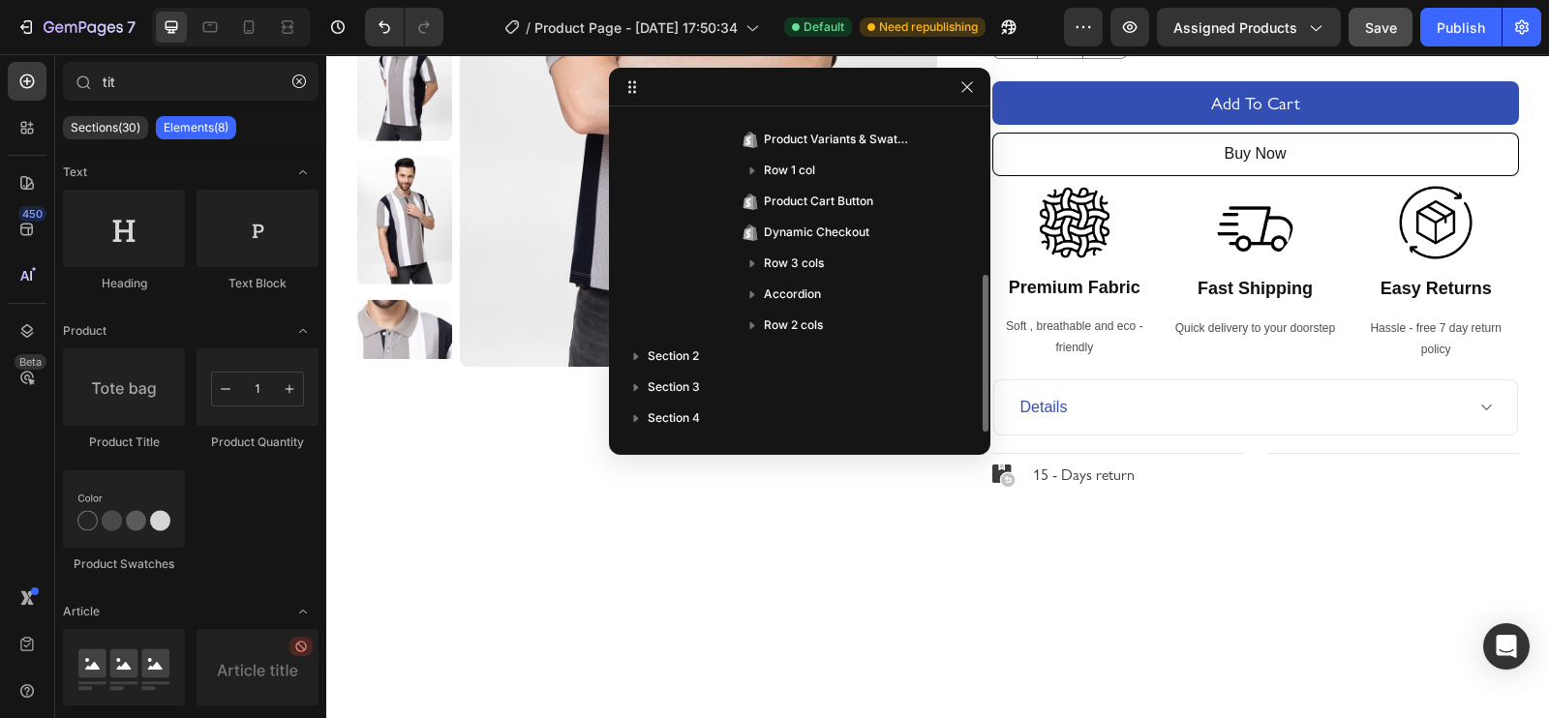
scroll to position [330, 0]
click at [1055, 568] on div "Product Images Men Grey Polo Striper T-Shirt Product Title Rs. 979.00 Product P…" at bounding box center [937, 132] width 1222 height 928
click at [960, 86] on icon "button" at bounding box center [966, 86] width 15 height 15
click at [964, 86] on div "Men Grey Polo Striper T-Shirt Product Title Rs. 979.00 Product Price Product Pr…" at bounding box center [1228, 140] width 581 height 820
click at [962, 83] on div "Men Grey Polo Striper T-Shirt Product Title Rs. 979.00 Product Price Product Pr…" at bounding box center [1228, 140] width 581 height 820
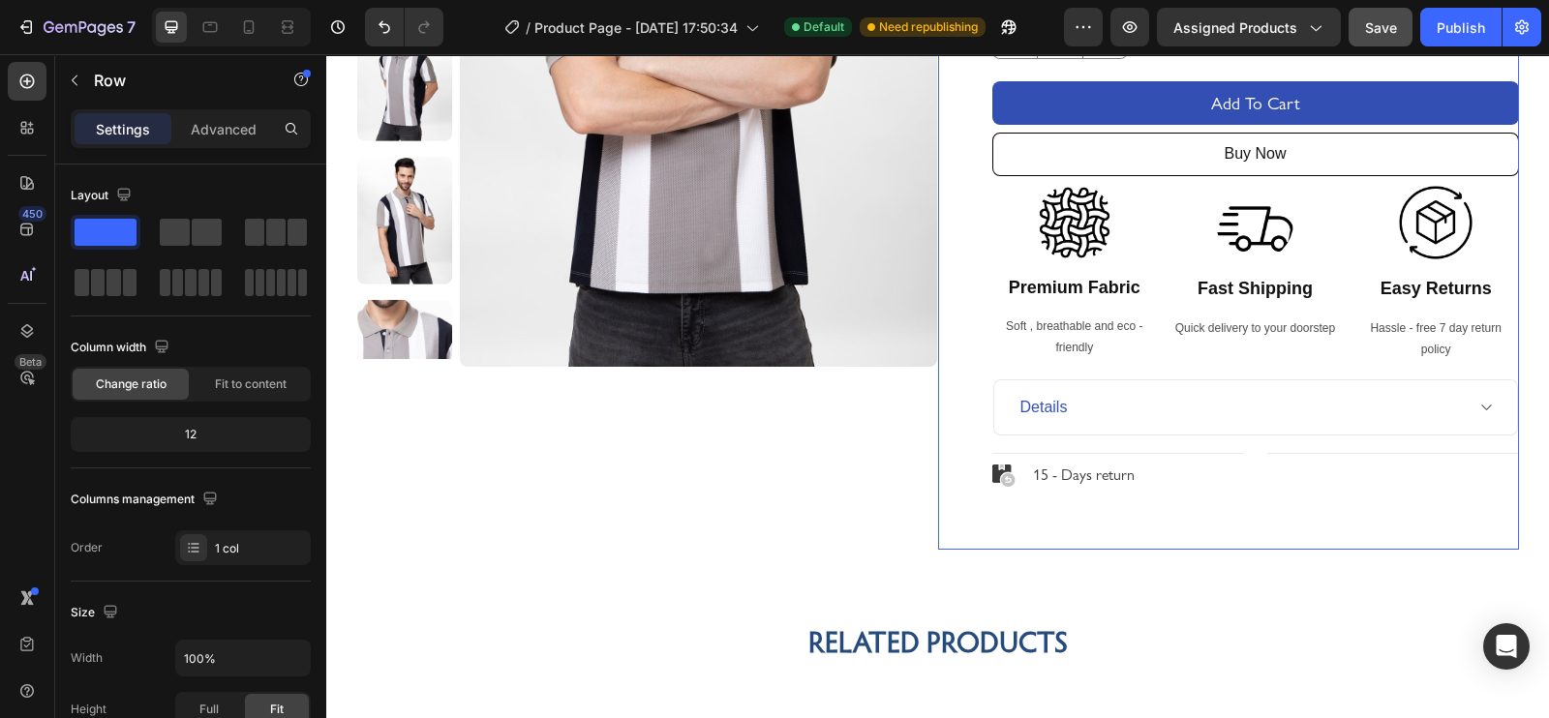
click at [962, 83] on div "Men Grey Polo Striper T-Shirt Product Title Rs. 979.00 Product Price Product Pr…" at bounding box center [1228, 140] width 581 height 820
click at [967, 83] on div "Men Grey Polo Striper T-Shirt Product Title Rs. 979.00 Product Price Product Pr…" at bounding box center [1228, 140] width 581 height 820
click at [1166, 544] on div "Men Grey Polo Striper T-Shirt Product Title Rs. 979.00 Product Price Product Pr…" at bounding box center [1255, 140] width 527 height 820
click at [803, 215] on img at bounding box center [698, 48] width 477 height 637
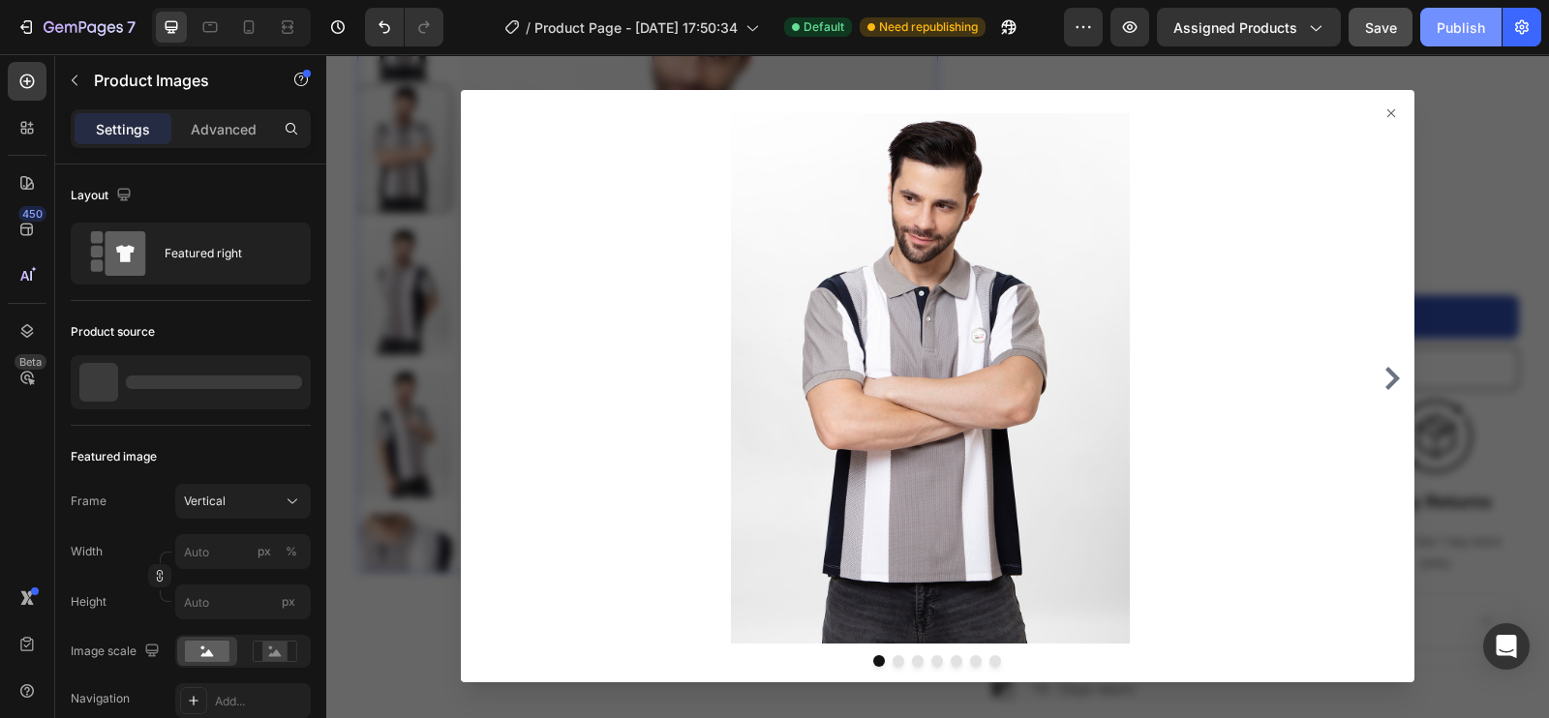
scroll to position [94, 0]
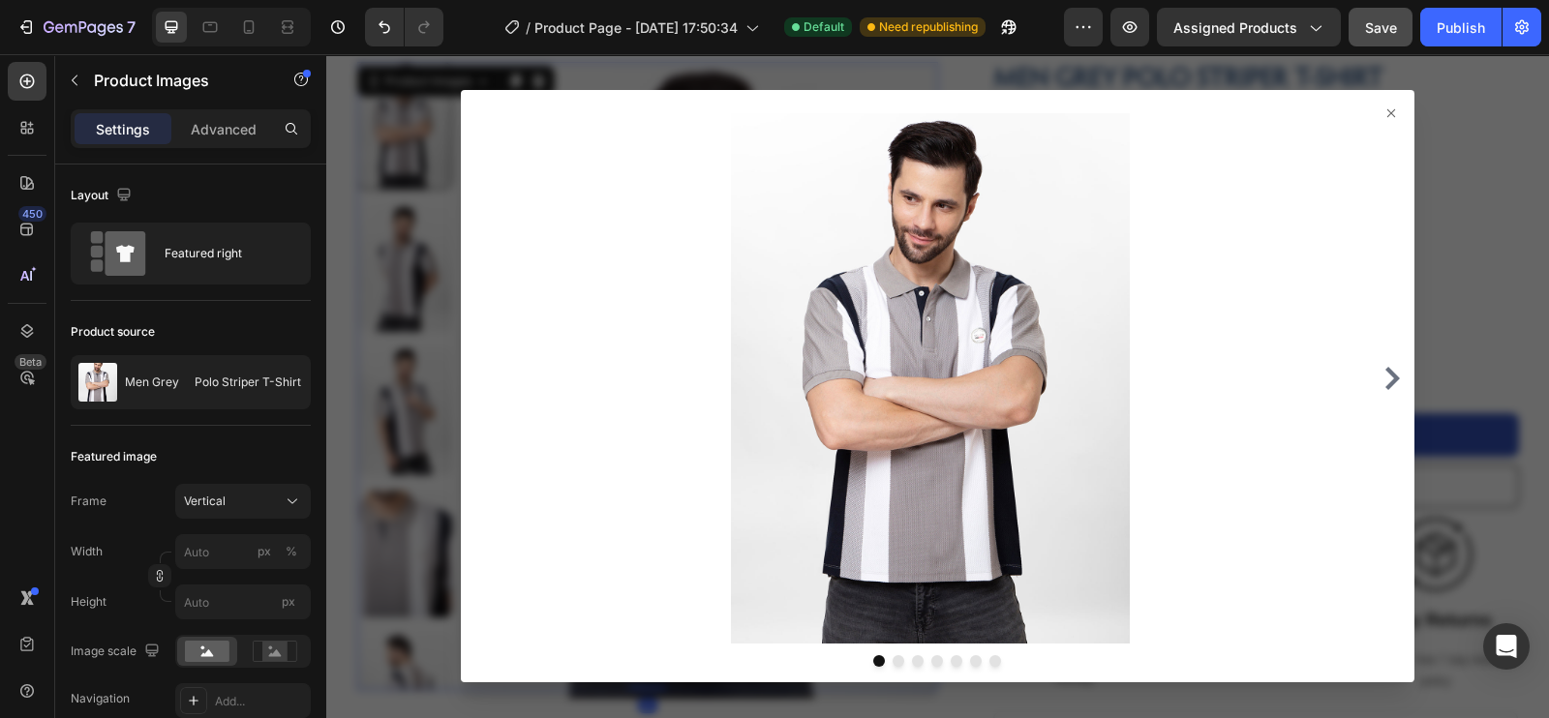
click at [1238, 106] on icon at bounding box center [1390, 112] width 15 height 15
click at [1238, 106] on div "Men Grey Polo Striper T-Shirt Product Title Rs. 979.00 Product Price Product Pr…" at bounding box center [1255, 472] width 527 height 820
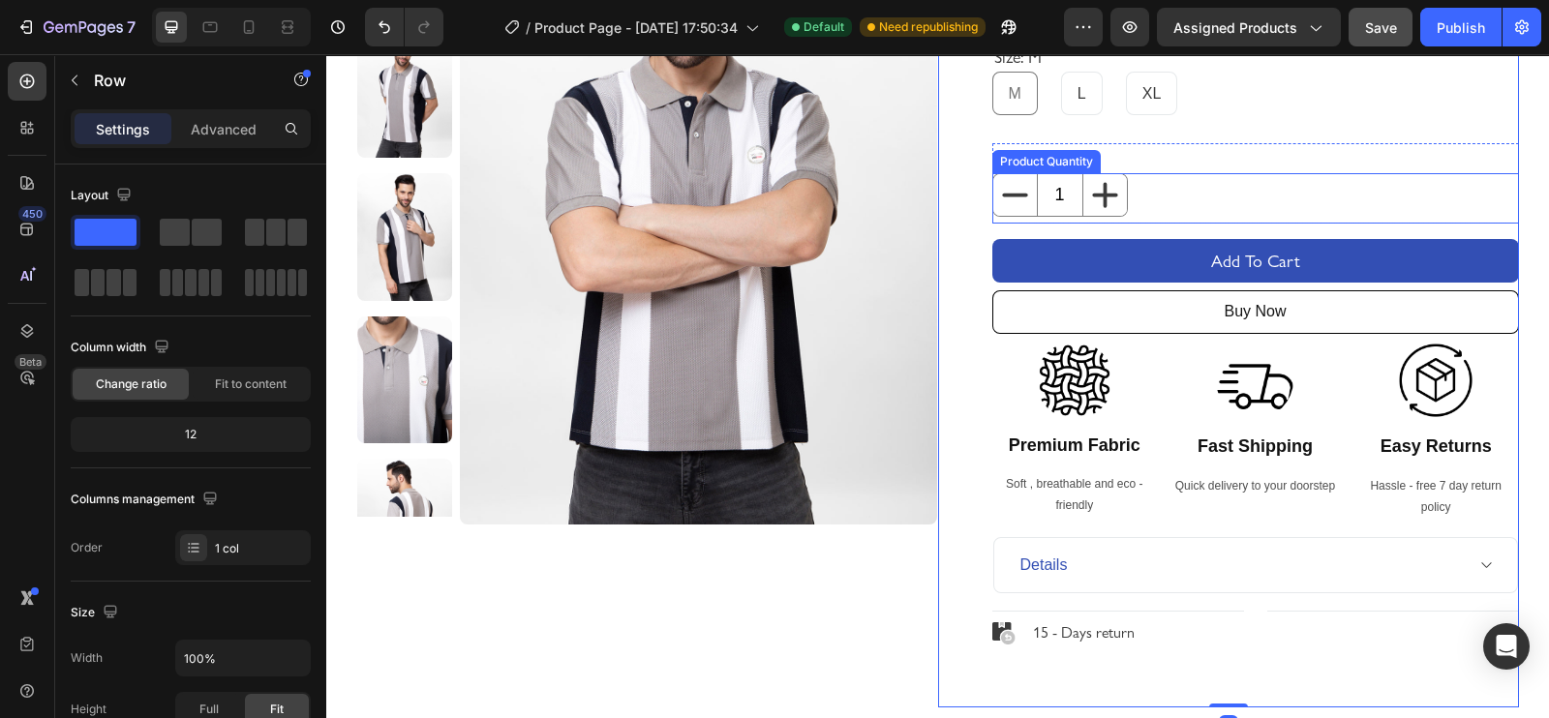
scroll to position [319, 0]
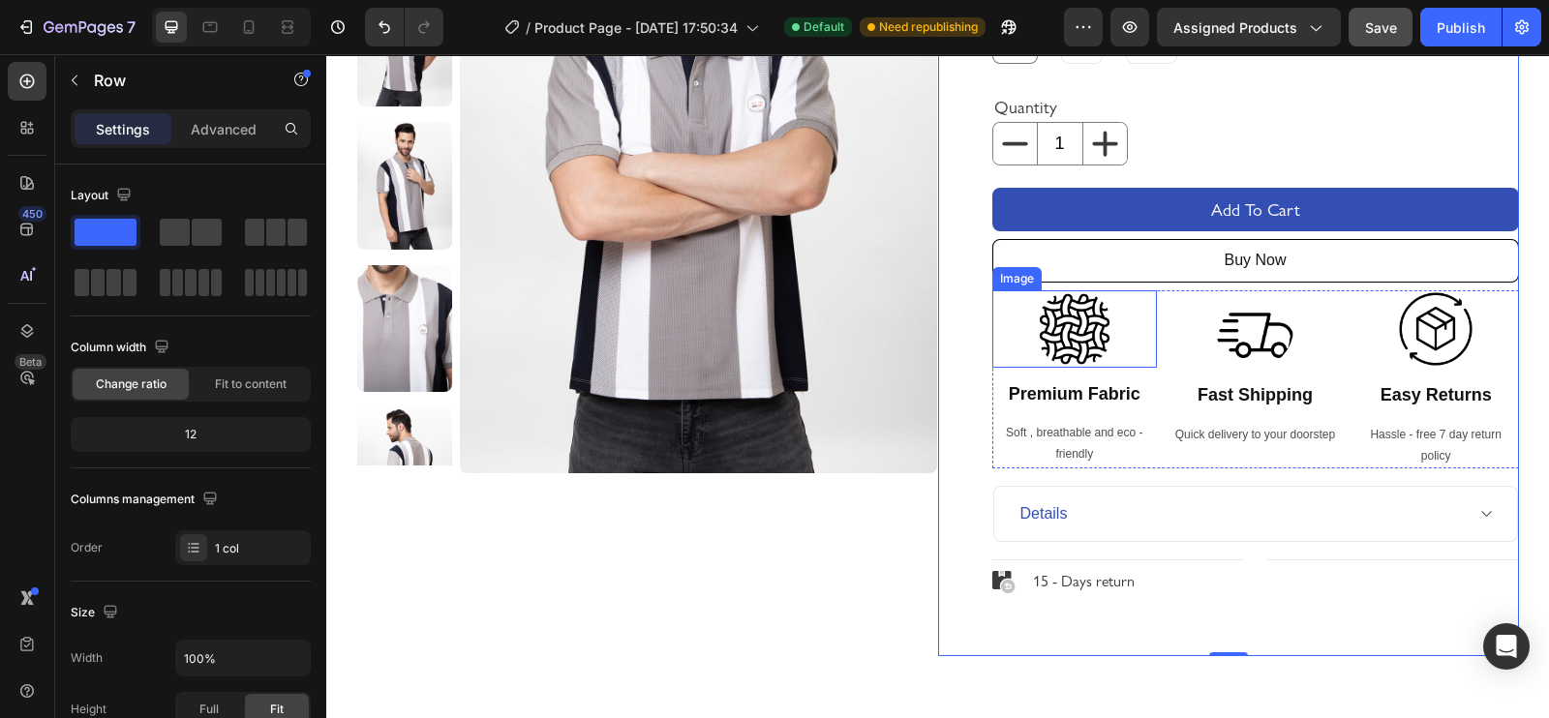
click at [1060, 336] on img at bounding box center [1074, 328] width 77 height 77
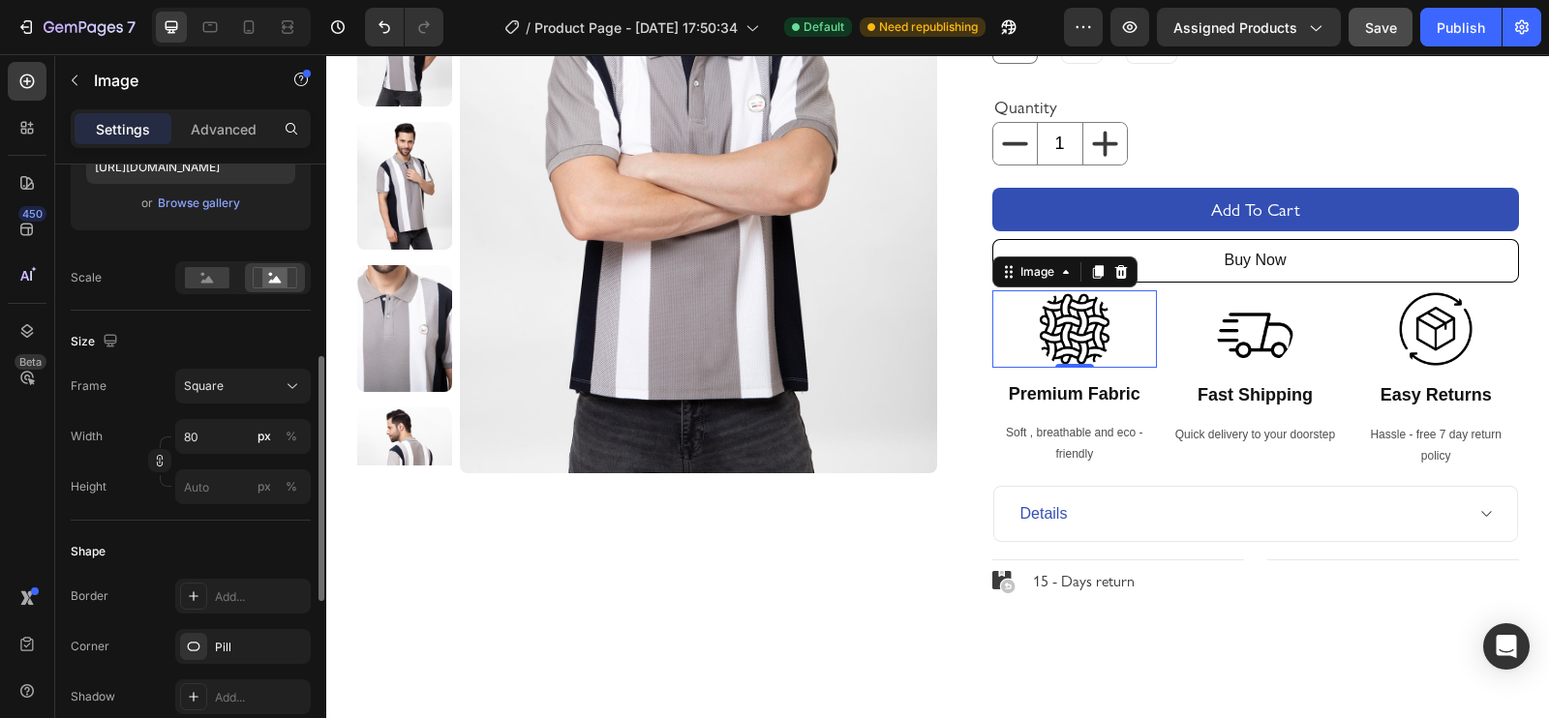
scroll to position [395, 0]
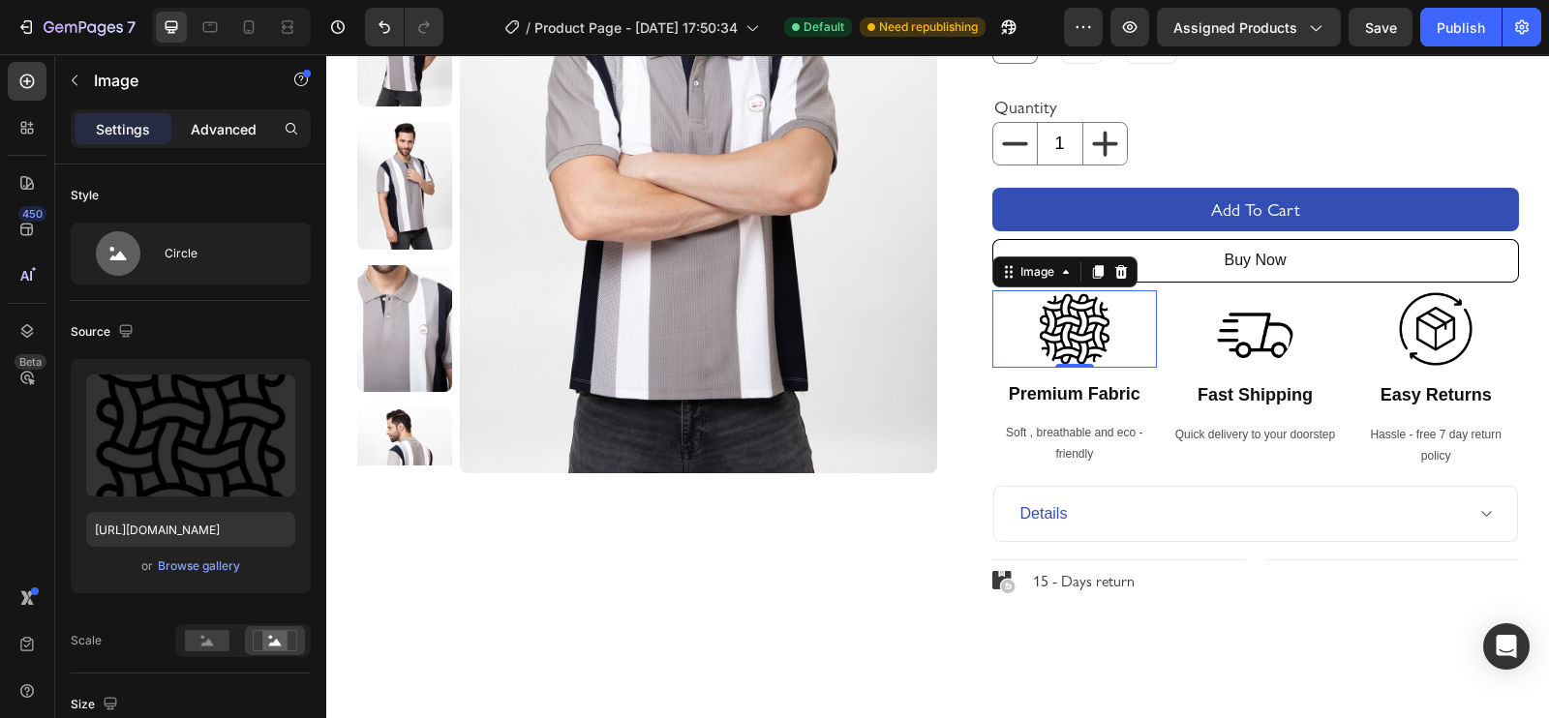
click at [207, 128] on p "Advanced" at bounding box center [224, 129] width 66 height 20
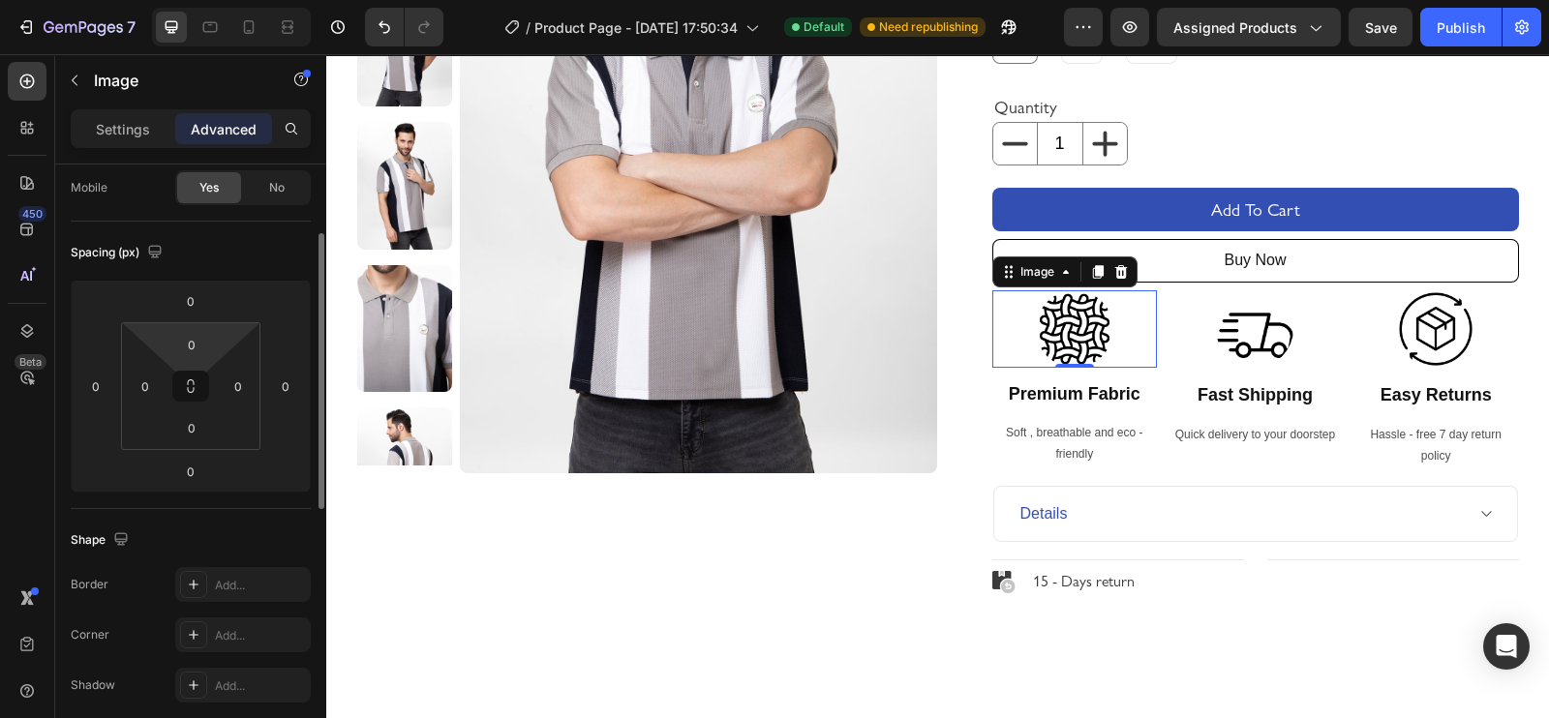
scroll to position [177, 0]
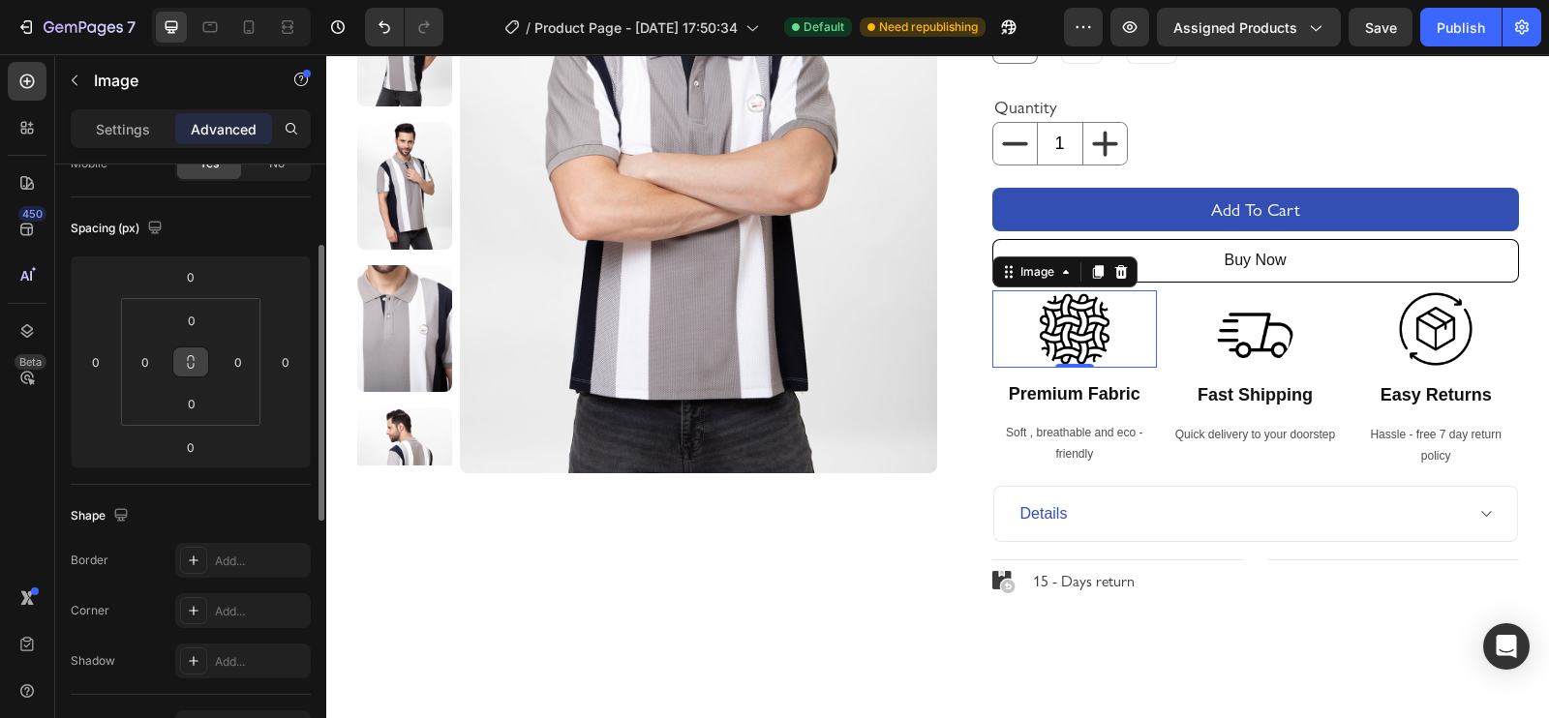
click at [192, 363] on icon at bounding box center [190, 361] width 15 height 15
click at [233, 365] on input "0" at bounding box center [238, 361] width 29 height 29
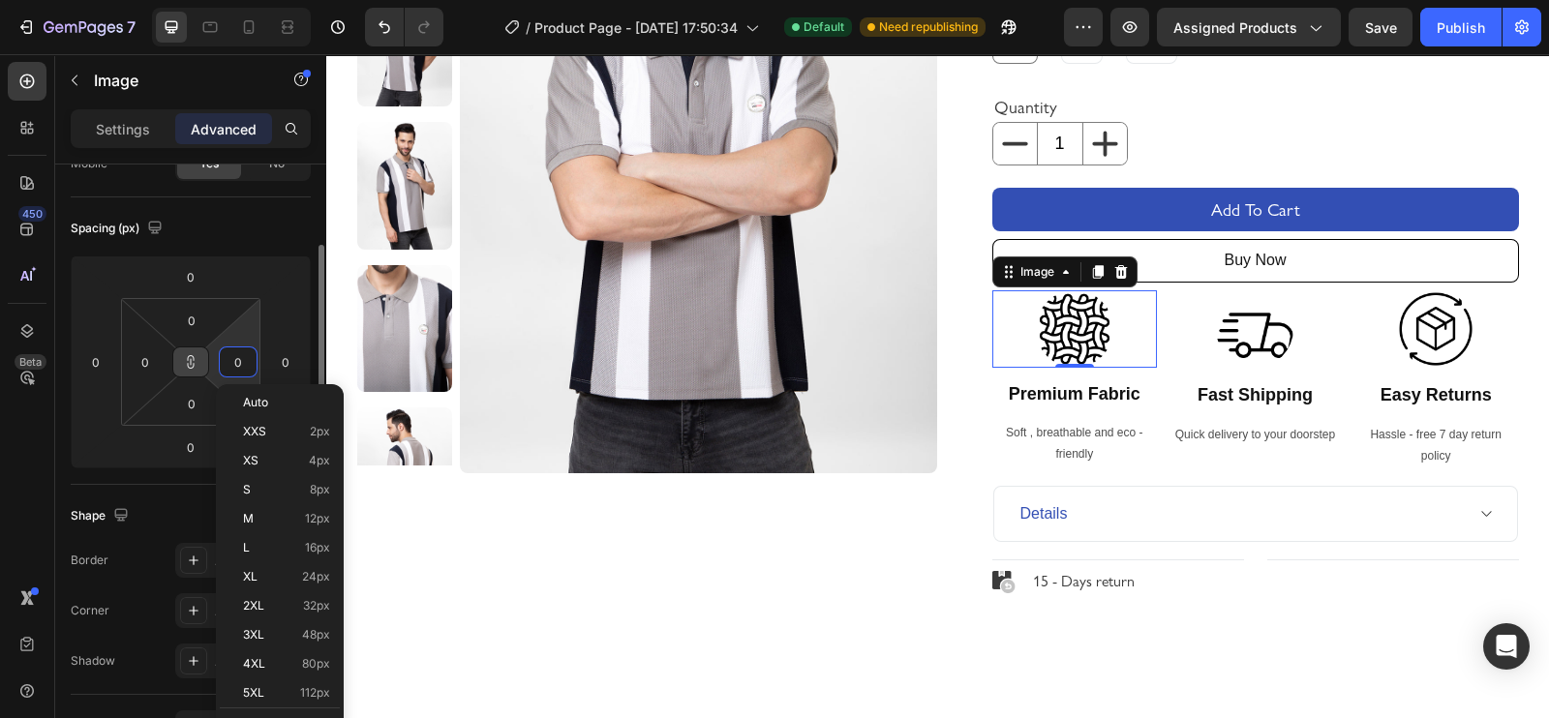
type input "1"
type input "2"
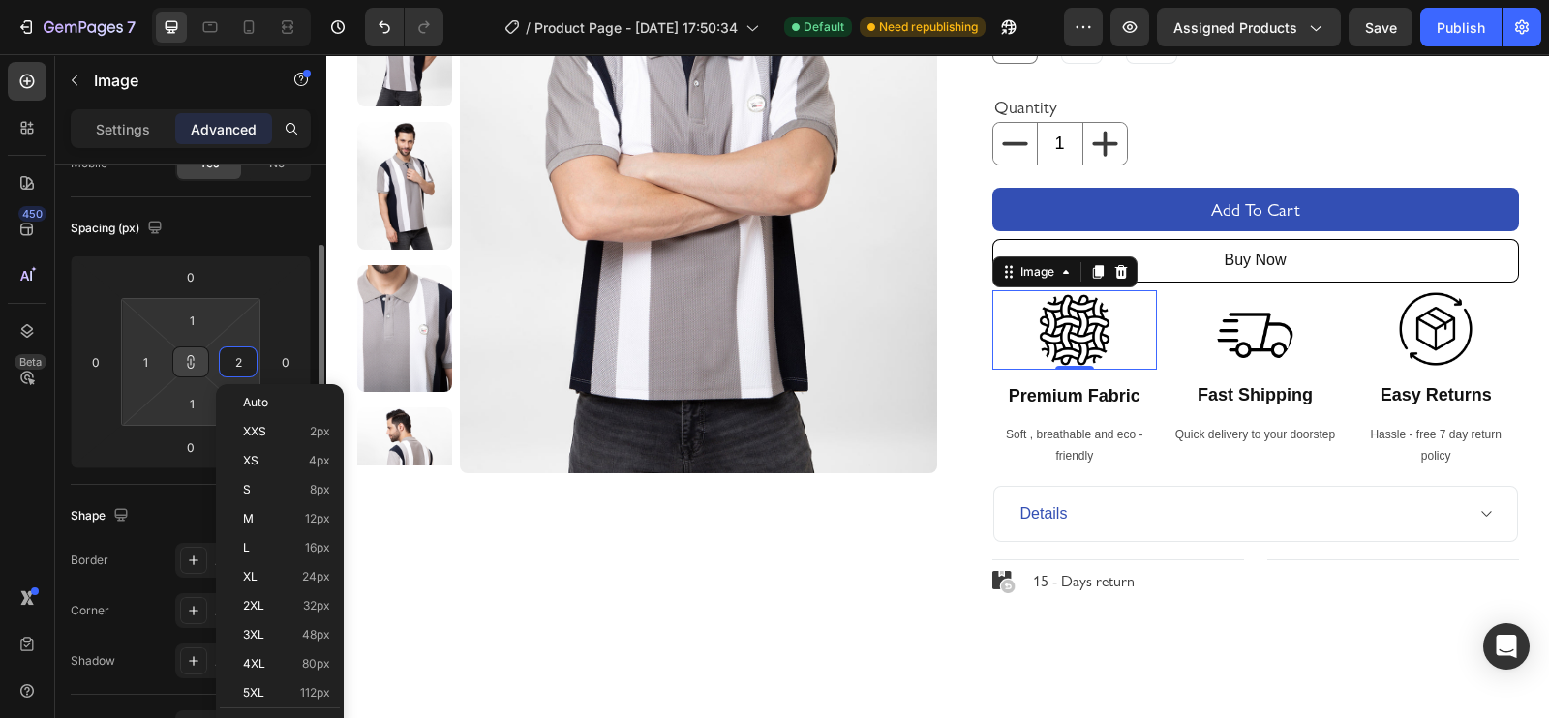
type input "2"
type input "3"
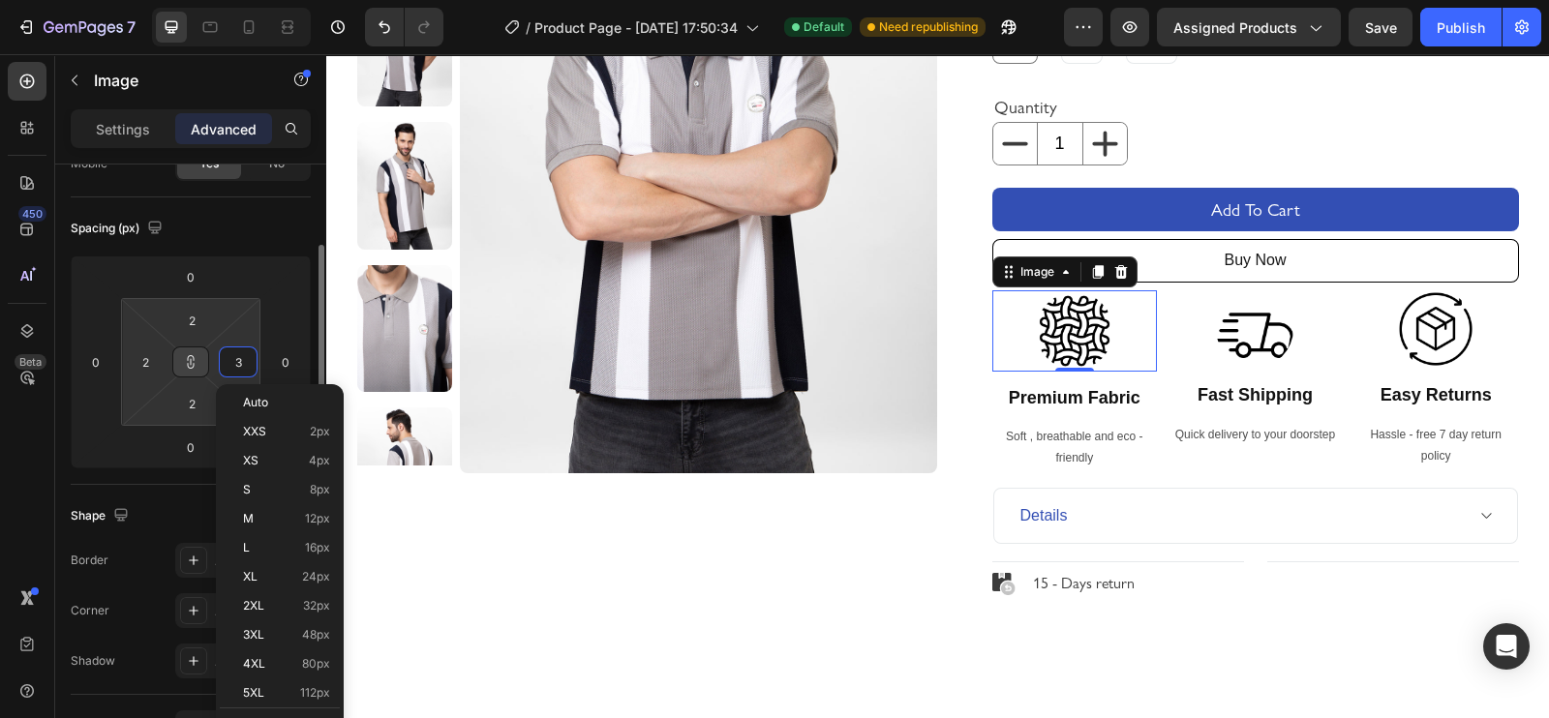
type input "3"
type input "2"
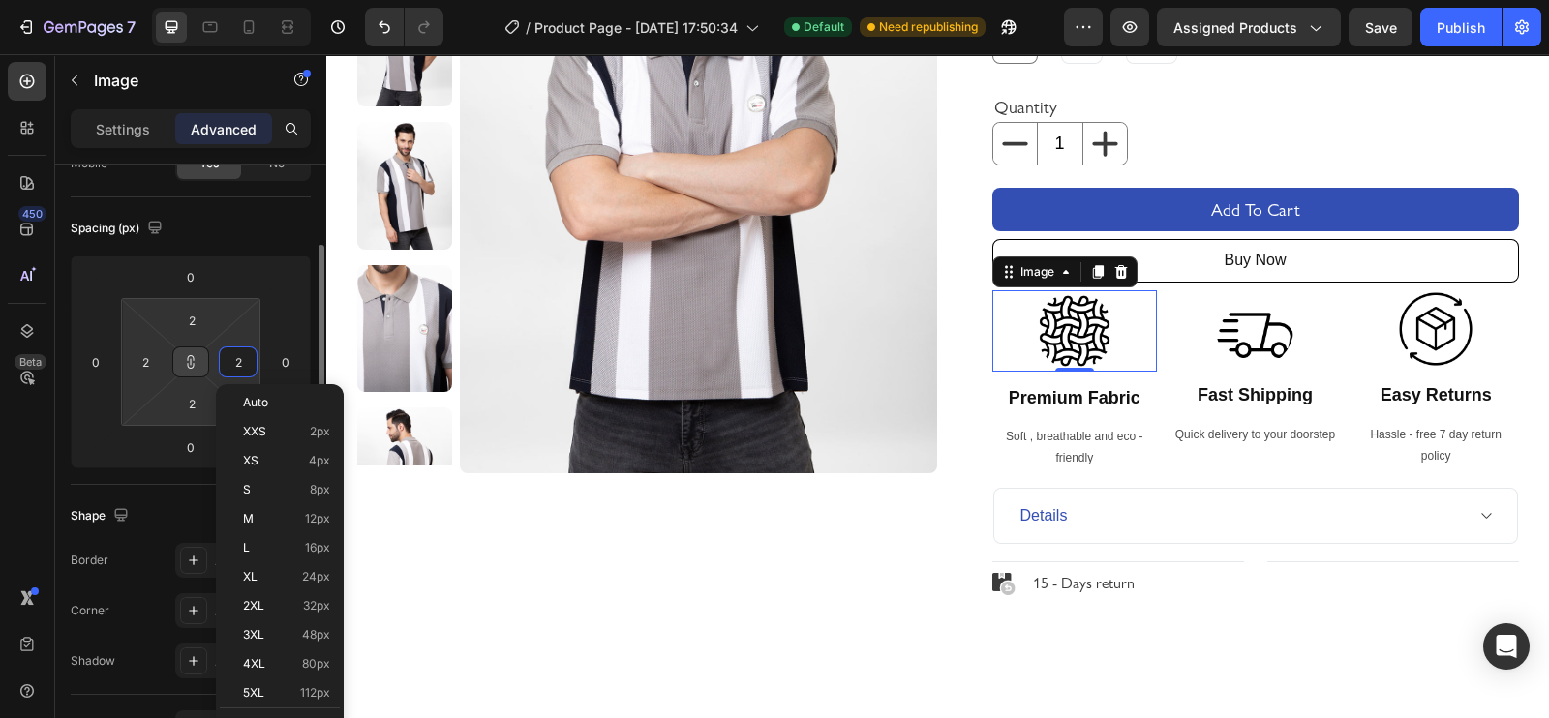
type input "1"
type input "0"
click at [152, 485] on div "Shape Border Add... Corner Add... Shadow Add..." at bounding box center [191, 590] width 240 height 210
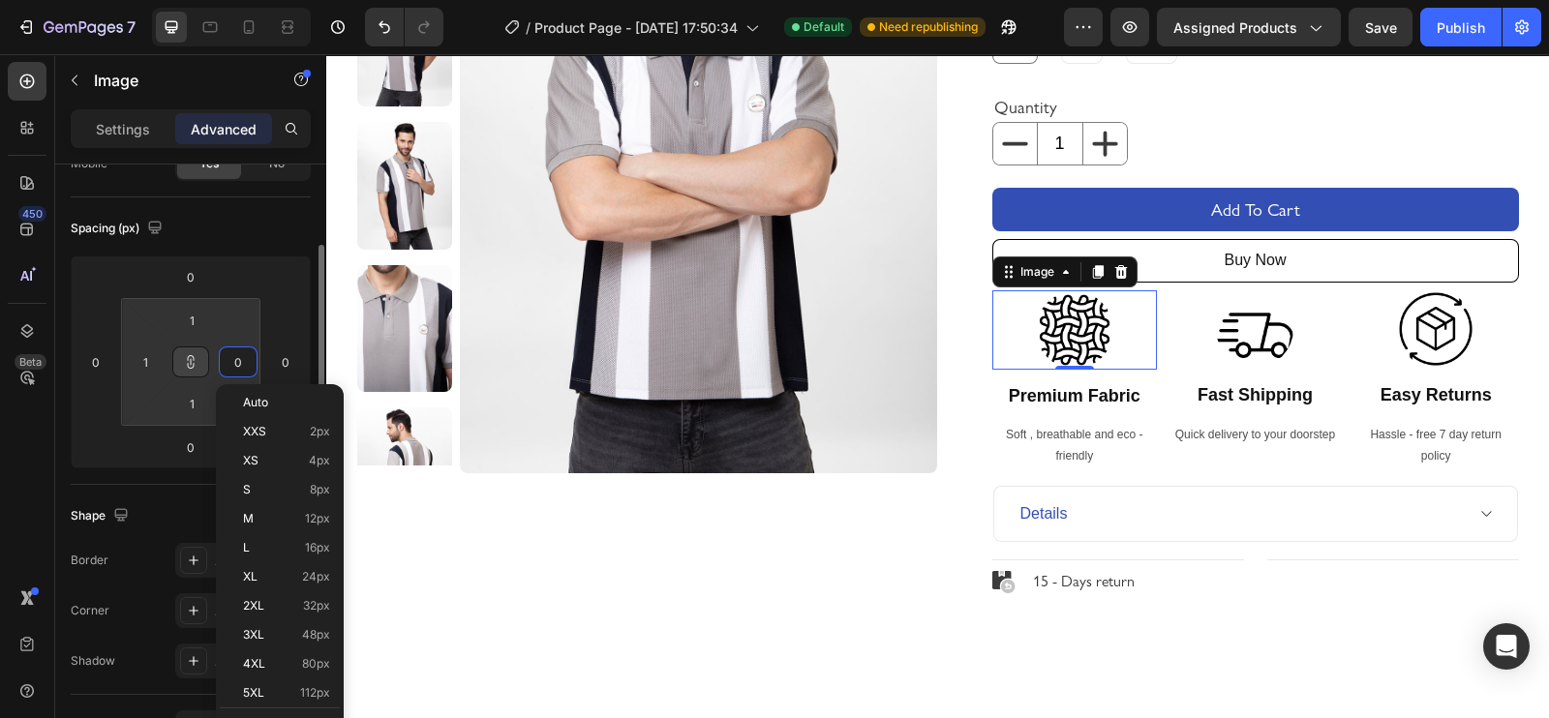
type input "0"
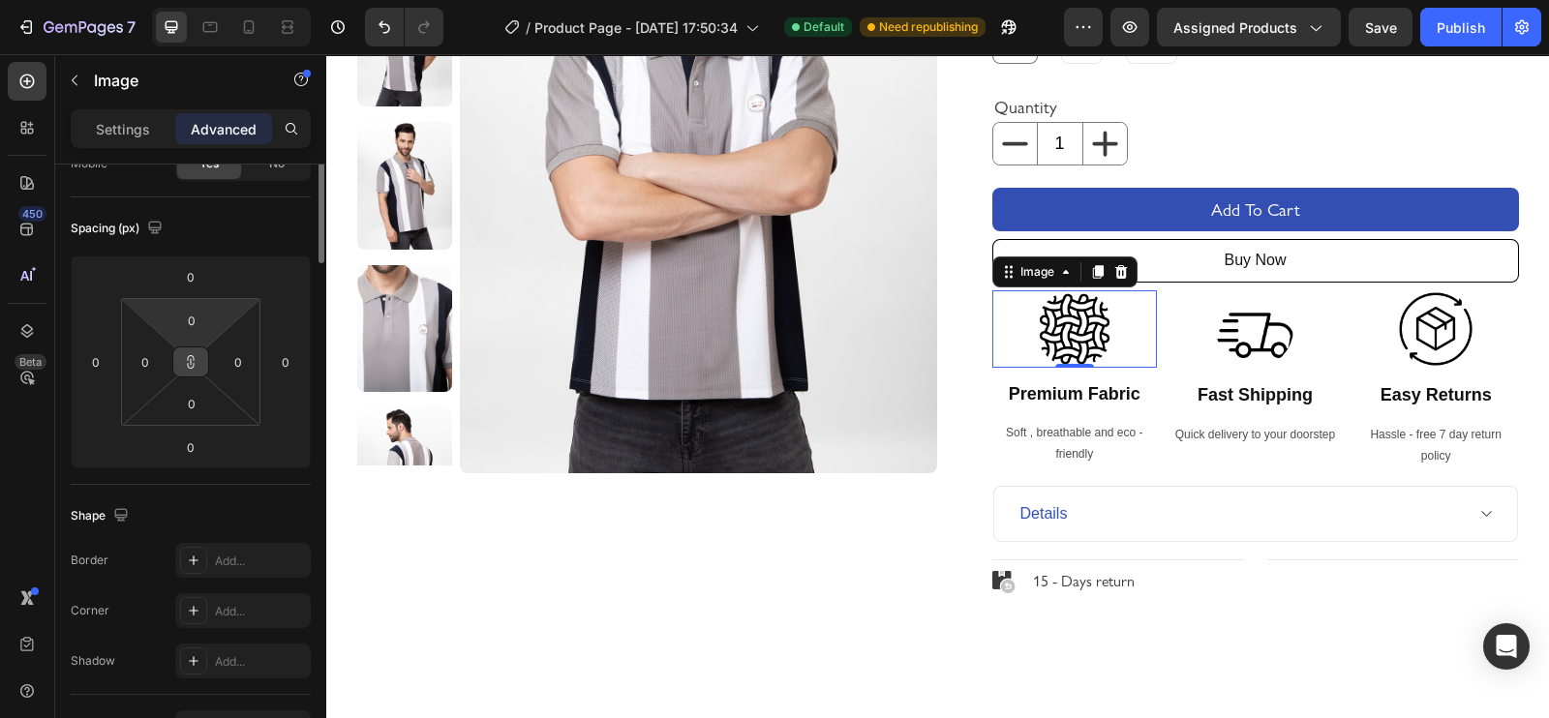
scroll to position [0, 0]
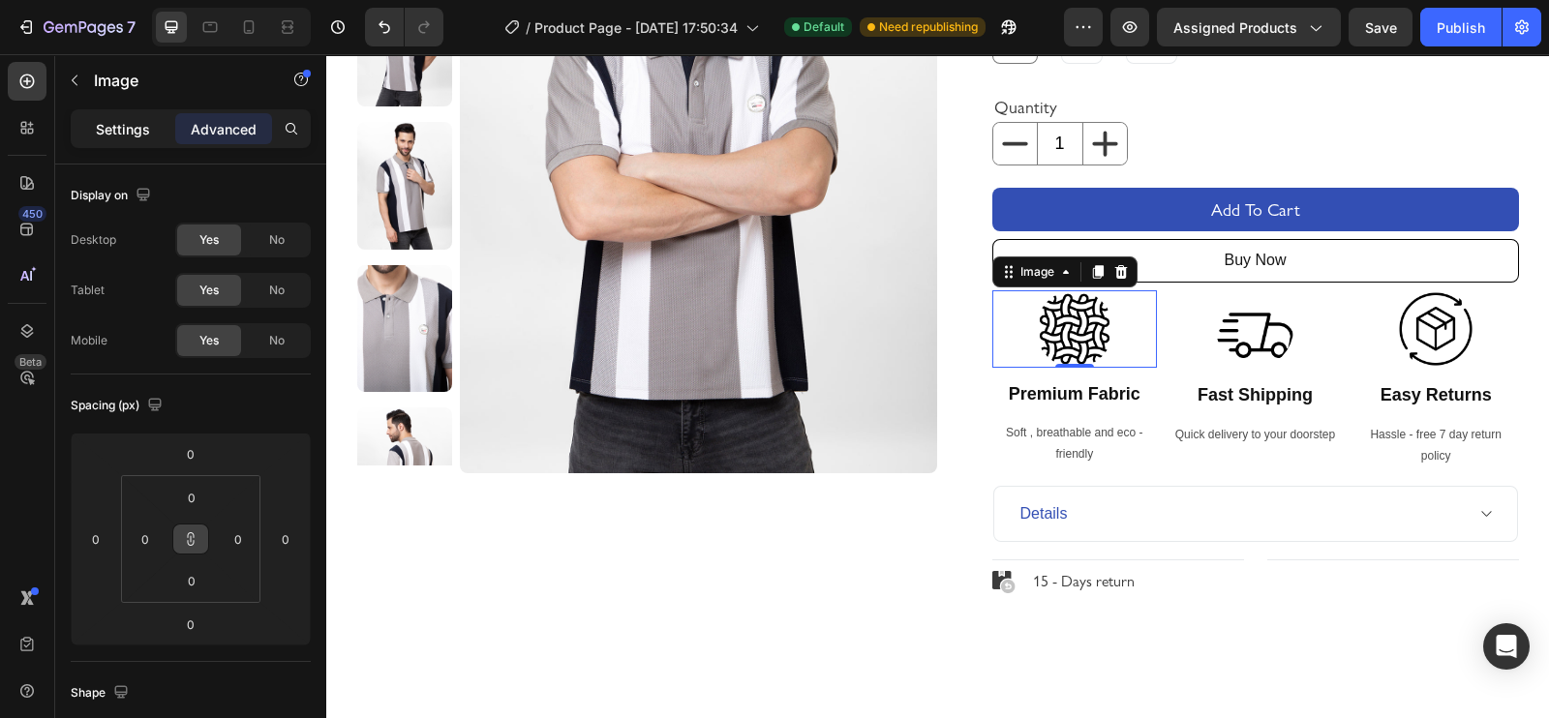
click at [127, 132] on p "Settings" at bounding box center [123, 129] width 54 height 20
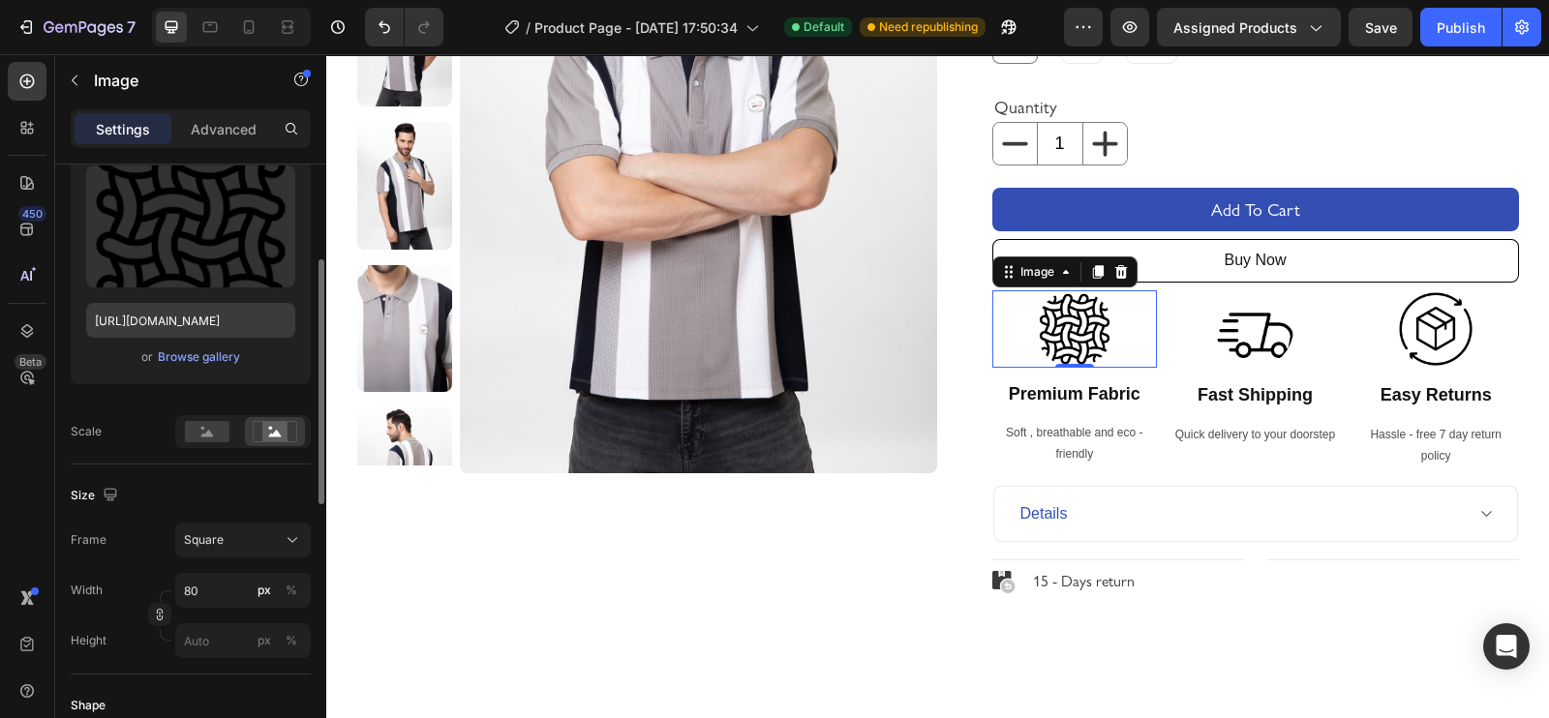
scroll to position [241, 0]
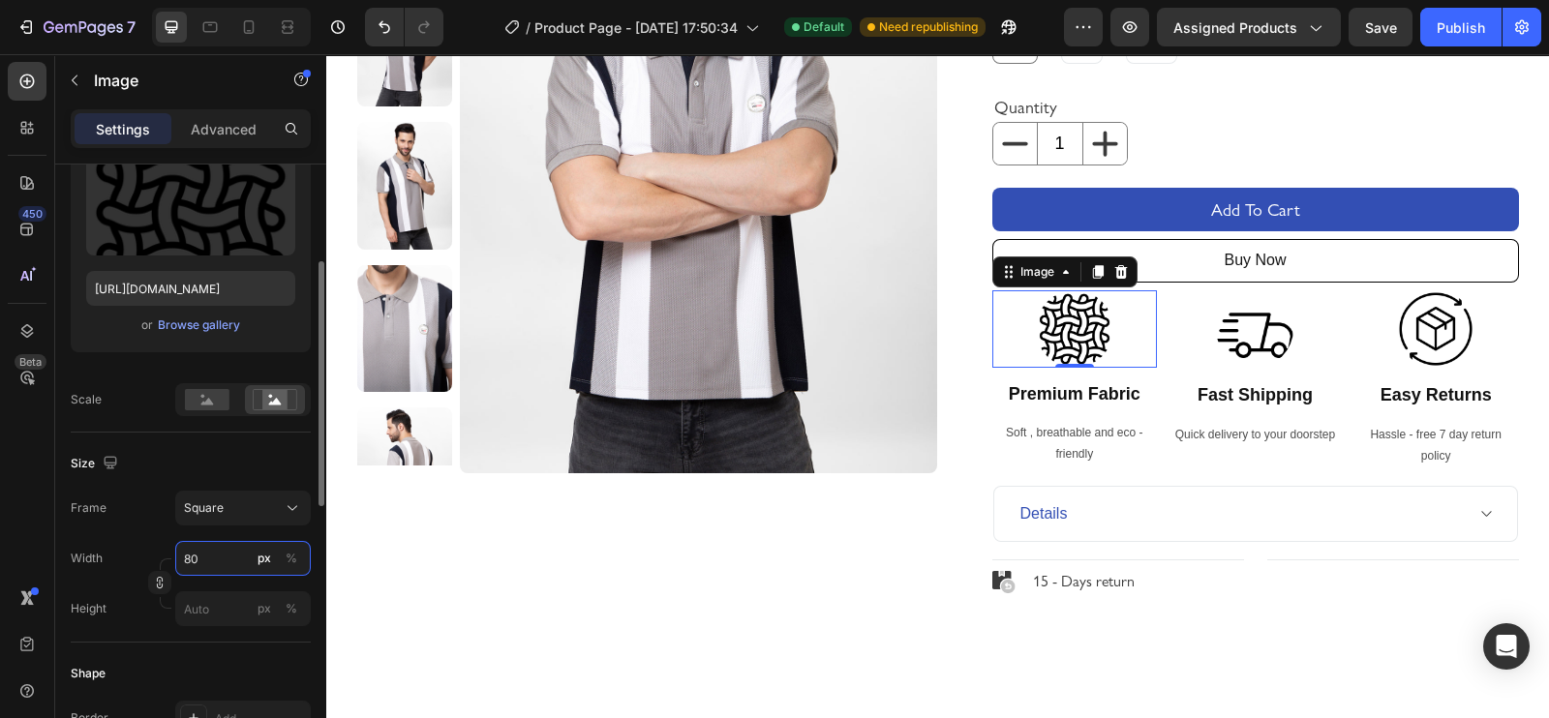
click at [223, 554] on input "80" at bounding box center [243, 558] width 136 height 35
type input "79"
type input "78"
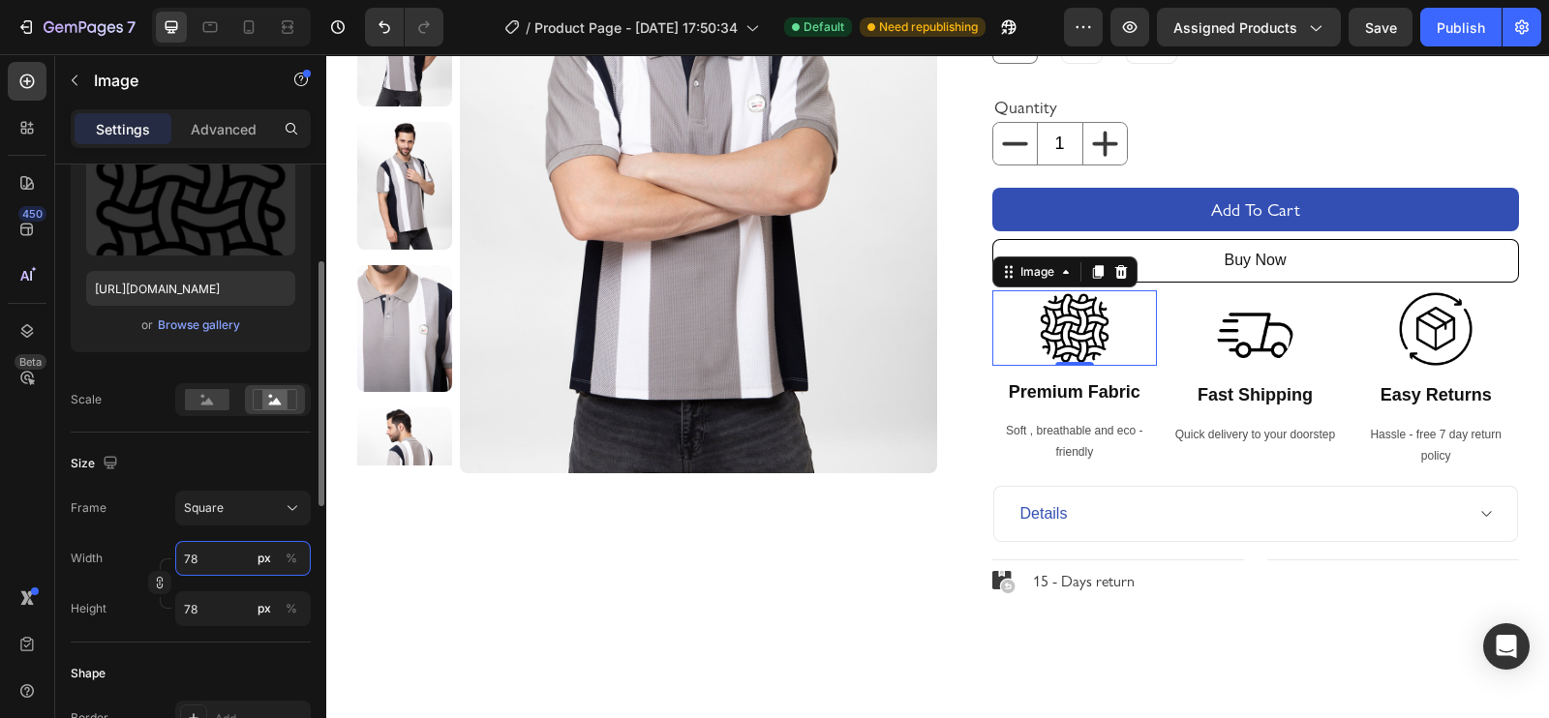
type input "77"
type input "76"
type input "75"
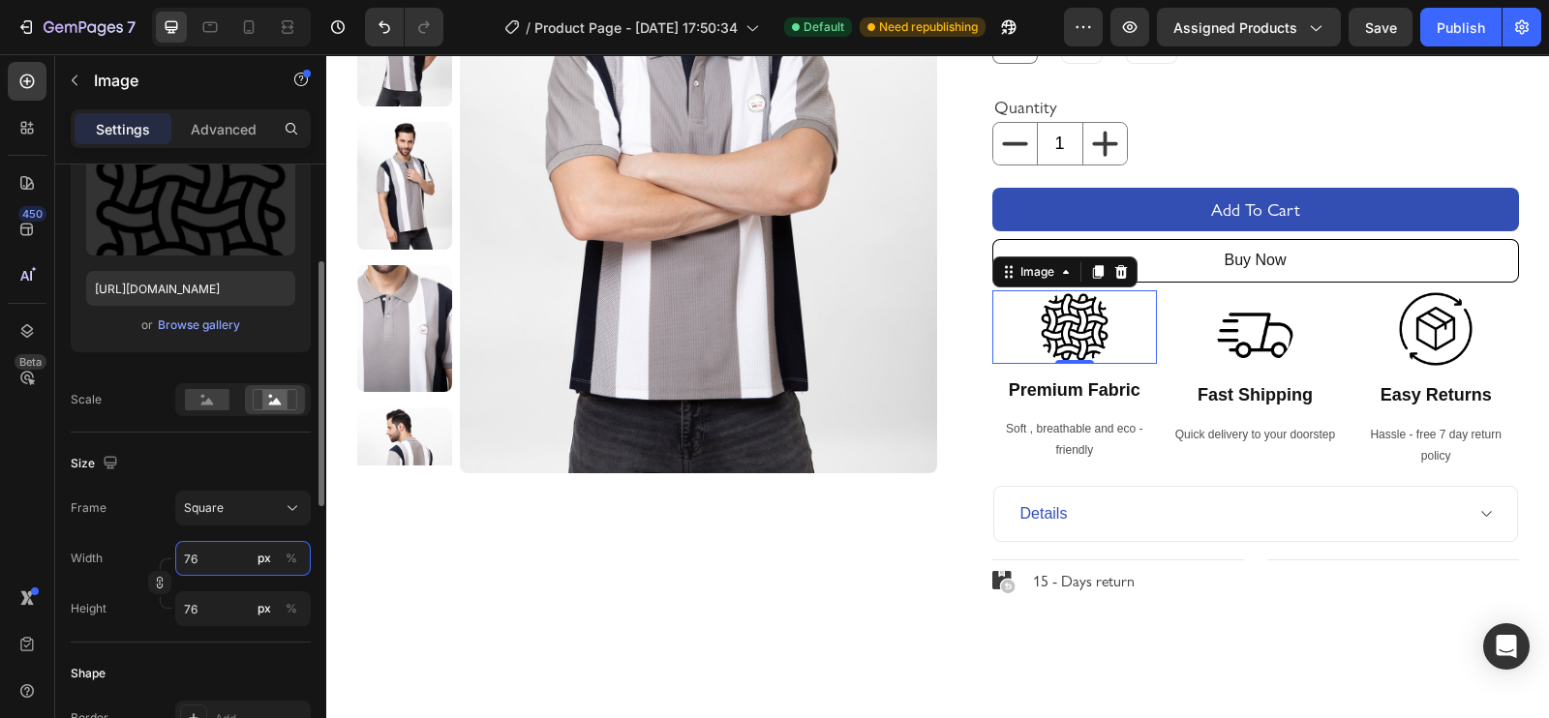
type input "75"
type input "74"
type input "73"
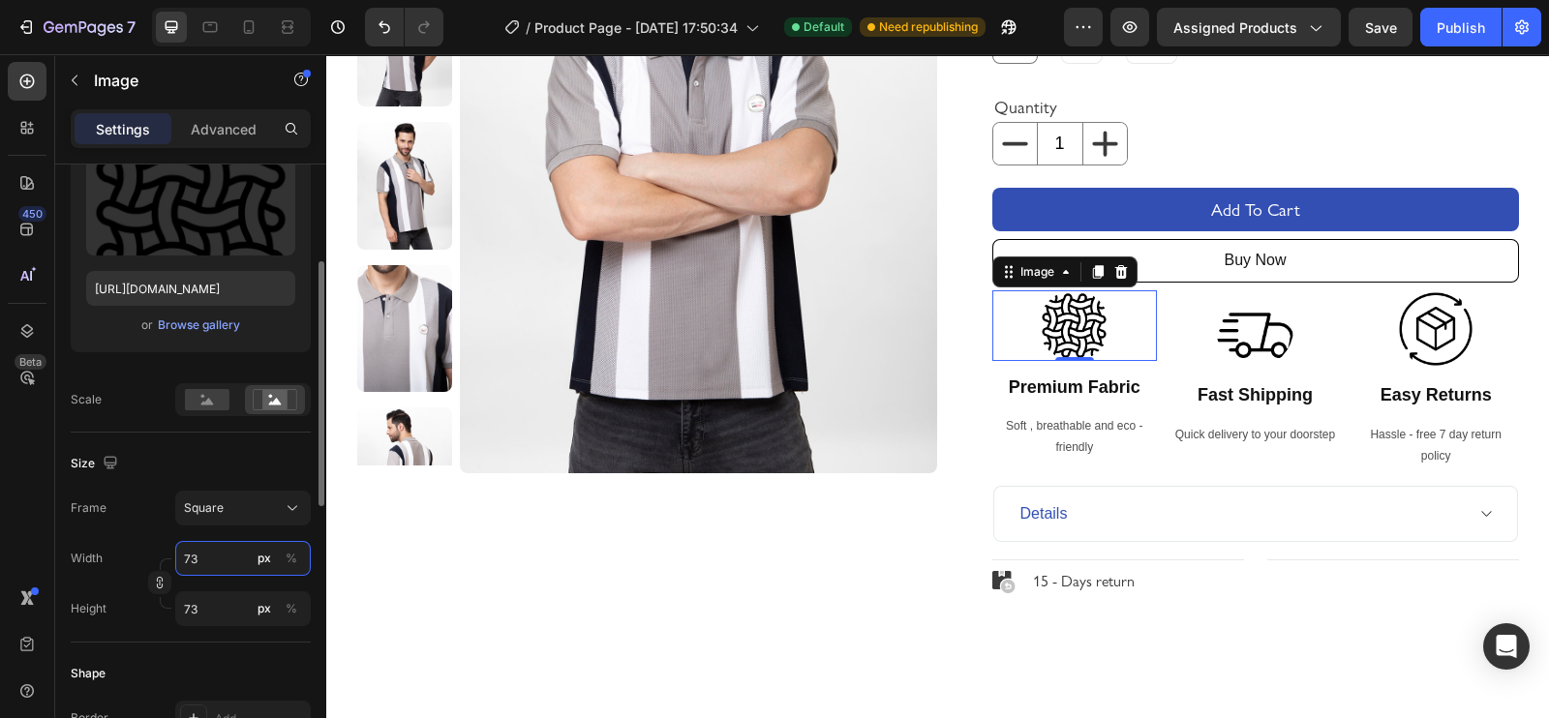
type input "72"
type input "71"
type input "70"
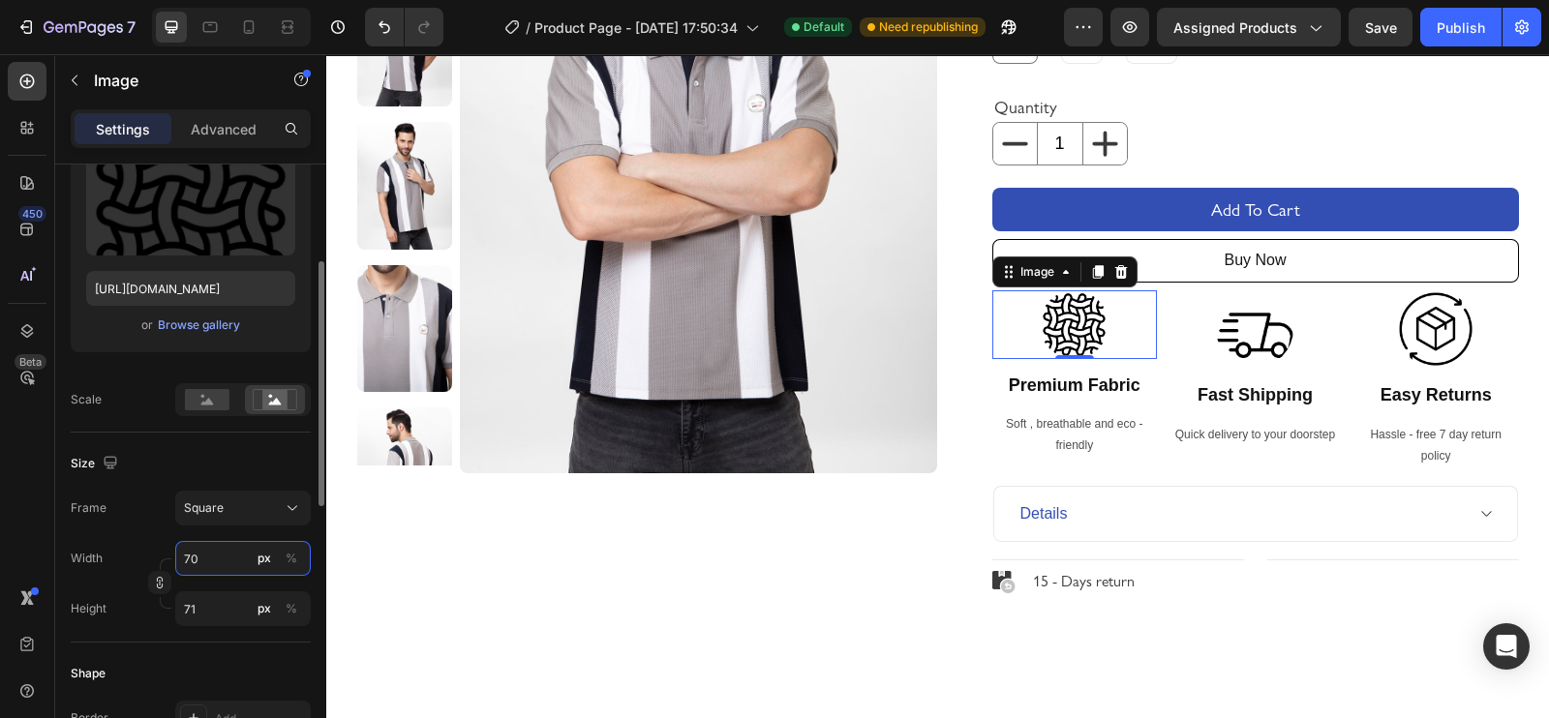
type input "70"
type input "69"
type input "68"
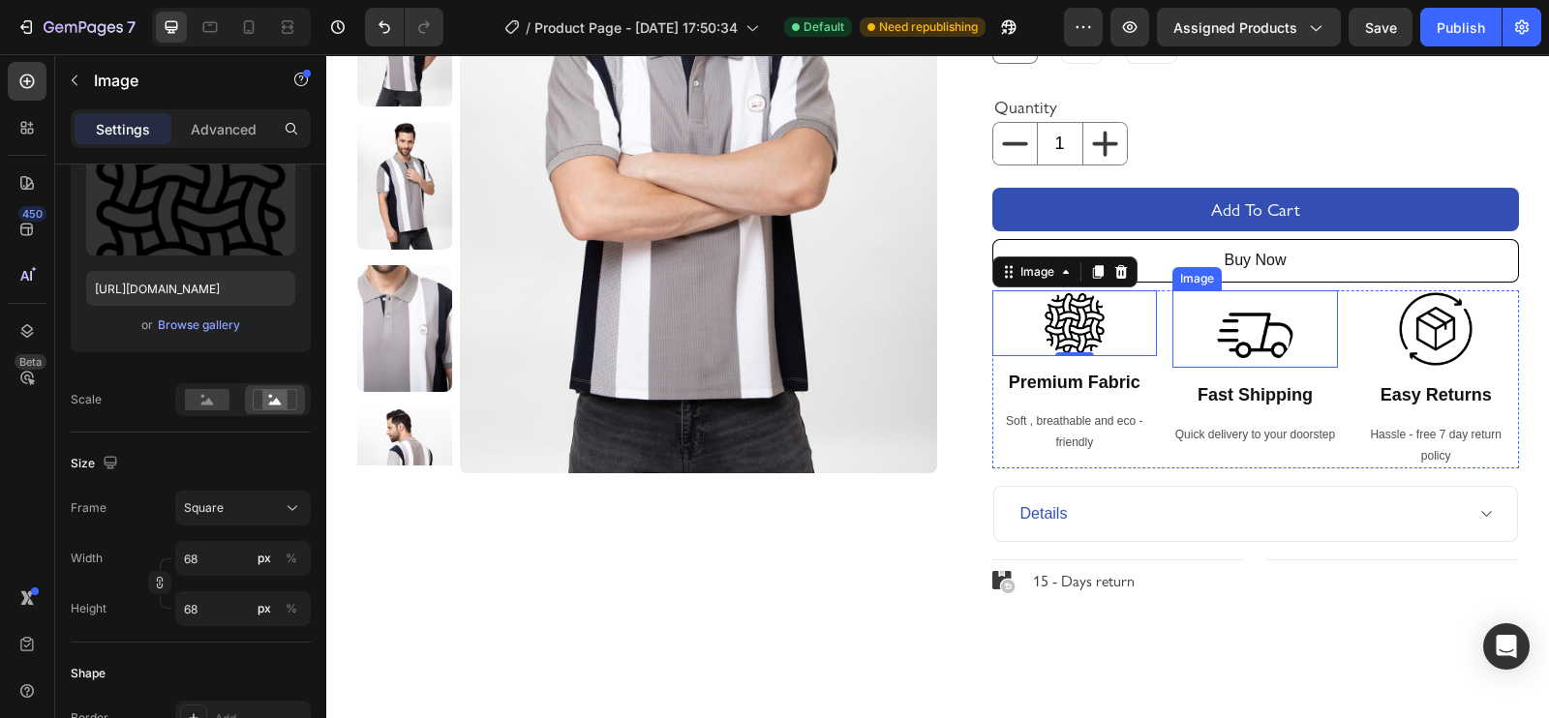
click at [1239, 345] on img at bounding box center [1254, 328] width 77 height 77
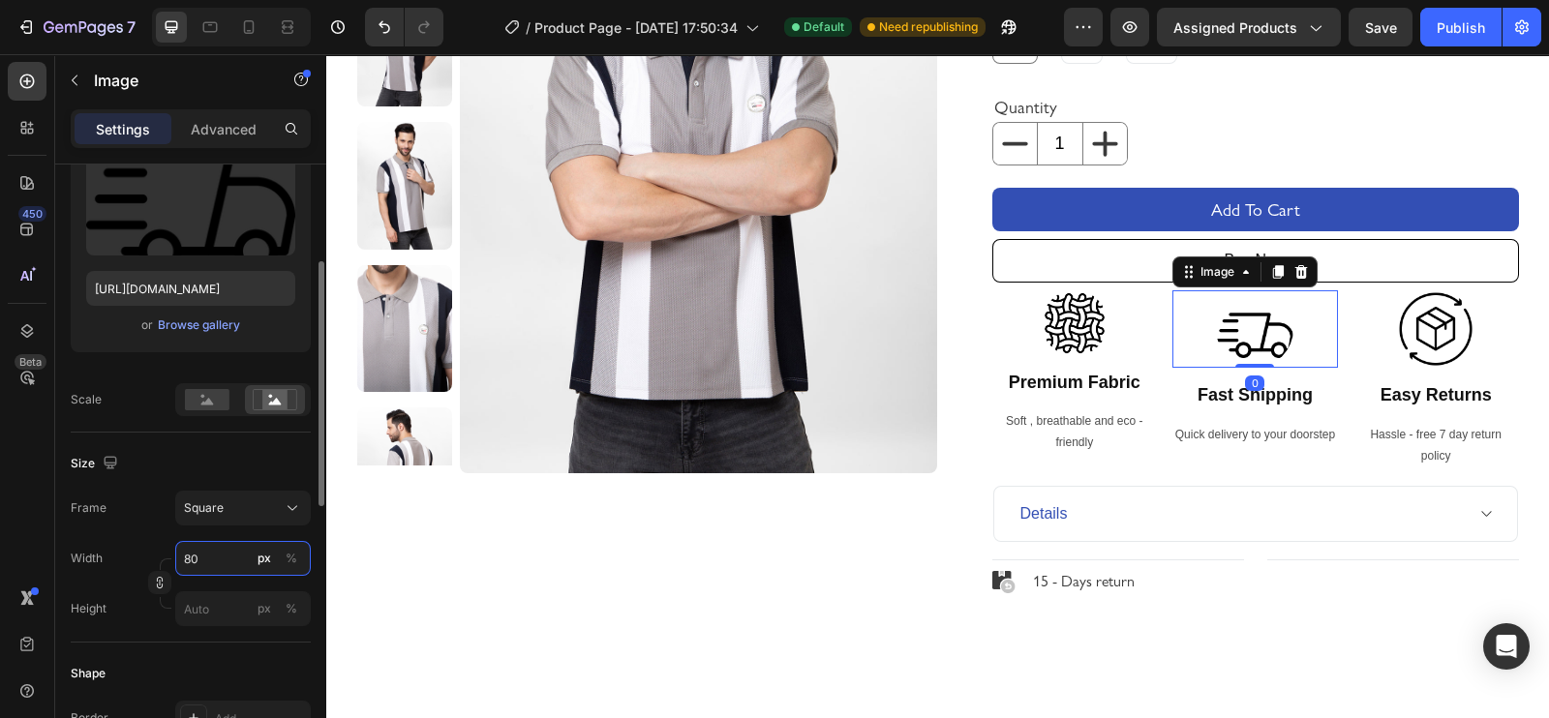
click at [208, 564] on input "80" at bounding box center [243, 558] width 136 height 35
type input "79"
type input "78"
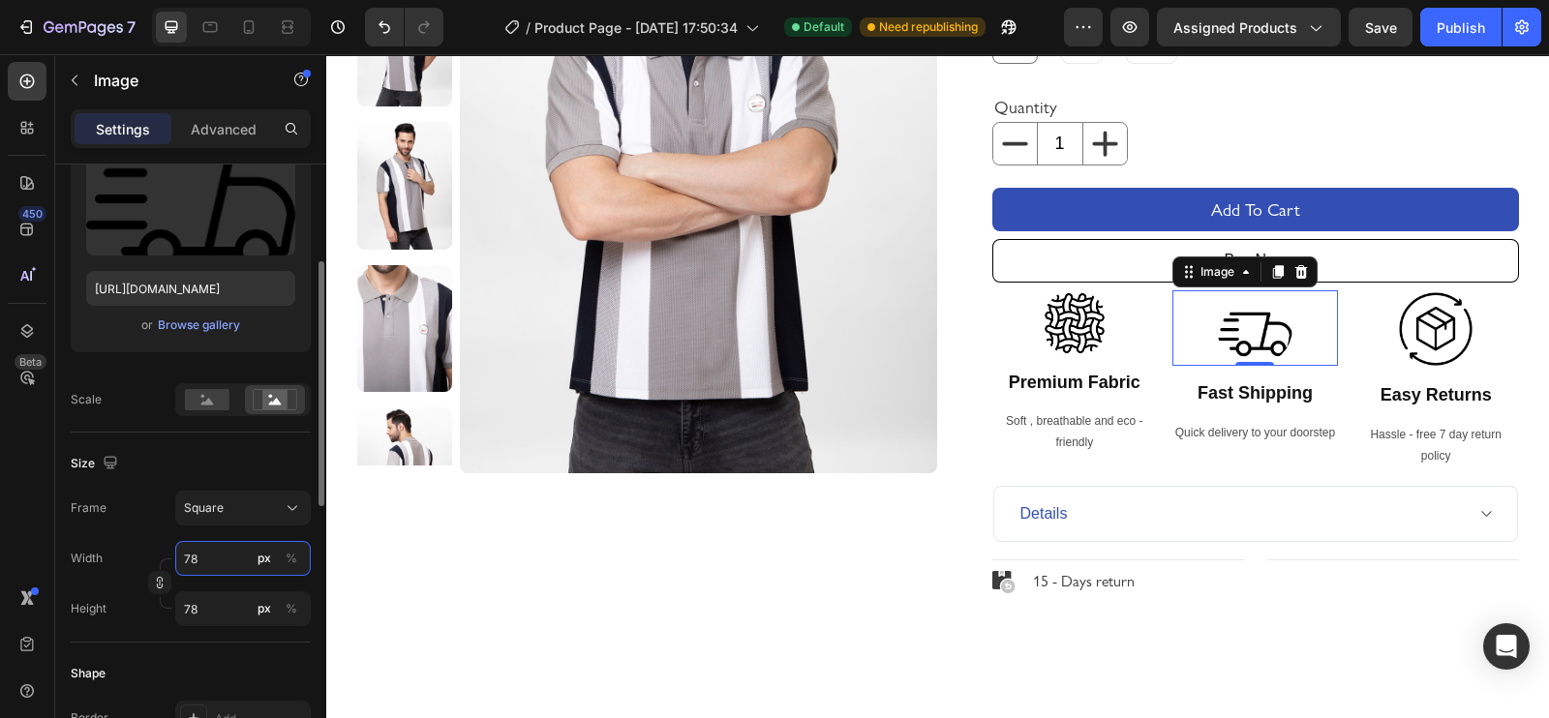
type input "77"
type input "76"
type input "75"
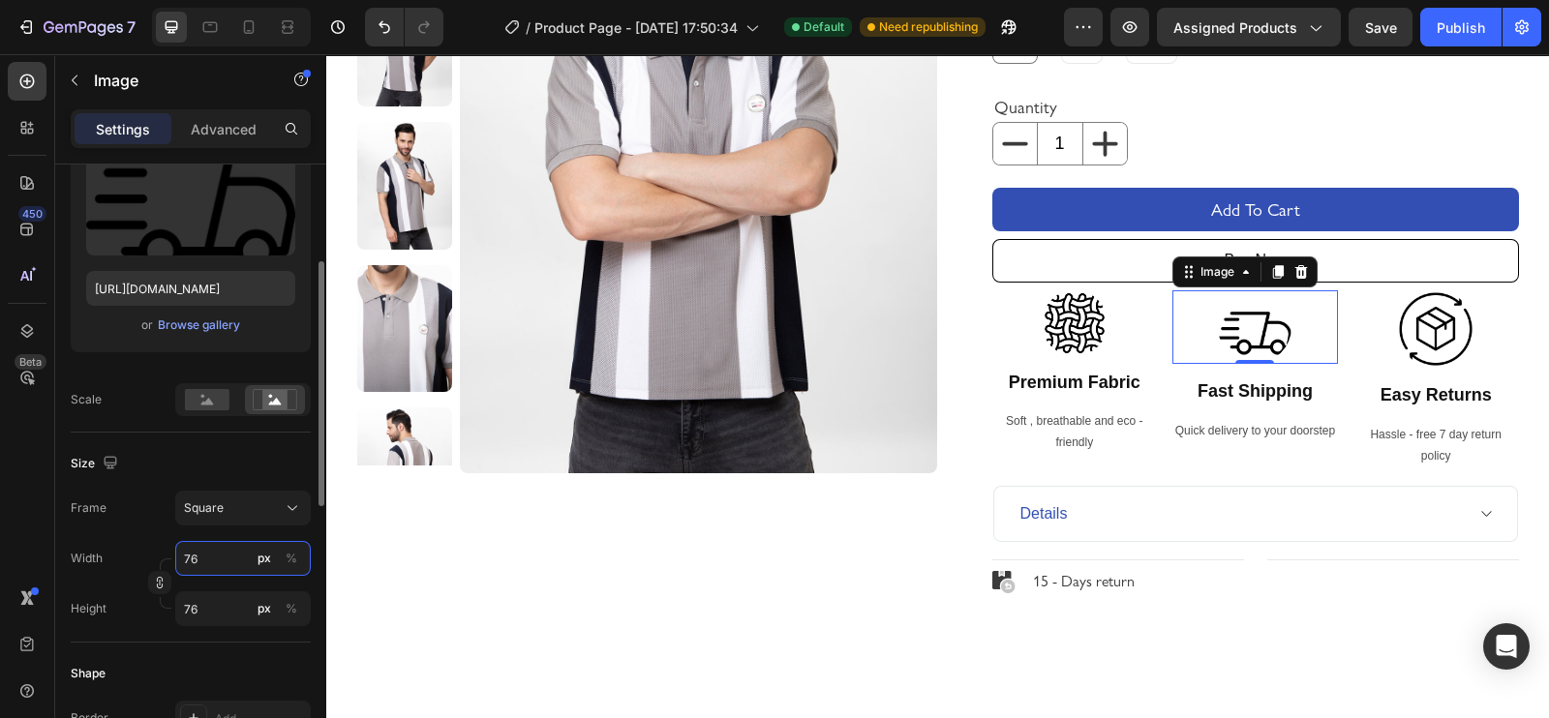
type input "75"
type input "74"
type input "73"
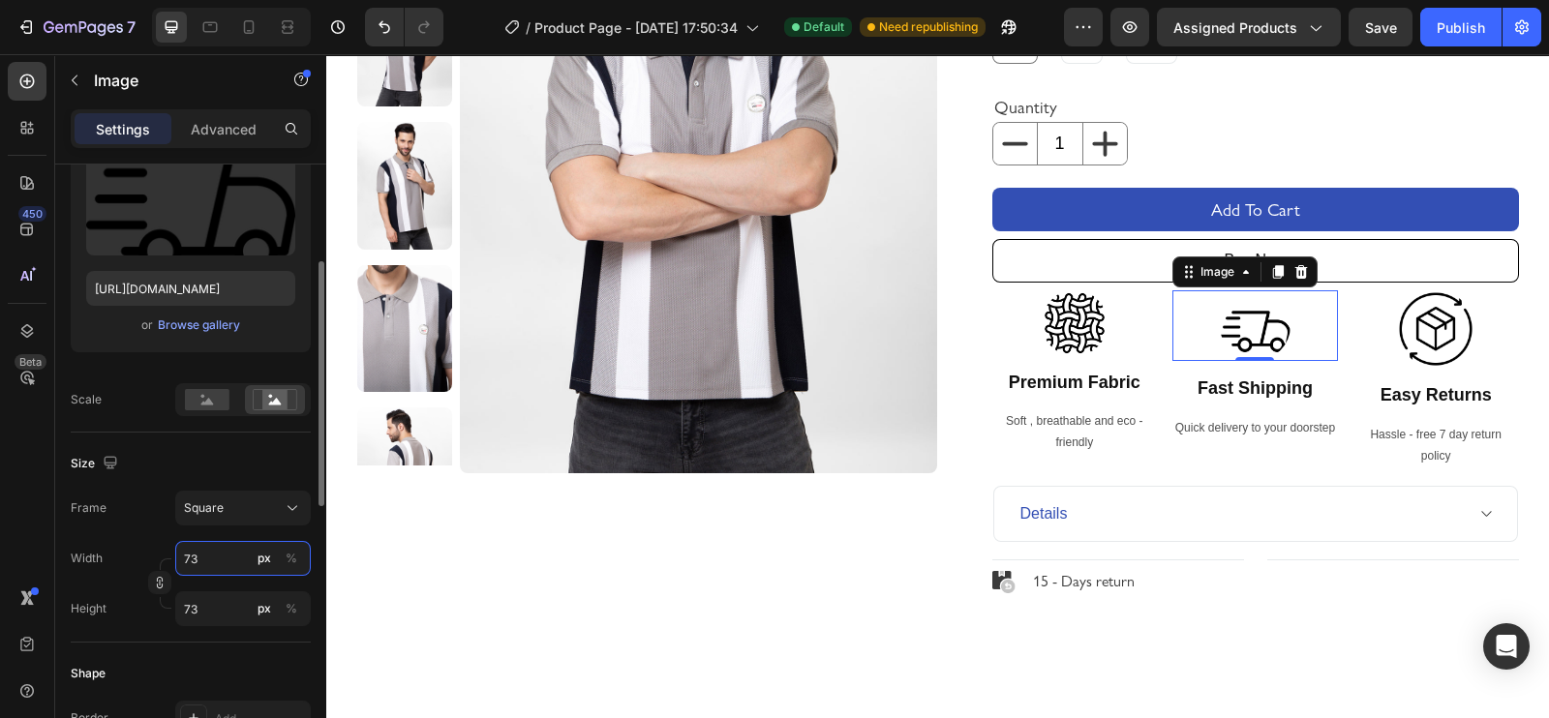
type input "72"
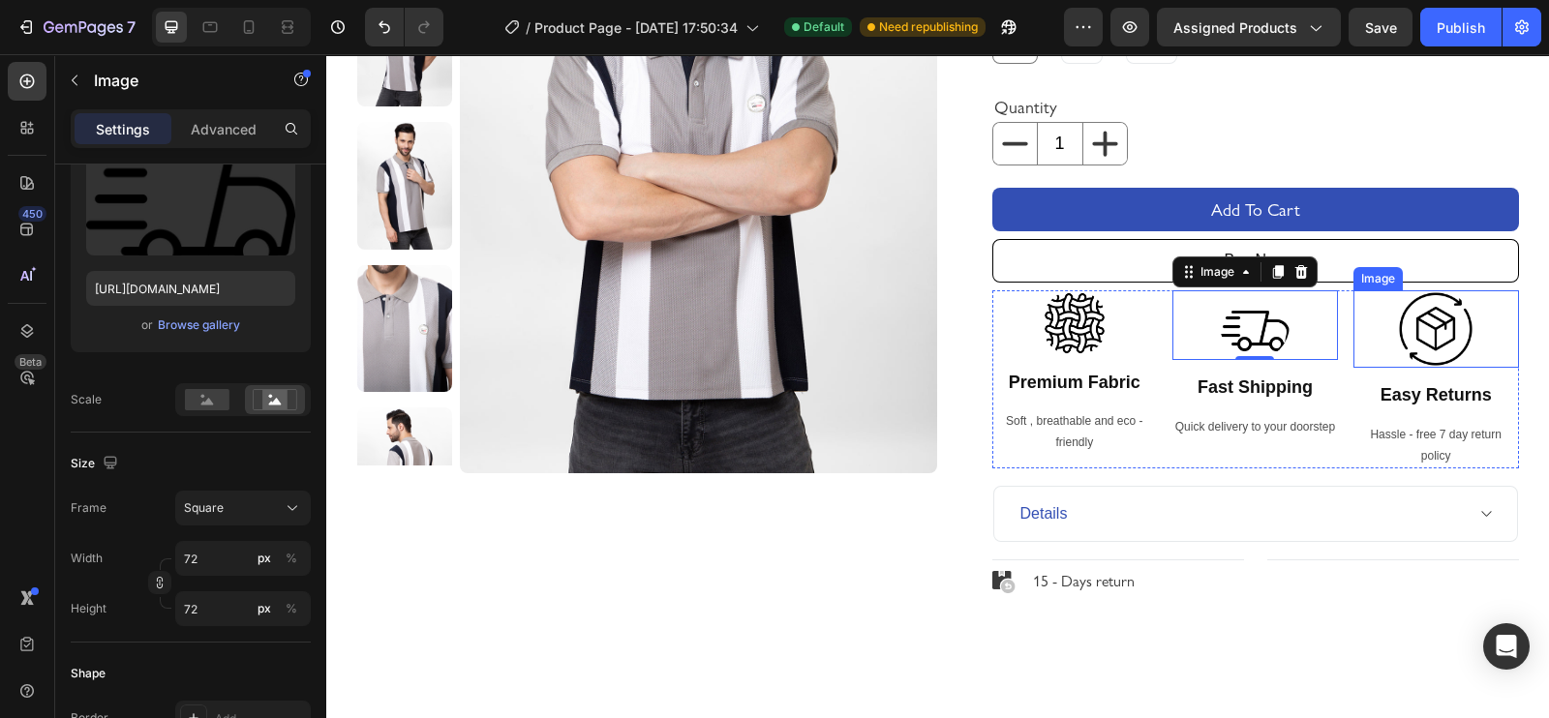
click at [1397, 321] on img at bounding box center [1435, 328] width 77 height 77
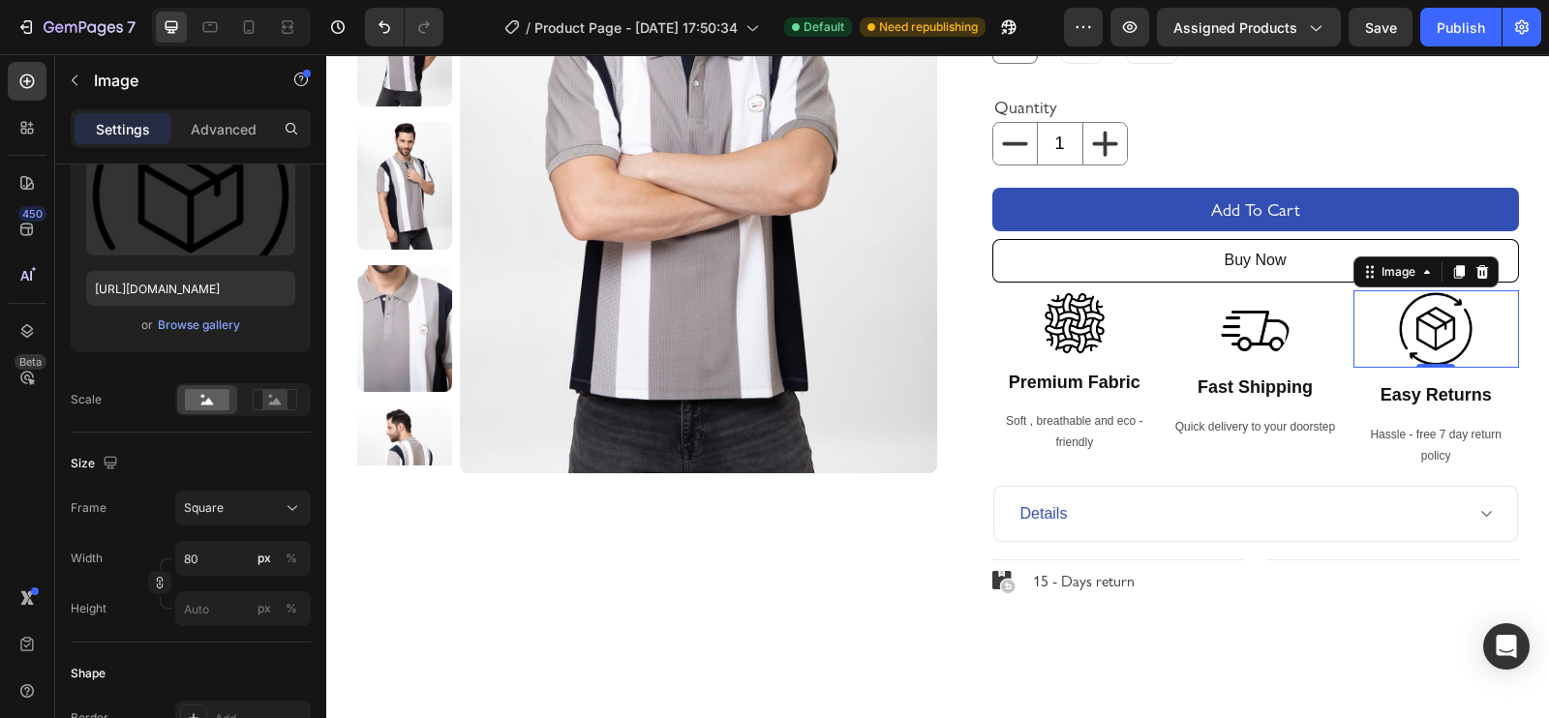
scroll to position [368, 0]
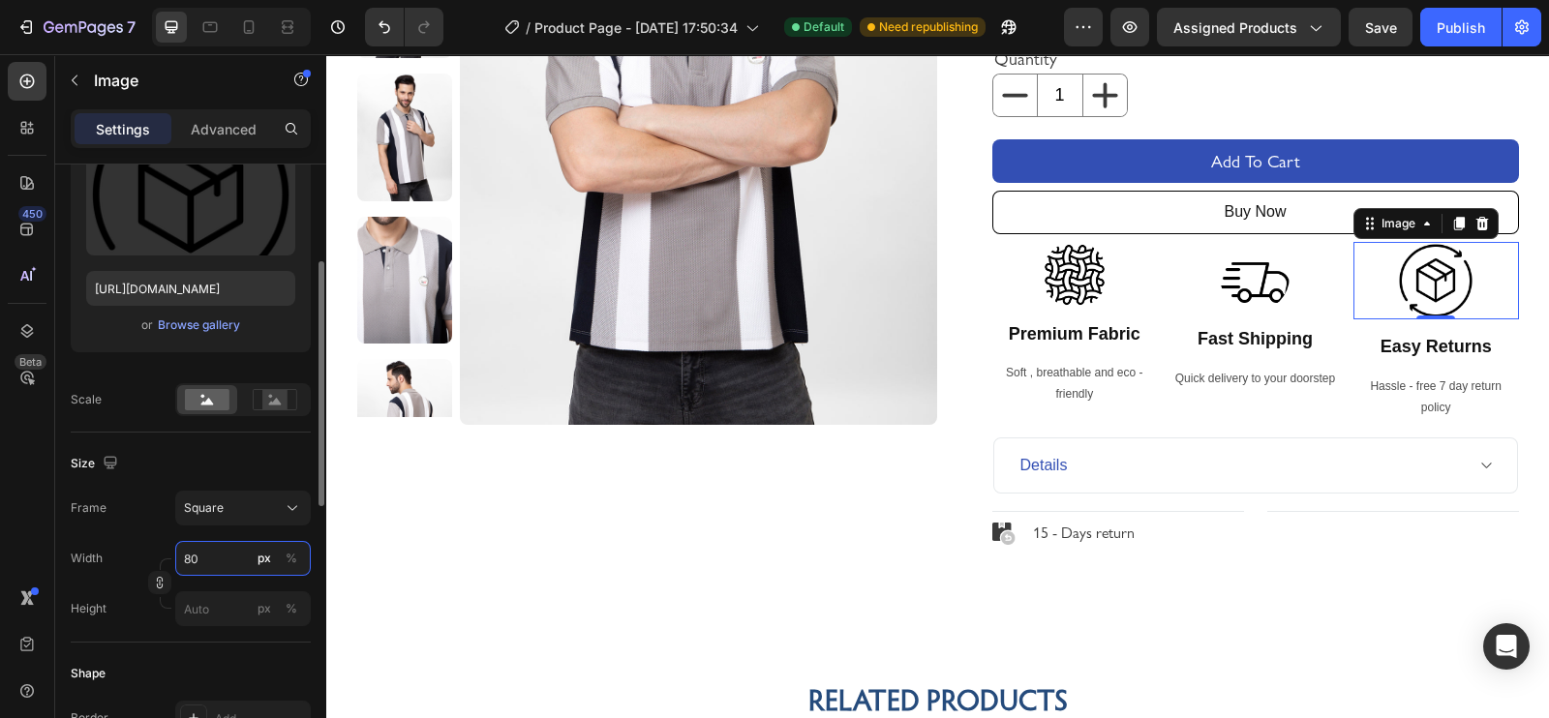
click at [213, 554] on input "80" at bounding box center [243, 558] width 136 height 35
type input "79"
type input "78"
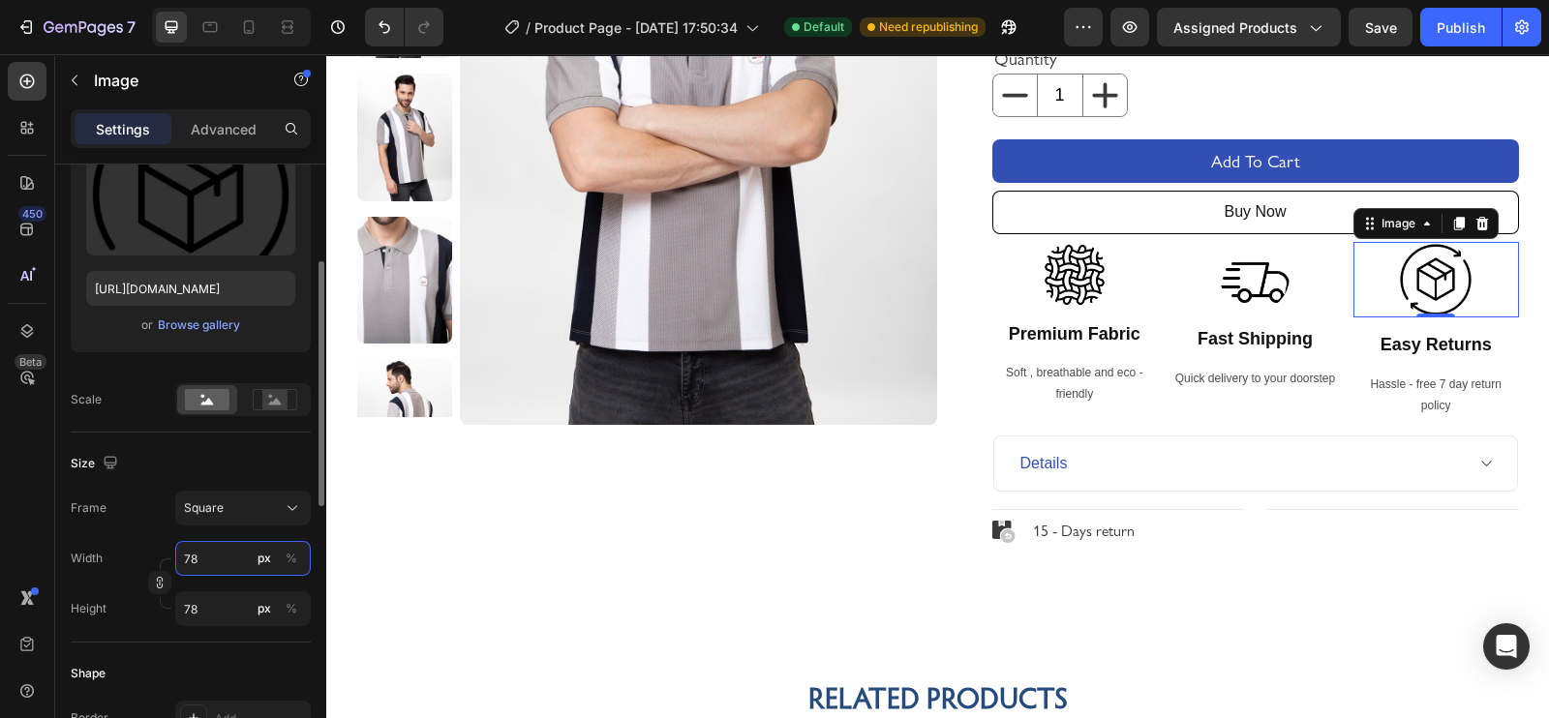
type input "77"
type input "76"
type input "75"
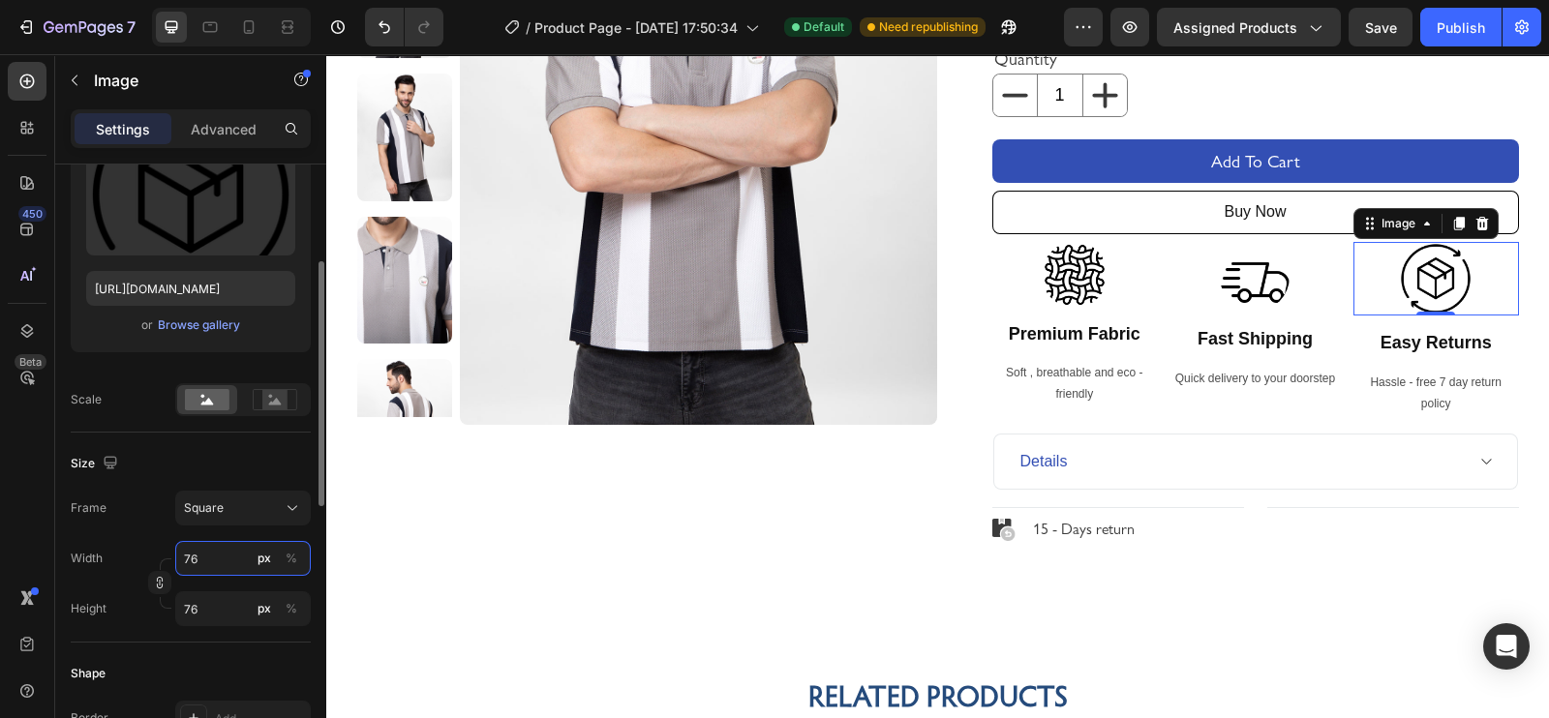
type input "75"
type input "74"
type input "73"
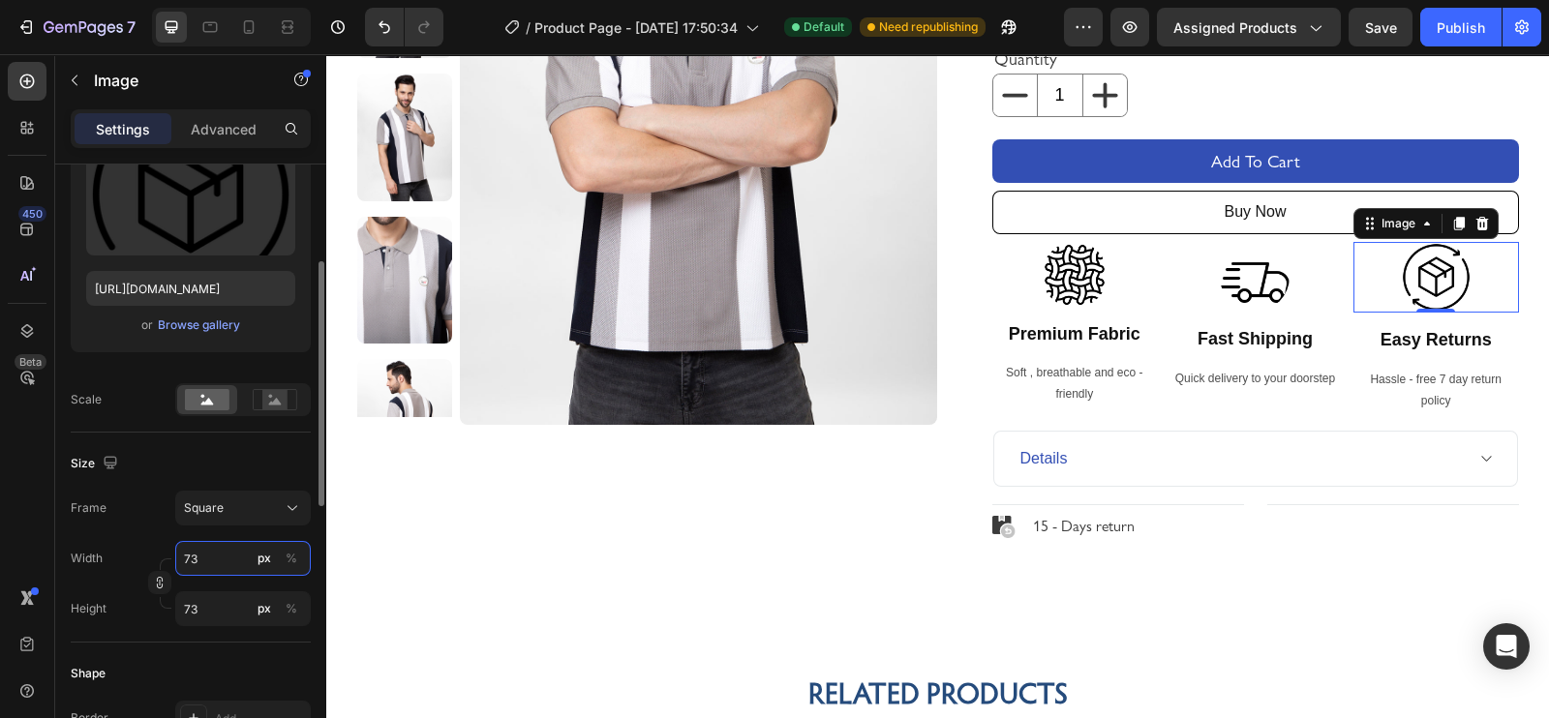
type input "72"
type input "71"
type input "70"
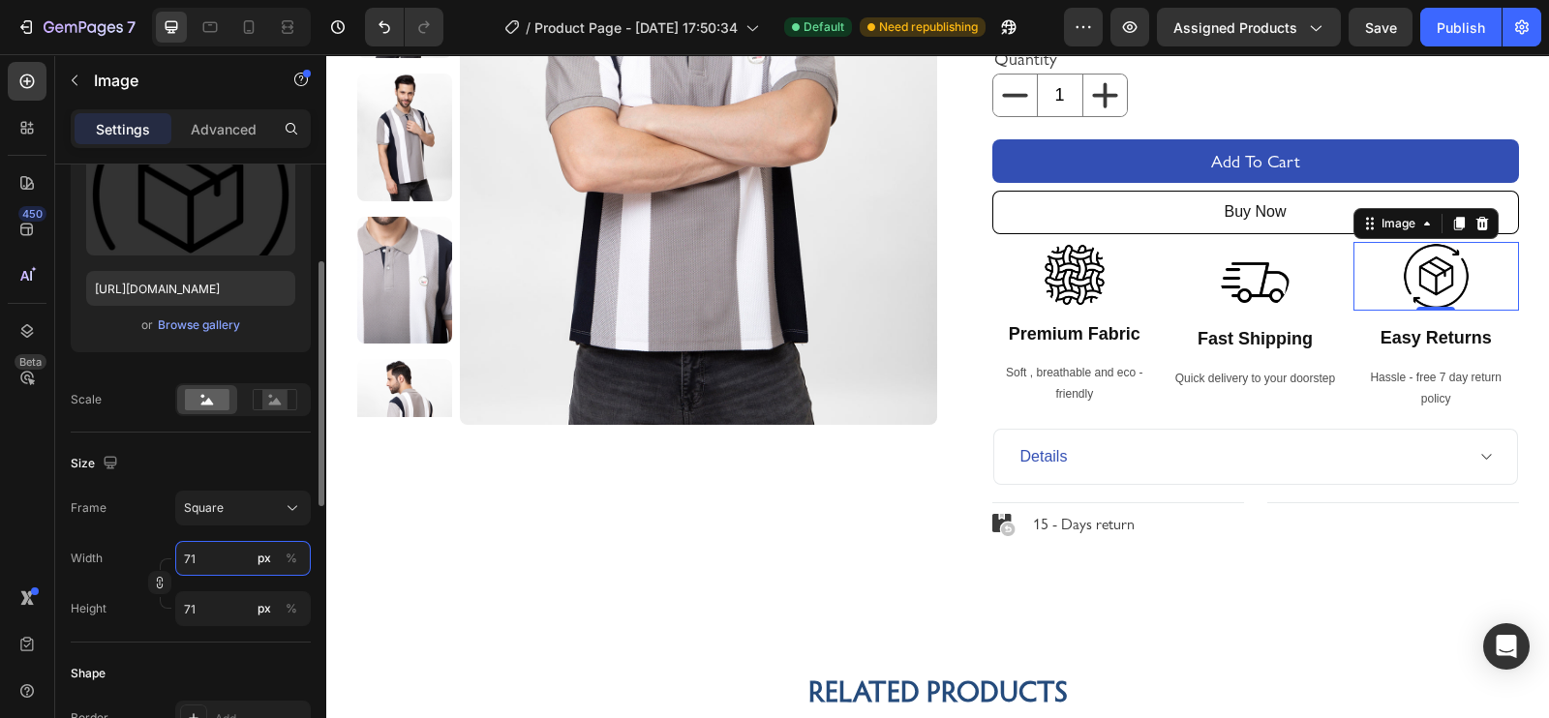
type input "70"
type input "69"
type input "68"
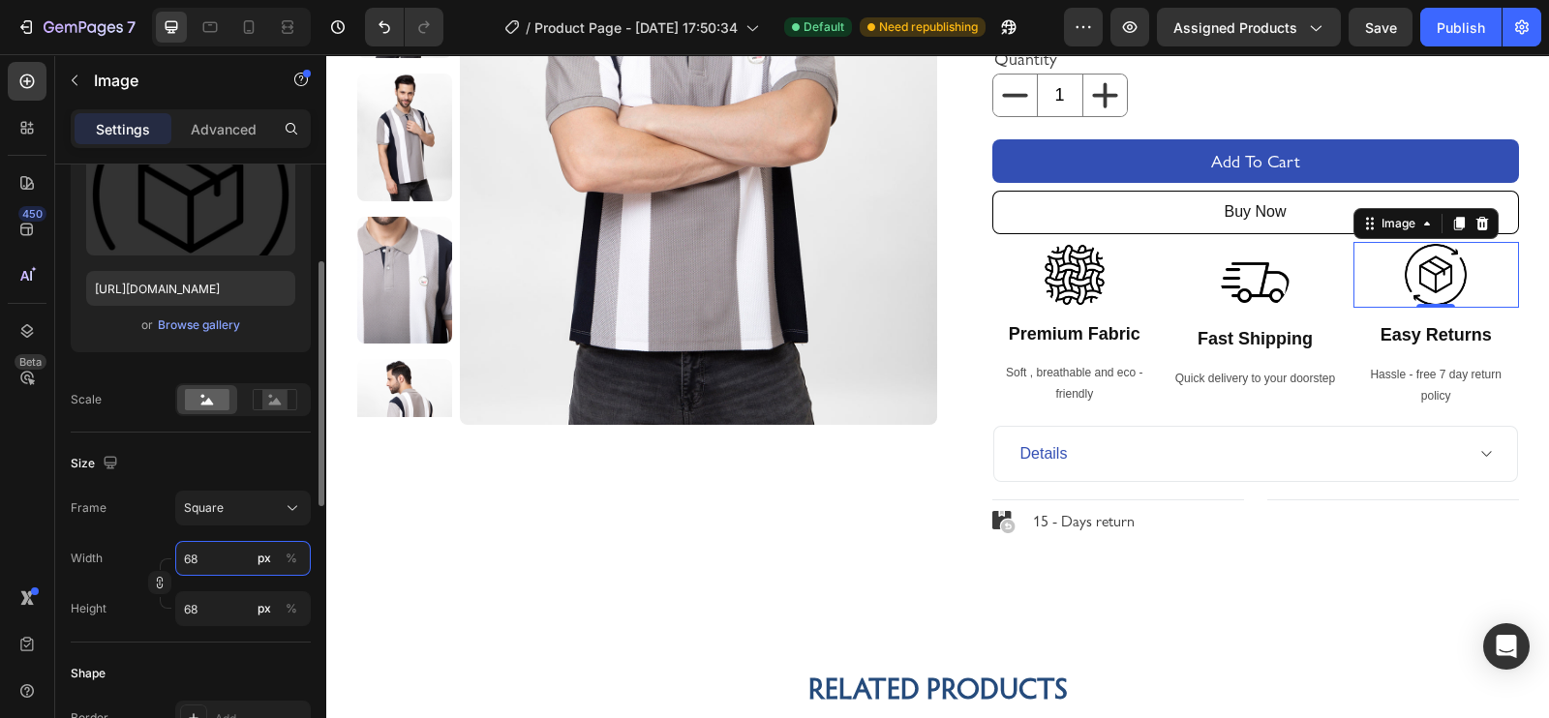
type input "67"
type input "66"
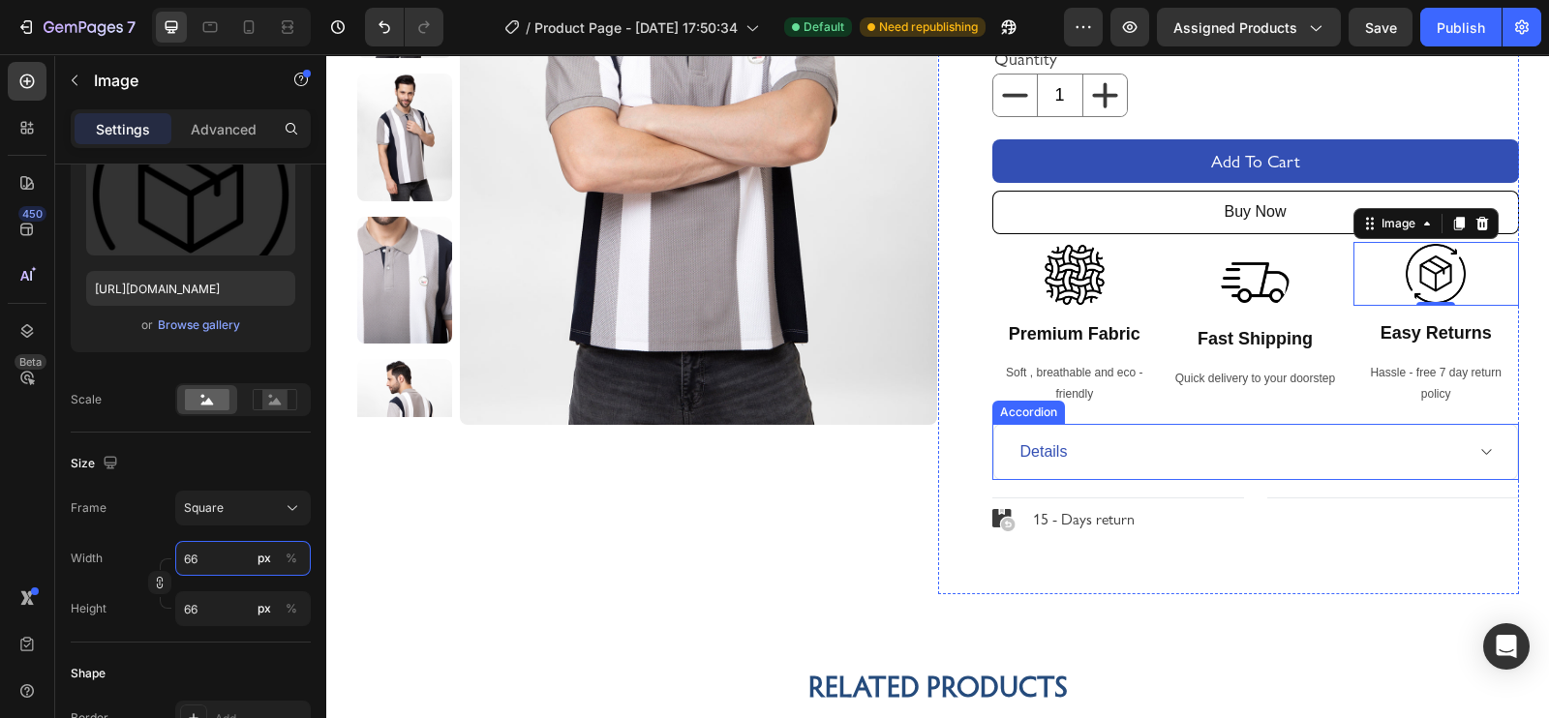
type input "65"
type input "64"
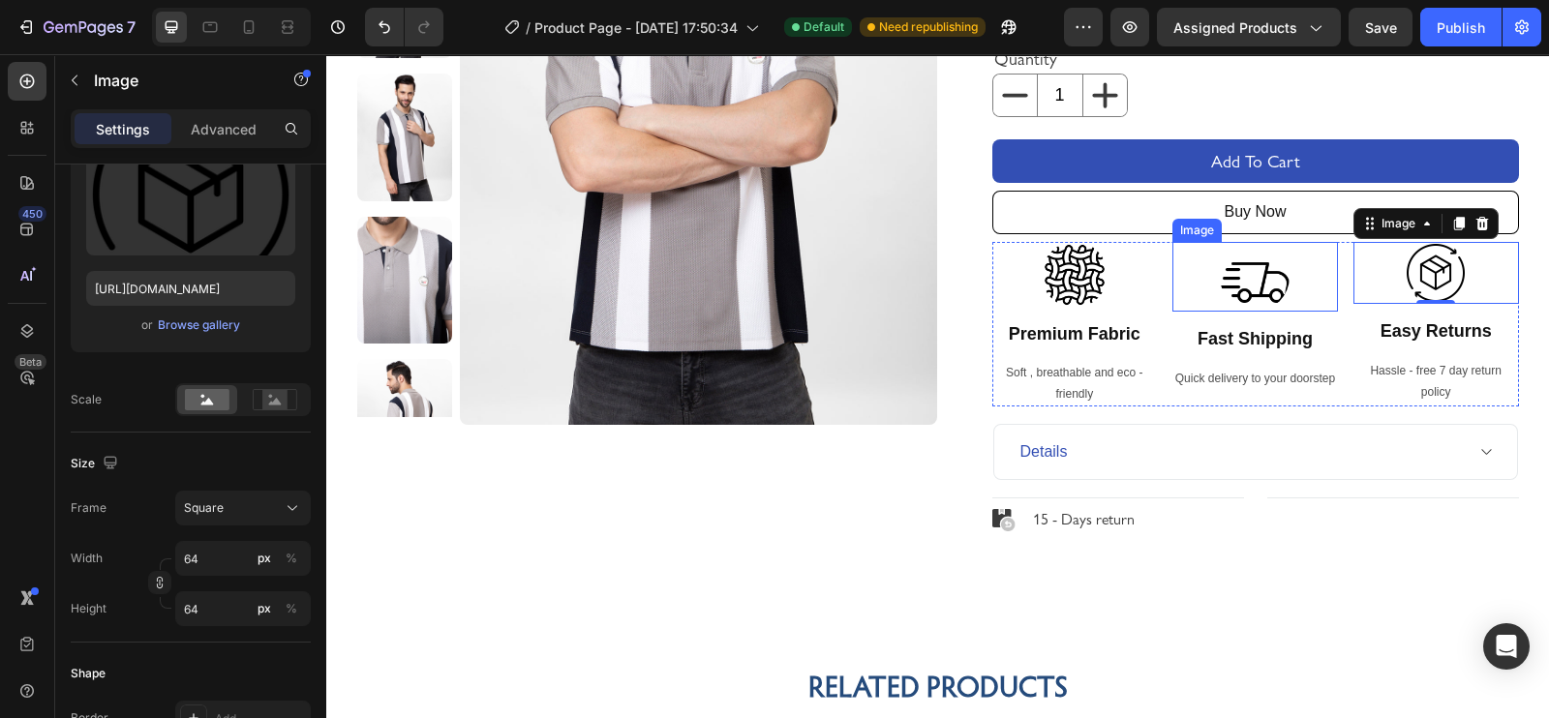
click at [1229, 265] on img at bounding box center [1255, 277] width 70 height 70
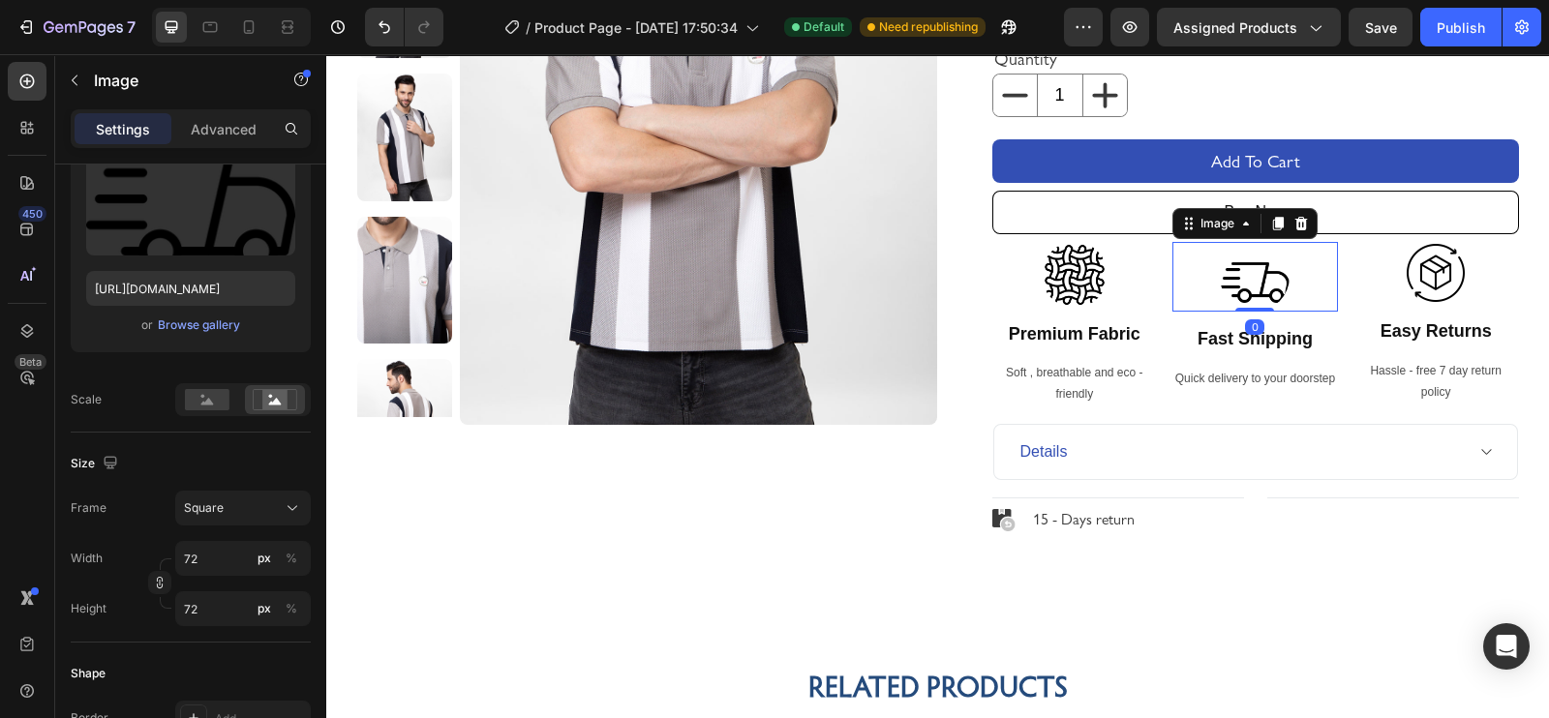
scroll to position [390, 0]
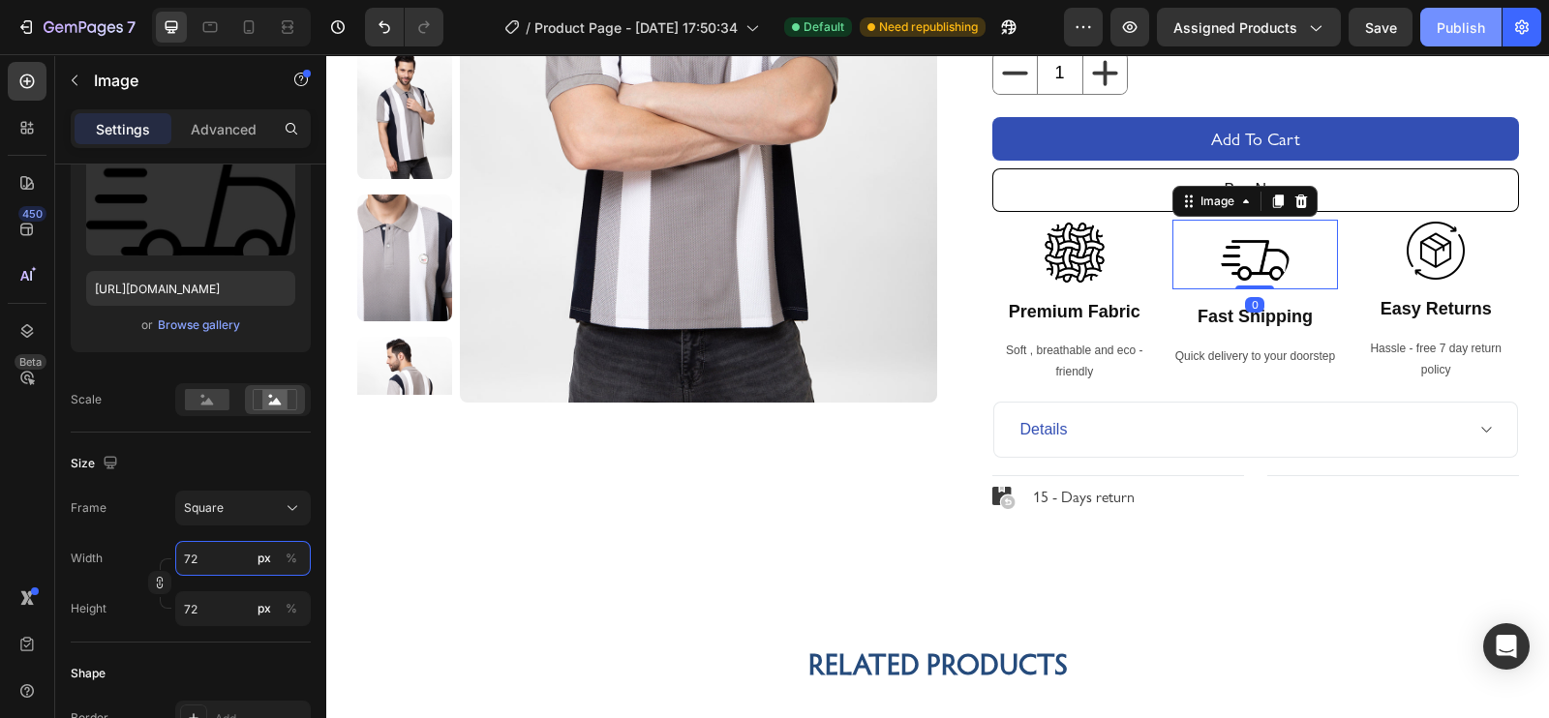
click at [209, 562] on input "72" at bounding box center [243, 558] width 136 height 35
click at [226, 558] on input "72" at bounding box center [243, 558] width 136 height 35
click at [209, 547] on input "72" at bounding box center [243, 558] width 136 height 35
click at [1113, 240] on div at bounding box center [1075, 253] width 166 height 66
click at [1073, 365] on div "Soft , breathable and eco - friendly" at bounding box center [1075, 361] width 166 height 45
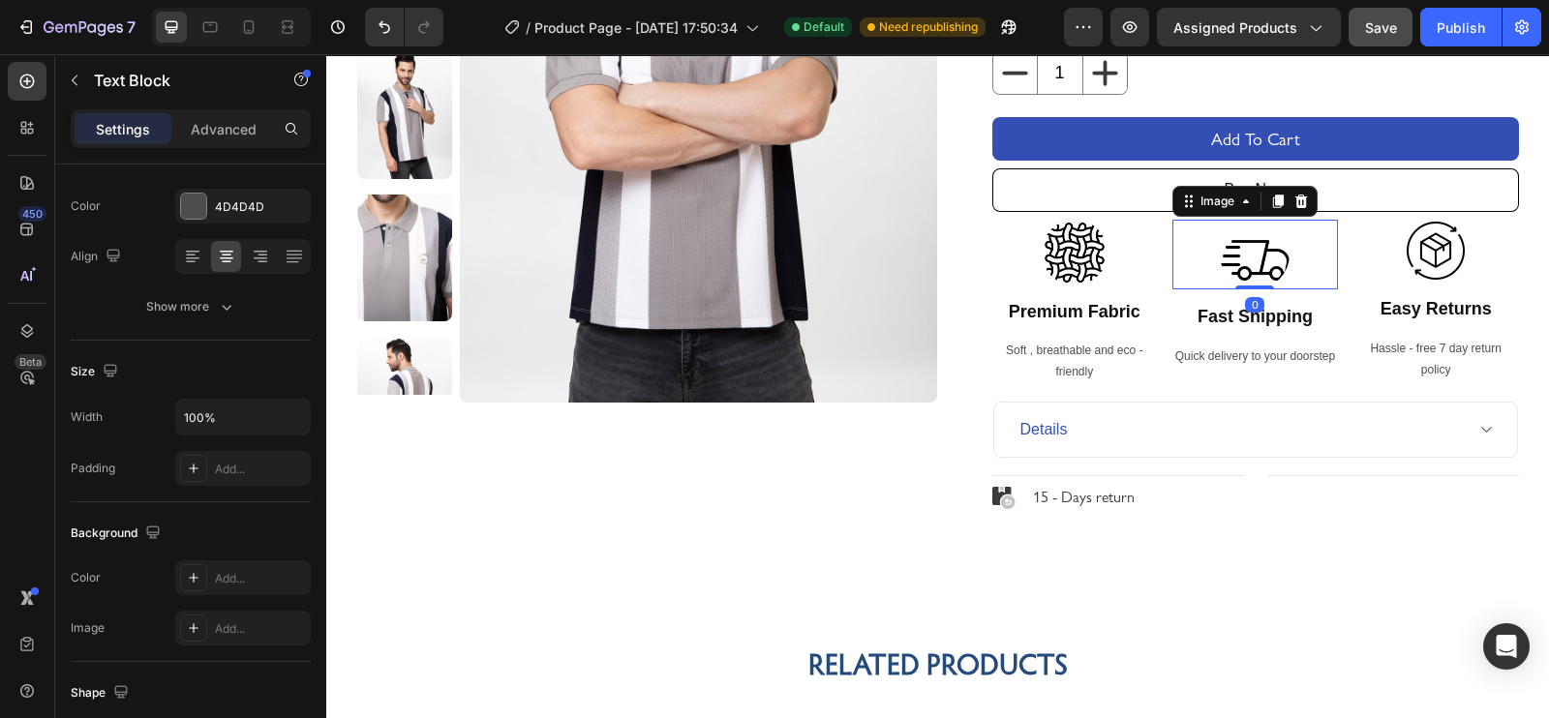
click at [1373, 34] on span "Save" at bounding box center [1381, 27] width 32 height 16
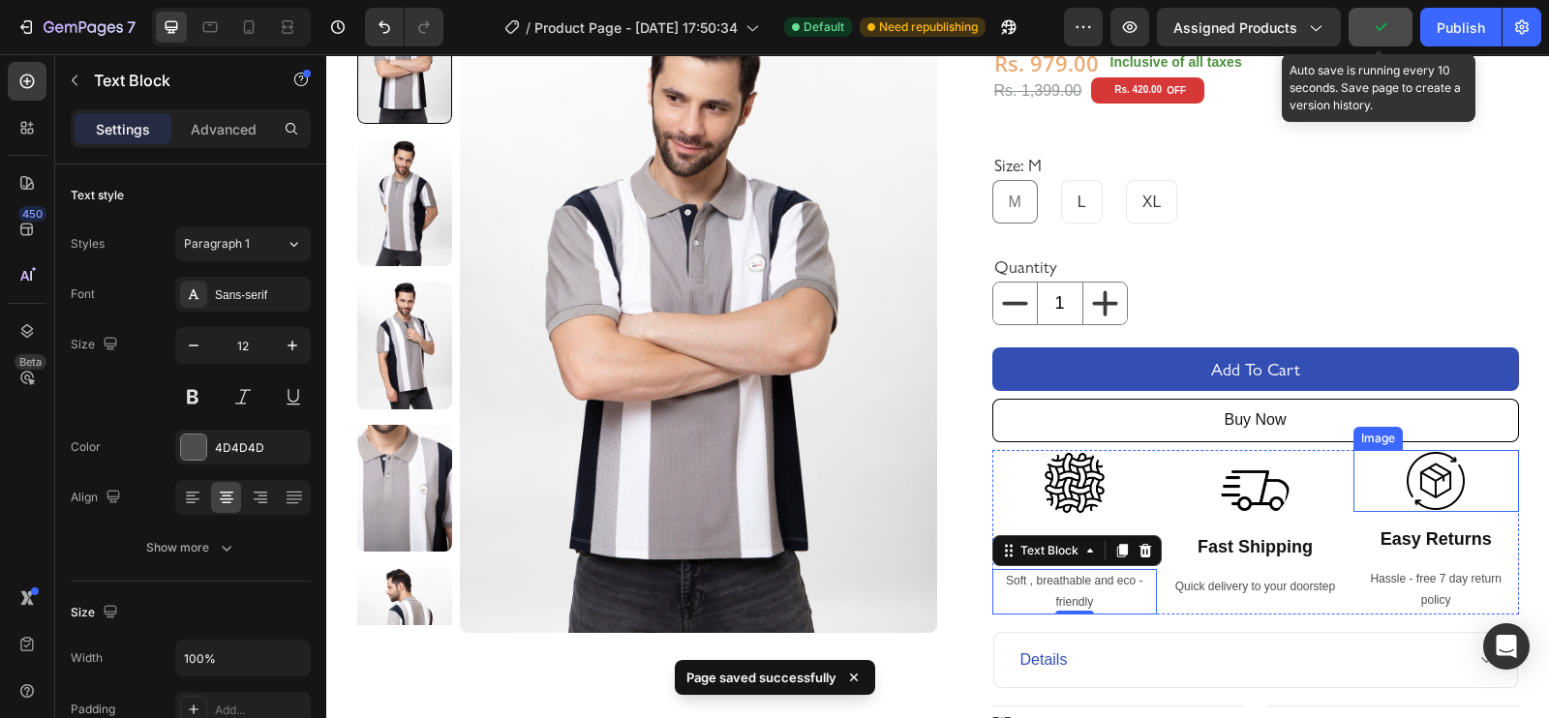
scroll to position [150, 0]
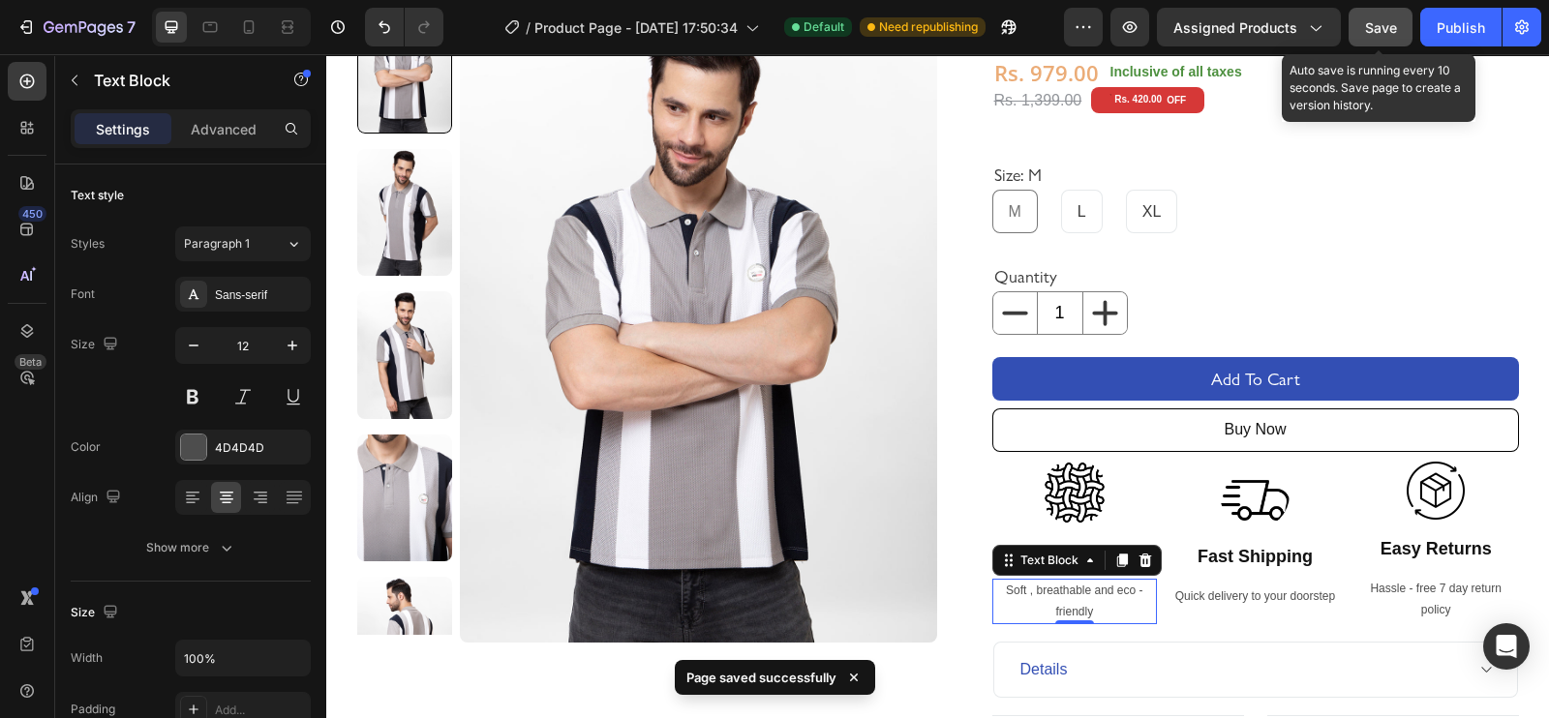
click at [1389, 31] on span "Save" at bounding box center [1381, 27] width 32 height 16
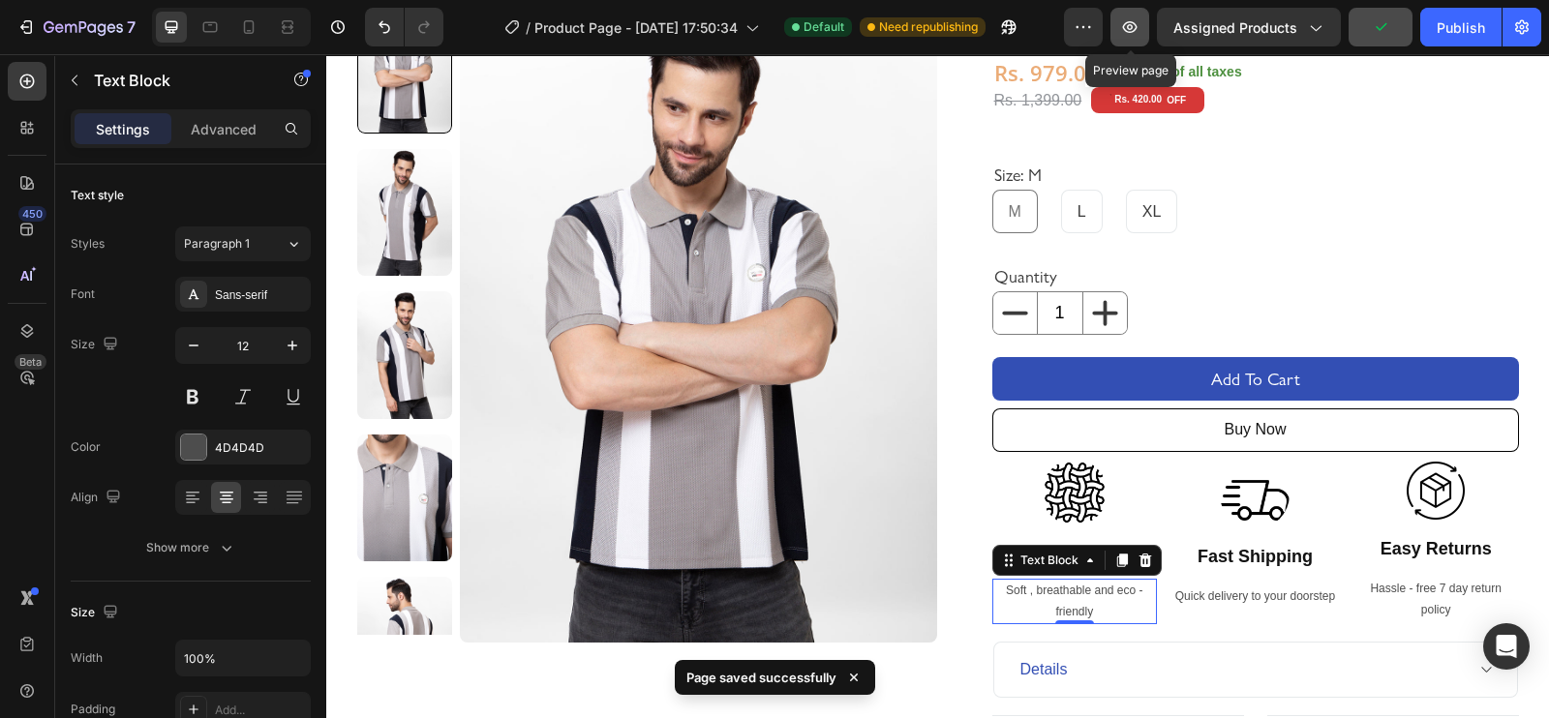
click at [1134, 41] on button "button" at bounding box center [1129, 27] width 39 height 39
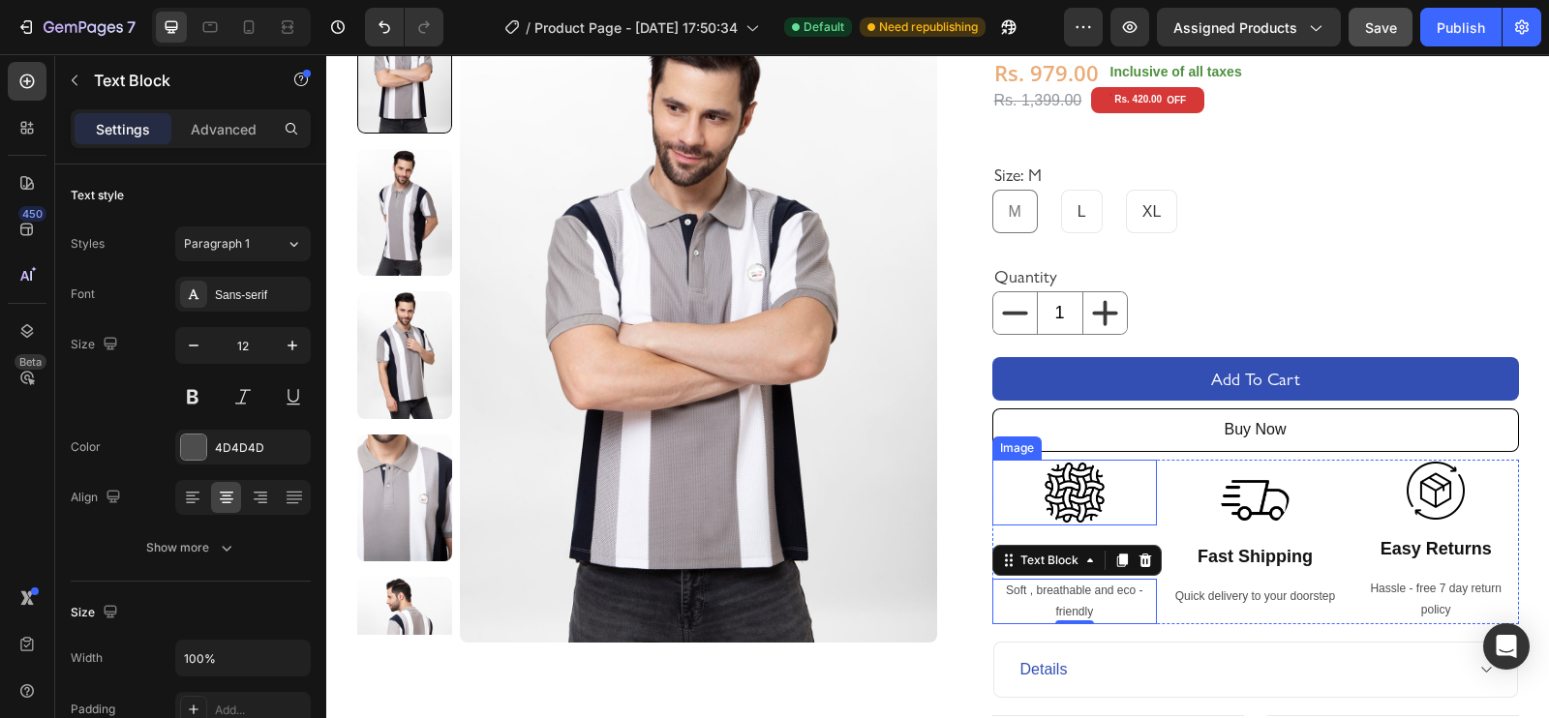
click at [1072, 498] on img at bounding box center [1074, 493] width 66 height 66
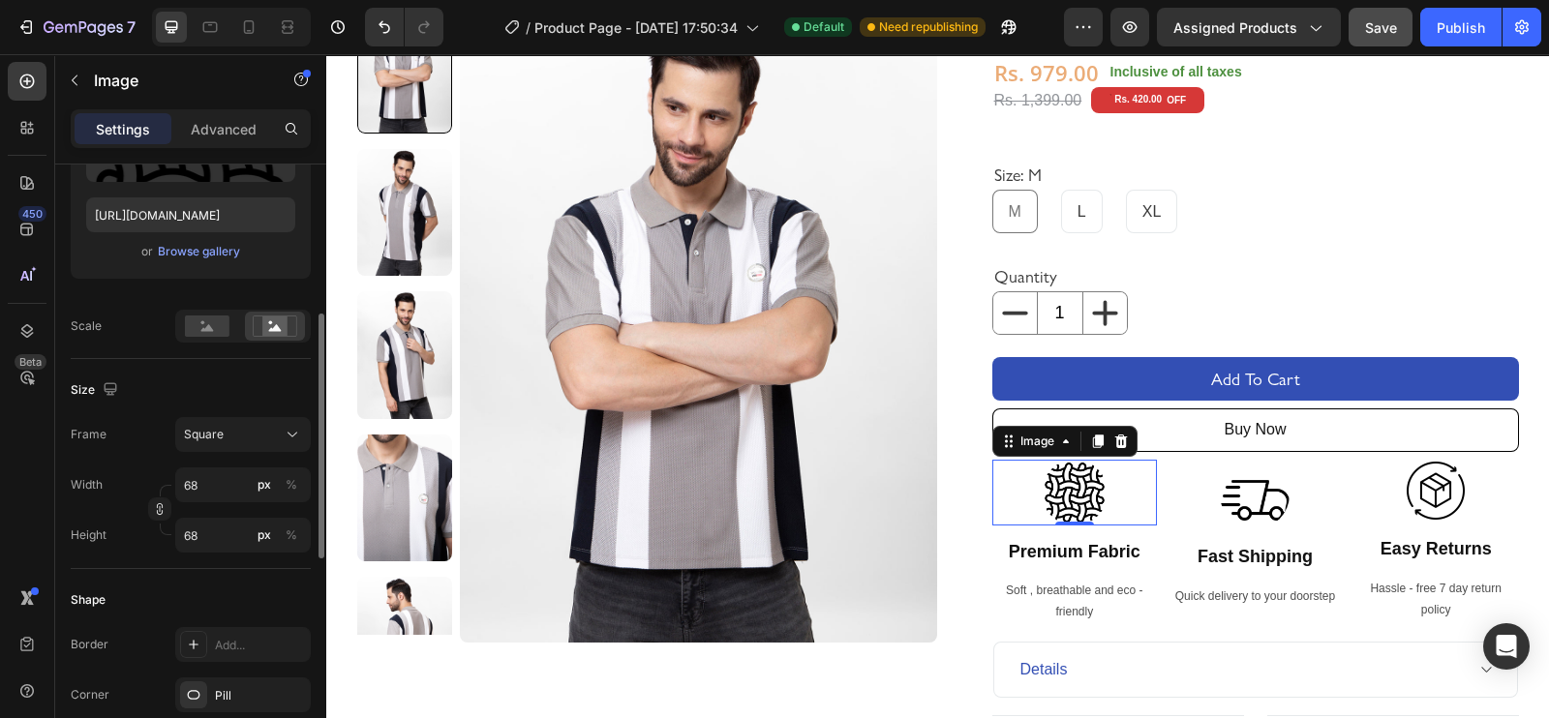
scroll to position [347, 0]
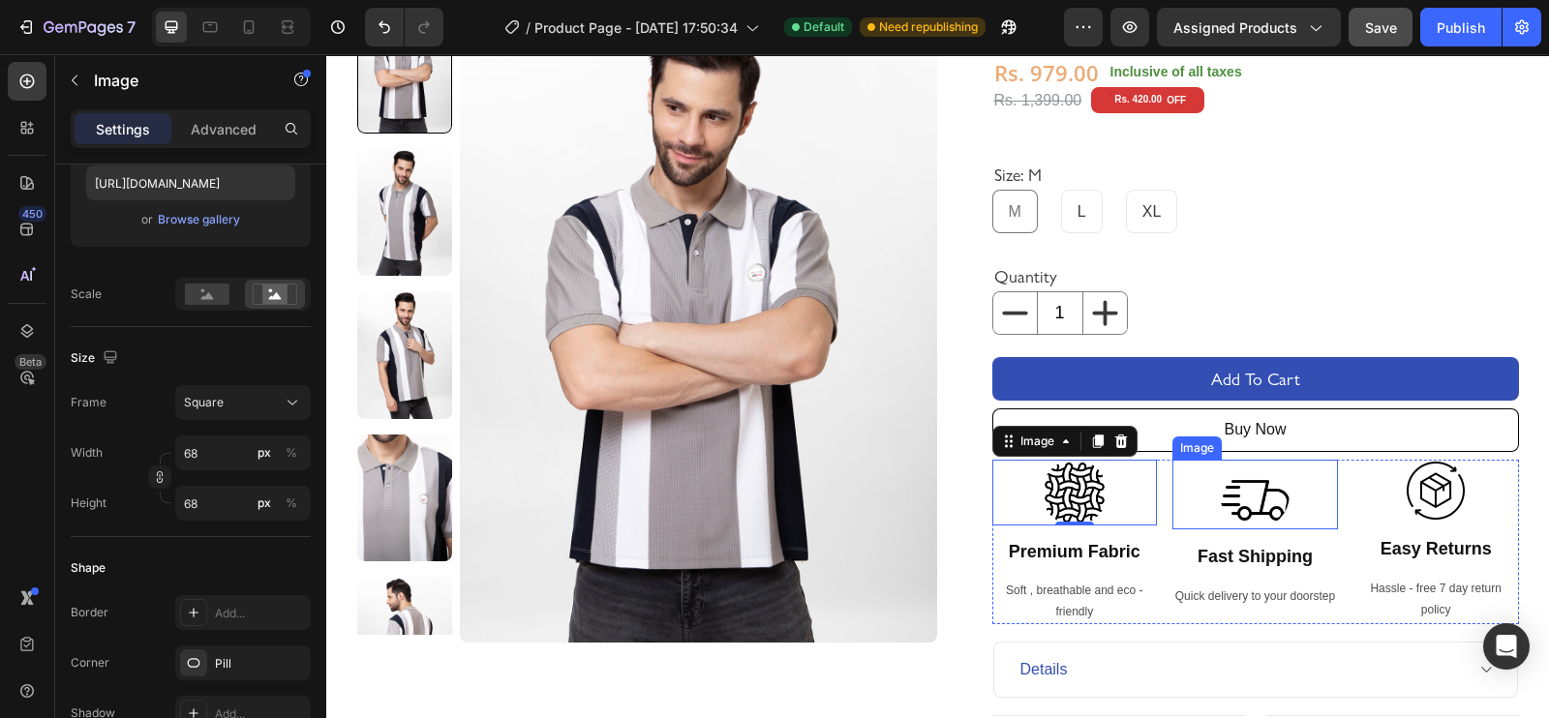
click at [1224, 489] on img at bounding box center [1255, 495] width 70 height 70
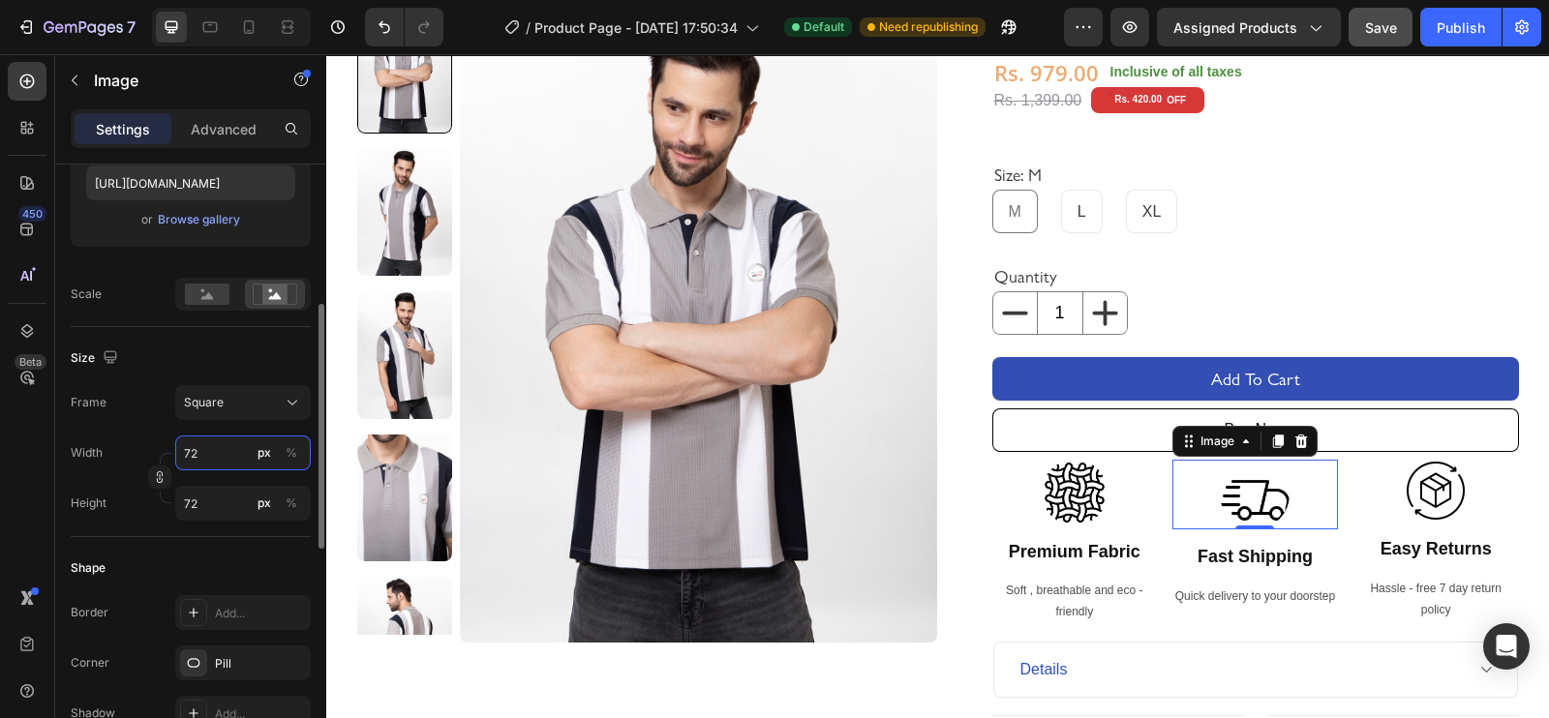
click at [194, 446] on input "72" at bounding box center [243, 453] width 136 height 35
type input "71"
type input "70"
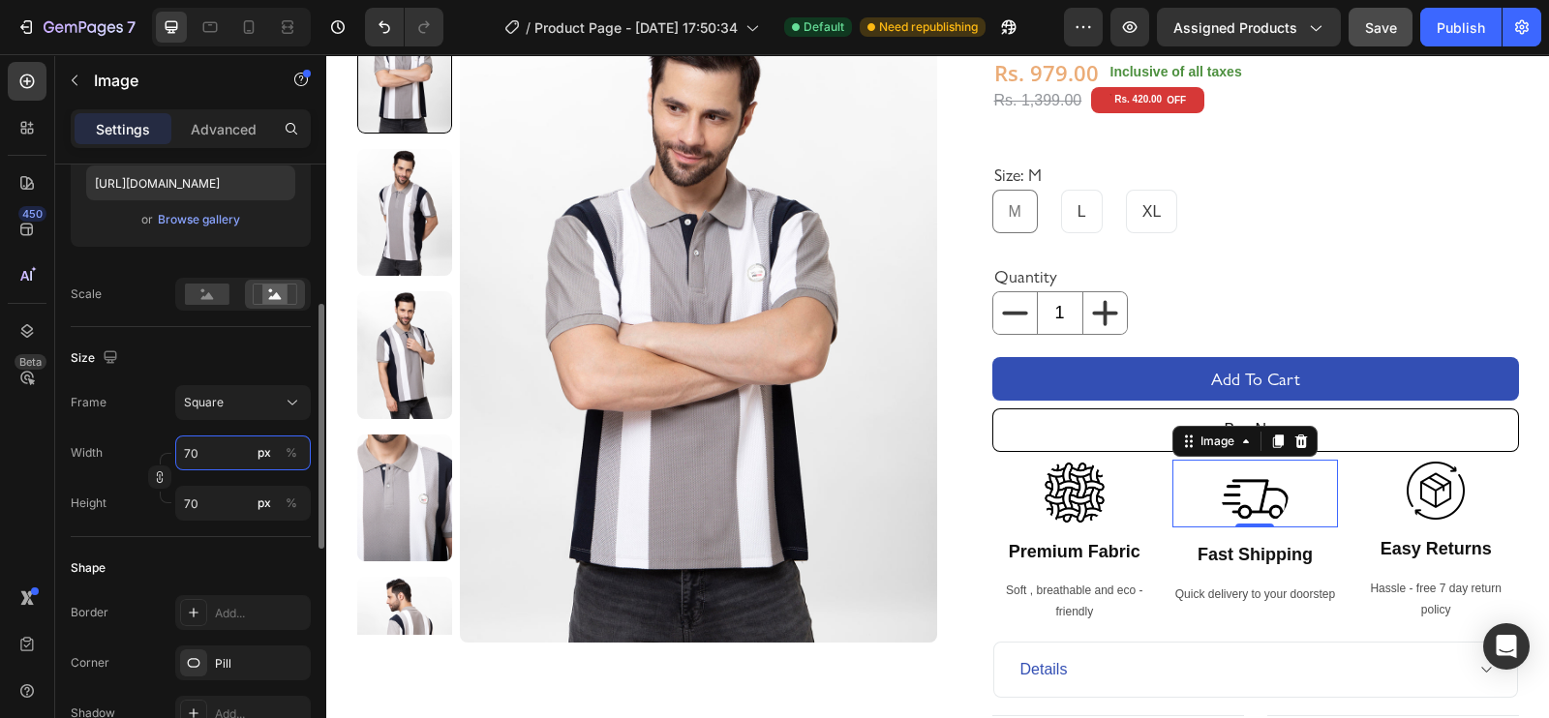
type input "69"
type input "68"
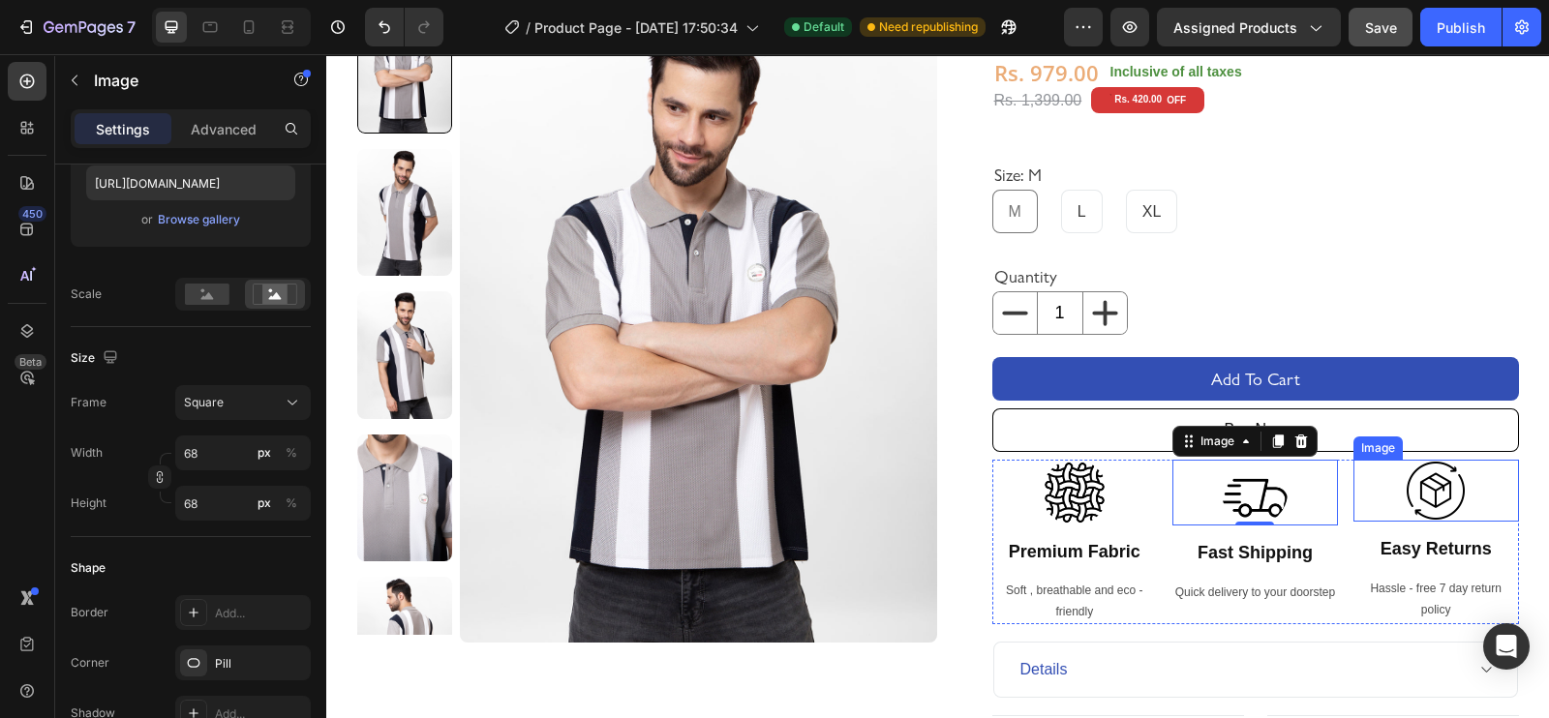
click at [1404, 504] on img at bounding box center [1435, 491] width 62 height 62
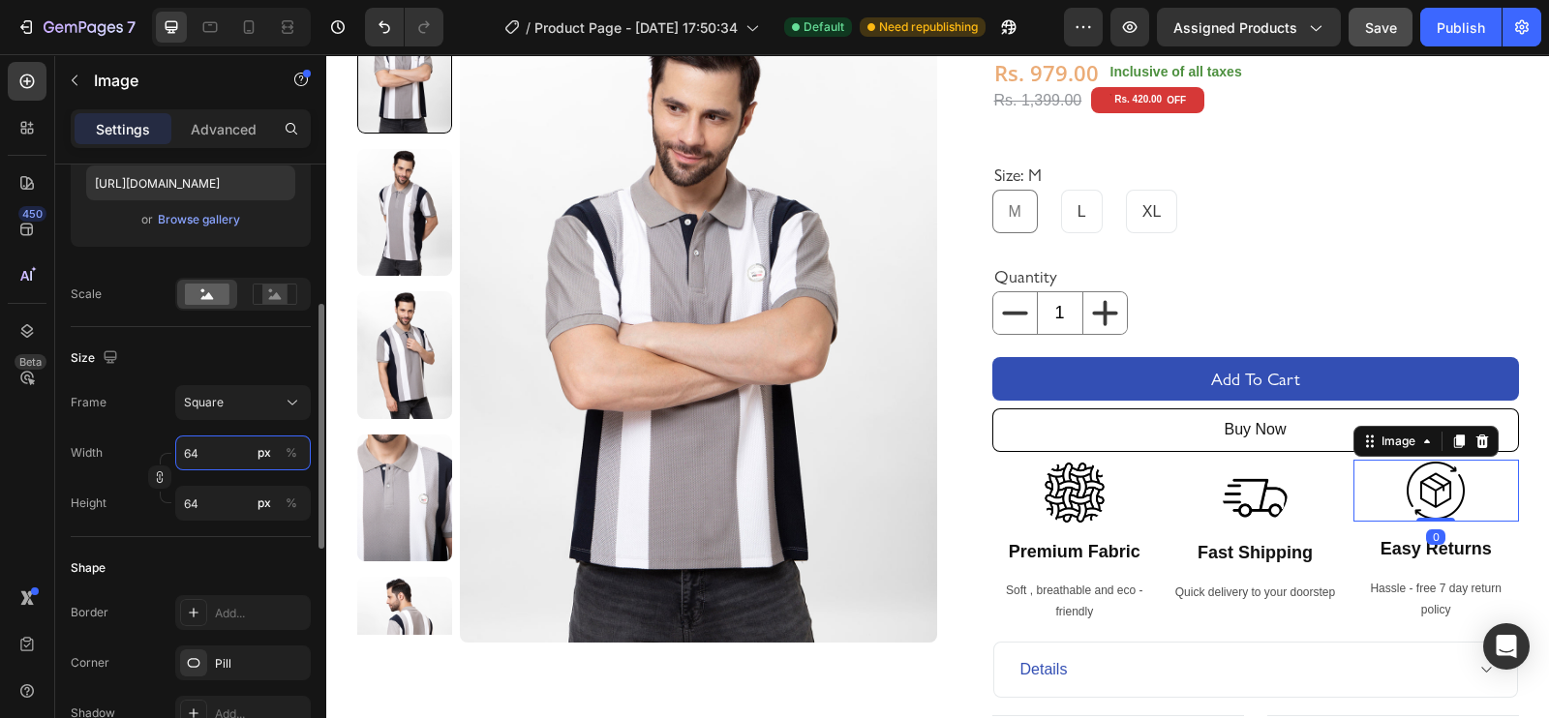
click at [221, 446] on input "64" at bounding box center [243, 453] width 136 height 35
type input "65"
type input "66"
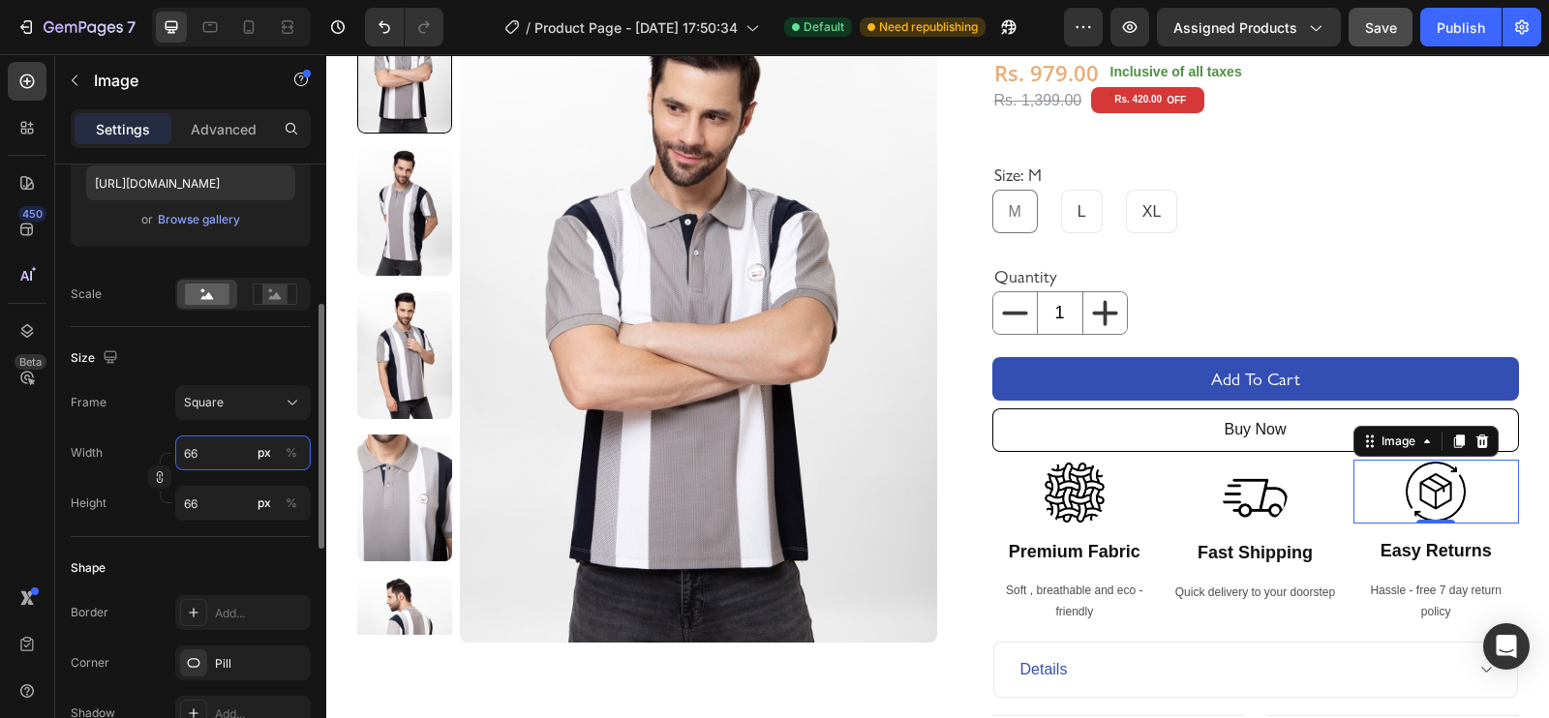
type input "67"
type input "68"
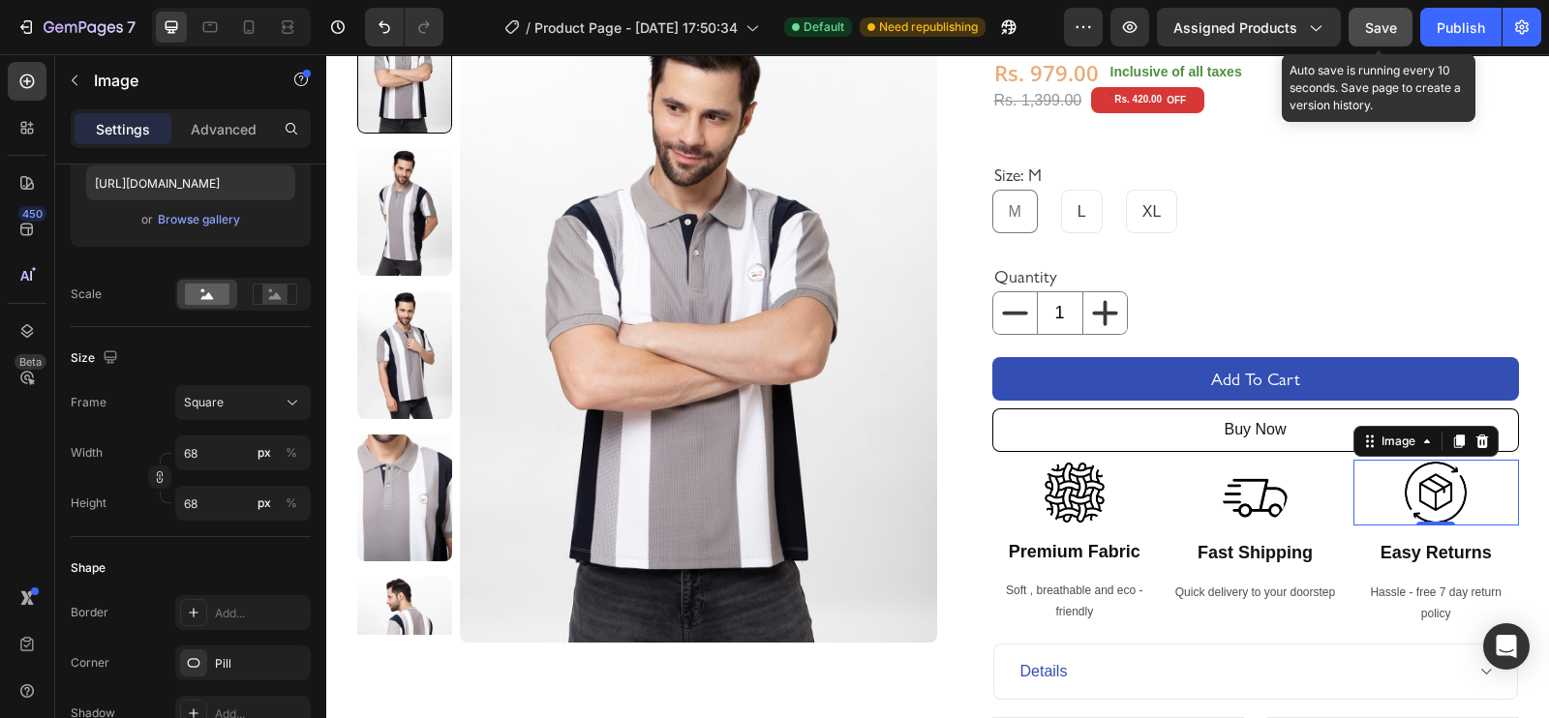
click at [1380, 25] on span "Save" at bounding box center [1381, 27] width 32 height 16
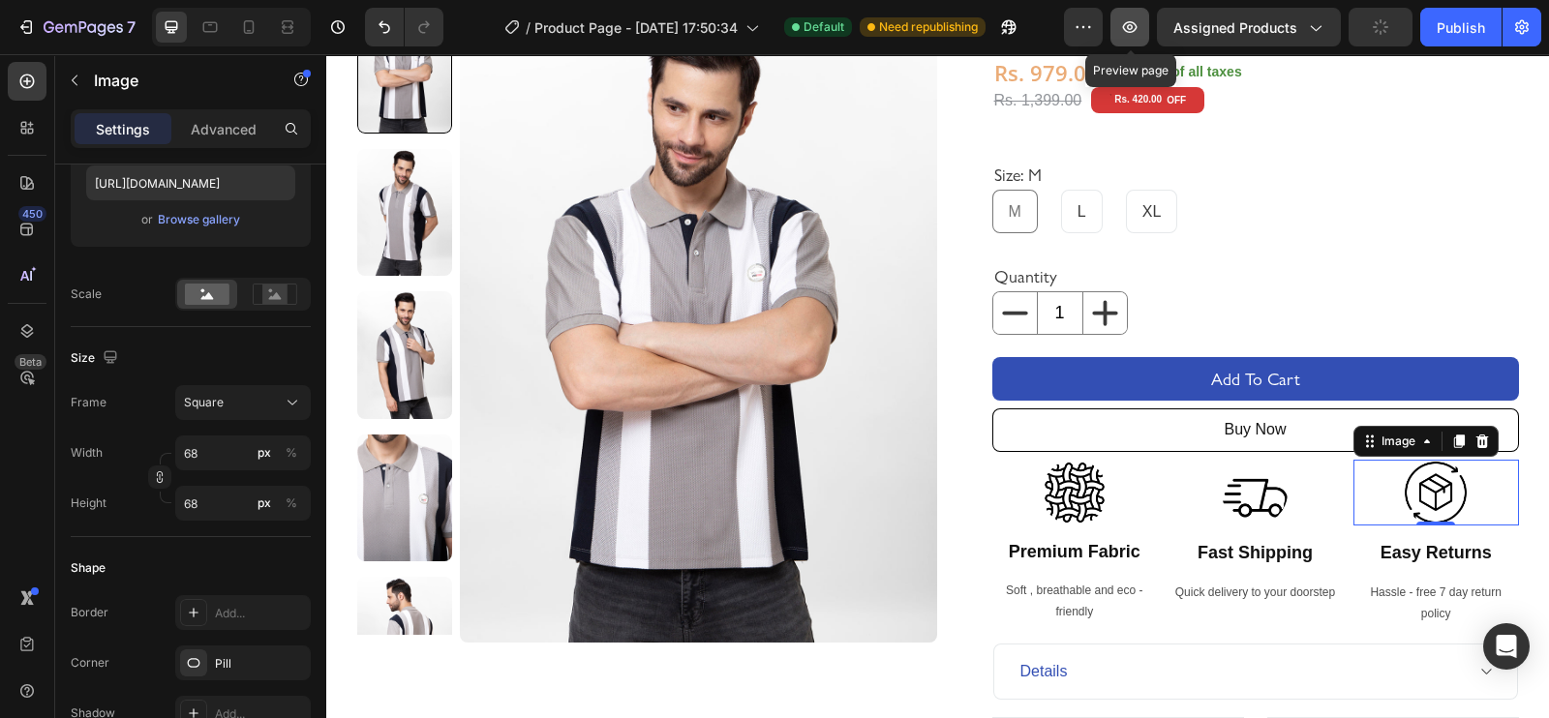
click at [1122, 15] on button "button" at bounding box center [1129, 27] width 39 height 39
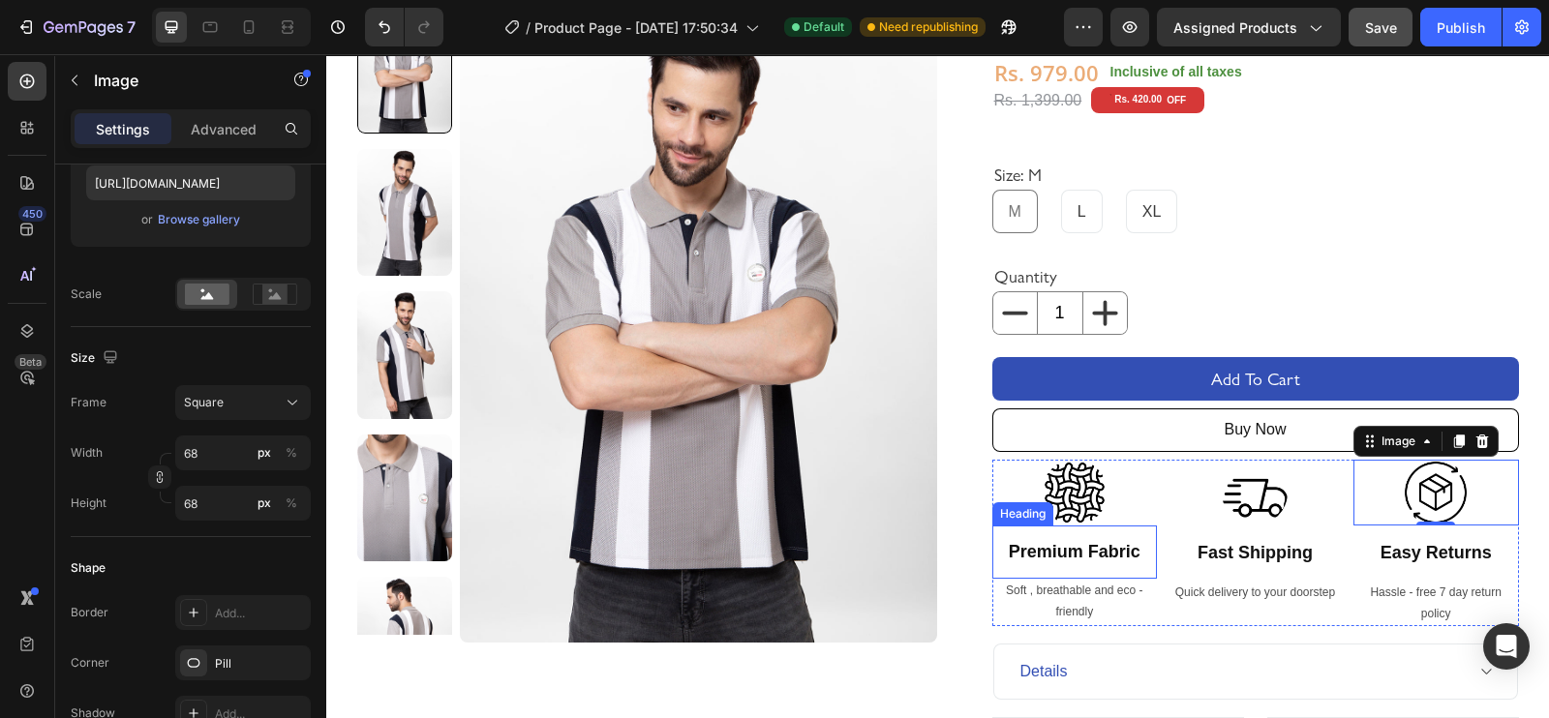
click at [1079, 554] on p "Premium Fabric" at bounding box center [1075, 552] width 135 height 22
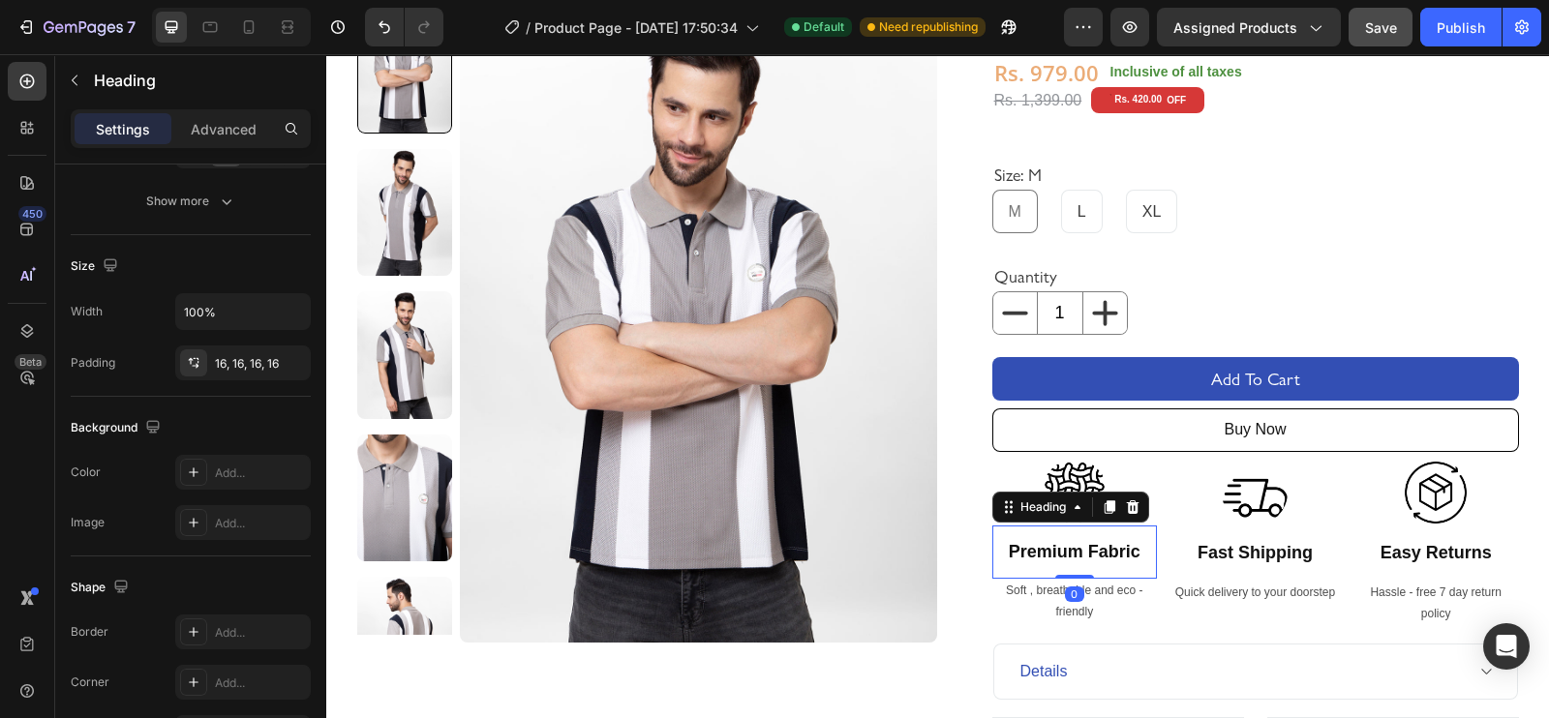
scroll to position [0, 0]
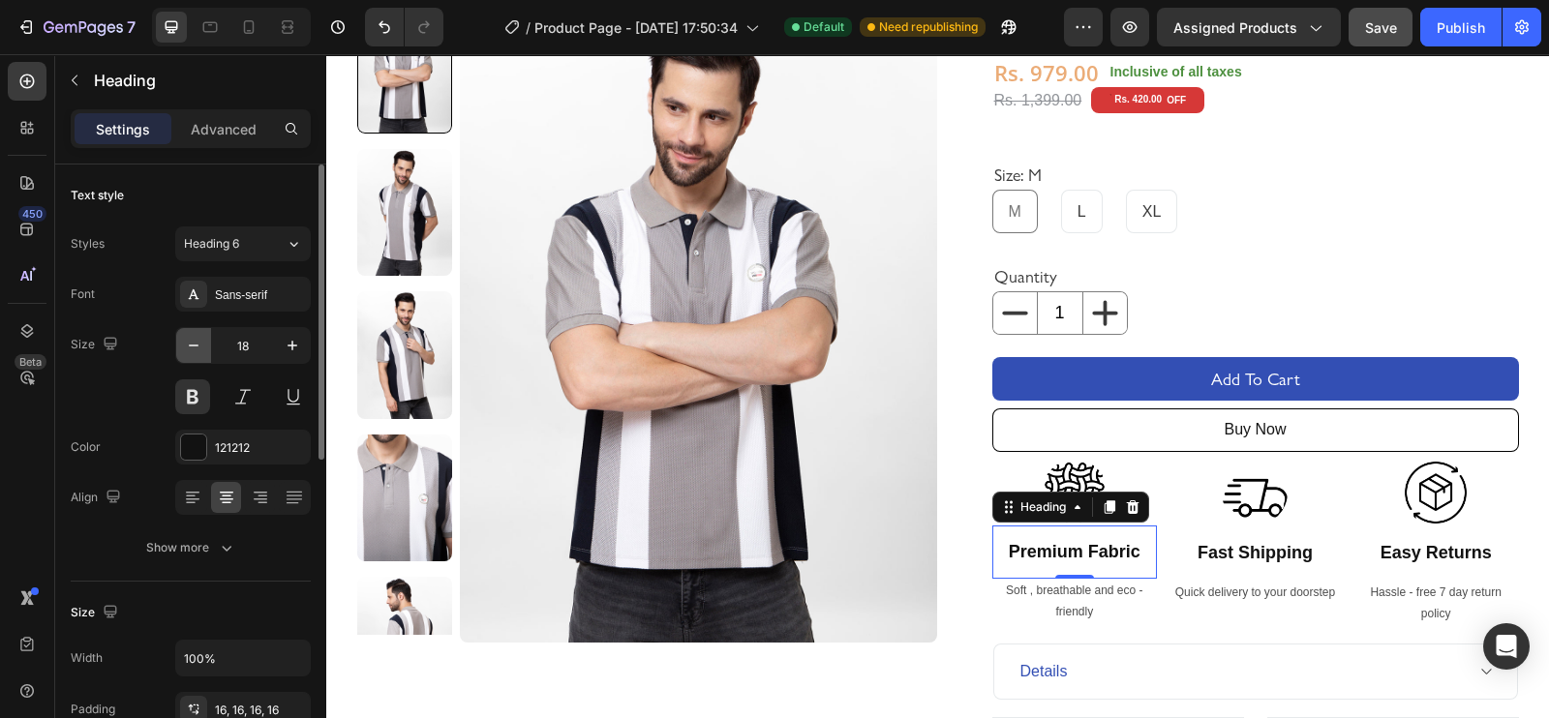
click at [194, 347] on icon "button" at bounding box center [193, 345] width 19 height 19
type input "15"
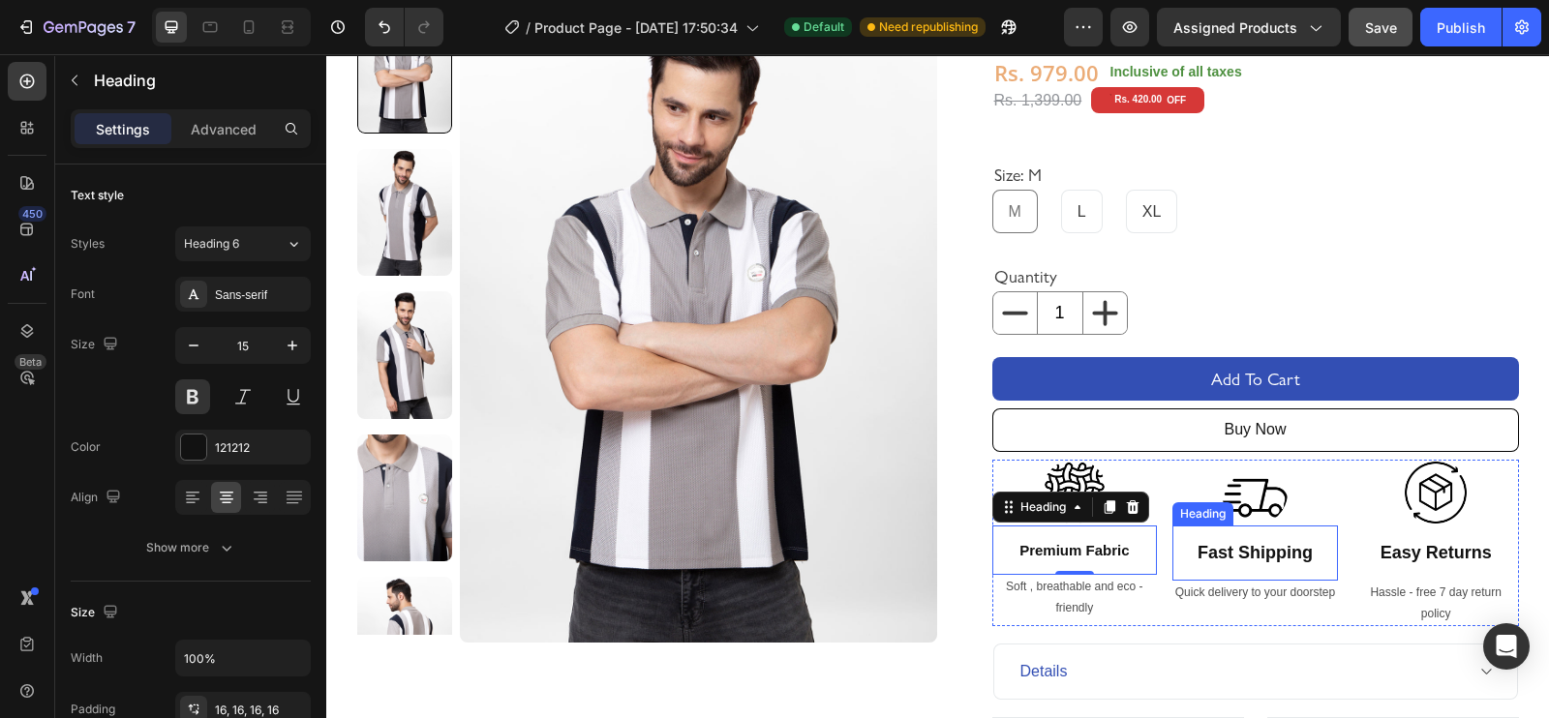
click at [1263, 542] on p "Fast Shipping" at bounding box center [1255, 553] width 133 height 22
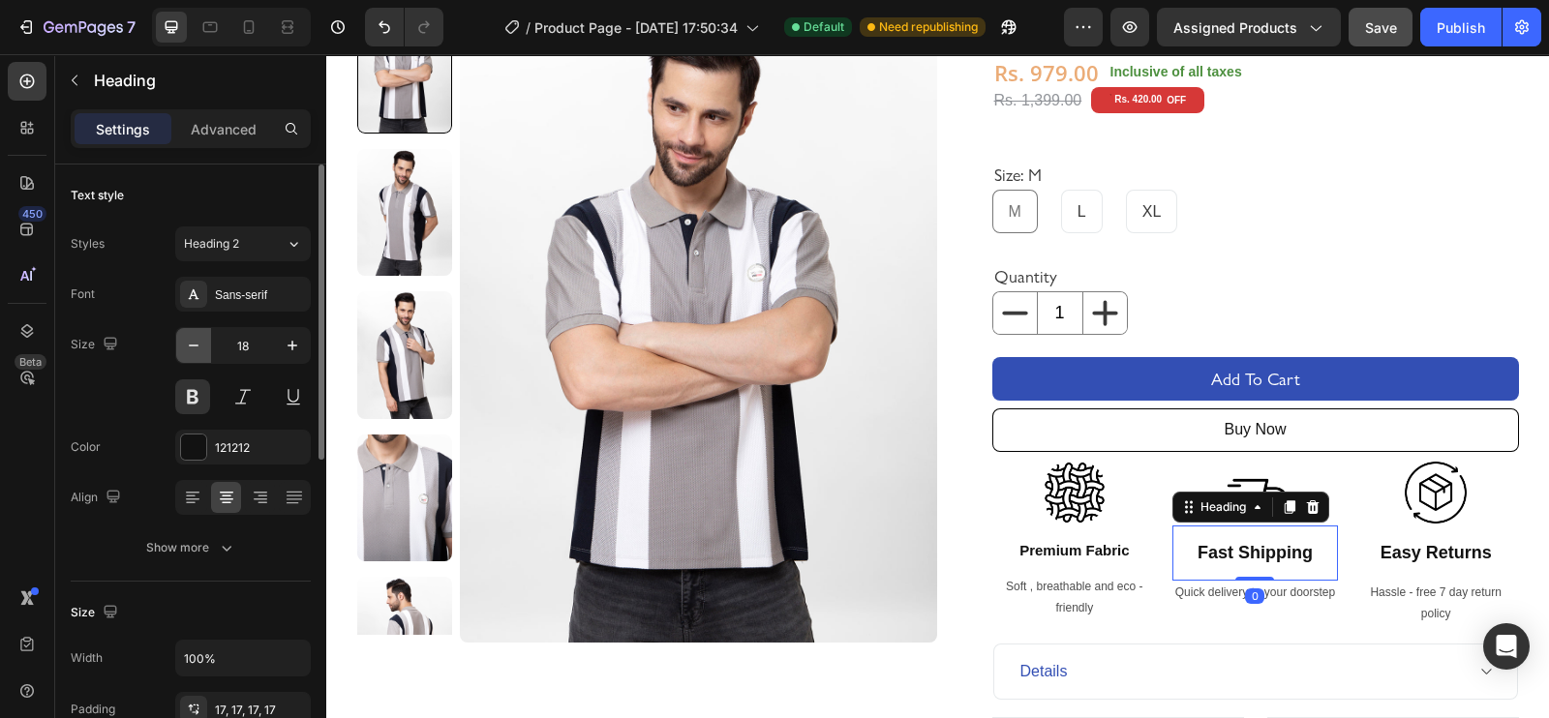
click at [182, 339] on button "button" at bounding box center [193, 345] width 35 height 35
type input "15"
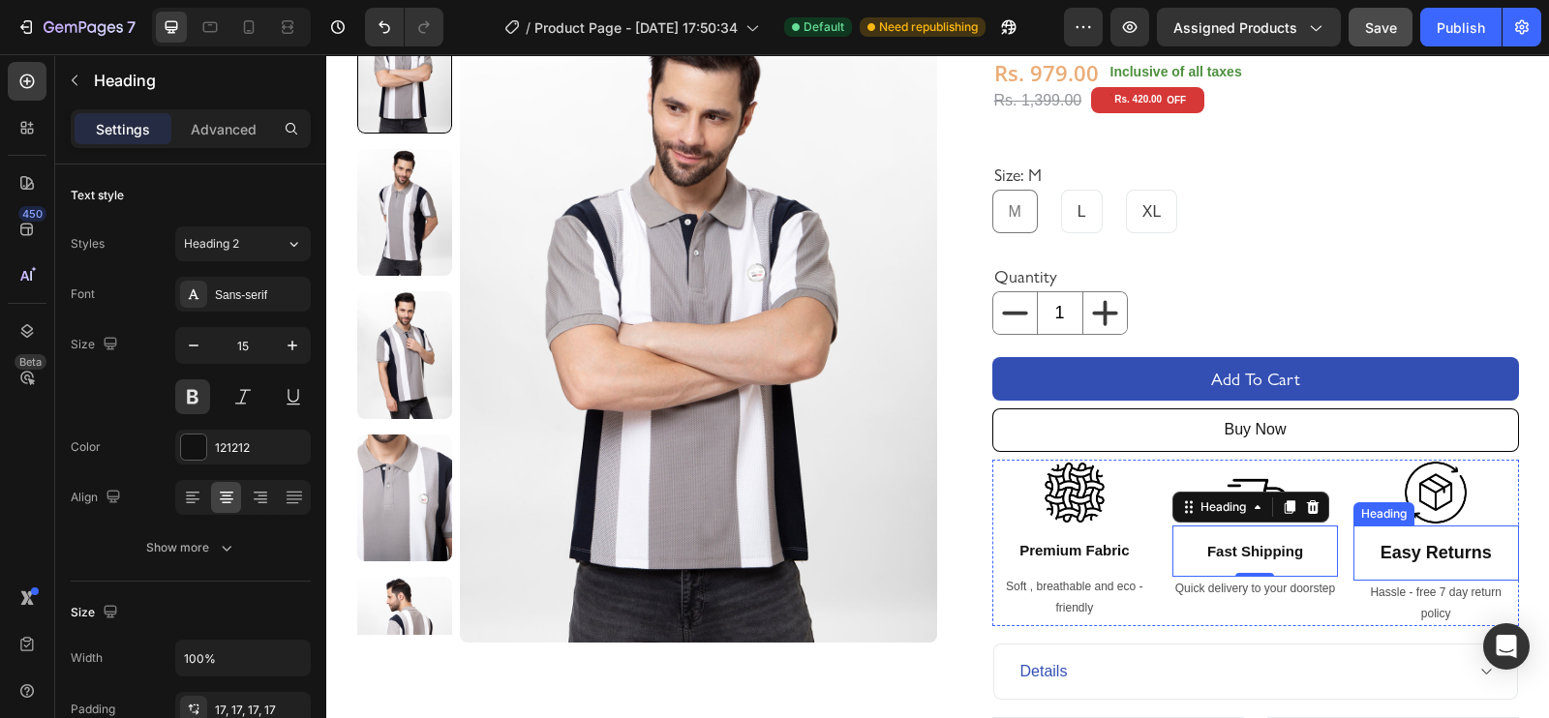
click at [1432, 559] on p "Easy Returns" at bounding box center [1436, 553] width 133 height 22
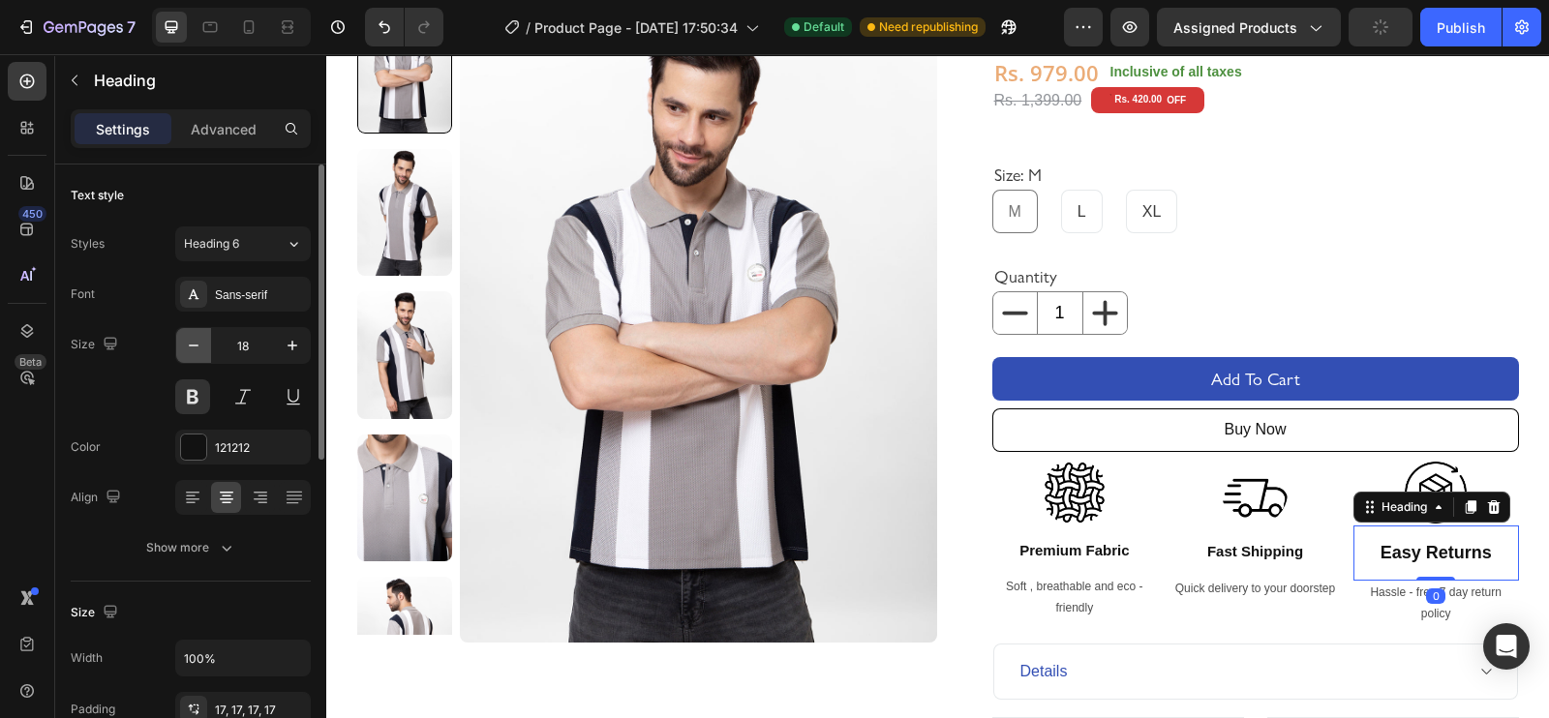
click at [196, 333] on button "button" at bounding box center [193, 345] width 35 height 35
type input "15"
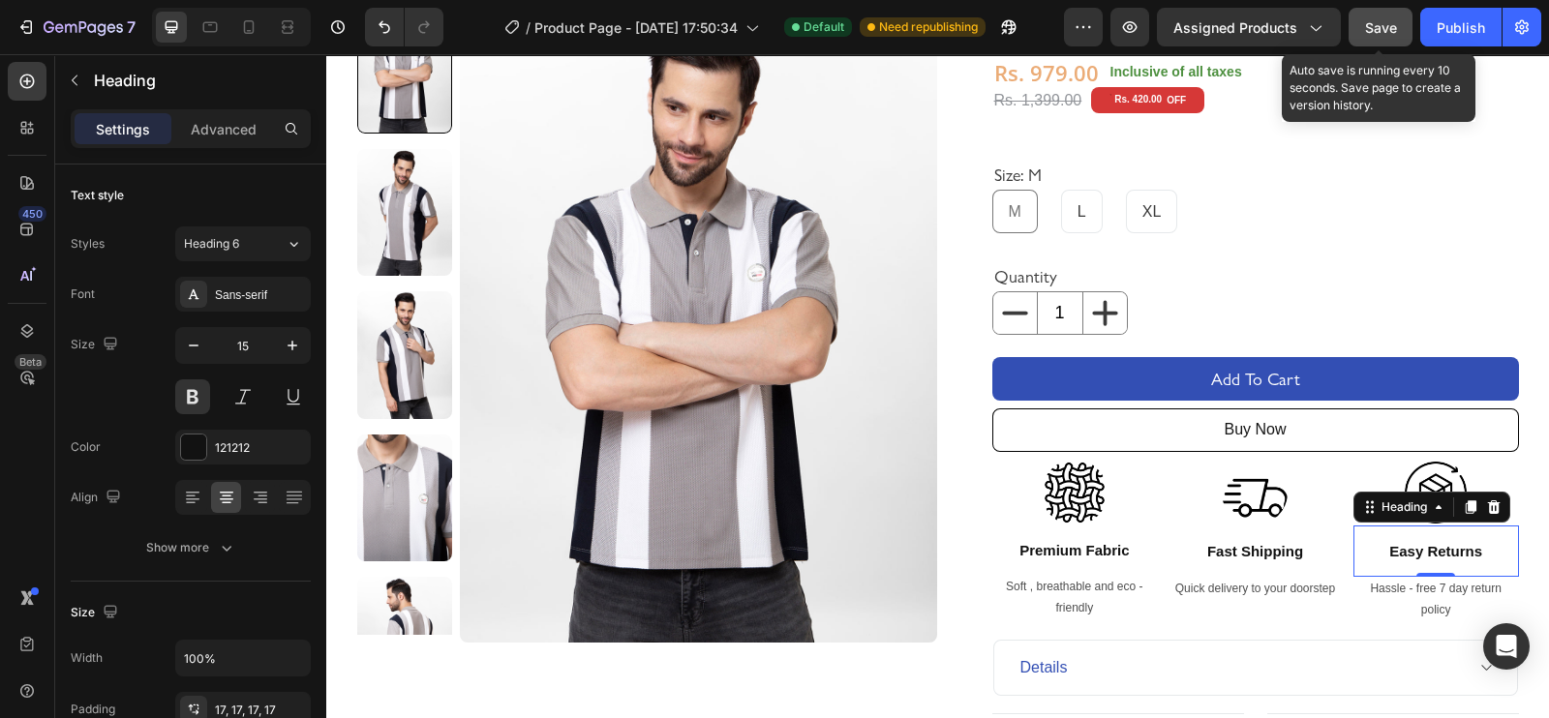
click at [1388, 12] on button "Save" at bounding box center [1380, 27] width 64 height 39
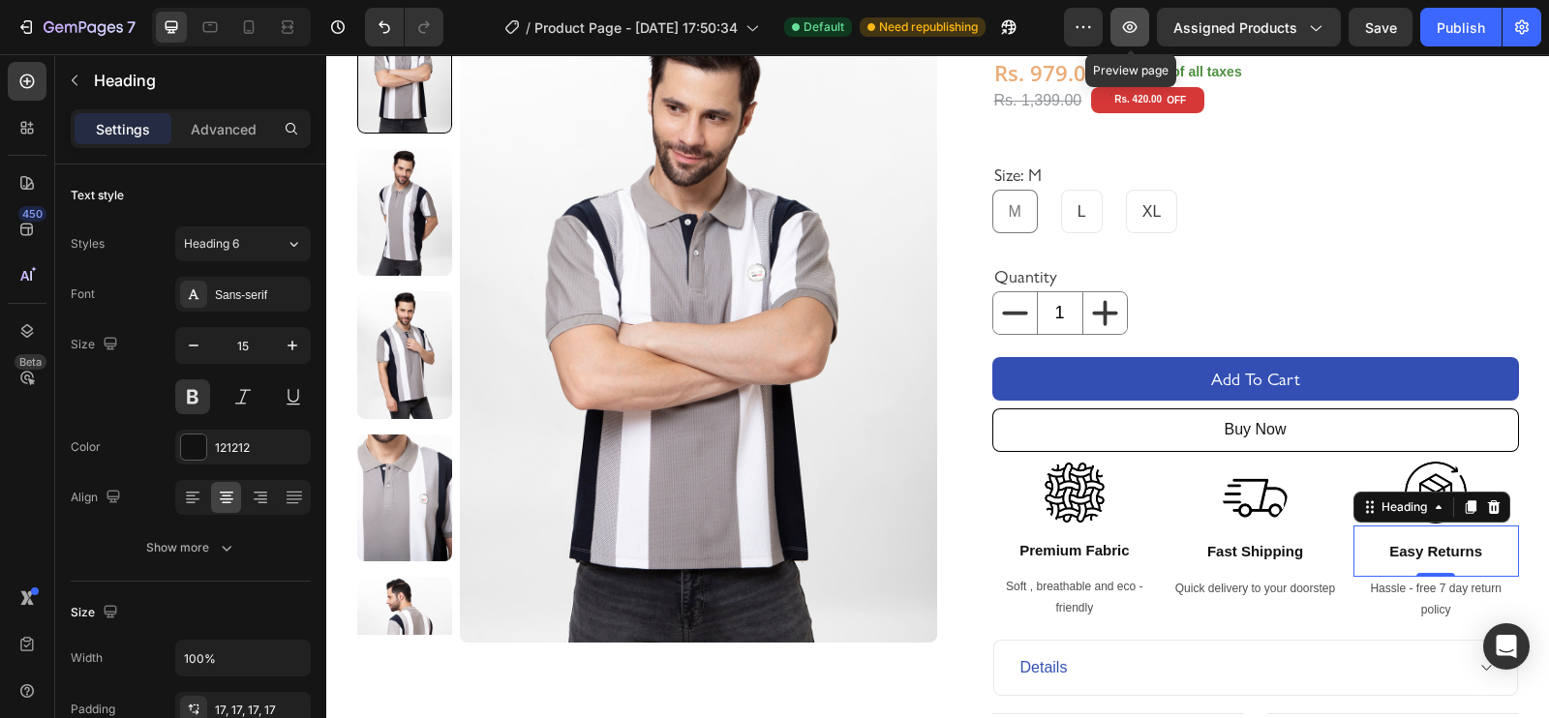
click at [1126, 39] on button "button" at bounding box center [1129, 27] width 39 height 39
click at [1159, 527] on div "Image Premium Fabric Heading Soft , breathable and eco - friendly Text Block Im…" at bounding box center [1255, 542] width 527 height 164
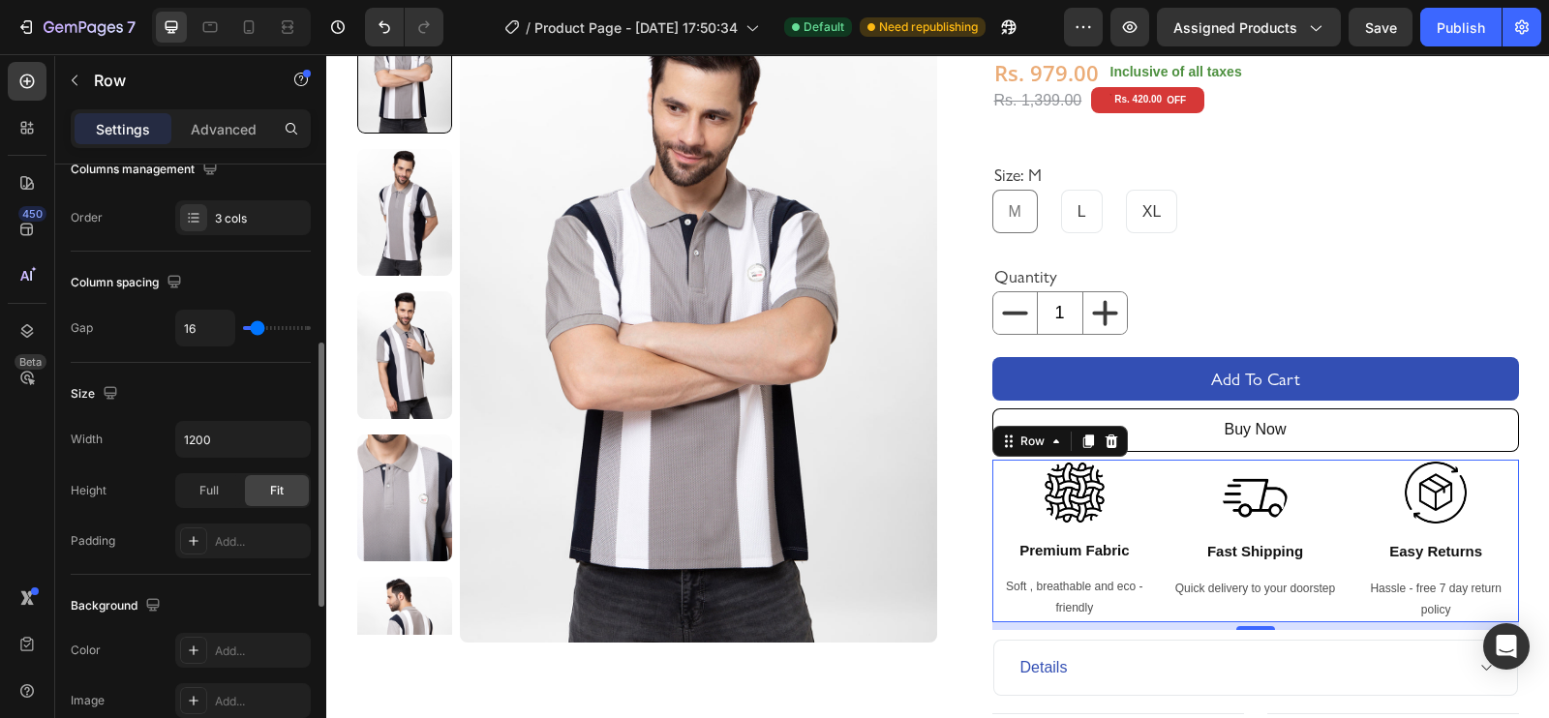
scroll to position [354, 0]
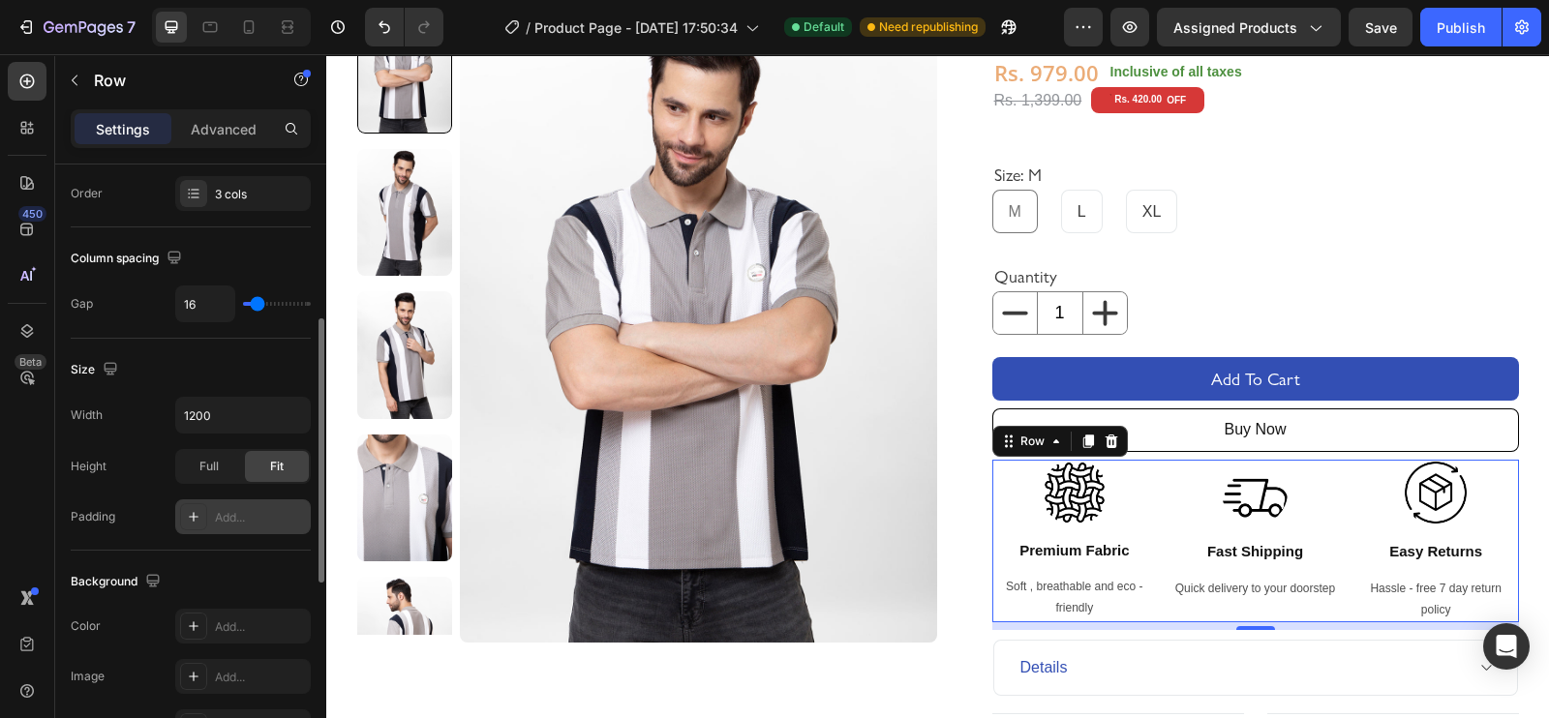
click at [207, 512] on div "Add..." at bounding box center [243, 516] width 136 height 35
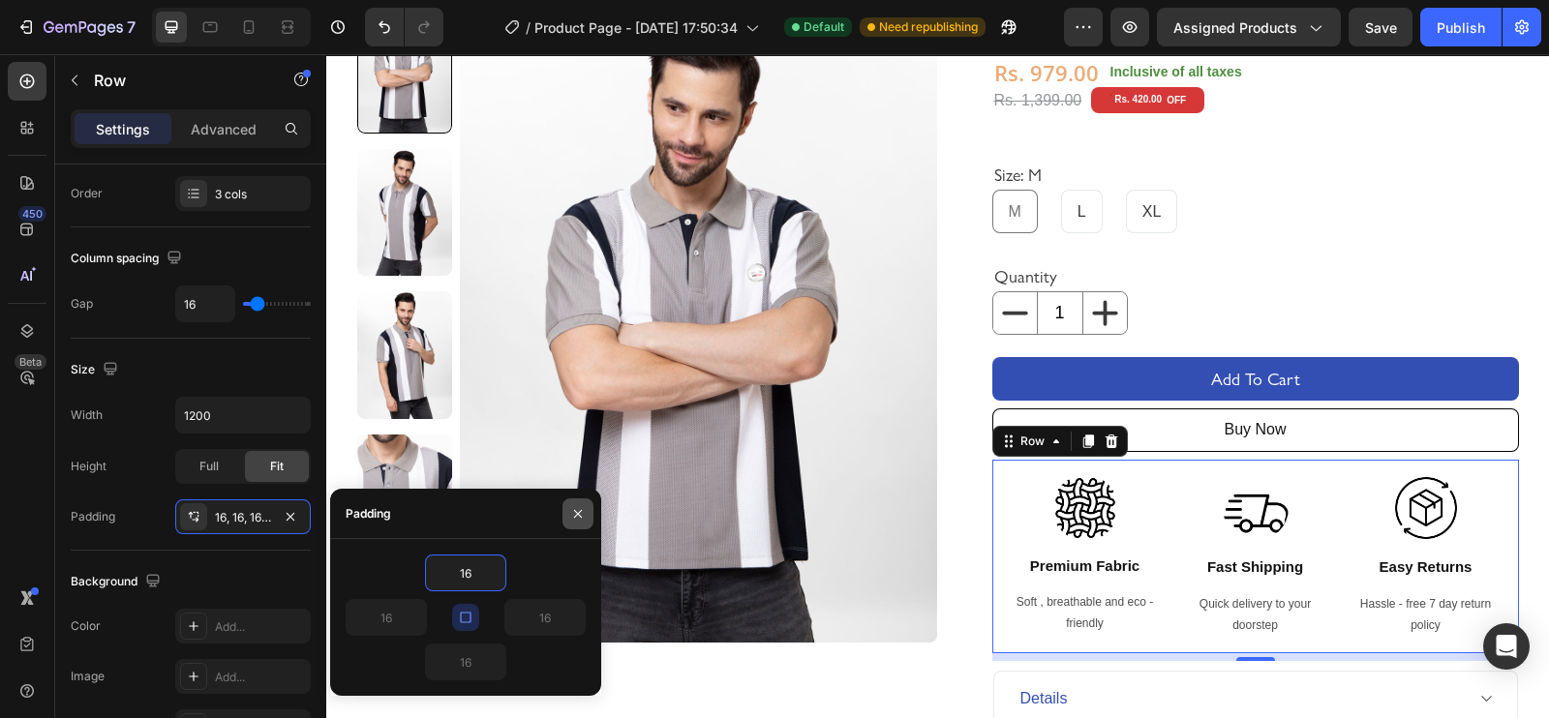
click at [580, 511] on icon "button" at bounding box center [578, 514] width 8 height 8
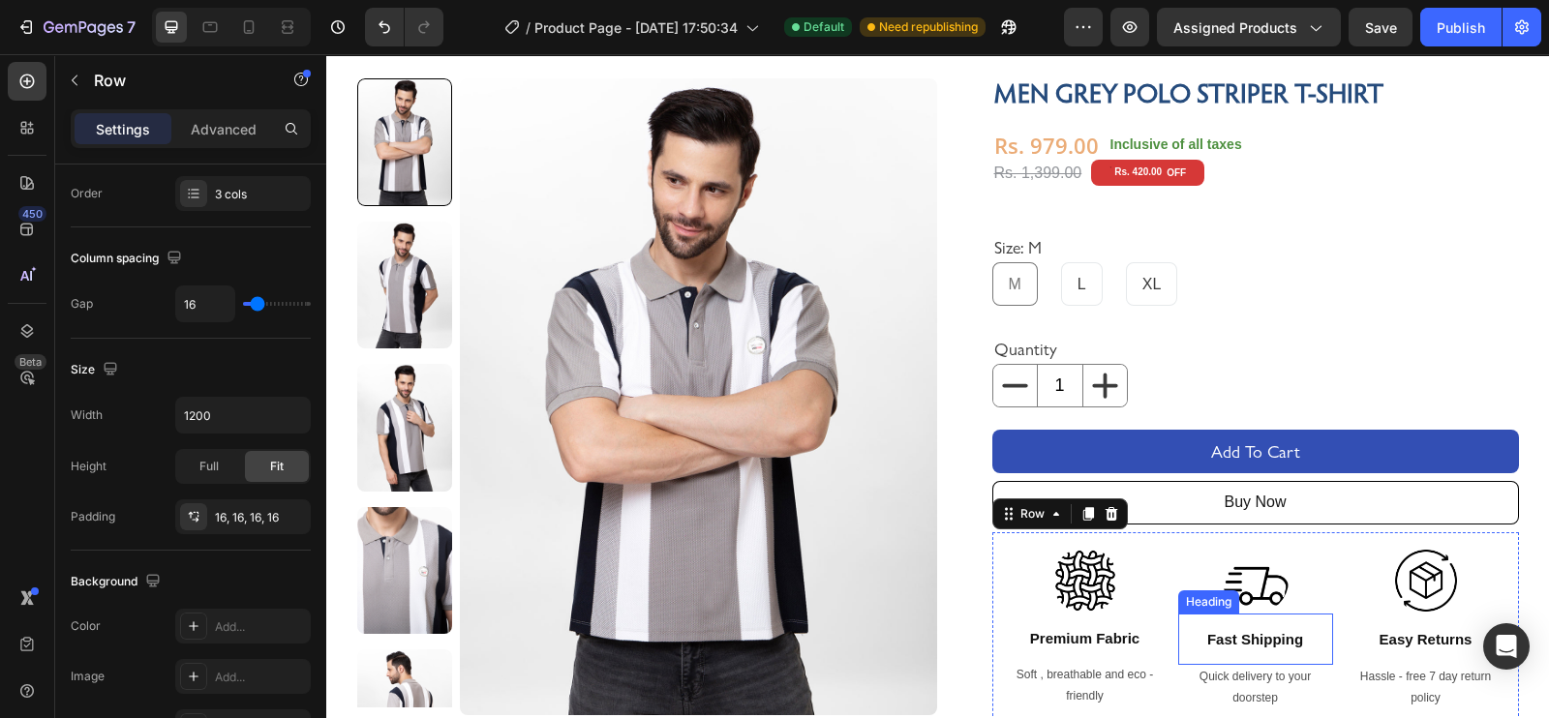
scroll to position [62, 0]
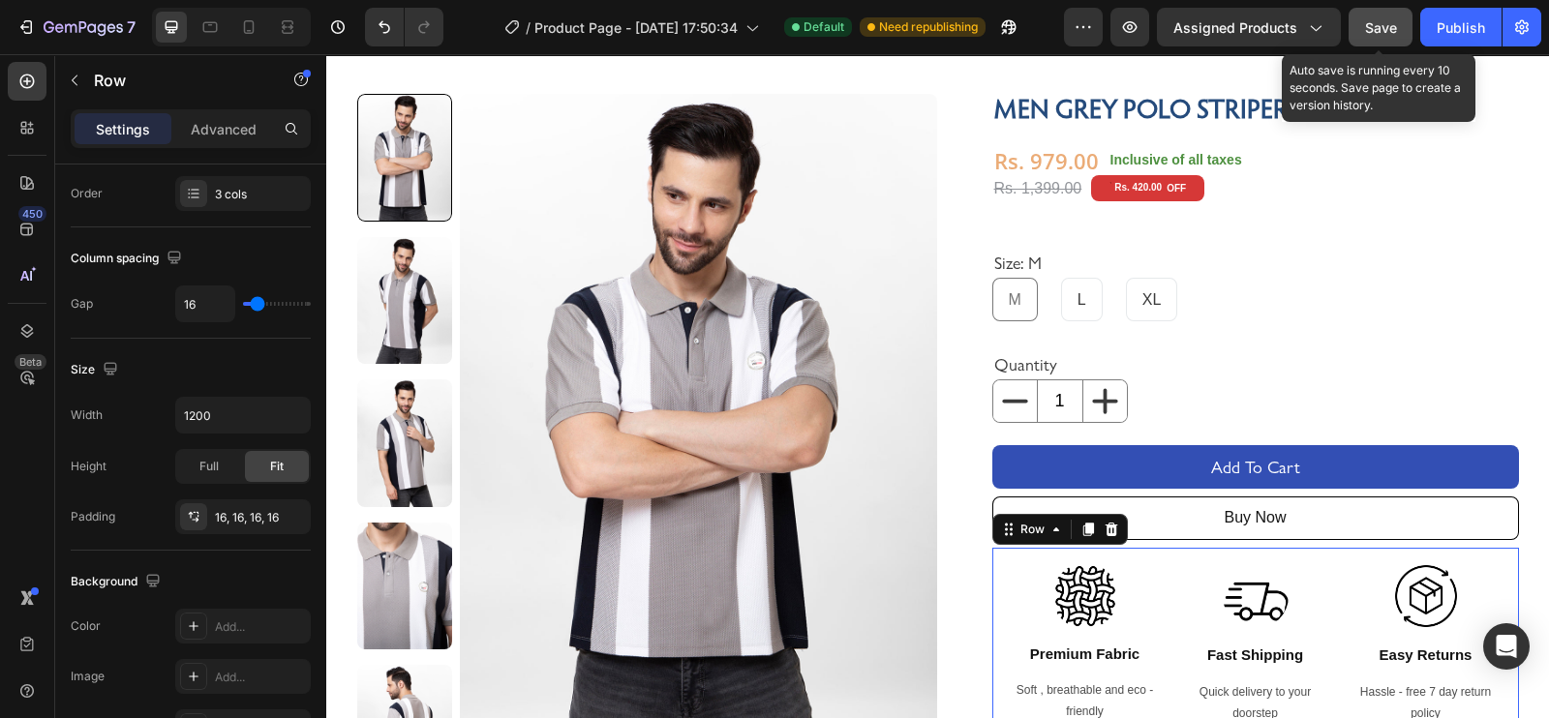
click at [1371, 37] on button "Save" at bounding box center [1380, 27] width 64 height 39
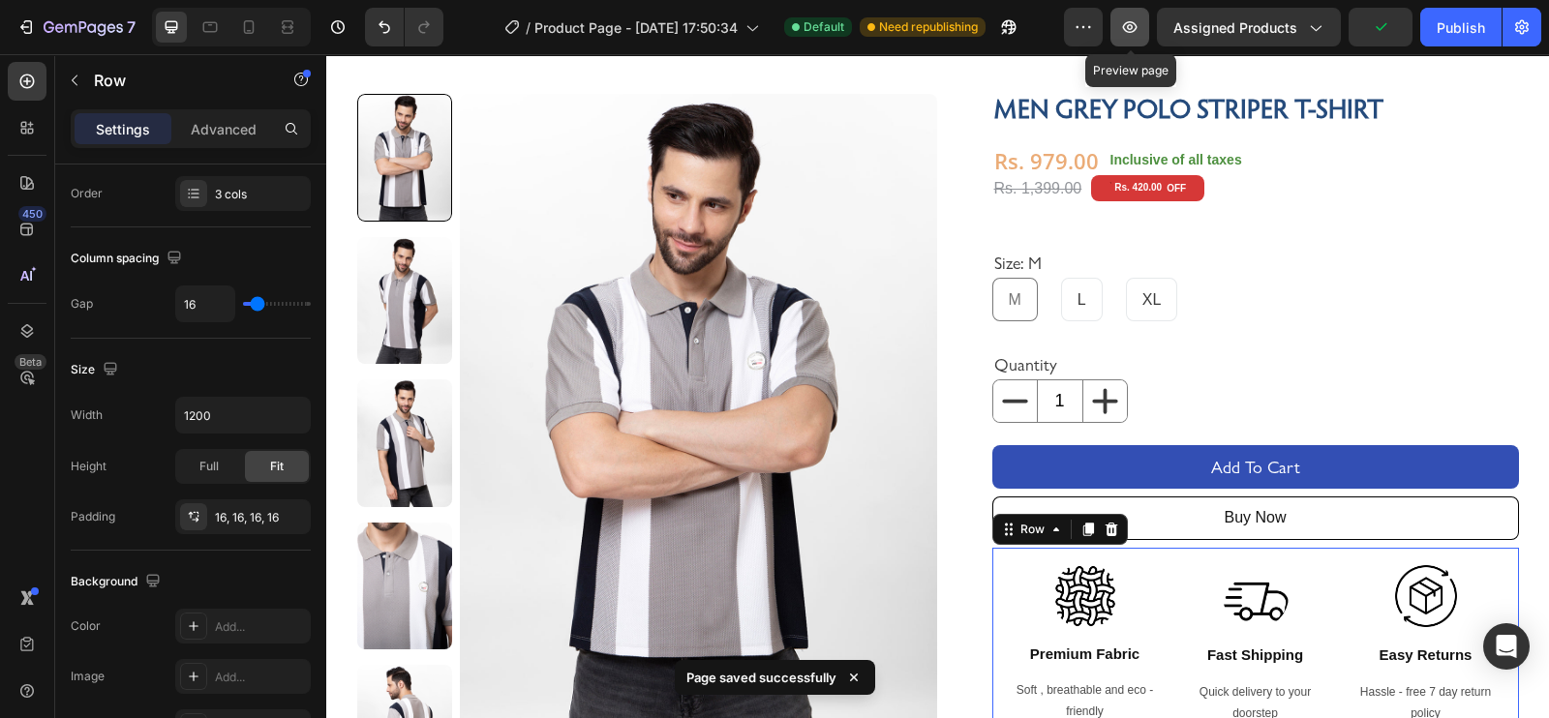
click at [1132, 17] on icon "button" at bounding box center [1129, 26] width 19 height 19
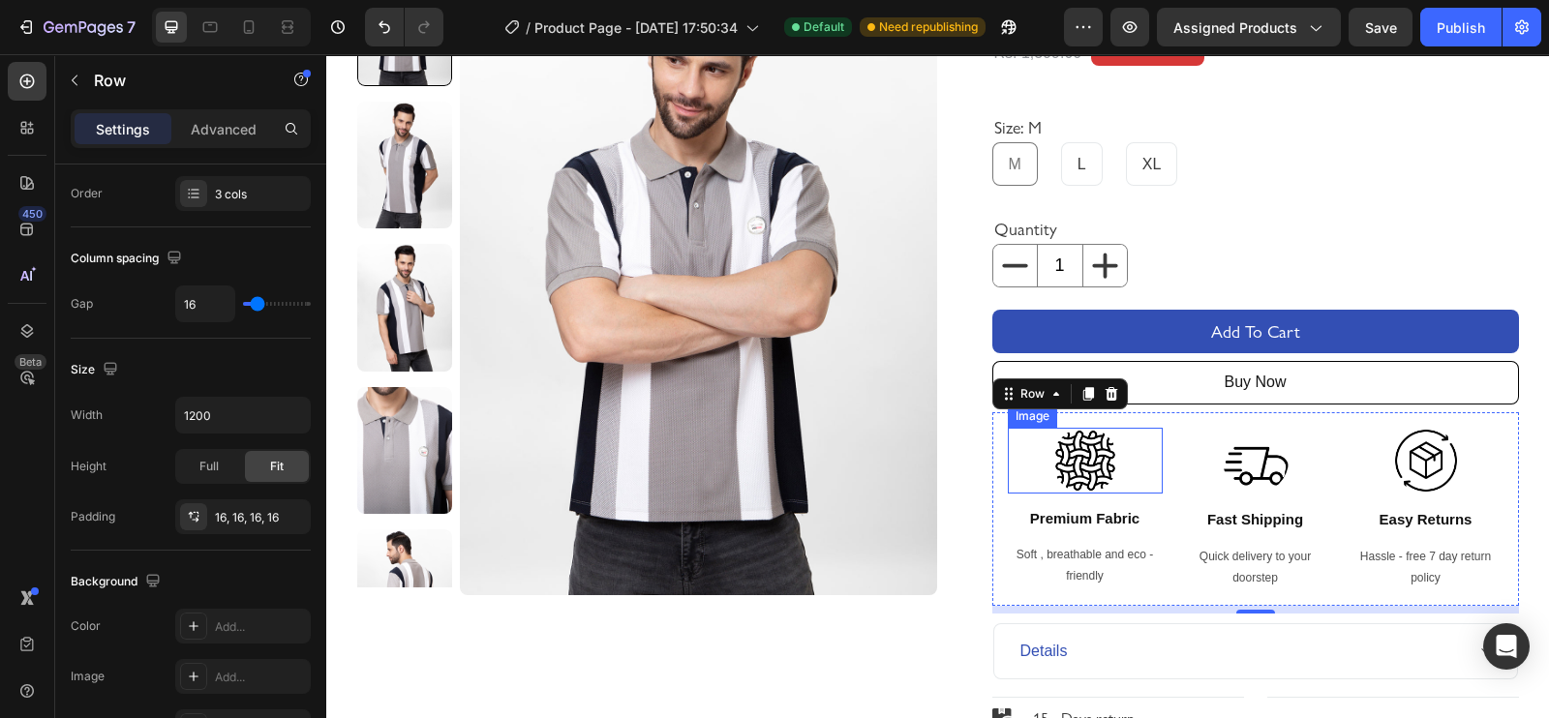
scroll to position [223, 0]
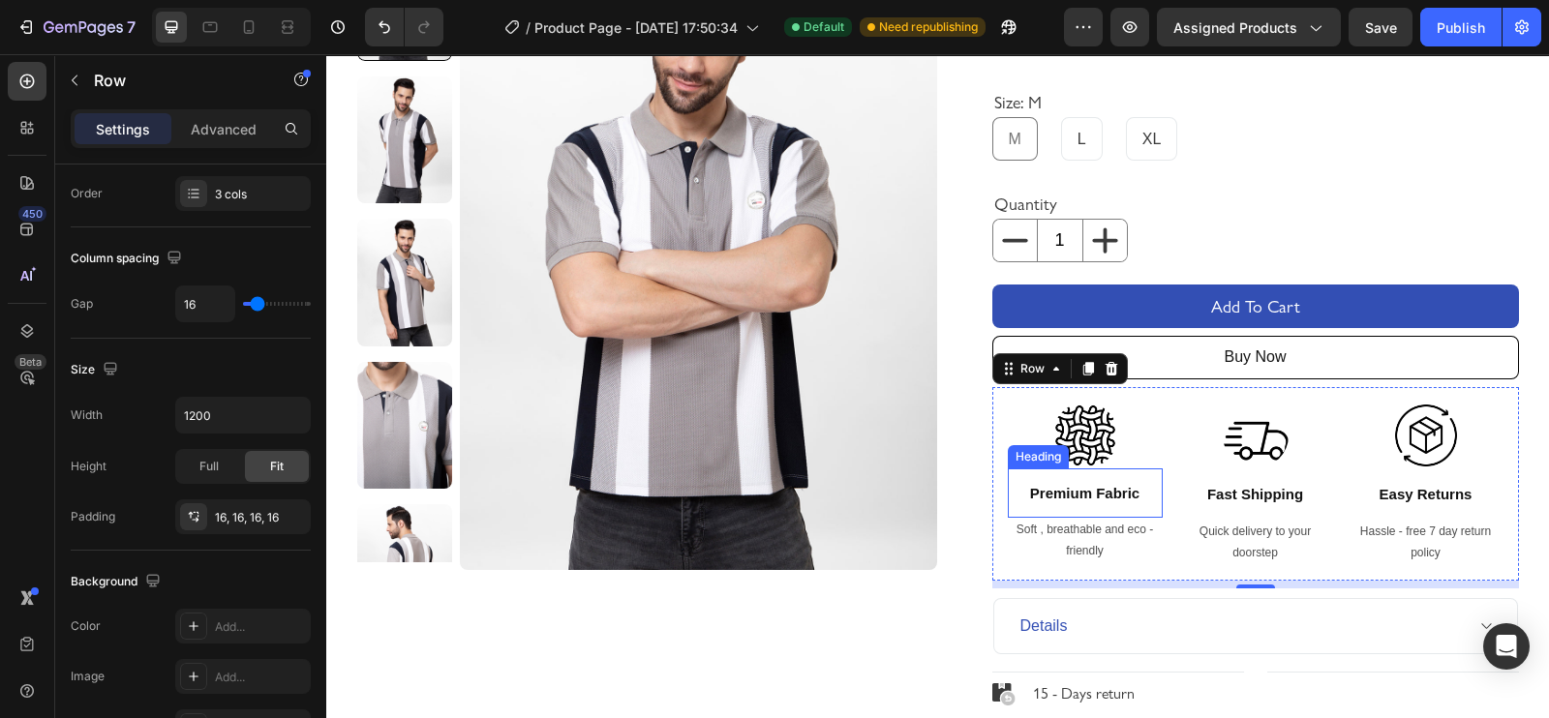
click at [1054, 491] on p "Premium Fabric" at bounding box center [1085, 493] width 124 height 19
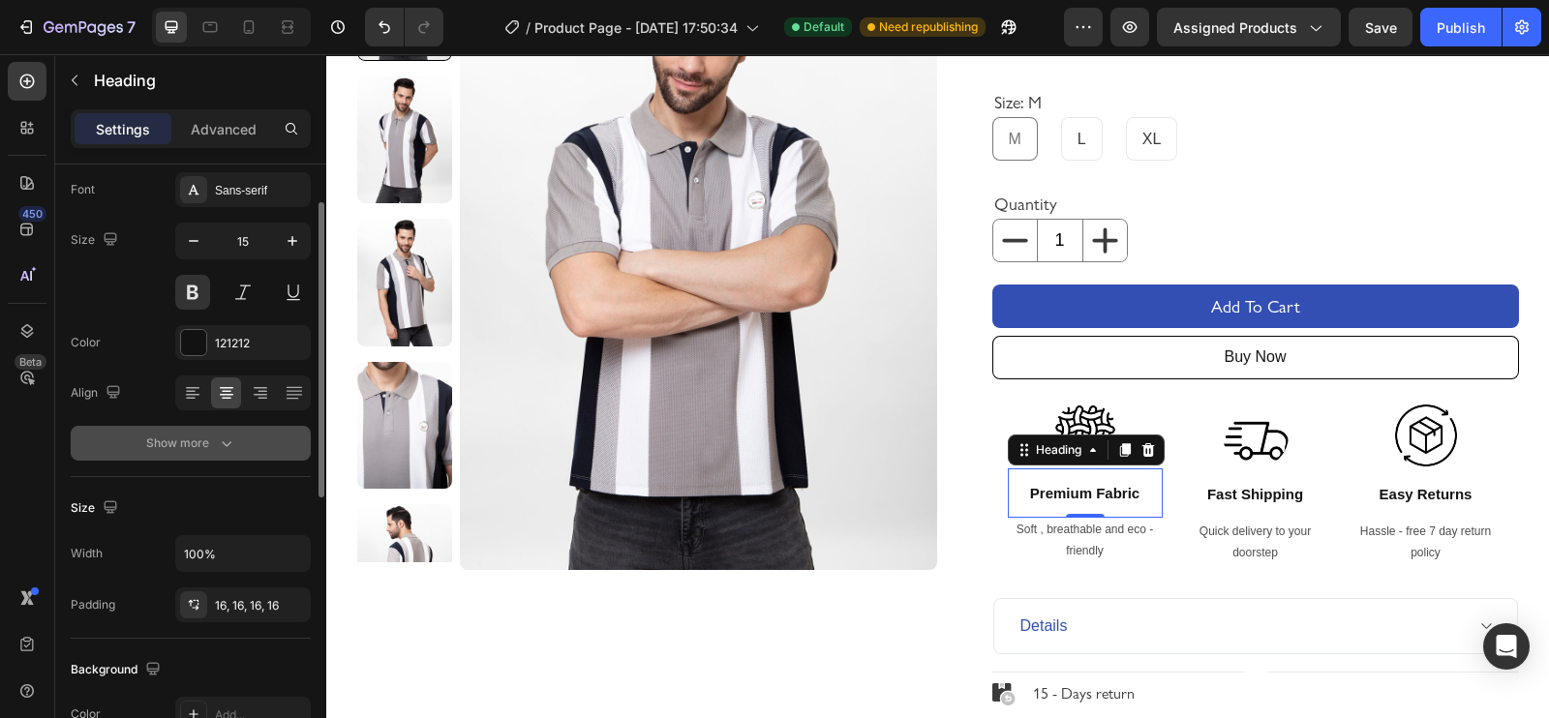
scroll to position [112, 0]
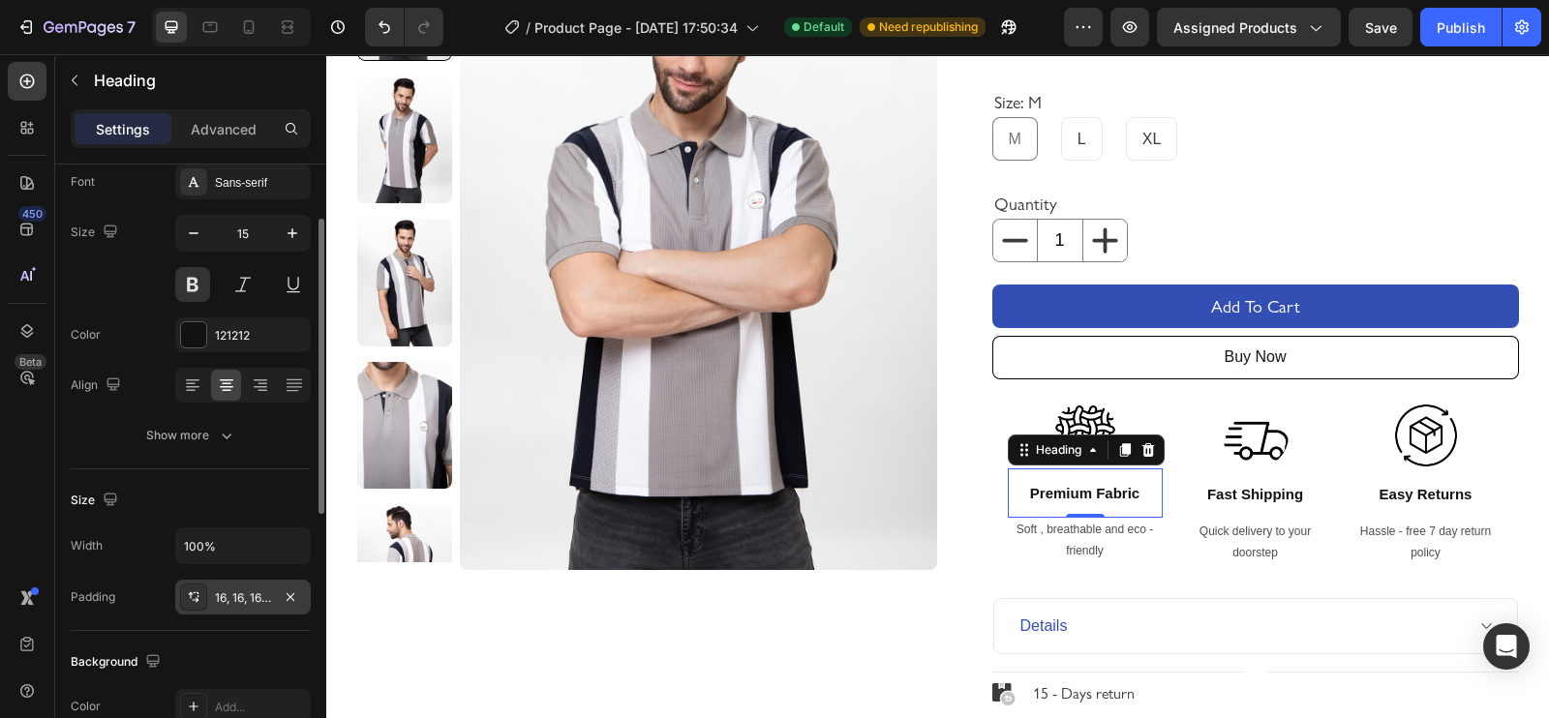
click at [192, 592] on icon at bounding box center [191, 595] width 5 height 7
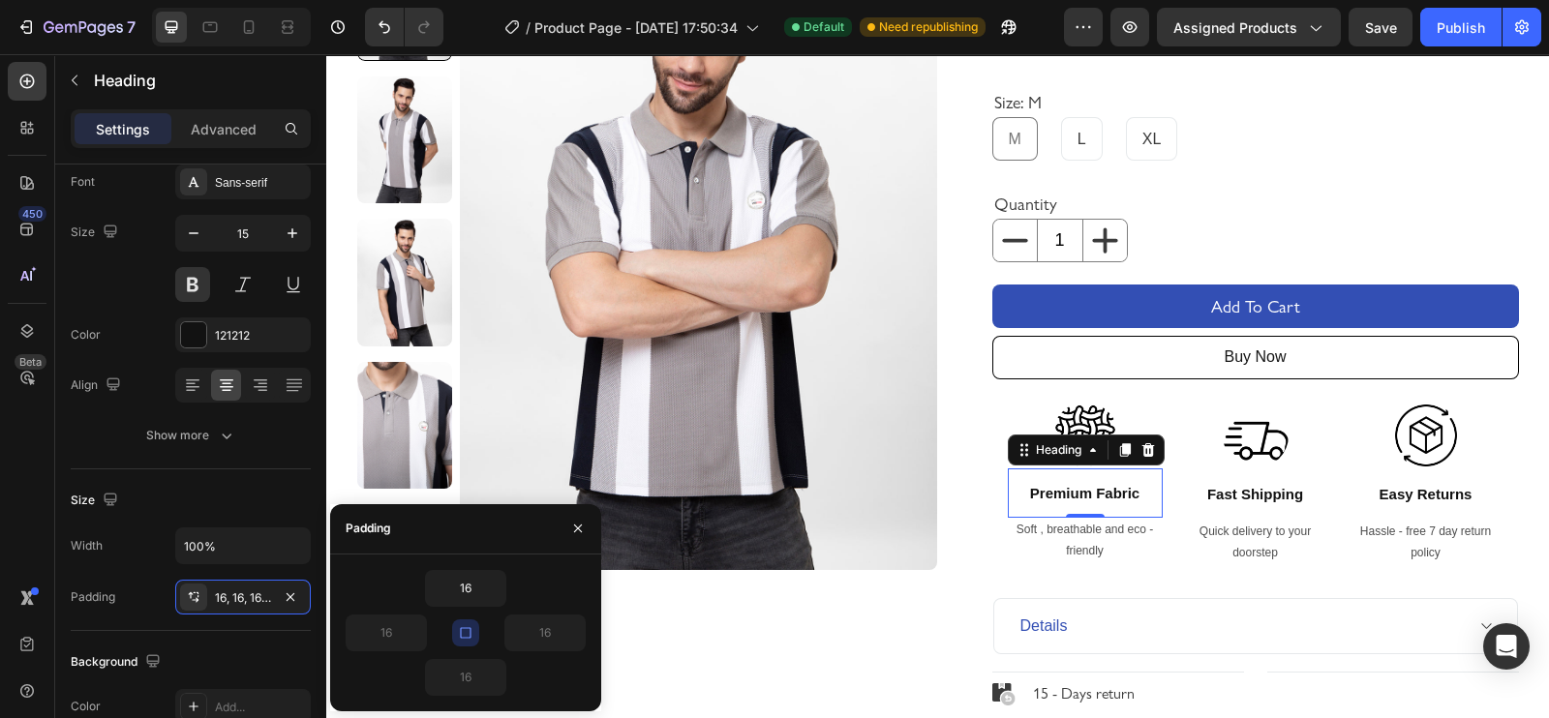
click at [465, 629] on icon "button" at bounding box center [465, 632] width 15 height 15
click at [396, 637] on input "16" at bounding box center [386, 633] width 79 height 35
type input "10"
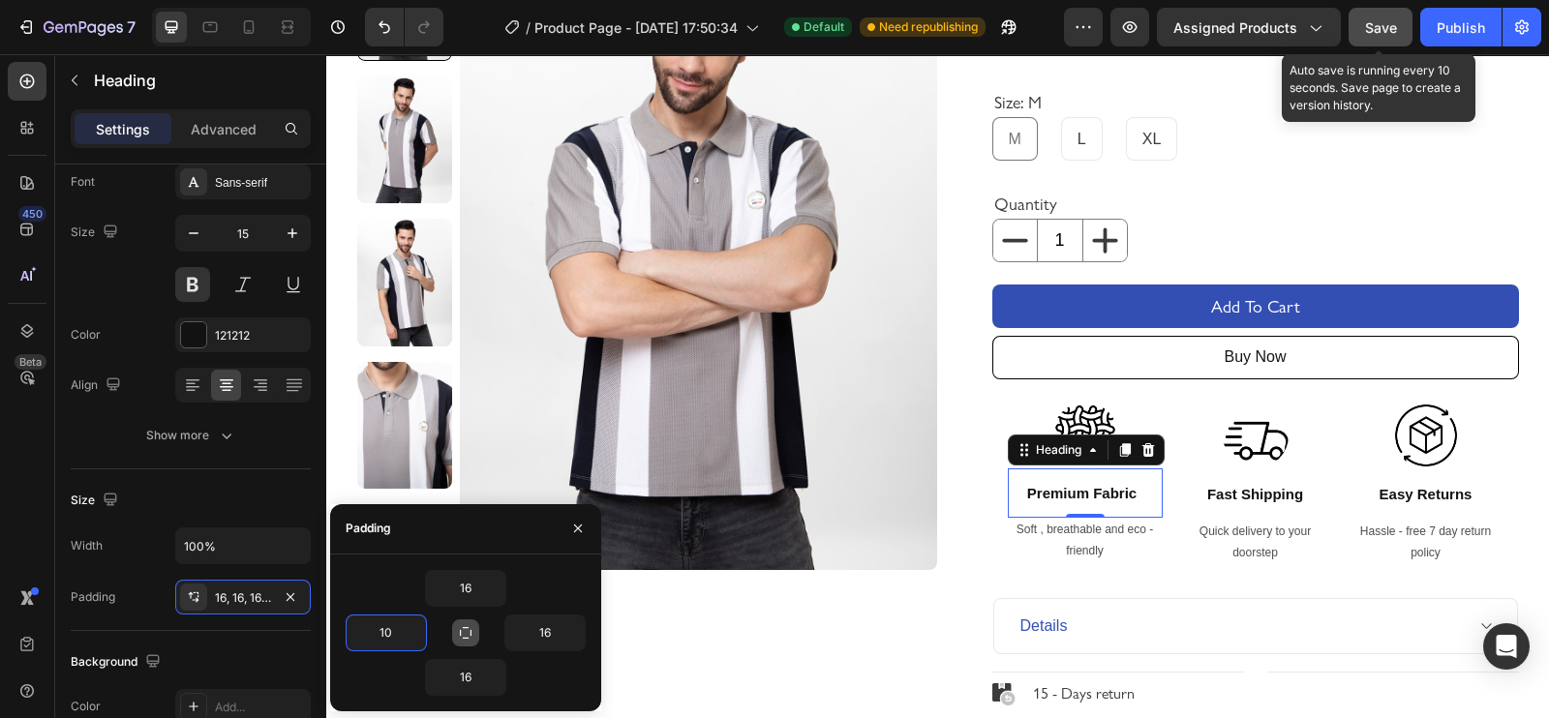
click at [1398, 34] on button "Save" at bounding box center [1380, 27] width 64 height 39
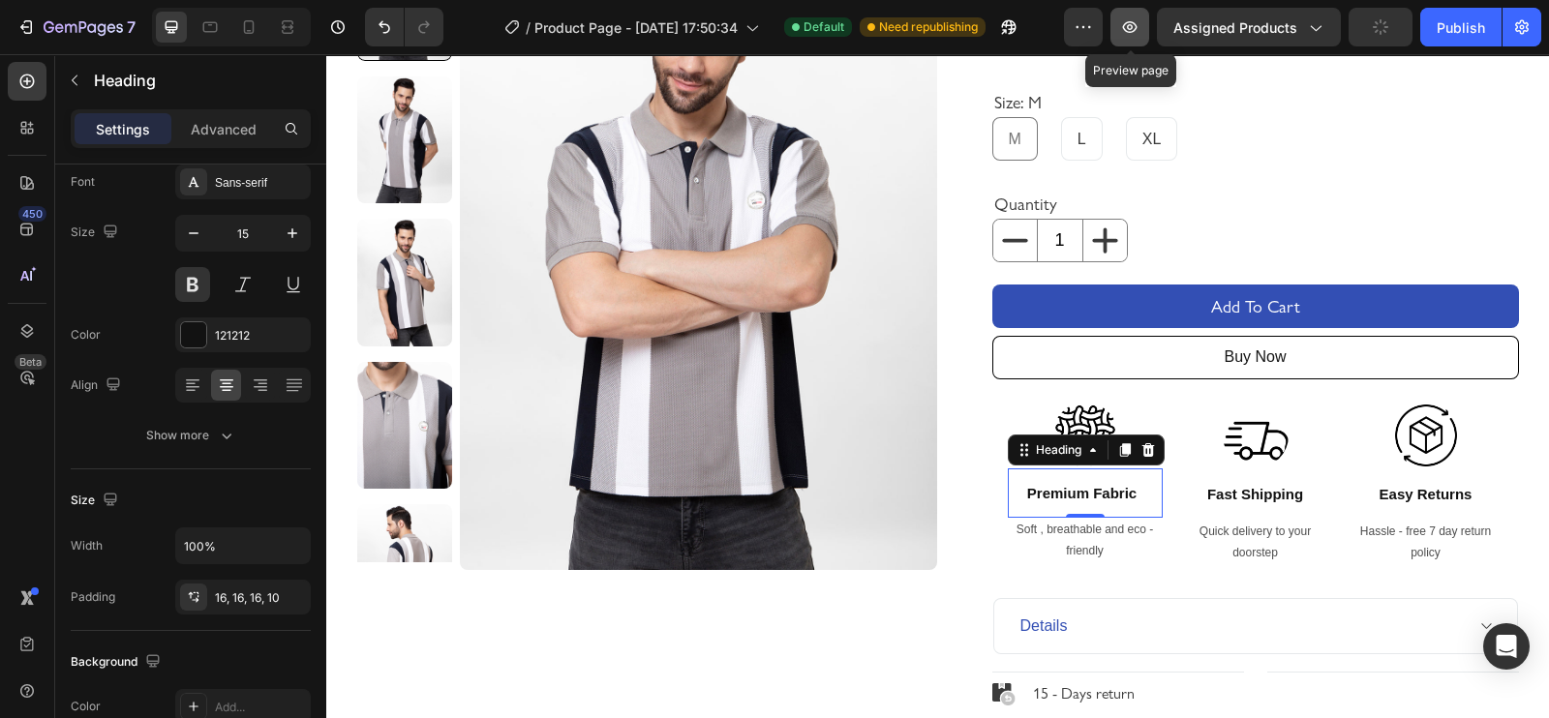
click at [1130, 17] on icon "button" at bounding box center [1129, 26] width 19 height 19
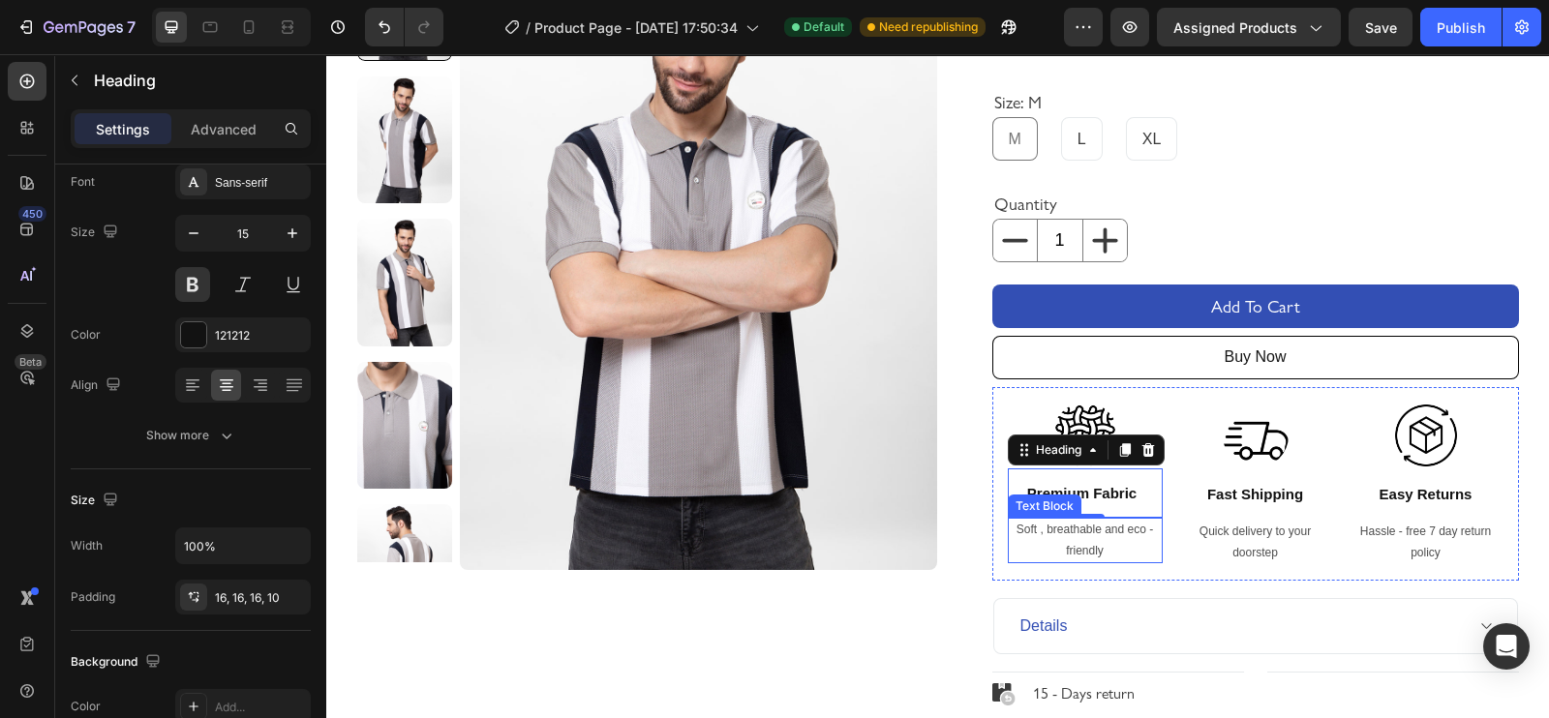
click at [1065, 546] on p "Soft , breathable and eco - friendly" at bounding box center [1085, 541] width 151 height 42
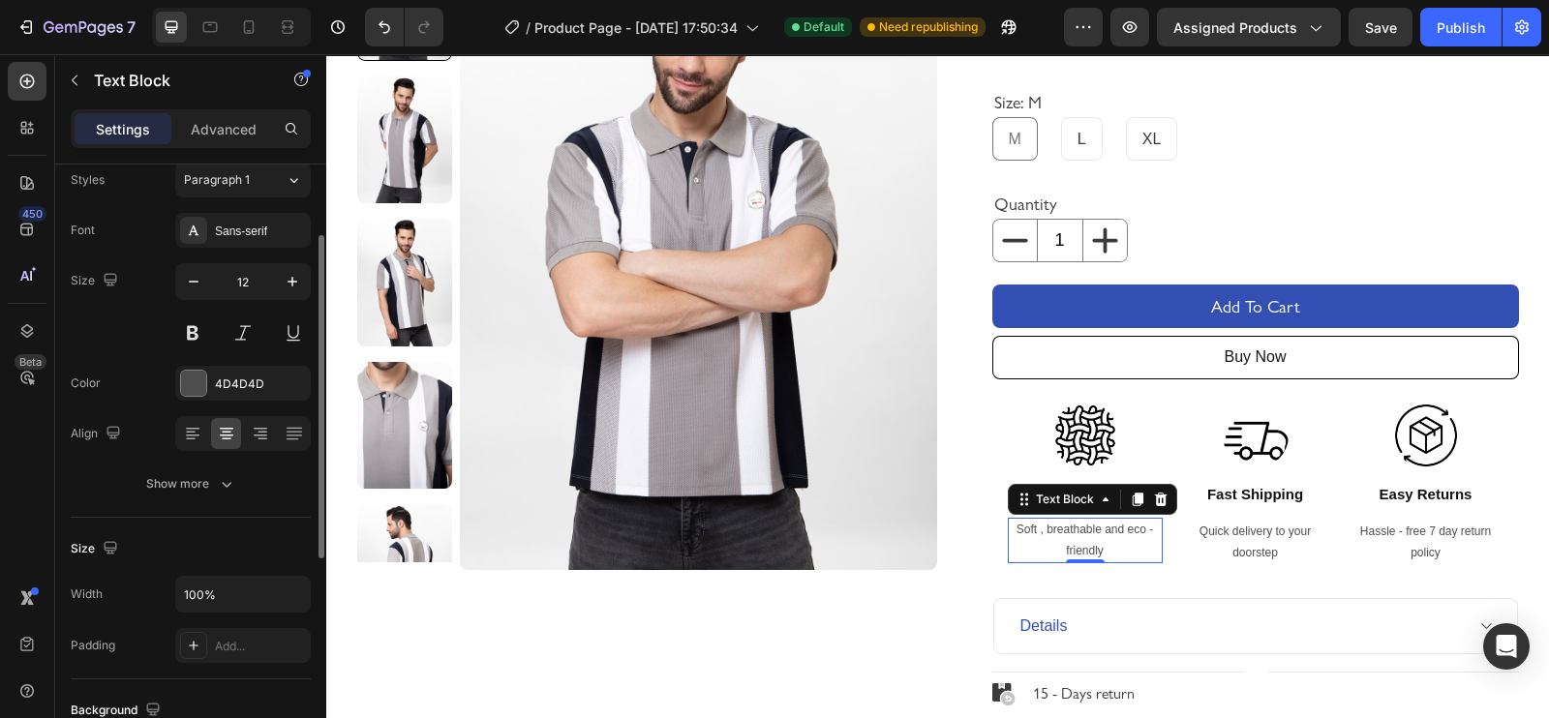
scroll to position [40, 0]
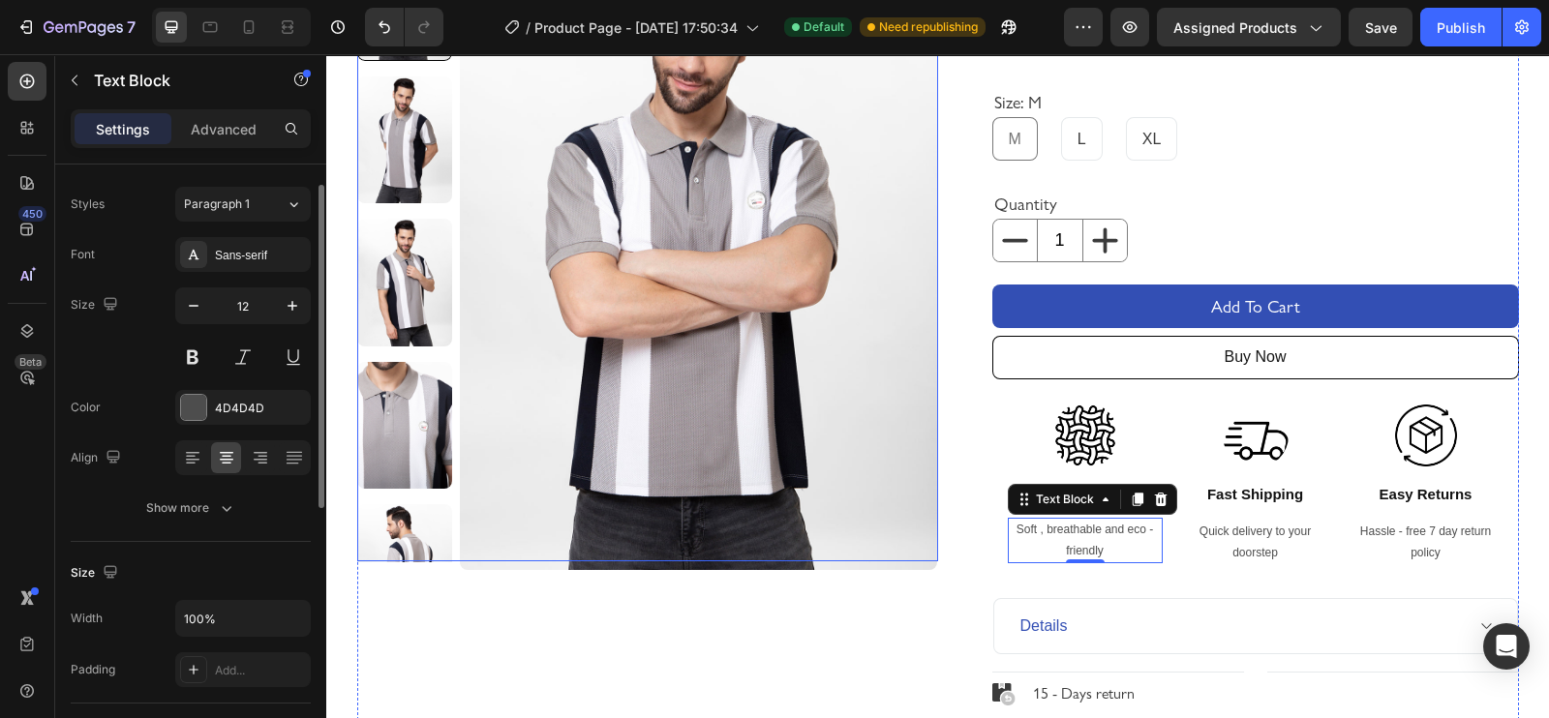
click at [609, 494] on img at bounding box center [698, 251] width 477 height 637
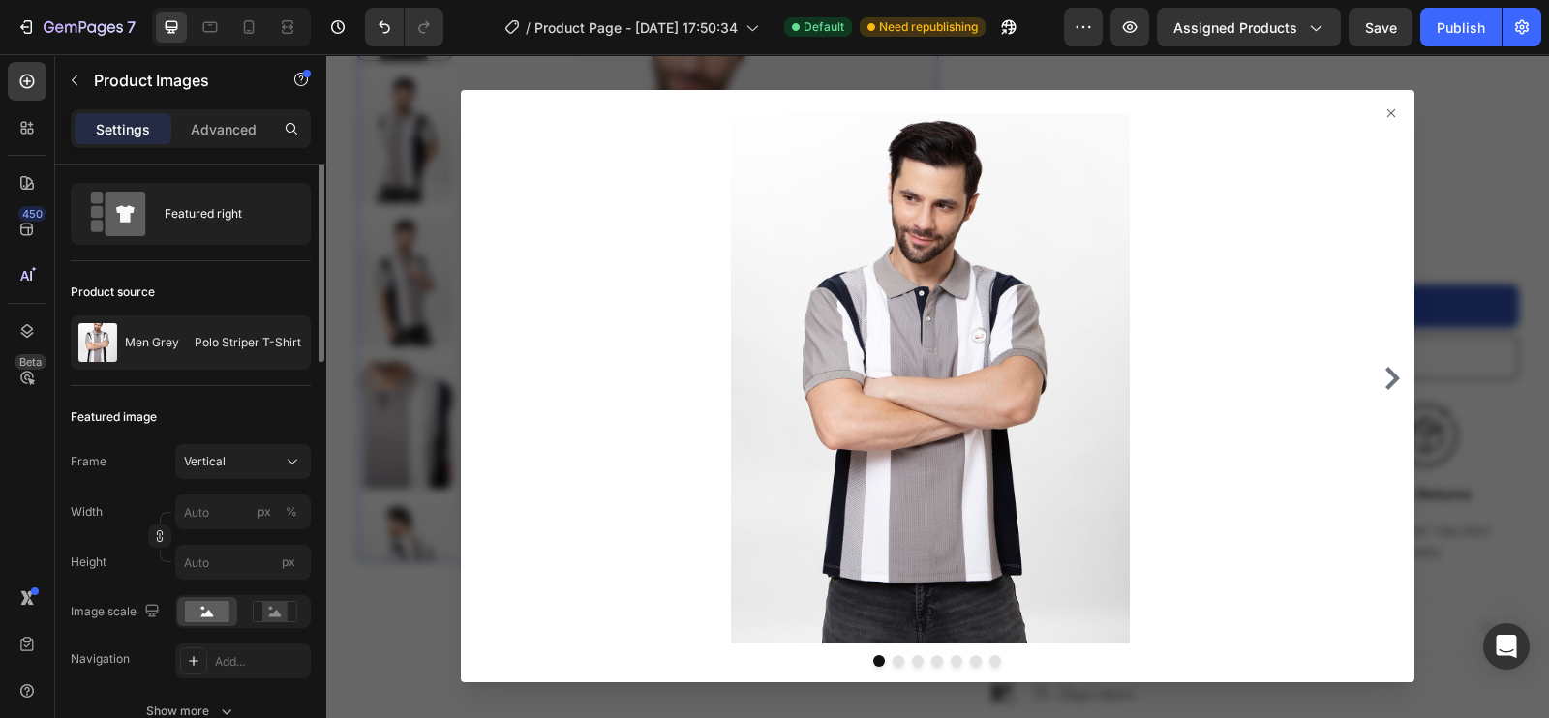
scroll to position [0, 0]
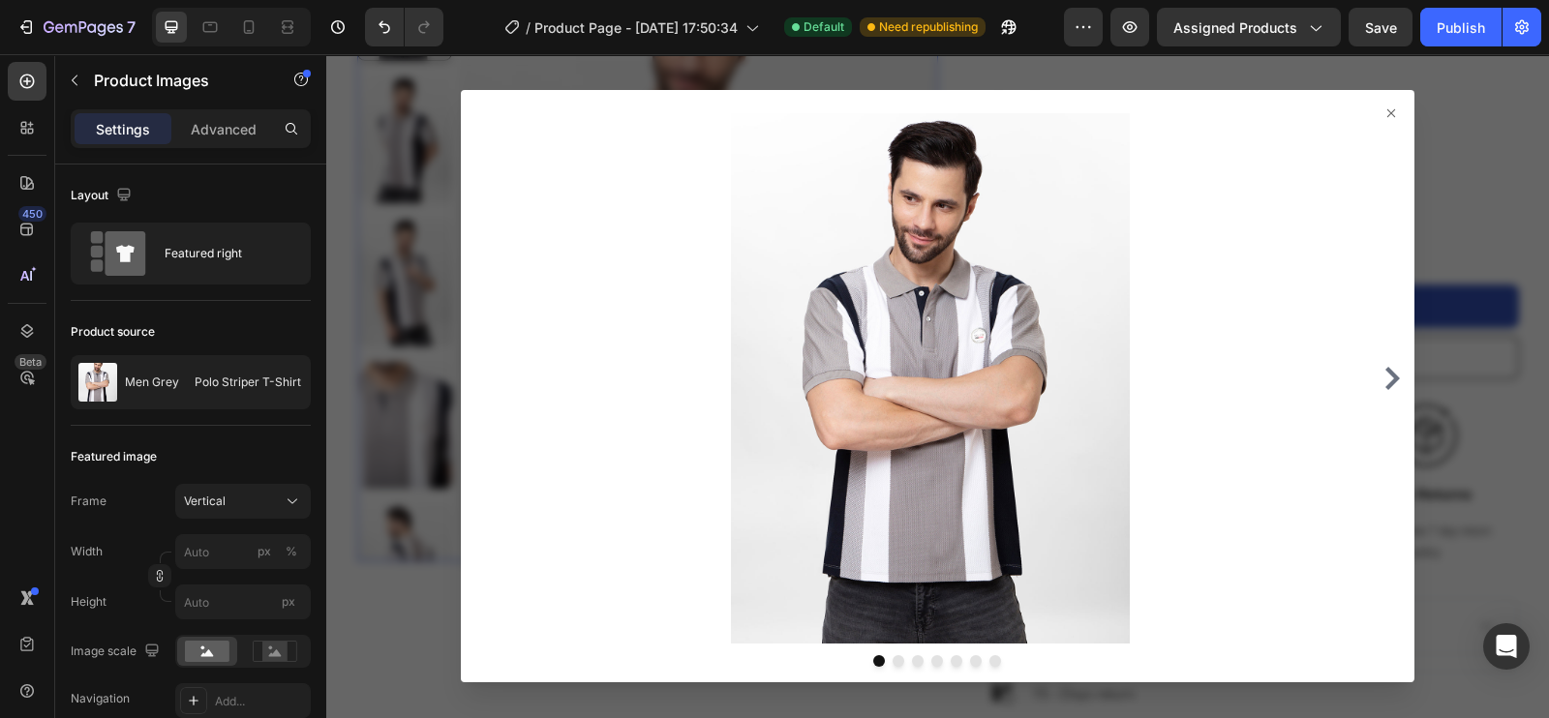
click at [1383, 110] on icon at bounding box center [1390, 112] width 15 height 15
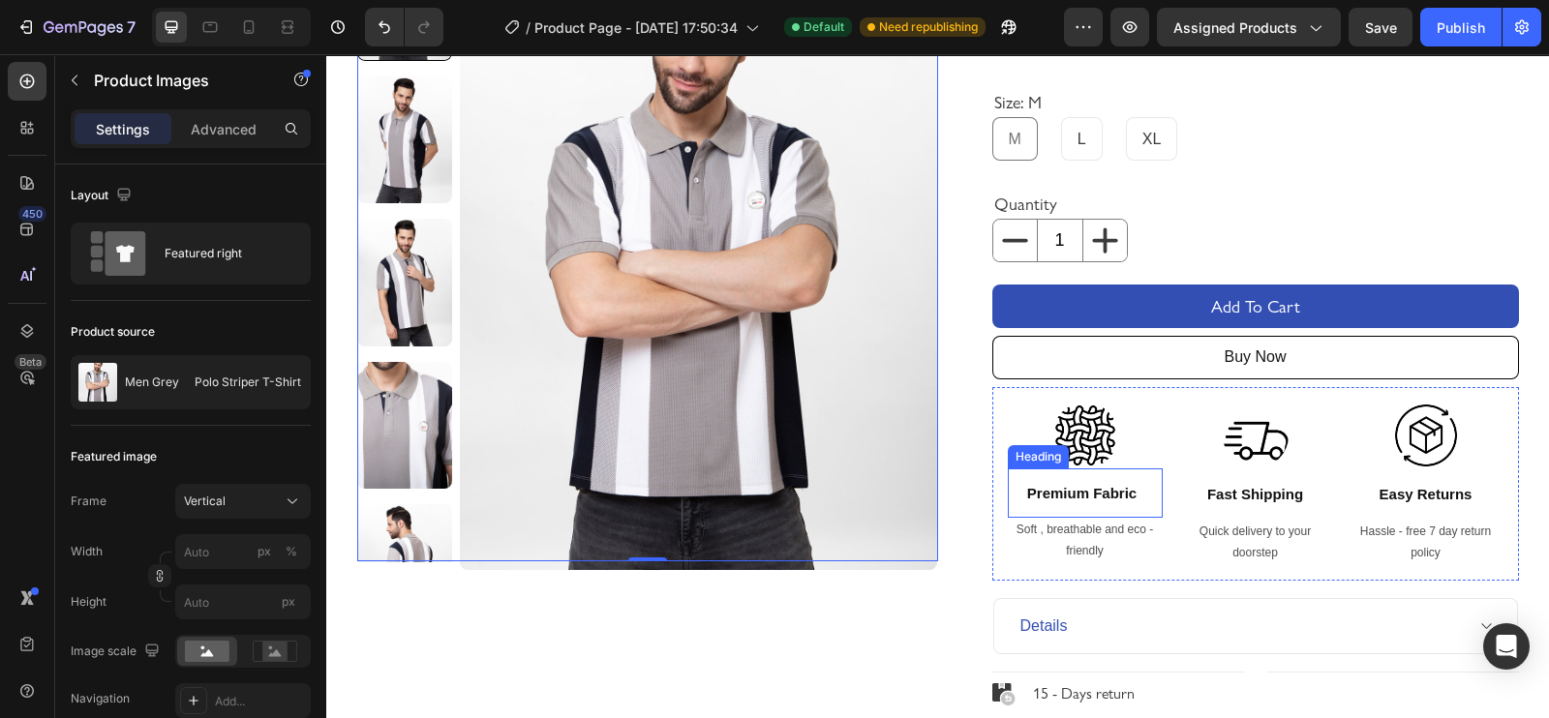
click at [1077, 498] on p "Premium Fabric" at bounding box center [1082, 493] width 130 height 19
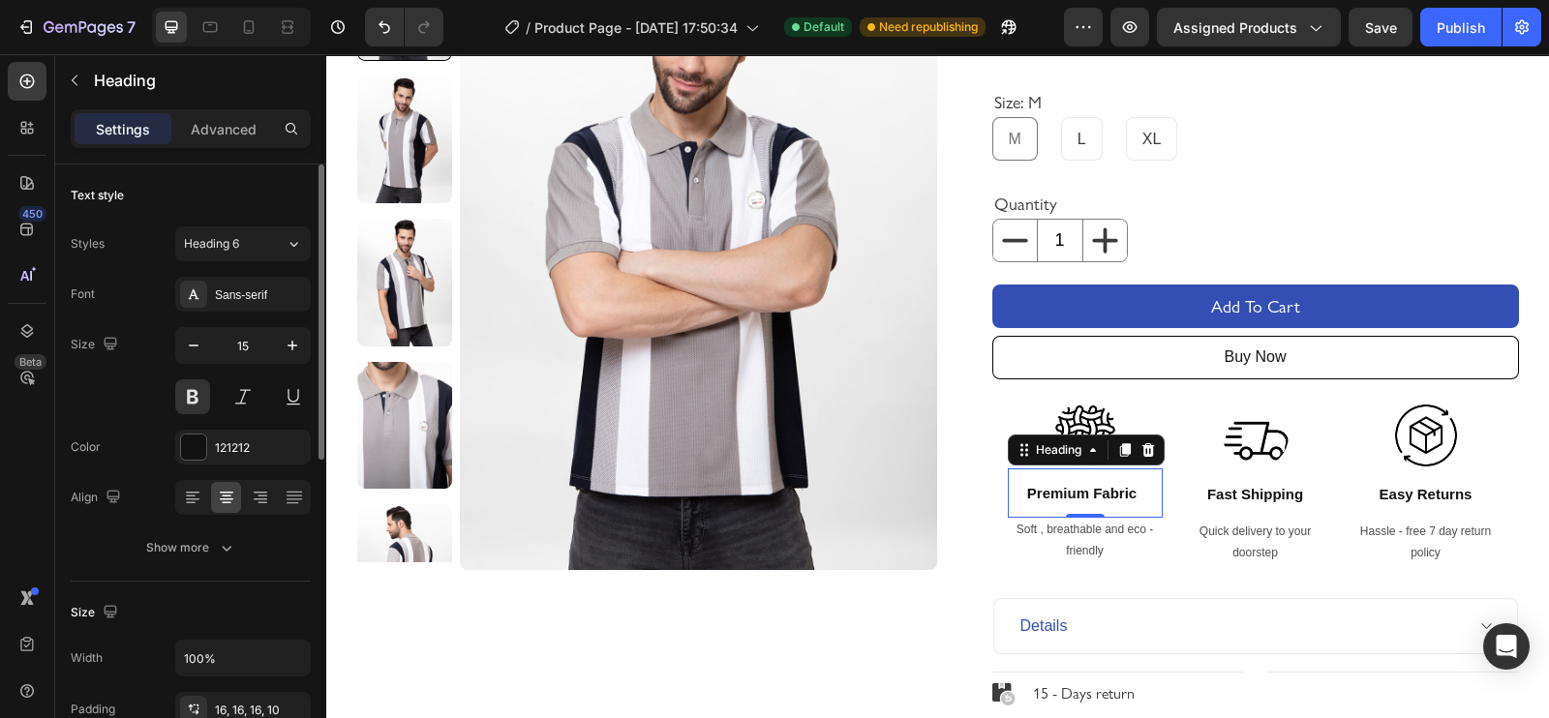
scroll to position [129, 0]
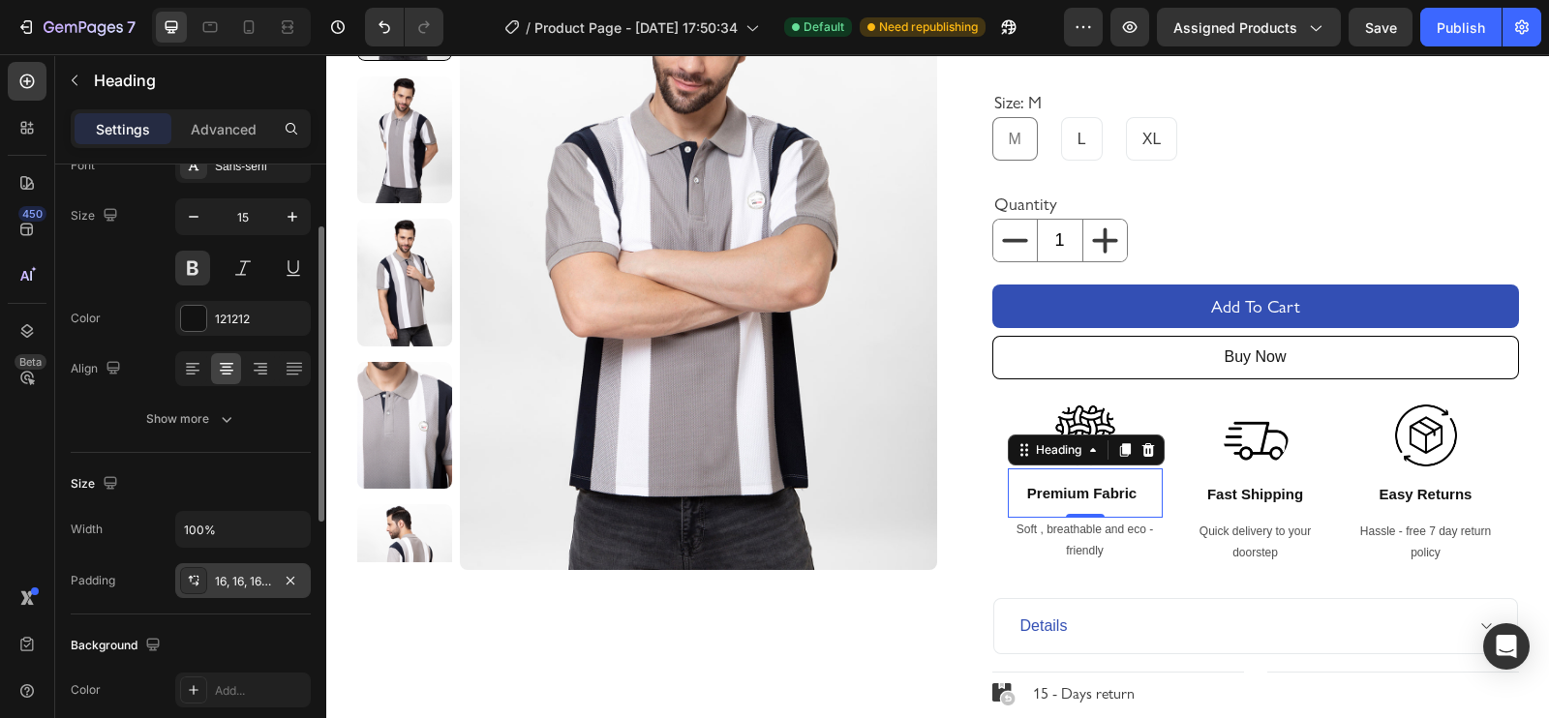
click at [197, 582] on icon at bounding box center [195, 584] width 7 height 5
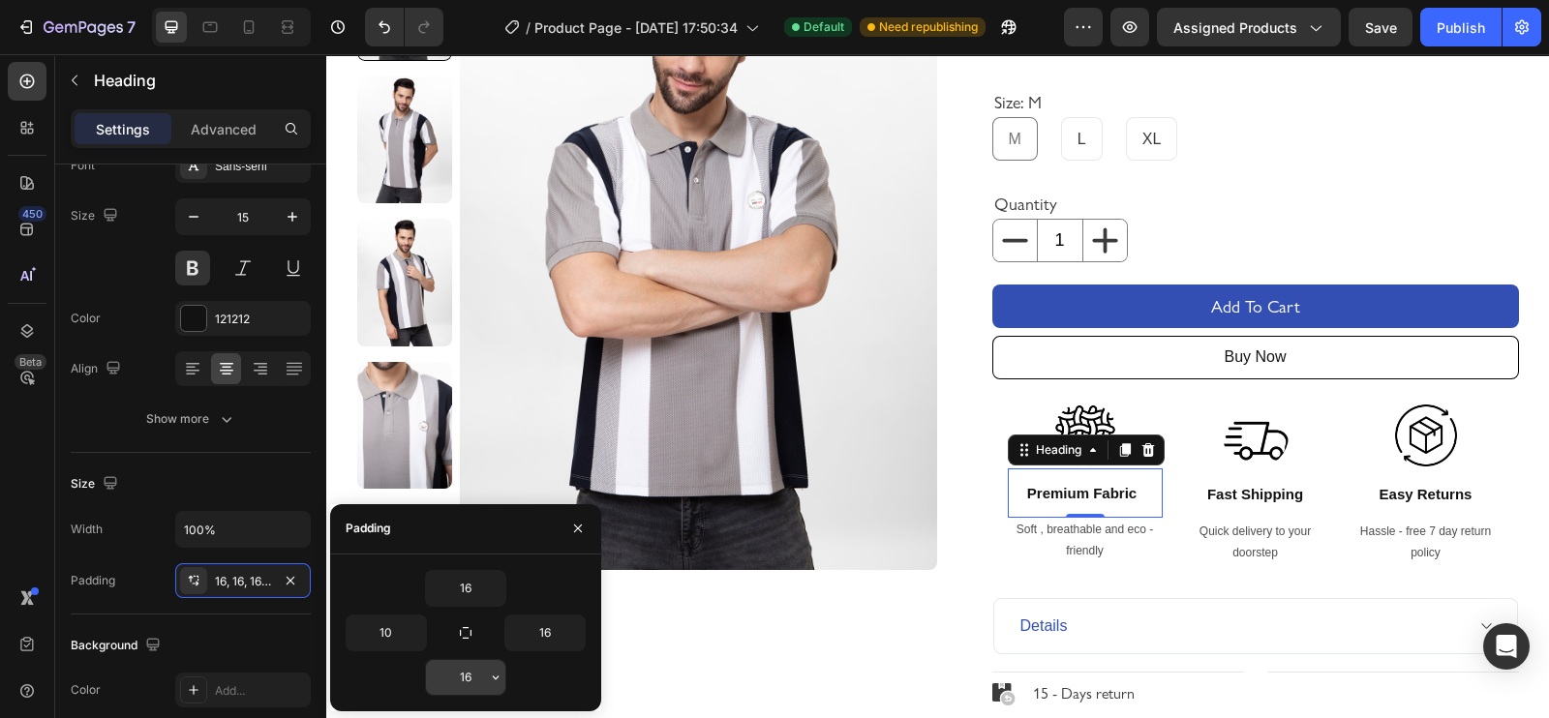
click at [480, 678] on input "16" at bounding box center [465, 677] width 79 height 35
type input "2"
click at [1239, 496] on p "Fast Shipping" at bounding box center [1255, 494] width 122 height 19
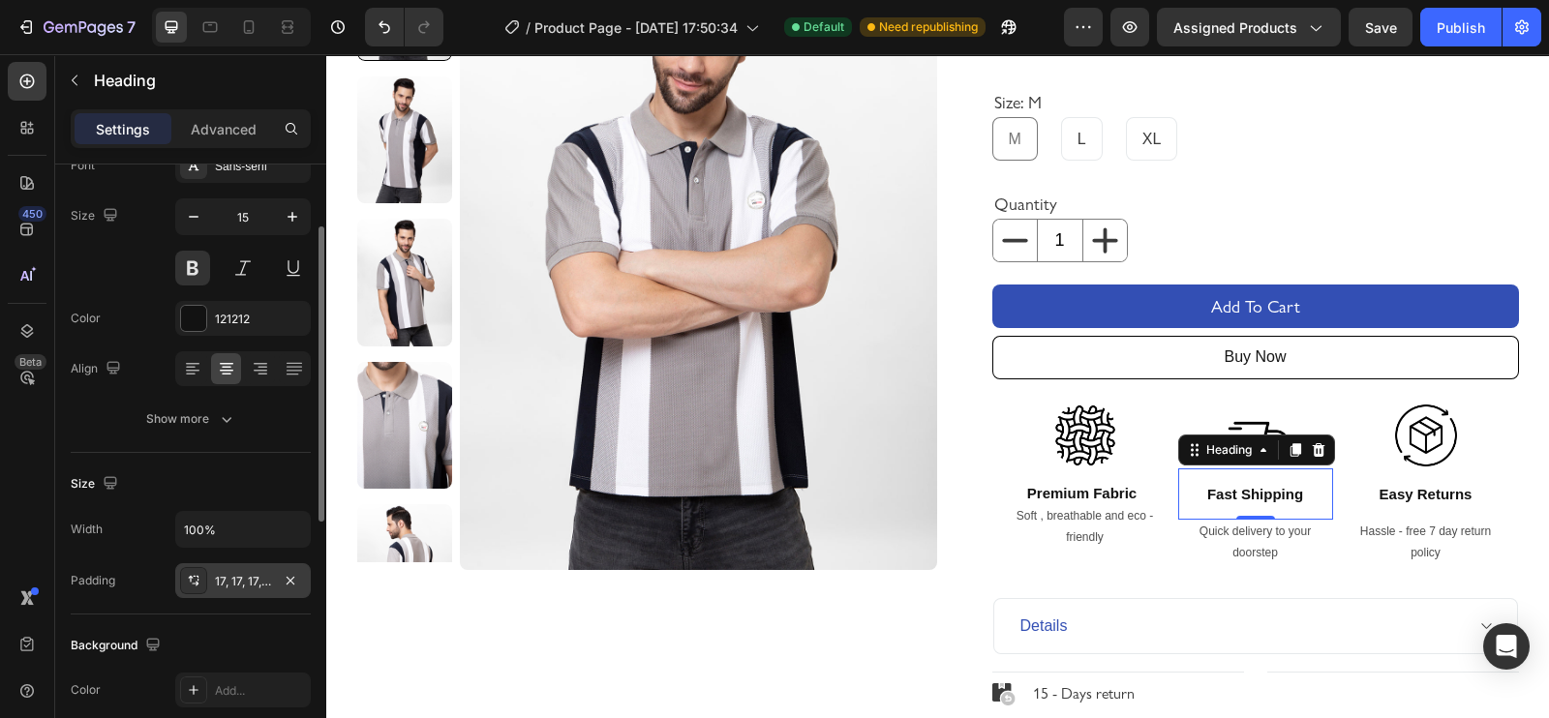
click at [199, 577] on icon at bounding box center [193, 580] width 15 height 15
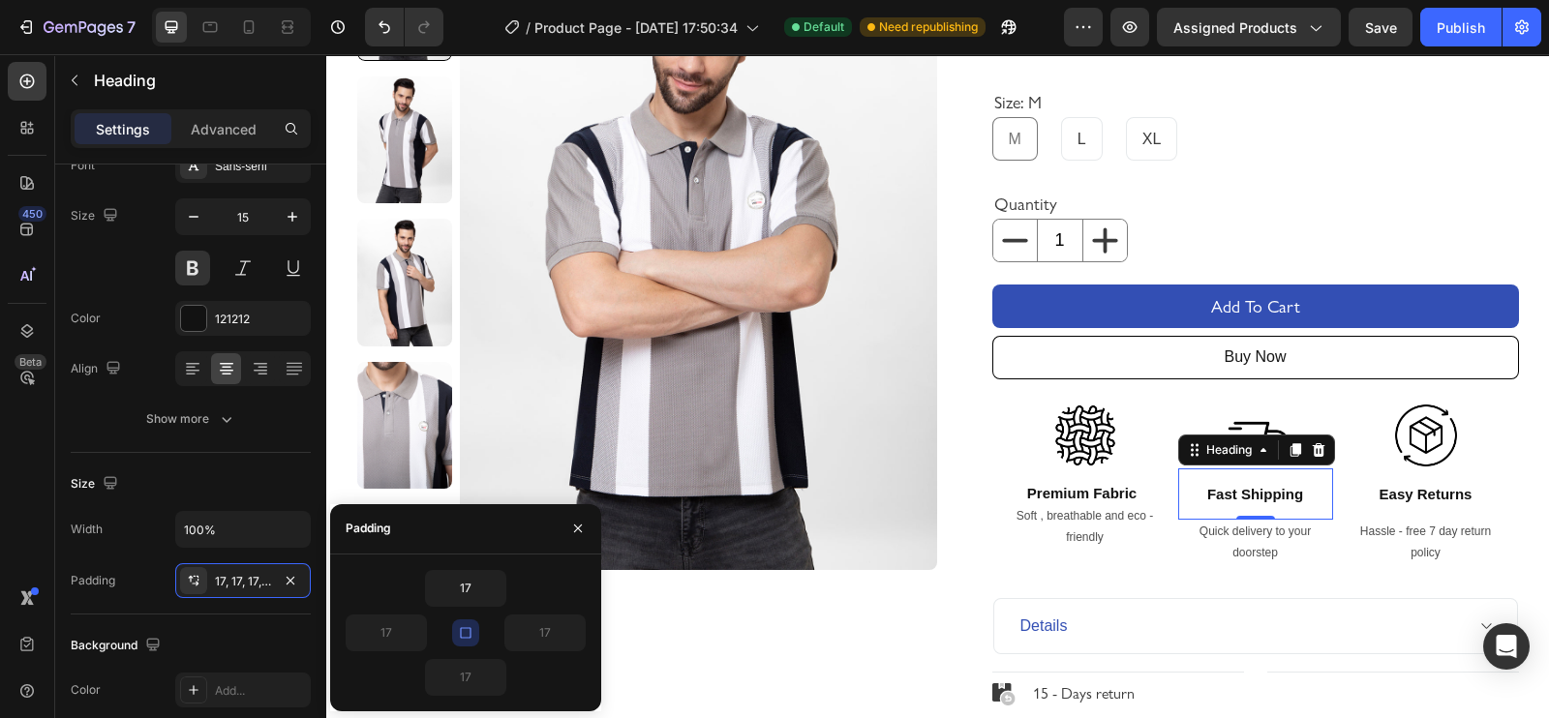
click at [467, 634] on icon "button" at bounding box center [465, 632] width 15 height 15
click at [493, 673] on icon "button" at bounding box center [495, 677] width 15 height 15
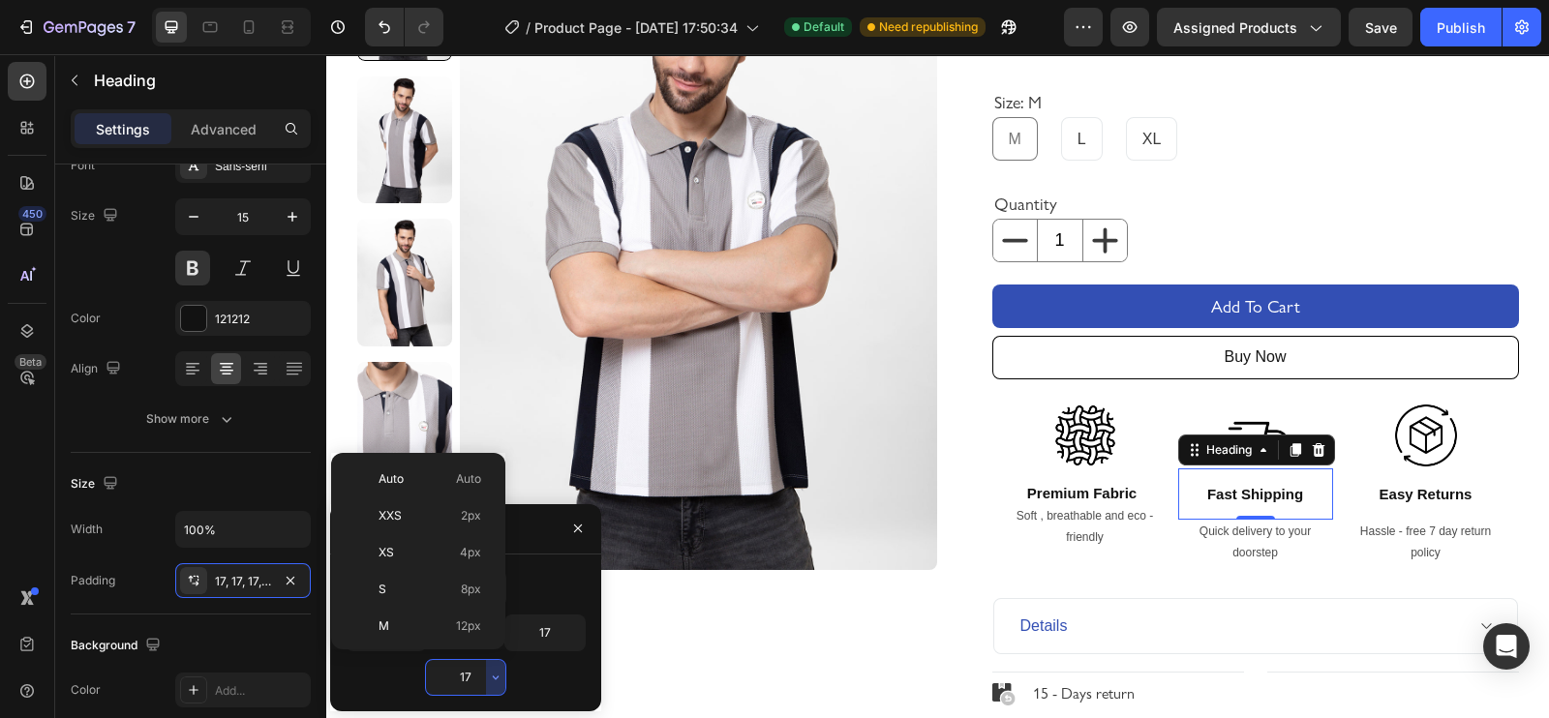
click at [457, 677] on input "17" at bounding box center [465, 677] width 79 height 35
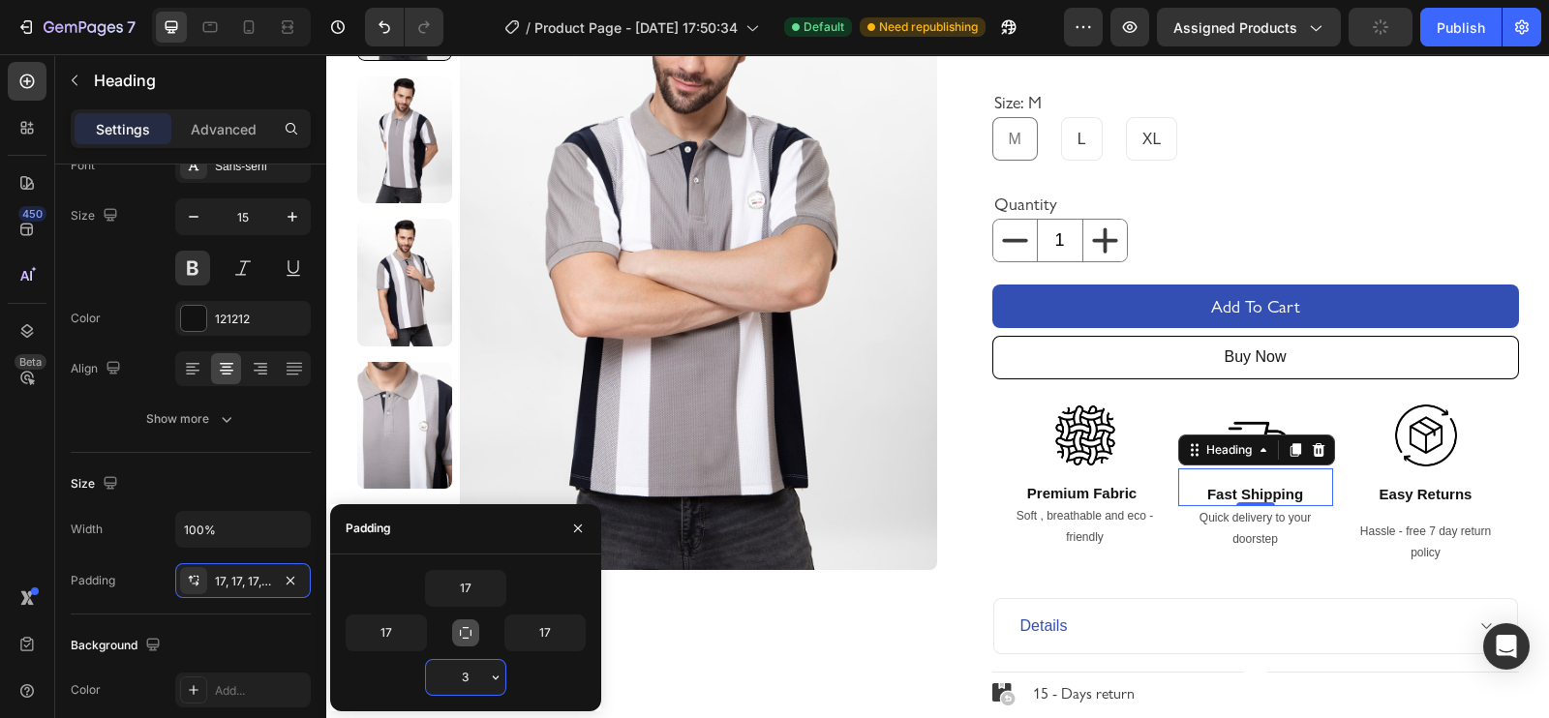
type input "2"
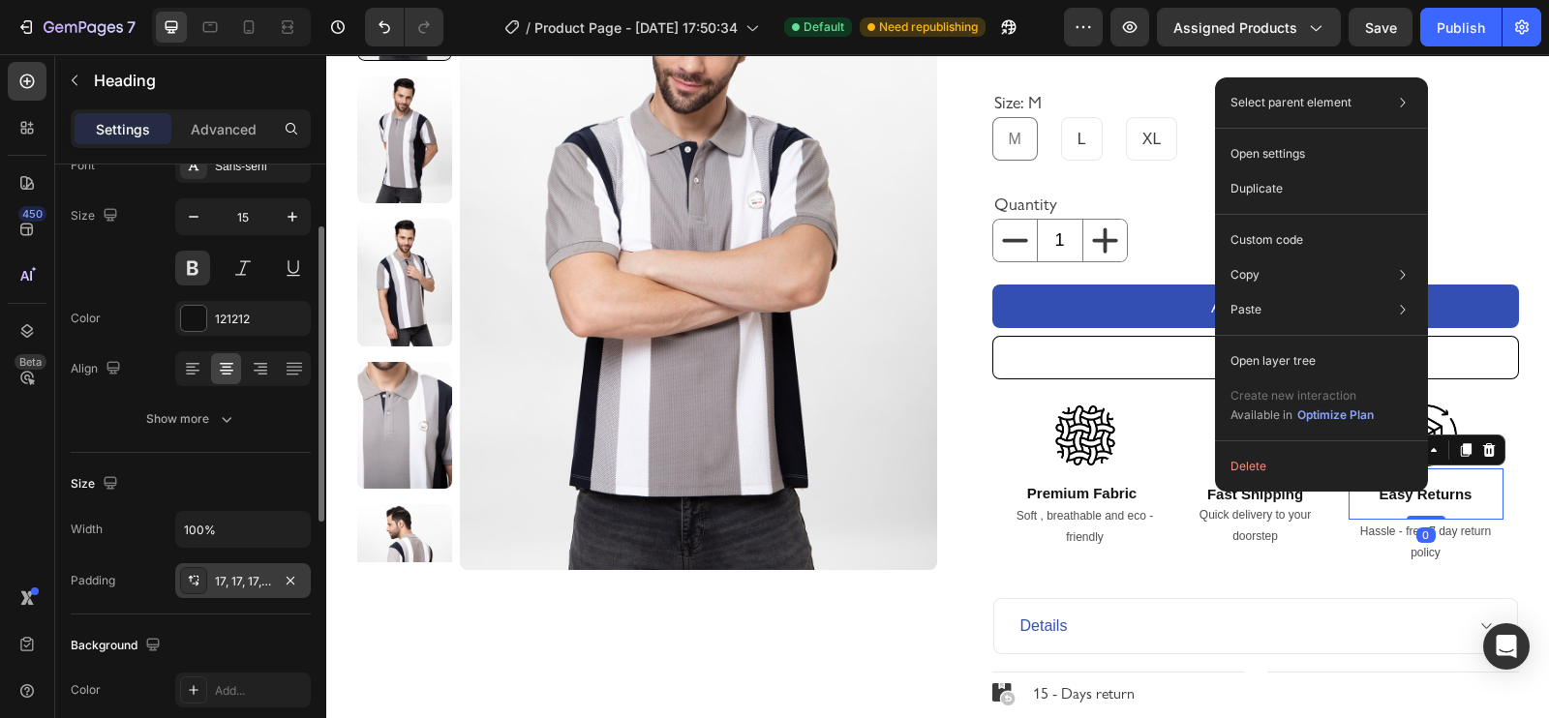
click at [237, 586] on div "17, 17, 17, 17" at bounding box center [243, 581] width 56 height 17
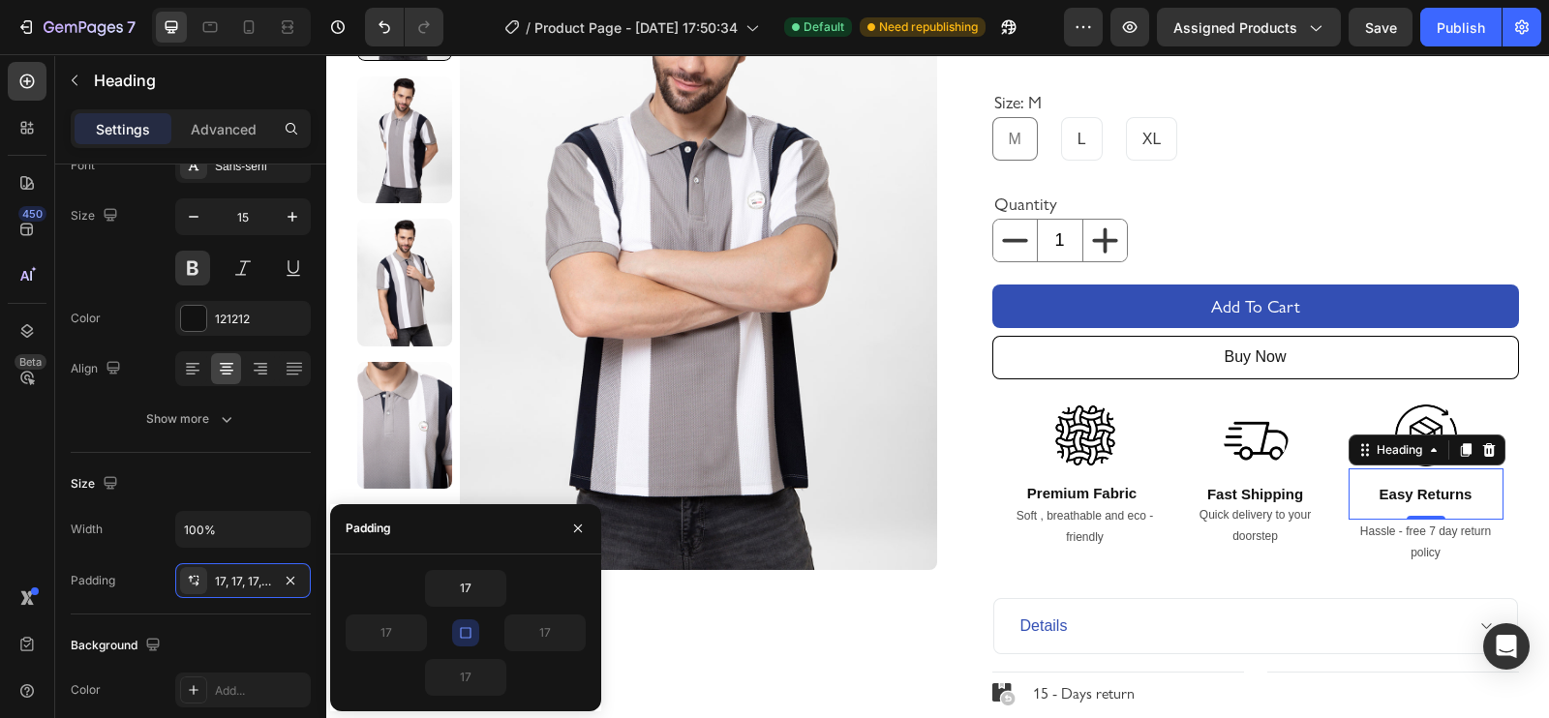
click at [460, 633] on icon "button" at bounding box center [465, 632] width 15 height 15
click at [465, 686] on input "17" at bounding box center [465, 677] width 79 height 35
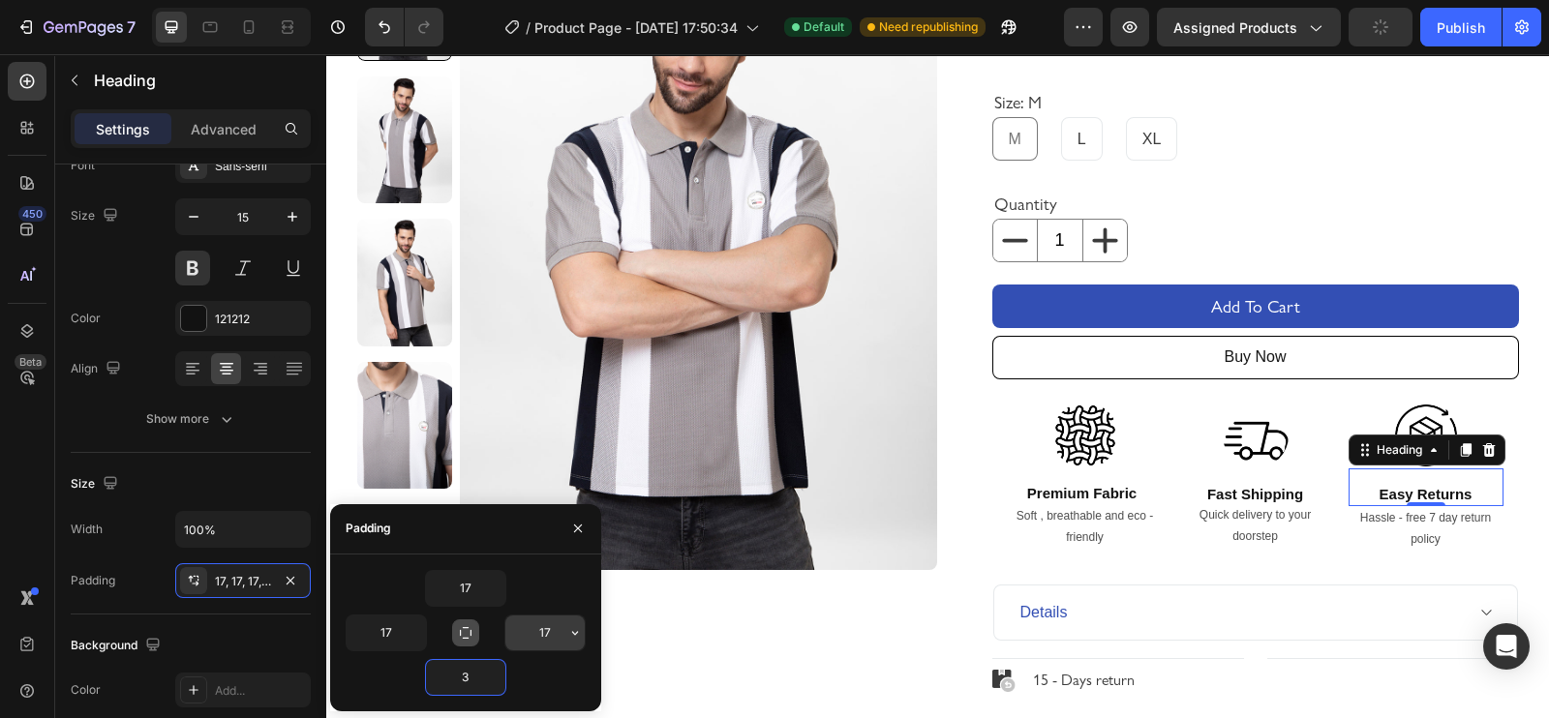
type input "2"
click at [1139, 23] on icon "button" at bounding box center [1129, 26] width 19 height 19
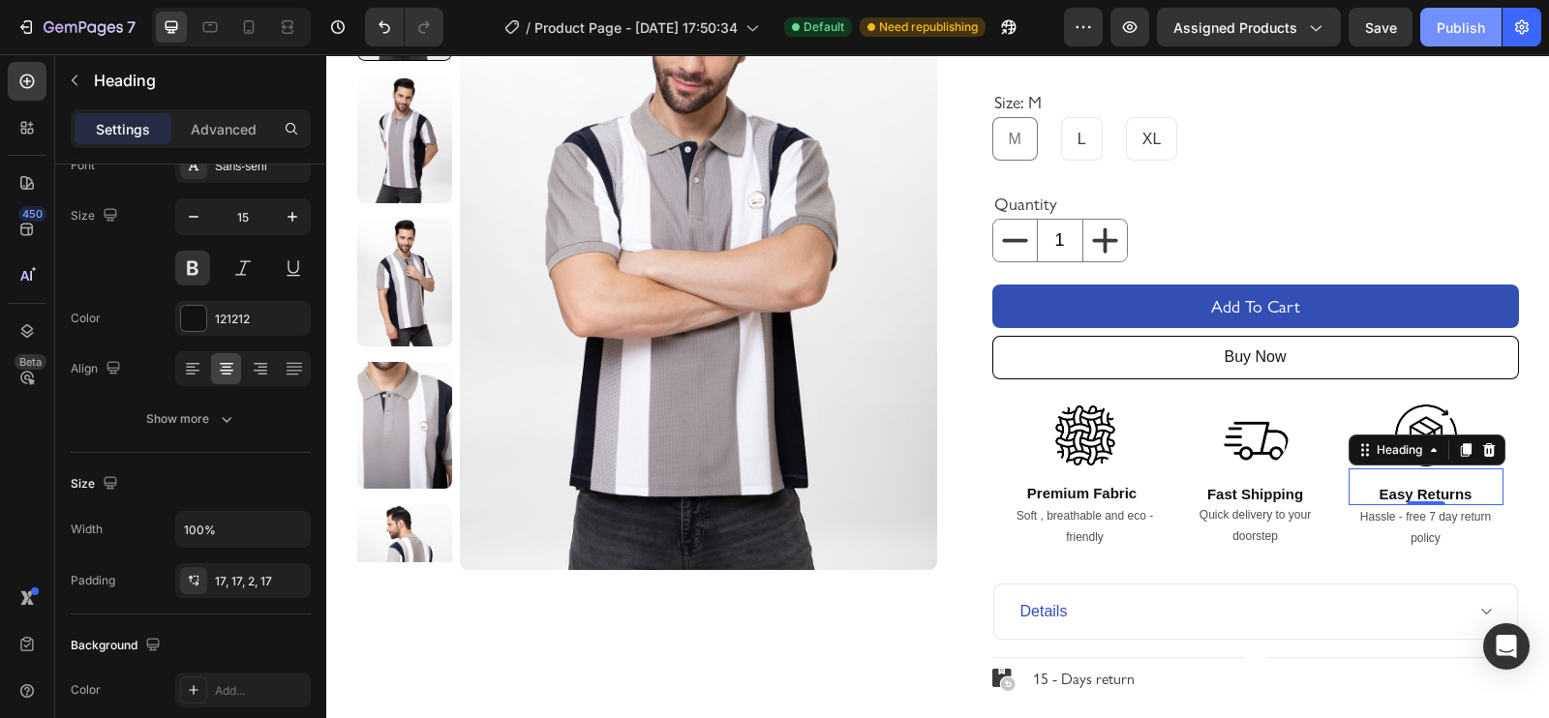
click at [1437, 32] on div "Publish" at bounding box center [1460, 27] width 48 height 20
click at [251, 25] on icon at bounding box center [248, 26] width 19 height 19
type input "16"
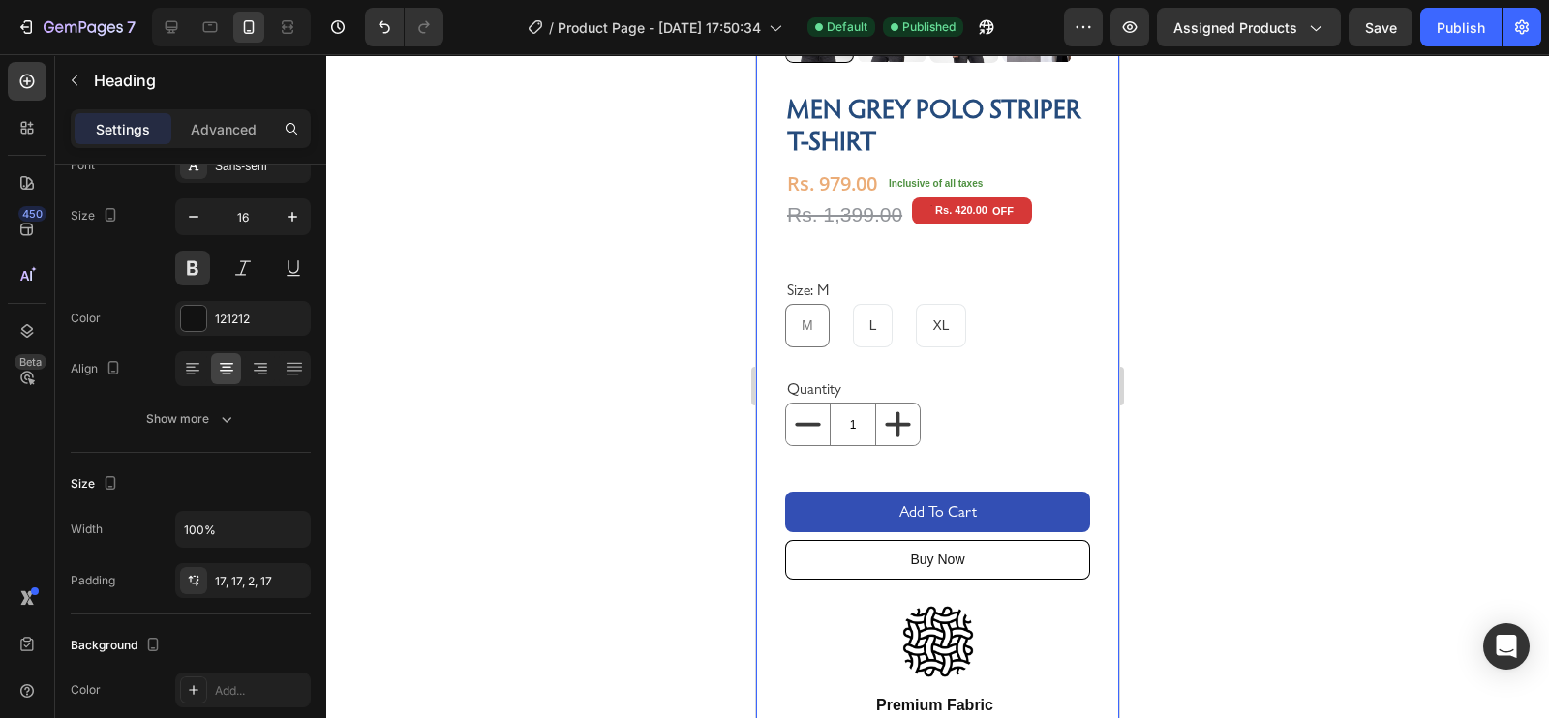
scroll to position [981, 0]
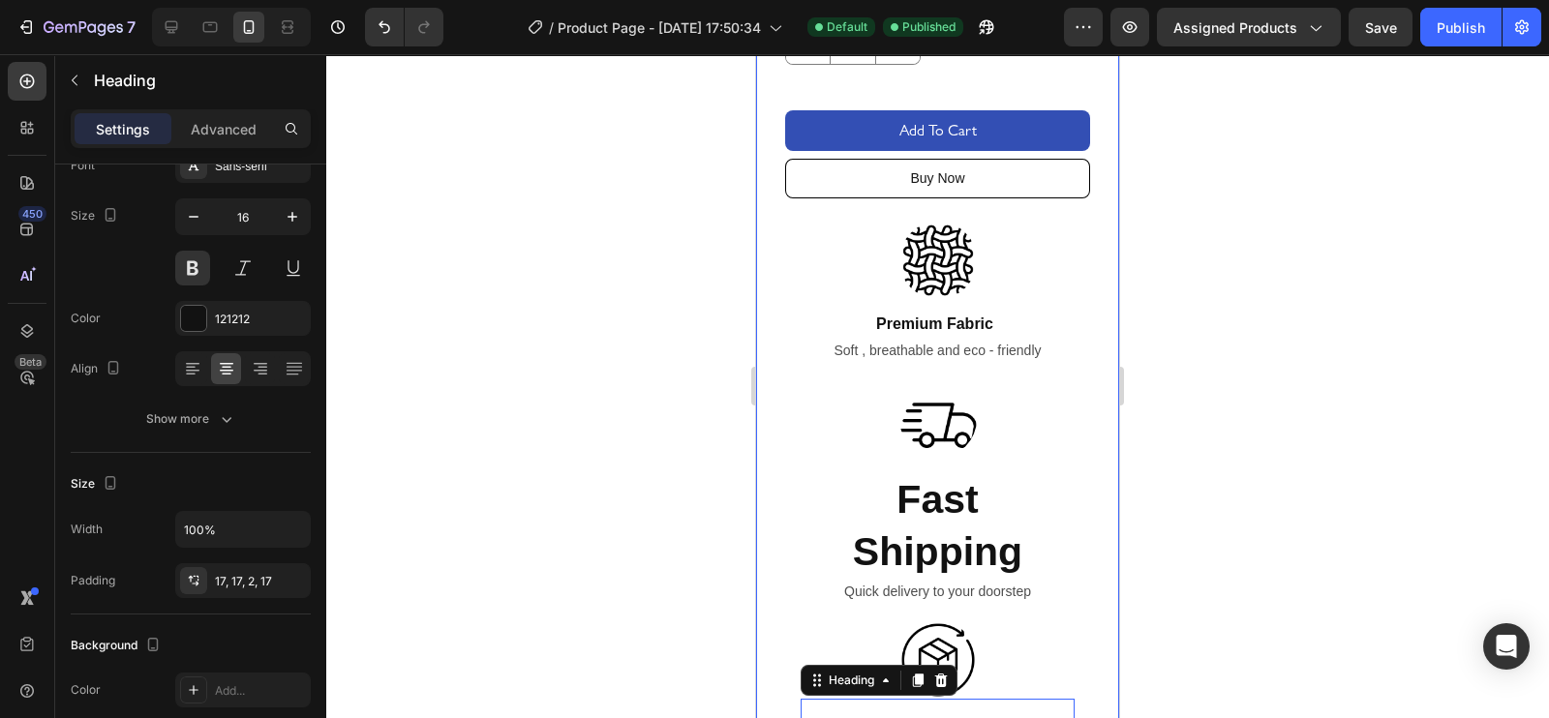
click at [934, 513] on div "Men Grey Polo Striper T-Shirt Product Title Rs. 979.00 Product Price Product Pr…" at bounding box center [937, 355] width 305 height 1284
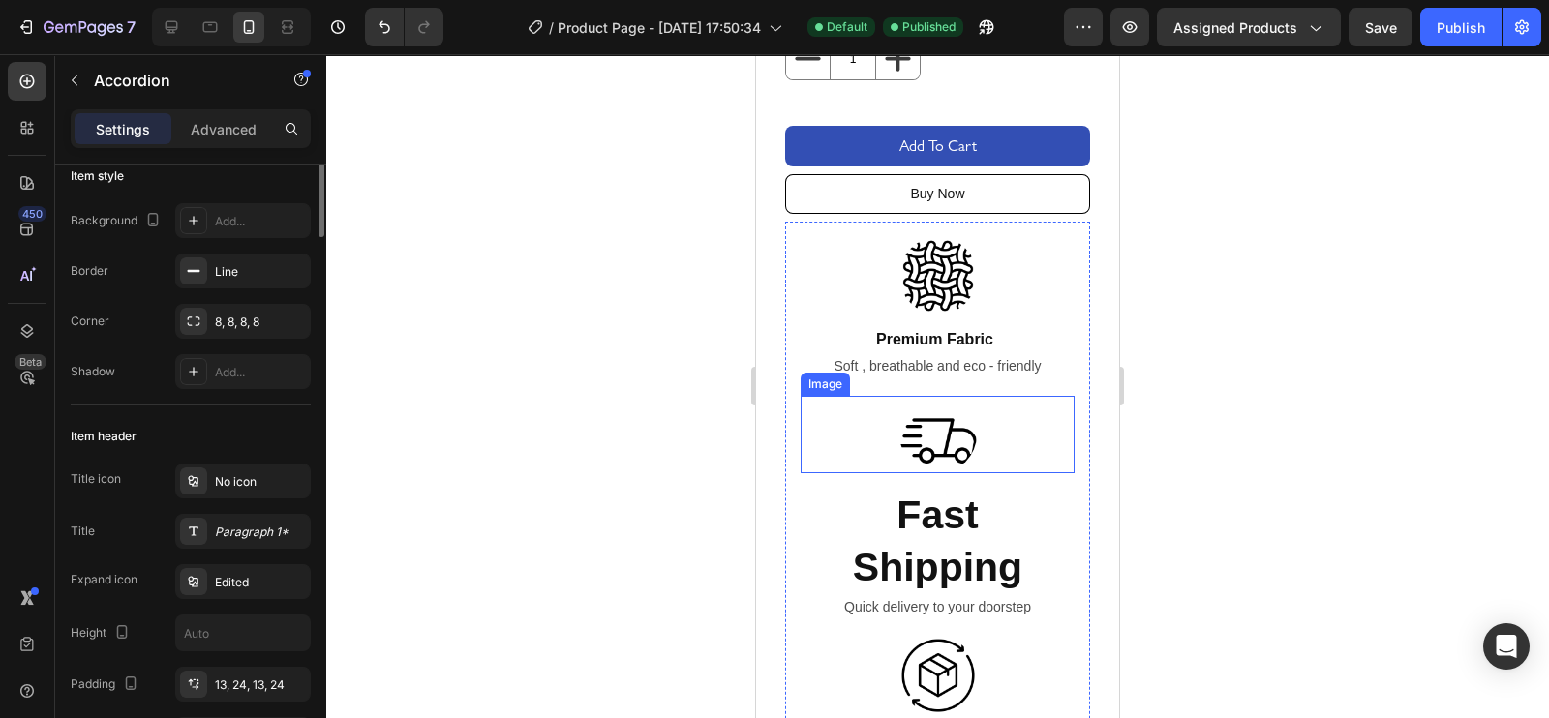
scroll to position [0, 0]
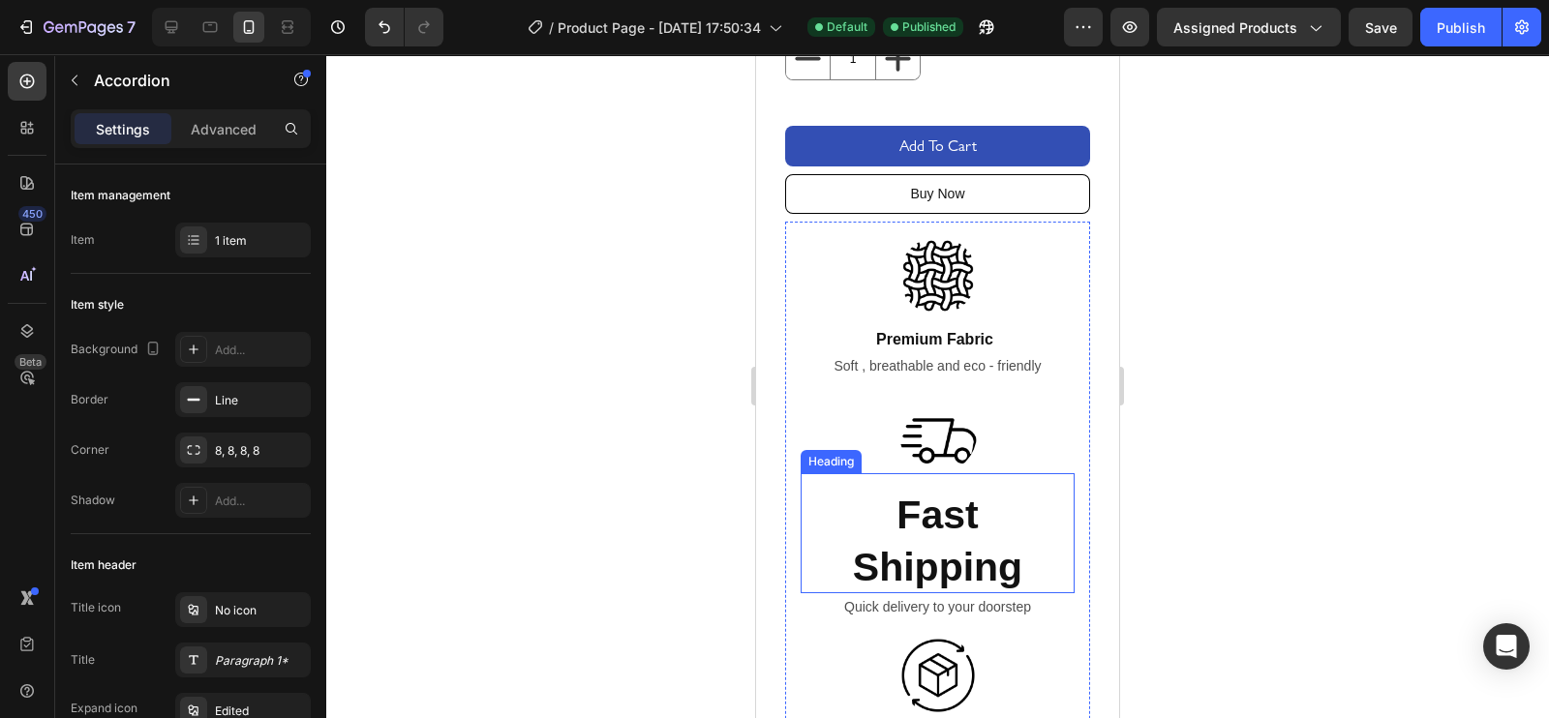
click at [915, 554] on p "Fast Shipping" at bounding box center [937, 542] width 241 height 104
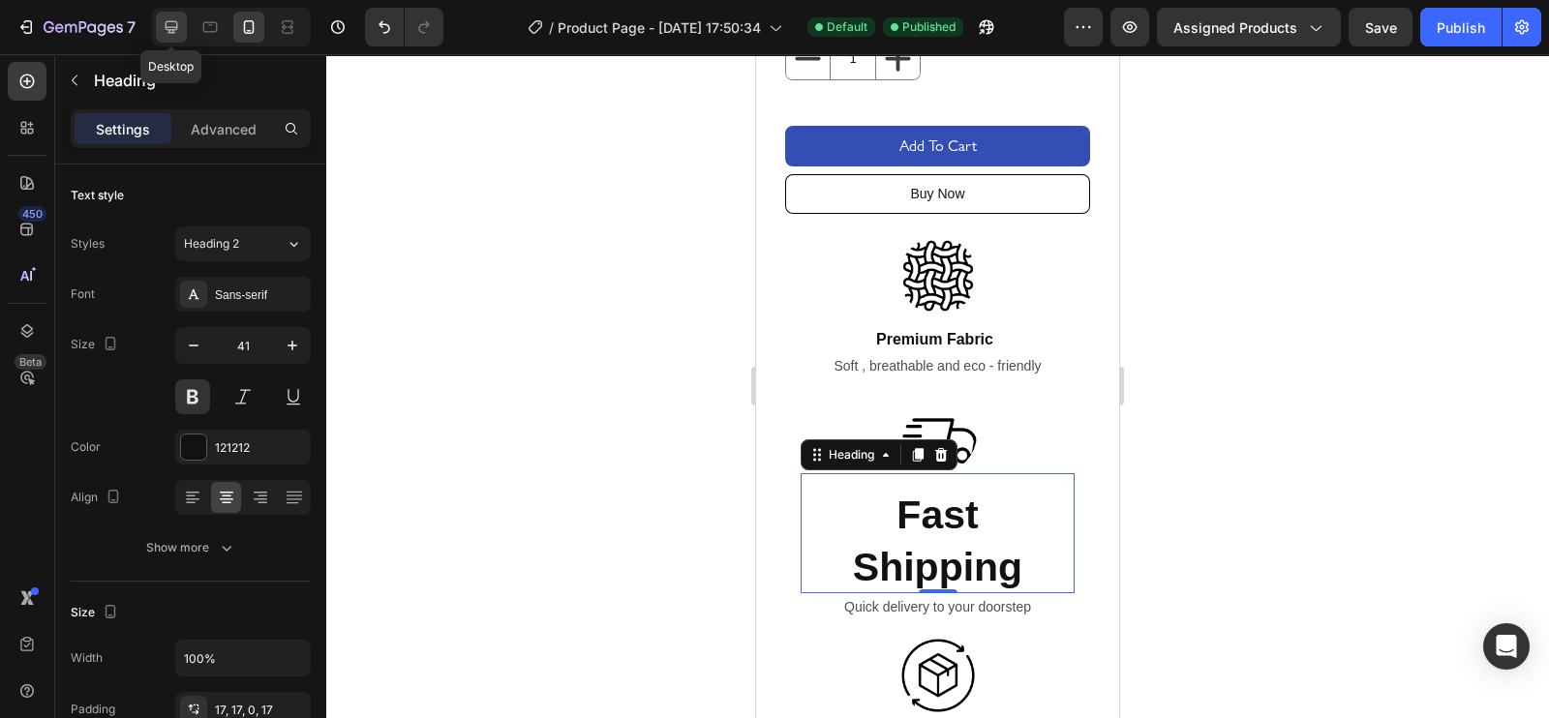
click at [167, 21] on icon at bounding box center [172, 27] width 13 height 13
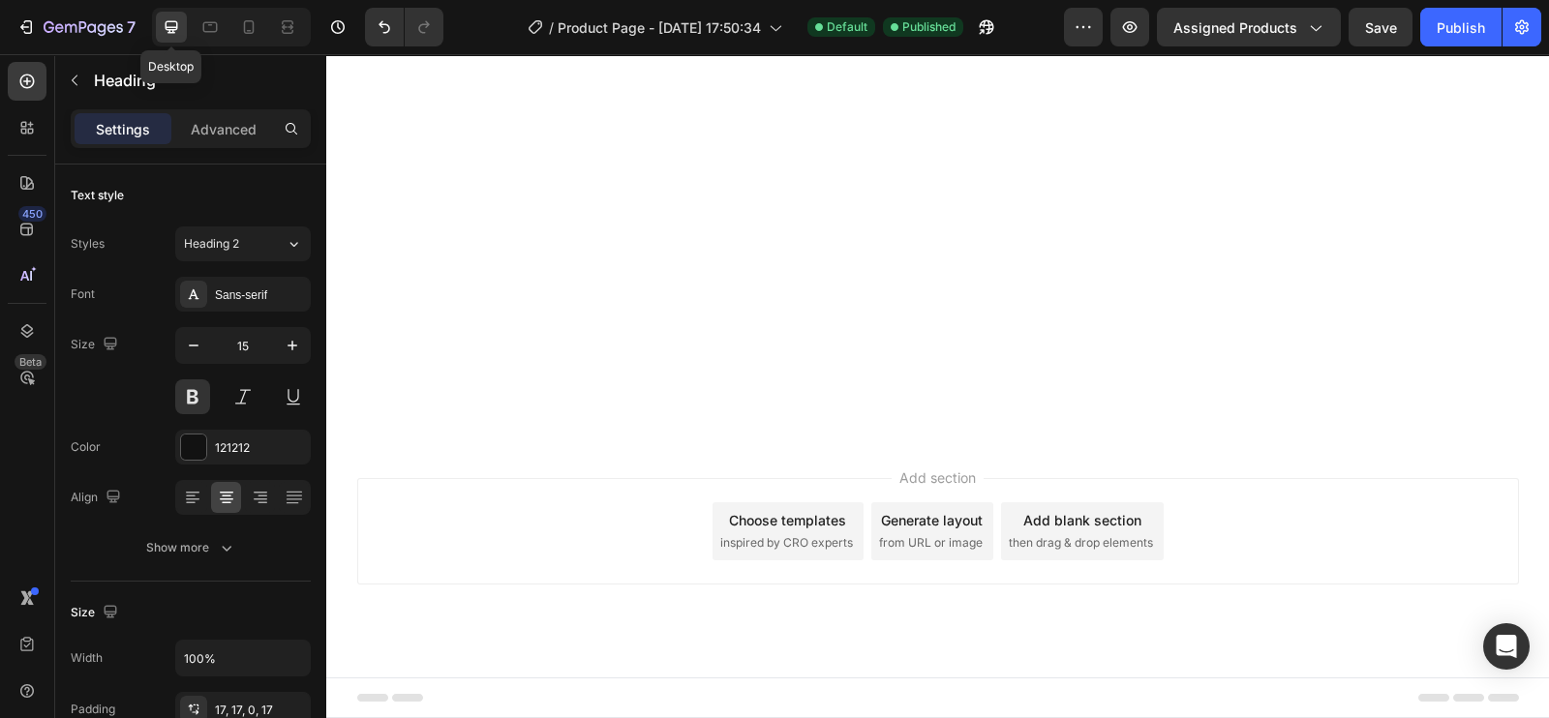
scroll to position [1250, 0]
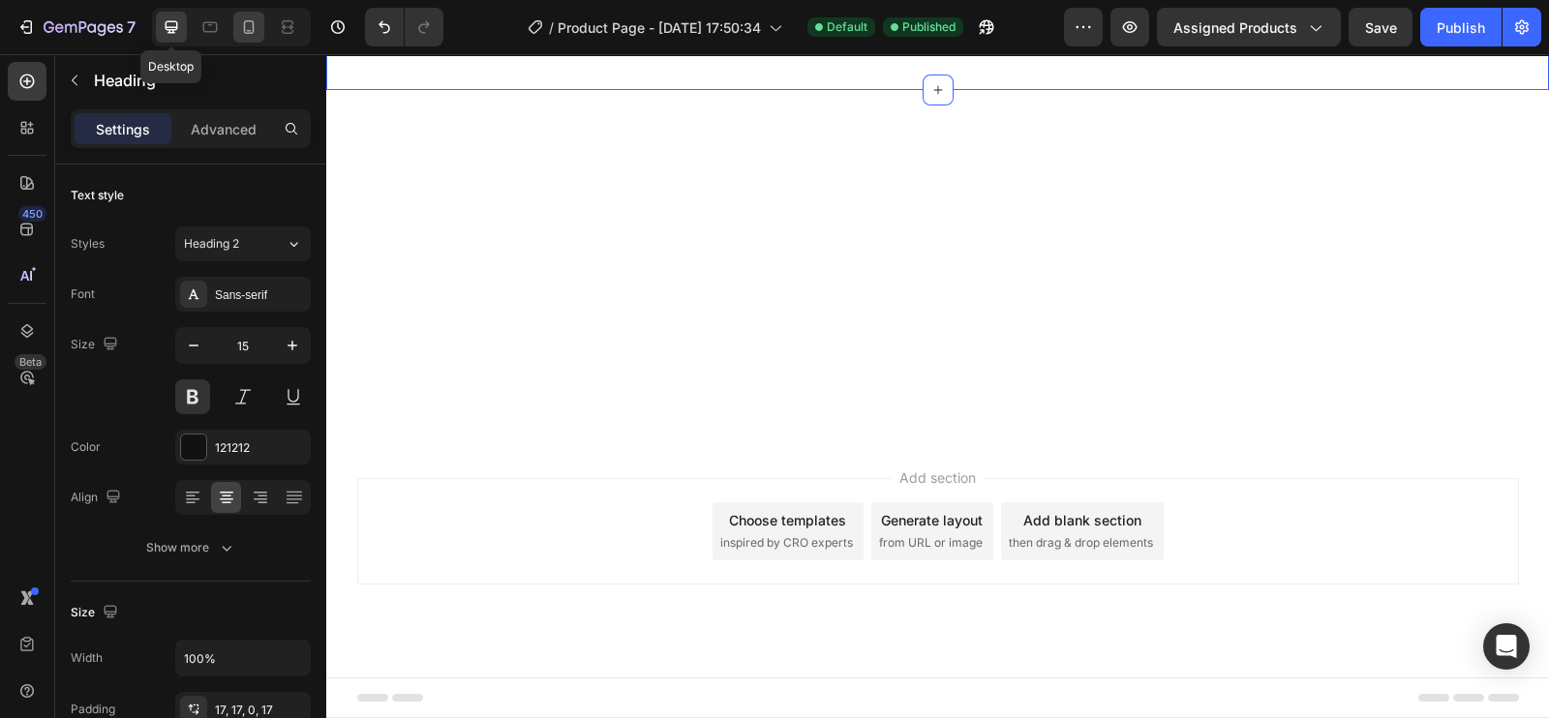
click at [246, 20] on icon at bounding box center [249, 27] width 11 height 14
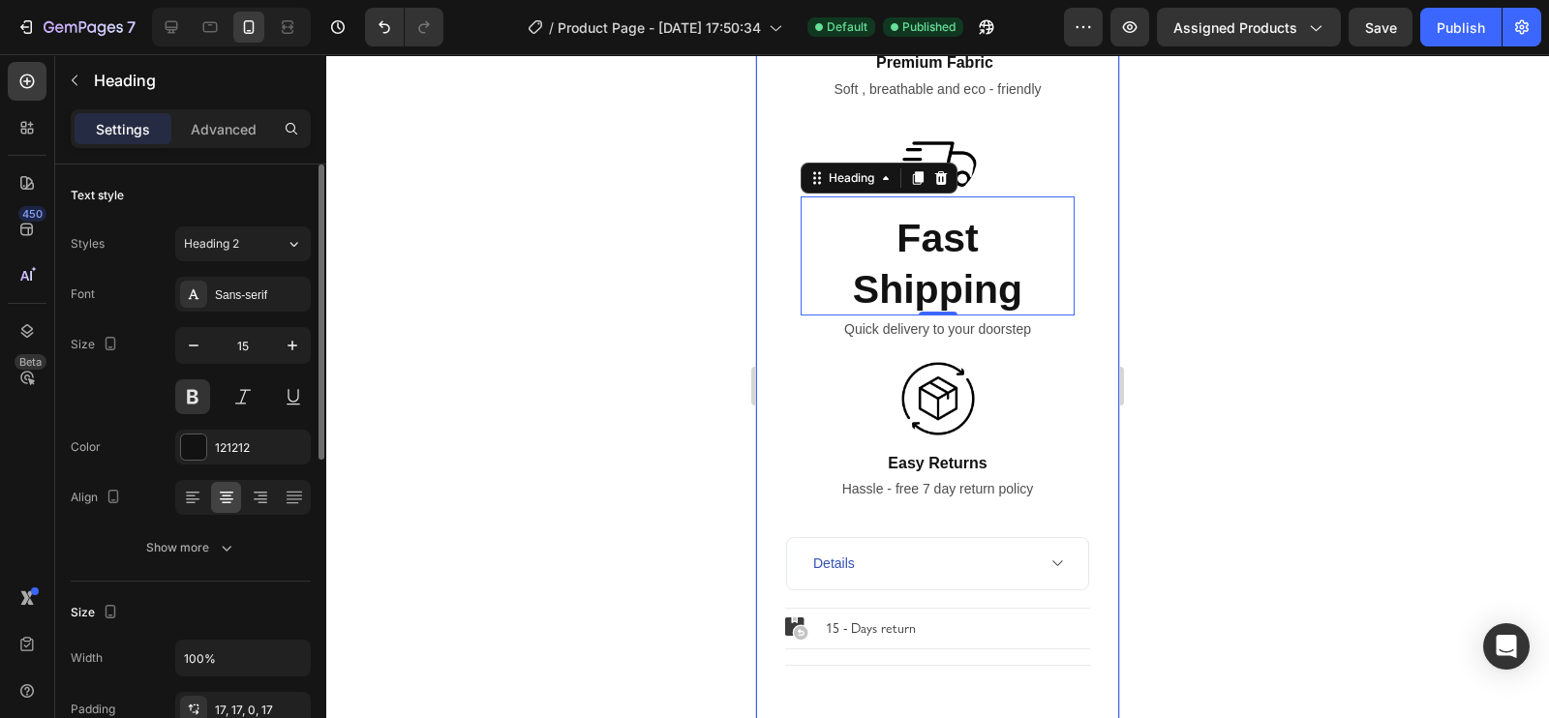
click at [244, 20] on icon at bounding box center [248, 26] width 19 height 19
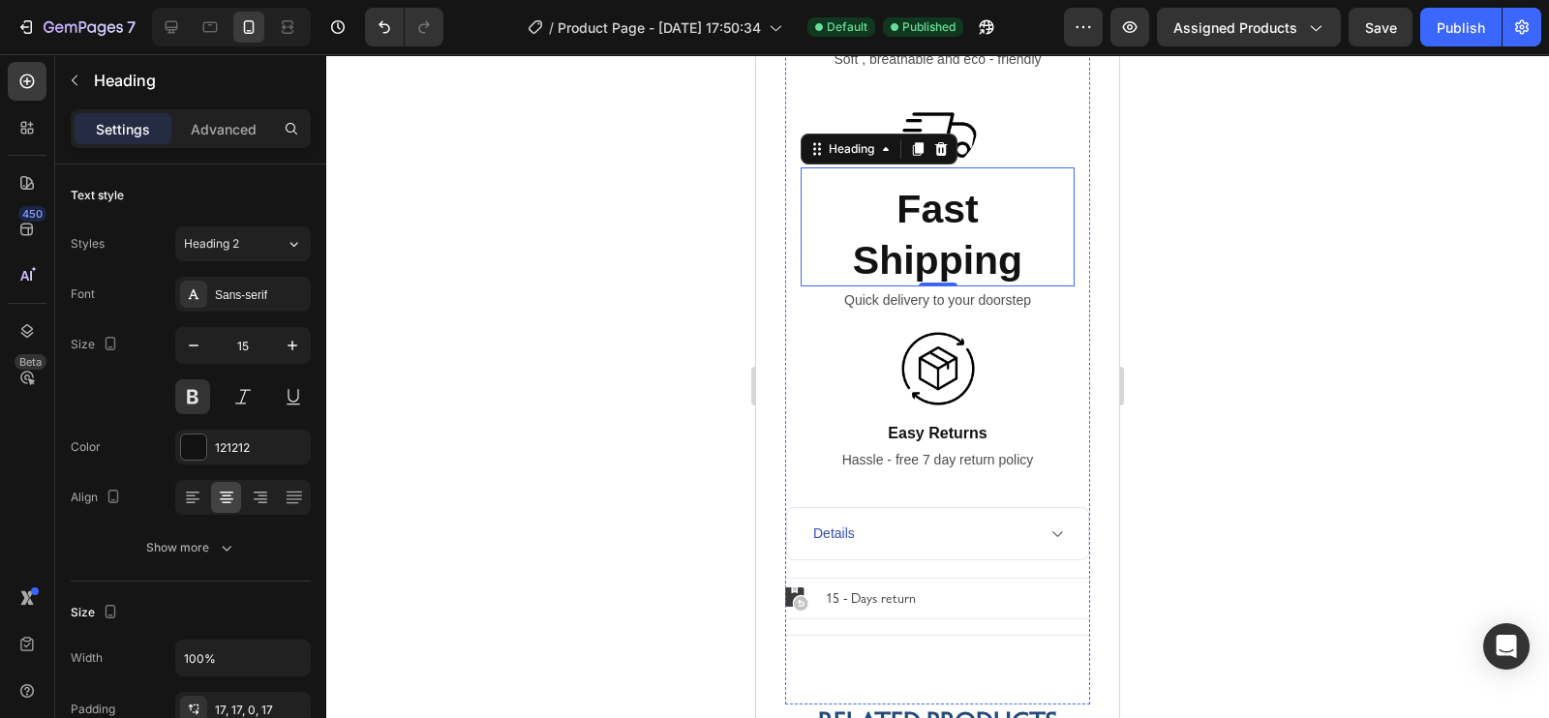
click at [255, 31] on icon at bounding box center [248, 26] width 19 height 19
click at [256, 26] on icon at bounding box center [248, 26] width 19 height 19
type input "41"
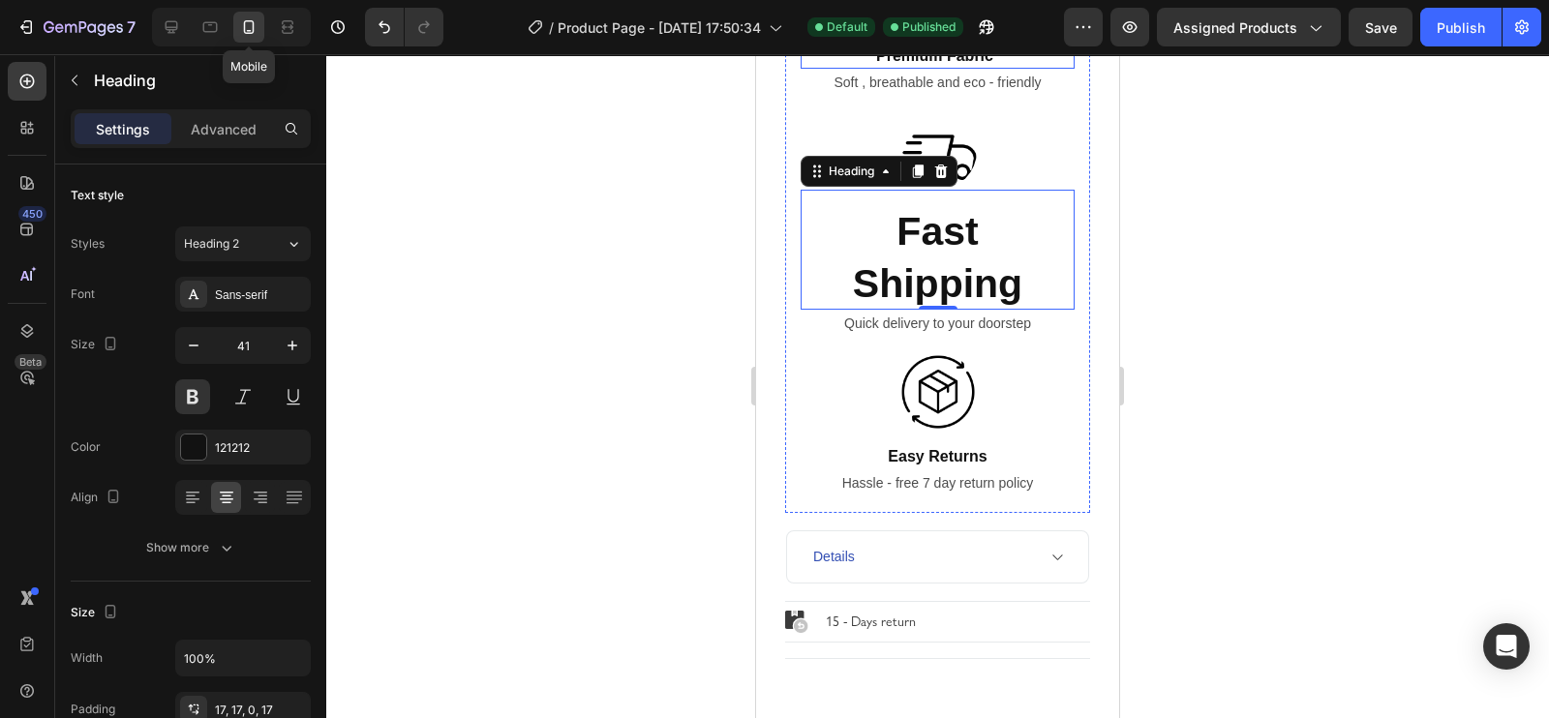
scroll to position [1060, 0]
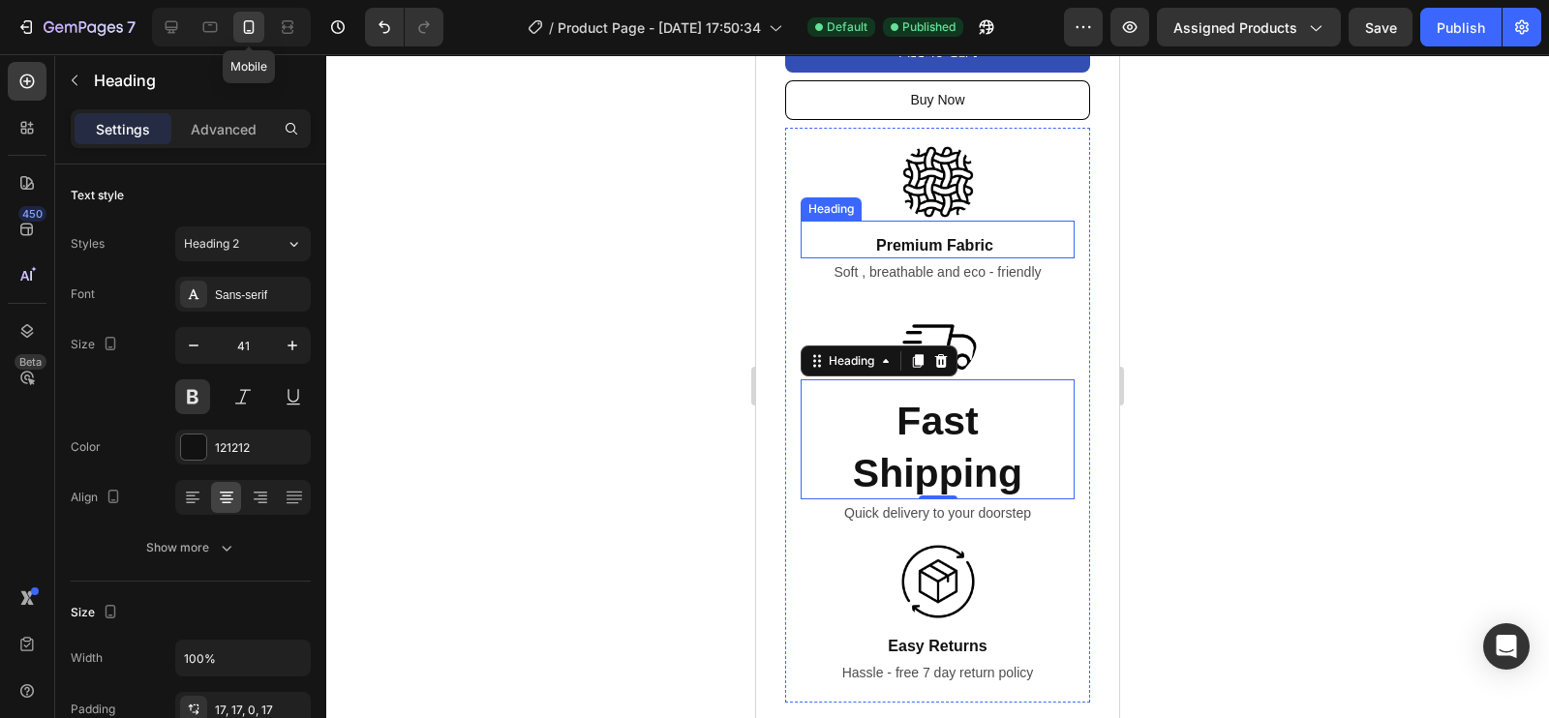
click at [889, 460] on div "Men Grey Polo Striper T-Shirt Product Title Rs. 979.00 Product Price Product Pr…" at bounding box center [937, 276] width 305 height 1284
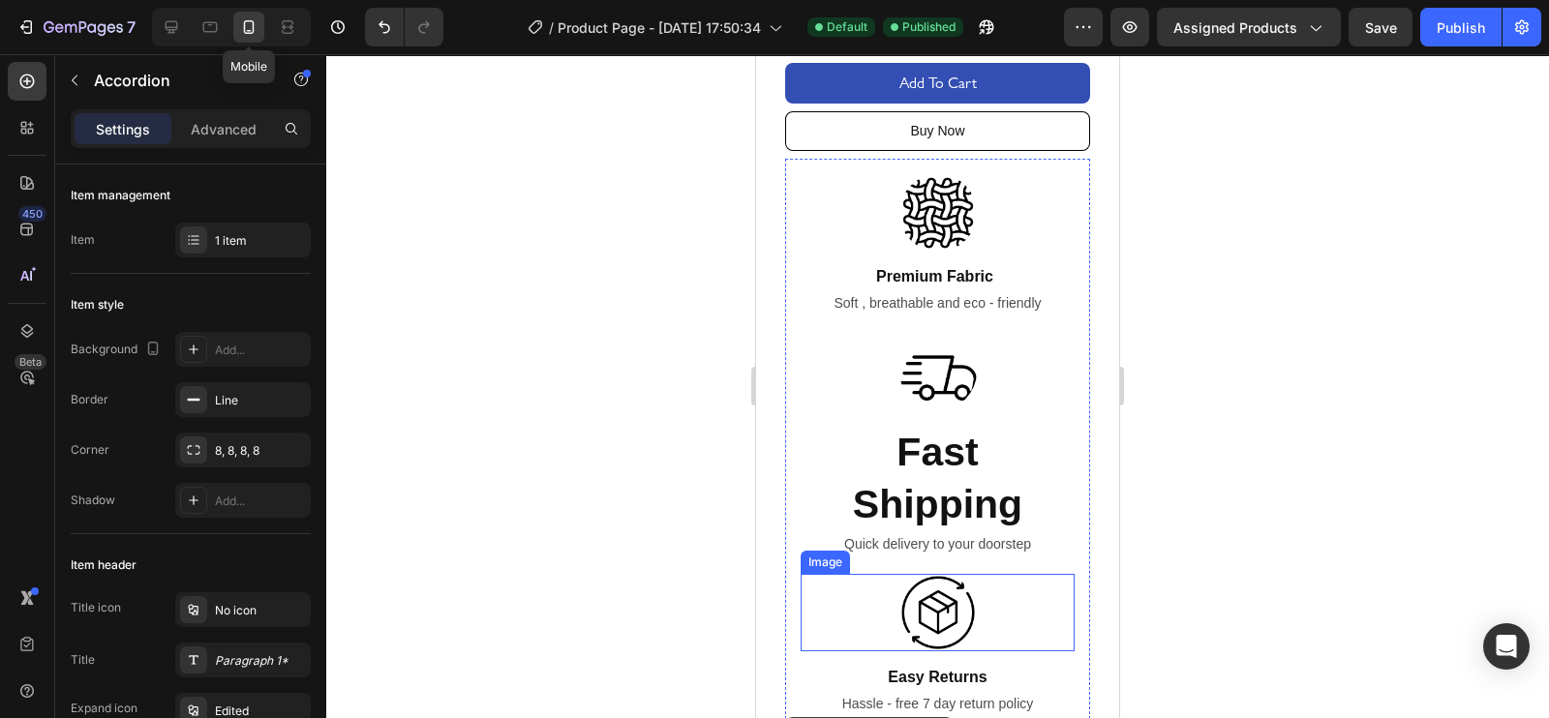
scroll to position [1026, 0]
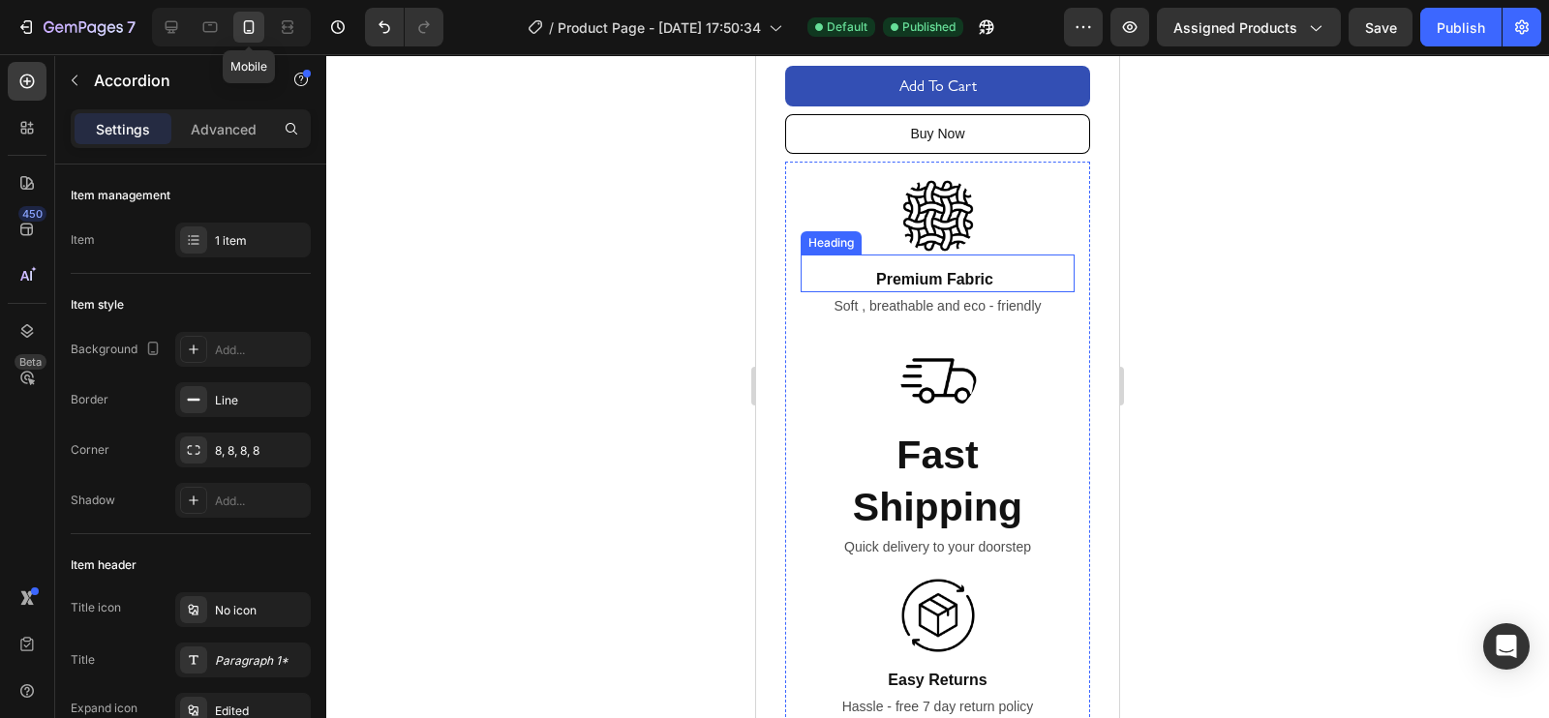
click at [924, 270] on p "Premium Fabric" at bounding box center [934, 280] width 249 height 20
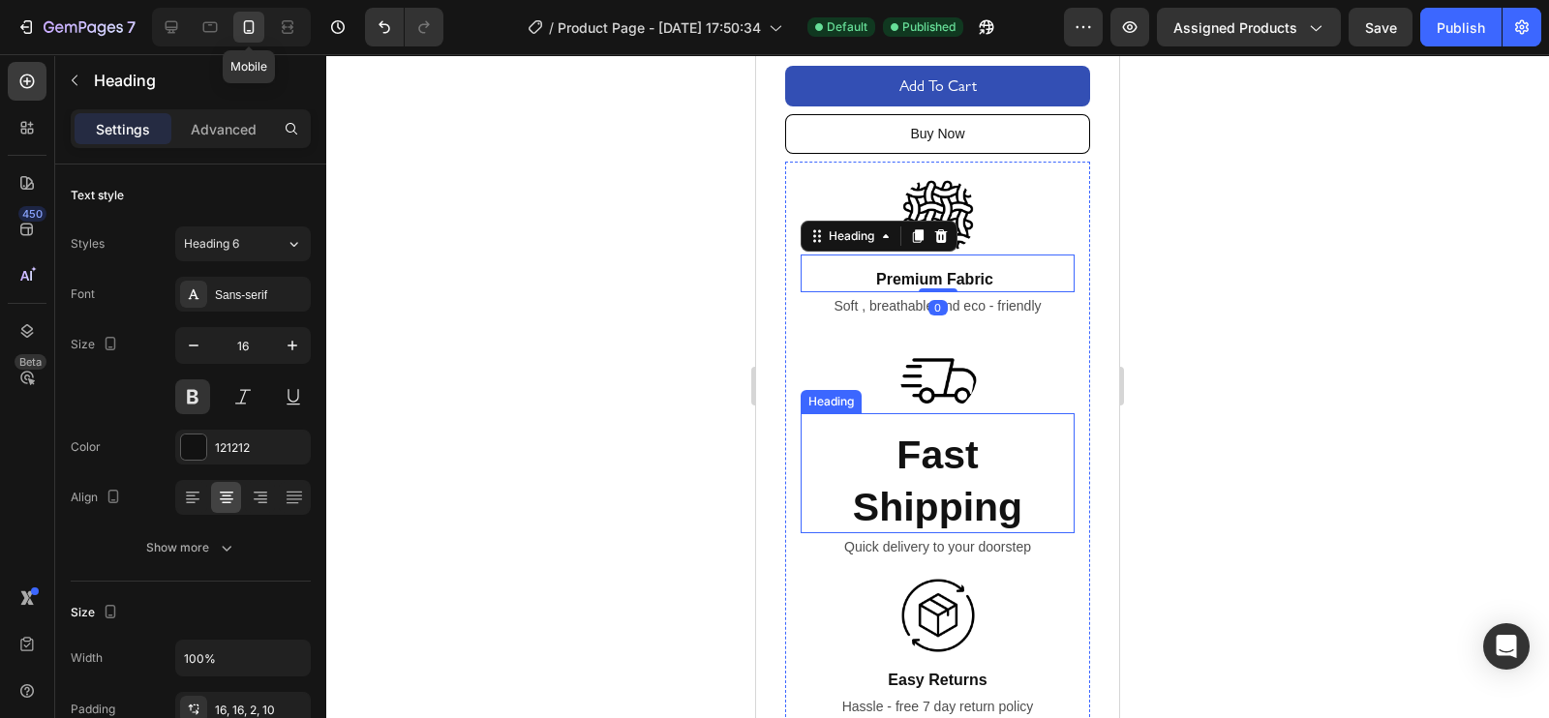
click at [919, 455] on p "Fast Shipping" at bounding box center [937, 482] width 241 height 104
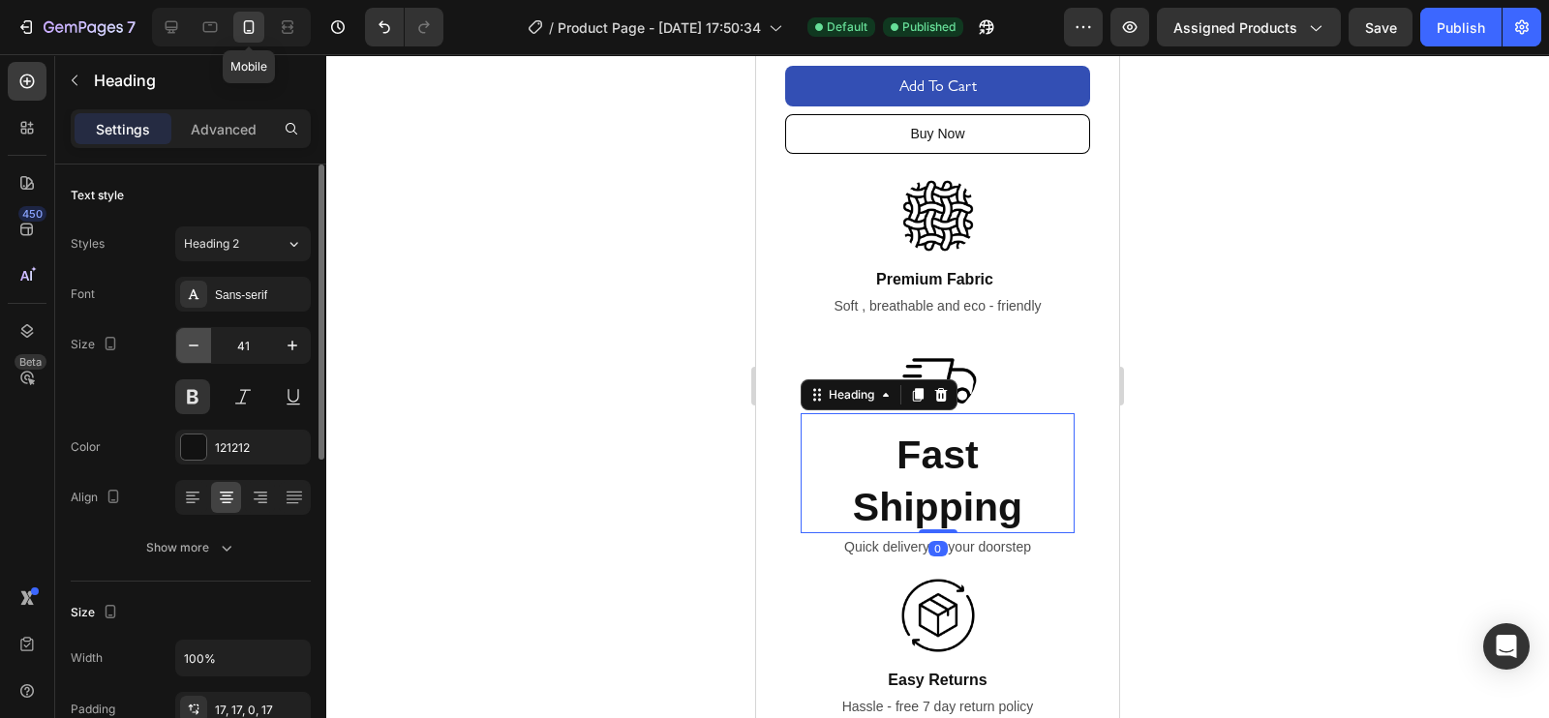
click at [183, 355] on button "button" at bounding box center [193, 345] width 35 height 35
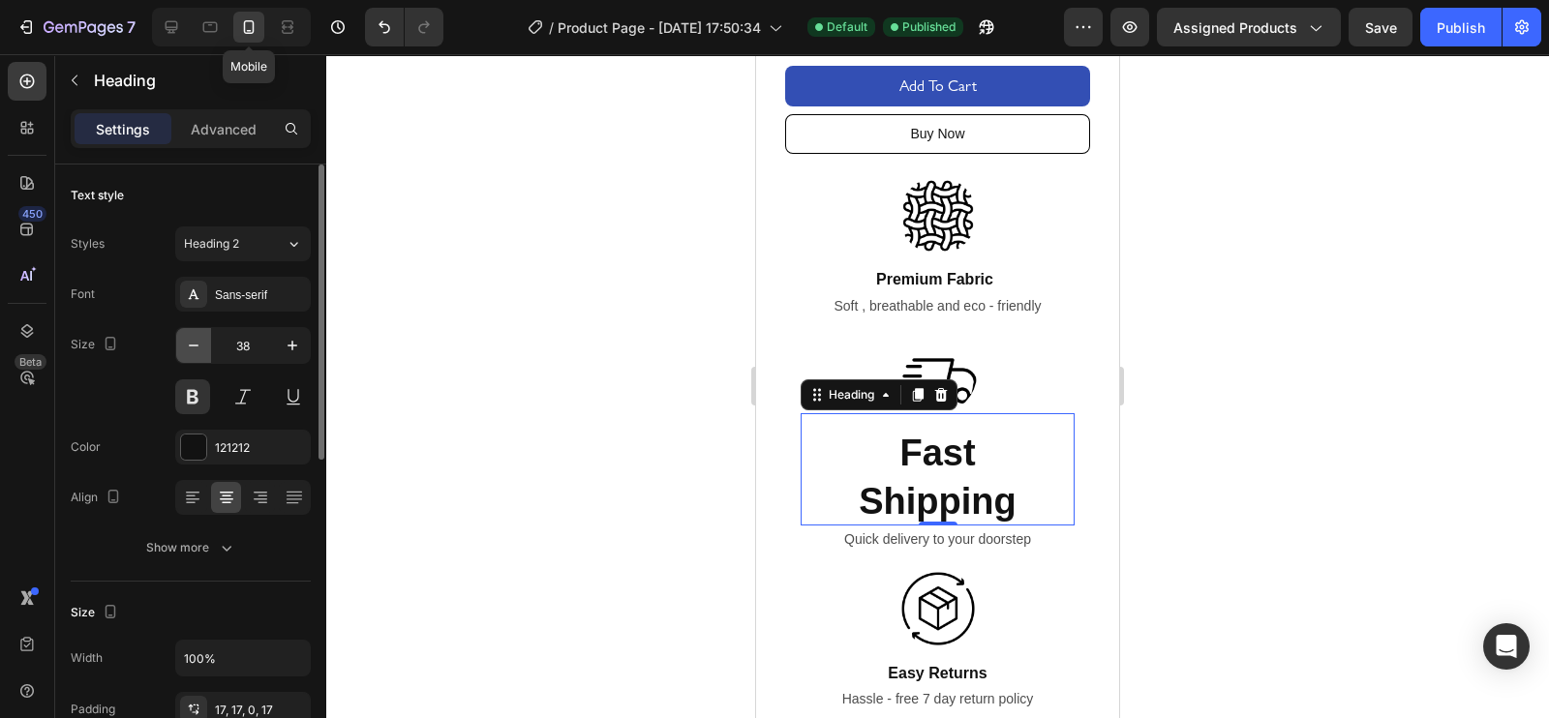
click at [183, 355] on button "button" at bounding box center [193, 345] width 35 height 35
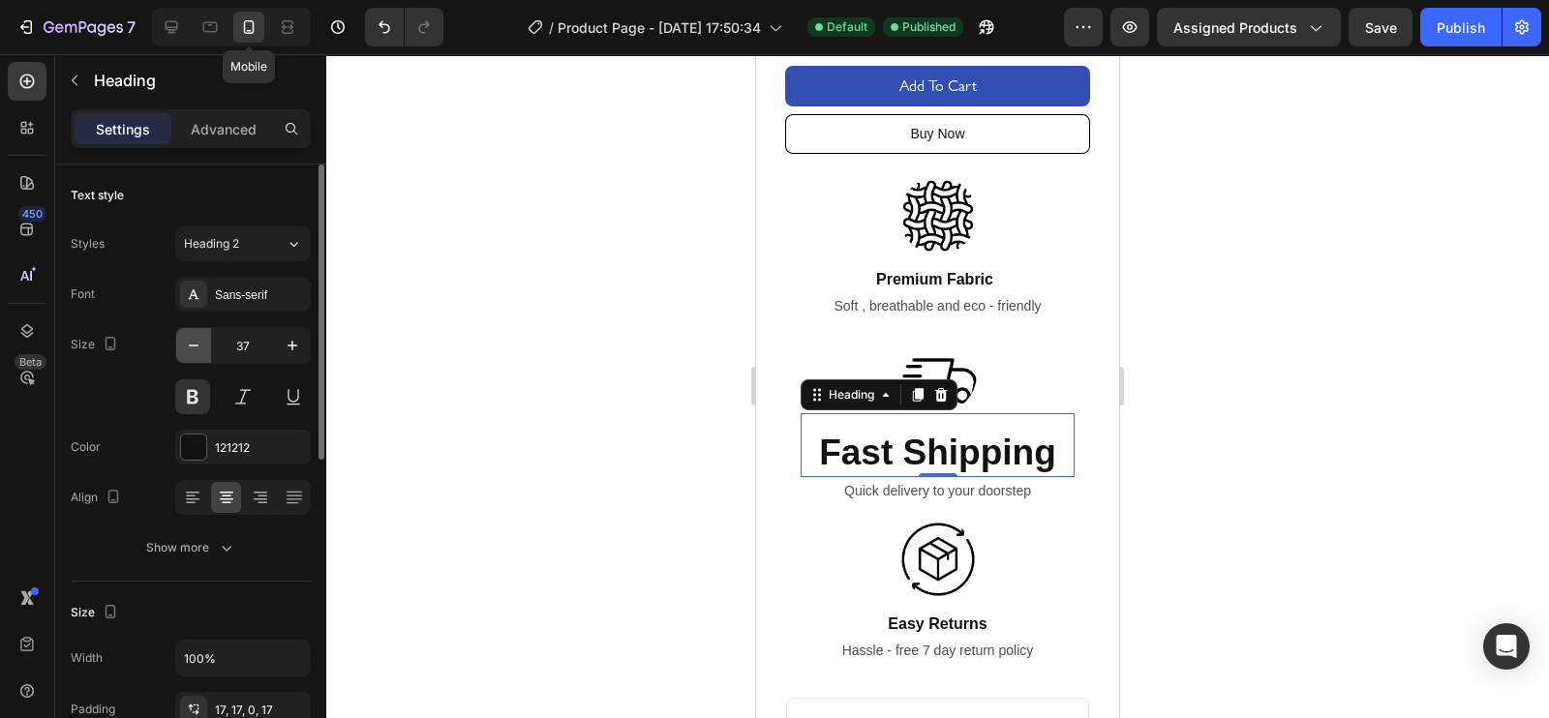
click at [183, 355] on button "button" at bounding box center [193, 345] width 35 height 35
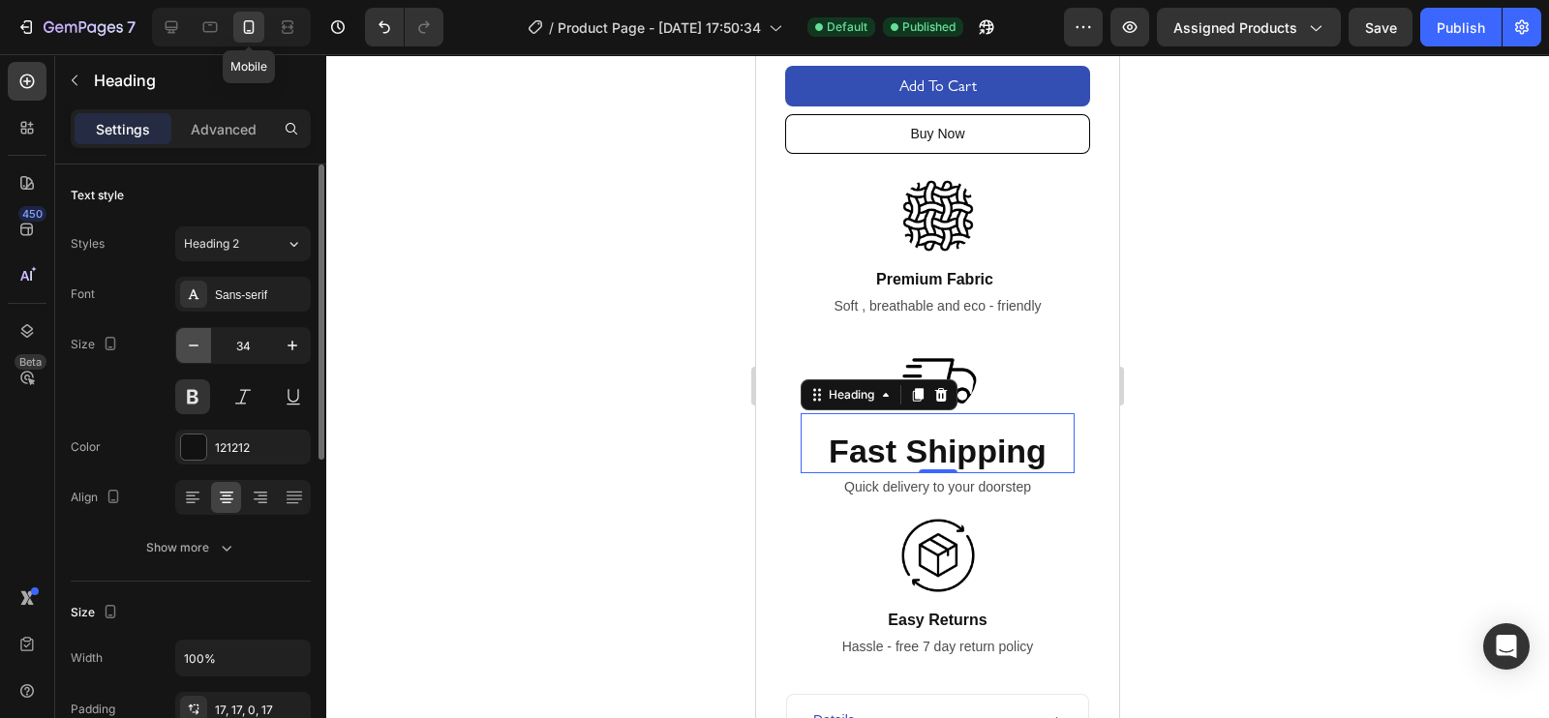
click at [183, 355] on button "button" at bounding box center [193, 345] width 35 height 35
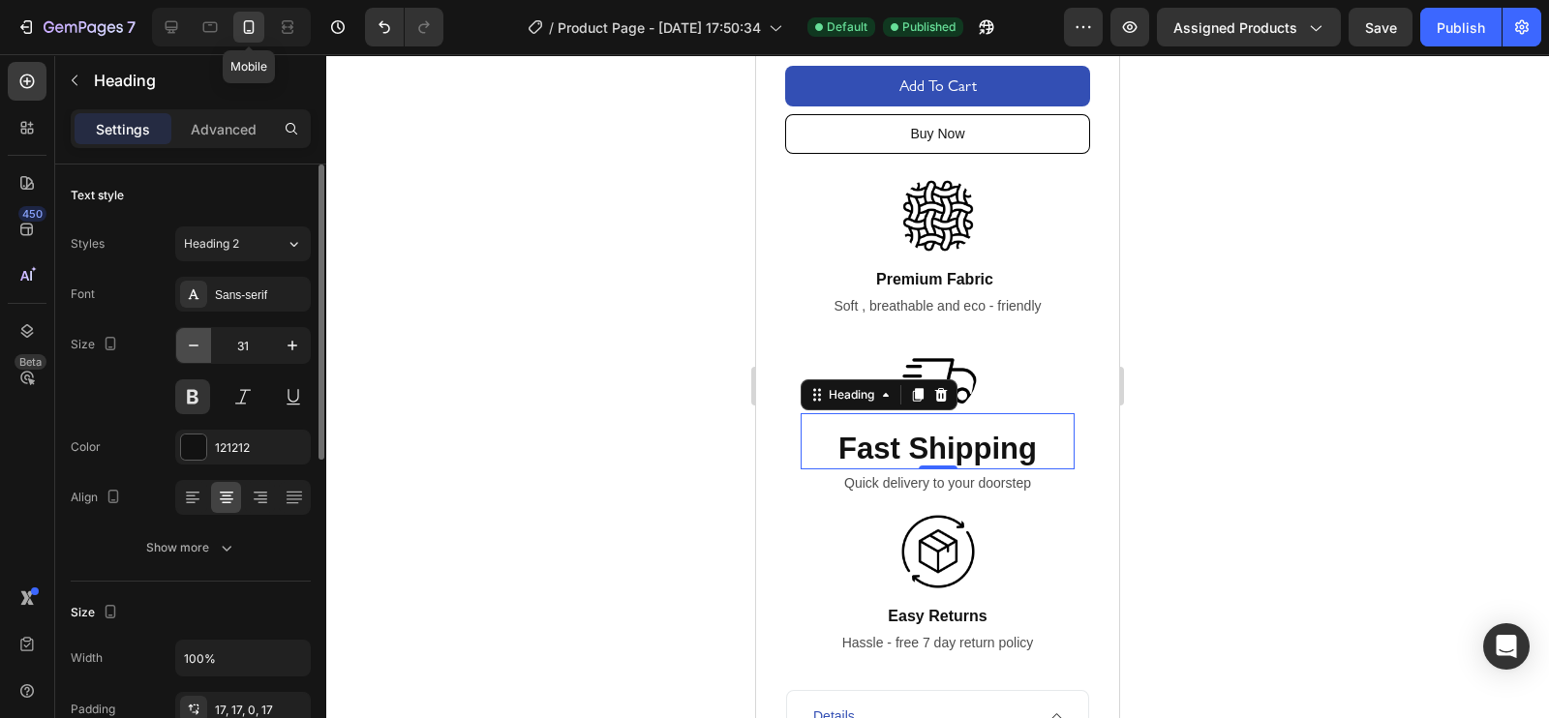
click at [183, 355] on button "button" at bounding box center [193, 345] width 35 height 35
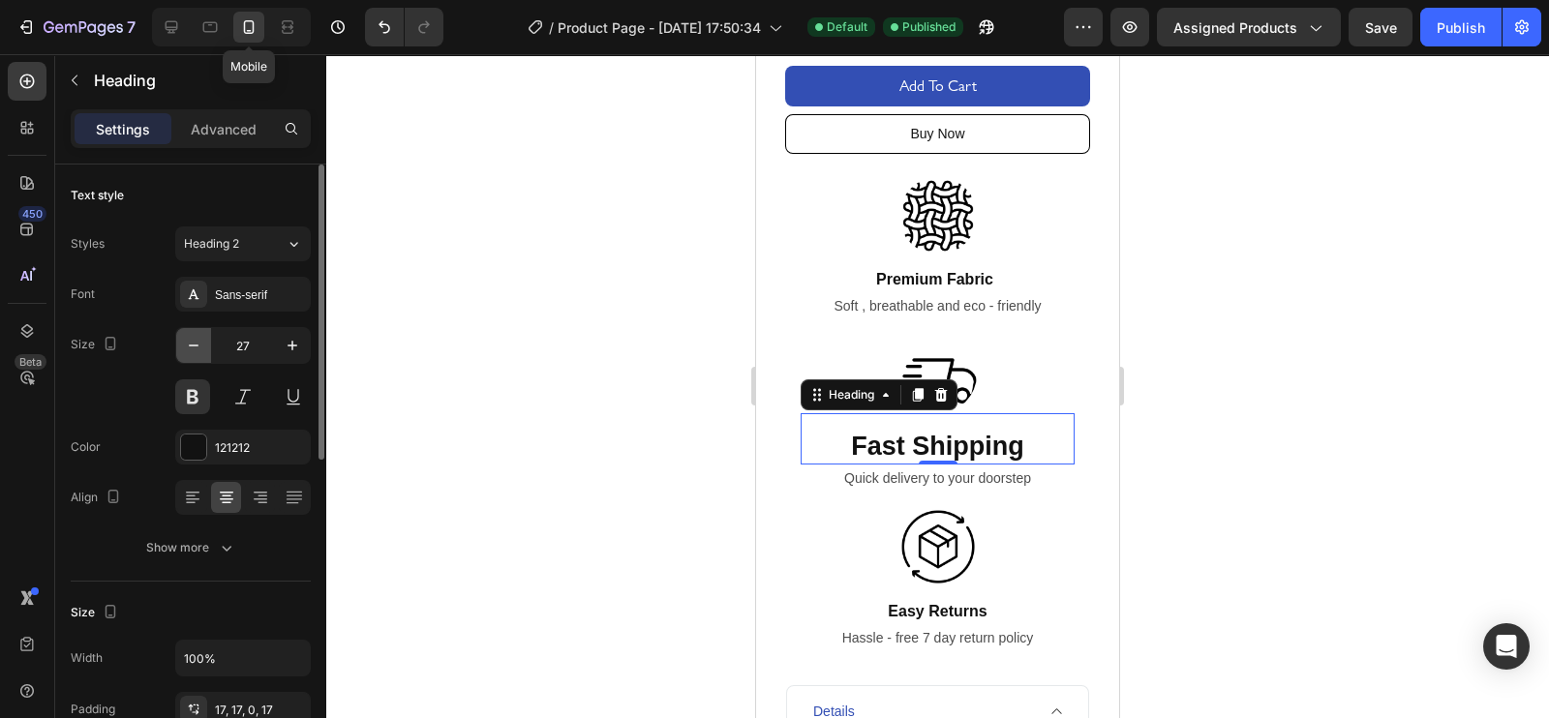
click at [183, 355] on button "button" at bounding box center [193, 345] width 35 height 35
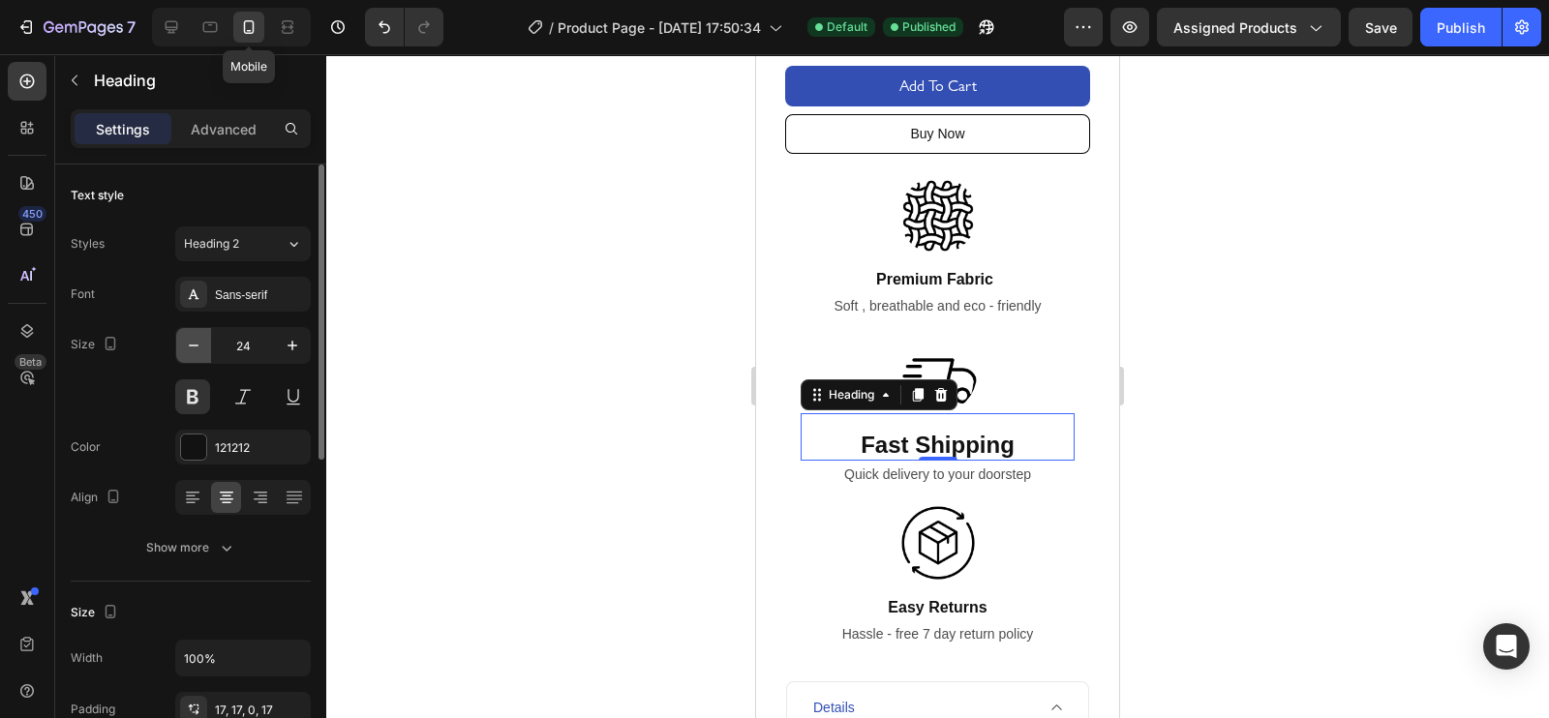
click at [183, 355] on button "button" at bounding box center [193, 345] width 35 height 35
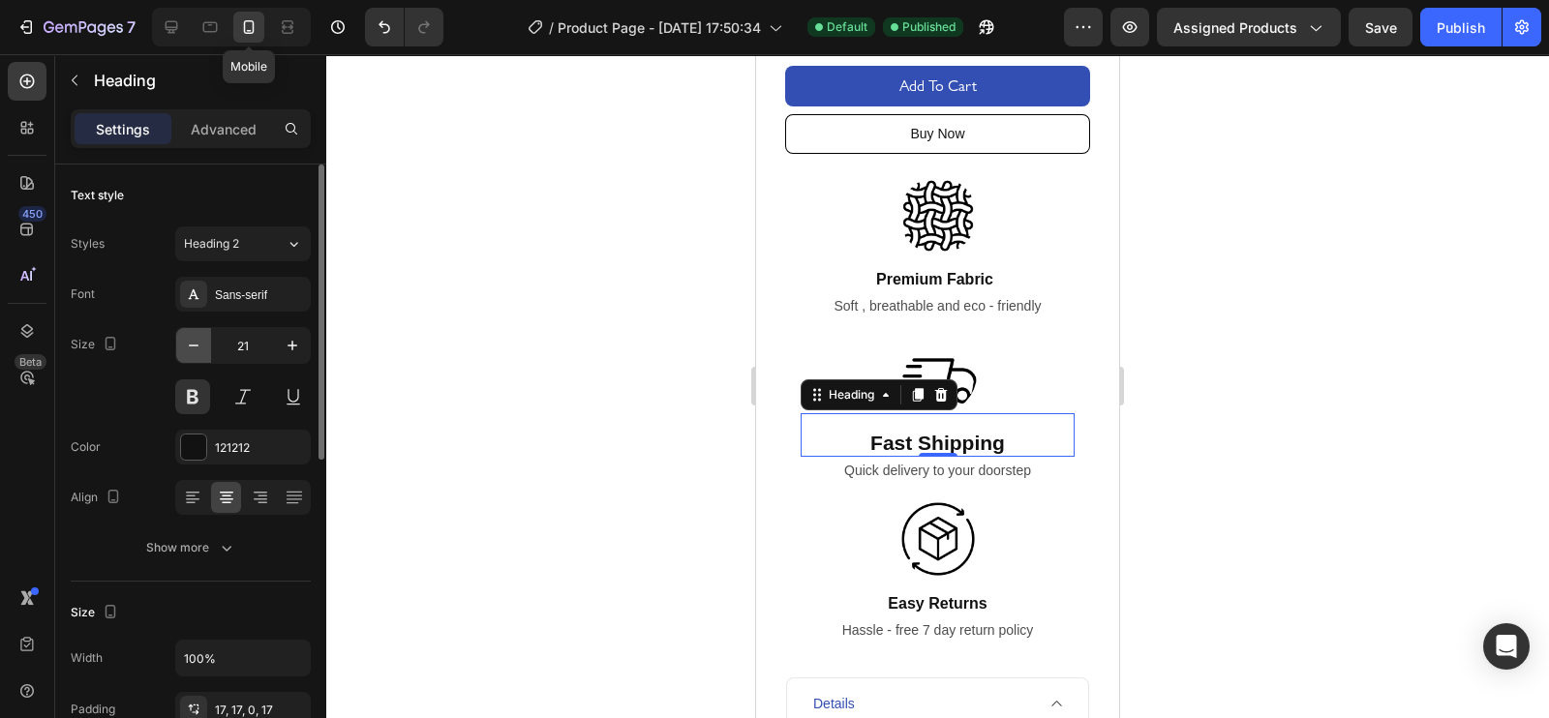
click at [183, 355] on button "button" at bounding box center [193, 345] width 35 height 35
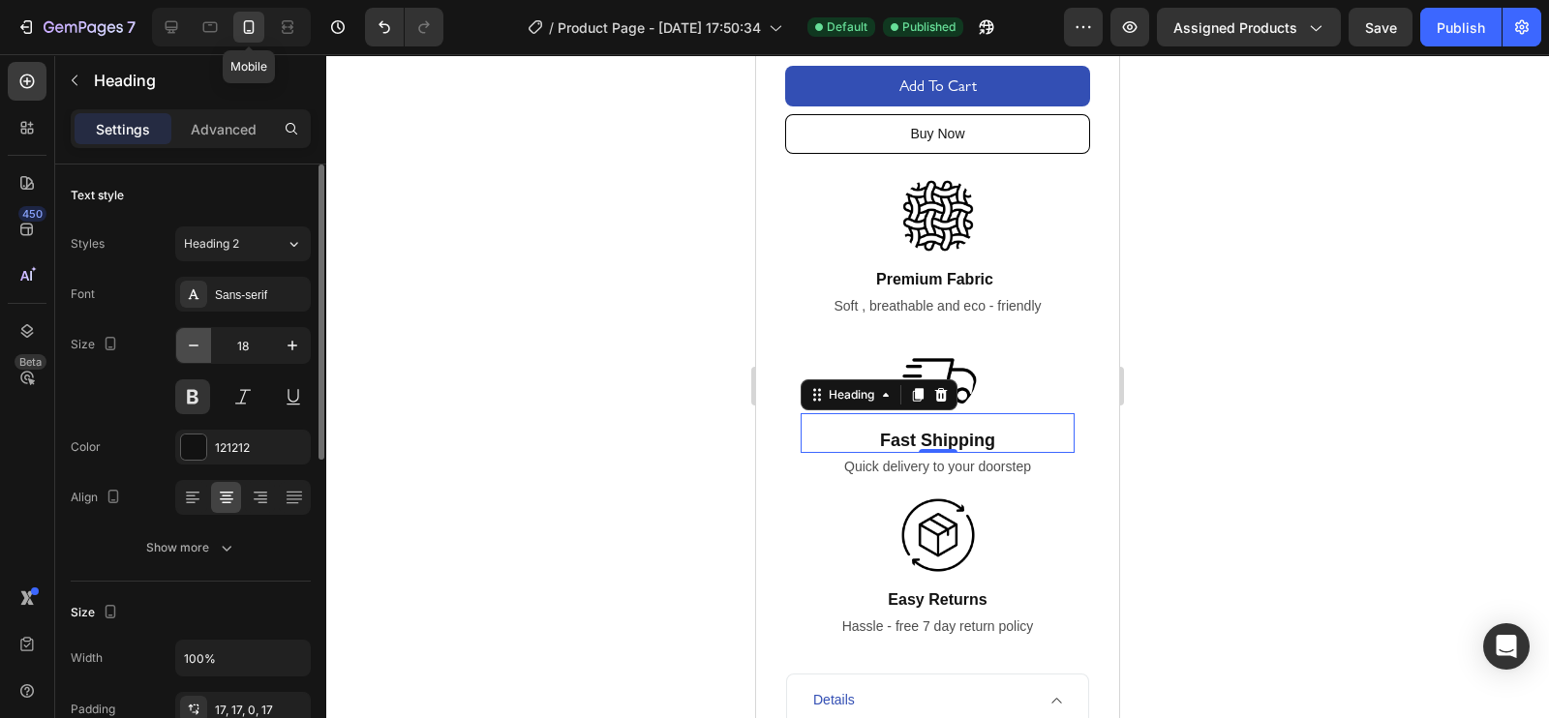
click at [183, 355] on button "button" at bounding box center [193, 345] width 35 height 35
click at [296, 347] on icon "button" at bounding box center [292, 345] width 19 height 19
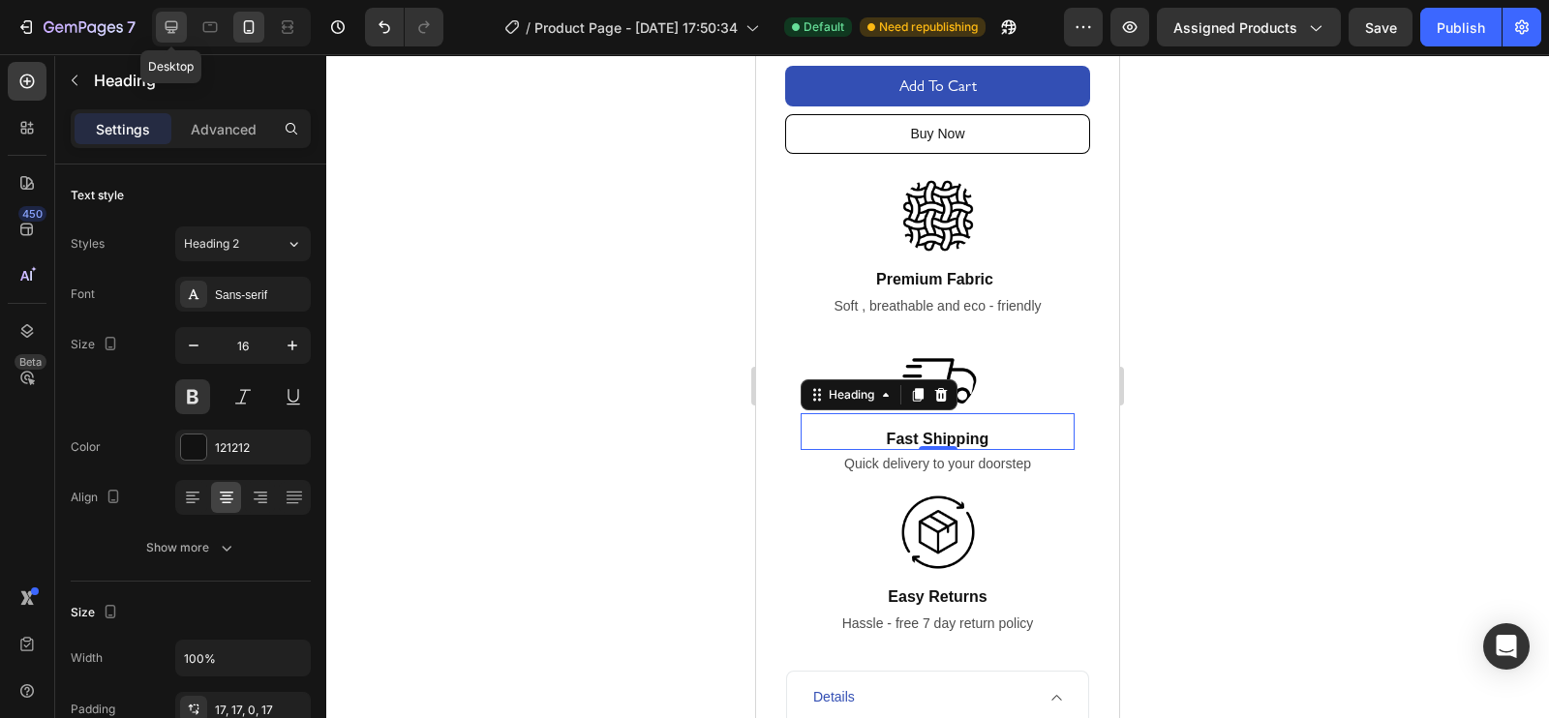
click at [176, 31] on icon at bounding box center [171, 26] width 19 height 19
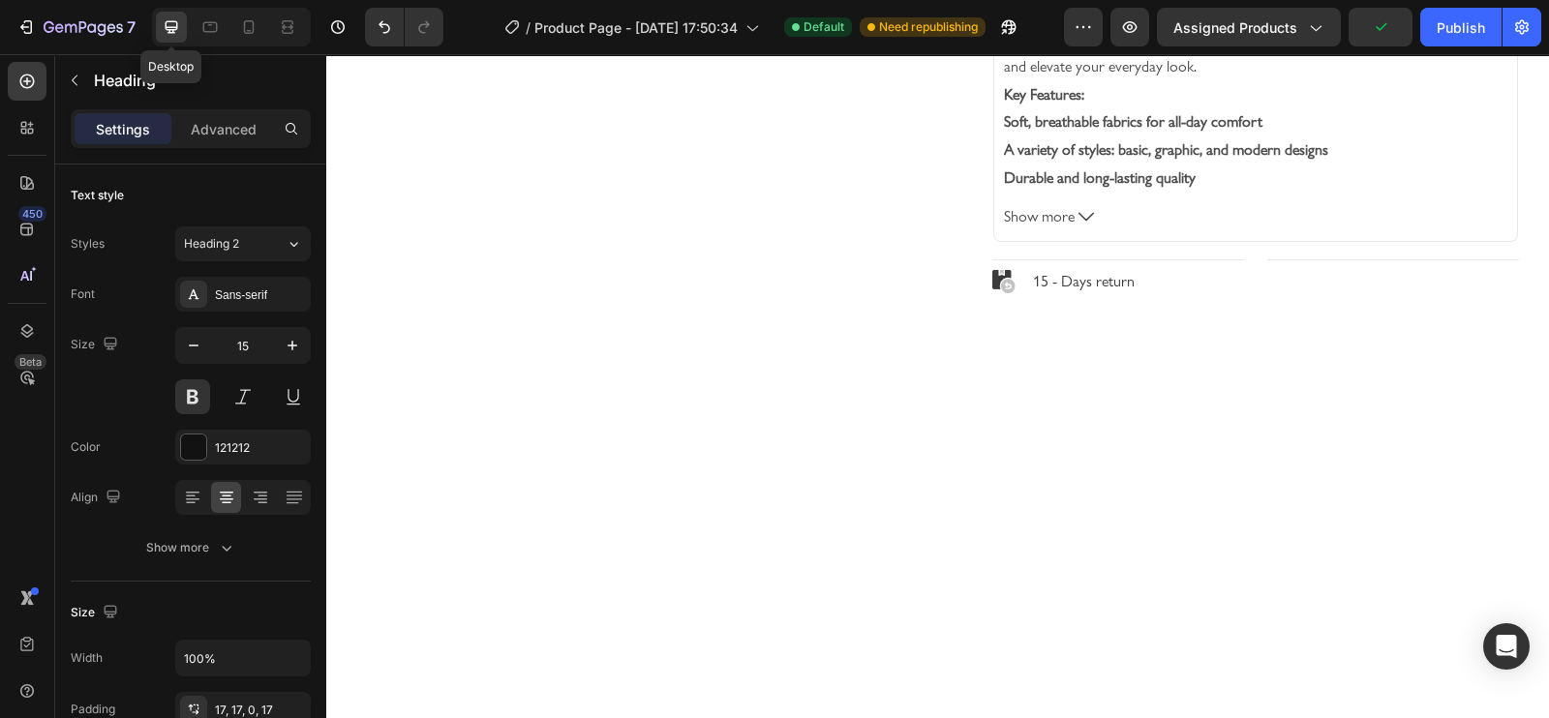
click at [242, 26] on icon at bounding box center [248, 26] width 19 height 19
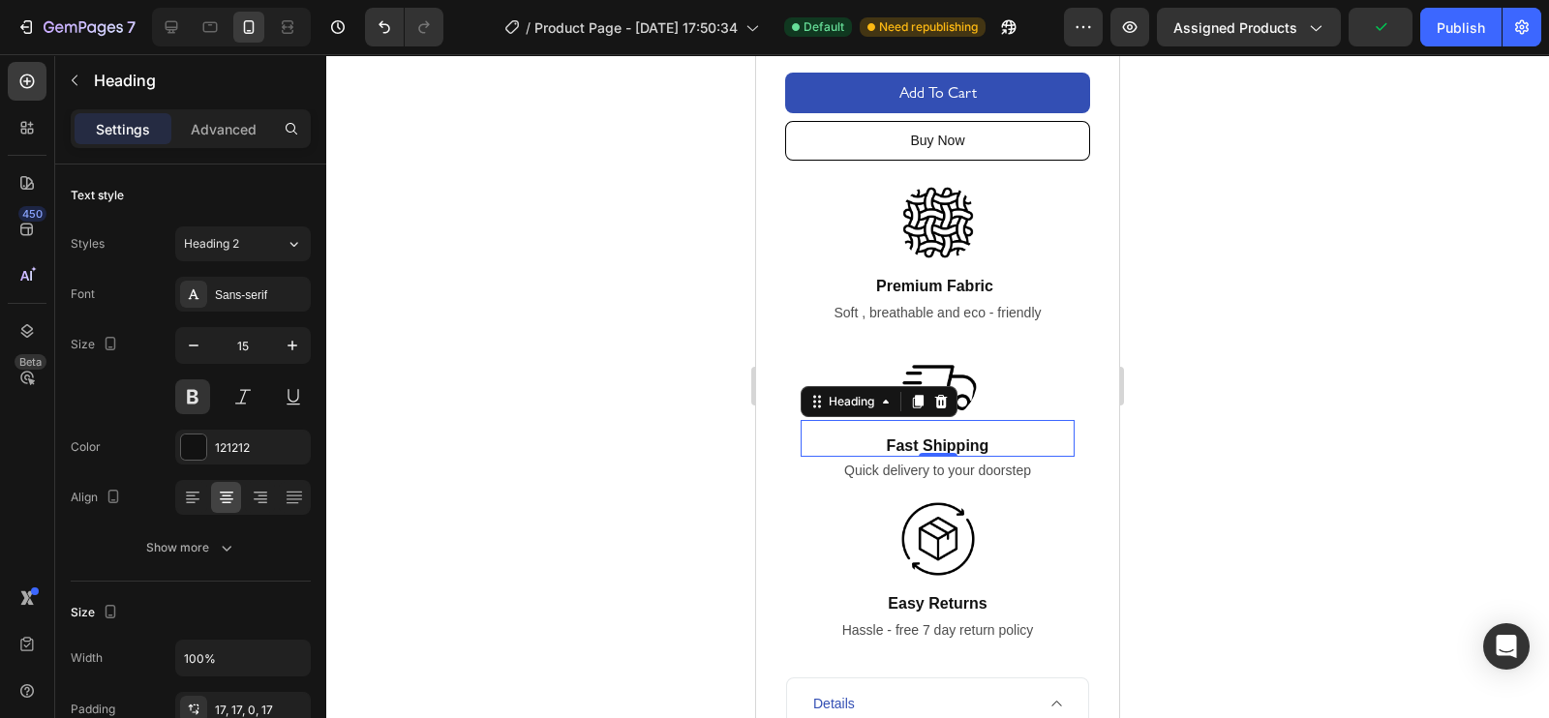
type input "16"
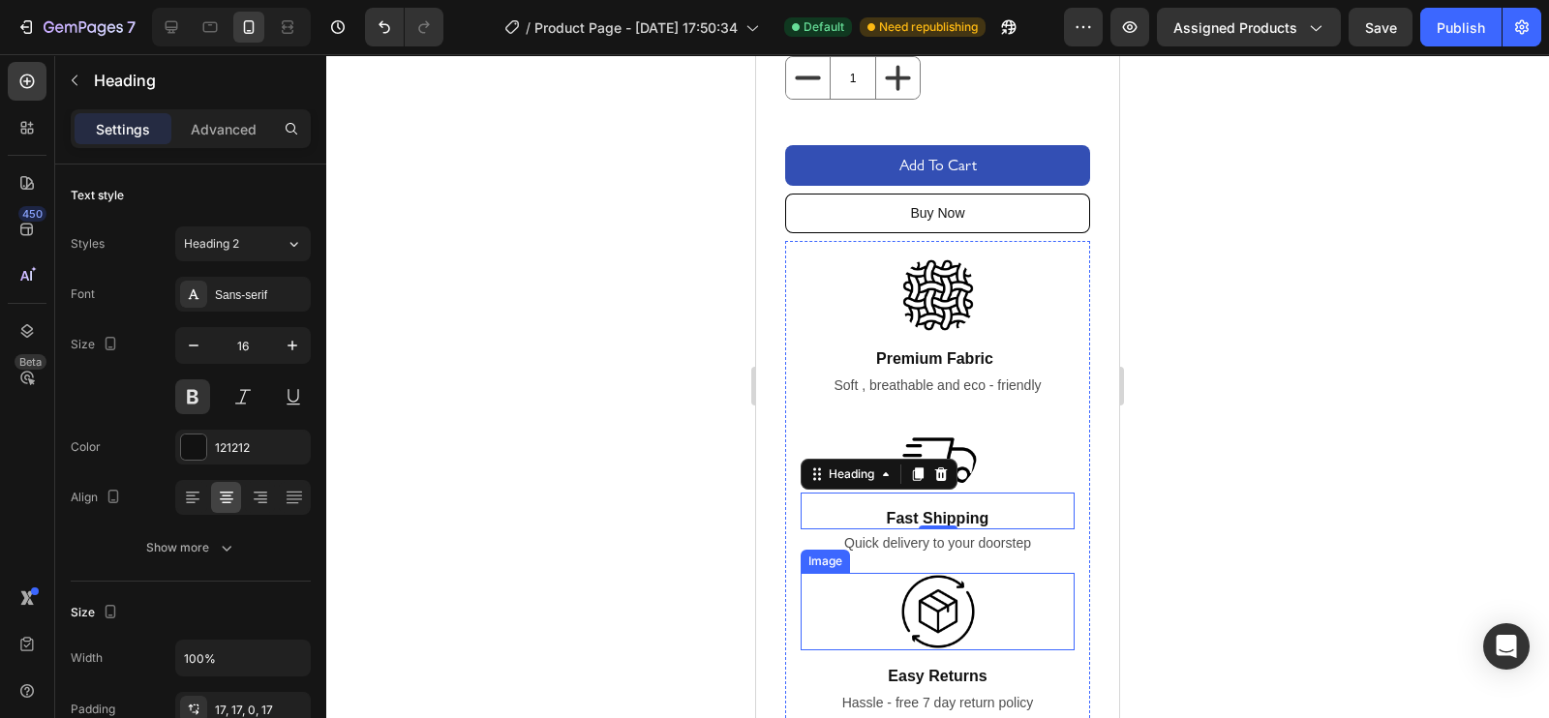
scroll to position [1008, 0]
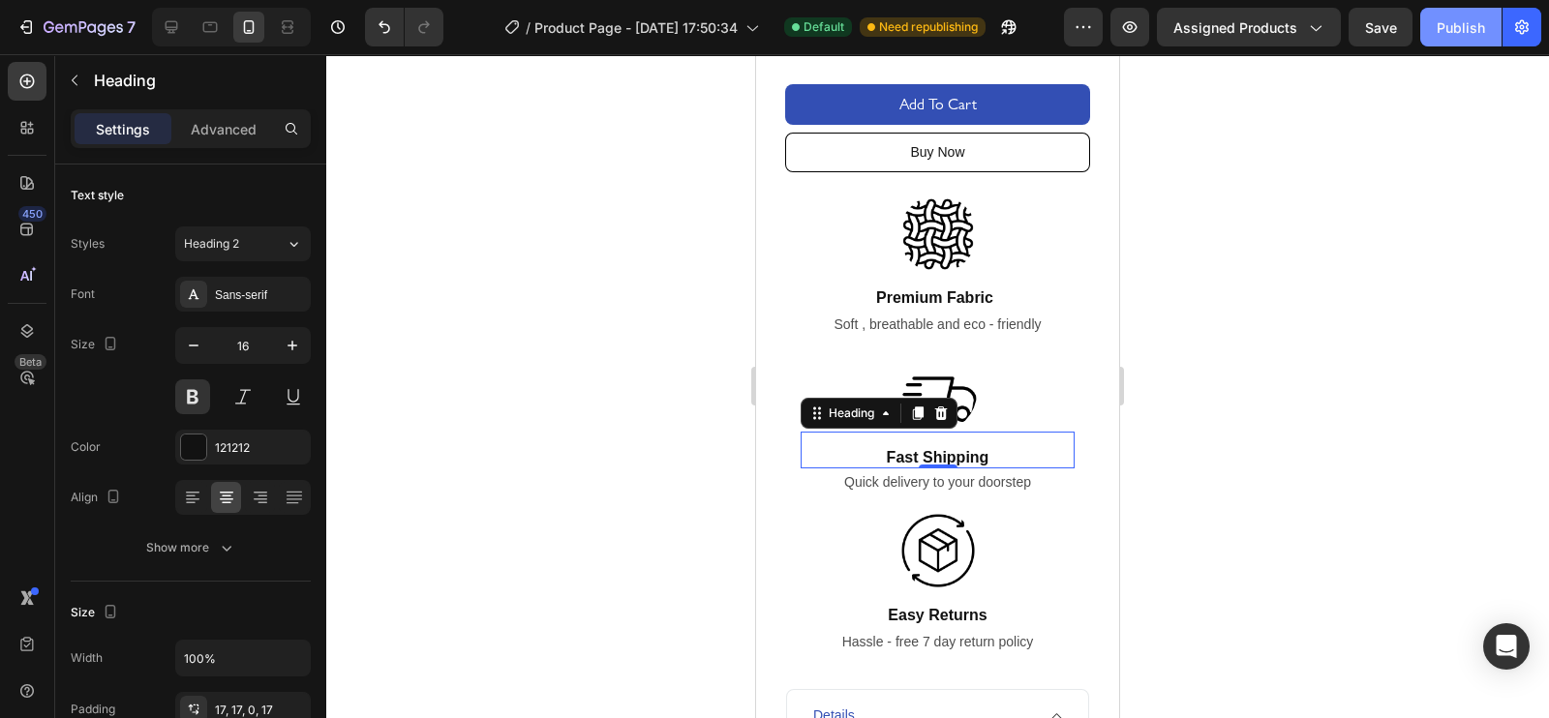
click at [1459, 28] on div "Publish" at bounding box center [1460, 27] width 48 height 20
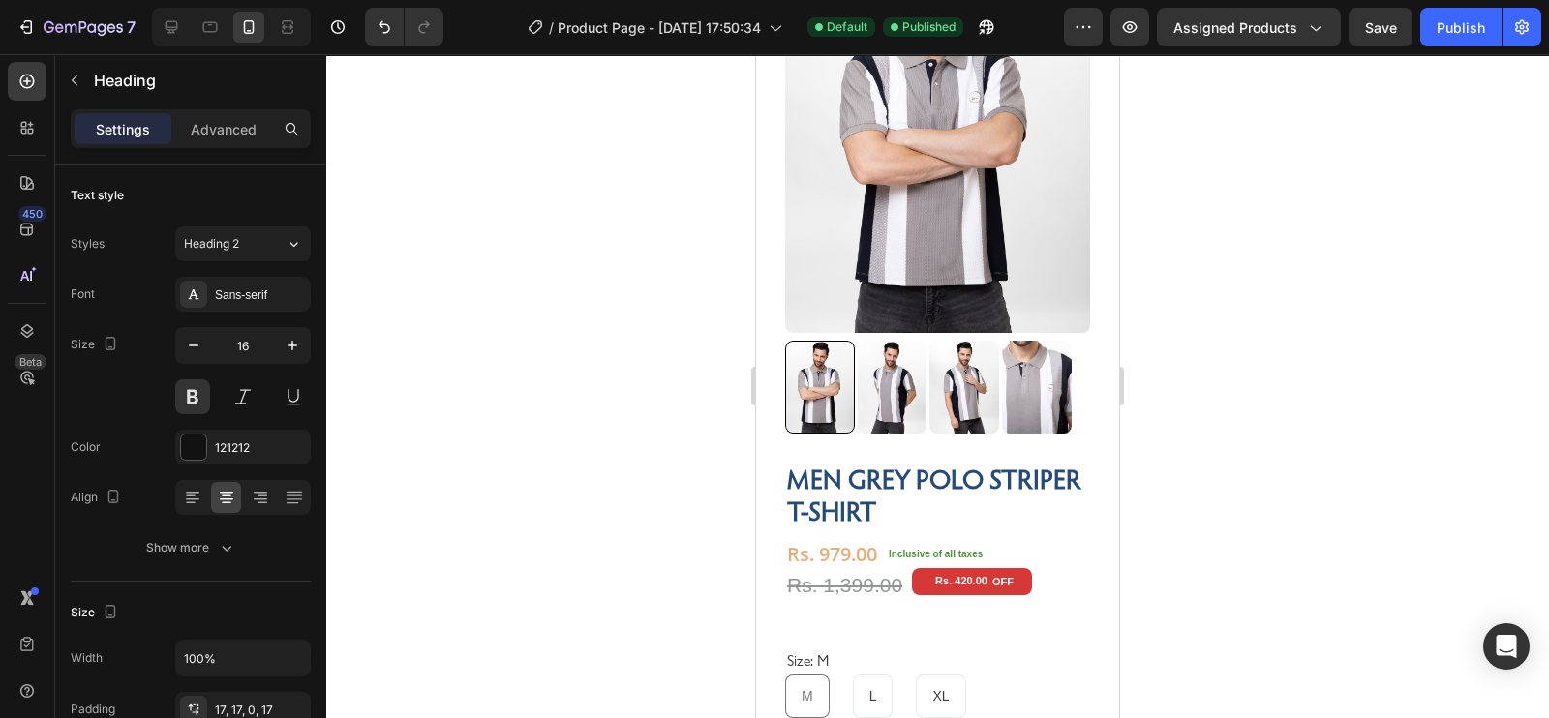
scroll to position [911, 0]
